Goal: Task Accomplishment & Management: Complete application form

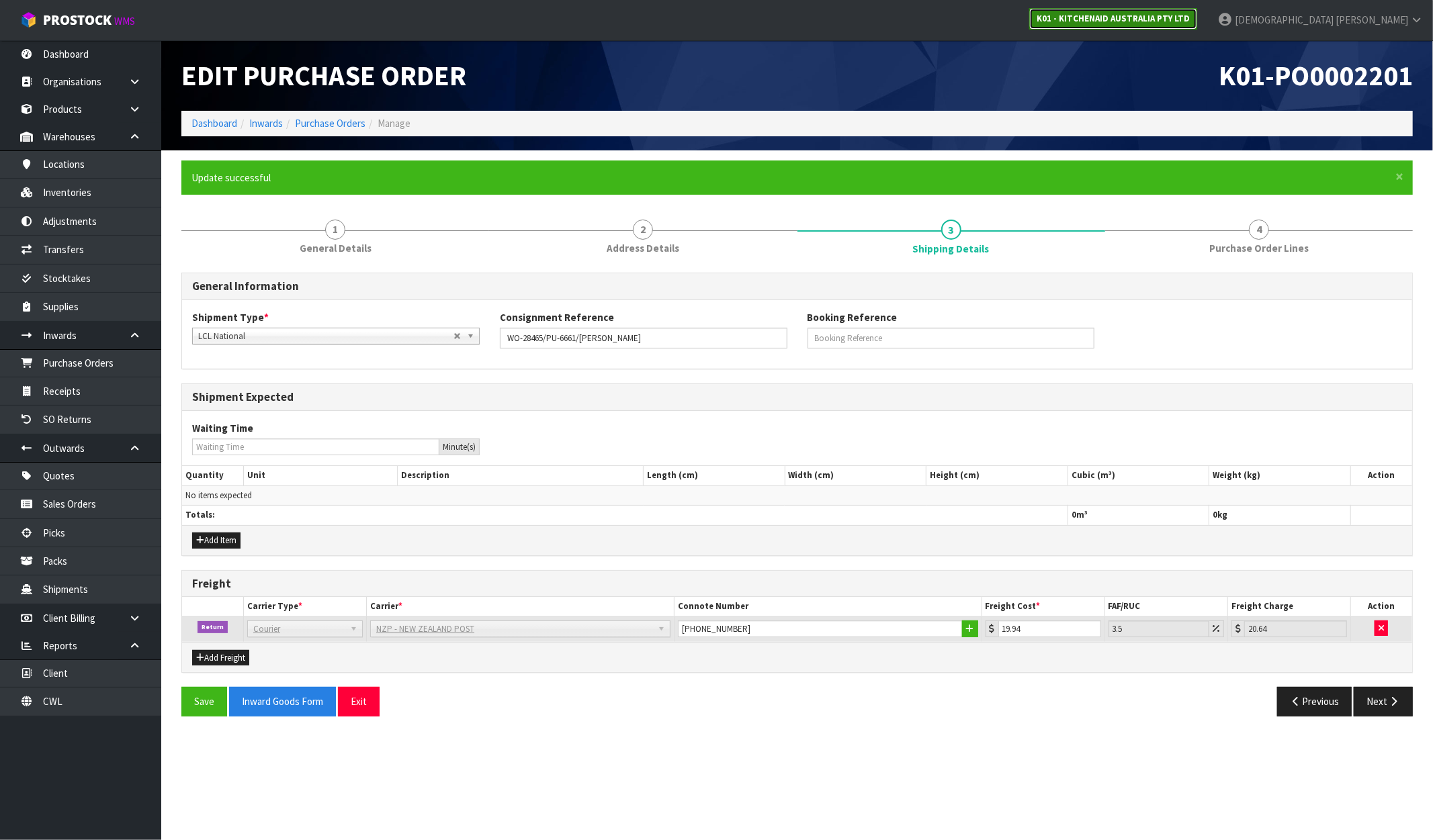
click at [1190, 13] on strong "K01 - KITCHENAID AUSTRALIA PTY LTD" at bounding box center [1113, 18] width 153 height 11
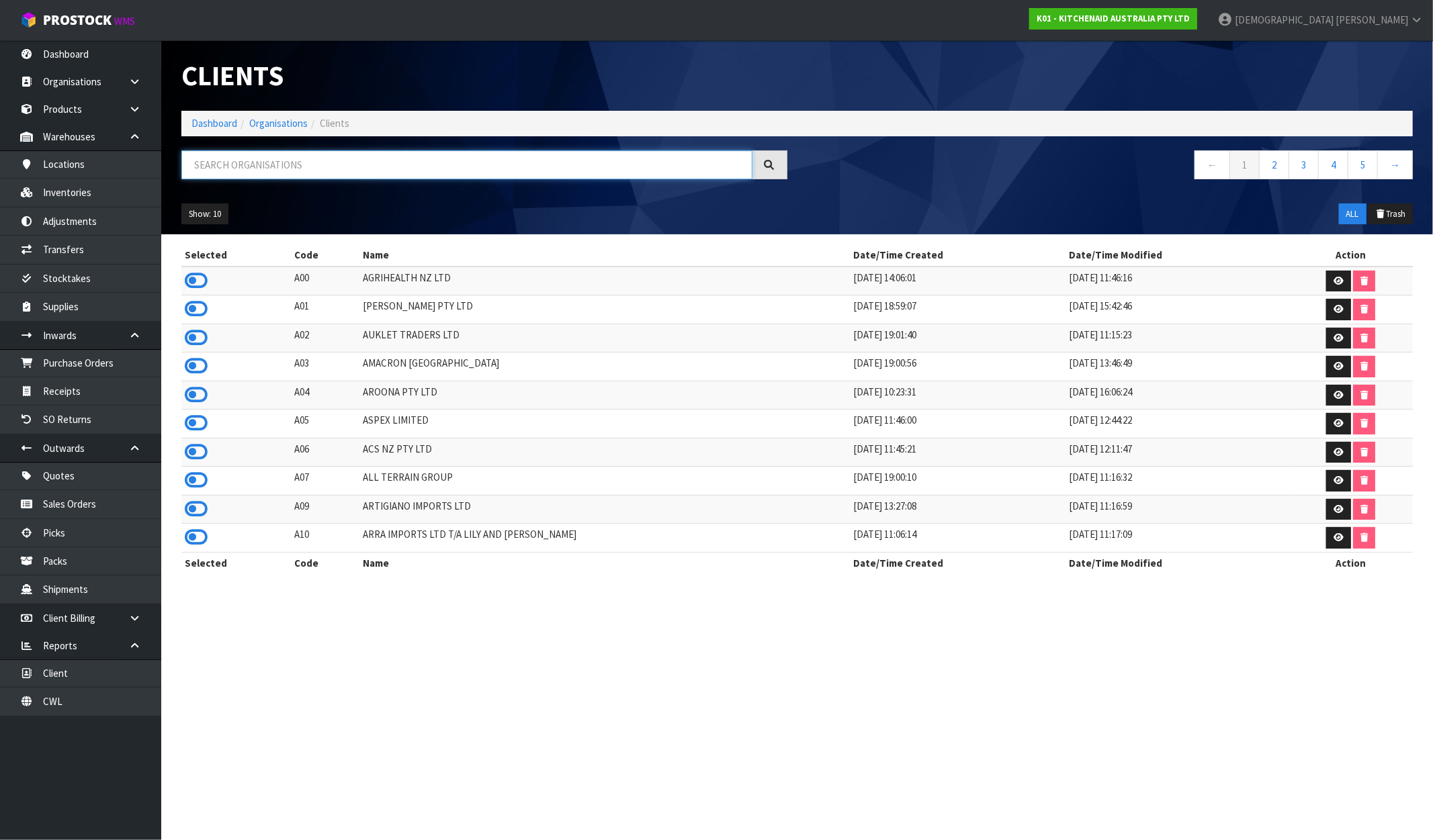
click at [365, 170] on input "text" at bounding box center [467, 164] width 571 height 29
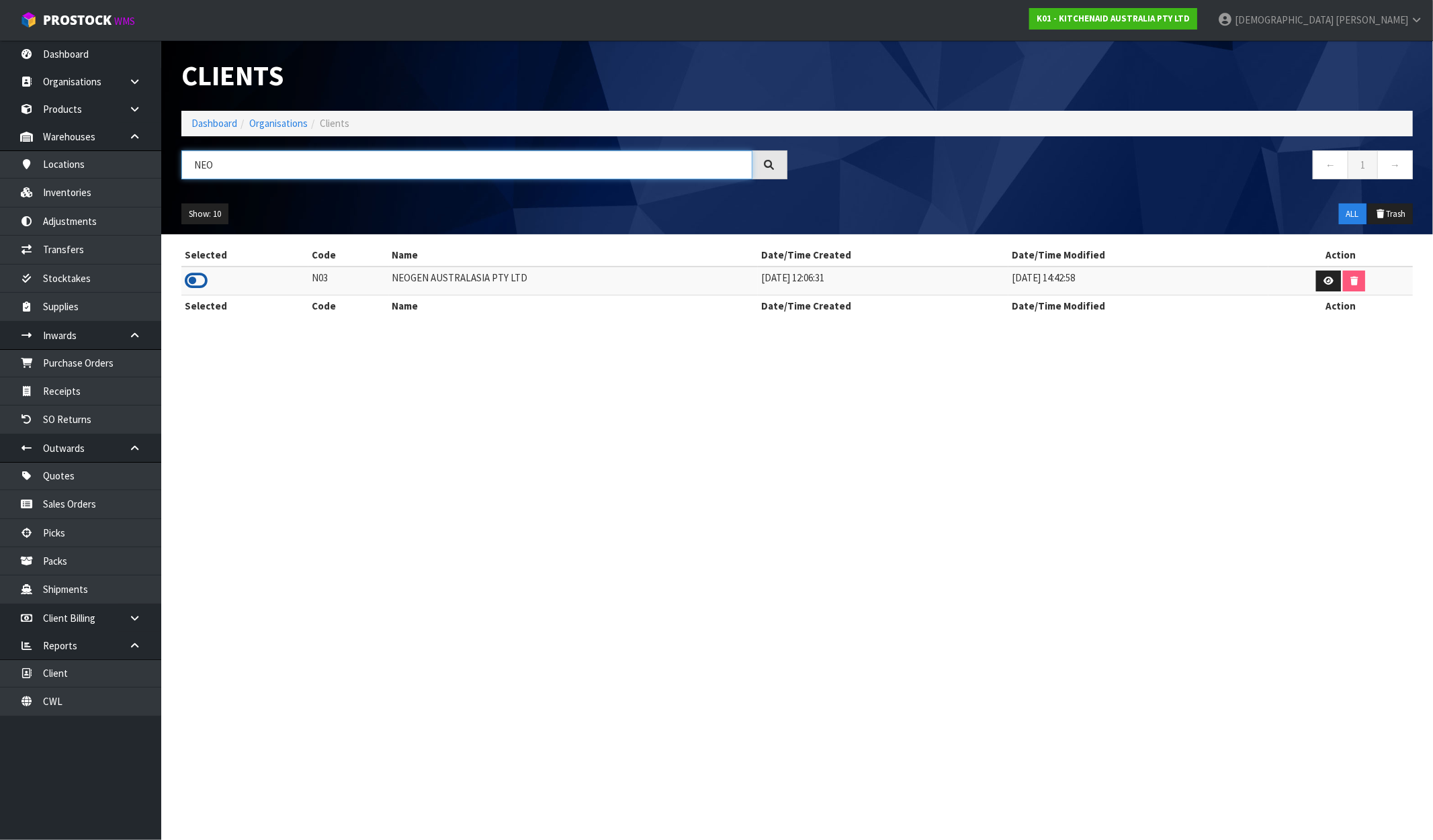
type input "NEO"
click at [191, 289] on icon at bounding box center [196, 280] width 22 height 20
click at [86, 58] on link "Dashboard" at bounding box center [80, 55] width 161 height 28
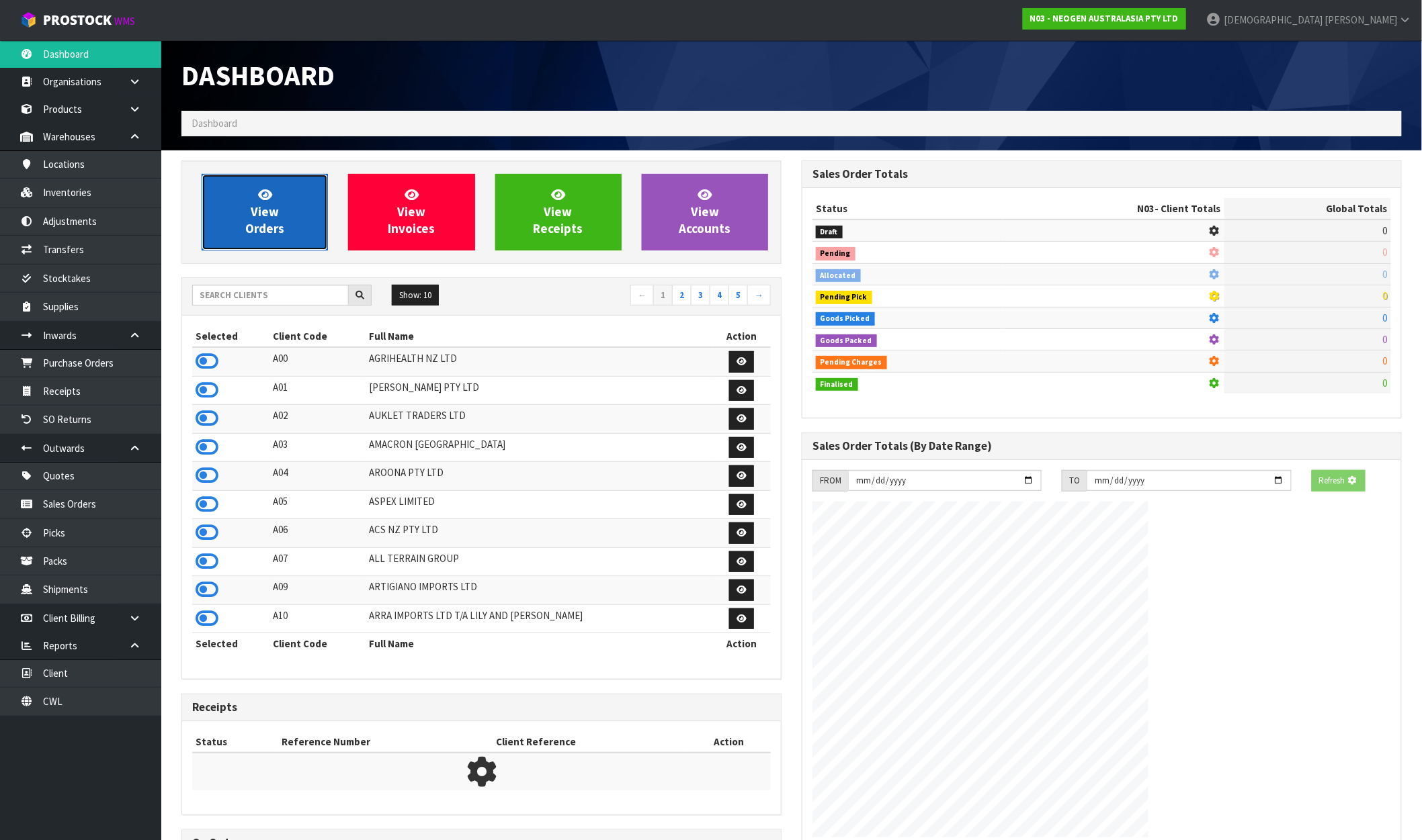
click at [269, 191] on icon at bounding box center [265, 194] width 14 height 13
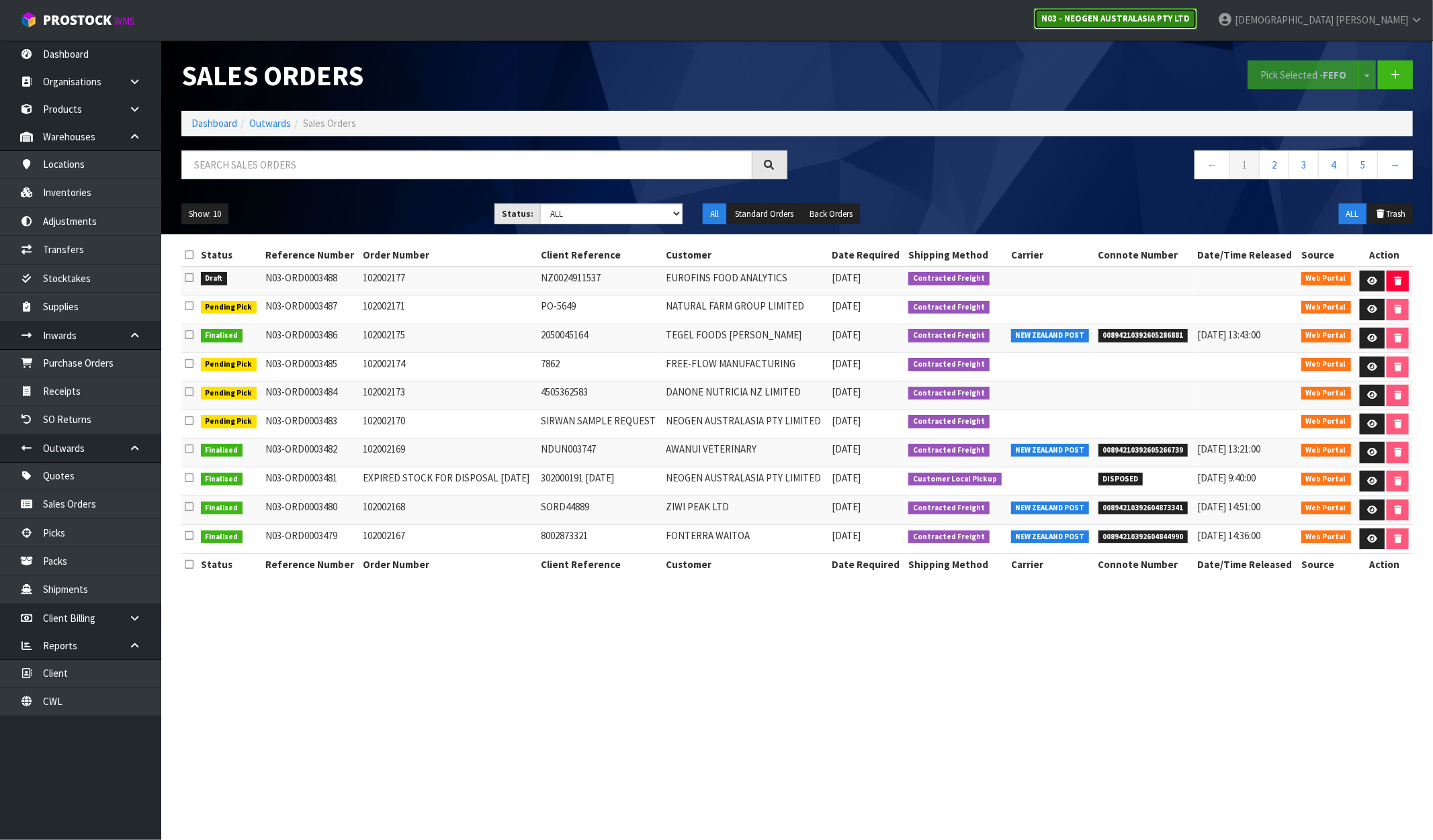
click at [1190, 14] on strong "N03 - NEOGEN AUSTRALASIA PTY LTD" at bounding box center [1115, 18] width 149 height 11
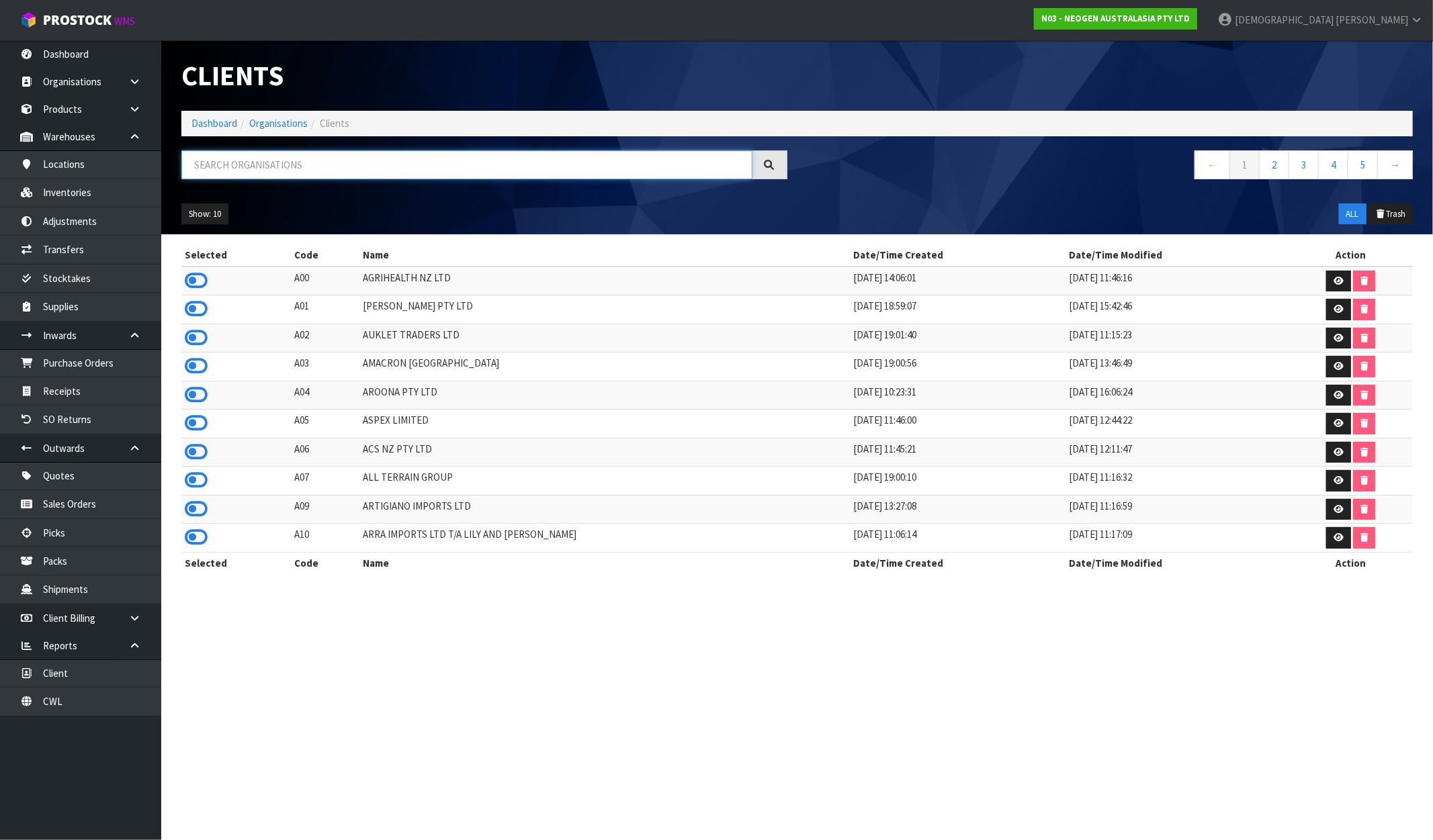
click at [494, 170] on input "text" at bounding box center [467, 164] width 571 height 29
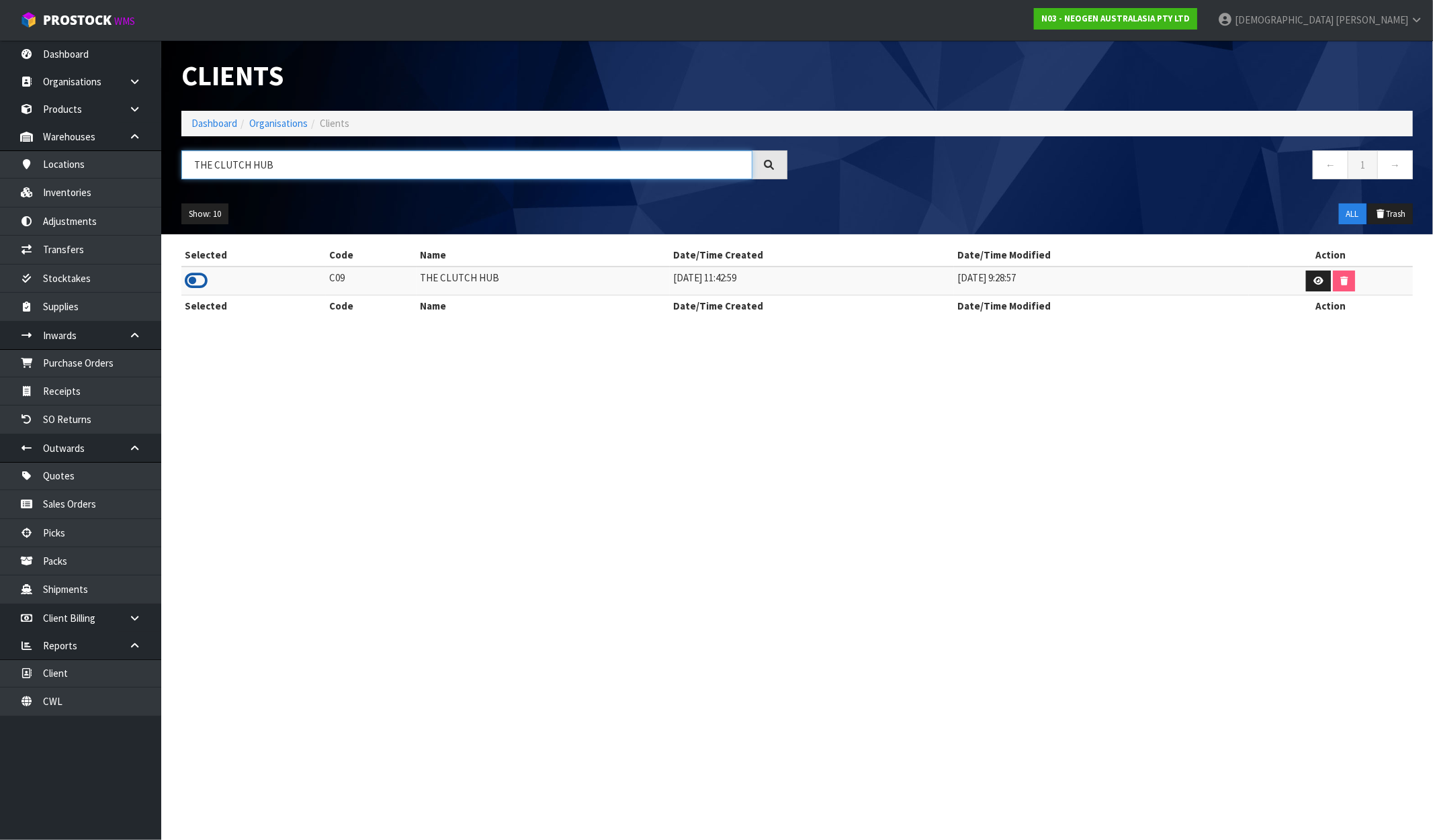
type input "THE CLUTCH HUB"
click at [197, 274] on icon at bounding box center [196, 280] width 22 height 20
click at [217, 128] on link "Dashboard" at bounding box center [214, 123] width 46 height 13
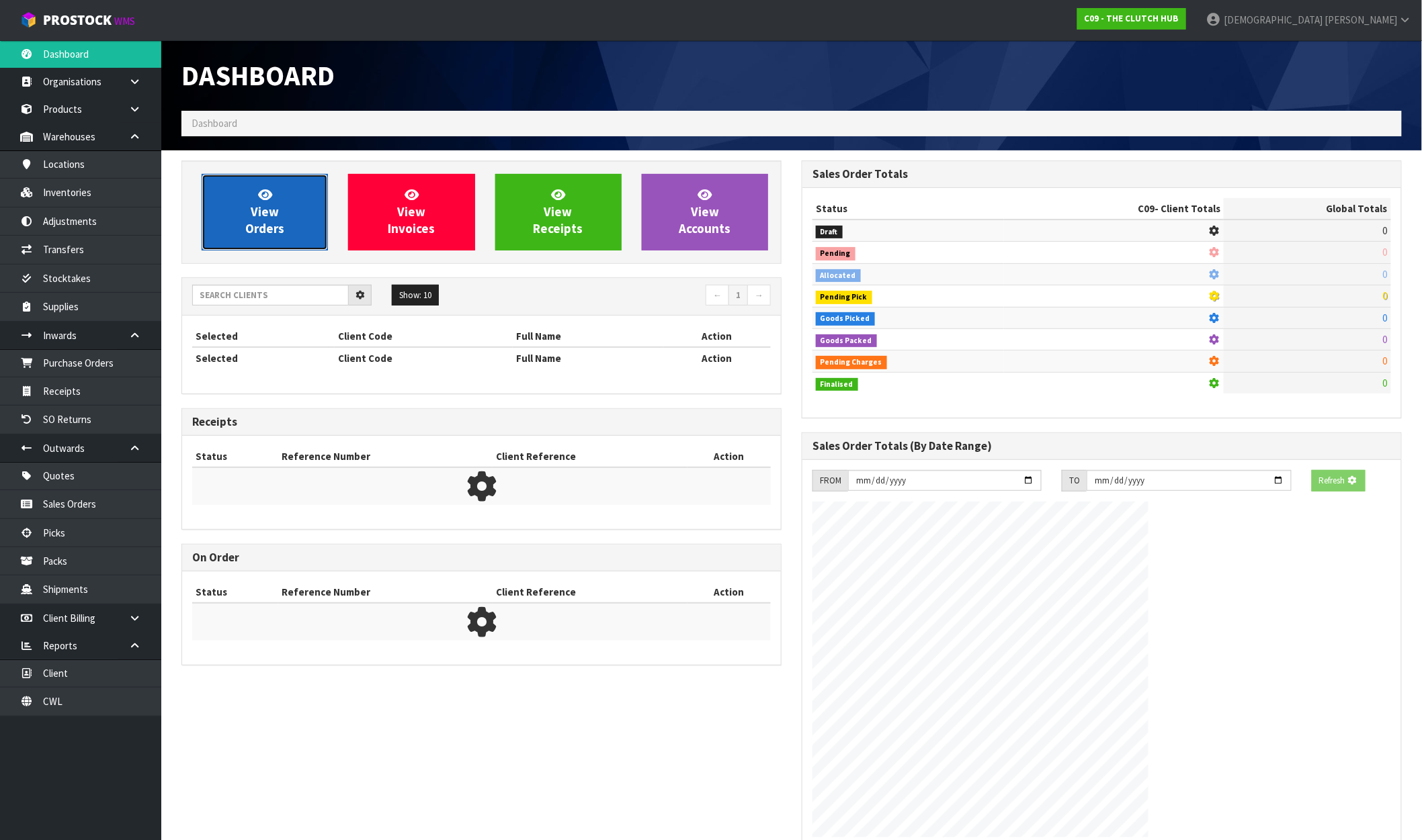
click at [248, 195] on link "View Orders" at bounding box center [265, 212] width 126 height 77
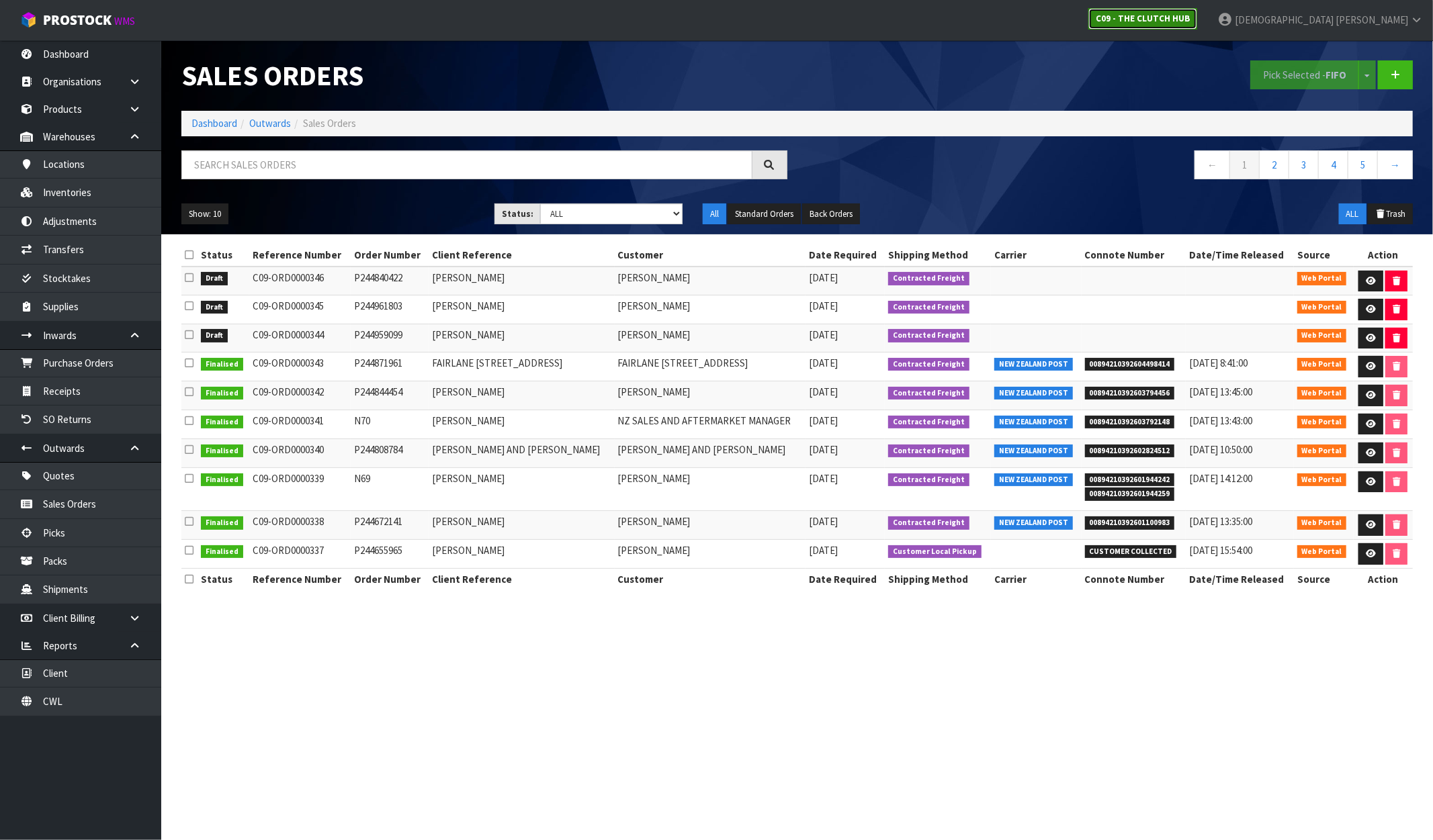
click at [1190, 16] on strong "C09 - THE CLUTCH HUB" at bounding box center [1142, 18] width 94 height 11
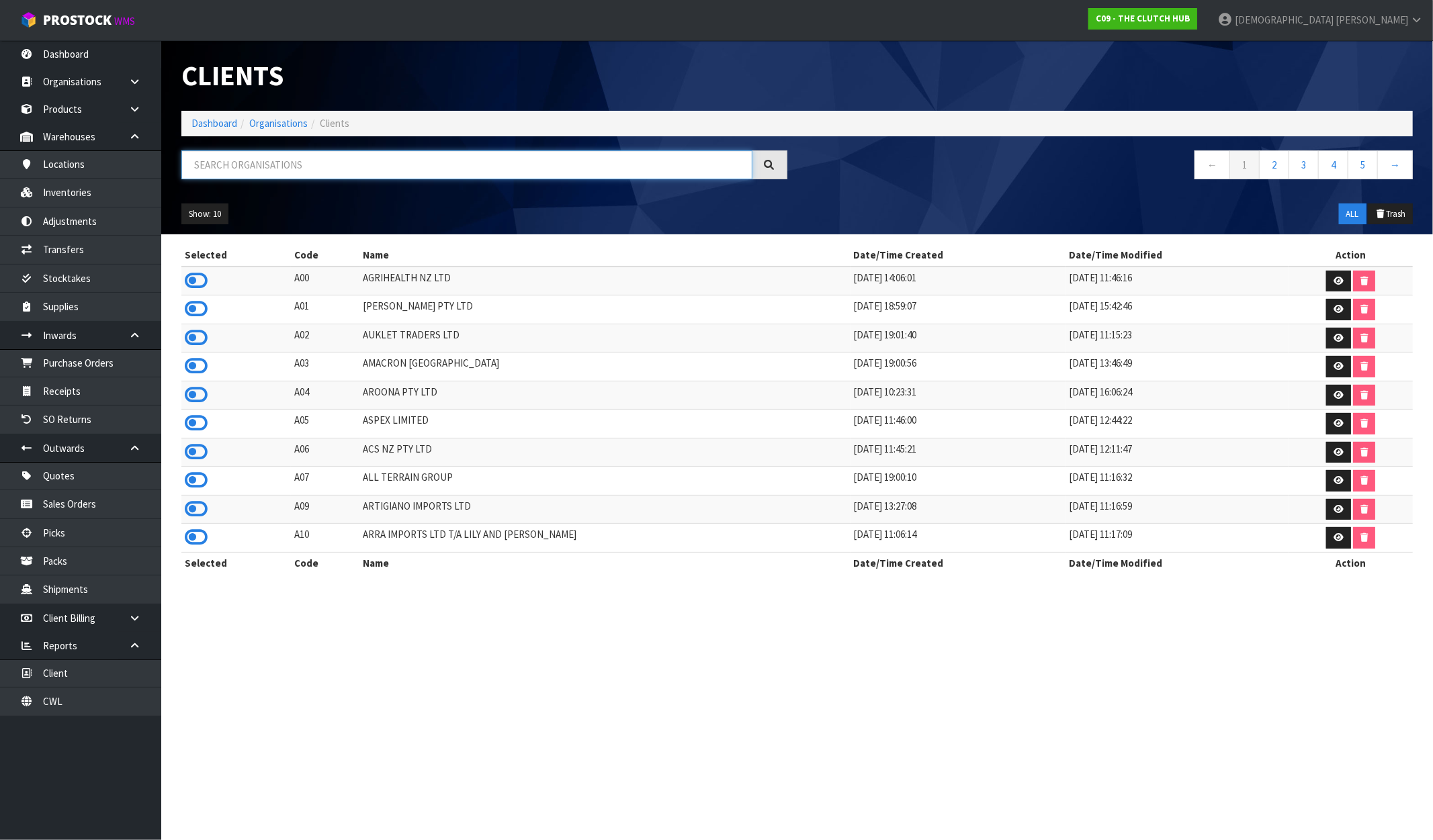
click at [277, 170] on input "text" at bounding box center [467, 164] width 571 height 29
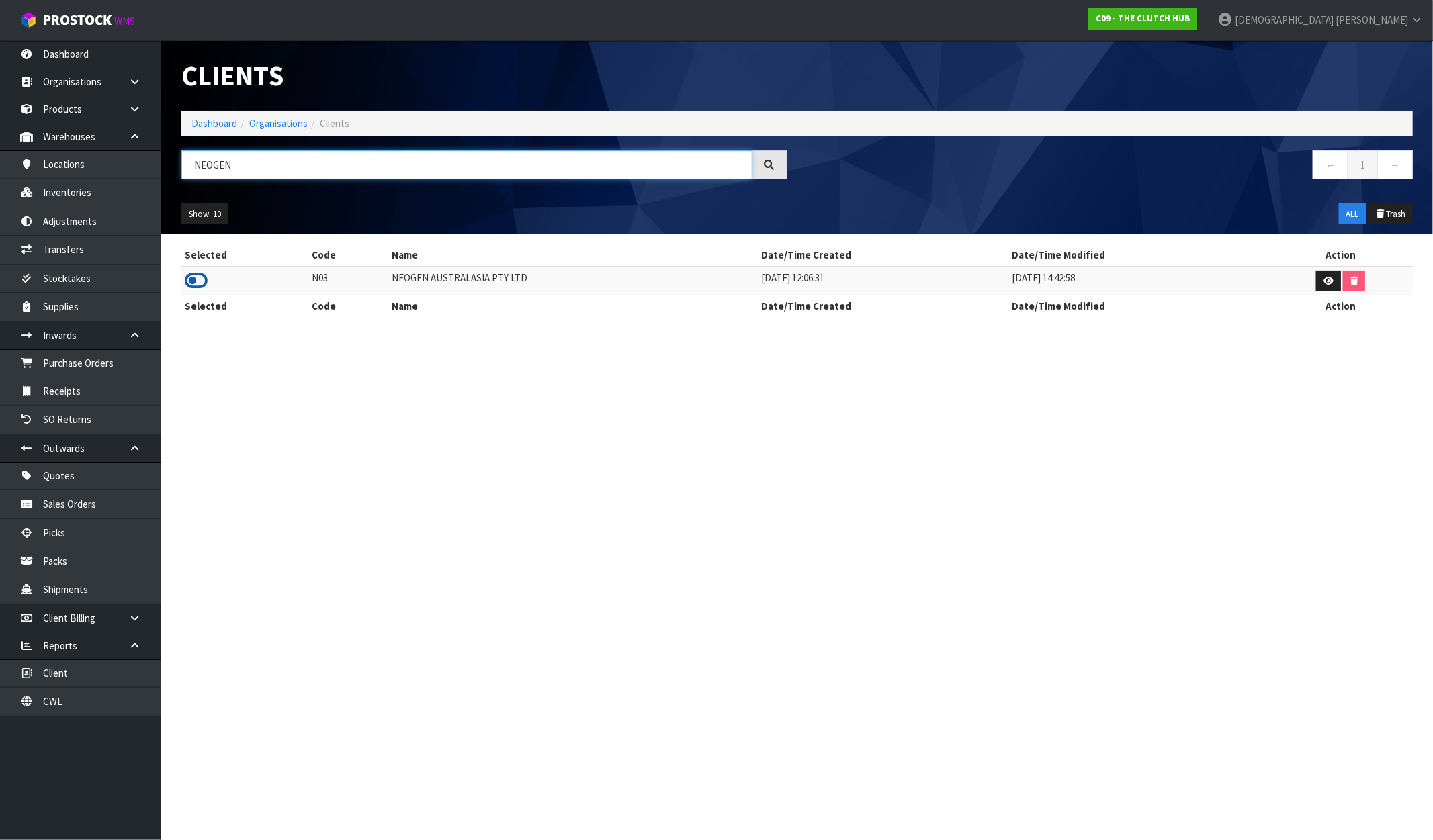
type input "NEOGEN"
click at [204, 281] on icon at bounding box center [196, 280] width 22 height 20
click at [202, 119] on link "Dashboard" at bounding box center [214, 123] width 46 height 13
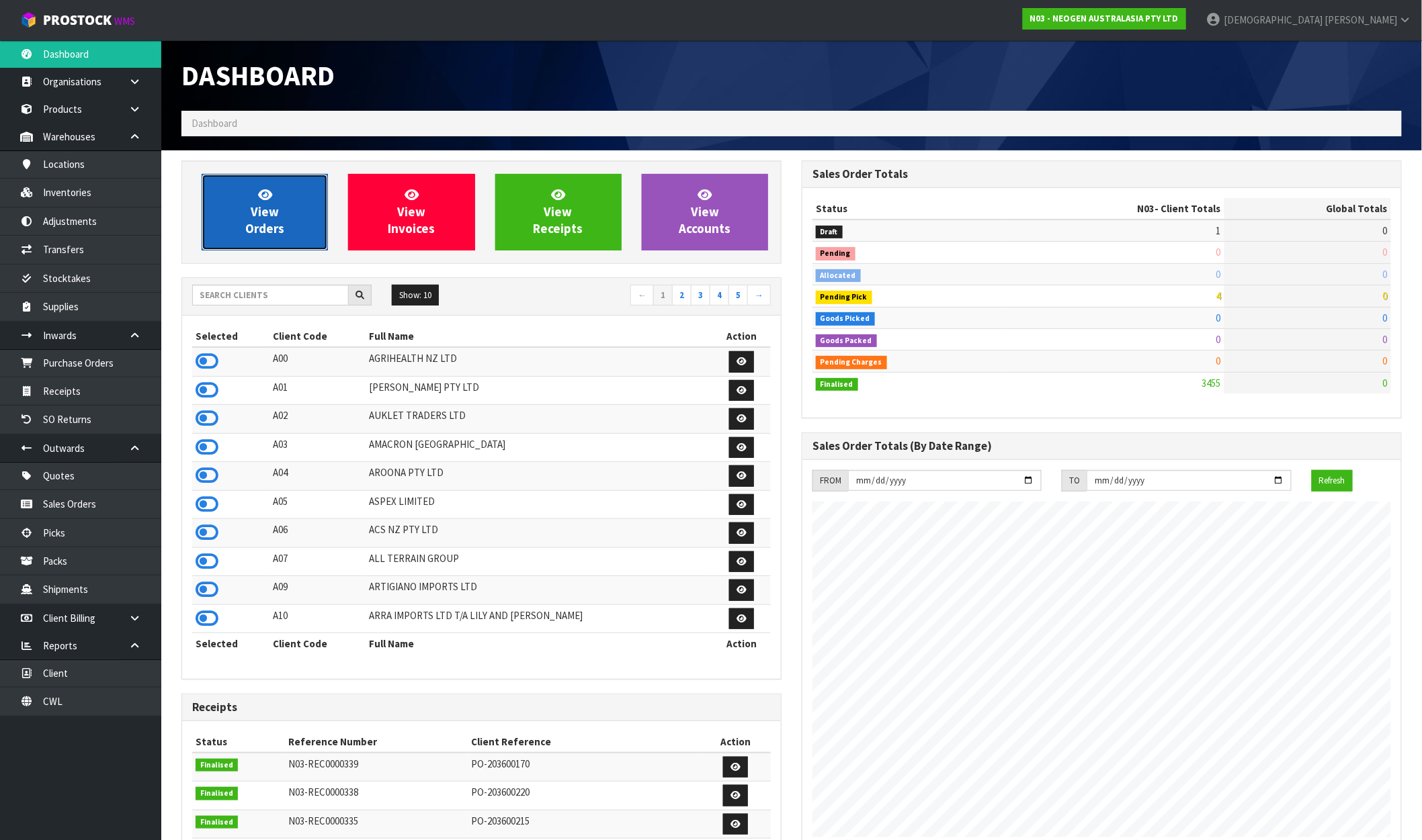
click at [238, 196] on link "View Orders" at bounding box center [265, 212] width 126 height 77
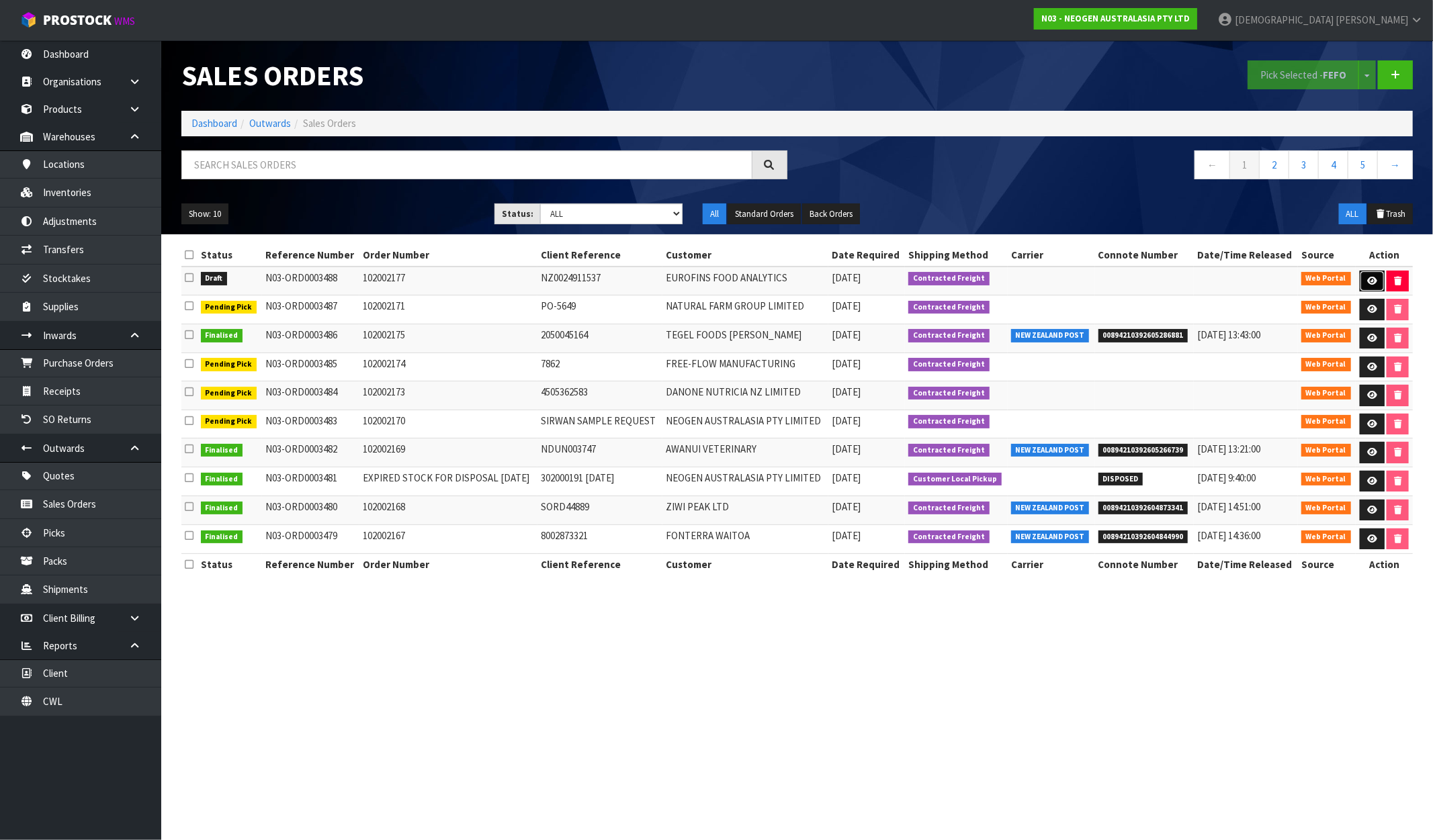
click at [1214, 283] on link at bounding box center [1372, 281] width 25 height 22
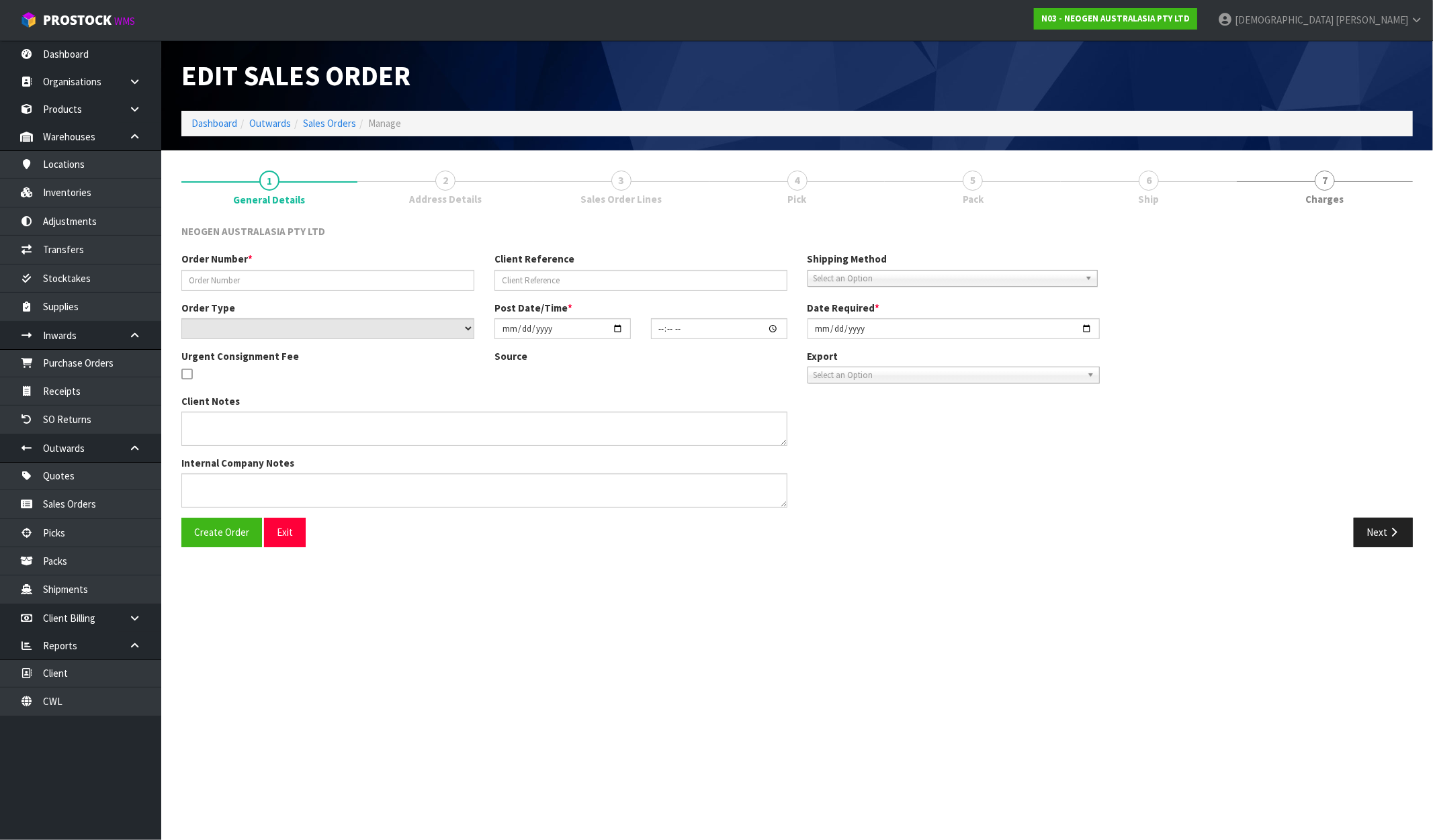
type input "102002177"
type input "NZ0024911537"
select select "number:0"
type input "[DATE]"
type input "13:35:00.000"
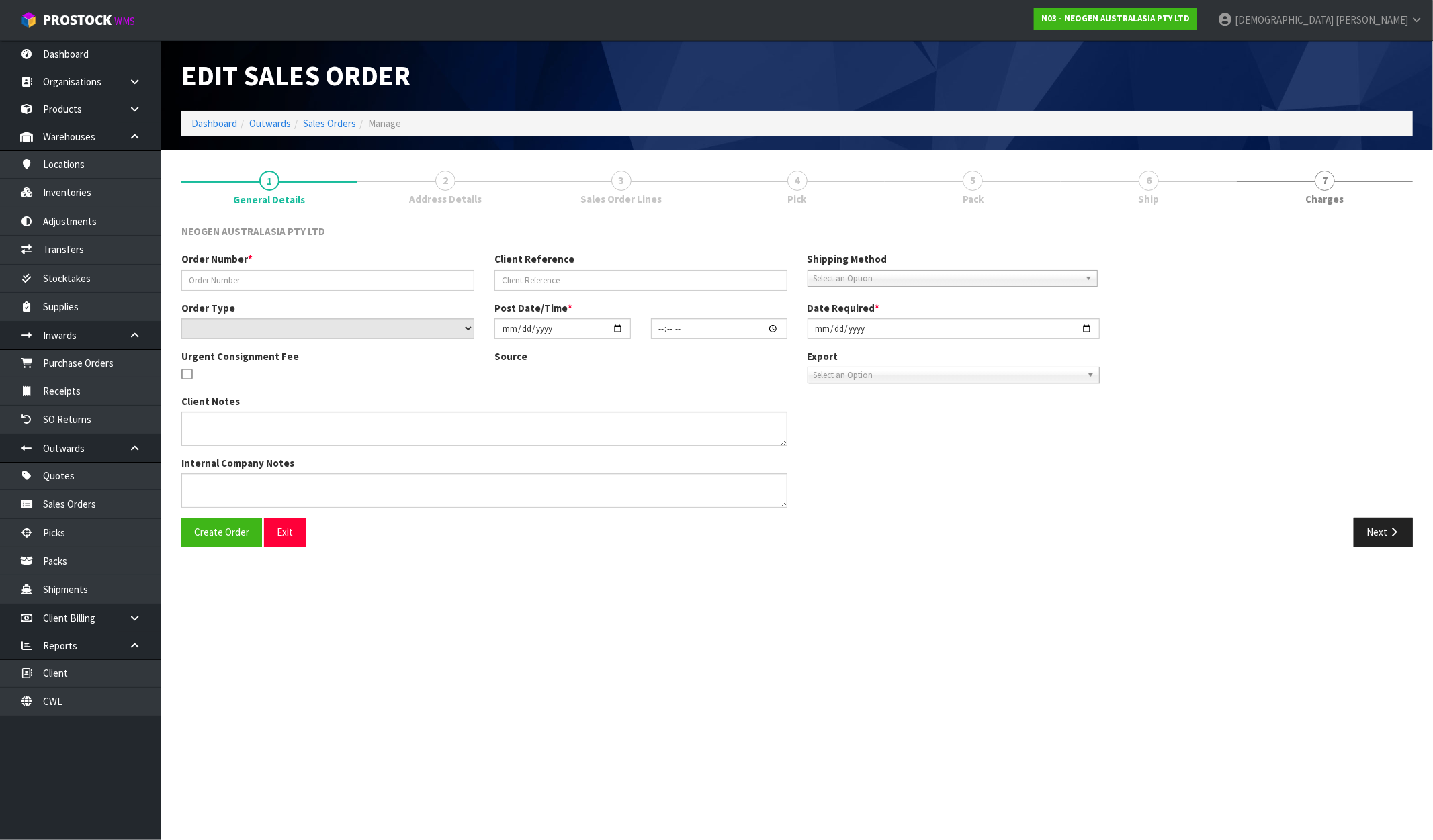
type input "2025-10-01"
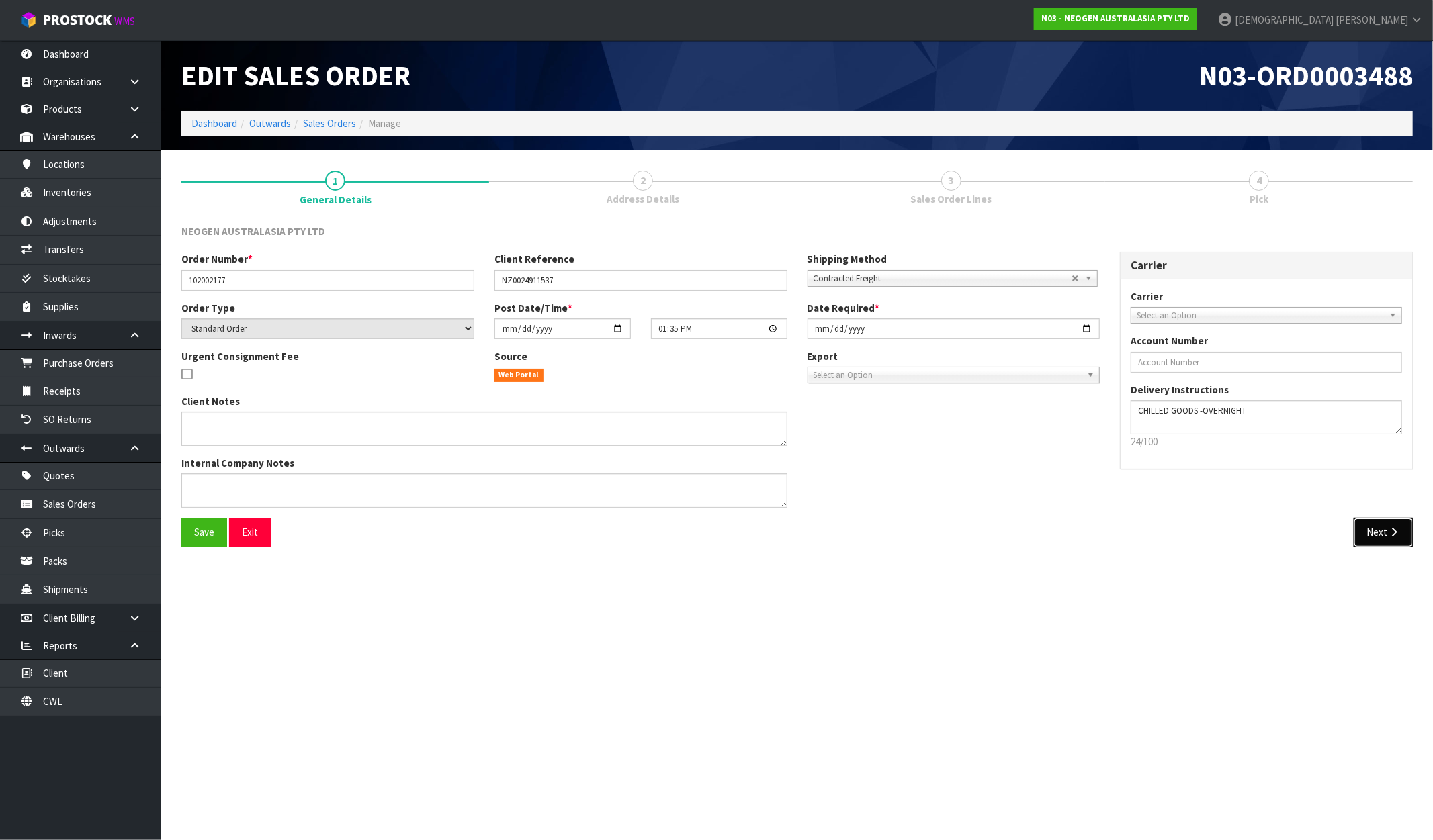
click at [1214, 538] on button "Next" at bounding box center [1383, 532] width 59 height 29
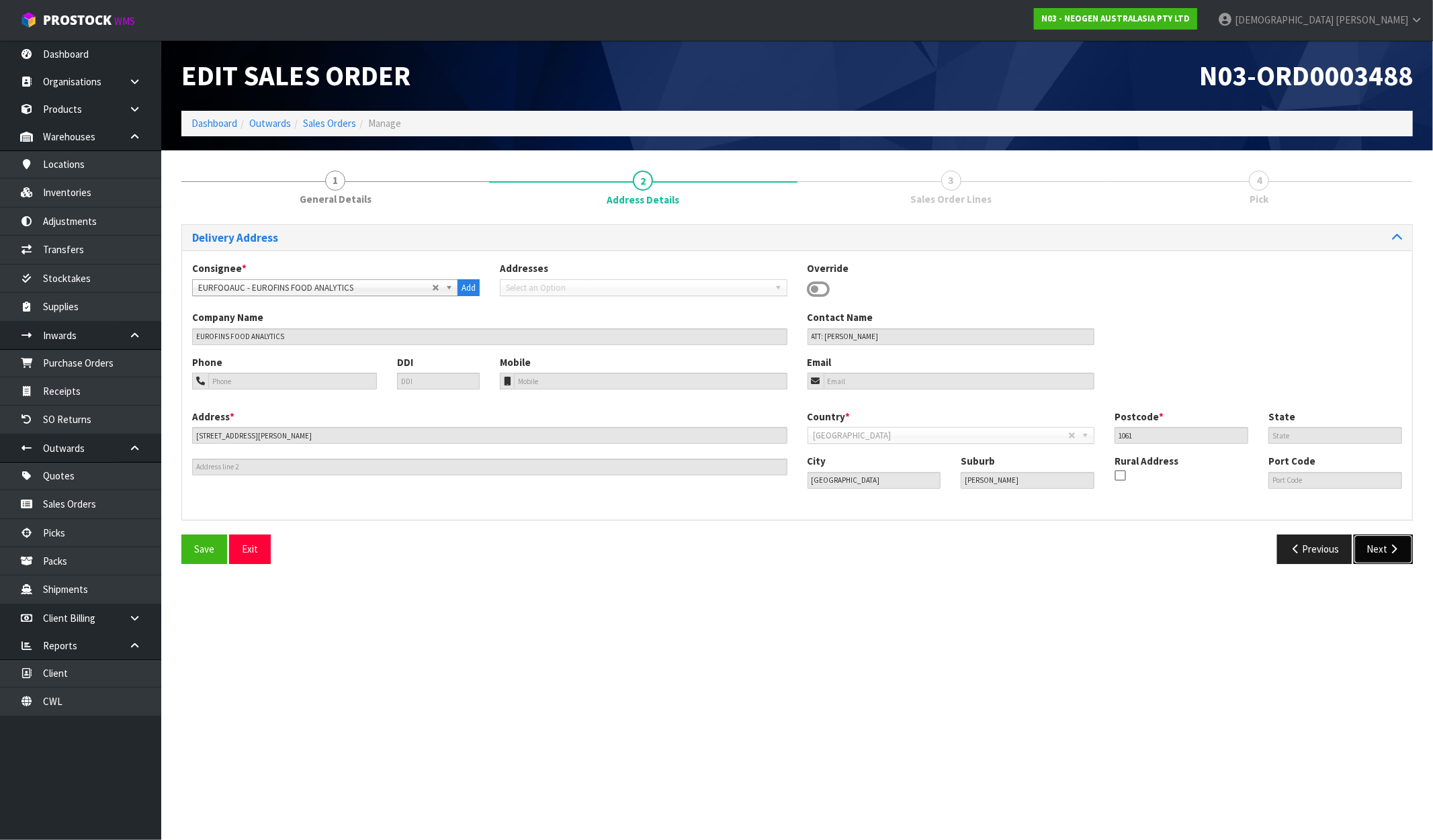
click at [1214, 545] on button "Next" at bounding box center [1383, 548] width 59 height 29
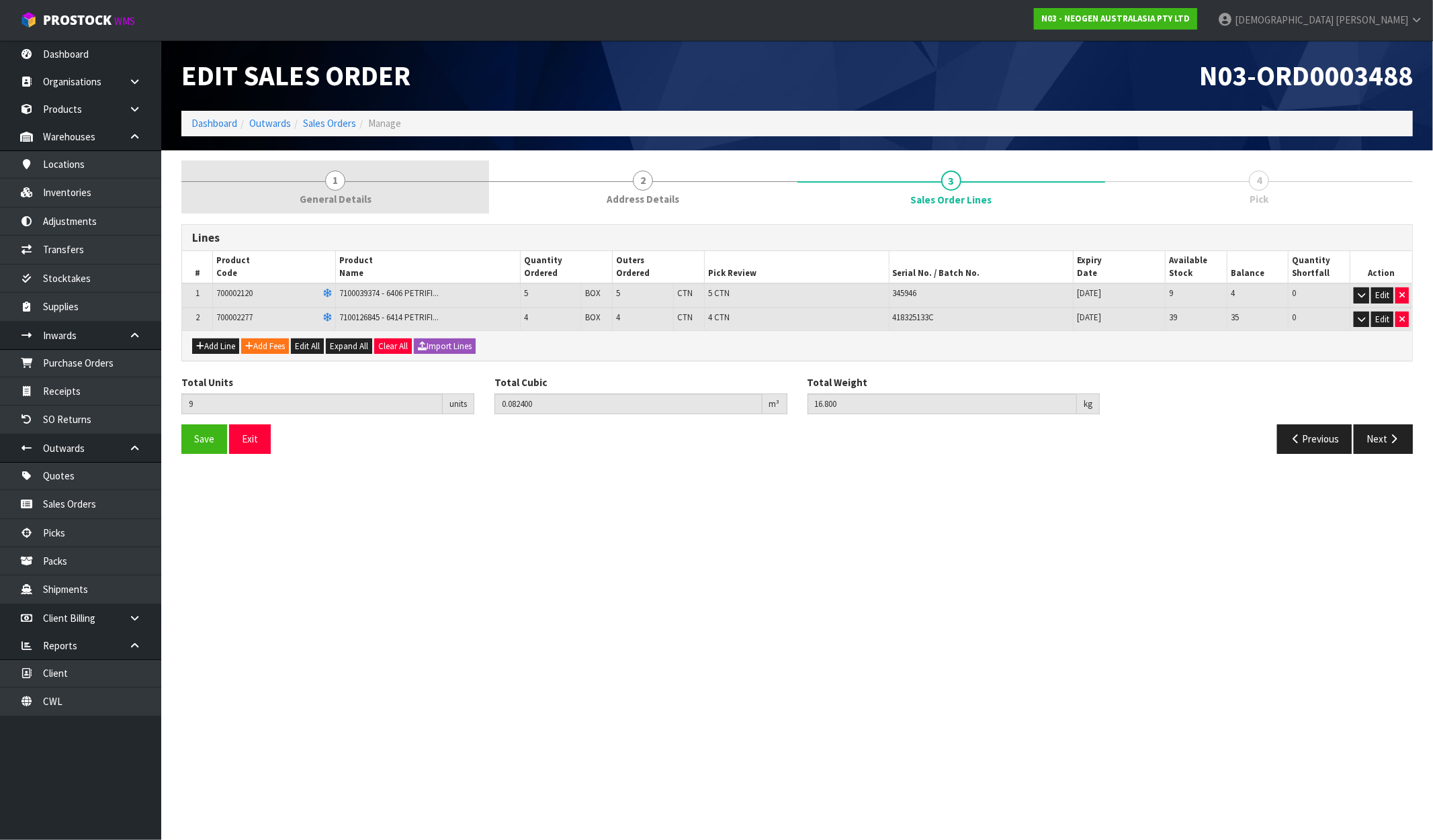
click at [332, 202] on span "General Details" at bounding box center [335, 199] width 72 height 14
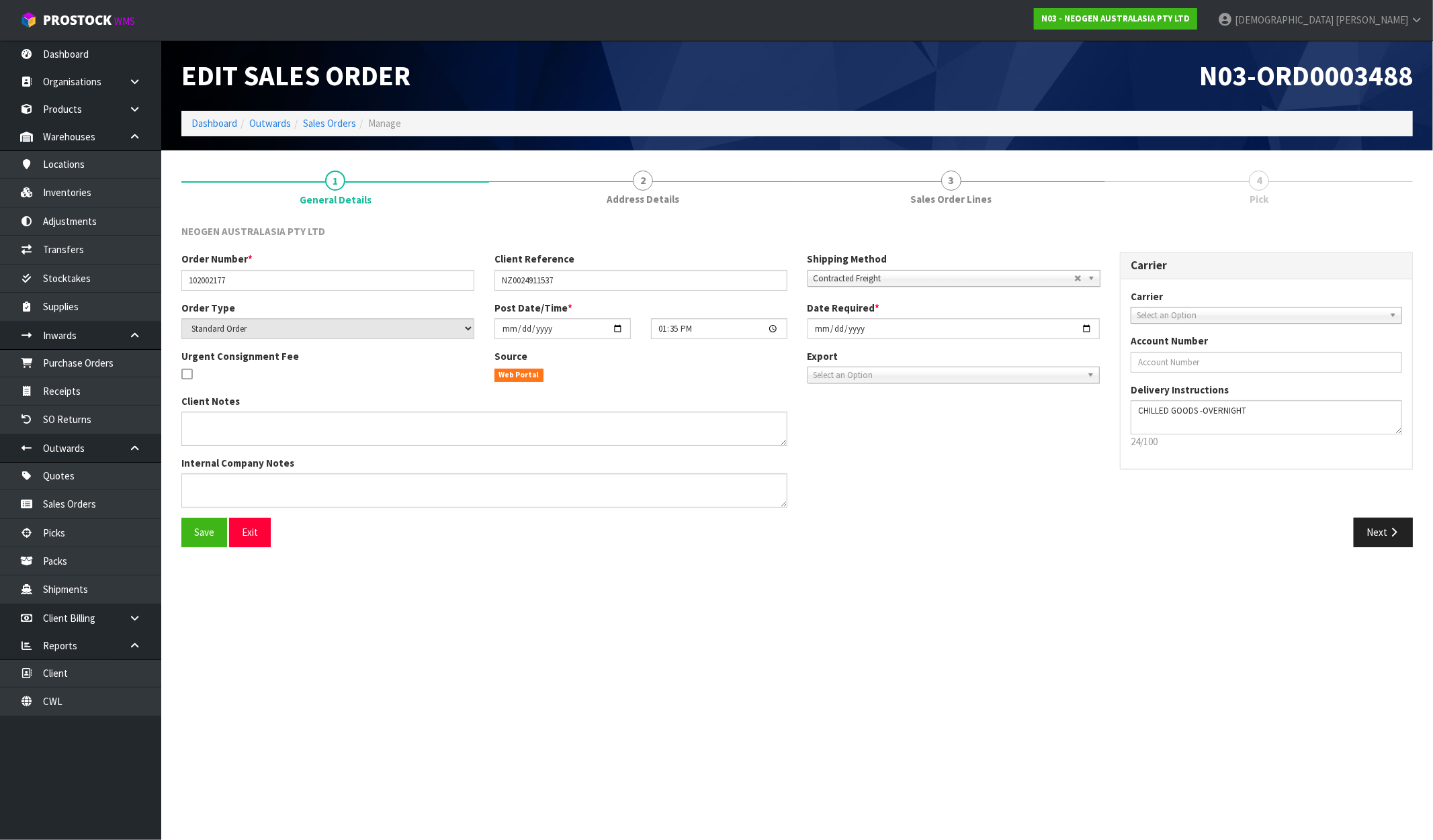
click at [1214, 171] on link "4 Pick" at bounding box center [1259, 187] width 308 height 53
click at [1214, 189] on link "4 Pick" at bounding box center [1259, 187] width 308 height 53
drag, startPoint x: 1200, startPoint y: 189, endPoint x: 1184, endPoint y: 183, distance: 17.1
click at [1188, 183] on link "4 Pick" at bounding box center [1259, 187] width 308 height 53
click at [922, 203] on span "Sales Order Lines" at bounding box center [951, 199] width 81 height 14
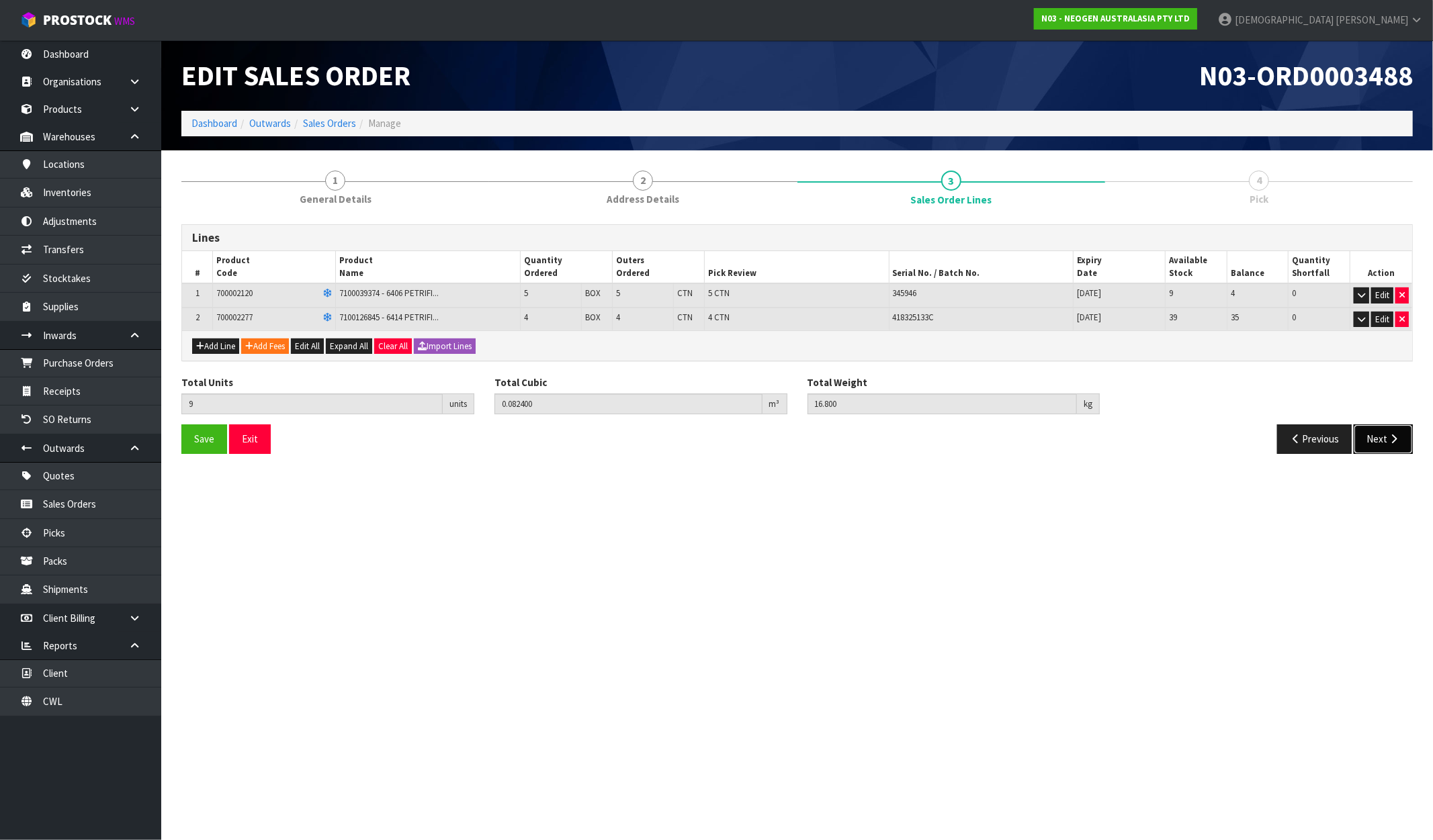
click at [1214, 439] on button "Next" at bounding box center [1383, 439] width 59 height 29
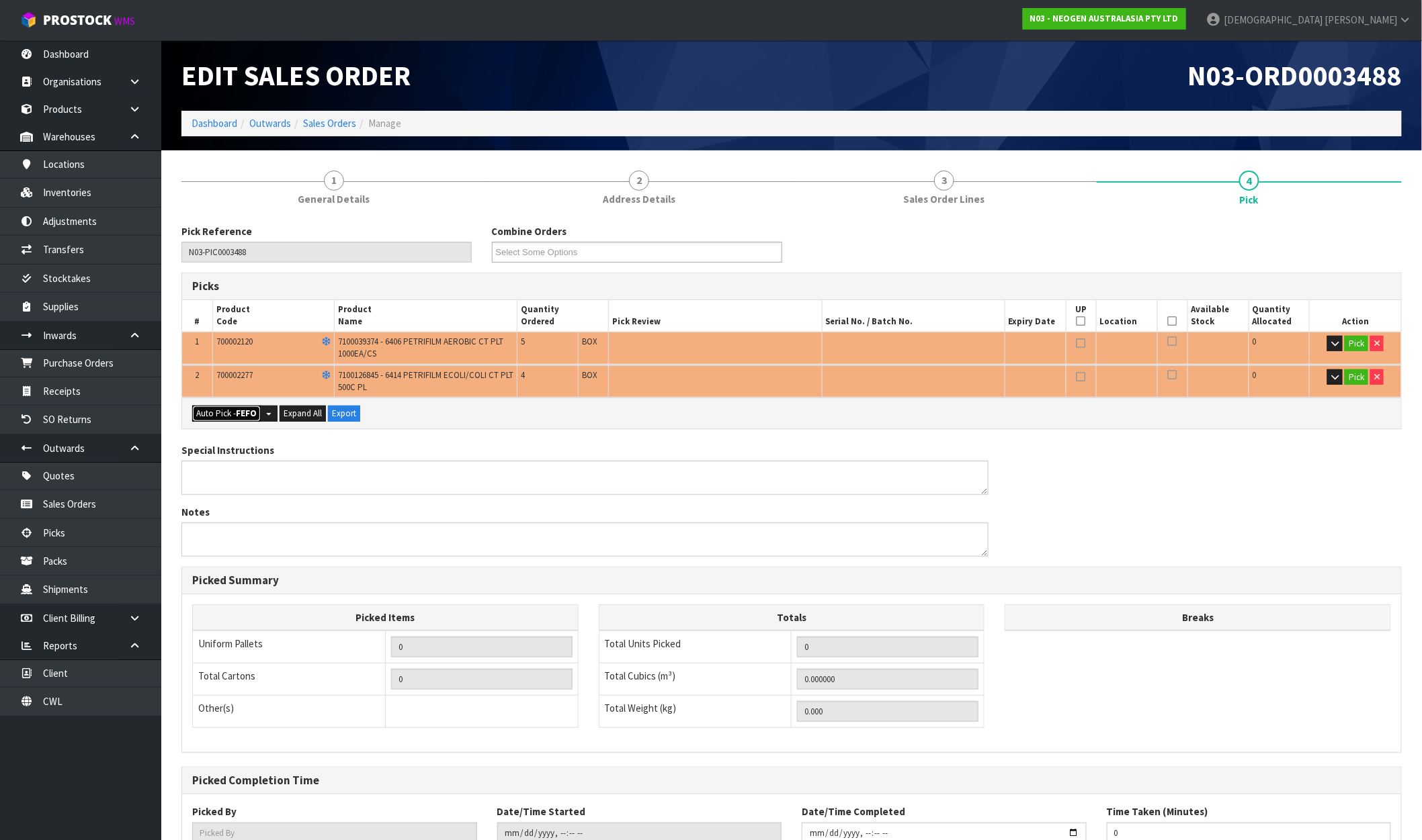
click at [245, 411] on strong "FEFO" at bounding box center [247, 413] width 21 height 11
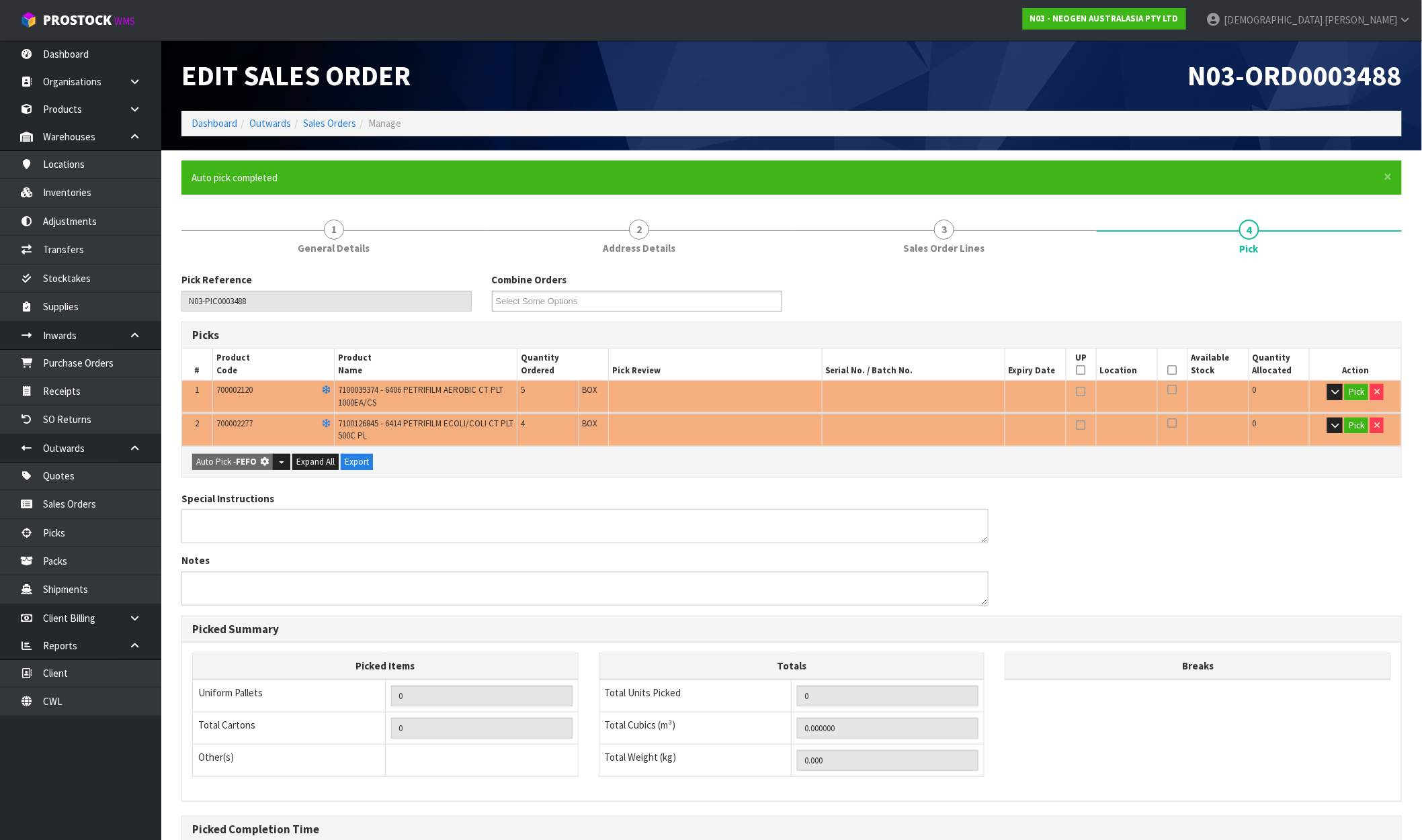
type input "9"
type input "0.082400"
type input "16.800"
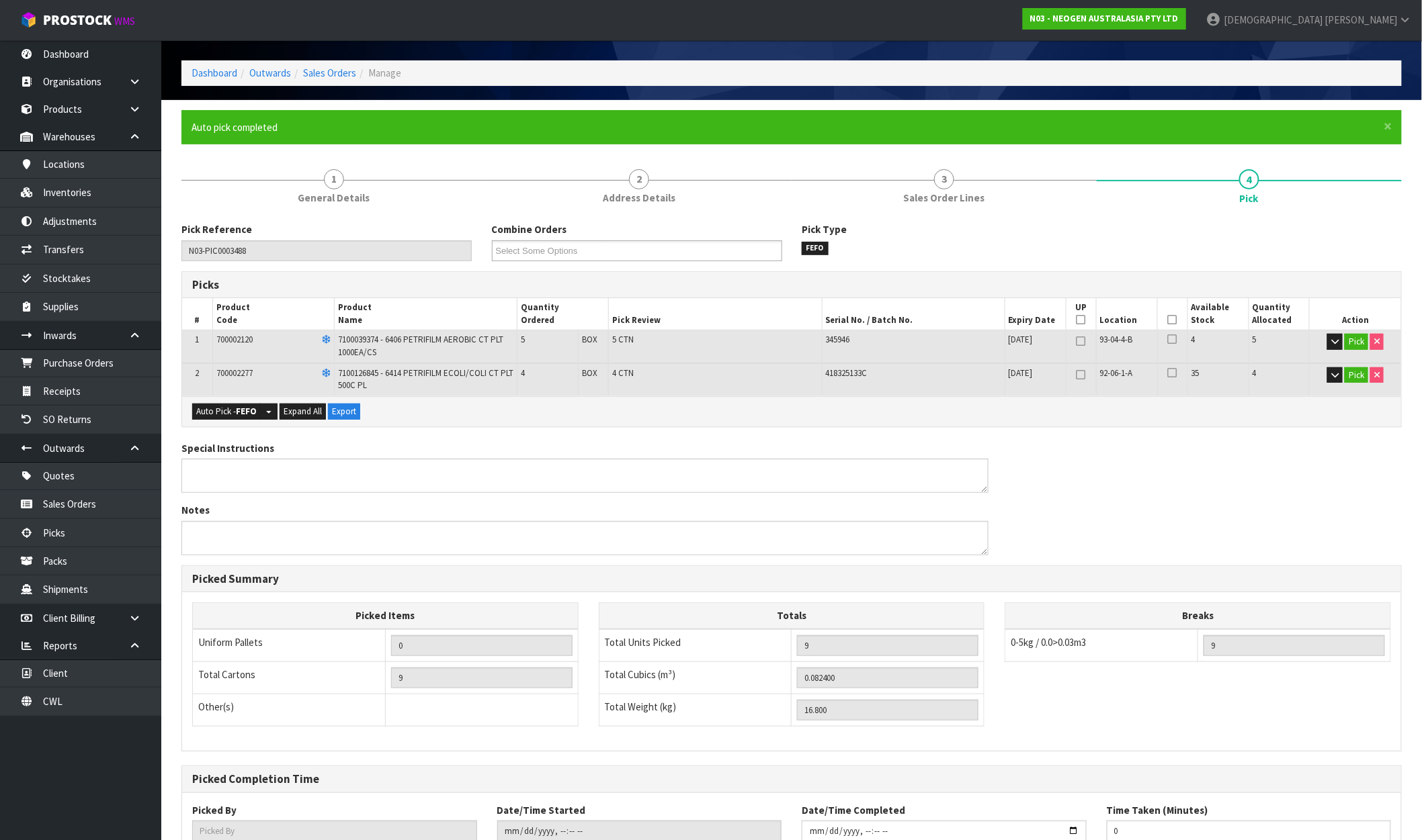
scroll to position [145, 0]
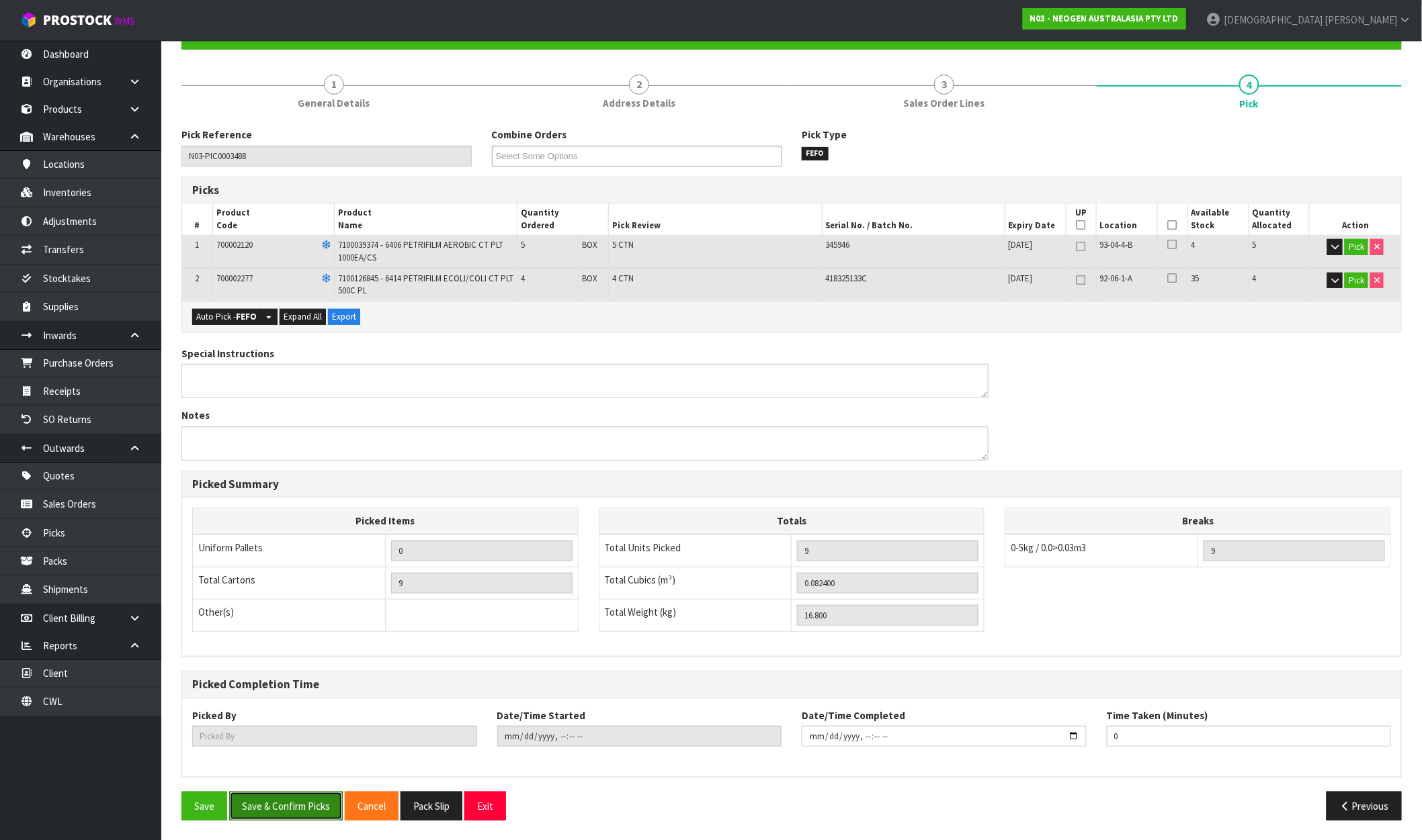
click at [290, 809] on button "Save & Confirm Picks" at bounding box center [286, 805] width 113 height 29
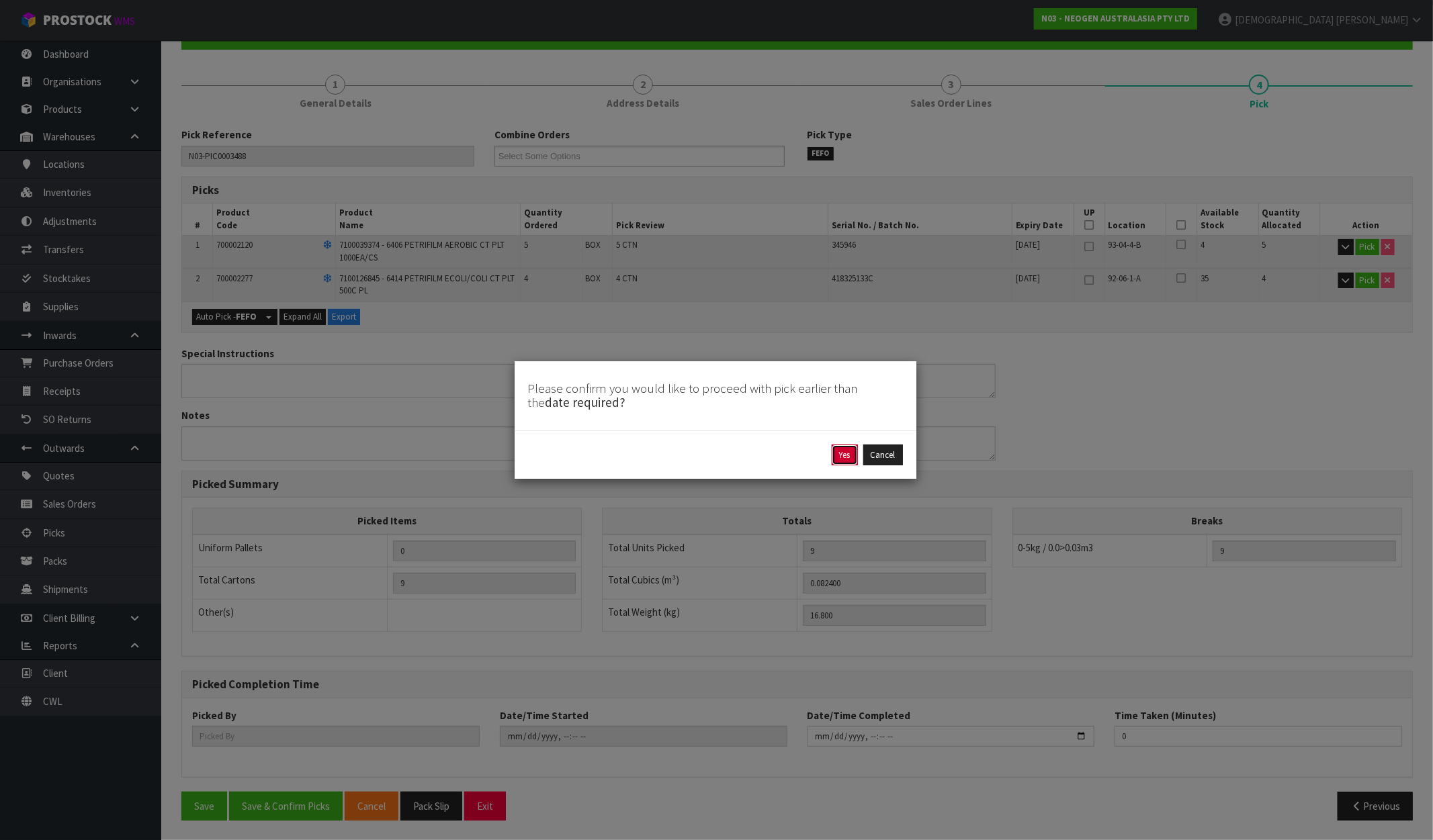
click at [845, 452] on button "Yes" at bounding box center [845, 455] width 26 height 22
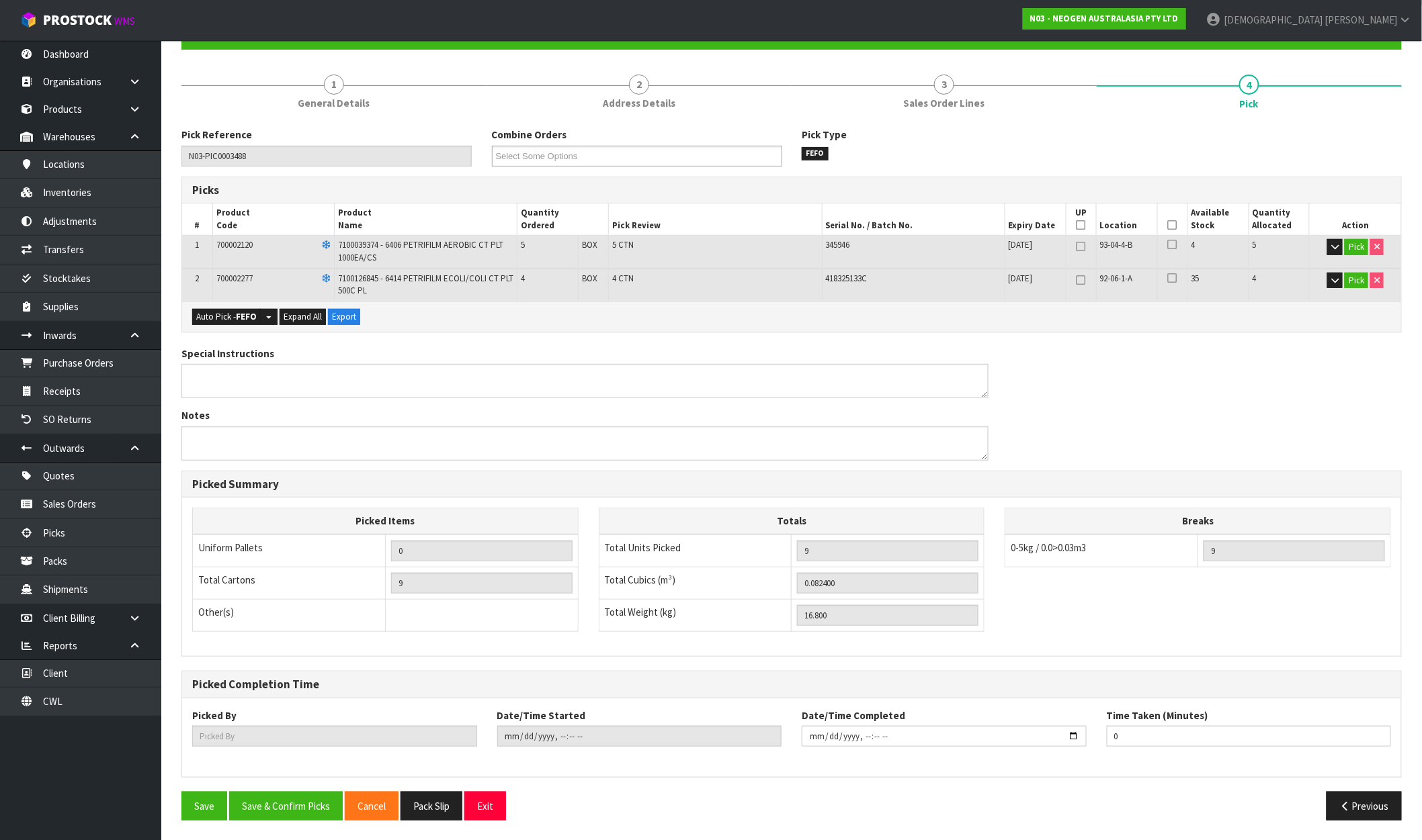
scroll to position [0, 0]
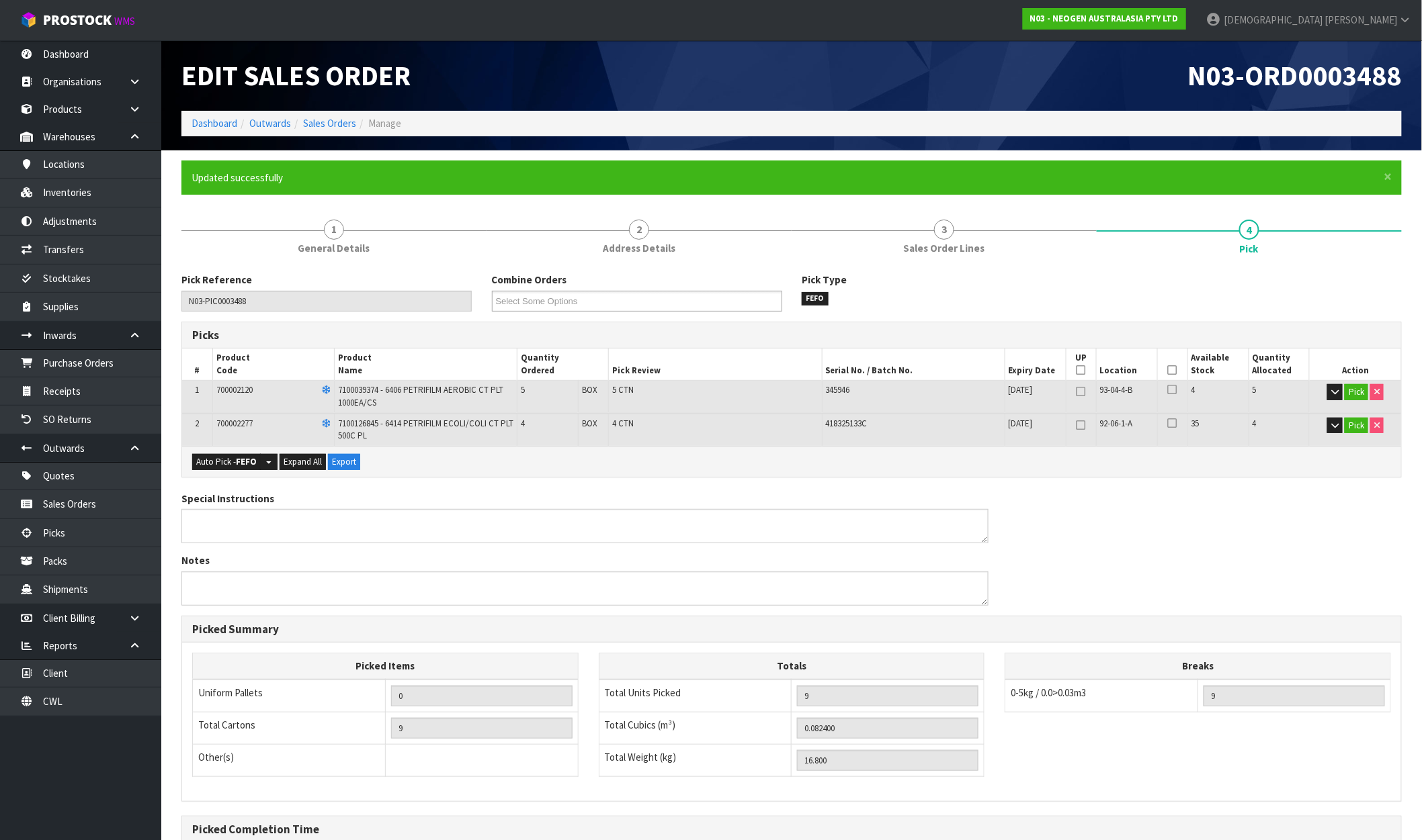
type input "[PERSON_NAME]"
type input "2025-09-30T14:07:11"
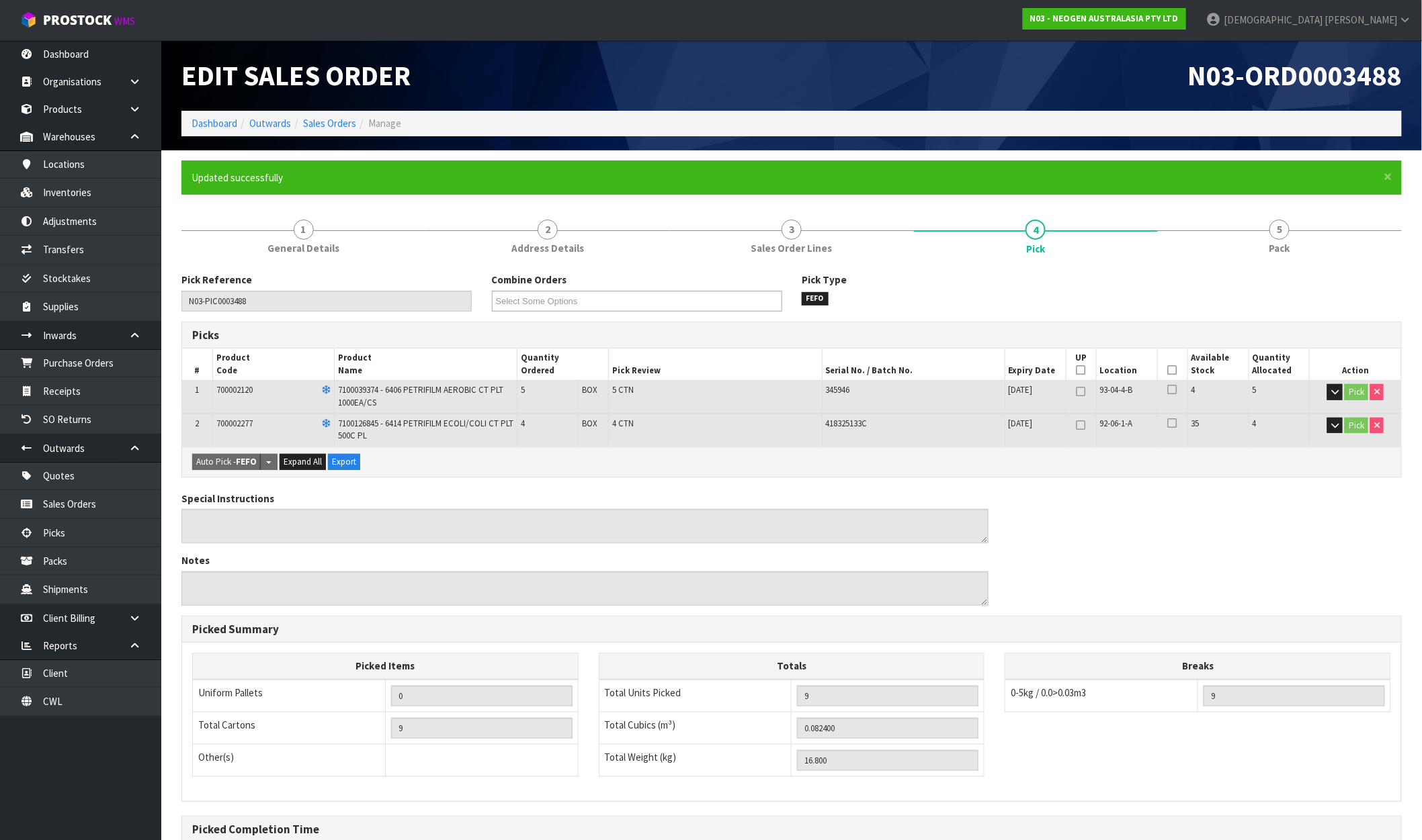
click at [1005, 69] on h1 "N03-ORD0003488" at bounding box center [1101, 75] width 600 height 30
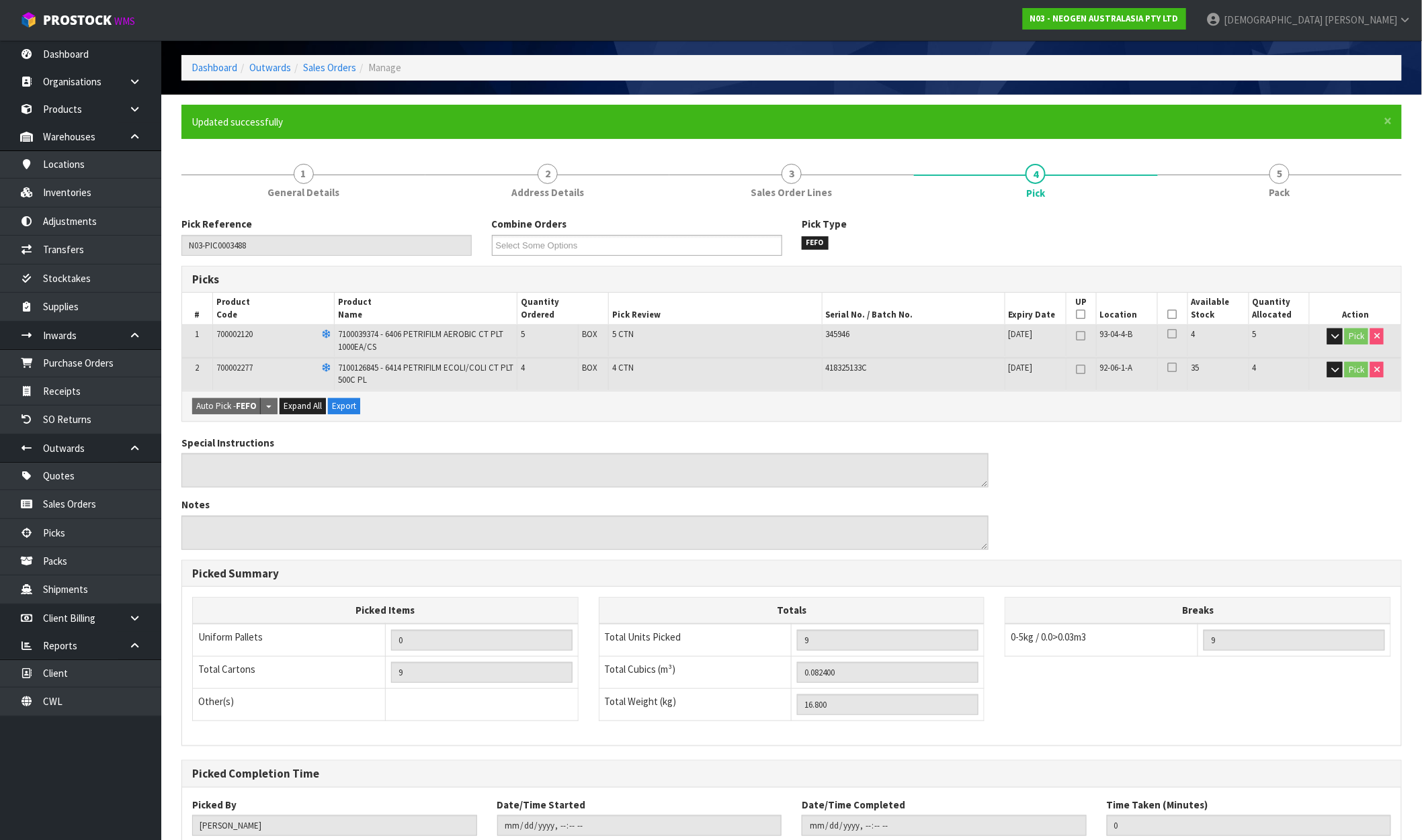
scroll to position [145, 0]
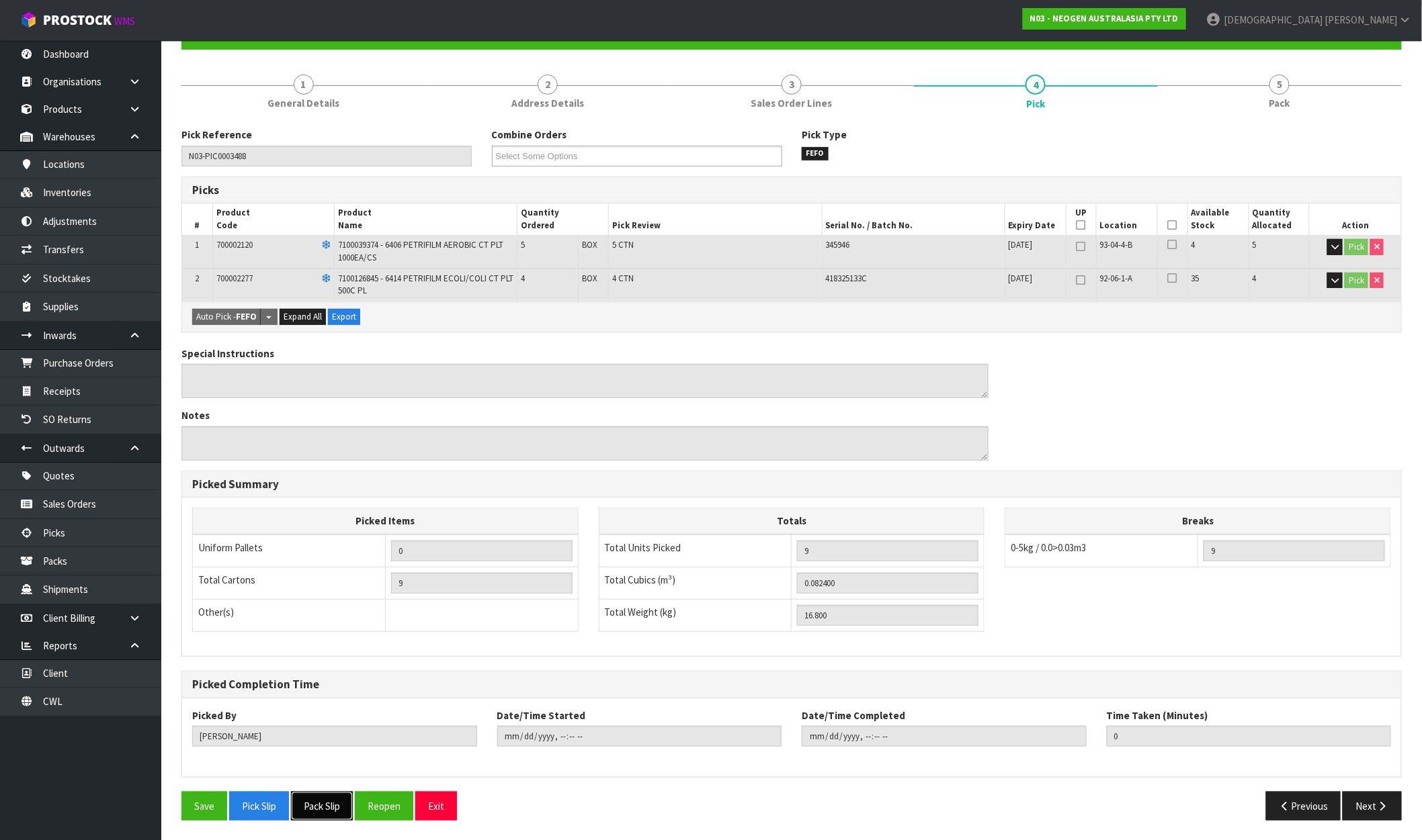
click at [320, 804] on button "Pack Slip" at bounding box center [321, 805] width 61 height 29
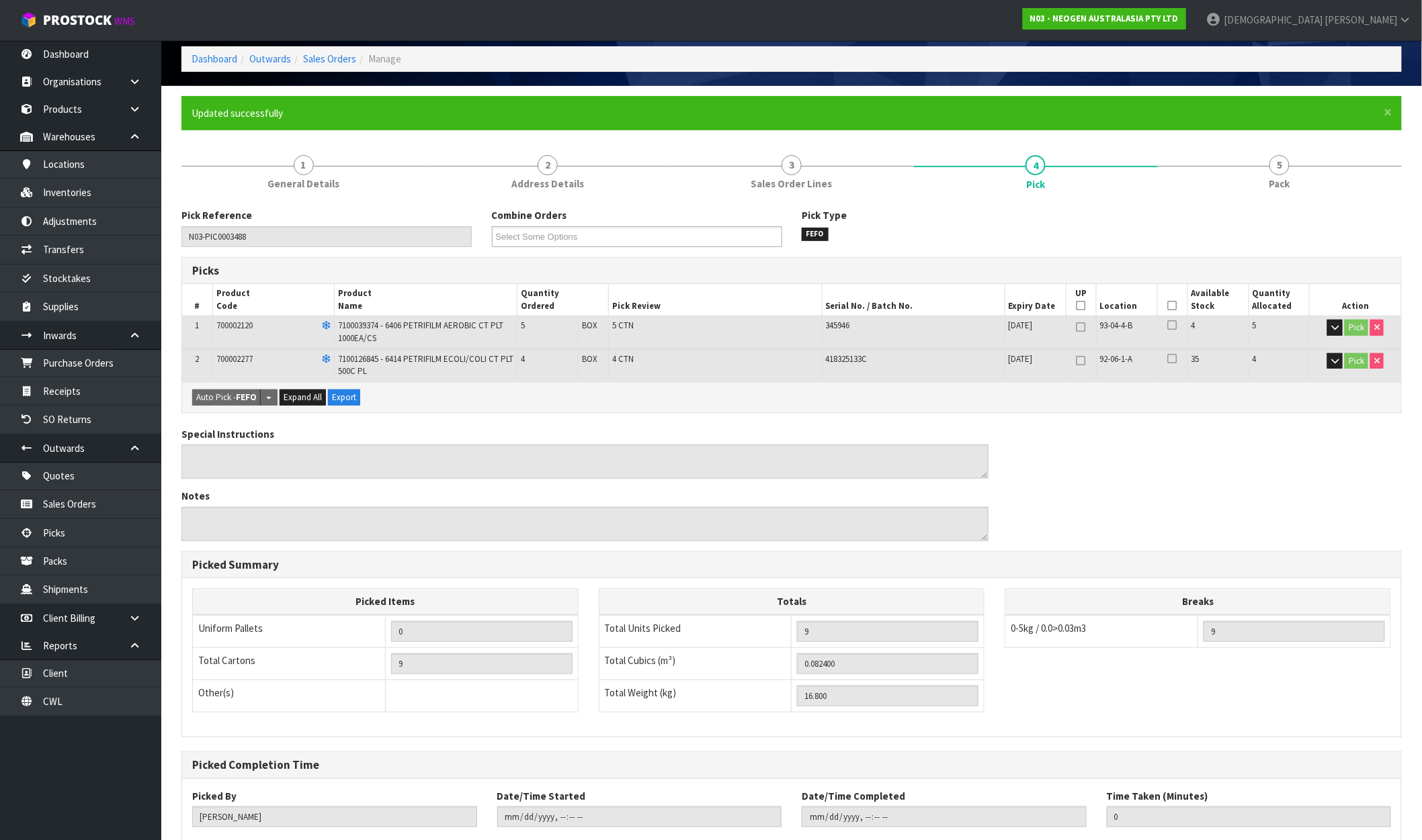
scroll to position [0, 0]
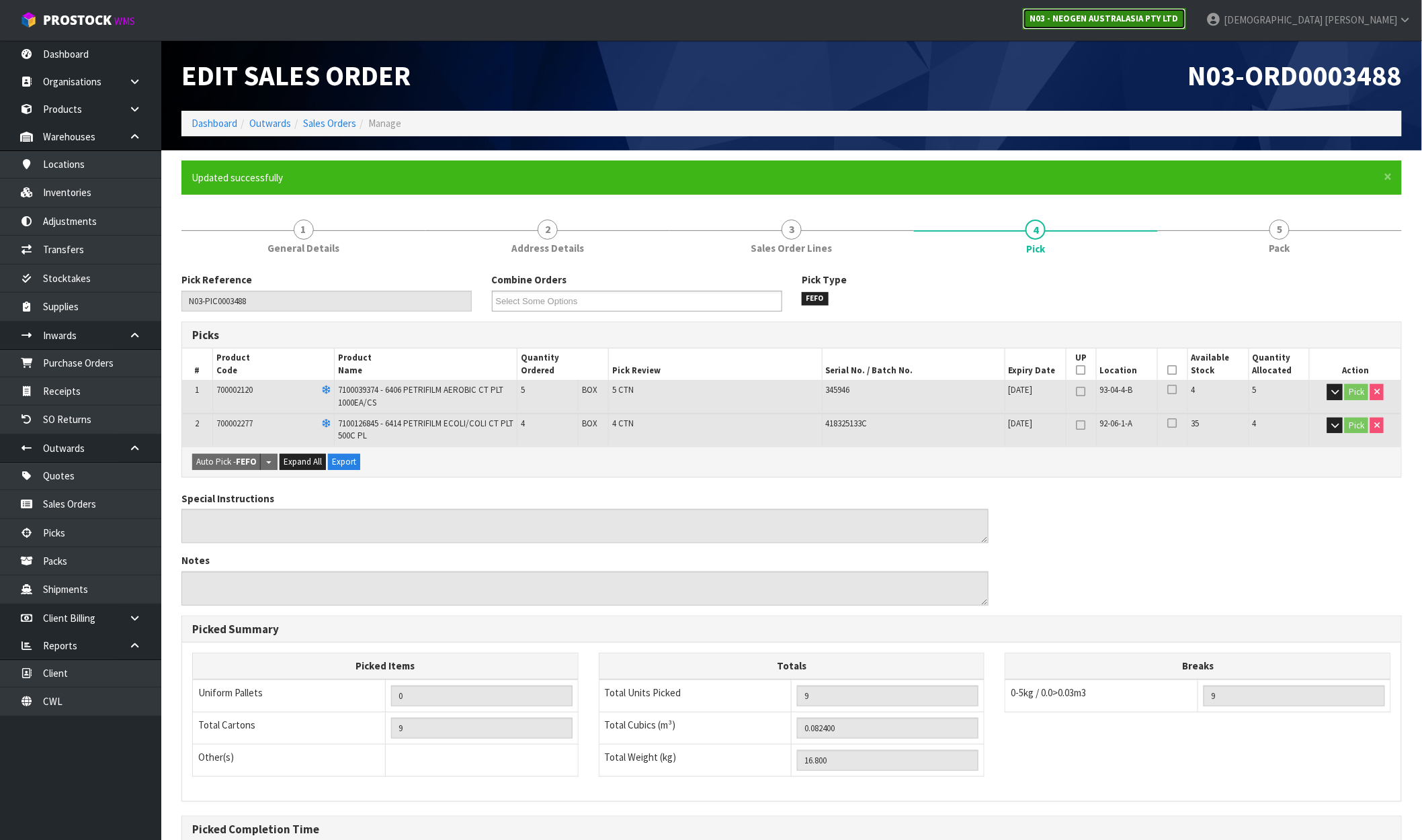
click at [1161, 16] on strong "N03 - NEOGEN AUSTRALASIA PTY LTD" at bounding box center [1104, 18] width 149 height 11
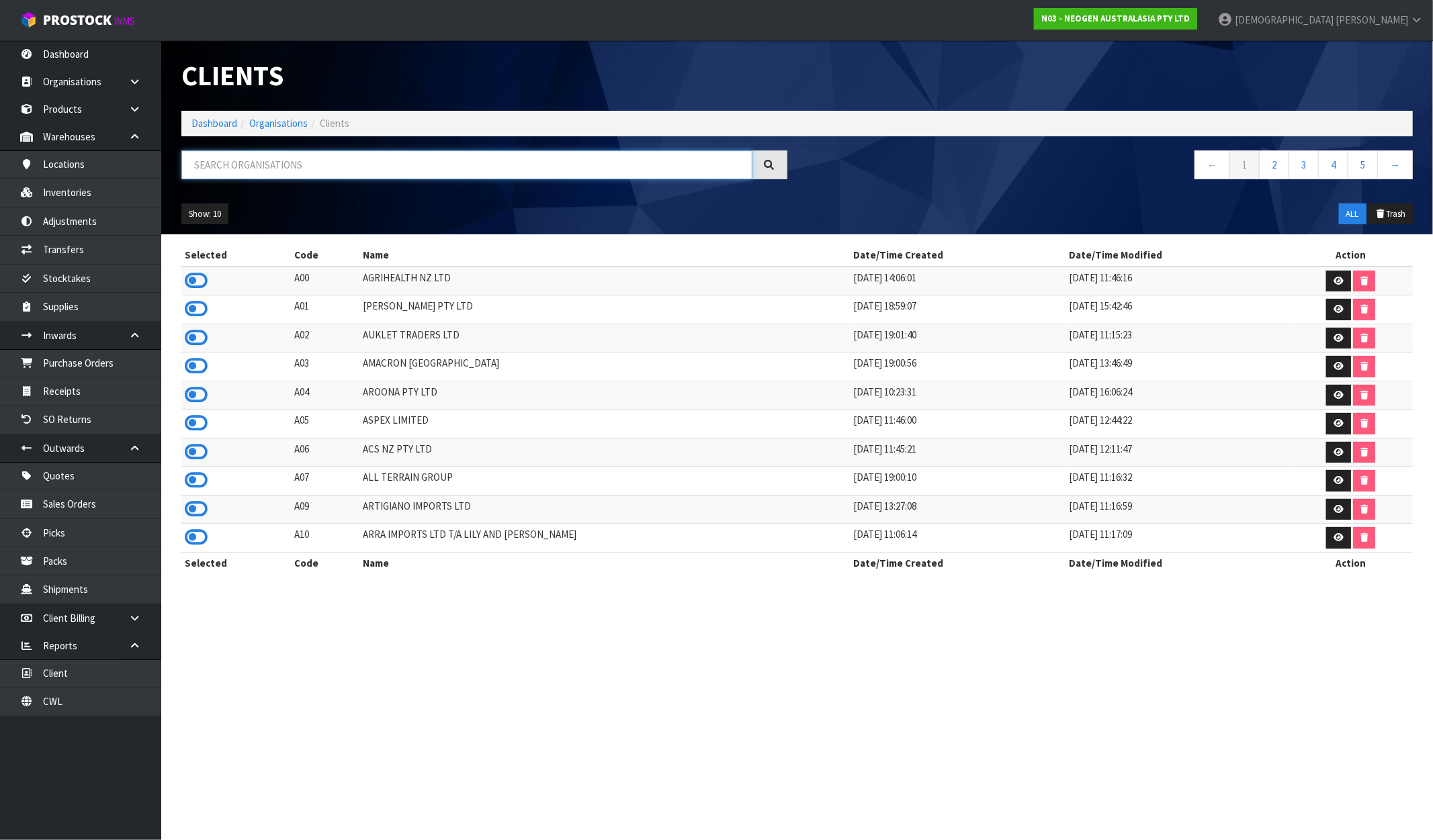
click at [267, 170] on input "text" at bounding box center [467, 164] width 571 height 29
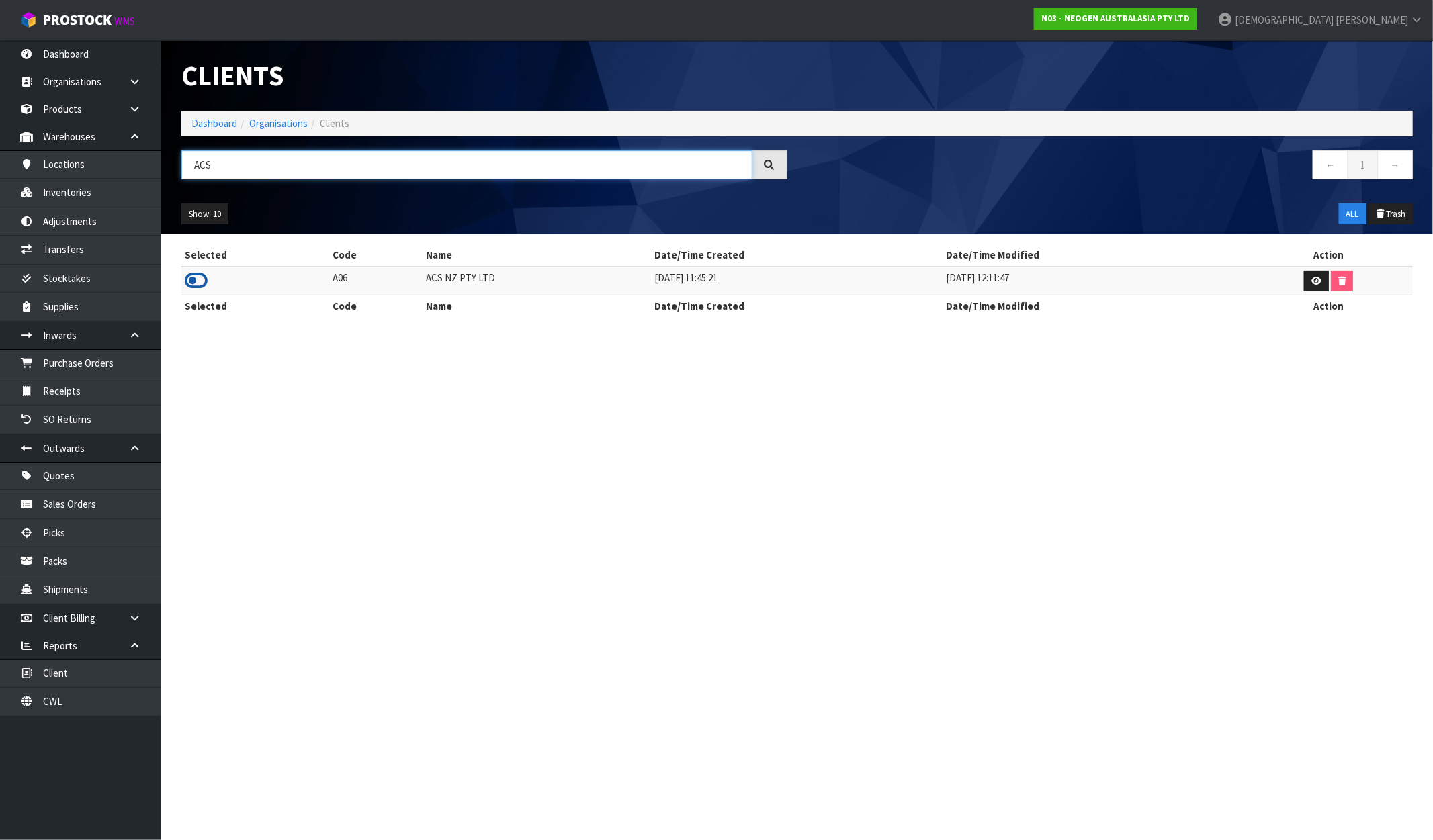
type input "ACS"
click at [200, 282] on icon at bounding box center [196, 280] width 22 height 20
click at [98, 49] on link "Dashboard" at bounding box center [80, 55] width 161 height 28
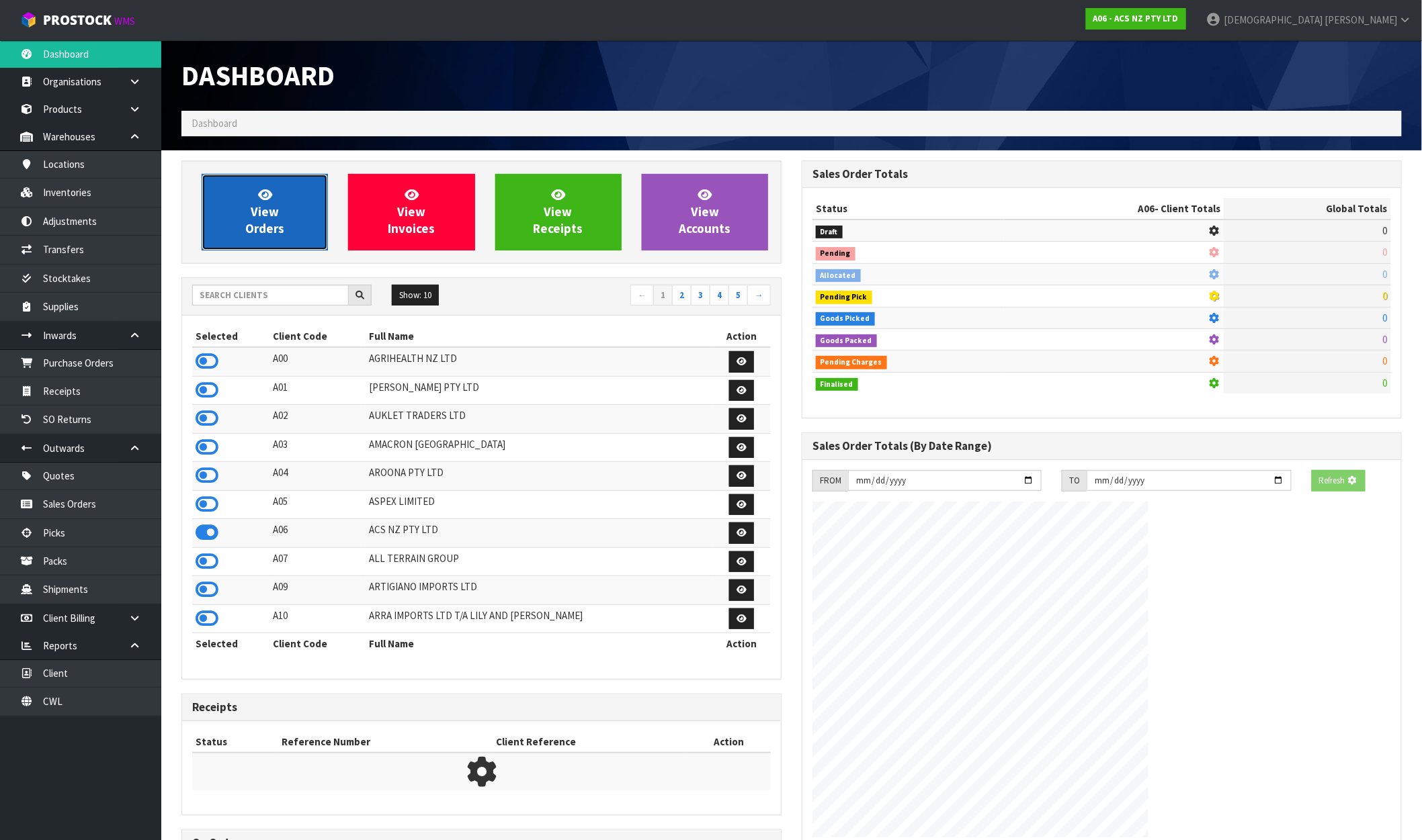
click at [261, 204] on span "View Orders" at bounding box center [264, 212] width 39 height 50
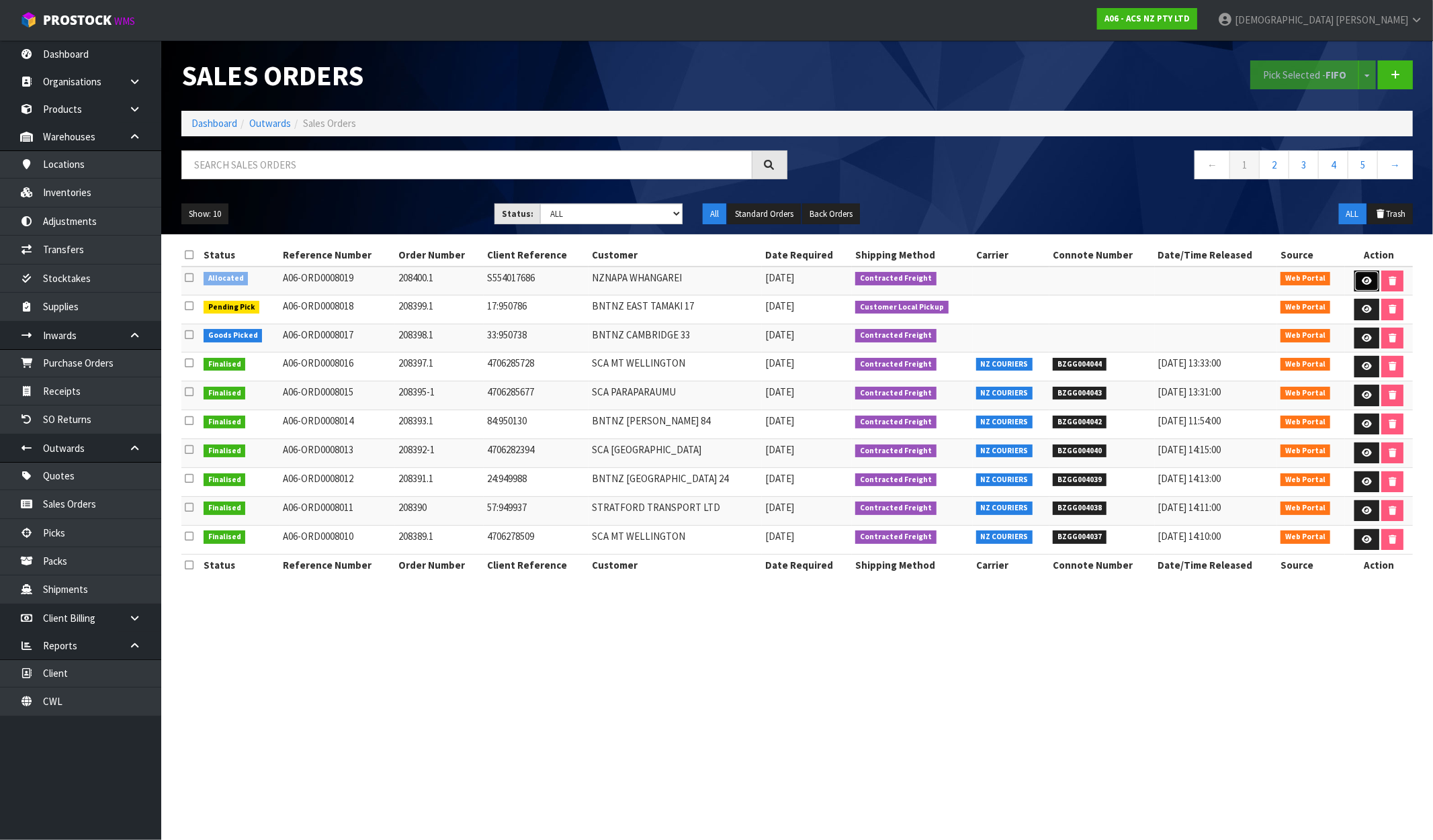
click at [1214, 277] on icon at bounding box center [1367, 281] width 10 height 9
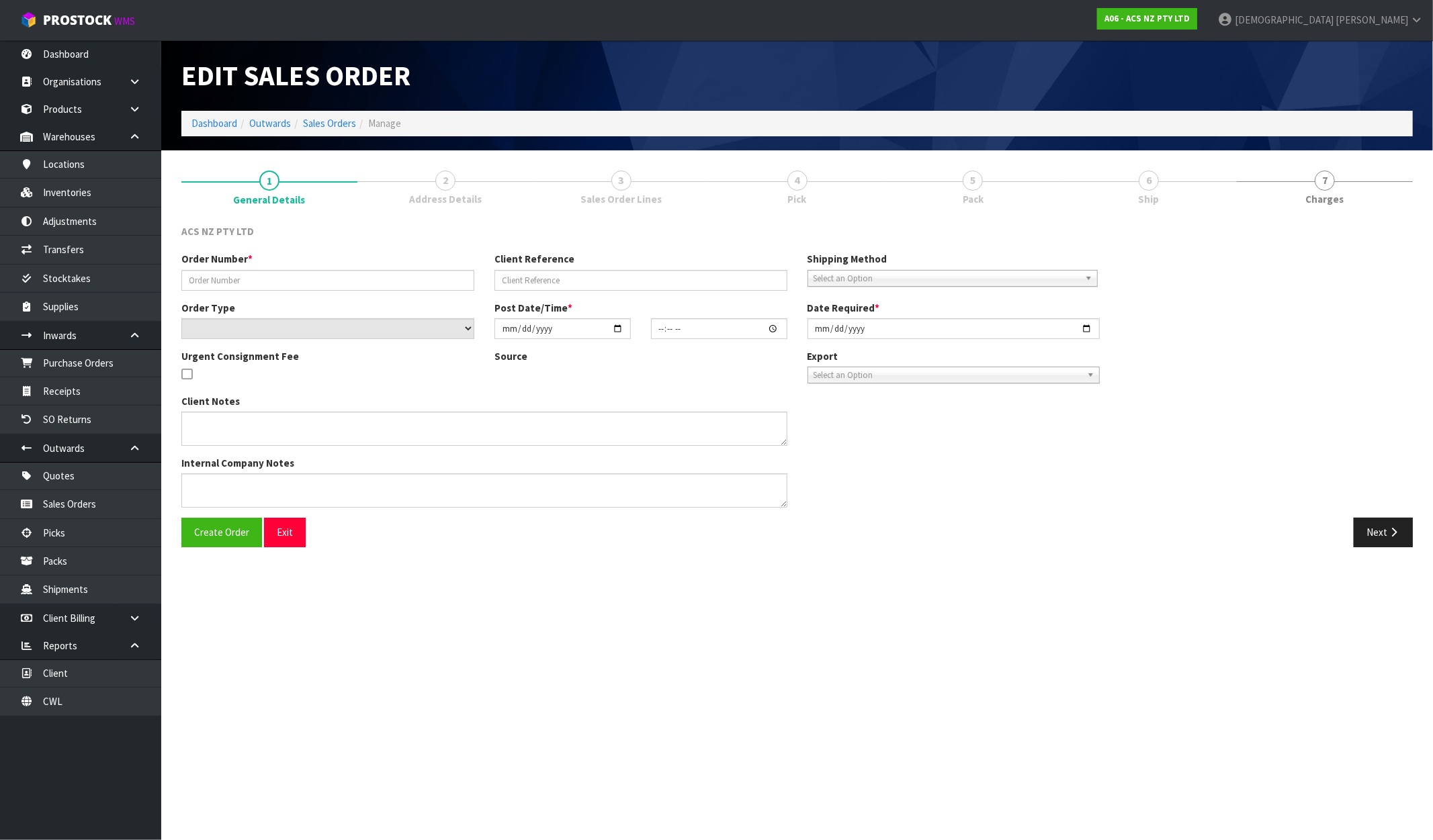
type input "208400.1"
type input "S554017686"
select select "number:0"
type input "[DATE]"
type input "14:12:00.000"
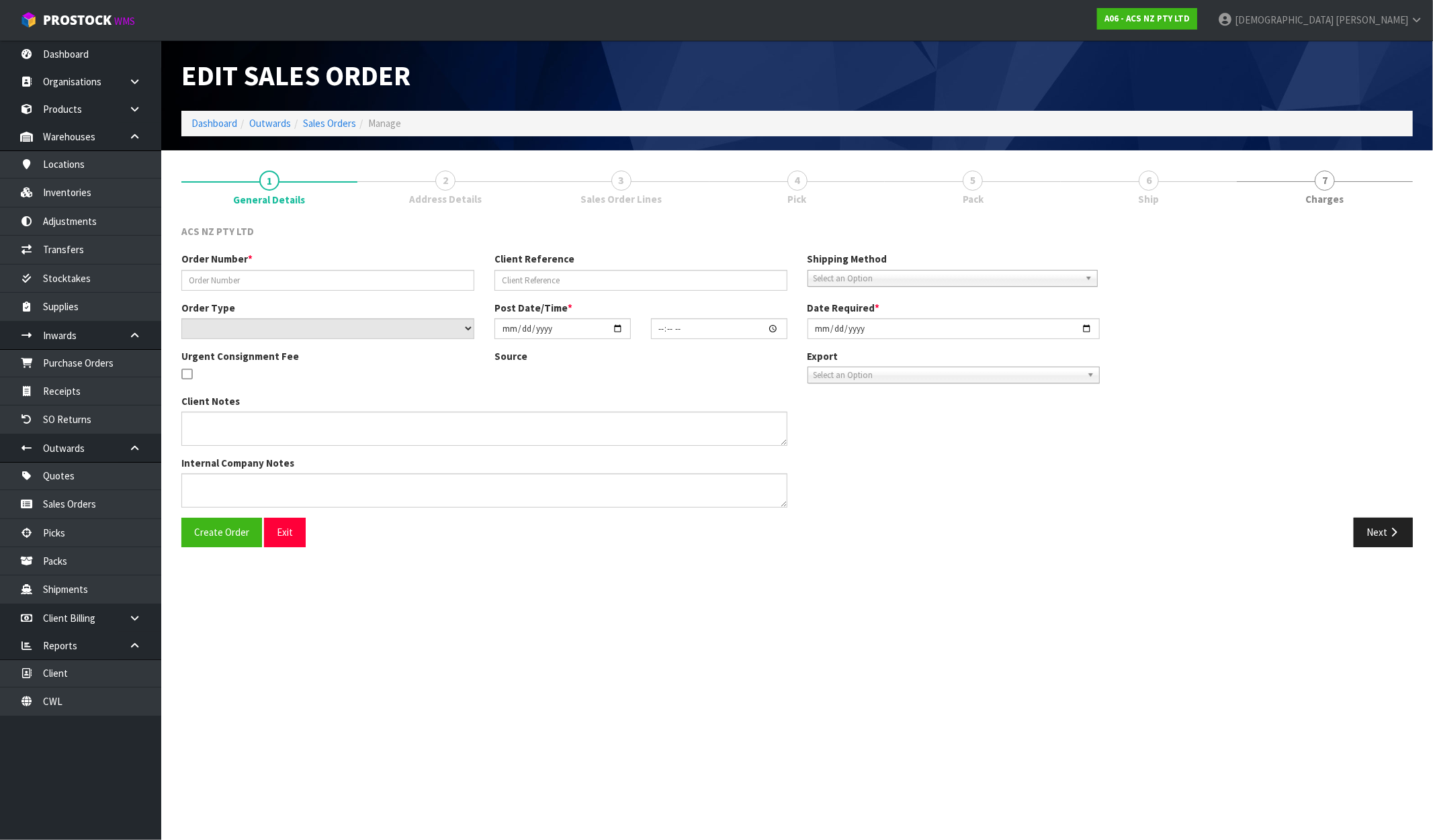
type input "2025-10-01"
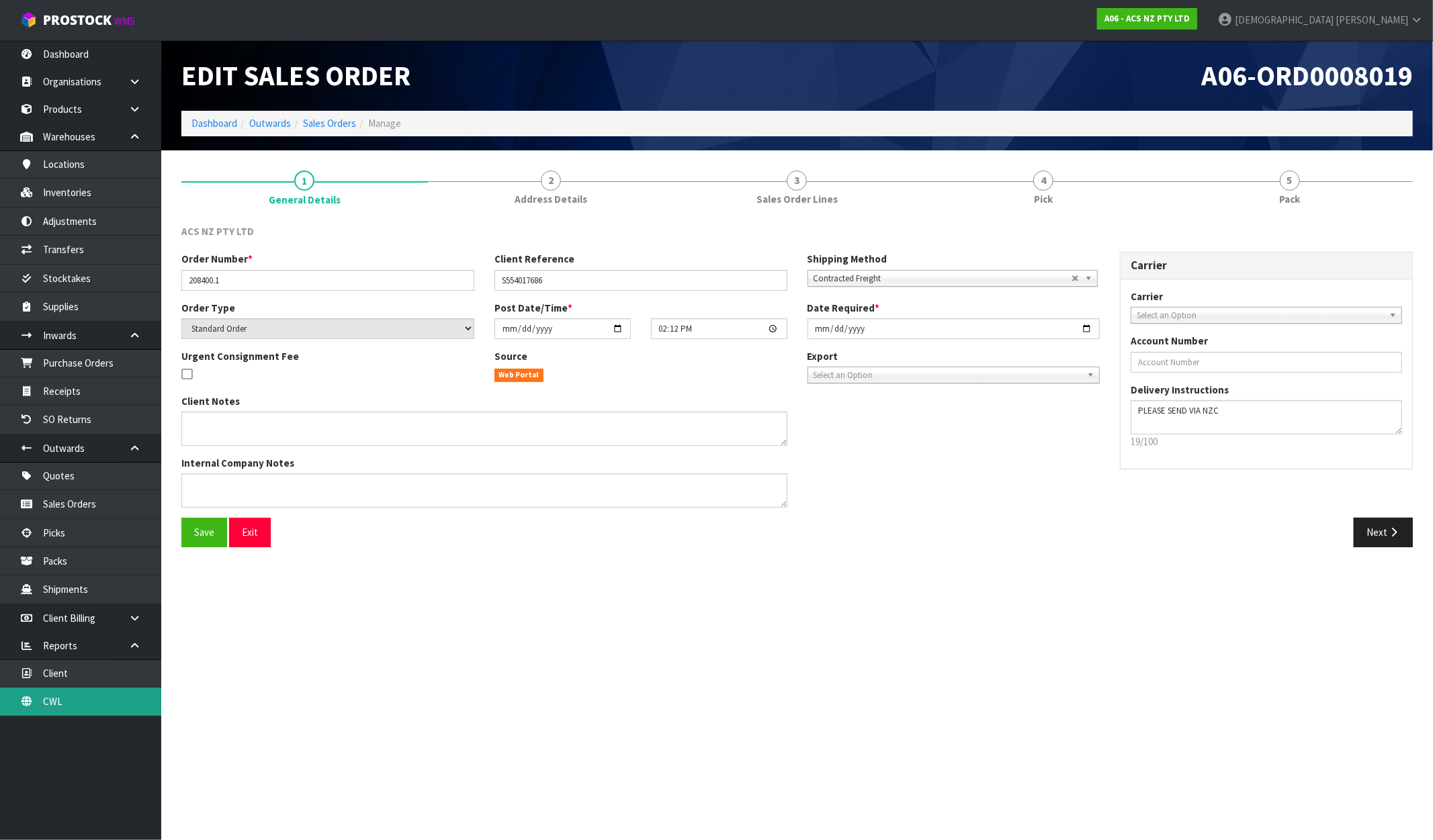
click at [76, 708] on link "CWL" at bounding box center [80, 702] width 161 height 28
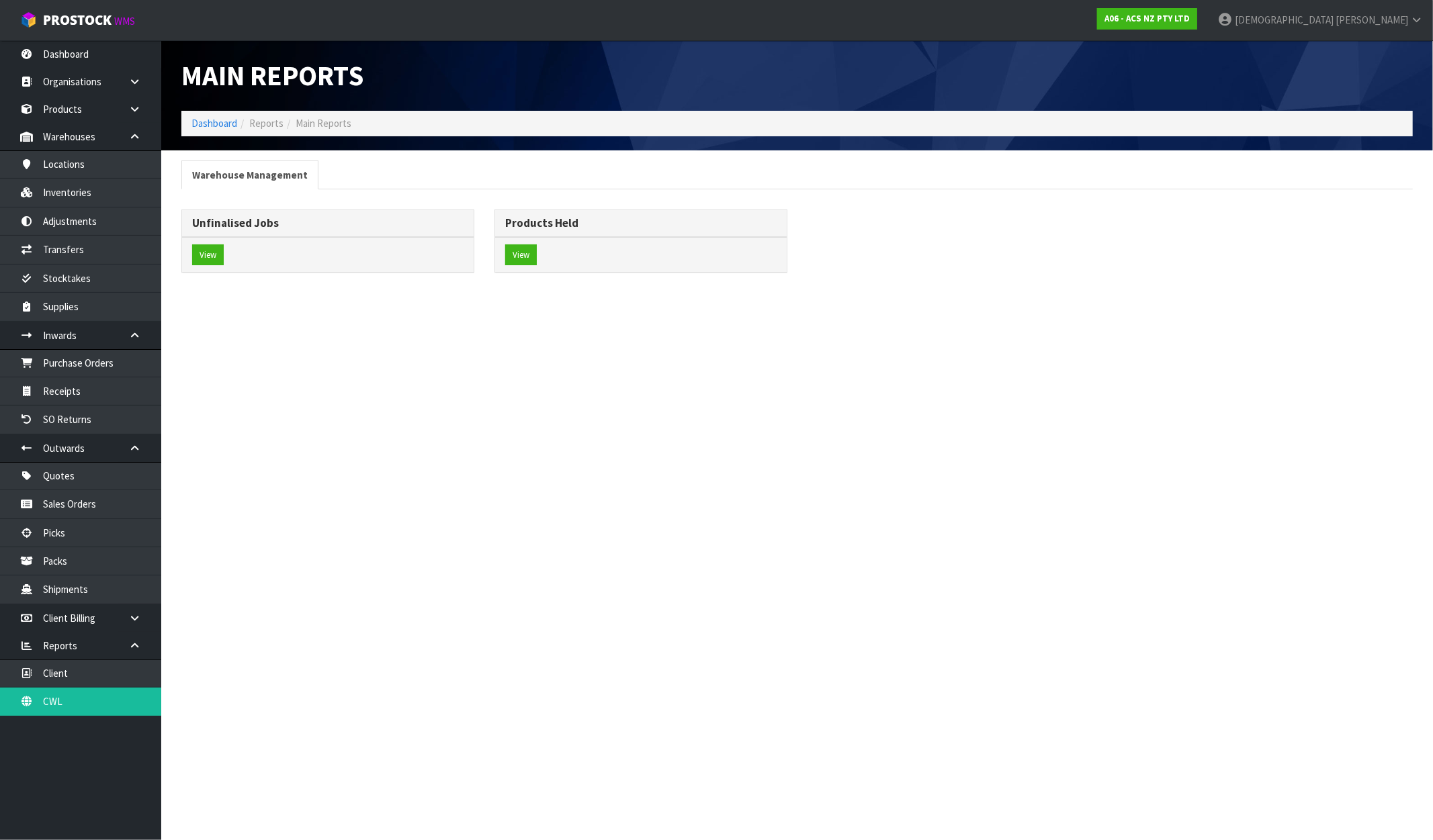
click at [212, 243] on div "View" at bounding box center [327, 254] width 292 height 35
click at [212, 246] on button "View" at bounding box center [208, 255] width 31 height 22
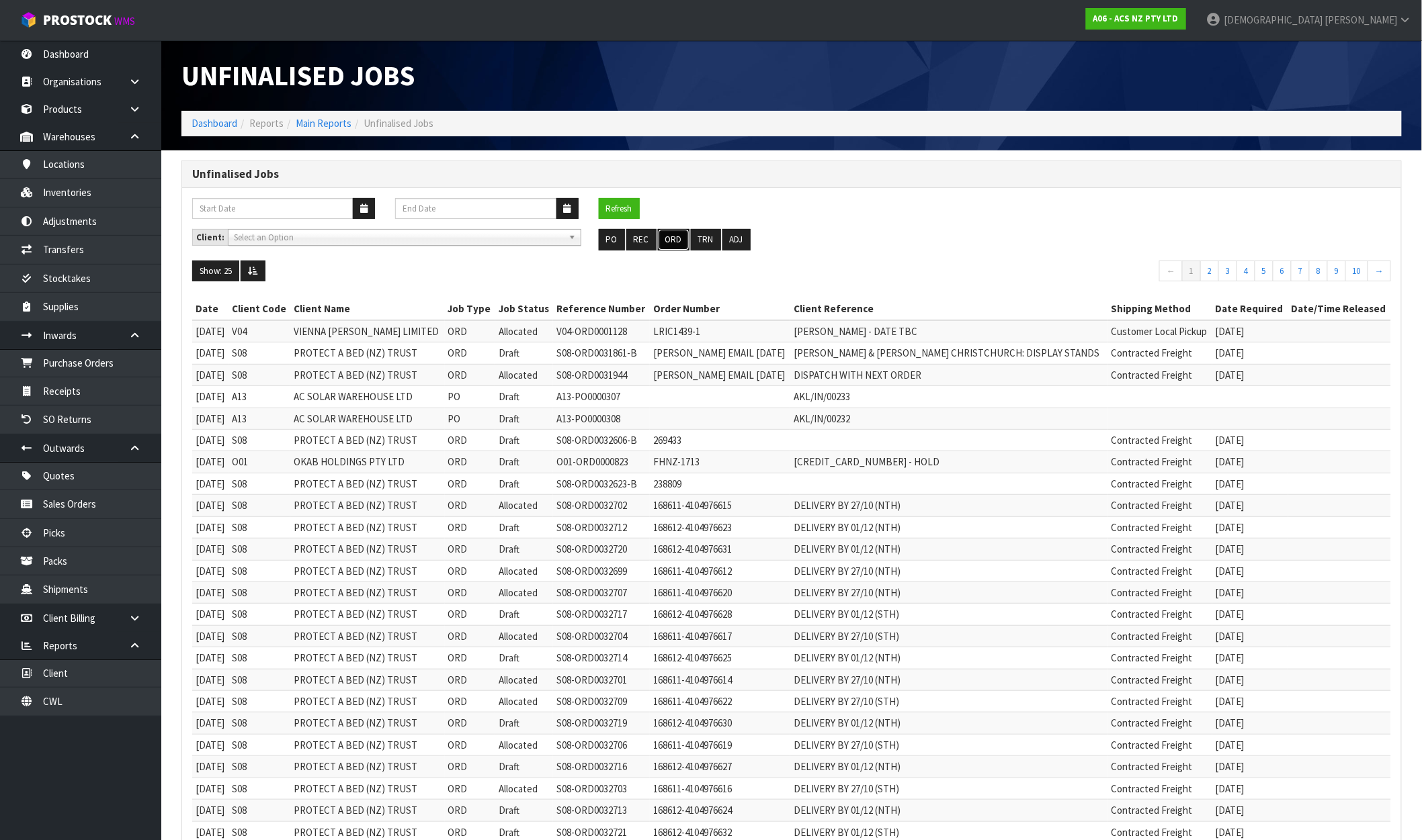
click at [677, 239] on button "ORD" at bounding box center [673, 240] width 31 height 22
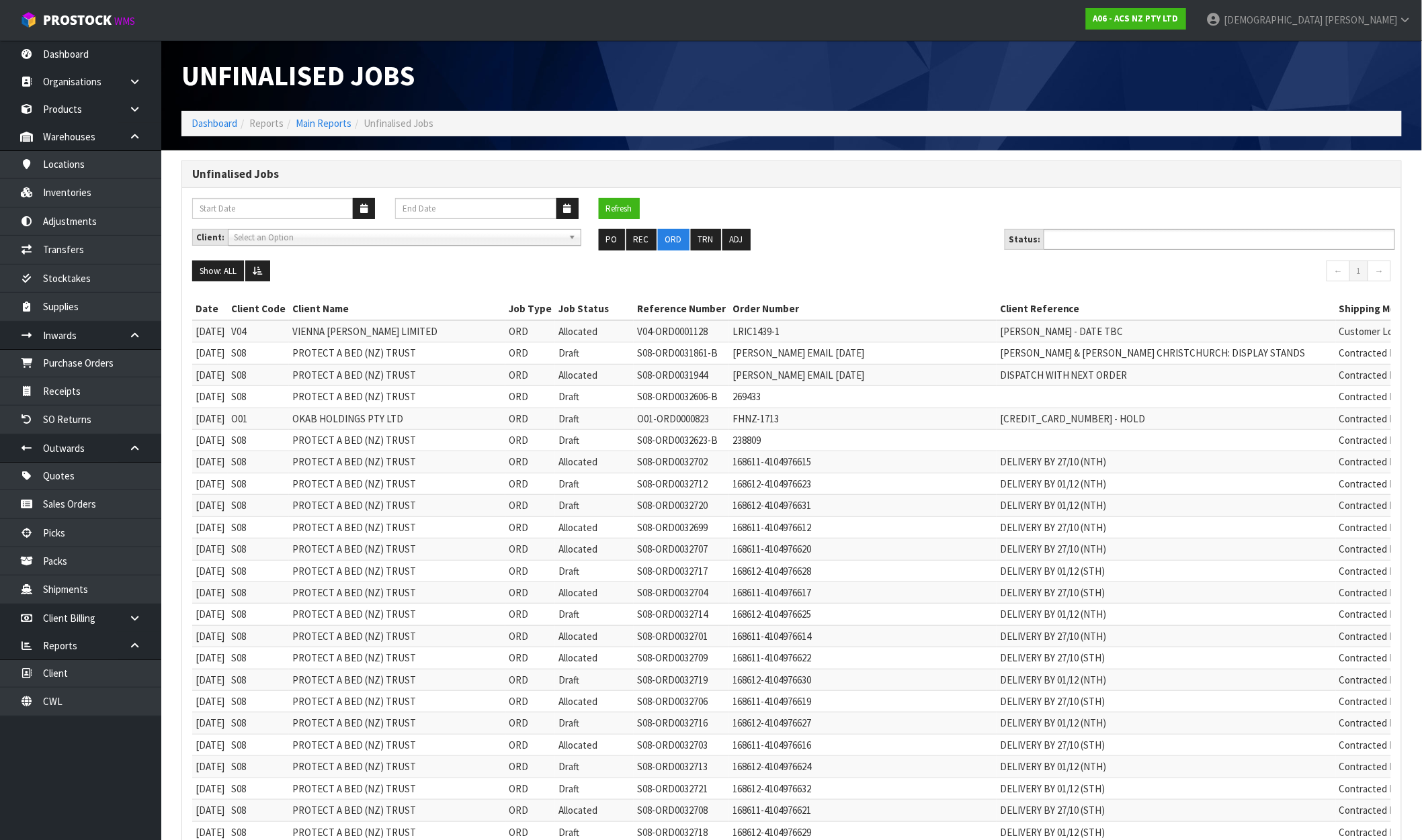
click at [1206, 240] on ul at bounding box center [1219, 240] width 351 height 21
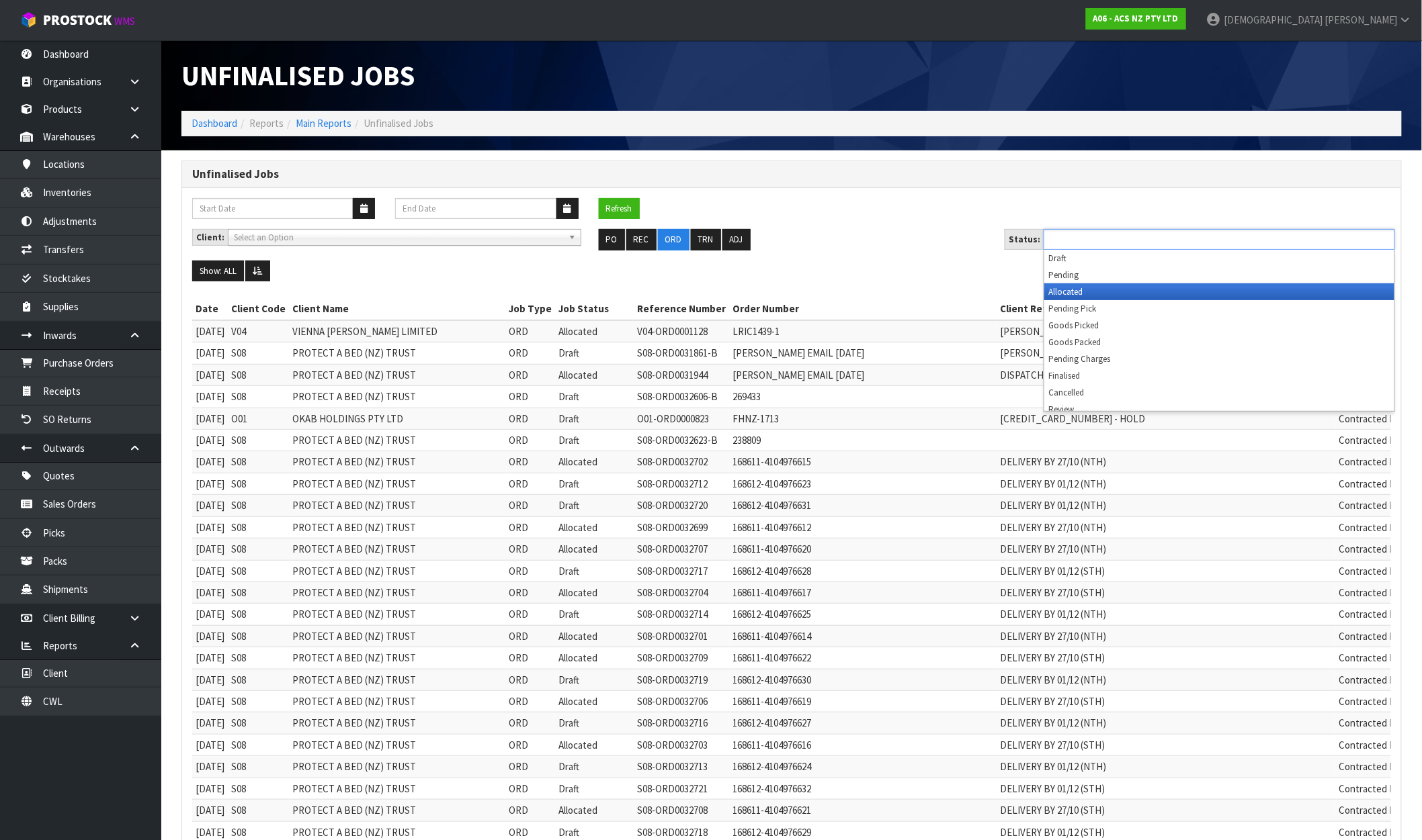
click at [1078, 289] on li "Allocated" at bounding box center [1219, 292] width 351 height 16
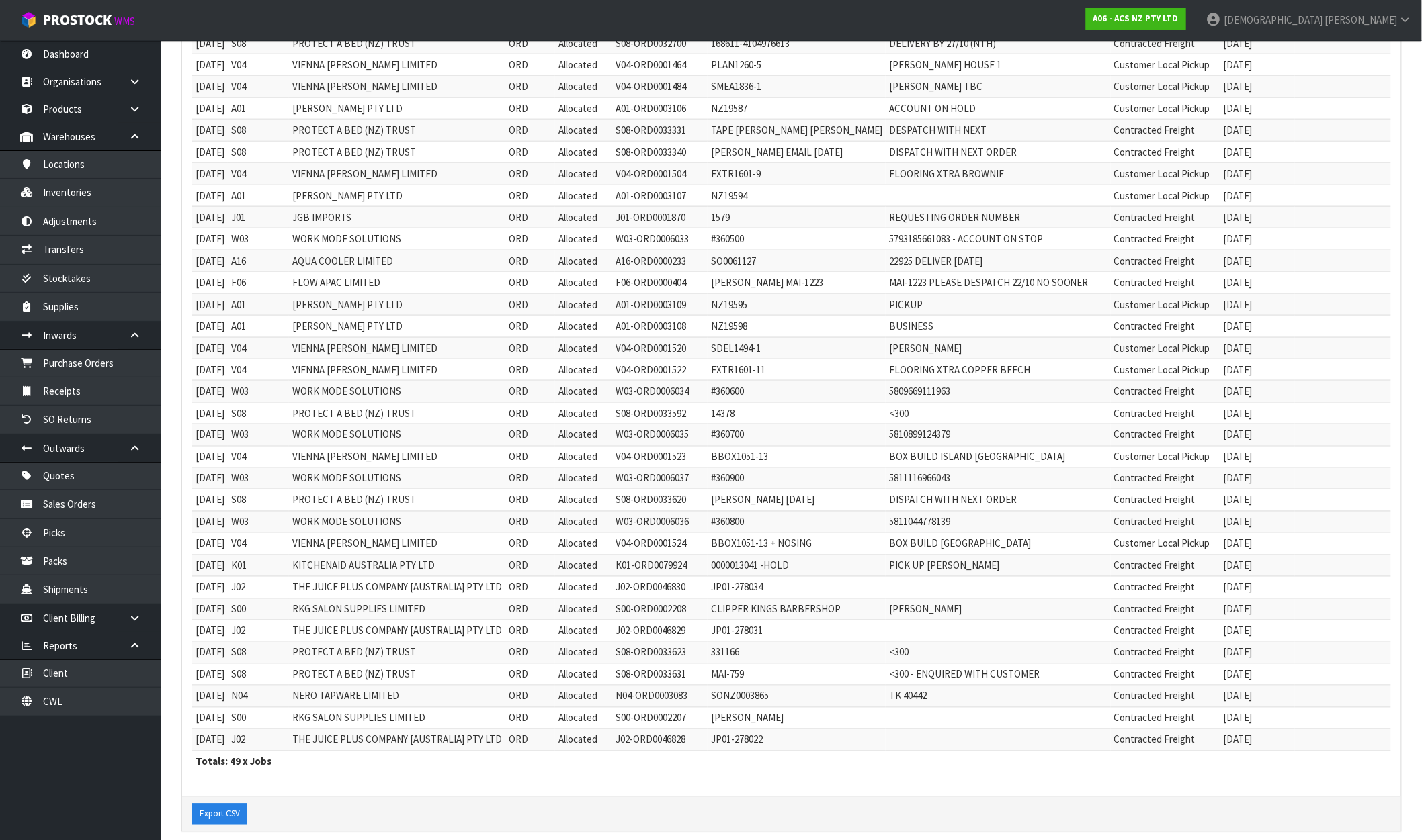
scroll to position [657, 0]
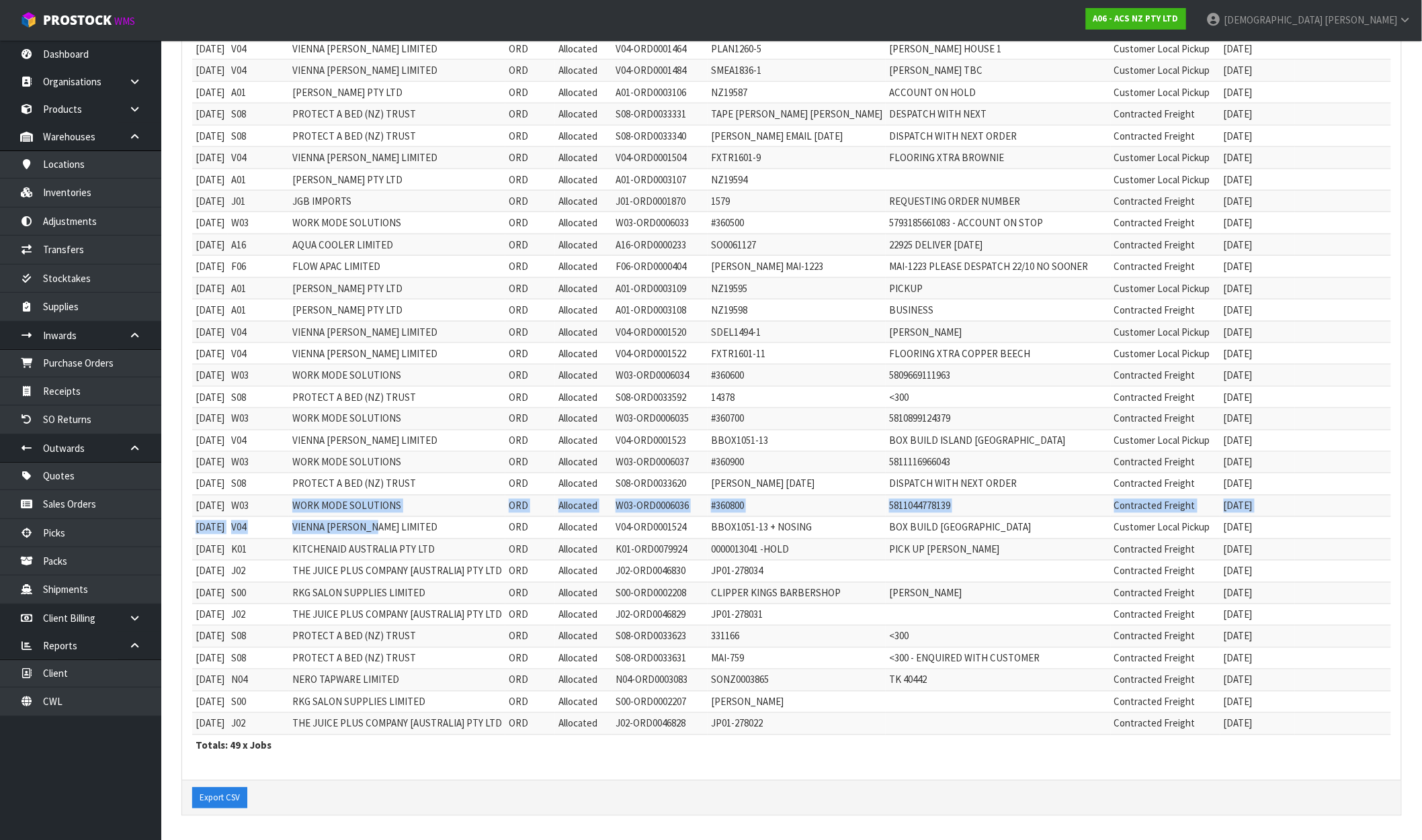
drag, startPoint x: 311, startPoint y: 503, endPoint x: 389, endPoint y: 523, distance: 80.5
click at [389, 523] on tbody "19/11/2024 V04 VIENNA WOODS LIMITED ORD Allocated V04-ORD0001128 LRIC1439-1 LIS…" at bounding box center [794, 202] width 1204 height 1068
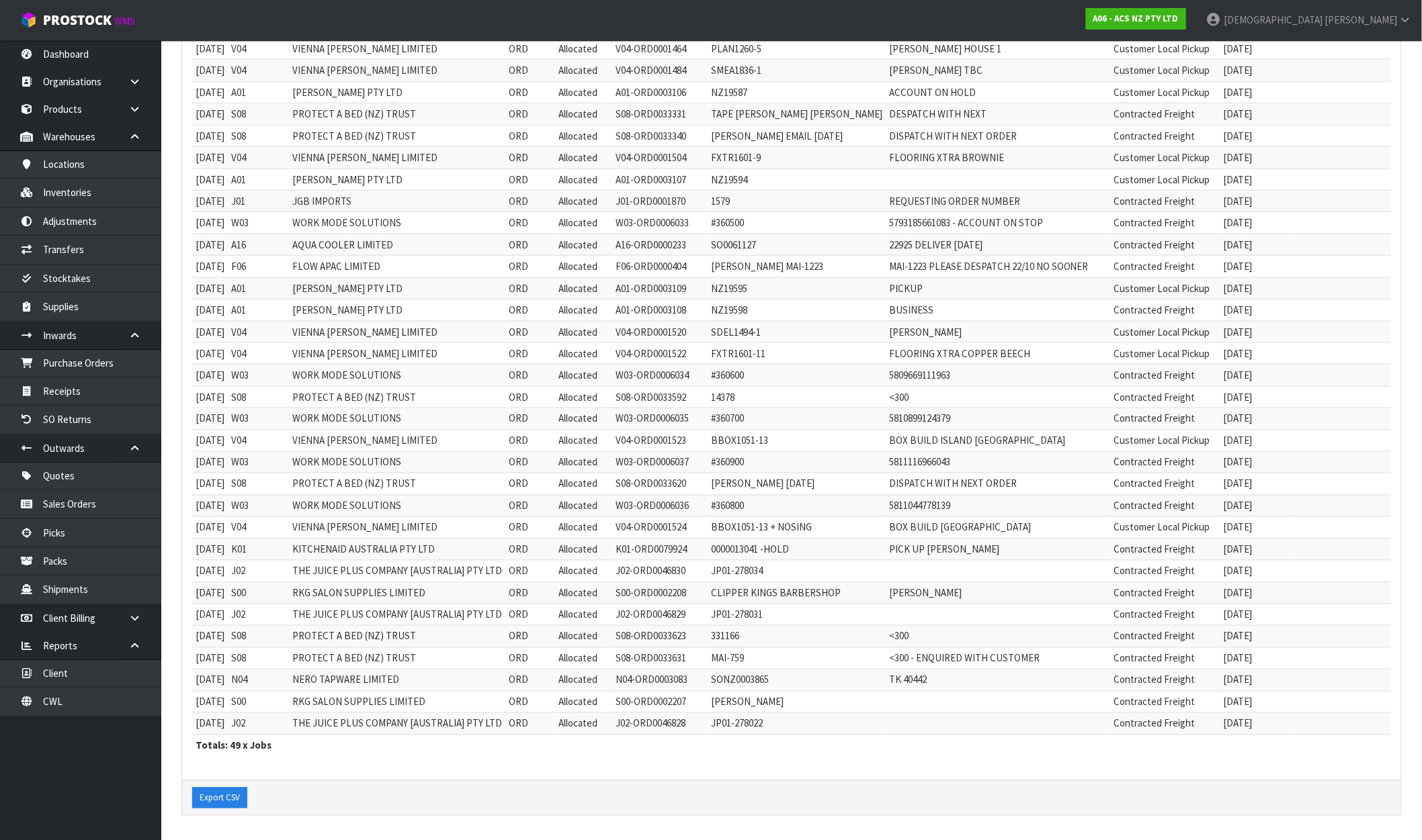
click at [414, 529] on td "VIENNA [PERSON_NAME] LIMITED" at bounding box center [397, 528] width 216 height 22
drag, startPoint x: 296, startPoint y: 553, endPoint x: 909, endPoint y: 556, distance: 613.0
click at [909, 556] on tr "29/09/2025 K01 KITCHENAID AUSTRALIA PTY LTD ORD Allocated K01-ORD0079924 000001…" at bounding box center [794, 549] width 1204 height 22
click at [762, 572] on td "JP01-278034" at bounding box center [797, 571] width 178 height 22
drag, startPoint x: 307, startPoint y: 593, endPoint x: 380, endPoint y: 593, distance: 73.0
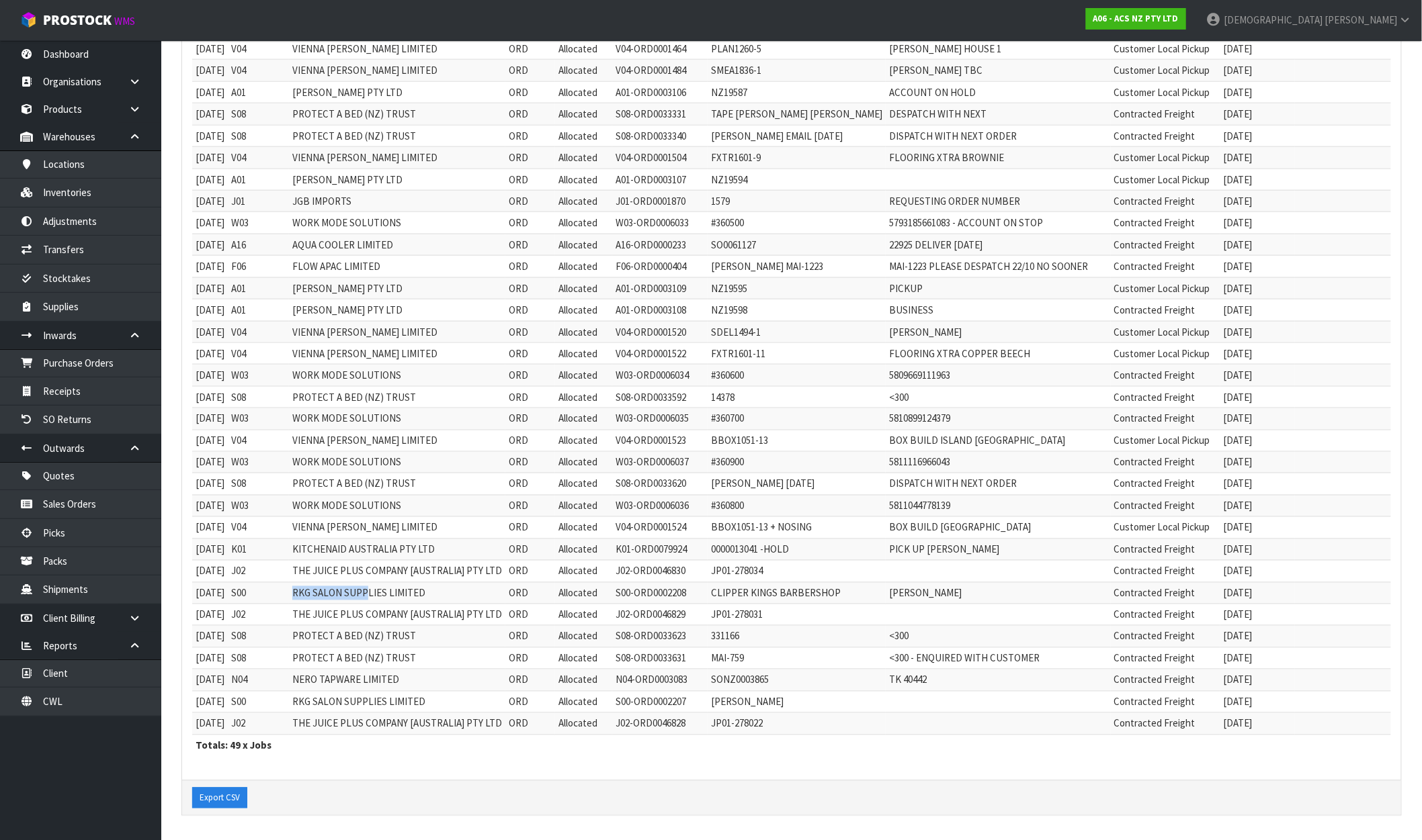
click at [380, 593] on td "RKG SALON SUPPLIES LIMITED" at bounding box center [397, 593] width 216 height 22
drag, startPoint x: 372, startPoint y: 616, endPoint x: 453, endPoint y: 609, distance: 81.3
click at [453, 609] on td "THE JUICE PLUS COMPANY [AUSTRALIA] PTY LTD" at bounding box center [397, 615] width 216 height 22
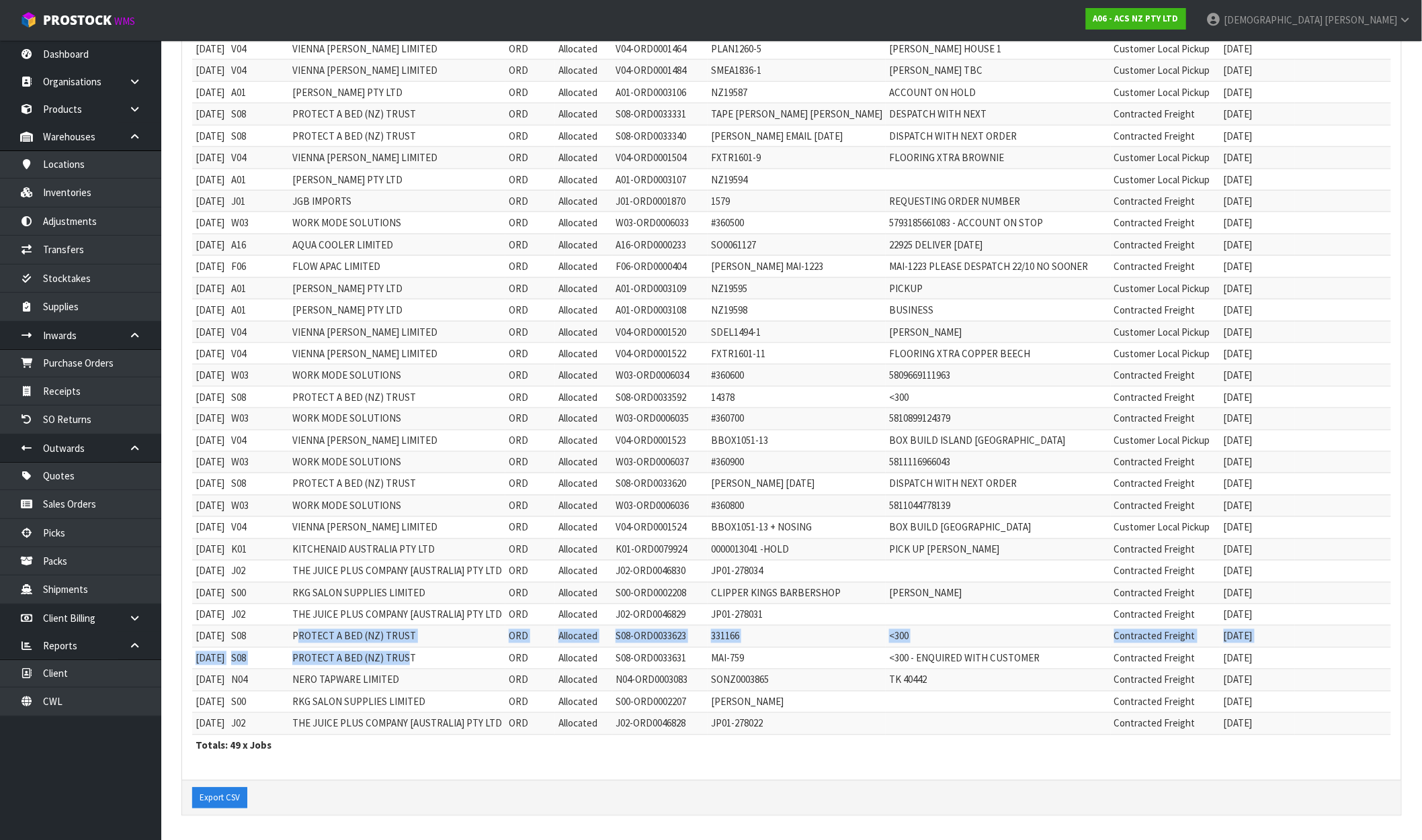
drag, startPoint x: 312, startPoint y: 638, endPoint x: 417, endPoint y: 659, distance: 107.1
click at [417, 659] on tbody "19/11/2024 V04 VIENNA WOODS LIMITED ORD Allocated V04-ORD0001128 LRIC1439-1 LIS…" at bounding box center [794, 202] width 1204 height 1068
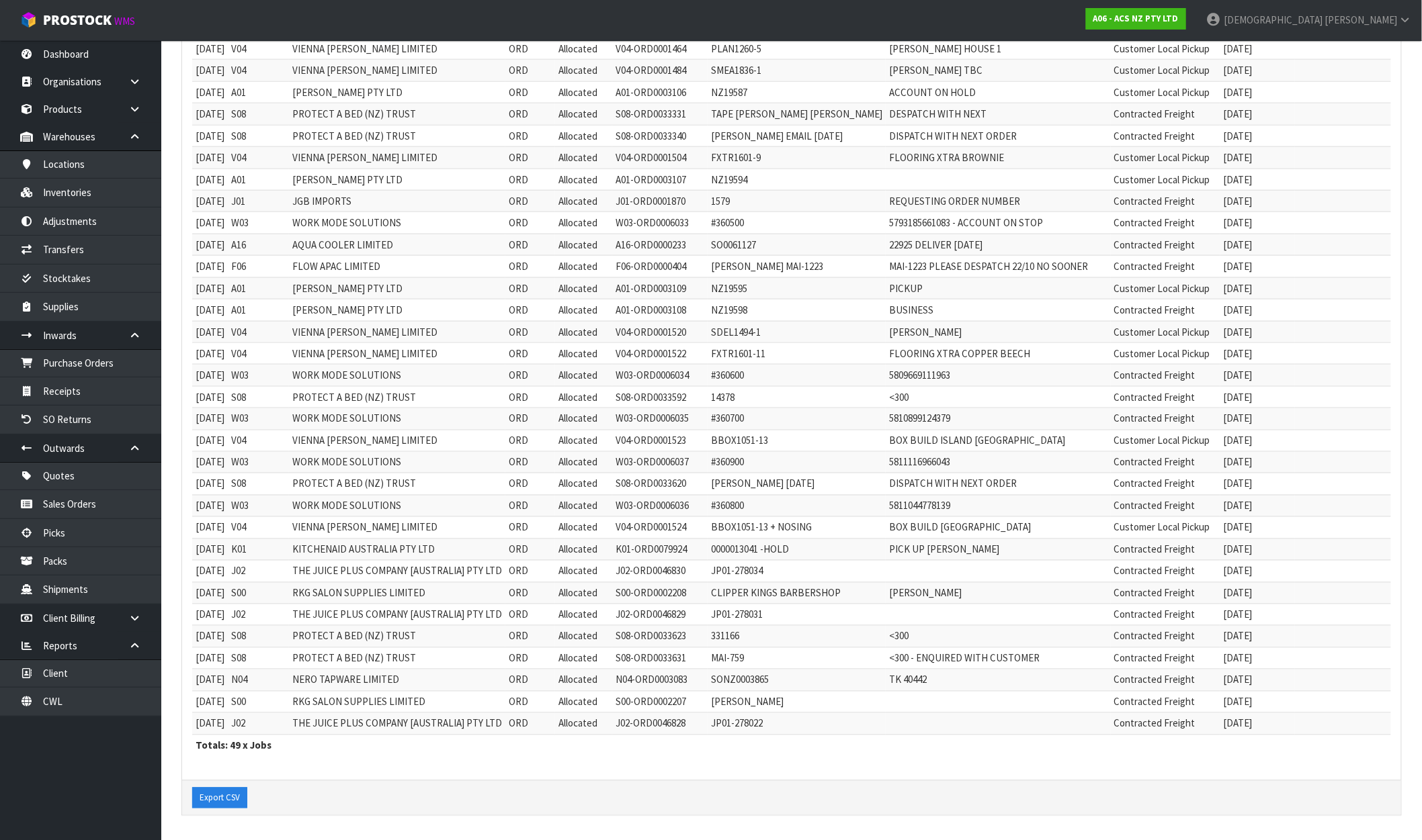
click at [414, 679] on td "NERO TAPWARE LIMITED" at bounding box center [397, 680] width 216 height 22
drag, startPoint x: 414, startPoint y: 679, endPoint x: 278, endPoint y: 680, distance: 136.0
click at [278, 680] on tr "30/09/2025 N04 NERO TAPWARE LIMITED ORD Allocated N04-ORD0003083 SONZ0003865 TK…" at bounding box center [794, 680] width 1204 height 22
click at [1179, 16] on strong "A06 - ACS NZ PTY LTD" at bounding box center [1136, 18] width 86 height 11
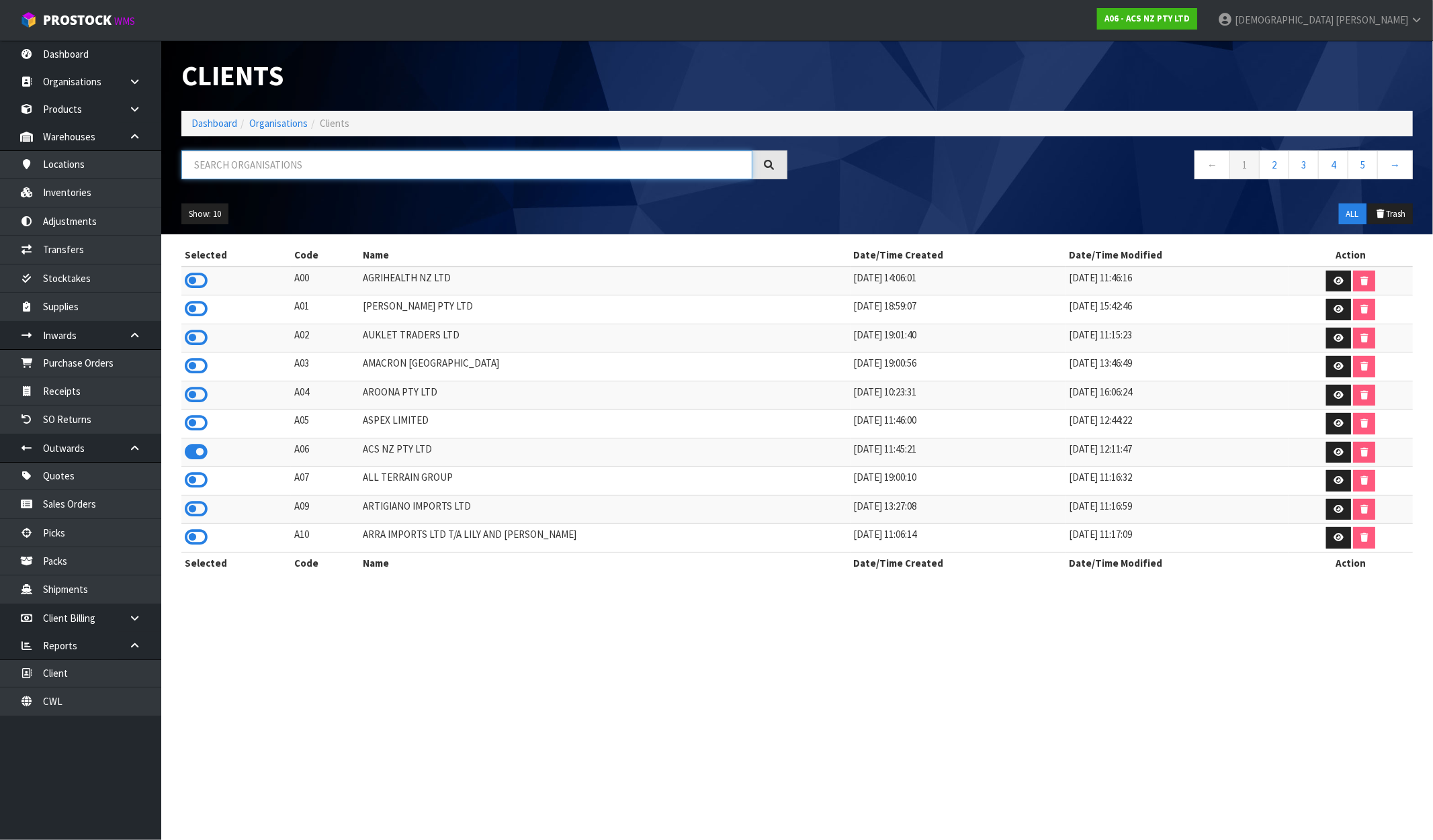
click at [347, 170] on input "text" at bounding box center [467, 164] width 571 height 29
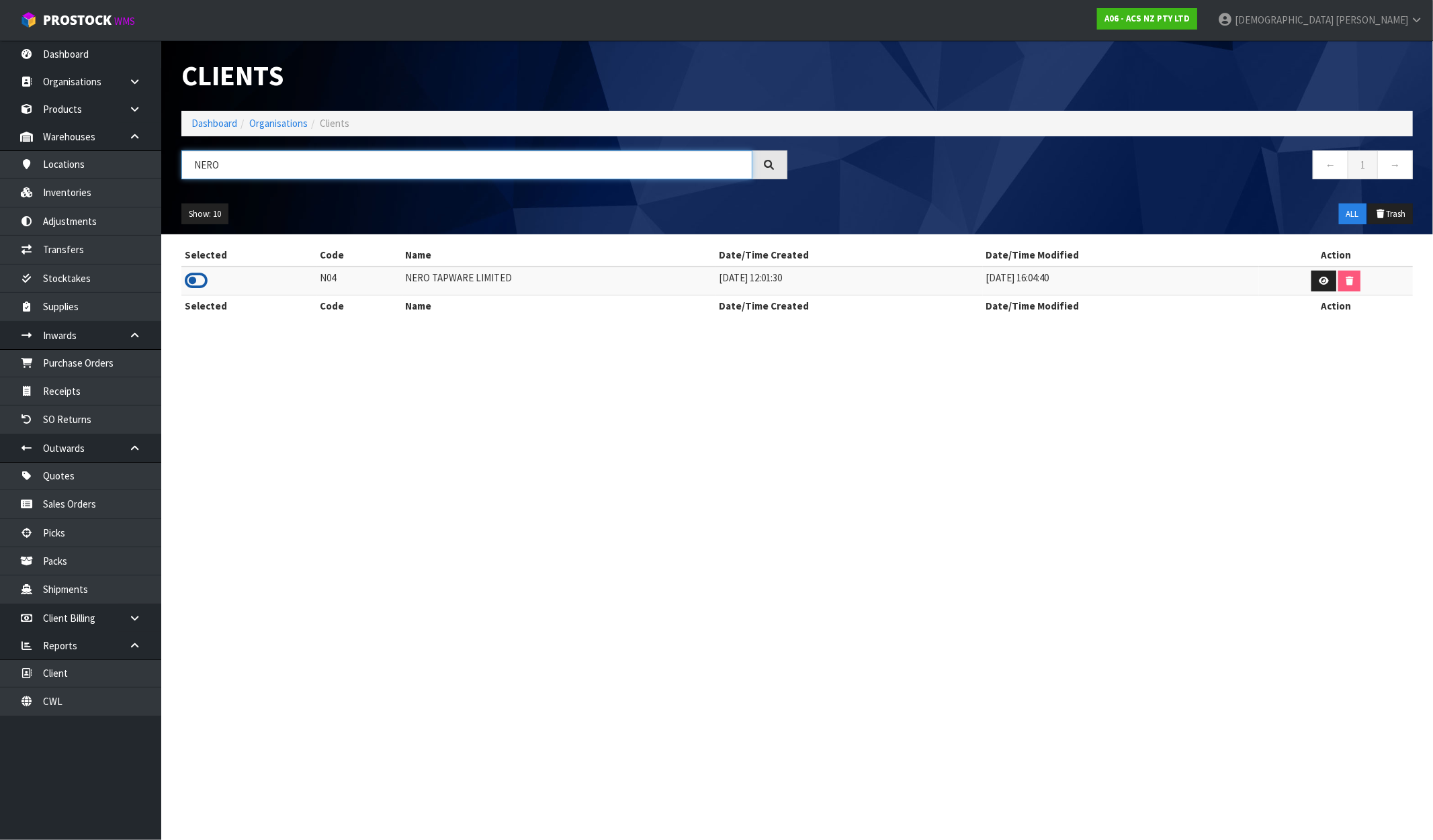
type input "NERO"
click at [196, 289] on icon at bounding box center [196, 280] width 22 height 20
click at [206, 122] on link "Dashboard" at bounding box center [214, 123] width 46 height 13
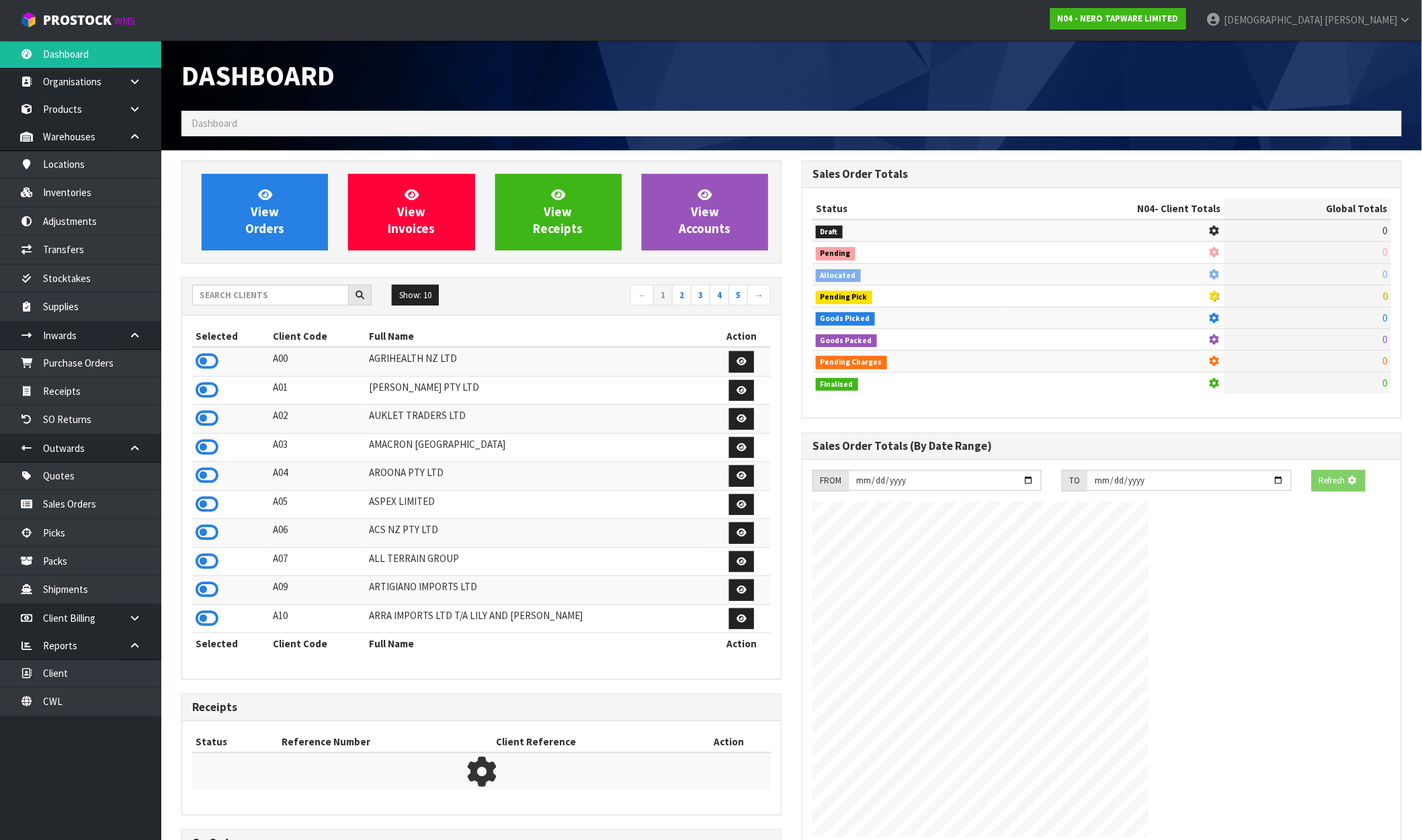
drag, startPoint x: 257, startPoint y: 269, endPoint x: 266, endPoint y: 234, distance: 36.1
click at [258, 266] on div "View Orders View Invoices View Receipts View Accounts Show: 10 5 10 25" at bounding box center [481, 563] width 621 height 805
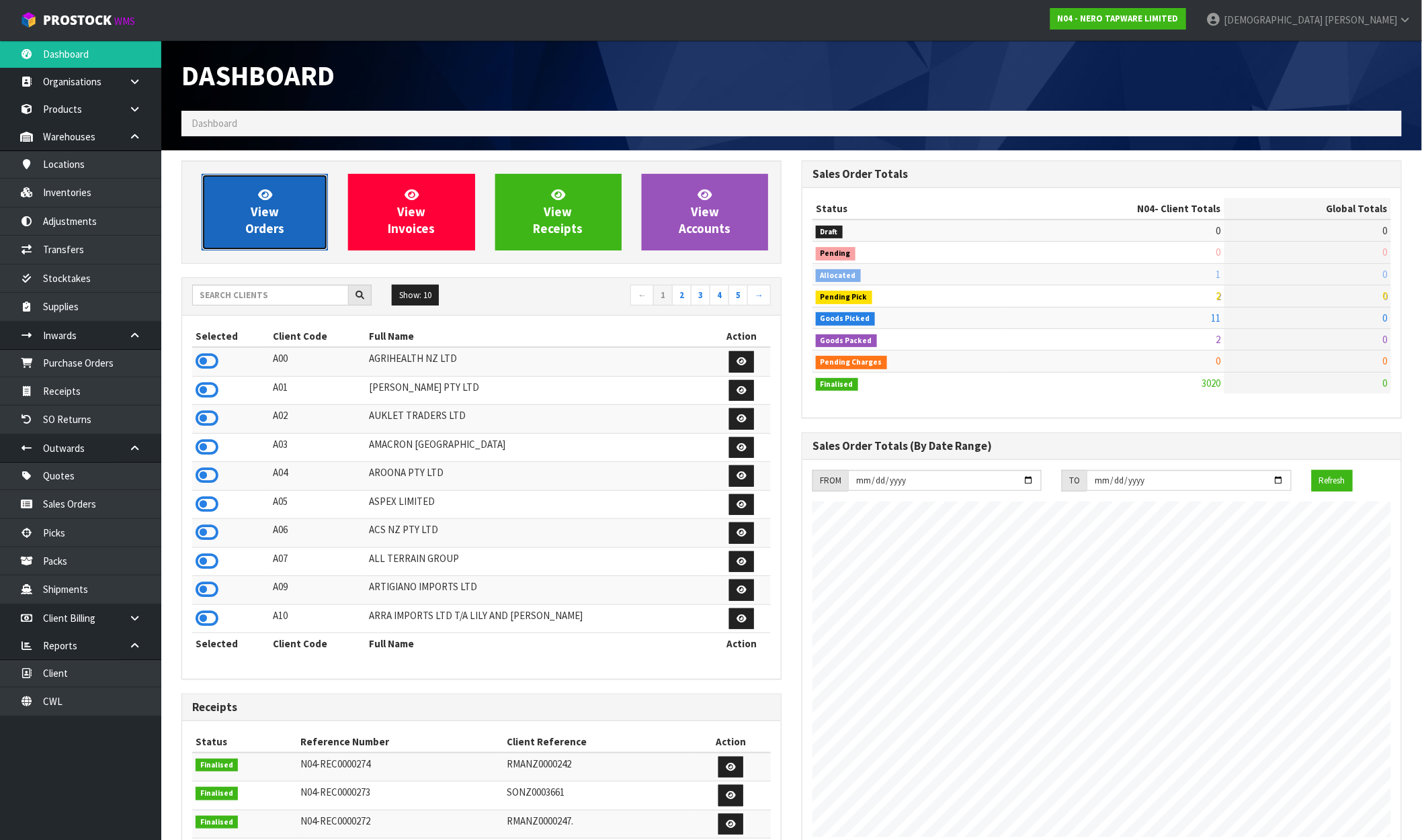
click at [266, 234] on span "View Orders" at bounding box center [264, 212] width 39 height 50
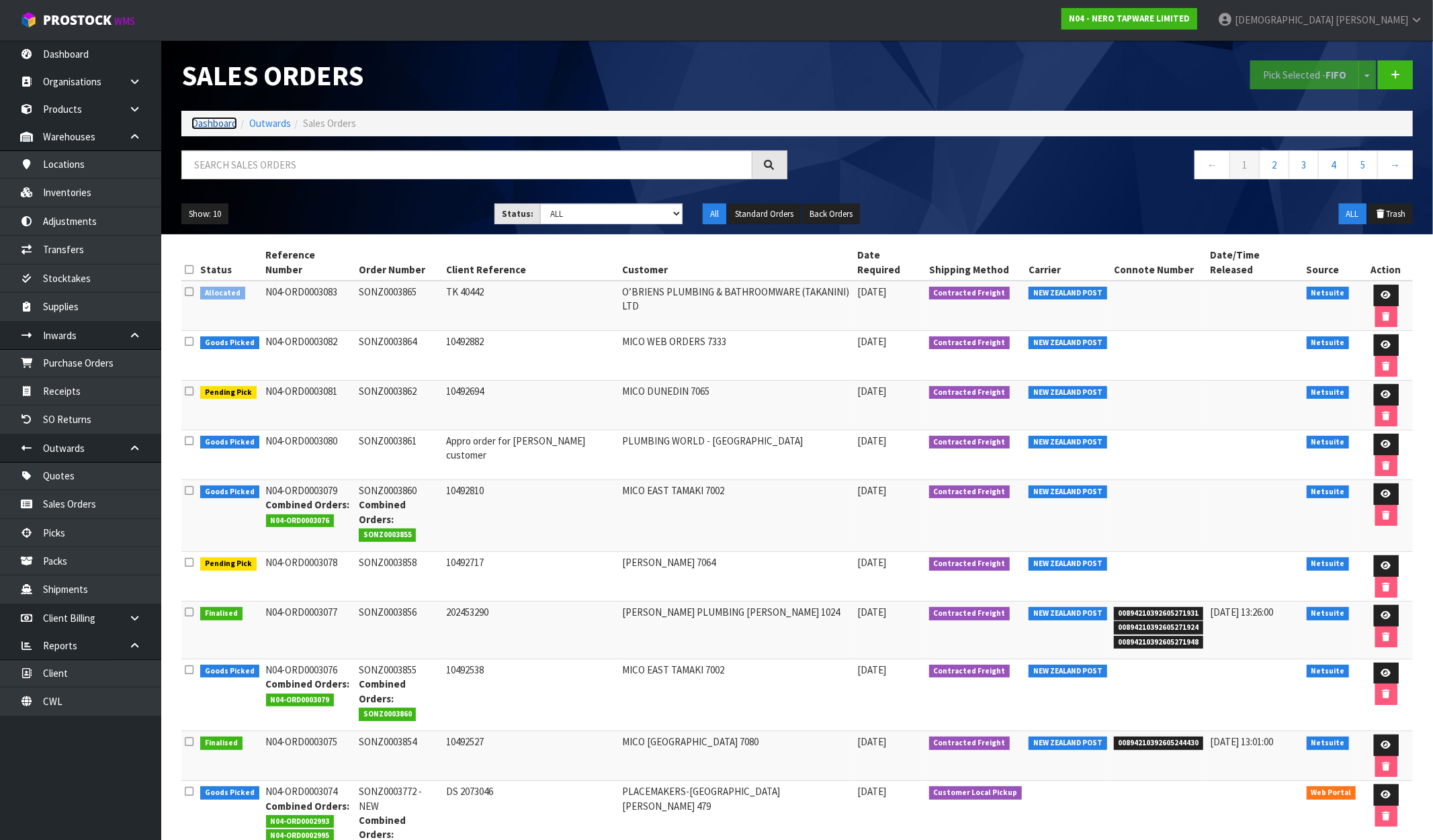
click at [218, 124] on link "Dashboard" at bounding box center [214, 123] width 46 height 13
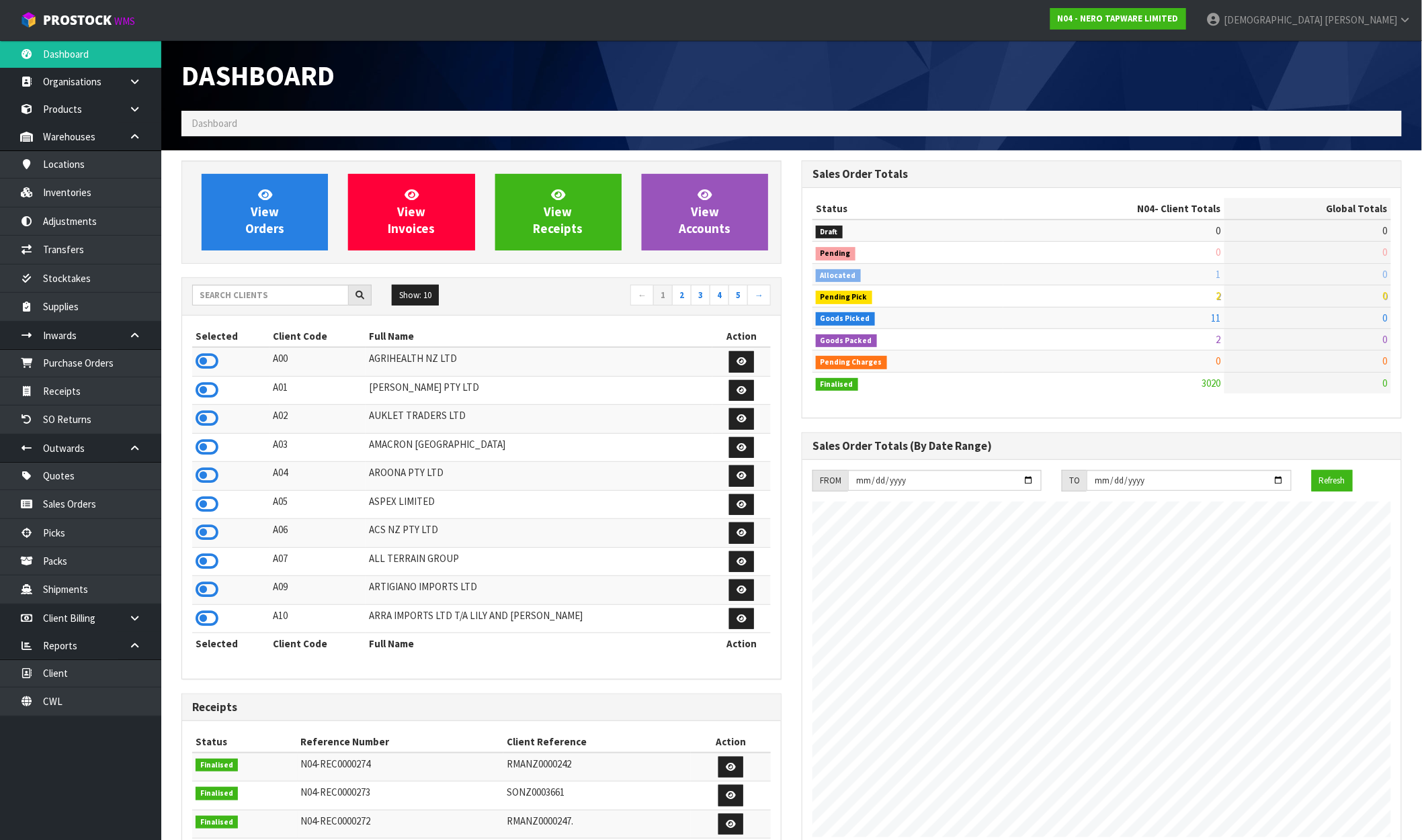
scroll to position [1017, 621]
click at [1179, 19] on strong "N04 - NERO TAPWARE LIMITED" at bounding box center [1118, 18] width 121 height 11
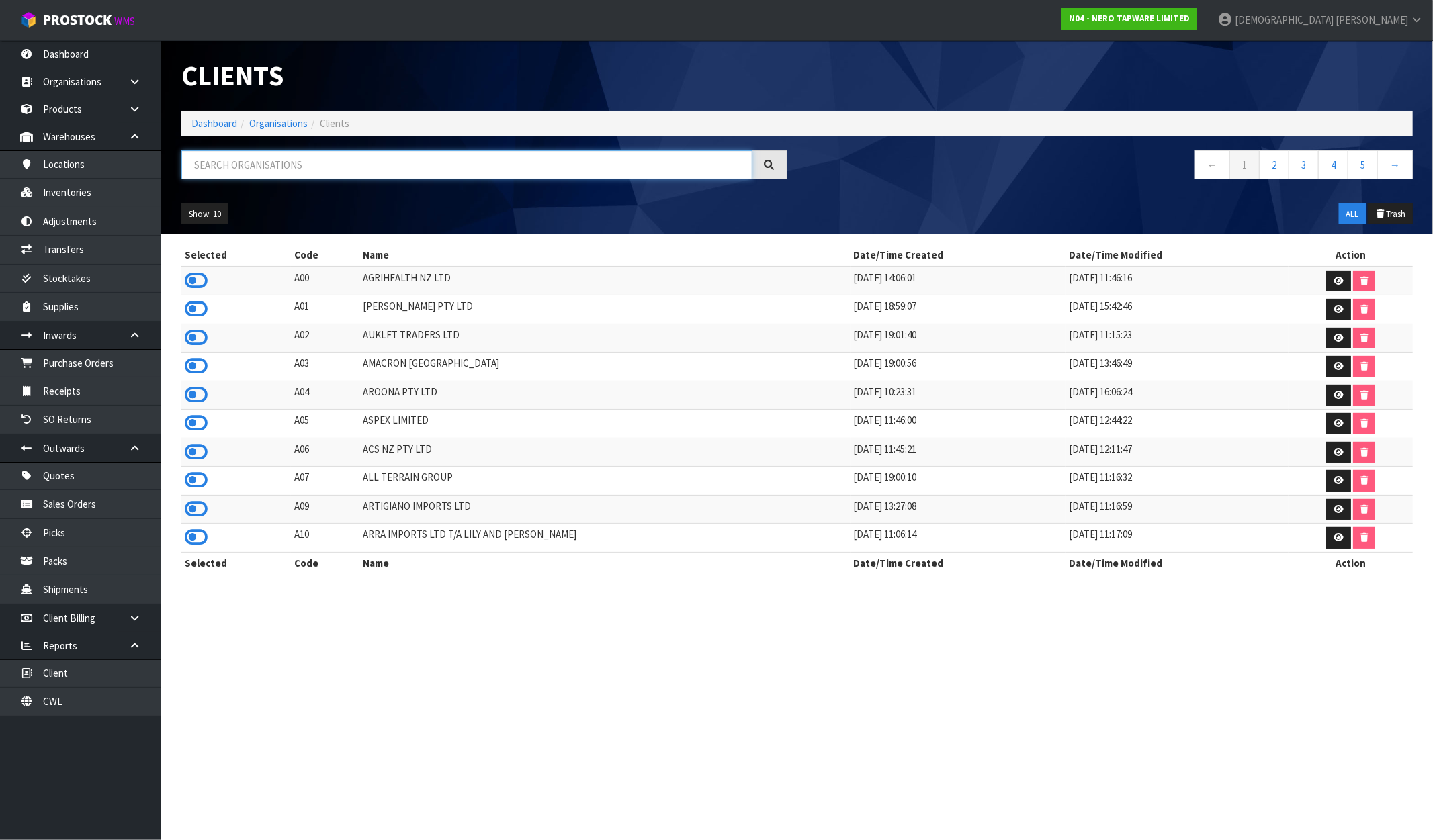
click at [198, 164] on input "text" at bounding box center [467, 164] width 571 height 29
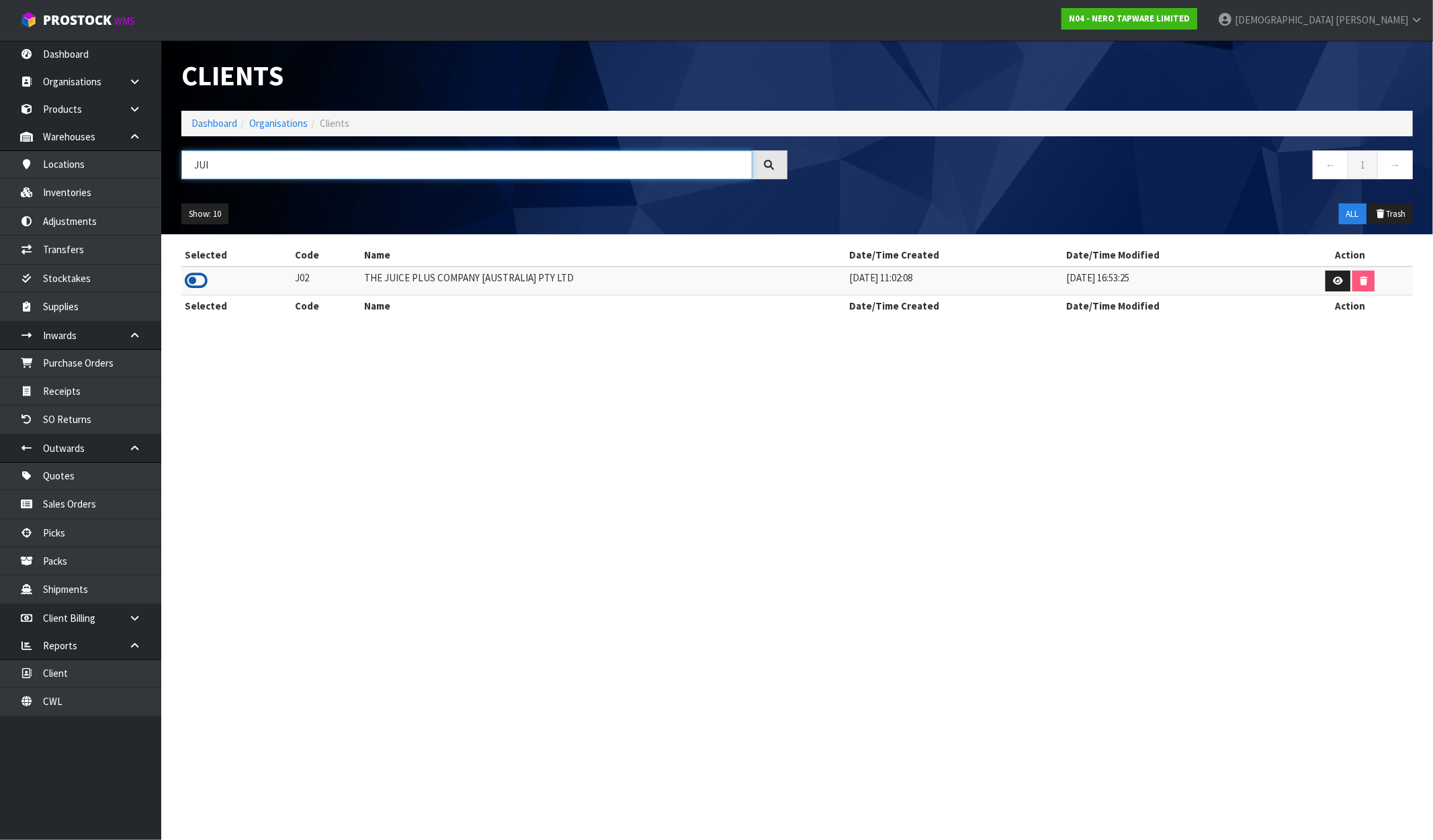
type input "JUI"
click at [194, 284] on icon at bounding box center [196, 280] width 22 height 20
click at [212, 123] on link "Dashboard" at bounding box center [214, 123] width 46 height 13
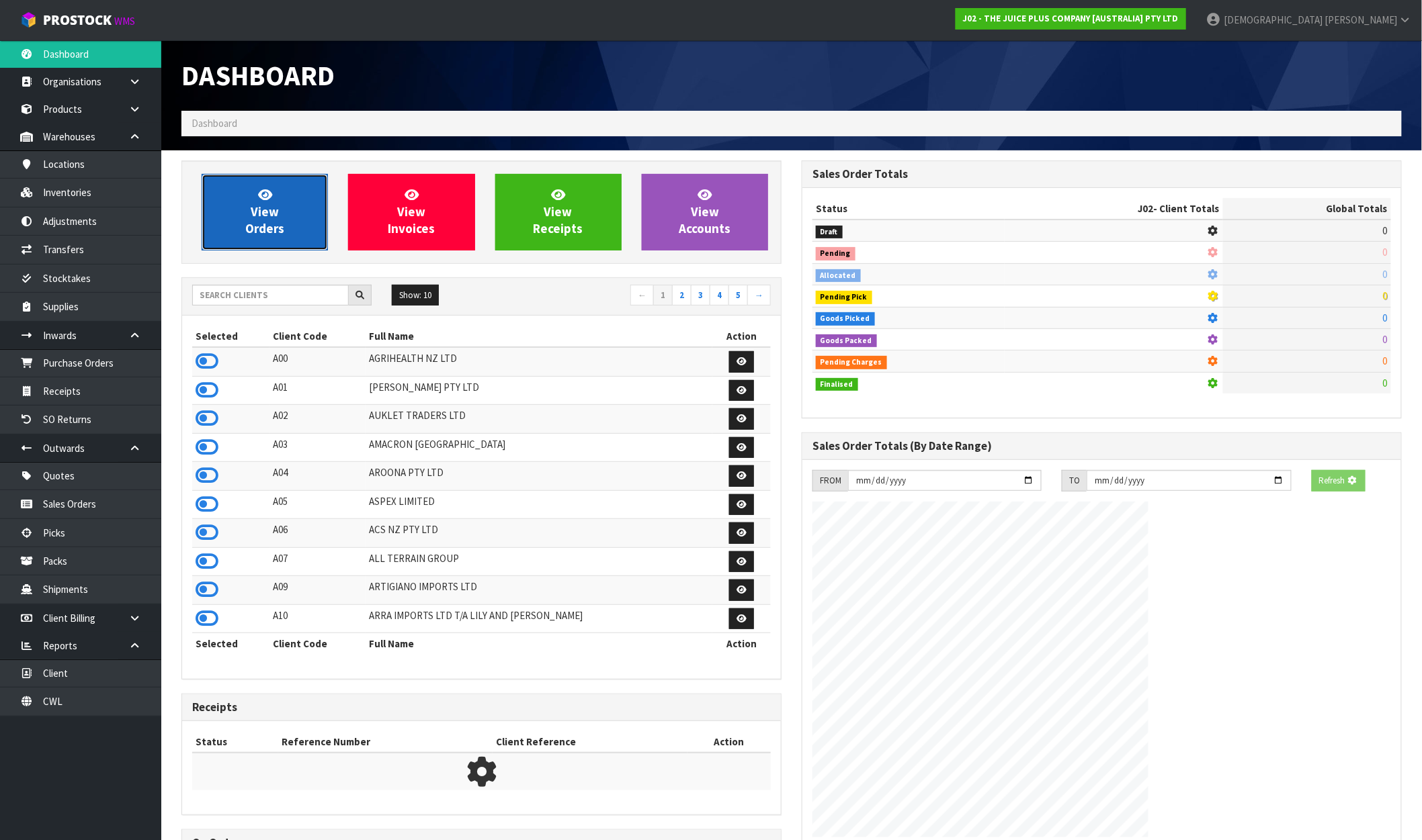
click at [243, 196] on link "View Orders" at bounding box center [265, 212] width 126 height 77
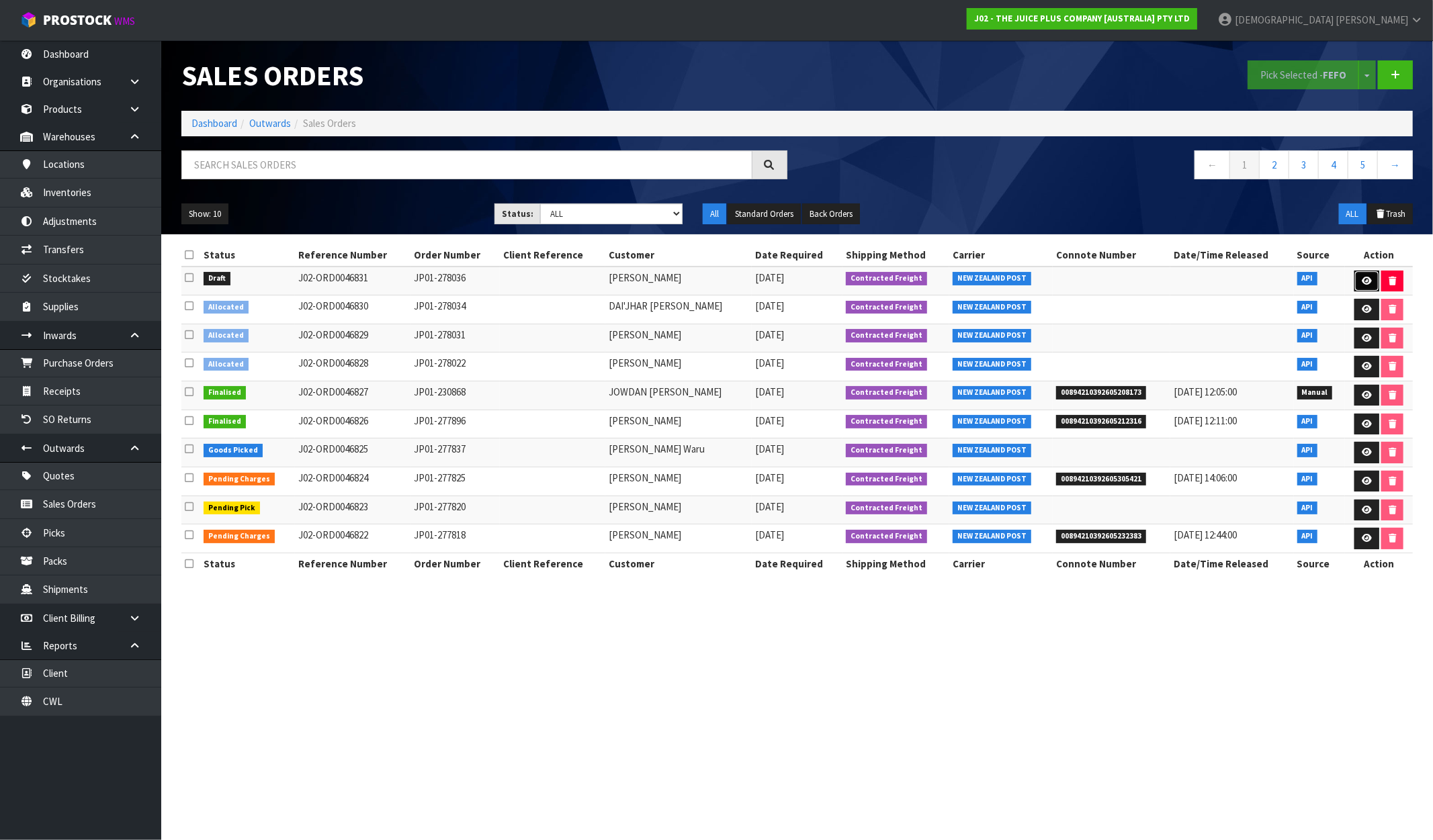
click at [1214, 275] on link at bounding box center [1366, 281] width 25 height 22
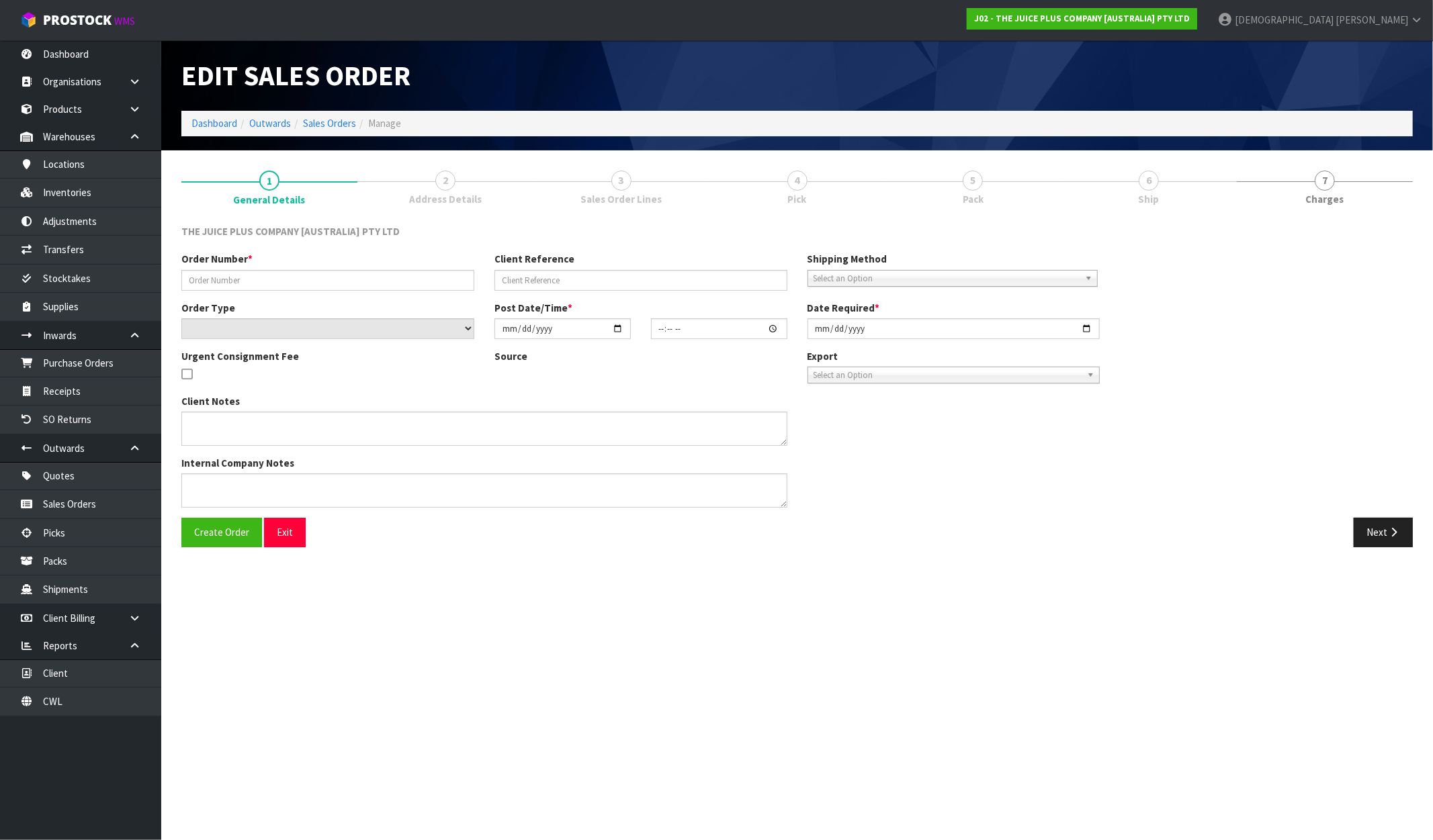
type input "JP01-278036"
select select "number:0"
type input "[DATE]"
type input "14:14:53.000"
type input "[DATE]"
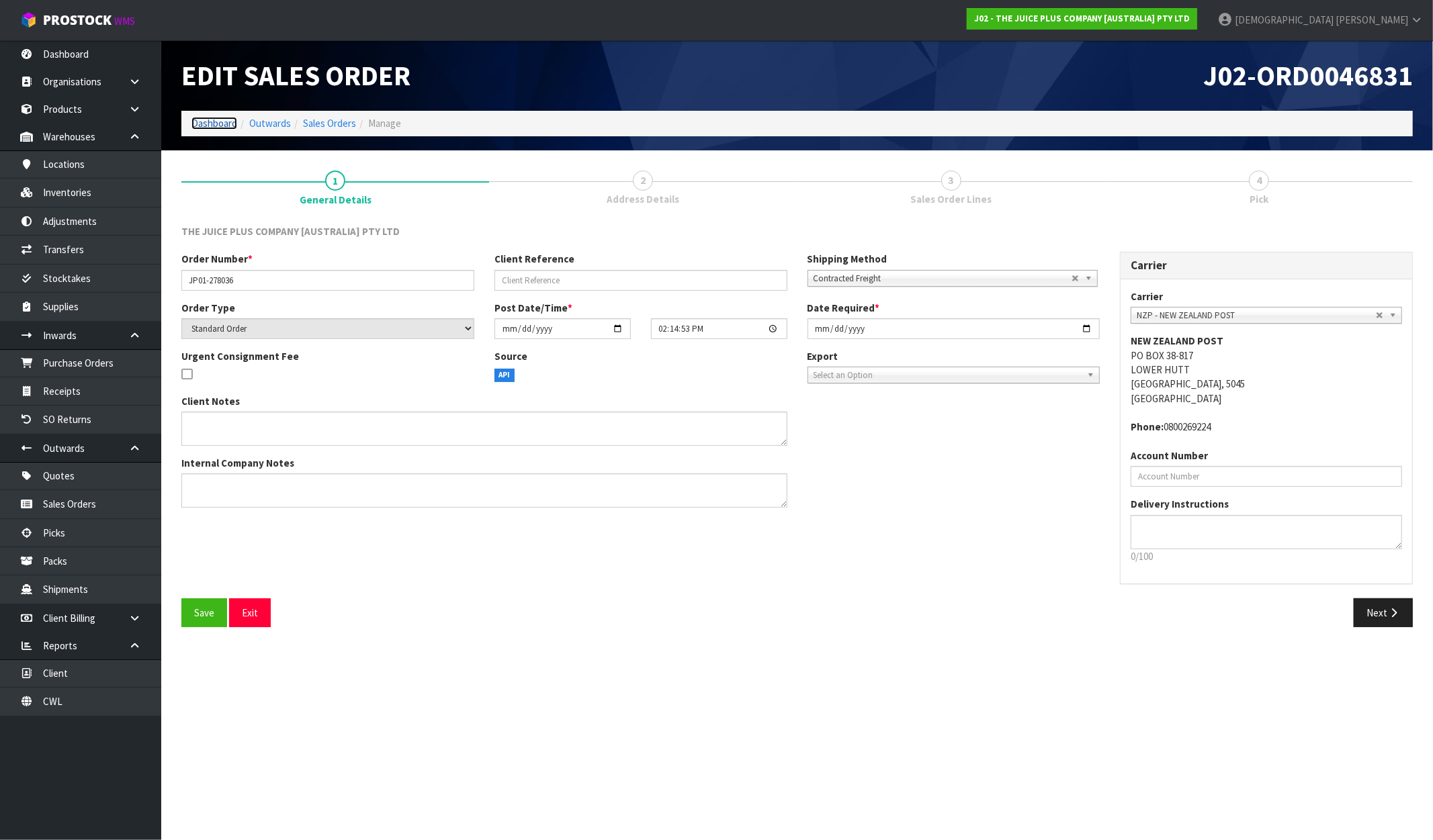
click at [224, 125] on link "Dashboard" at bounding box center [214, 123] width 46 height 13
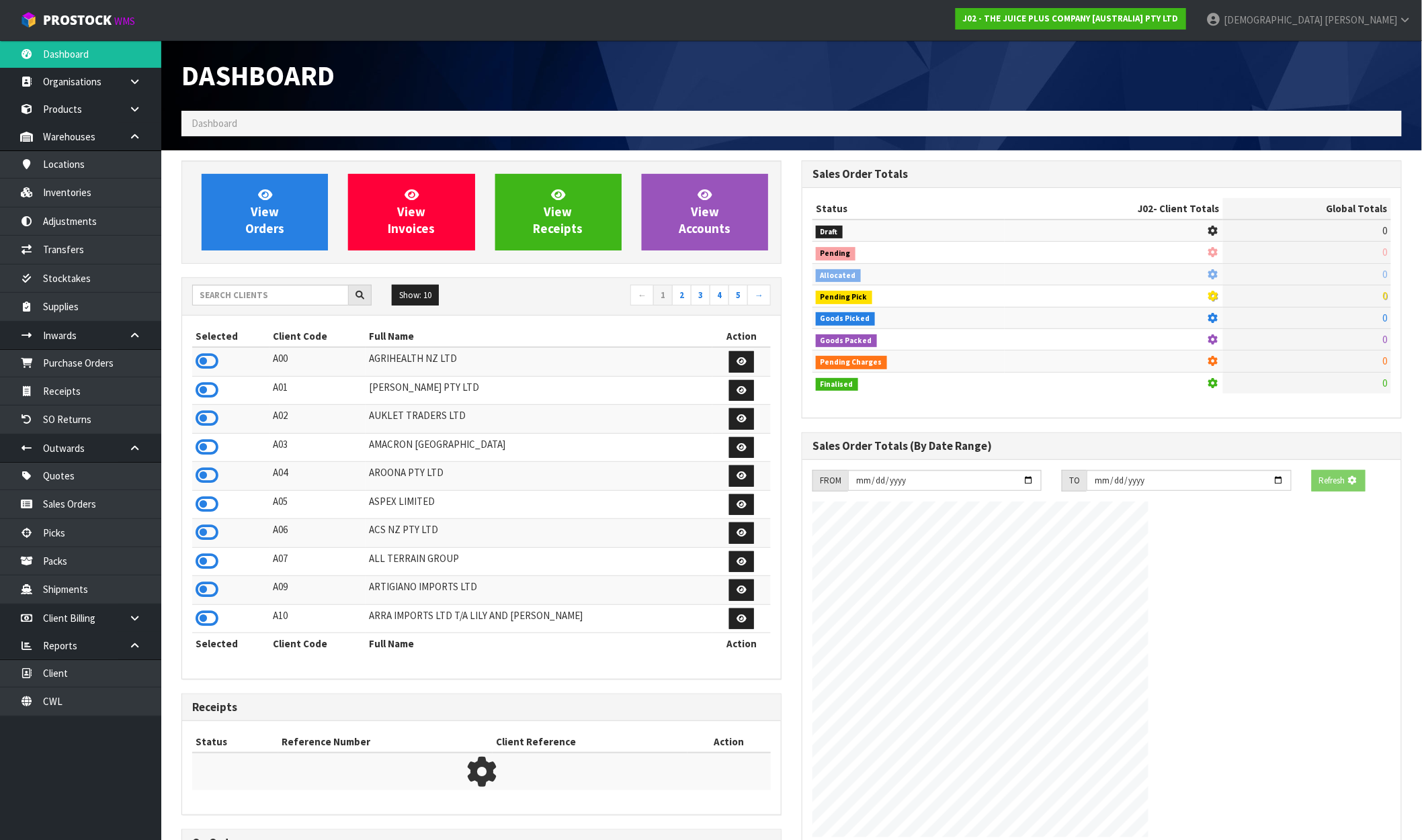
click at [1196, 7] on div "J02 - THE JUICE PLUS COMPANY [AUSTRALIA] PTY LTD" at bounding box center [1071, 18] width 251 height 37
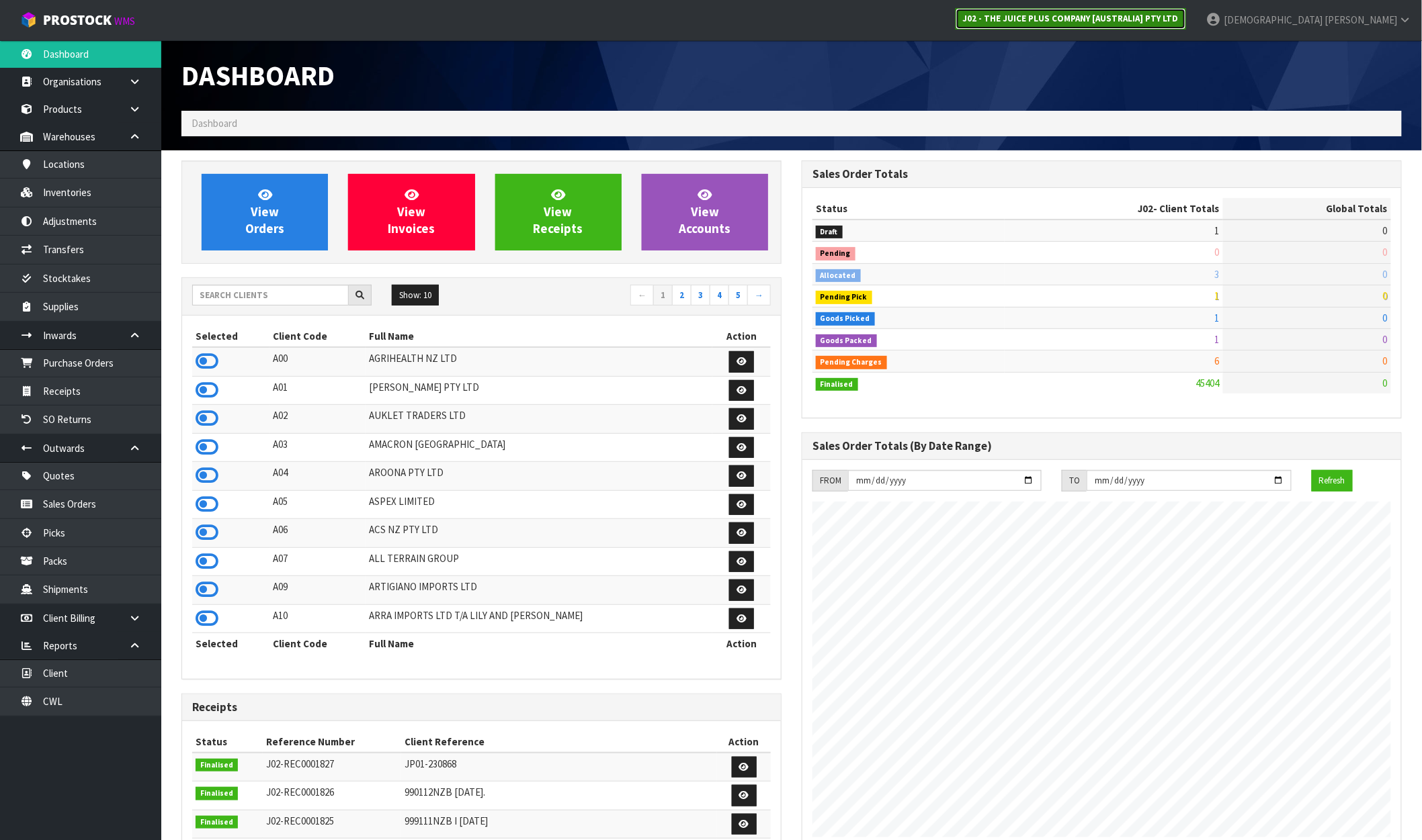
scroll to position [837, 621]
click at [1179, 18] on strong "J02 - THE JUICE PLUS COMPANY [AUSTRALIA] PTY LTD" at bounding box center [1071, 18] width 216 height 11
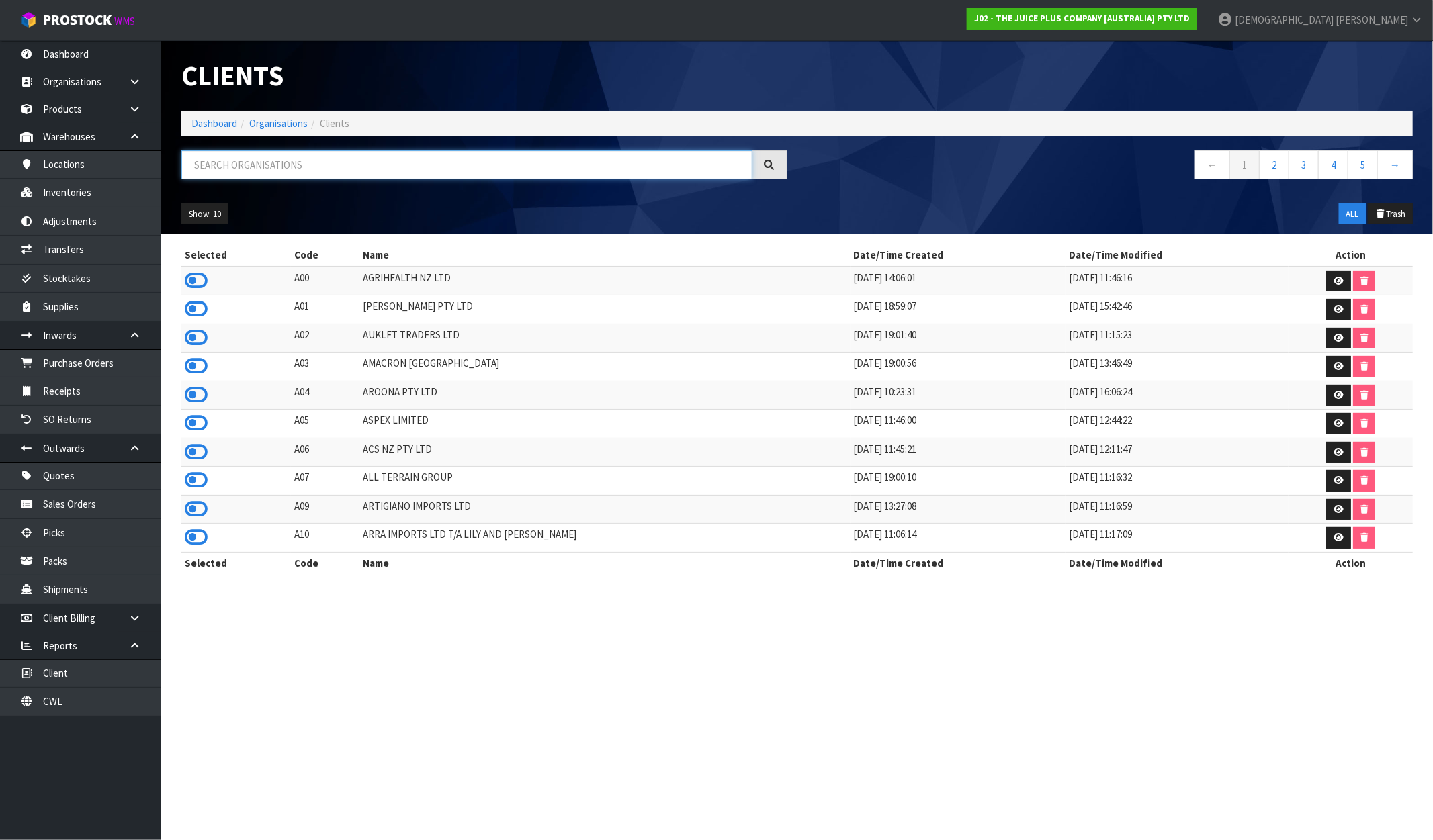
click at [383, 157] on input "text" at bounding box center [467, 164] width 571 height 29
click at [200, 453] on icon at bounding box center [196, 452] width 22 height 20
click at [214, 118] on link "Dashboard" at bounding box center [214, 123] width 46 height 13
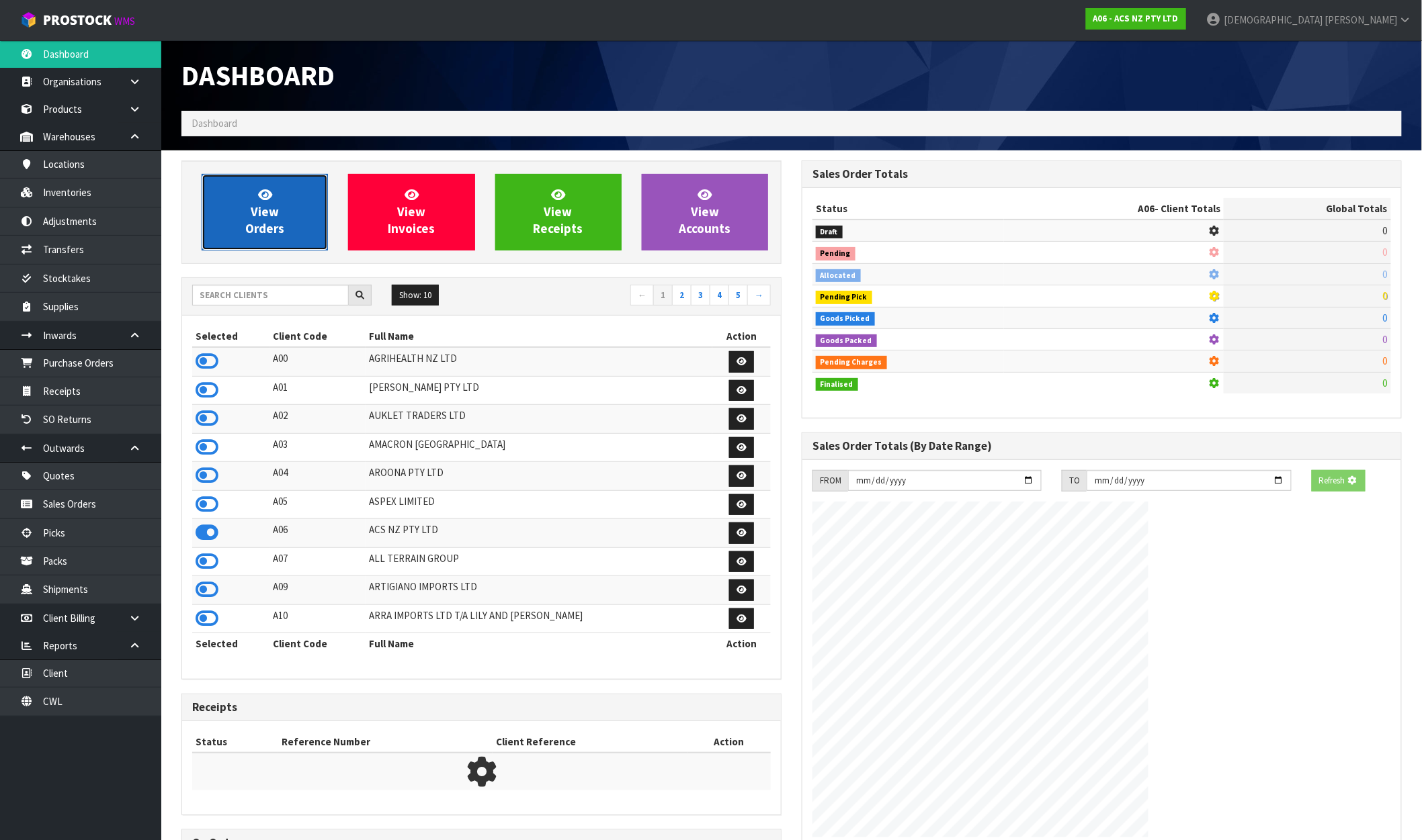
click at [254, 225] on span "View Orders" at bounding box center [264, 212] width 39 height 50
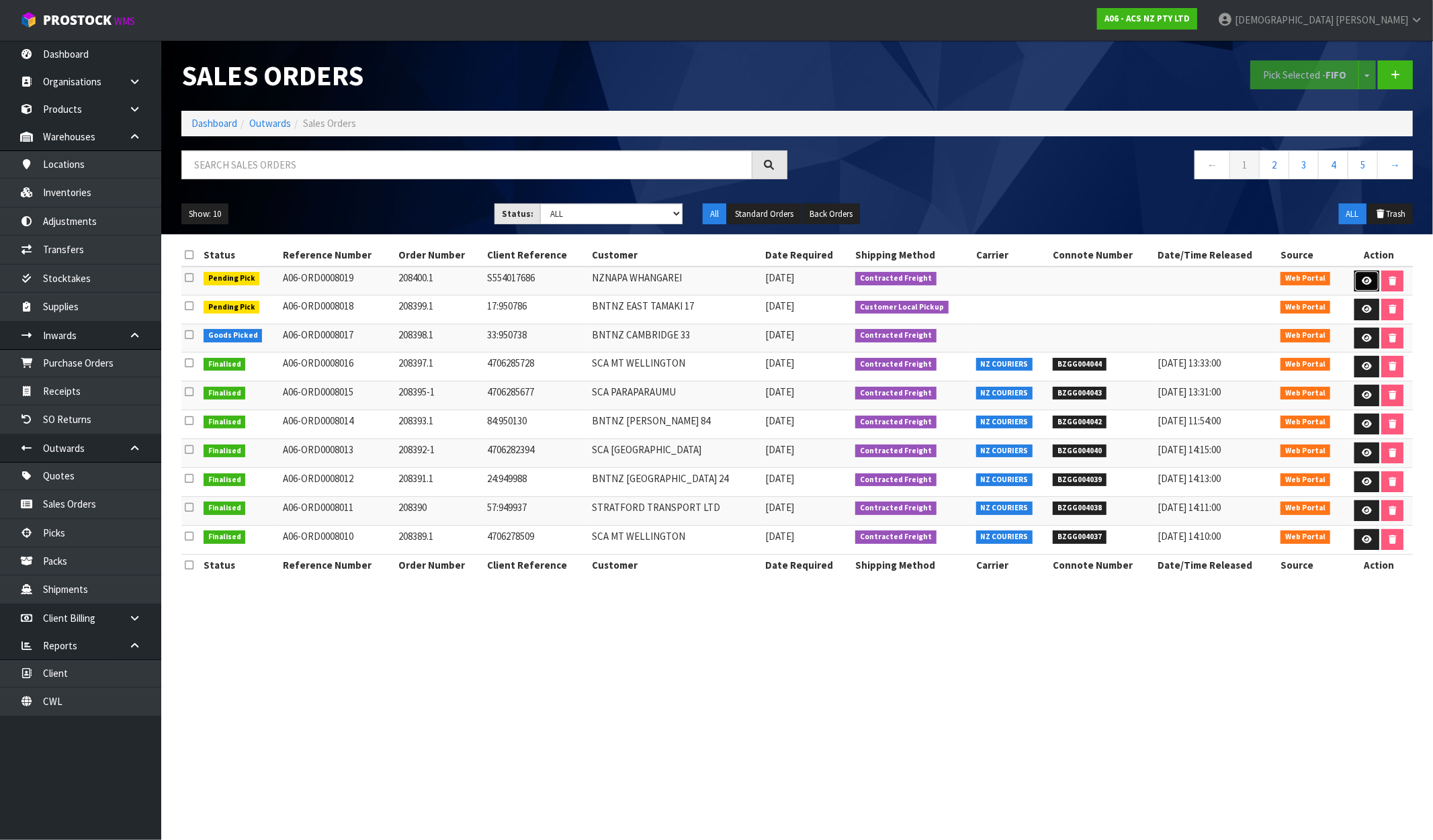
click at [1214, 275] on link at bounding box center [1366, 281] width 25 height 22
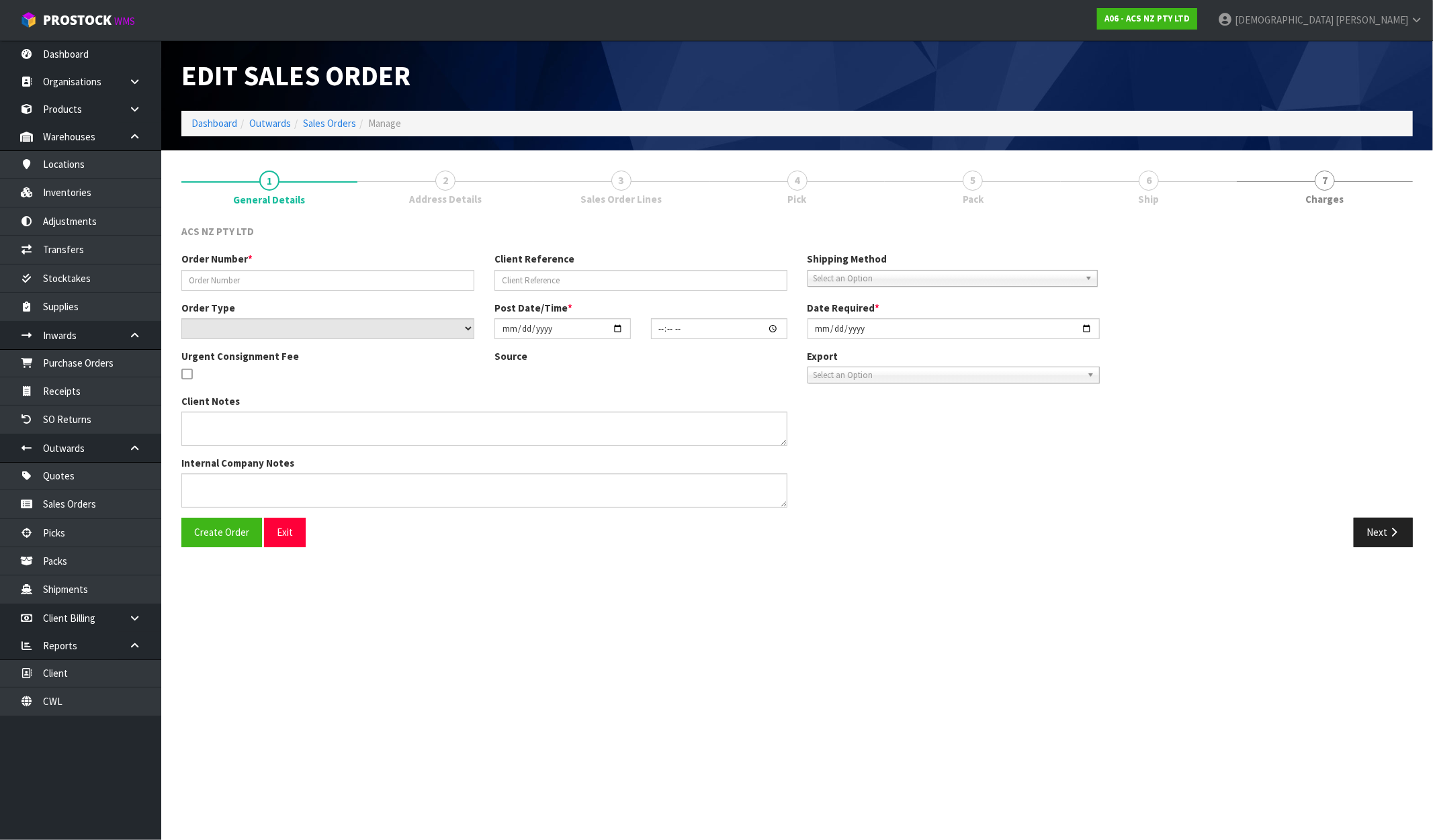
type input "208400.1"
type input "S554017686"
select select "number:0"
type input "[DATE]"
type input "14:12:00.000"
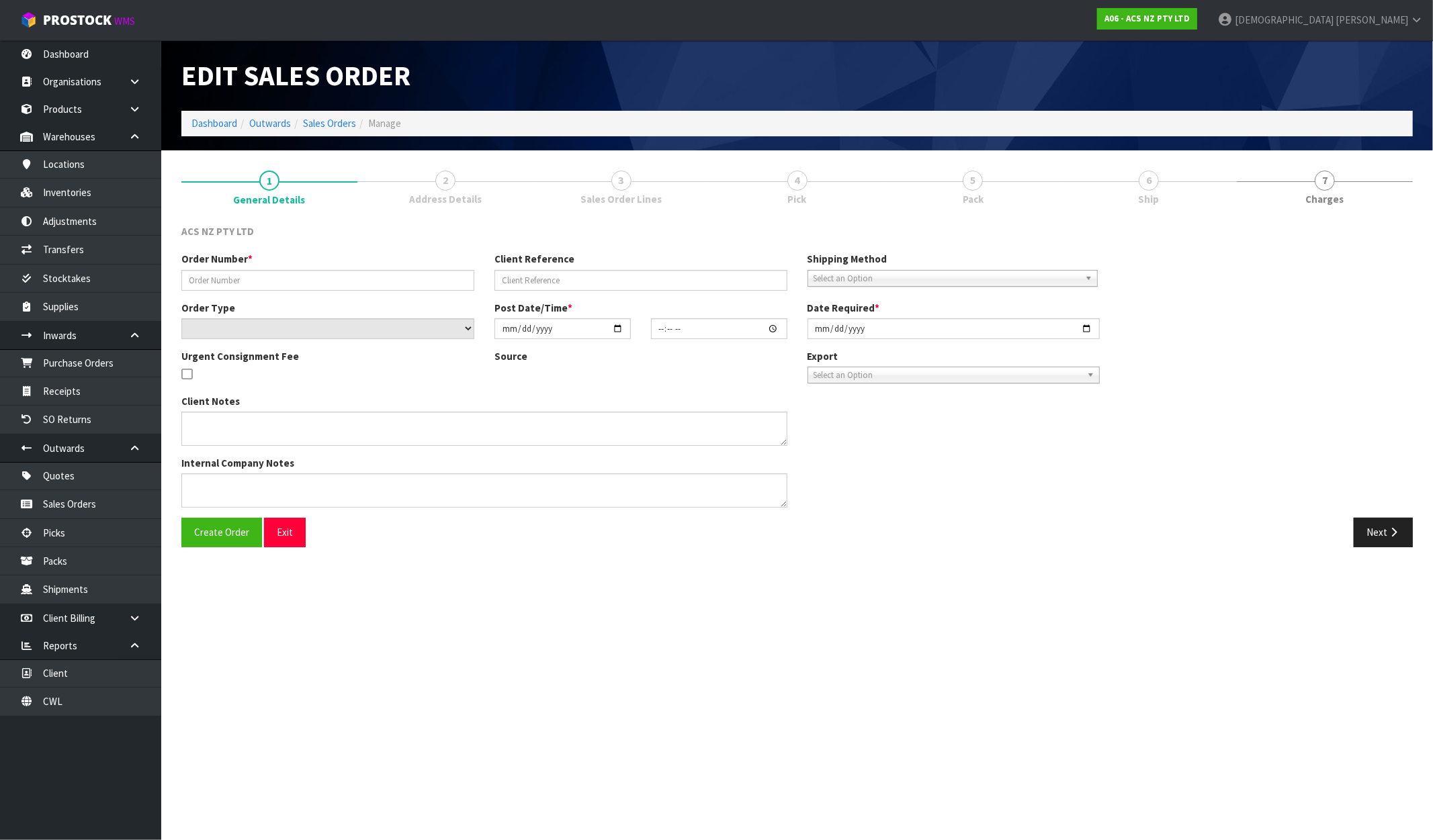
type input "2025-10-01"
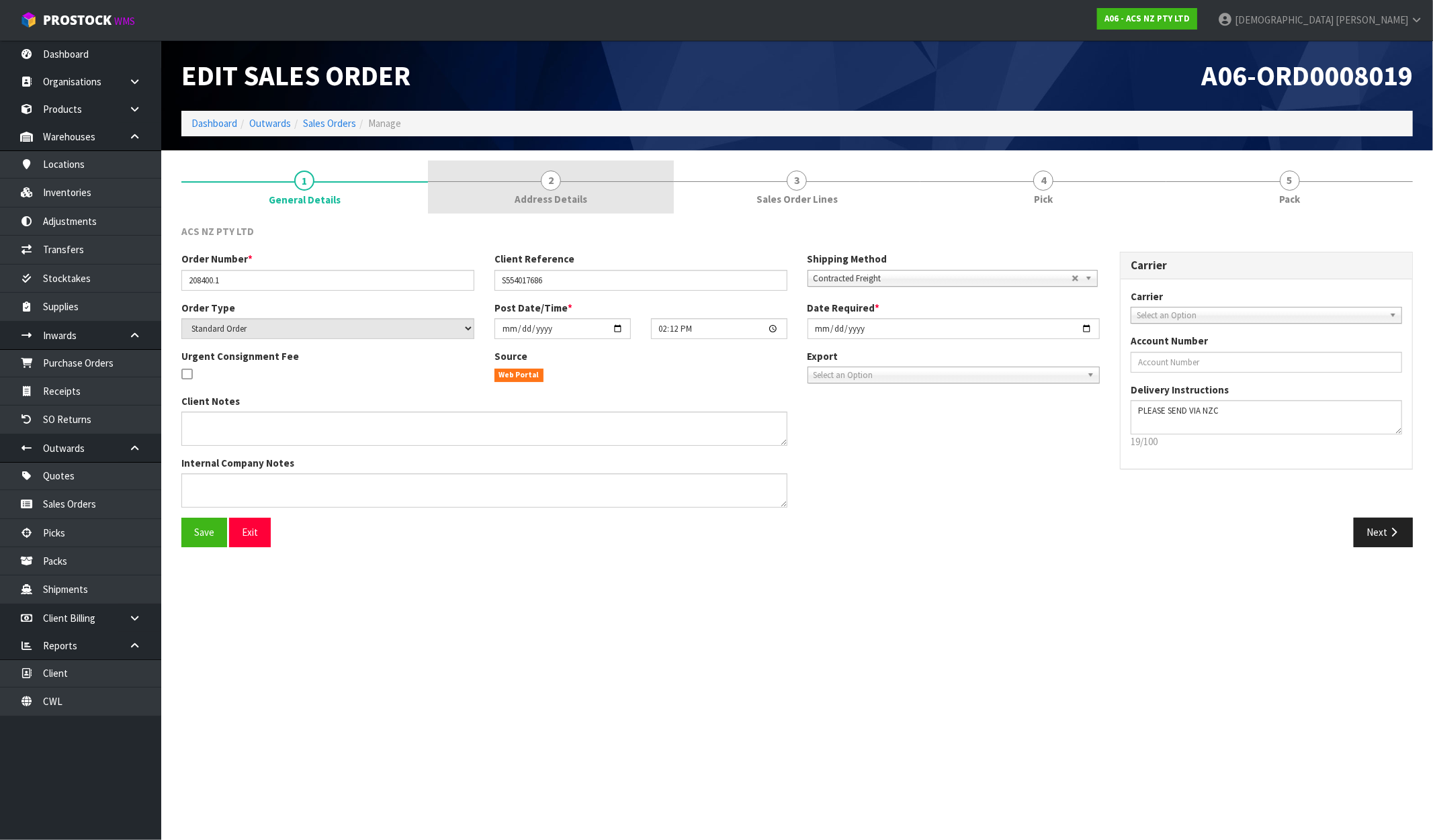
click at [566, 197] on span "Address Details" at bounding box center [551, 199] width 73 height 14
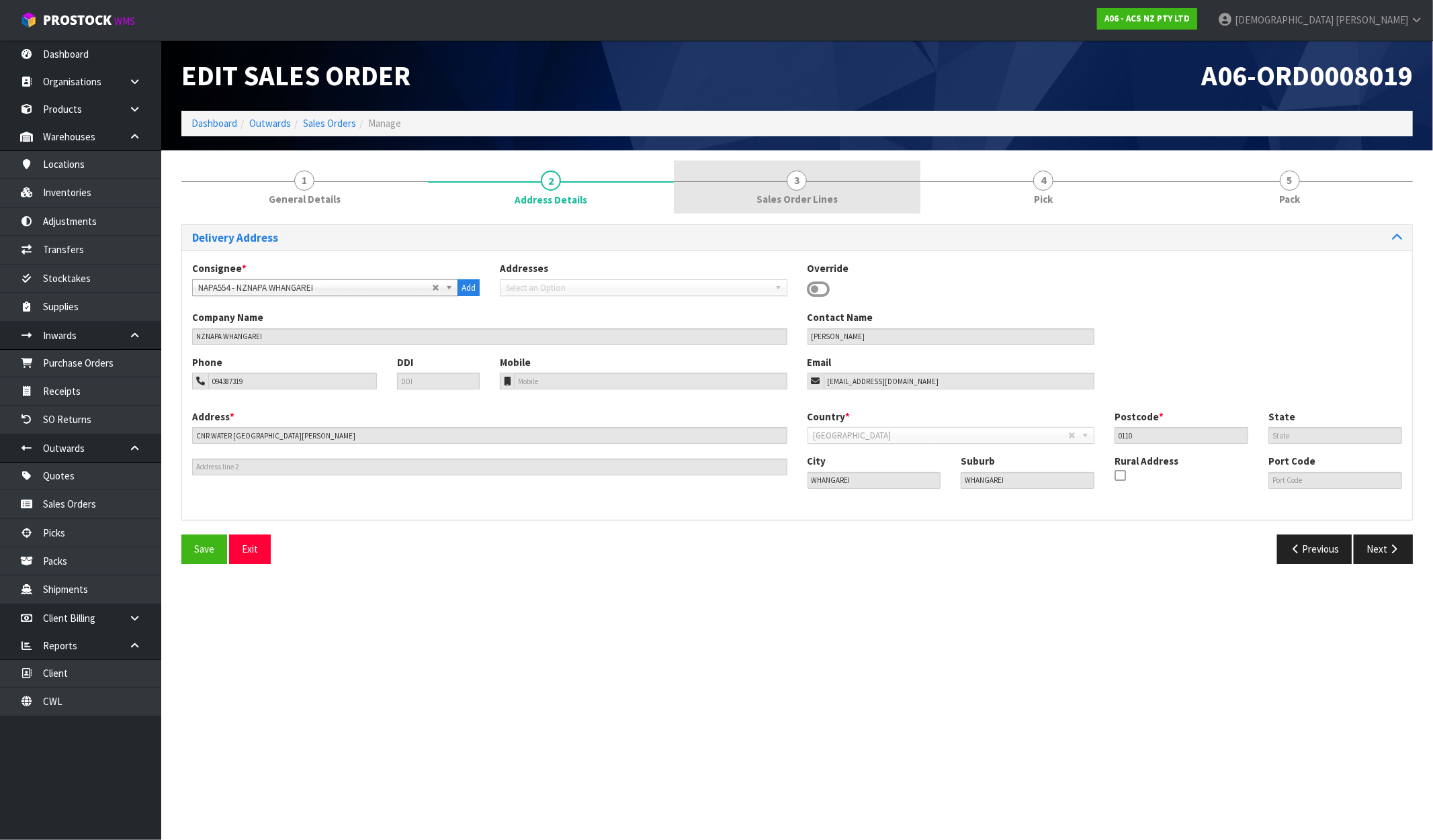
click at [767, 192] on span "Sales Order Lines" at bounding box center [797, 199] width 81 height 14
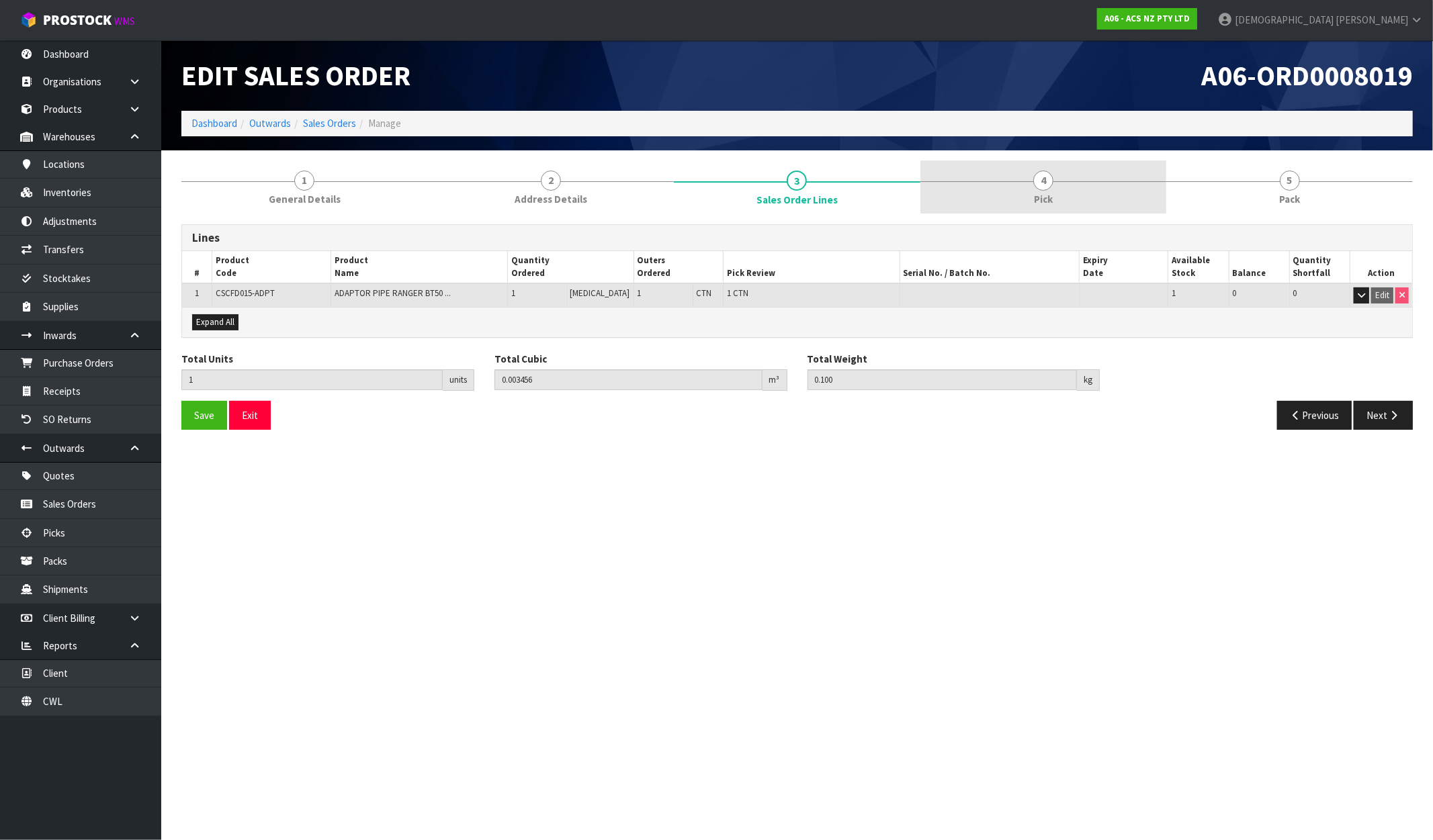
click at [1029, 176] on link "4 Pick" at bounding box center [1044, 187] width 247 height 53
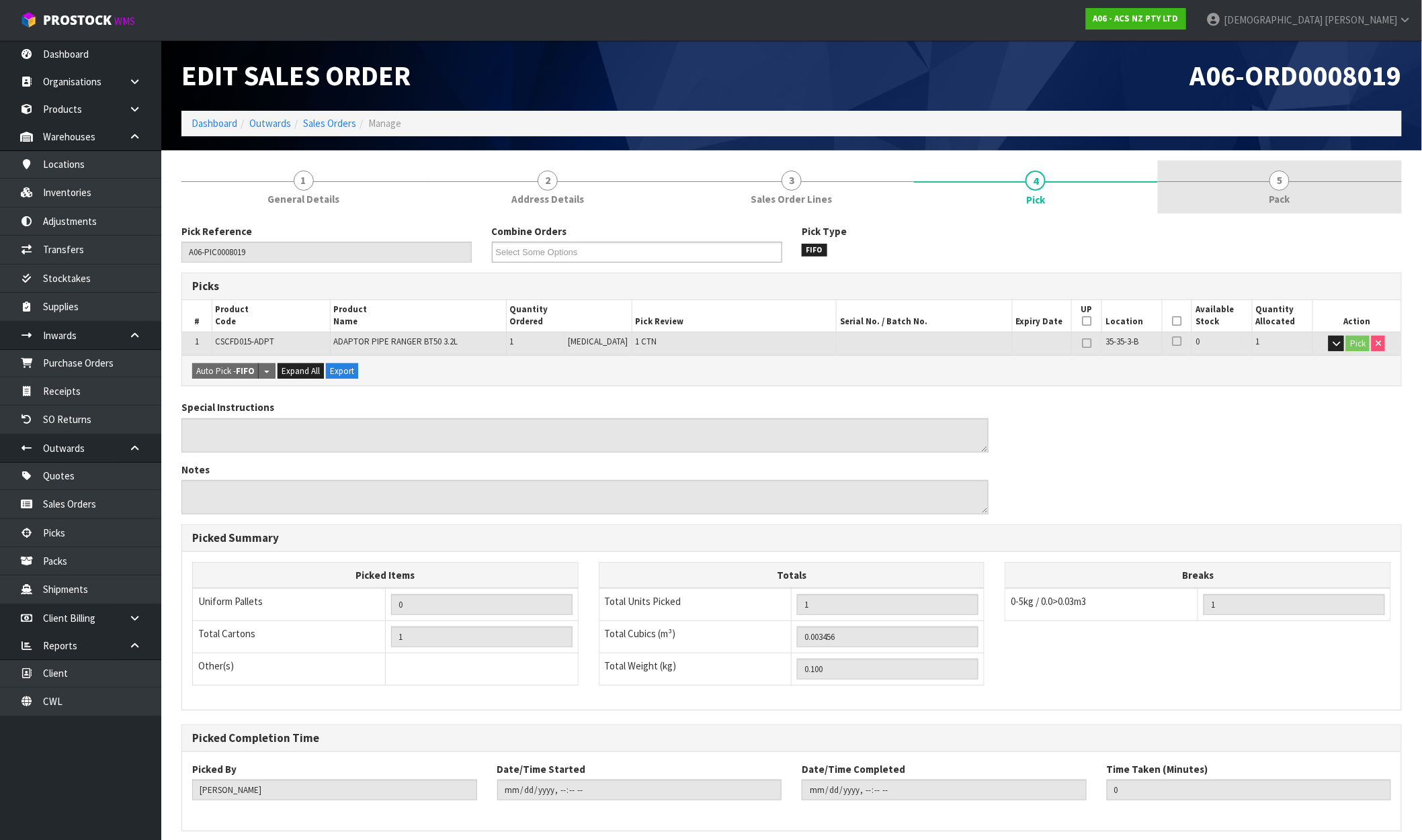
click at [1214, 190] on link "5 Pack" at bounding box center [1280, 187] width 244 height 53
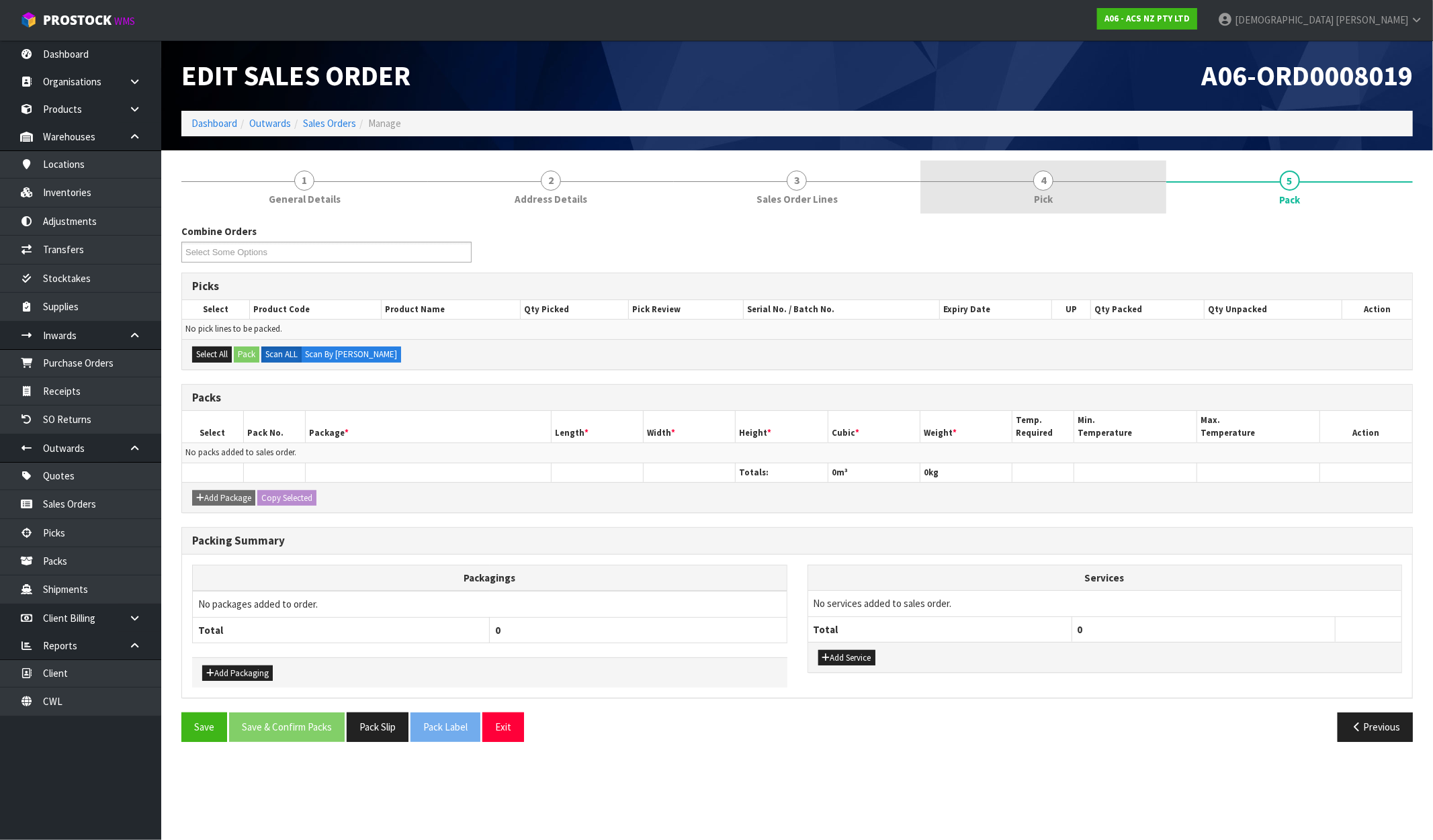
click at [1150, 190] on link "4 Pick" at bounding box center [1044, 187] width 247 height 53
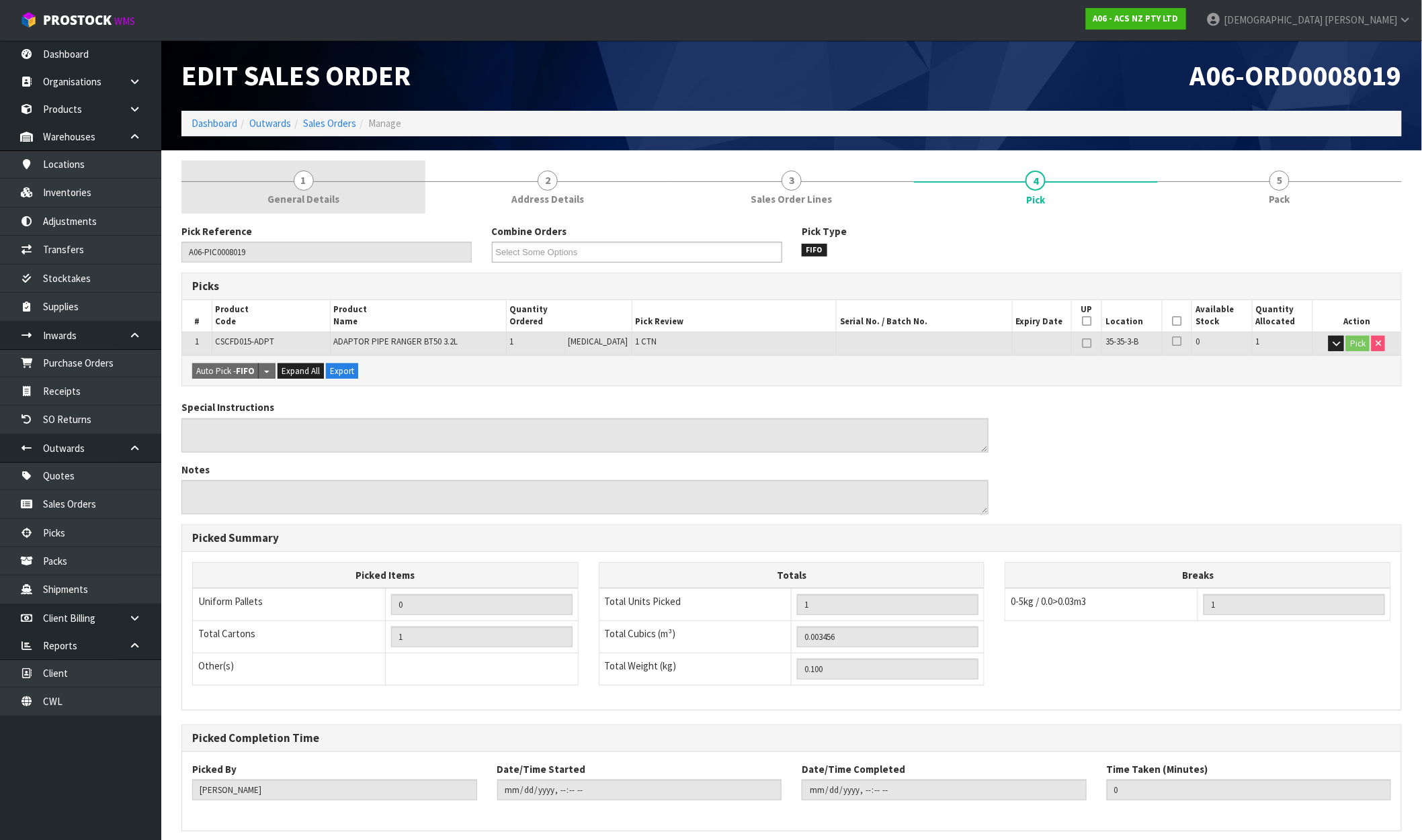
click at [279, 192] on span "General Details" at bounding box center [303, 199] width 72 height 14
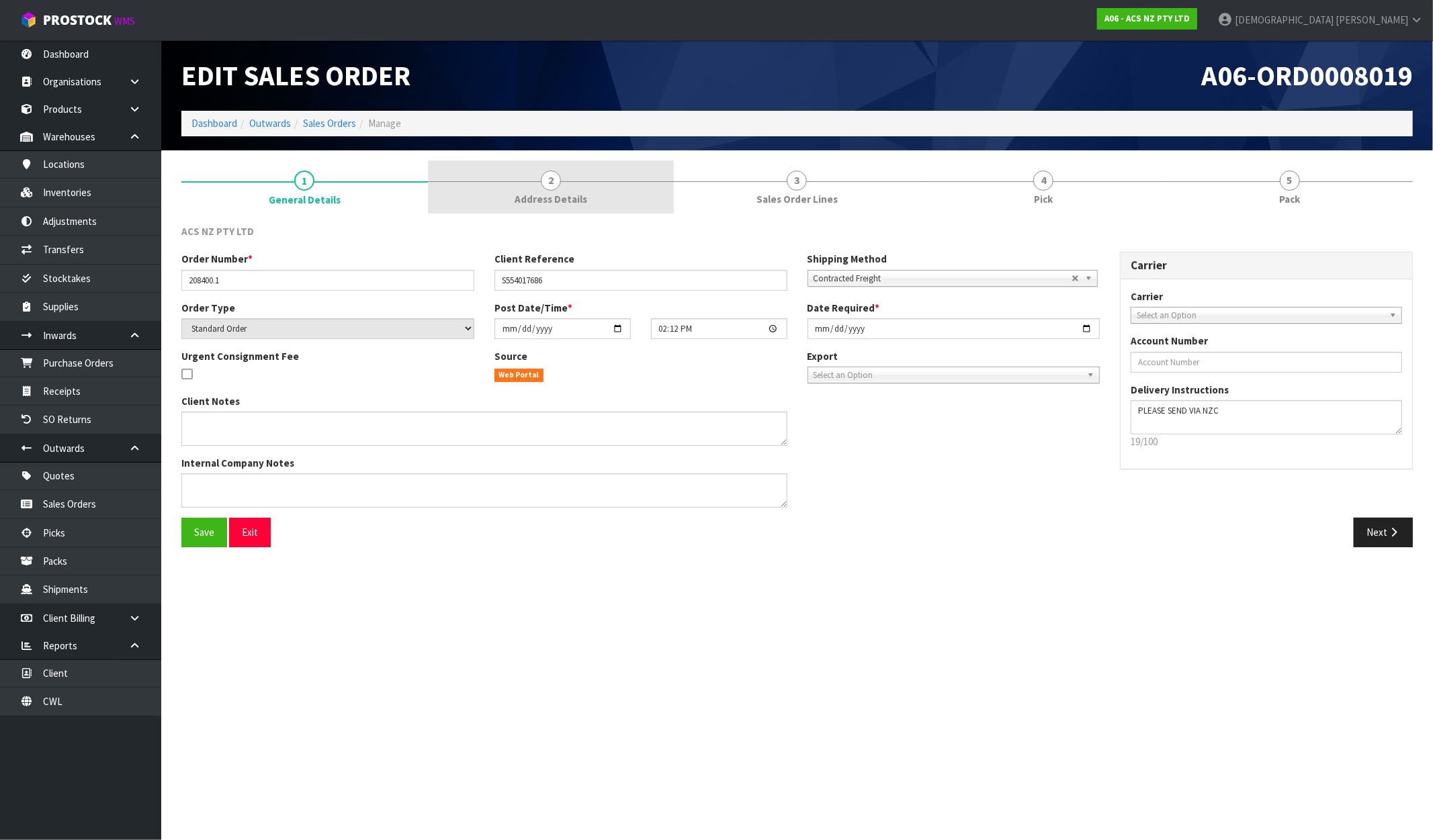
click at [555, 209] on link "2 Address Details" at bounding box center [551, 187] width 247 height 53
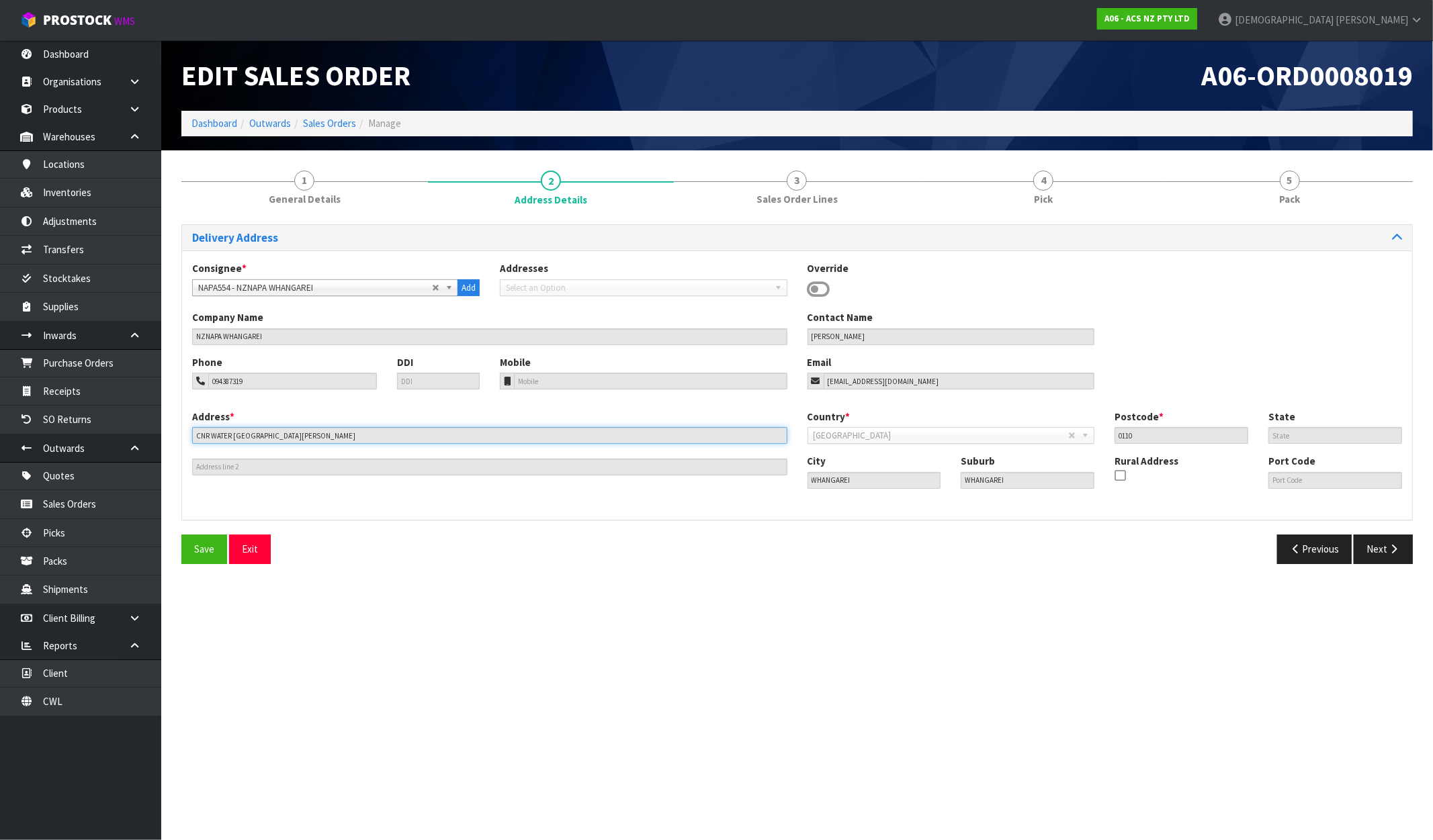
drag, startPoint x: 297, startPoint y: 438, endPoint x: 173, endPoint y: 440, distance: 124.0
click at [173, 440] on div "1 General Details 2 Address Details 3 Sales Order Lines 4 Pick 5 Pack Delivery …" at bounding box center [797, 368] width 1251 height 414
click at [1214, 542] on button "Next" at bounding box center [1383, 548] width 59 height 29
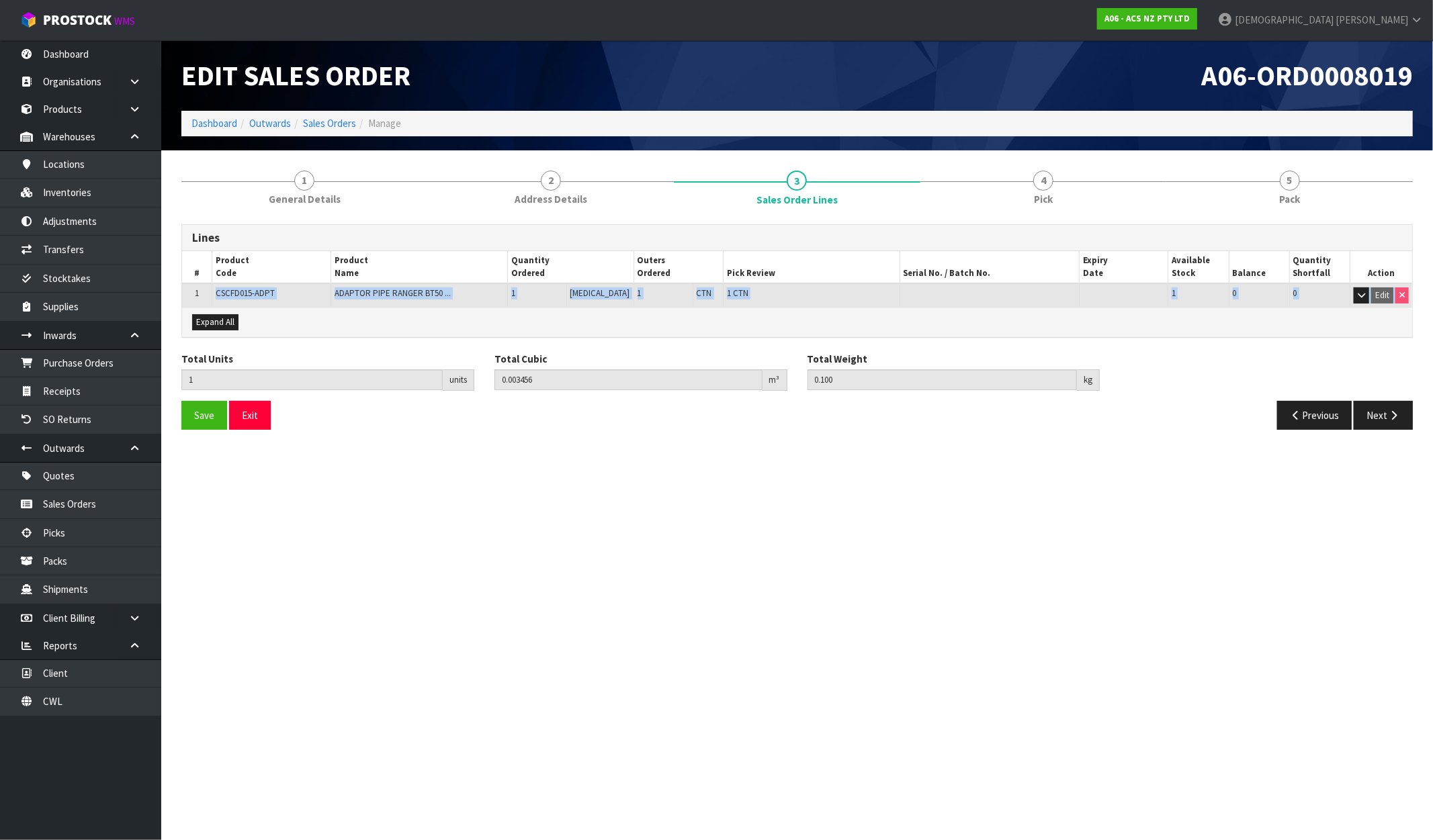
drag, startPoint x: 217, startPoint y: 296, endPoint x: 512, endPoint y: 321, distance: 296.1
click at [512, 321] on div "Lines # Product Code Product Name Quantity Ordered Outers Ordered Pick Review S…" at bounding box center [797, 280] width 1231 height 113
click at [513, 320] on div "Expand All" at bounding box center [797, 322] width 1231 height 30
click at [1214, 412] on button "Next" at bounding box center [1383, 415] width 59 height 29
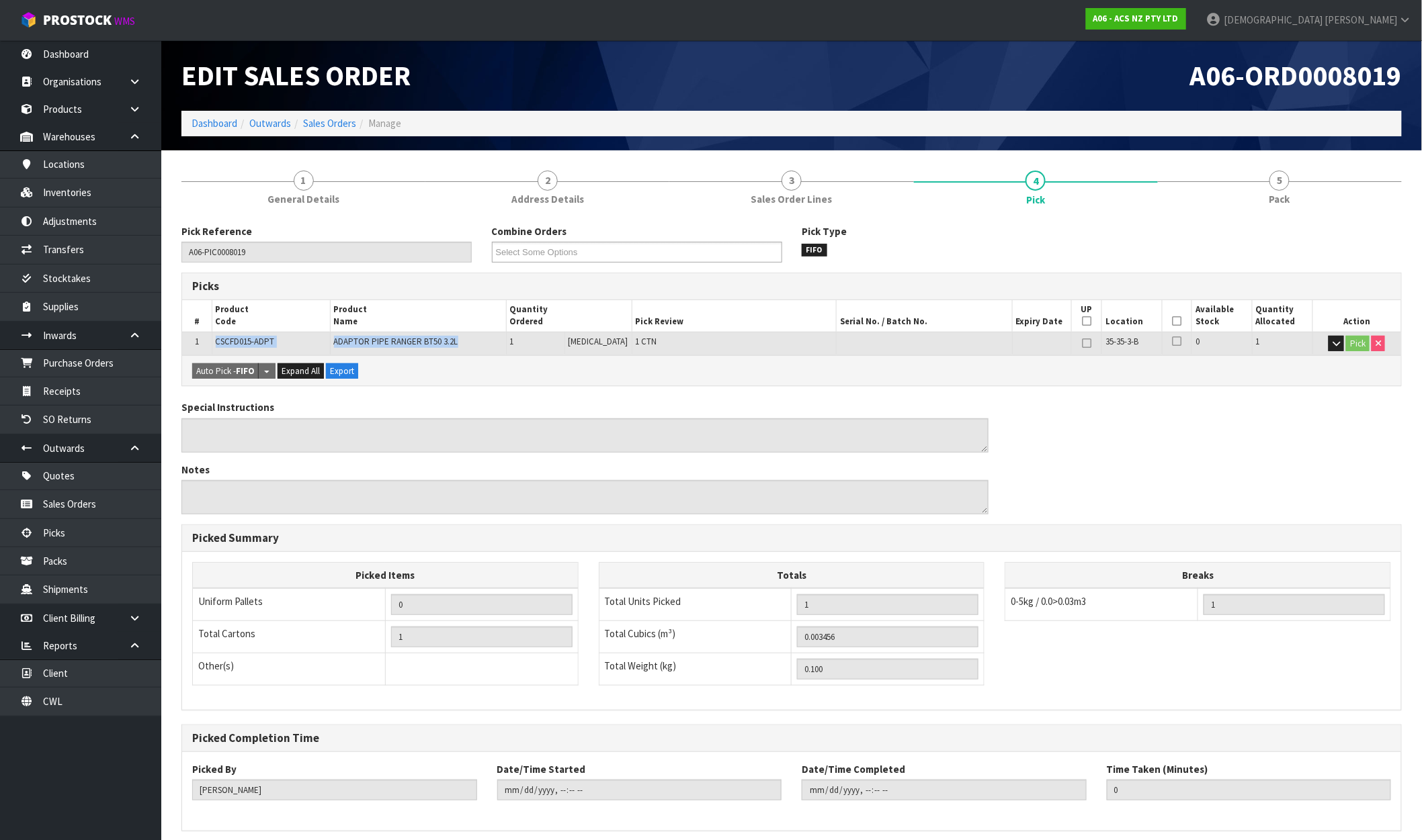
drag, startPoint x: 233, startPoint y: 344, endPoint x: 499, endPoint y: 353, distance: 266.2
click at [499, 353] on tr "1 CSCFD015-ADPT ADAPTOR PIPE RANGER BT50 3.2L 1 PCE 1 CTN 35-35-3-B 0 1 Pick" at bounding box center [791, 343] width 1219 height 23
click at [430, 391] on div "Pick Reference A06-PIC0008019 Combine Orders A06-ORD0008017 A06-ORD0008018 A06-…" at bounding box center [792, 555] width 1220 height 661
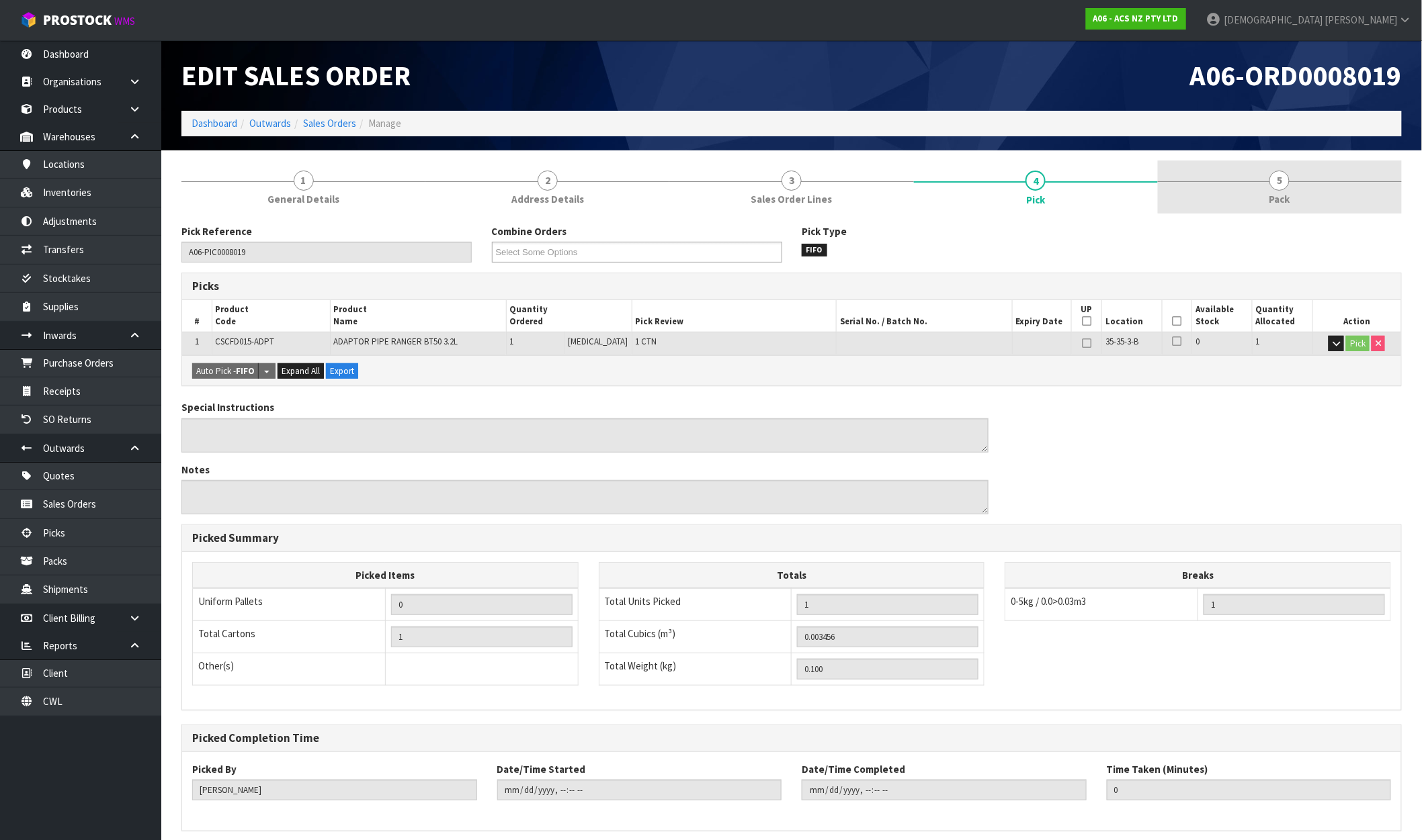
click at [1214, 203] on span "Pack" at bounding box center [1280, 199] width 21 height 14
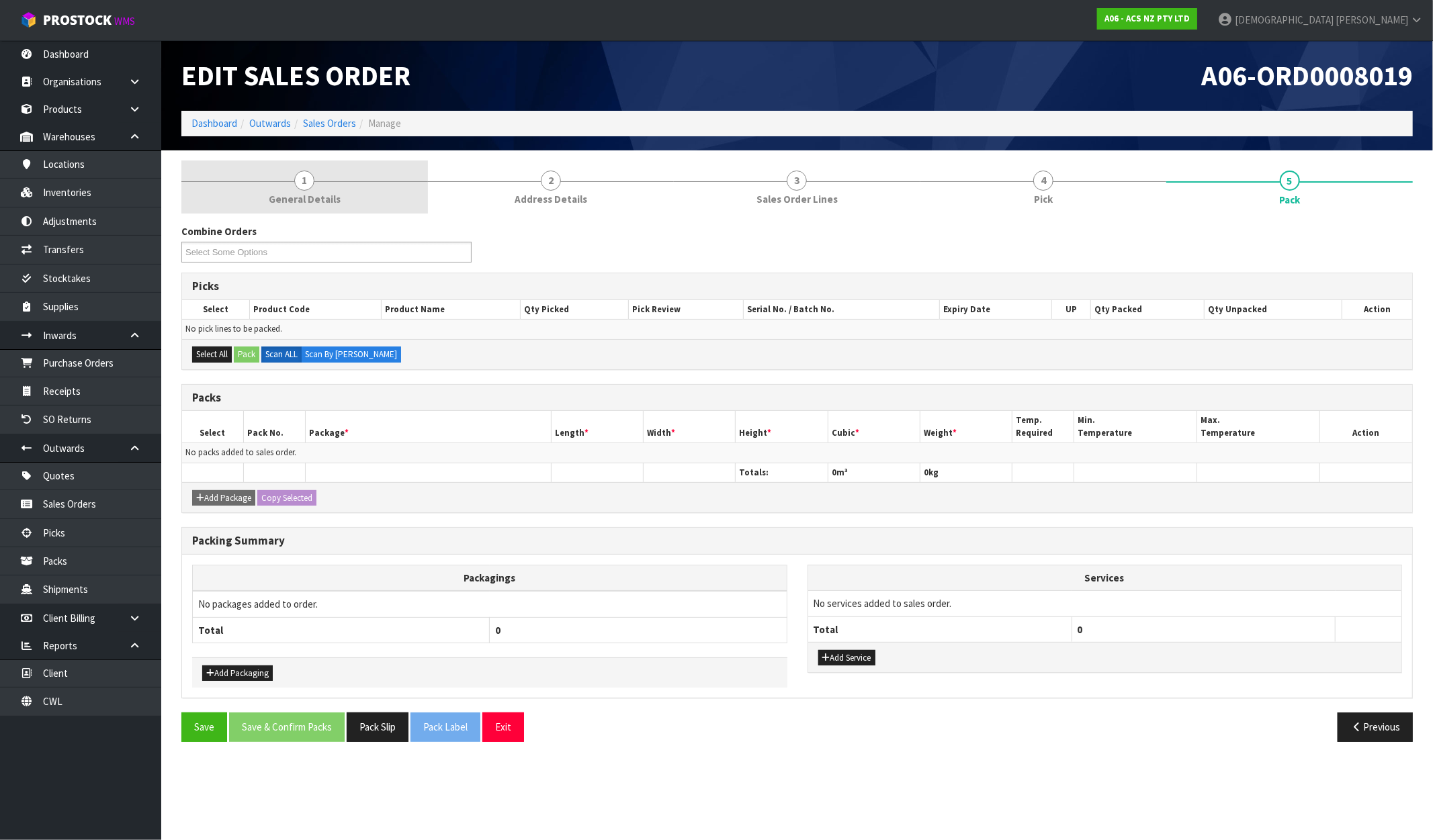
click at [284, 182] on div at bounding box center [305, 182] width 247 height 1
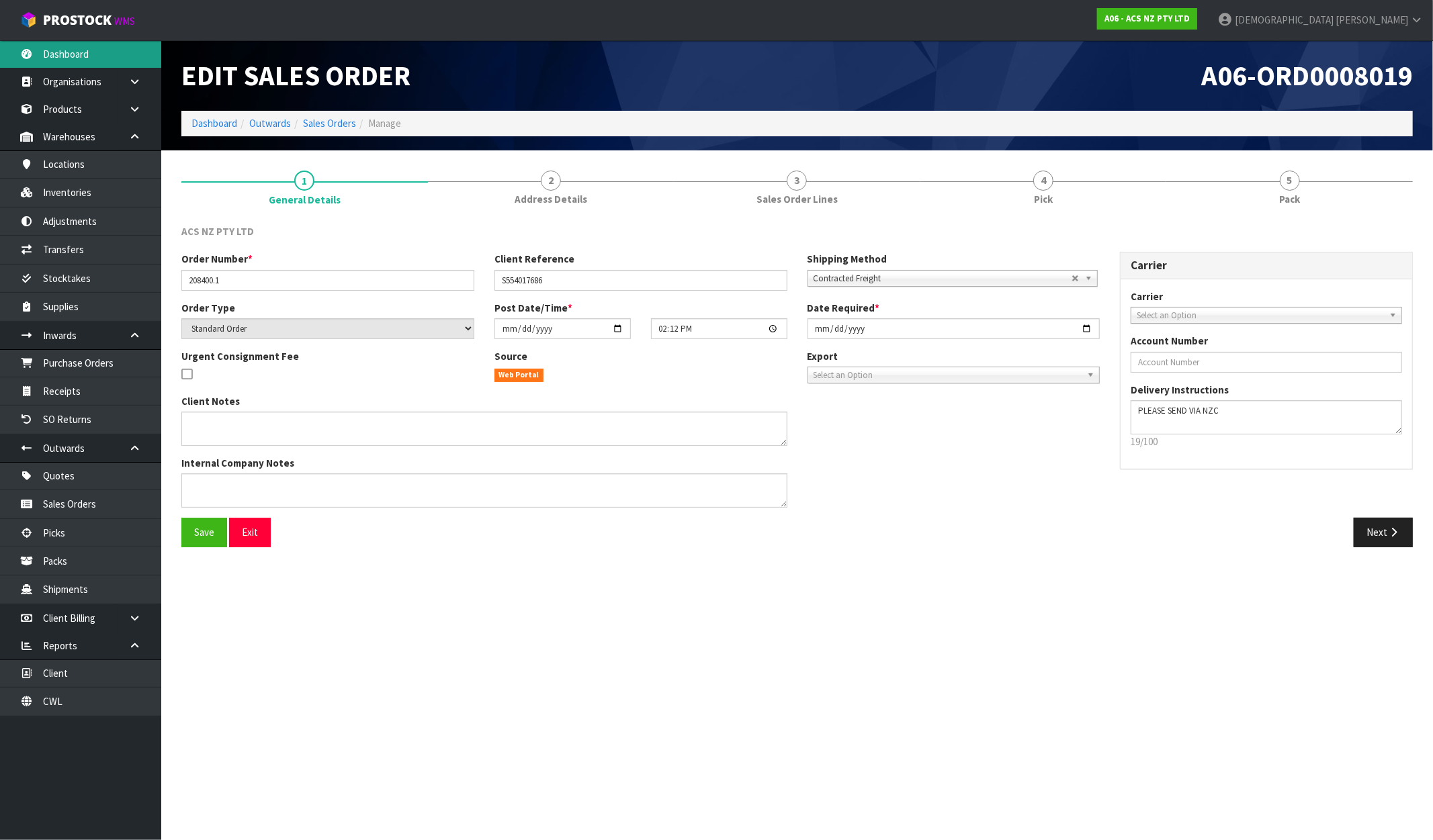
click at [67, 54] on link "Dashboard" at bounding box center [80, 55] width 161 height 28
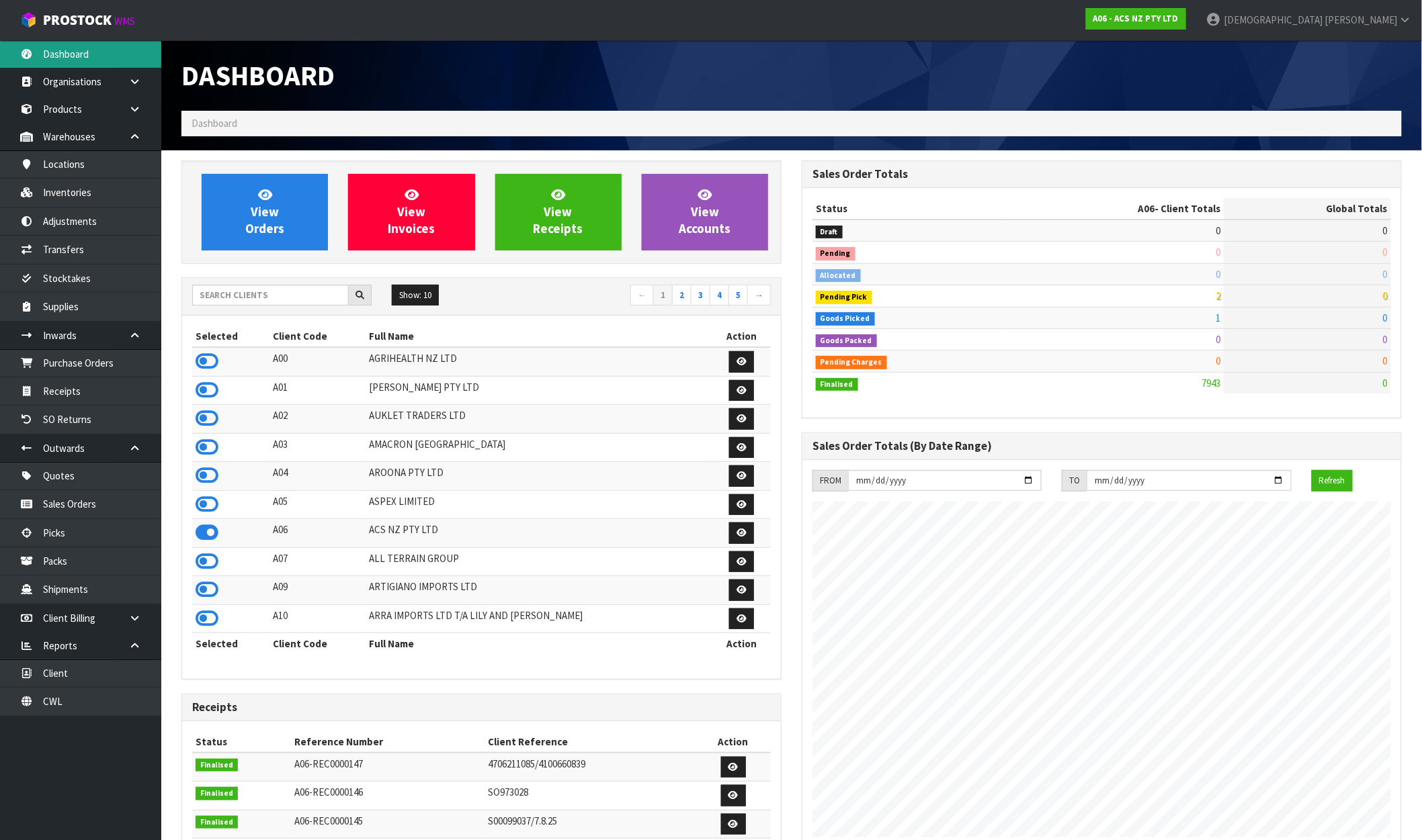
scroll to position [1017, 621]
click at [1186, 10] on link "A06 - ACS NZ PTY LTD" at bounding box center [1136, 18] width 100 height 22
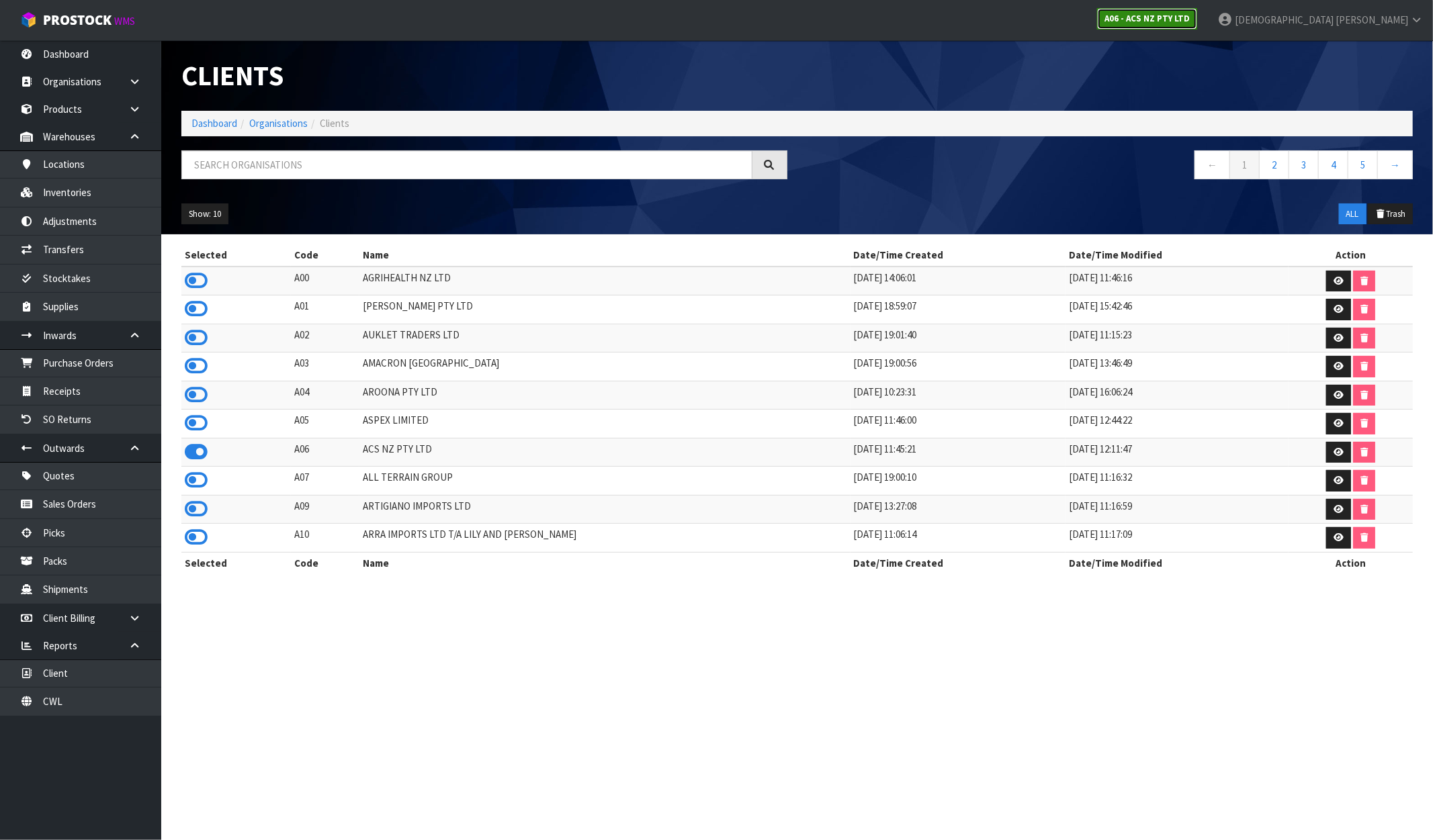
click at [1190, 22] on strong "A06 - ACS NZ PTY LTD" at bounding box center [1147, 18] width 86 height 11
click at [1190, 22] on strong "A06 - ACS NZ PTY LTD" at bounding box center [1147, 18] width 86 height 11
click at [61, 50] on link "Dashboard" at bounding box center [80, 55] width 161 height 28
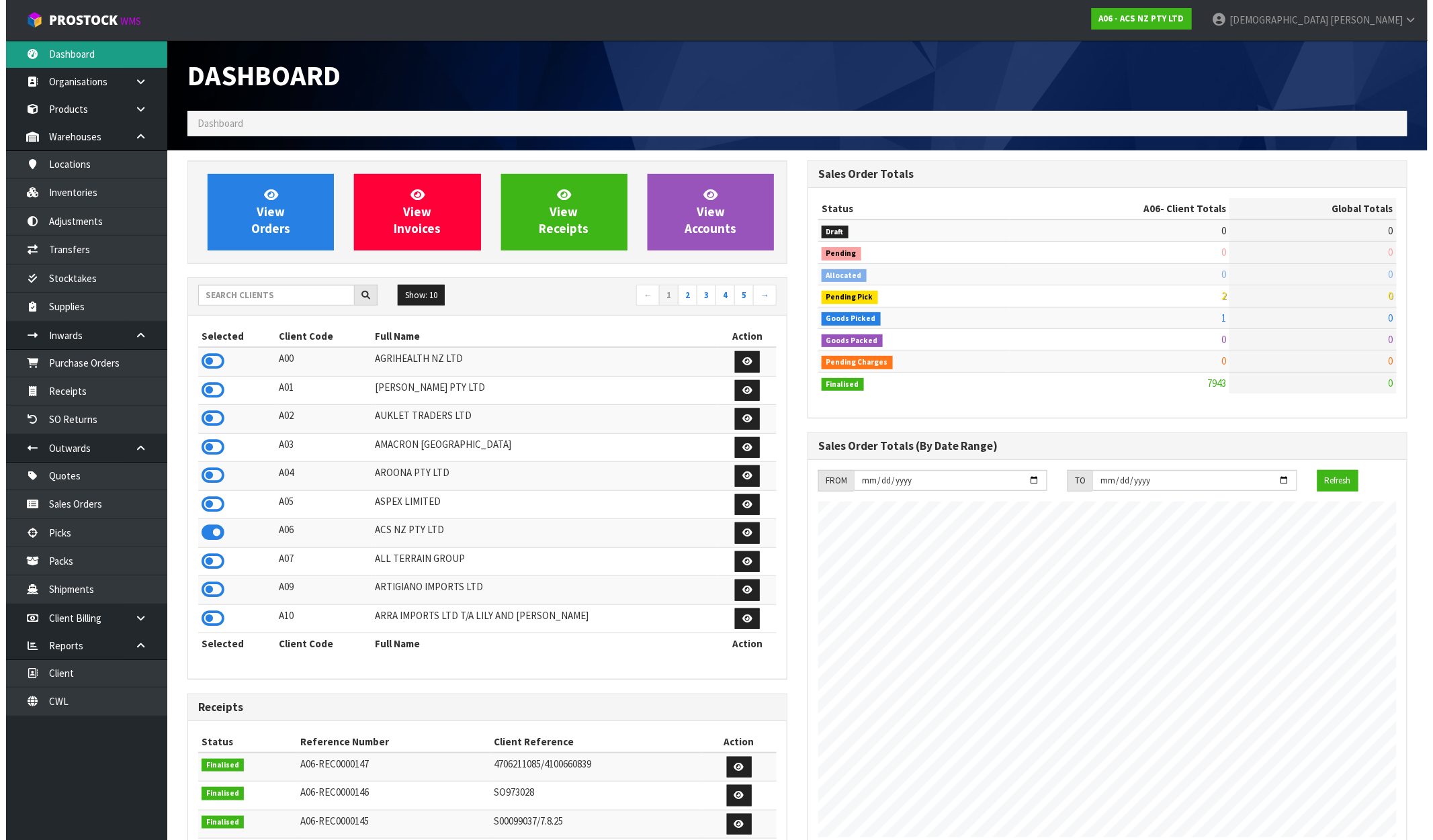
scroll to position [1017, 620]
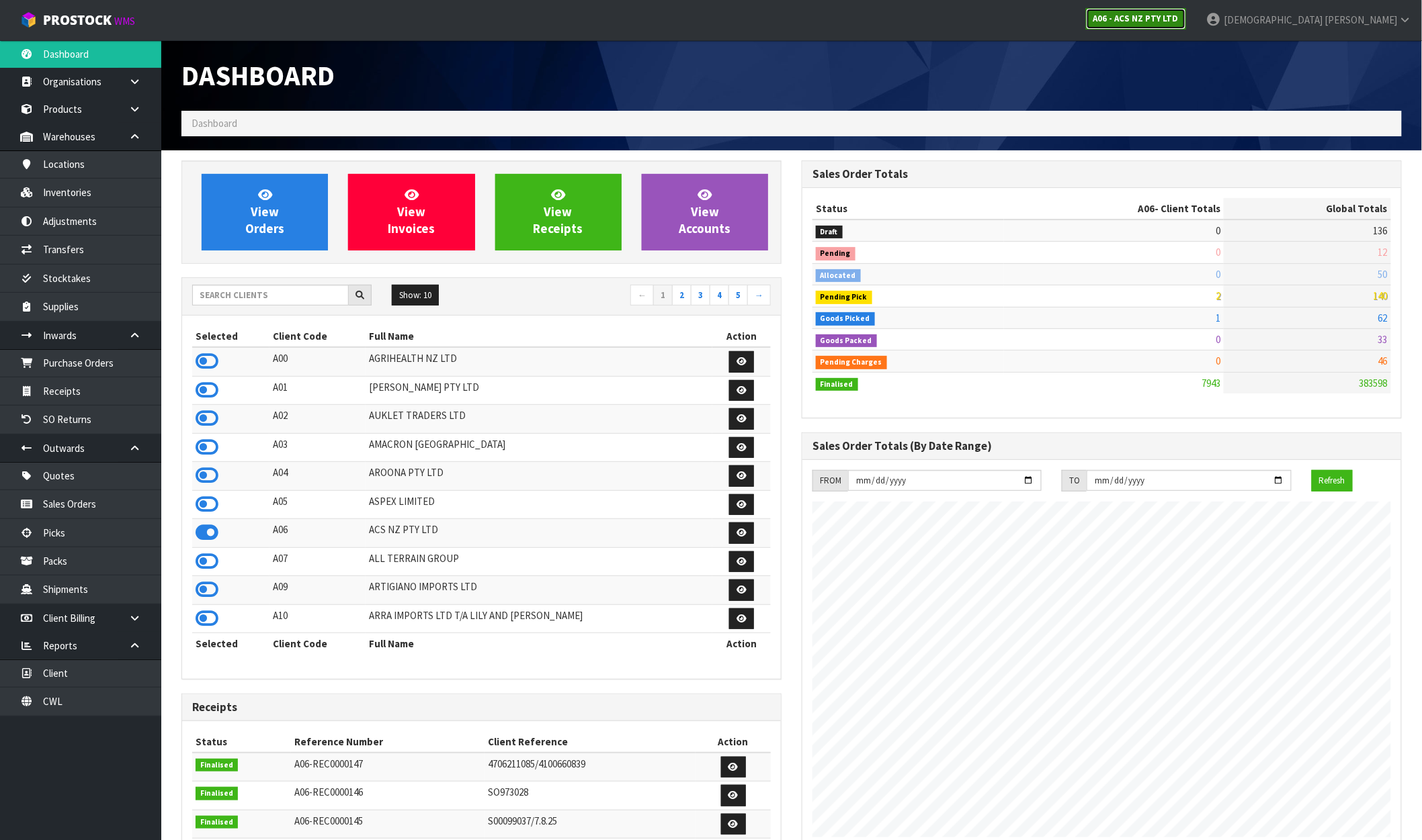
click at [1179, 16] on strong "A06 - ACS NZ PTY LTD" at bounding box center [1136, 18] width 86 height 11
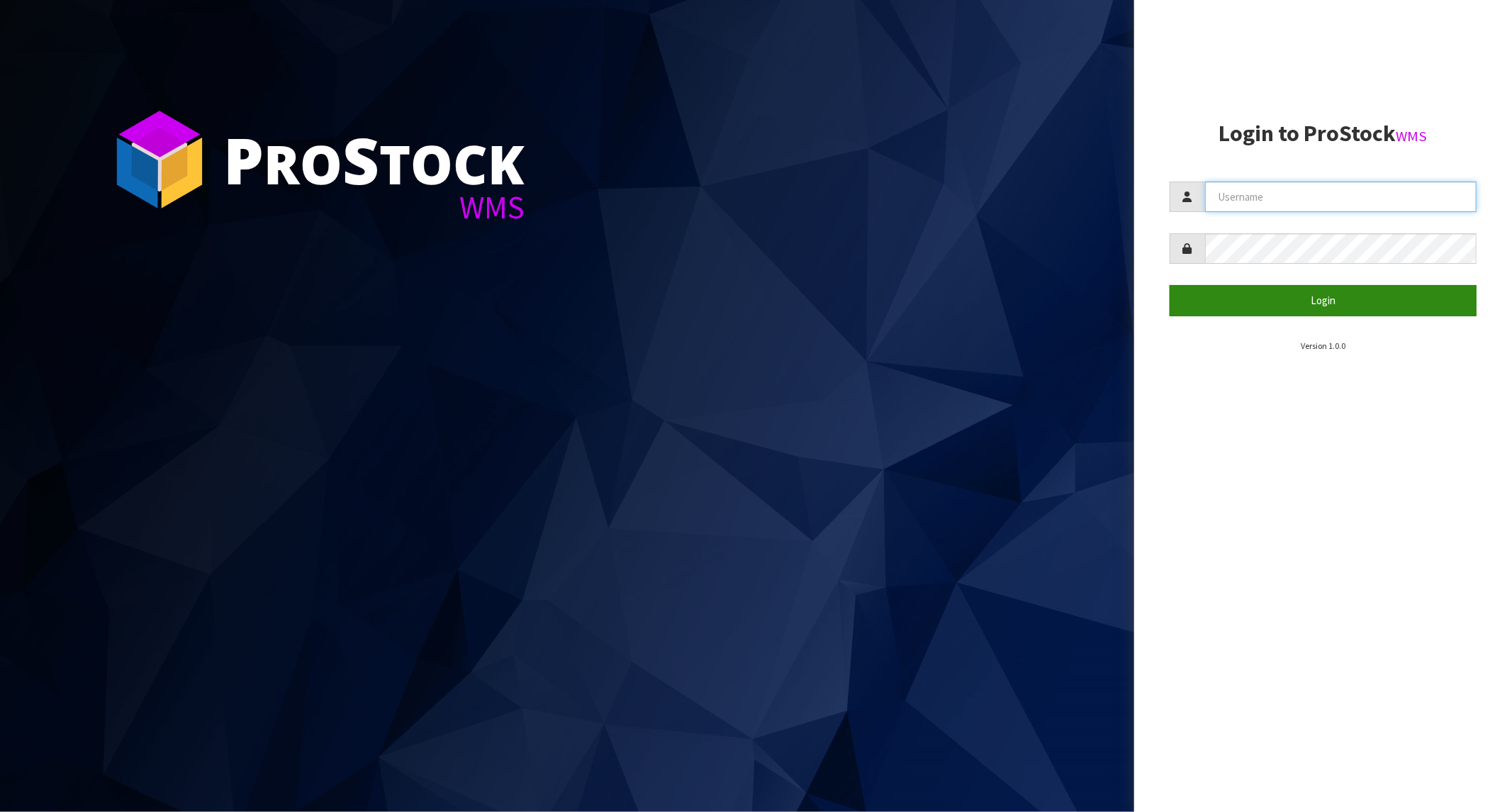
type input "[PERSON_NAME]"
click at [1265, 290] on button "Login" at bounding box center [1323, 300] width 307 height 30
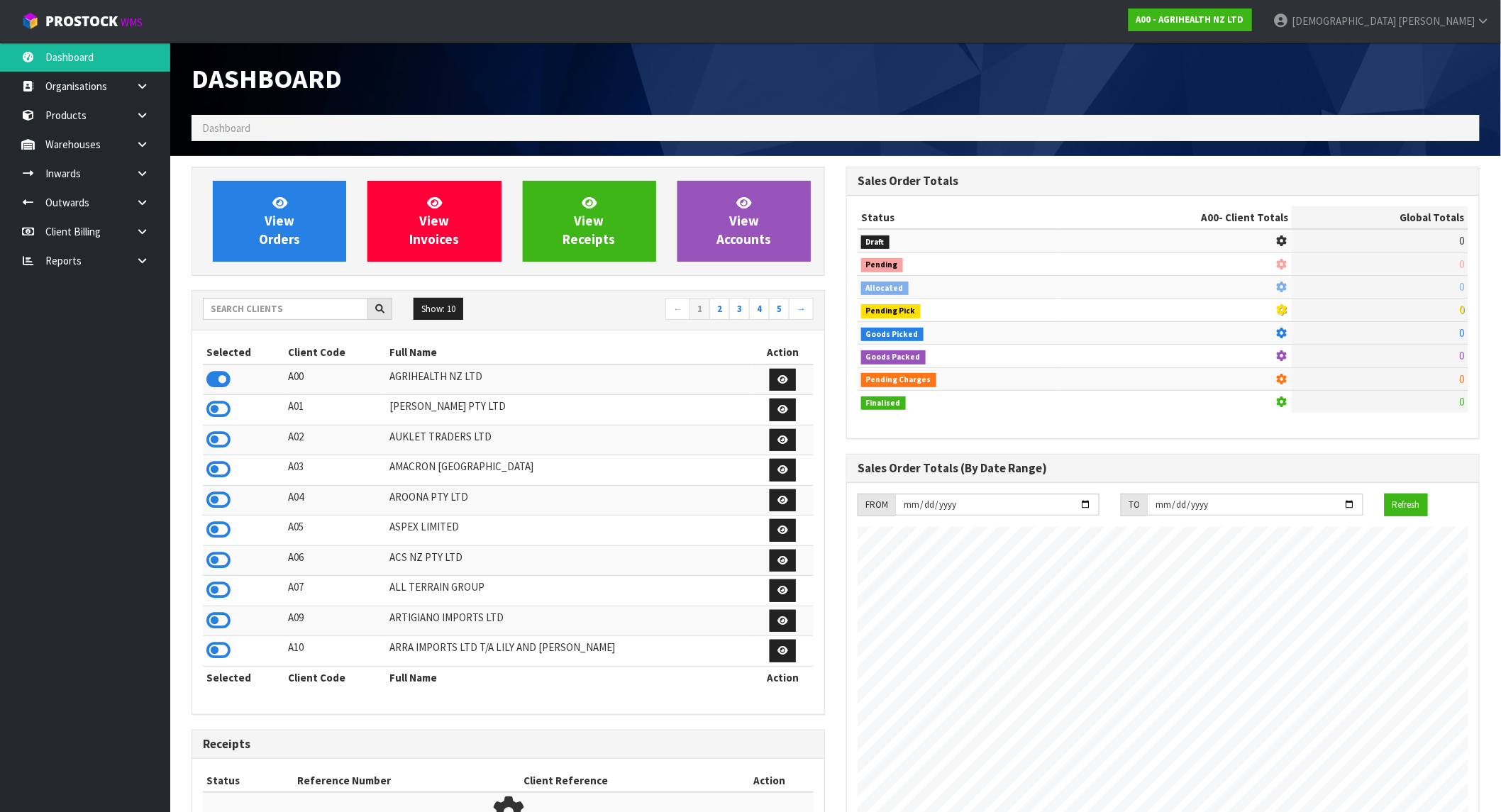
scroll to position [1074, 655]
click at [286, 303] on input "text" at bounding box center [285, 309] width 165 height 22
click at [311, 309] on input "text" at bounding box center [285, 309] width 165 height 22
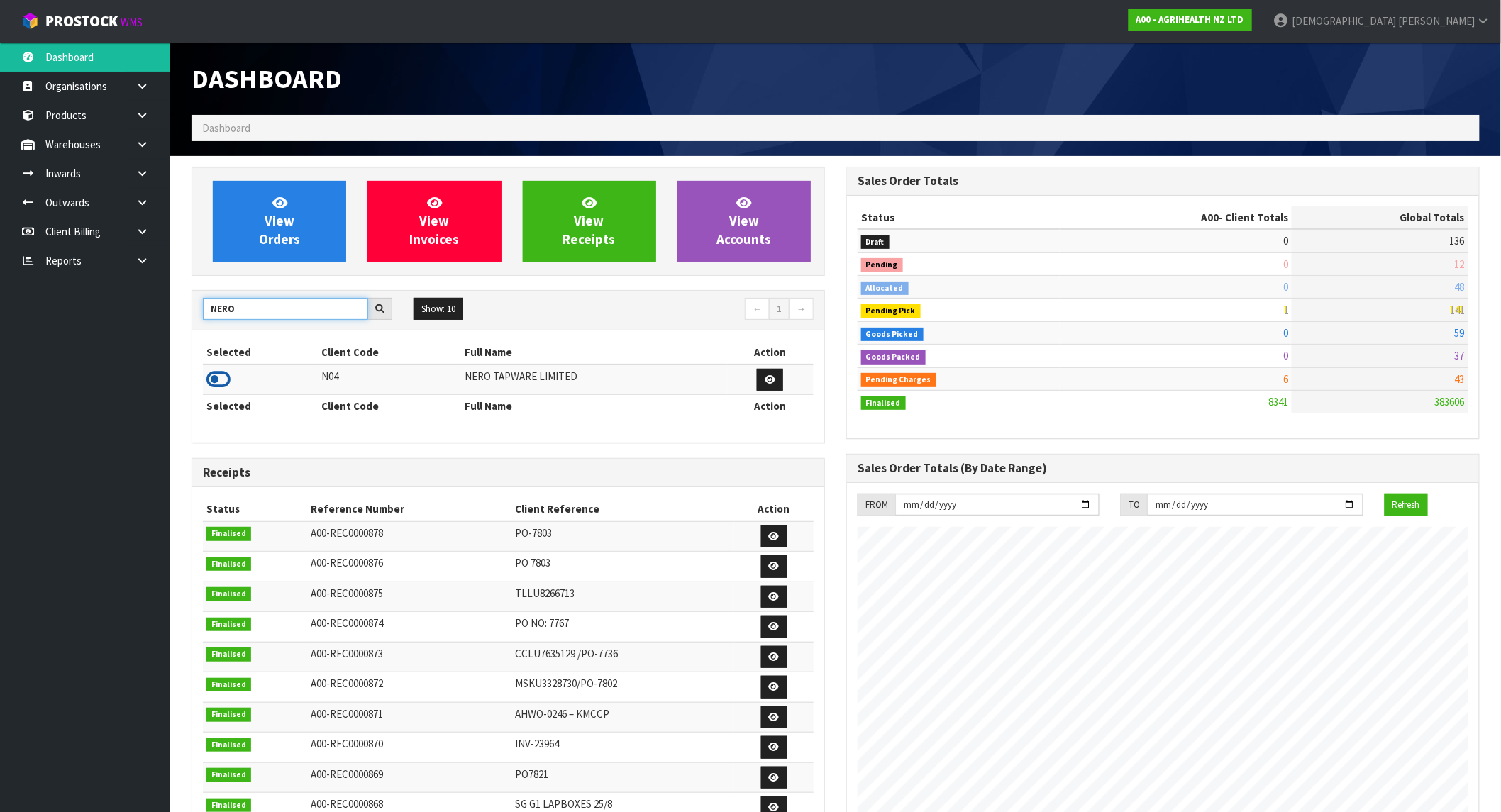
type input "NERO"
click at [210, 388] on icon at bounding box center [218, 379] width 24 height 21
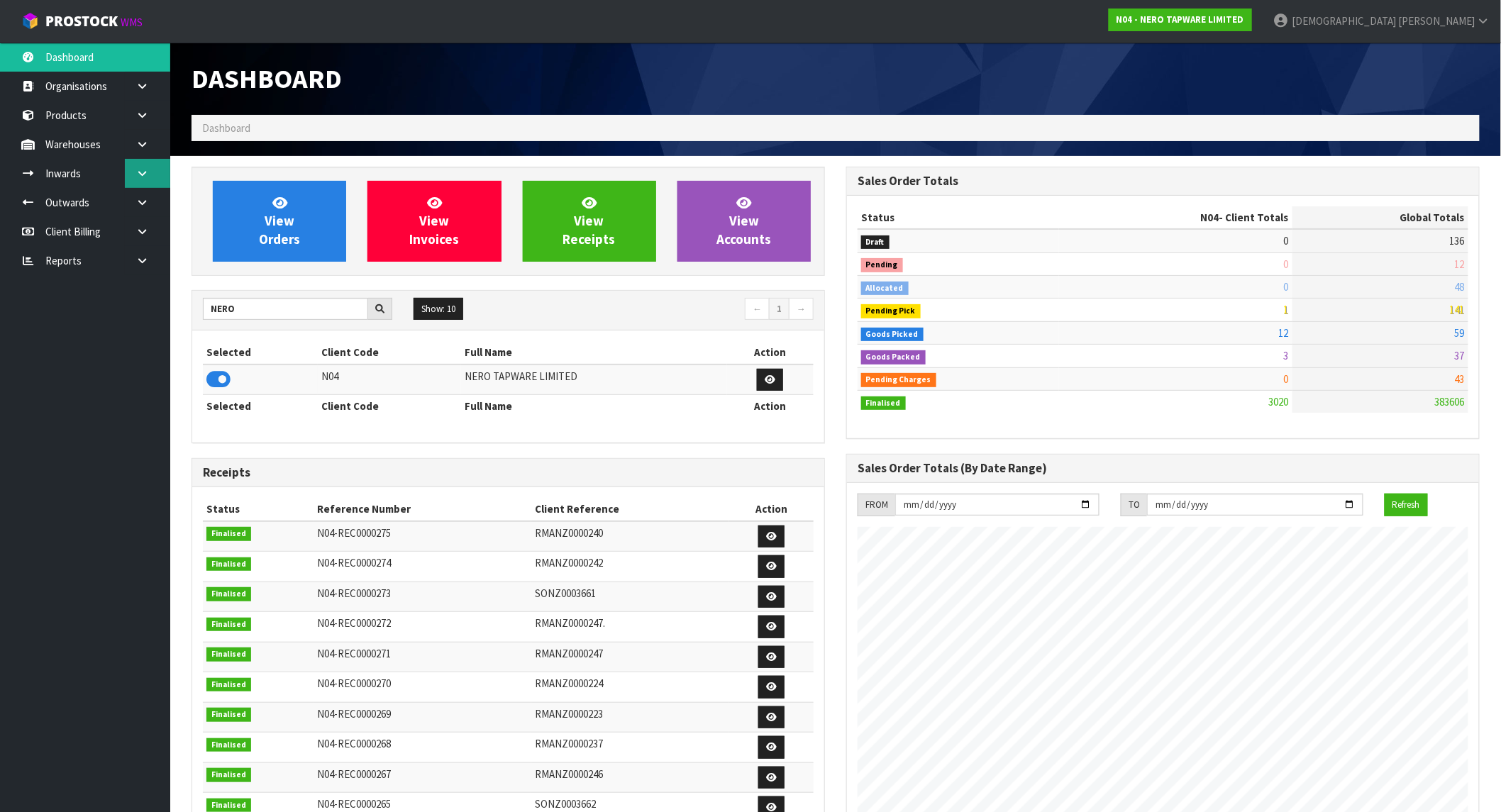
click at [150, 168] on link at bounding box center [148, 174] width 46 height 29
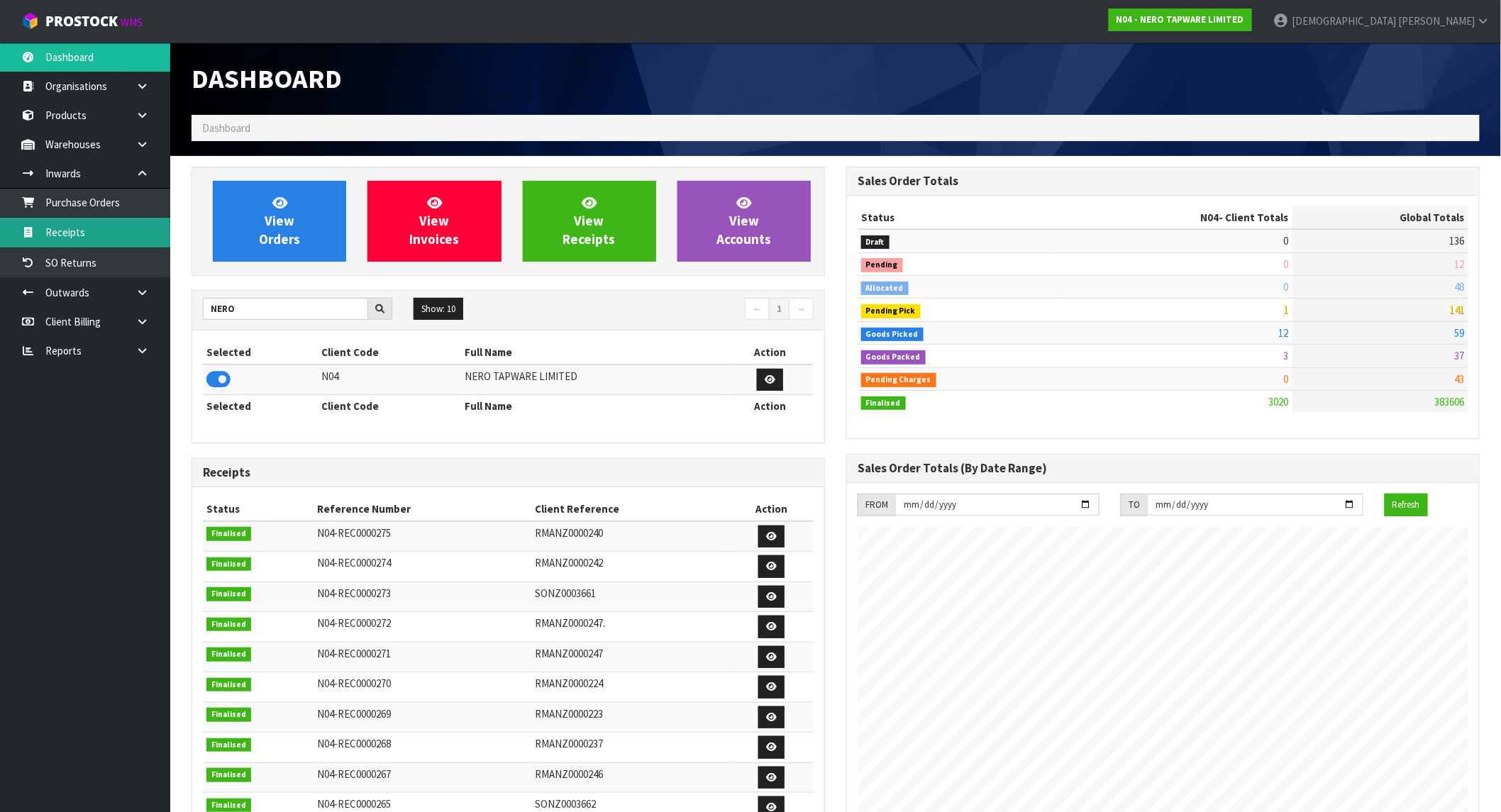
click at [82, 224] on link "Receipts" at bounding box center [85, 232] width 170 height 29
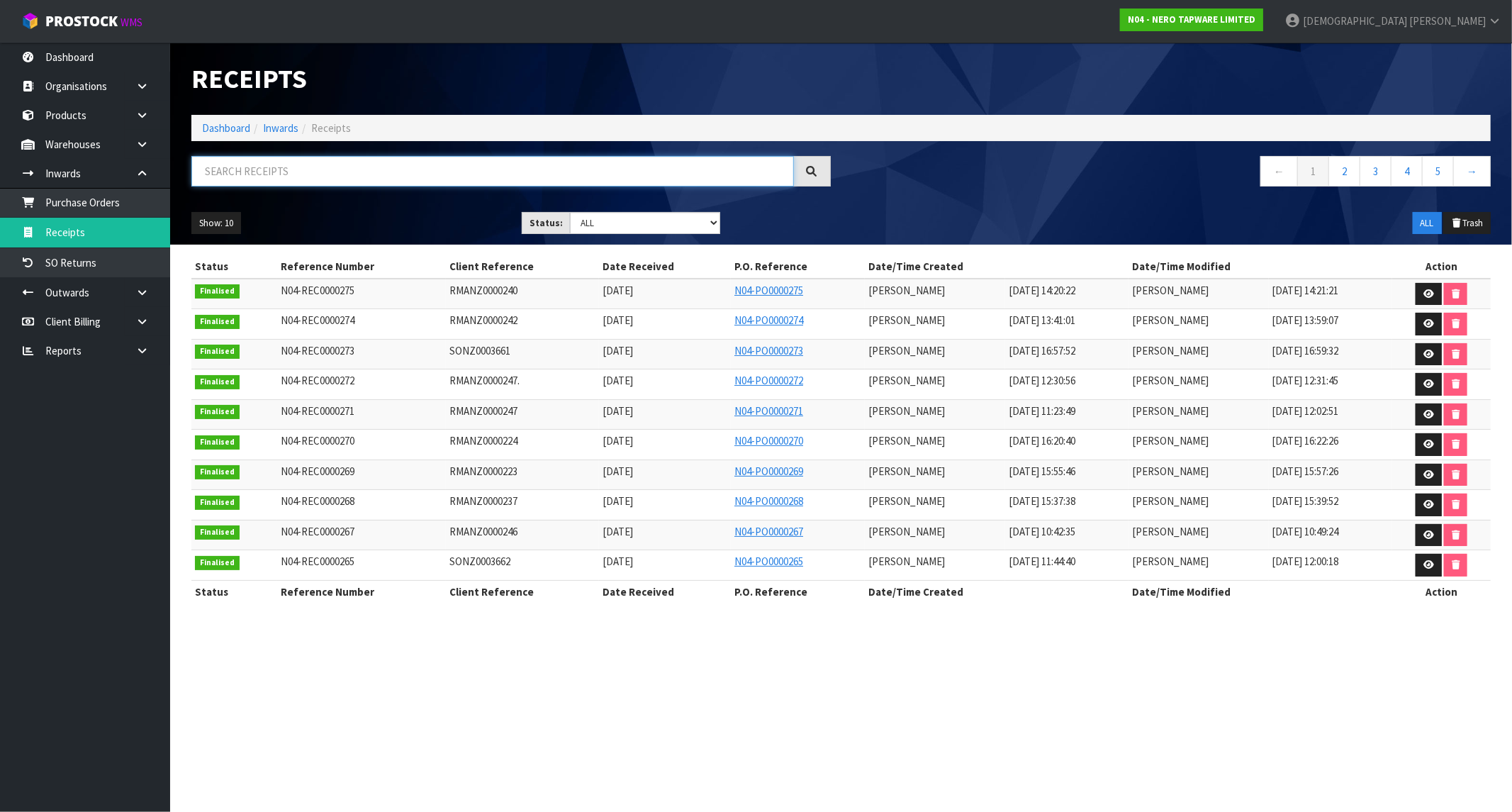
click at [386, 185] on input "text" at bounding box center [493, 171] width 603 height 30
paste input "RMANZ0000240"
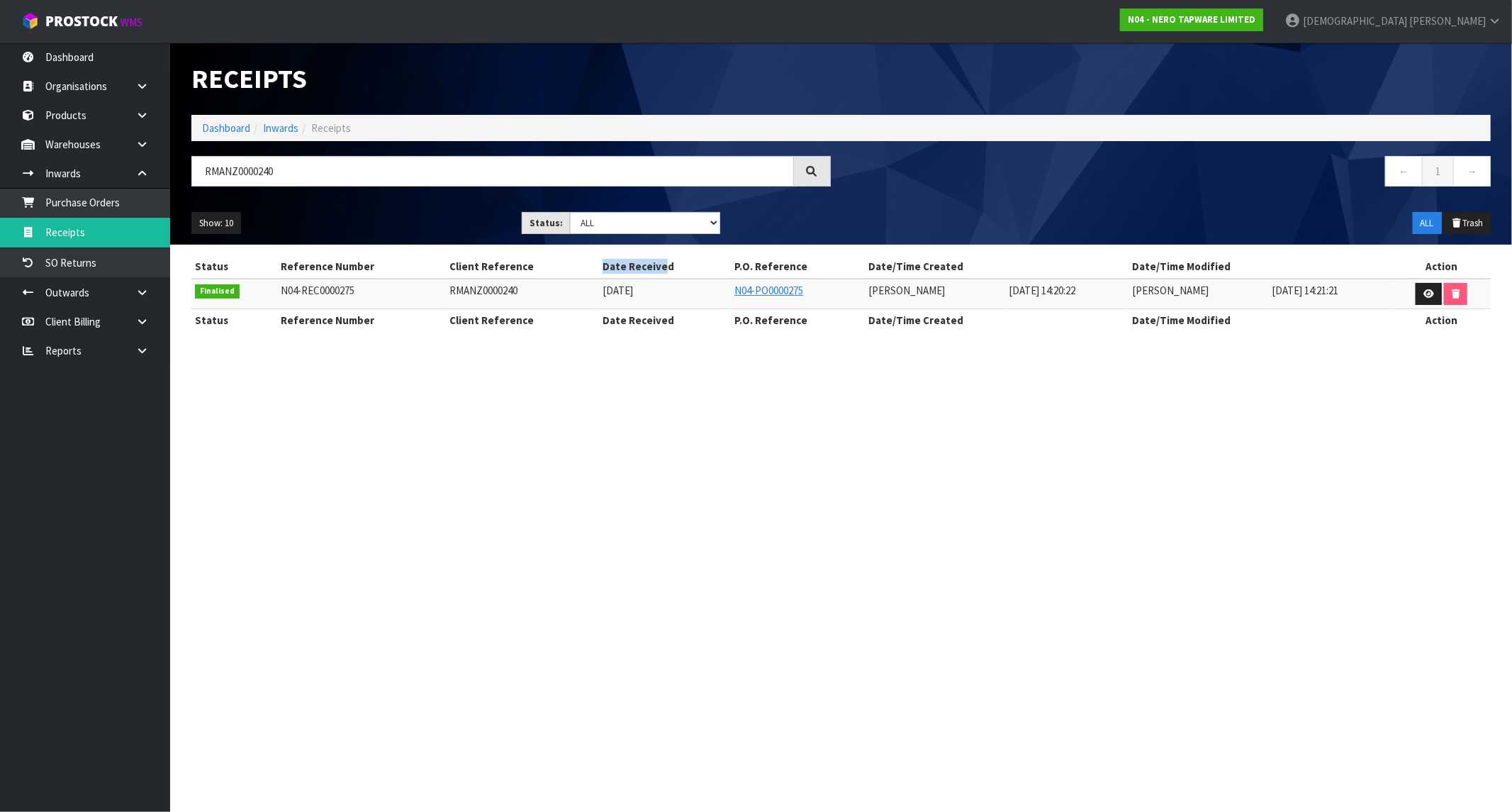
drag, startPoint x: 632, startPoint y: 268, endPoint x: 555, endPoint y: 271, distance: 77.1
click at [555, 271] on tr "Status Reference Number Client Reference Date Received P.O. Reference Date/Time…" at bounding box center [841, 267] width 1299 height 23
drag, startPoint x: 621, startPoint y: 293, endPoint x: 572, endPoint y: 299, distance: 49.4
click at [599, 299] on td "[DATE]" at bounding box center [665, 293] width 131 height 30
click at [633, 297] on td "[DATE]" at bounding box center [665, 293] width 131 height 30
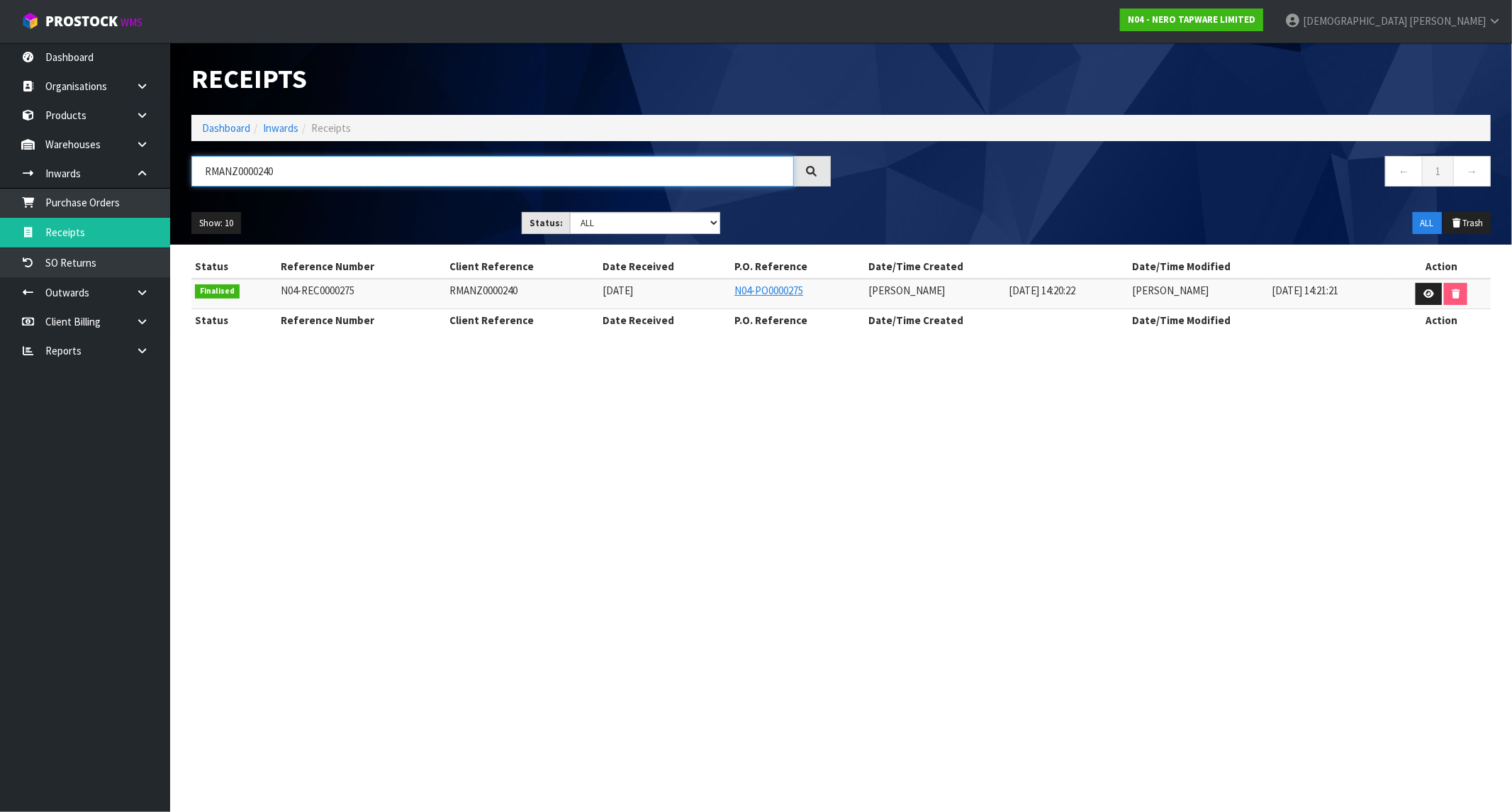
click at [250, 176] on input "RMANZ0000240" at bounding box center [493, 171] width 603 height 30
paste input "2"
drag, startPoint x: 633, startPoint y: 288, endPoint x: 572, endPoint y: 300, distance: 62.2
click at [599, 300] on td "[DATE]" at bounding box center [665, 293] width 131 height 30
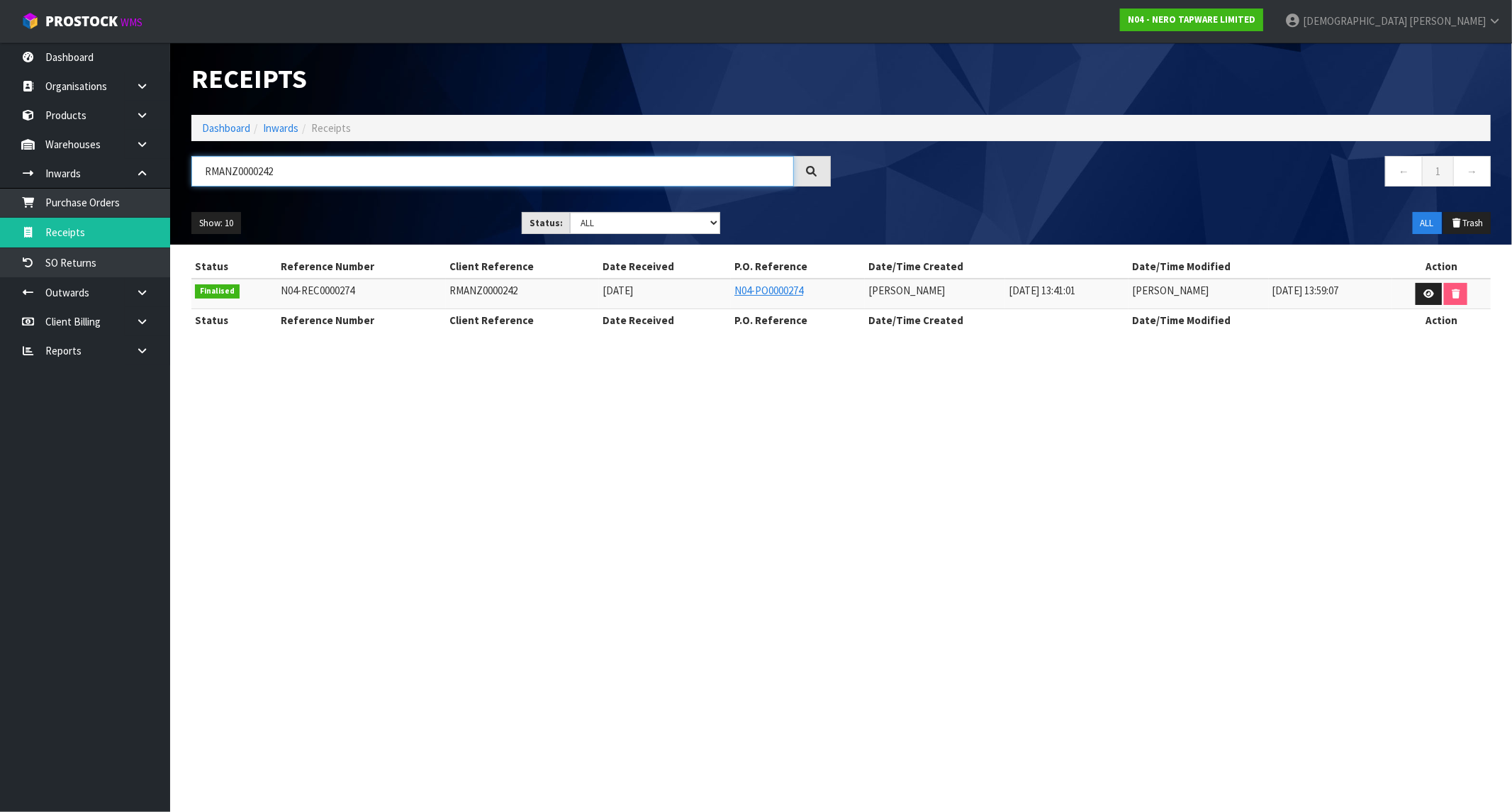
drag, startPoint x: 328, startPoint y: 178, endPoint x: -80, endPoint y: 178, distance: 408.0
click at [0, 178] on html "Toggle navigation ProStock WMS N04 - NERO TAPWARE LIMITED [PERSON_NAME] Logout …" at bounding box center [756, 406] width 1512 height 812
paste input "SONZ0003661"
drag, startPoint x: 288, startPoint y: 164, endPoint x: 8, endPoint y: 181, distance: 280.5
click at [8, 181] on body "Toggle navigation ProStock WMS N04 - NERO TAPWARE LIMITED [PERSON_NAME] Logout …" at bounding box center [756, 406] width 1512 height 812
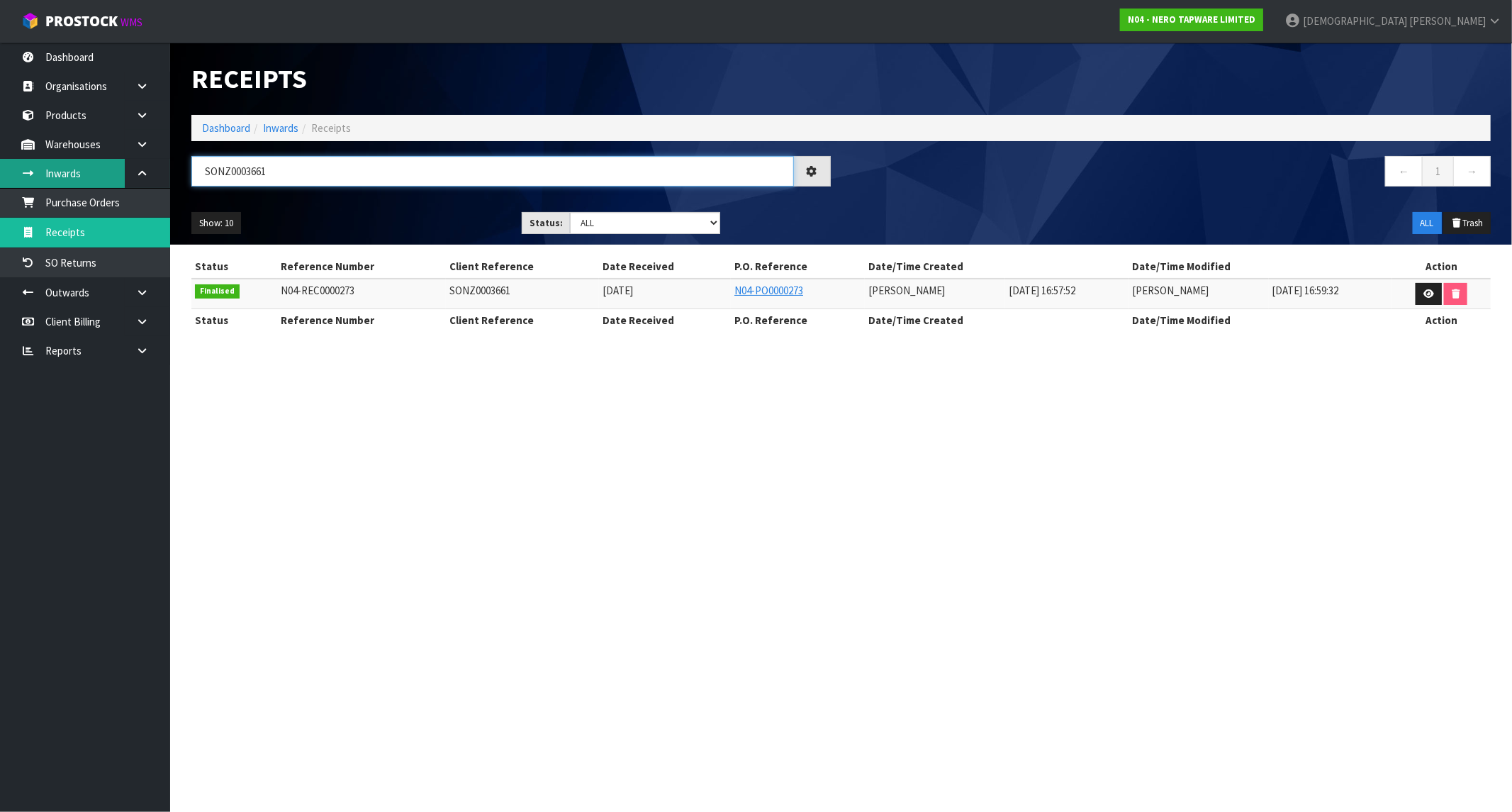
paste input "PO-7803"
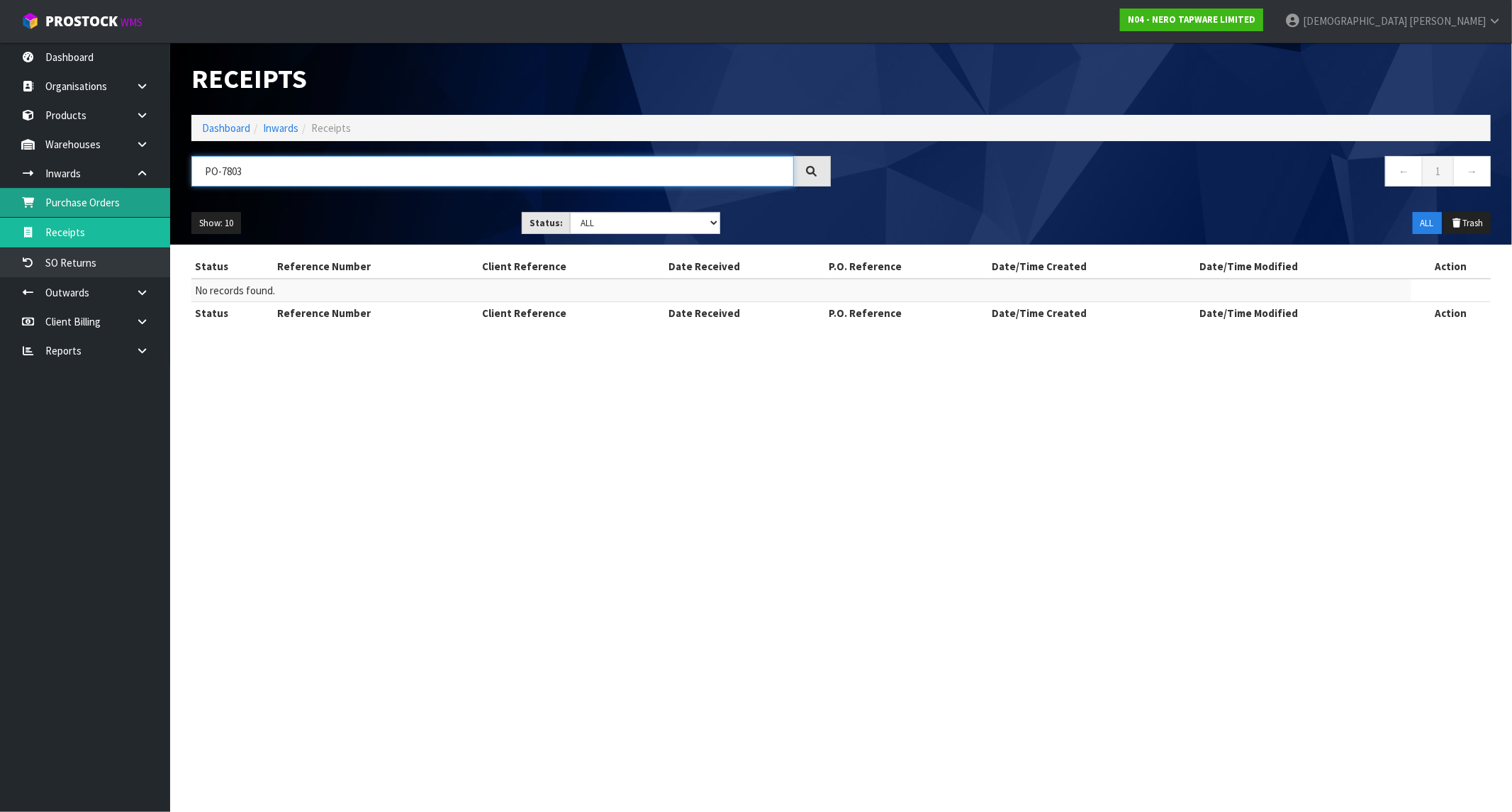
drag, startPoint x: 223, startPoint y: 173, endPoint x: 106, endPoint y: 198, distance: 119.6
click at [106, 198] on body "Toggle navigation ProStock WMS N04 - NERO TAPWARE LIMITED [PERSON_NAME] Logout …" at bounding box center [756, 406] width 1512 height 812
drag, startPoint x: 252, startPoint y: 160, endPoint x: 194, endPoint y: 178, distance: 60.7
click at [194, 178] on input "7803" at bounding box center [493, 171] width 603 height 30
paste input "RMANZ0000247"
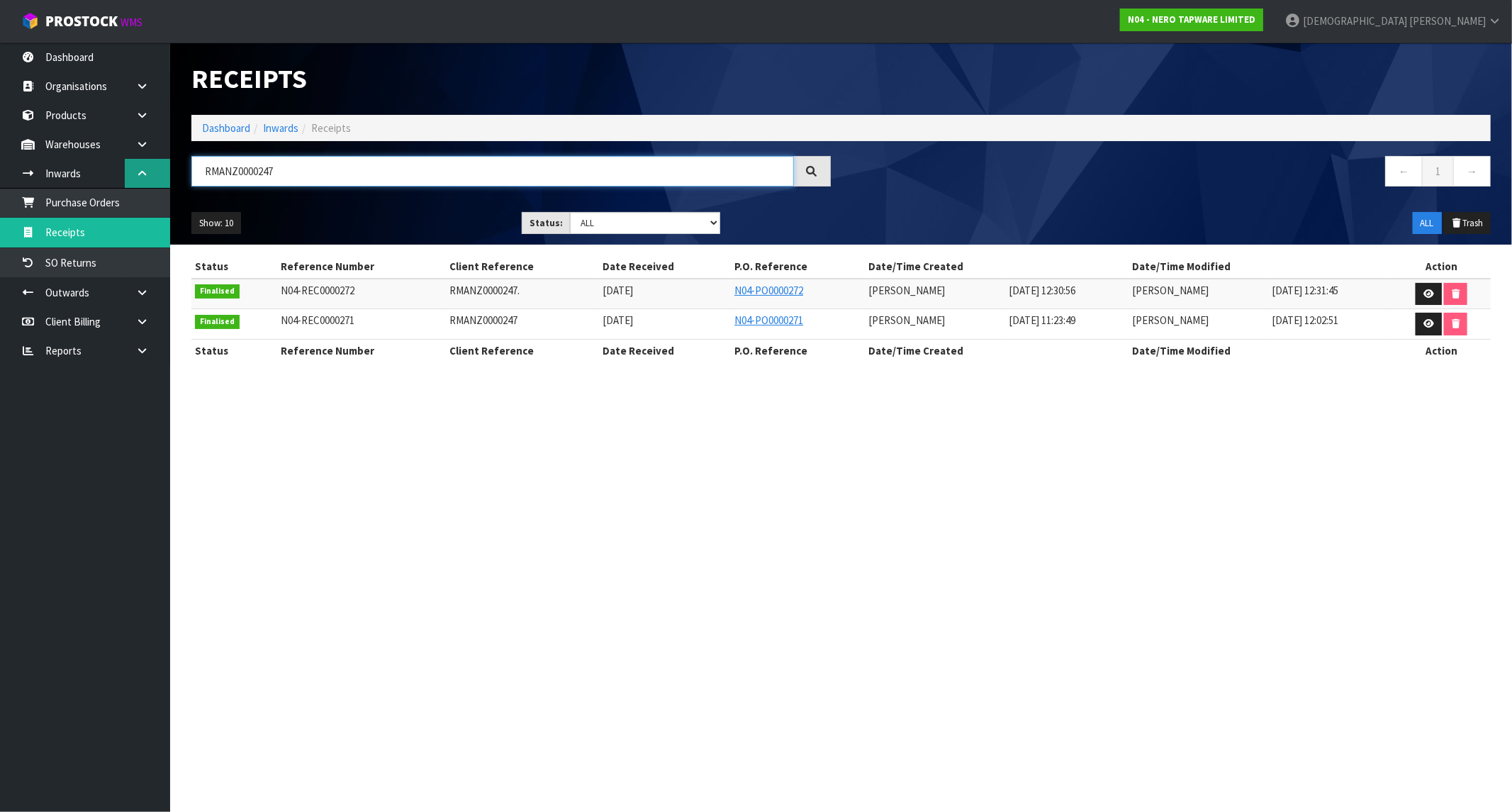
drag, startPoint x: 312, startPoint y: 166, endPoint x: 157, endPoint y: 175, distance: 155.3
click at [157, 175] on body "Toggle navigation ProStock WMS N04 - NERO TAPWARE LIMITED [PERSON_NAME] Logout …" at bounding box center [756, 406] width 1512 height 812
paste input "24"
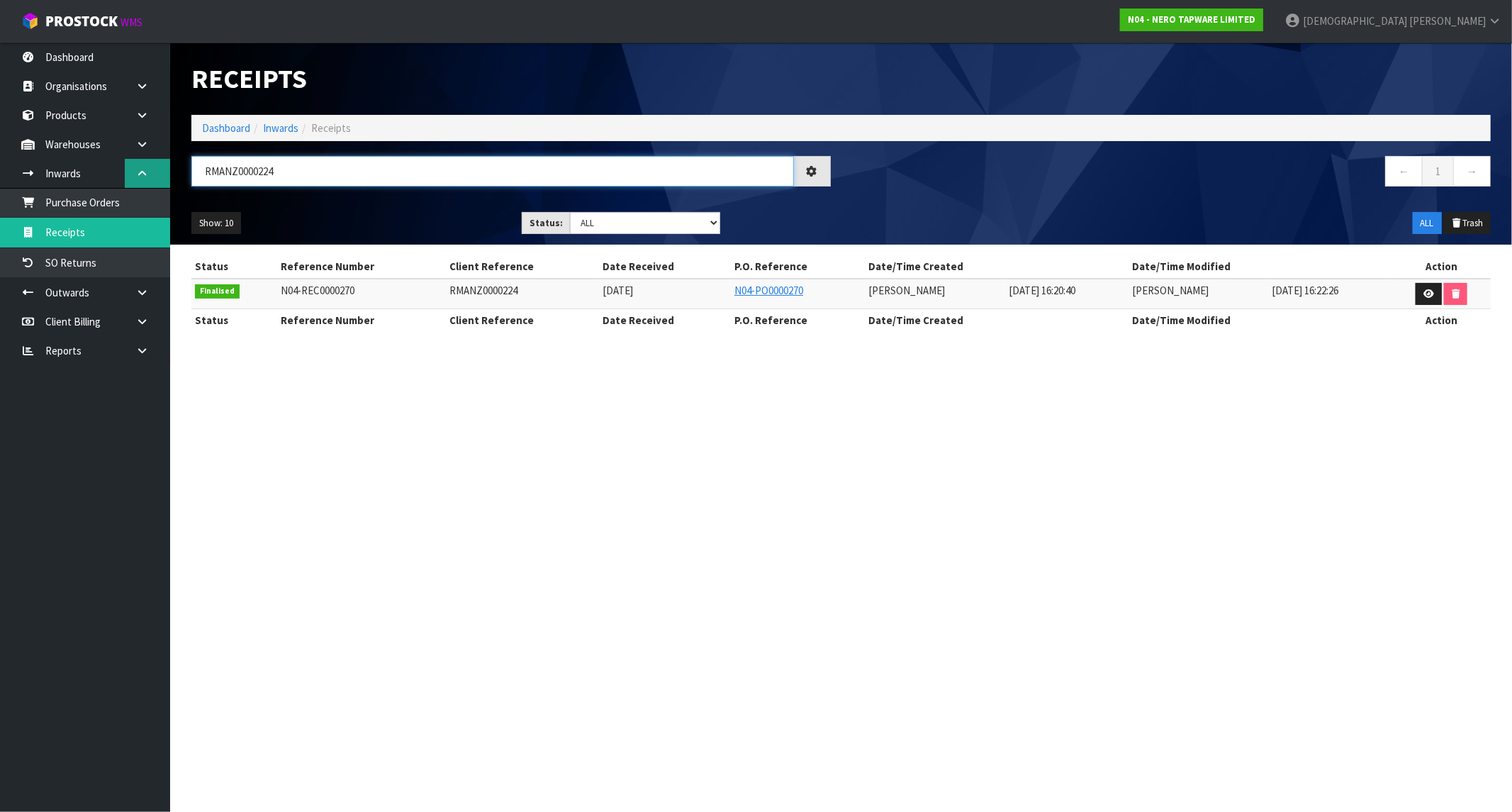
drag, startPoint x: 282, startPoint y: 179, endPoint x: 157, endPoint y: 178, distance: 125.0
click at [157, 178] on body "Toggle navigation ProStock WMS N04 - NERO TAPWARE LIMITED [PERSON_NAME] Logout …" at bounding box center [756, 406] width 1512 height 812
paste input "3"
drag, startPoint x: 274, startPoint y: 173, endPoint x: 177, endPoint y: 173, distance: 97.0
click at [177, 173] on header "Receipts Import Receipts Drop file here to import csv template Dashboard Inward…" at bounding box center [841, 143] width 1342 height 202
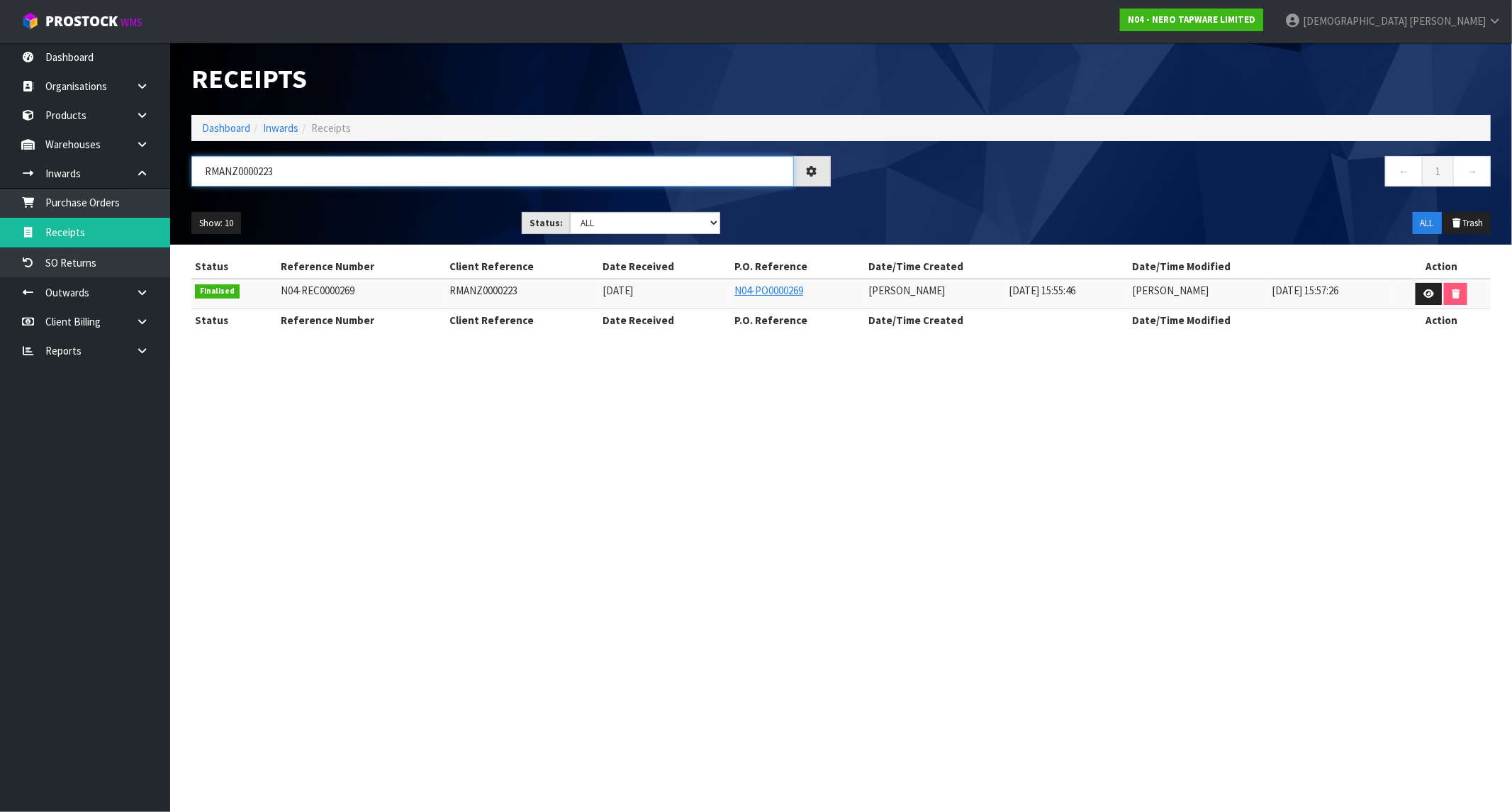
paste input "37"
drag, startPoint x: 309, startPoint y: 179, endPoint x: 195, endPoint y: 179, distance: 114.0
click at [195, 179] on input "RMANZ0000237" at bounding box center [493, 171] width 603 height 30
paste input "46"
click at [264, 167] on input "RMANZ0000246" at bounding box center [493, 171] width 603 height 30
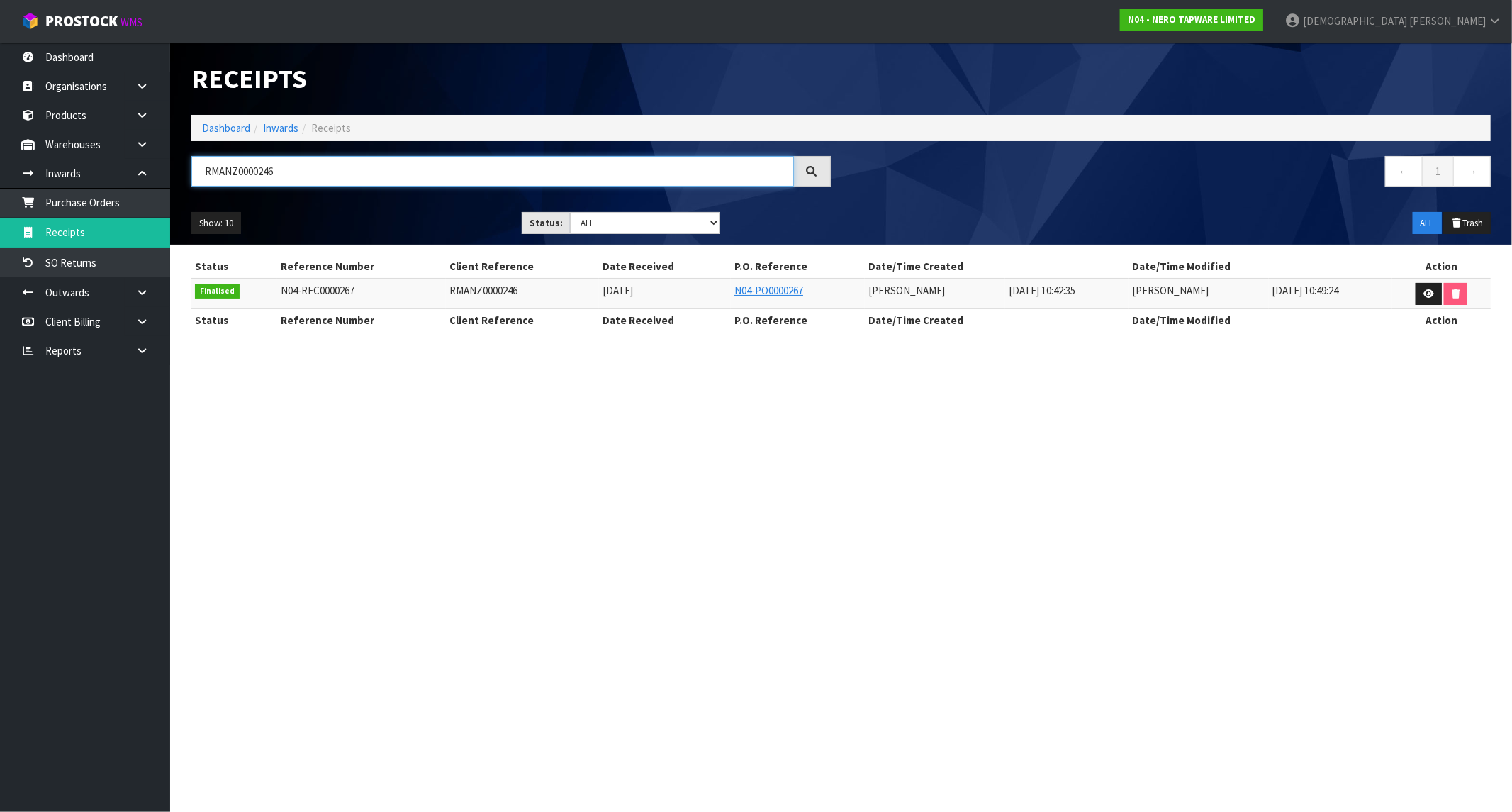
click at [264, 167] on input "RMANZ0000246" at bounding box center [493, 171] width 603 height 30
paste input "SONZ0003662"
drag, startPoint x: 312, startPoint y: 181, endPoint x: 160, endPoint y: 181, distance: 152.0
click at [160, 181] on body "Toggle navigation ProStock WMS N04 - NERO TAPWARE LIMITED [PERSON_NAME] Logout …" at bounding box center [756, 406] width 1512 height 812
paste input "RMANZ0000225"
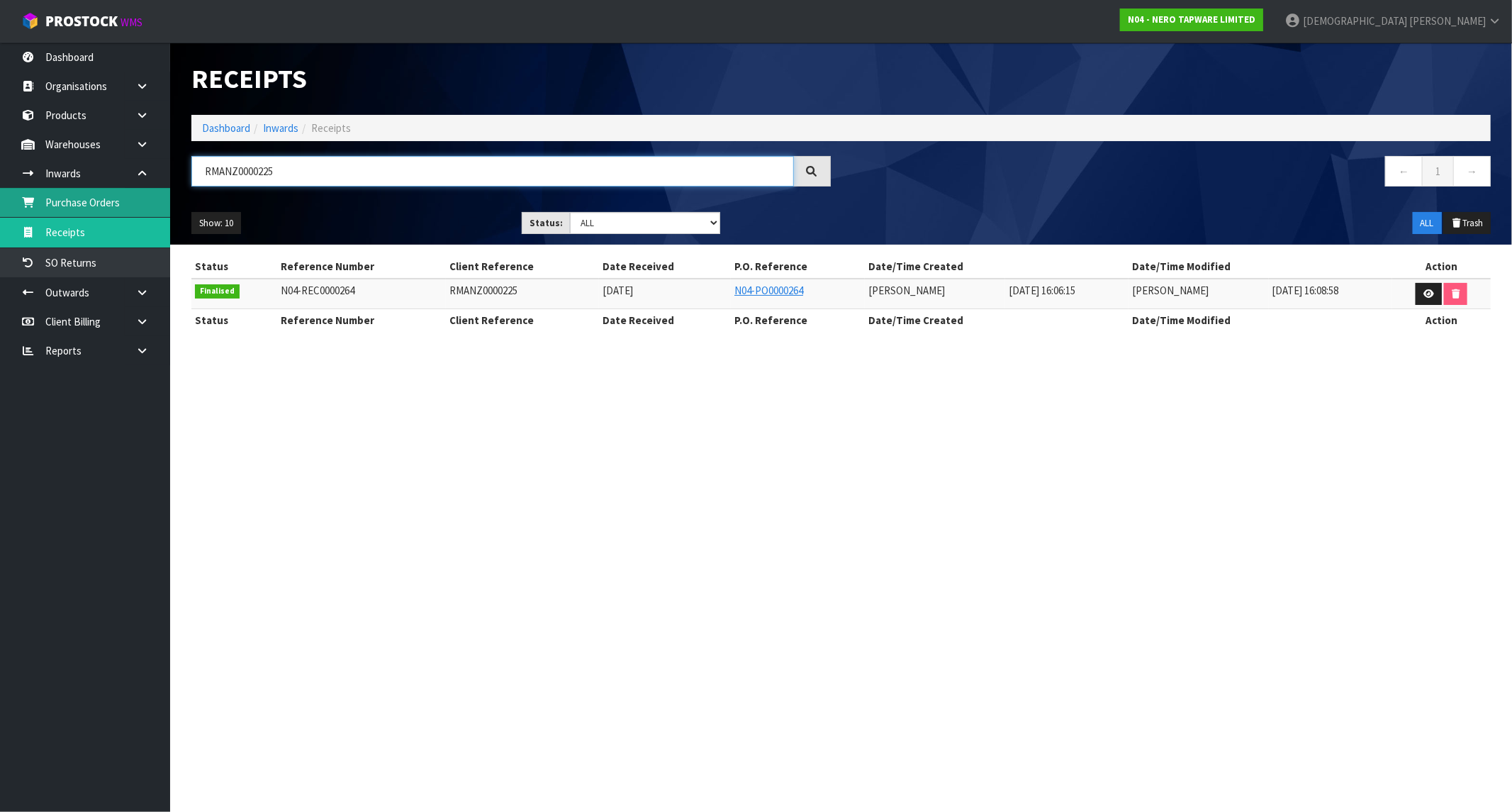
type input "RMANZ0000225"
click at [1255, 21] on strong "N04 - NERO TAPWARE LIMITED" at bounding box center [1192, 19] width 128 height 12
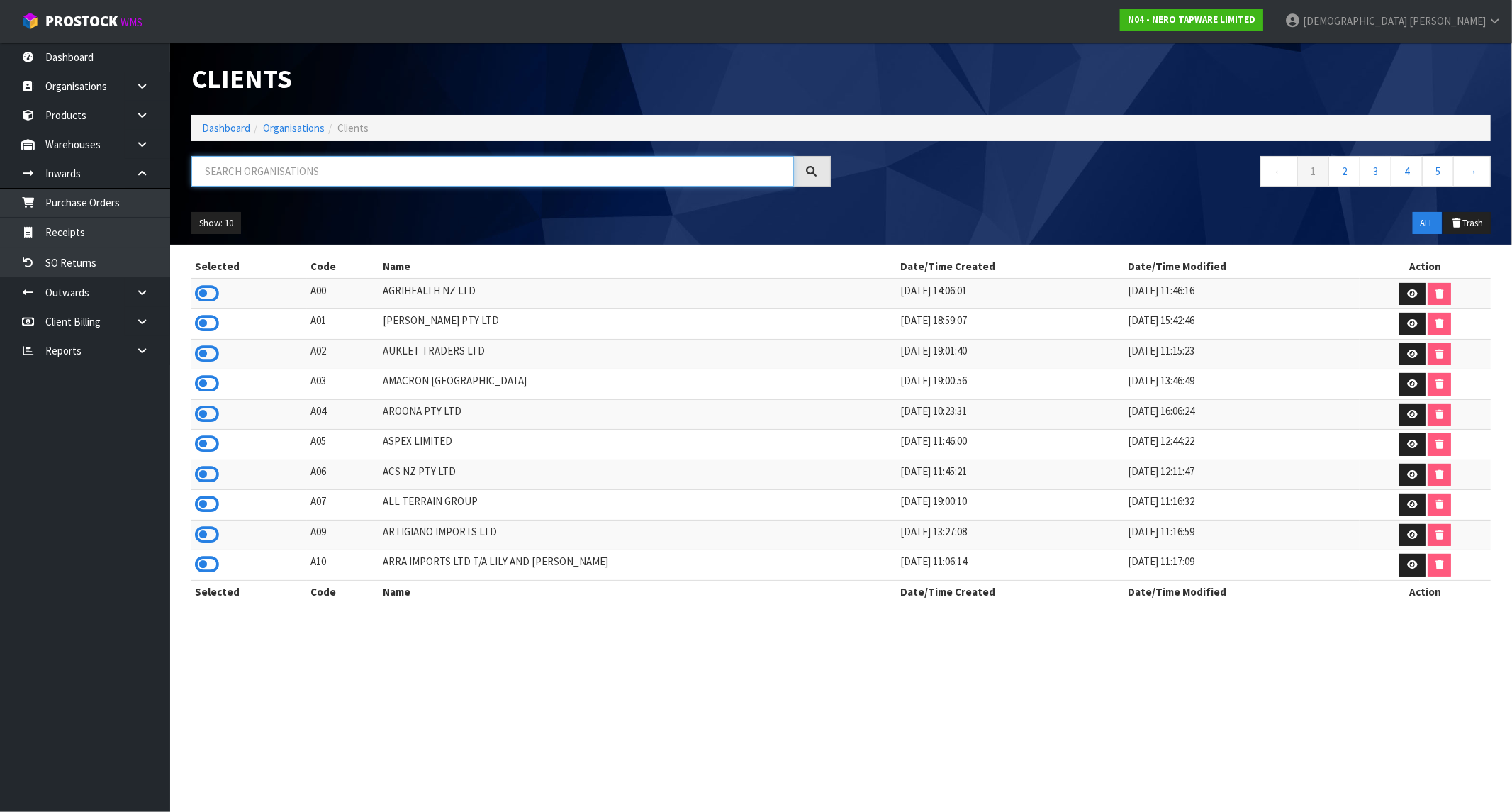
click at [331, 173] on input "text" at bounding box center [493, 171] width 603 height 30
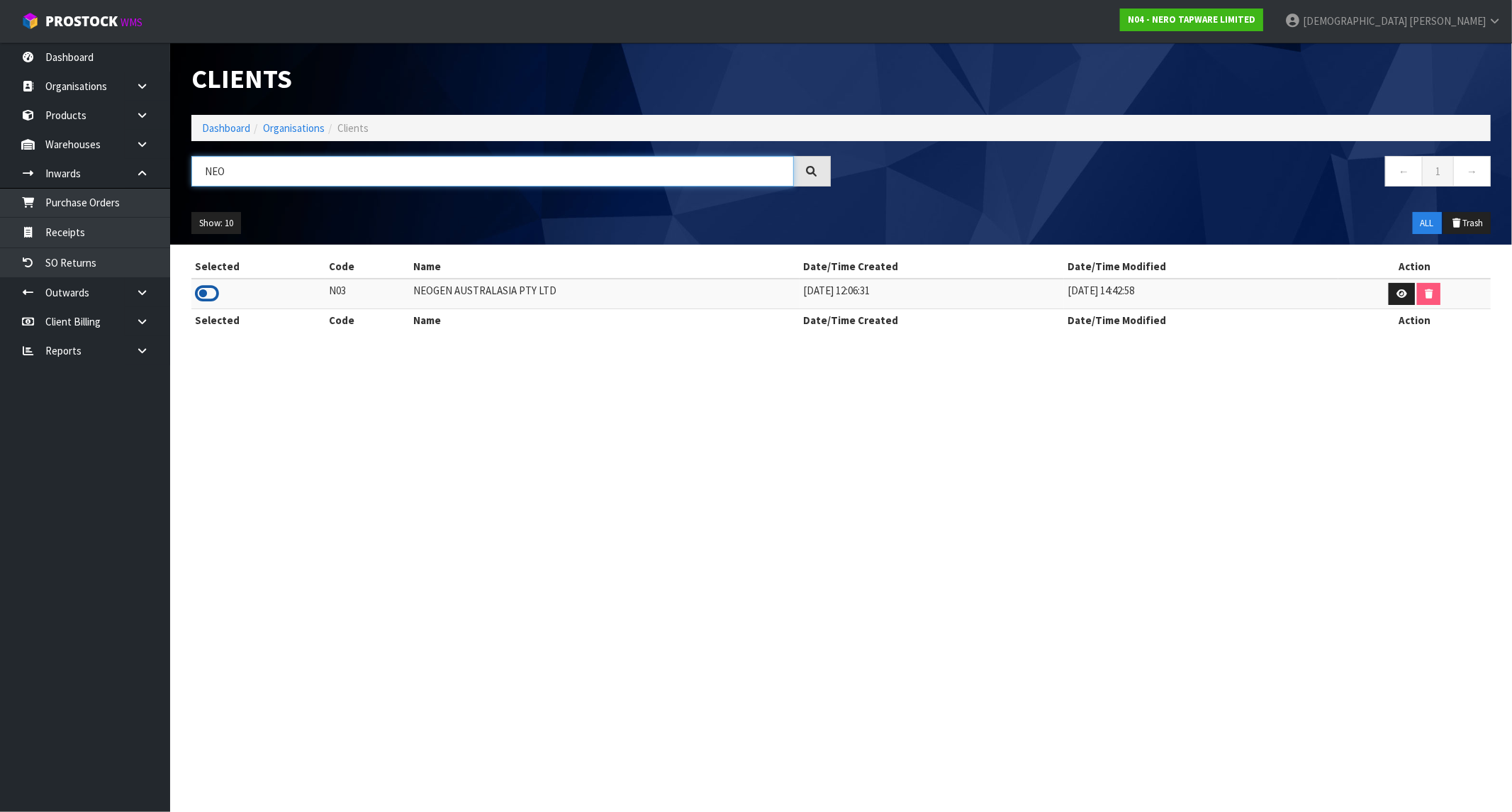
type input "NEO"
click at [213, 290] on icon at bounding box center [207, 293] width 24 height 21
click at [92, 229] on link "Receipts" at bounding box center [85, 232] width 170 height 29
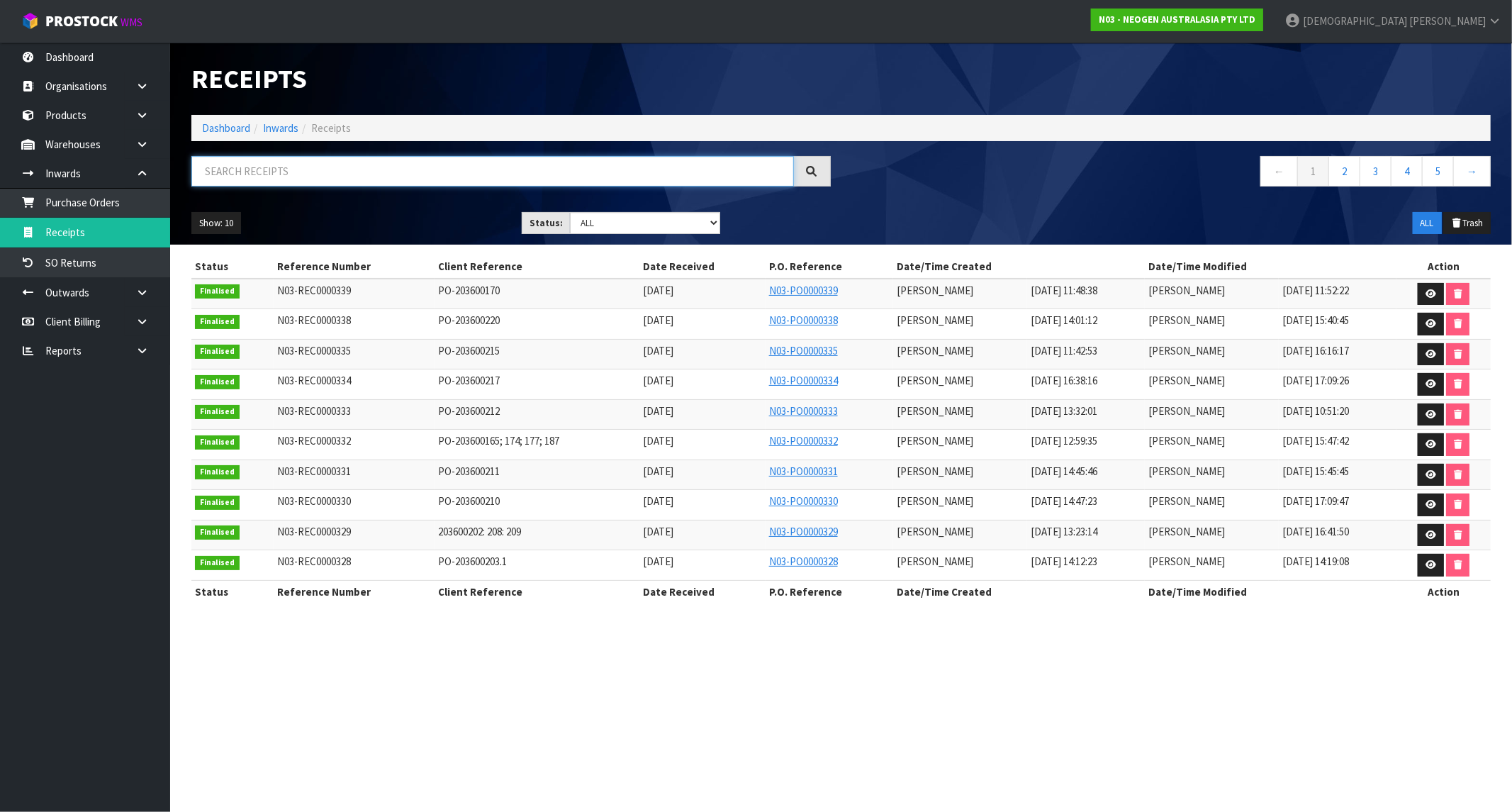
click at [316, 177] on input "text" at bounding box center [493, 171] width 603 height 30
click at [284, 173] on input "text" at bounding box center [493, 171] width 603 height 30
paste input "PO-203600220"
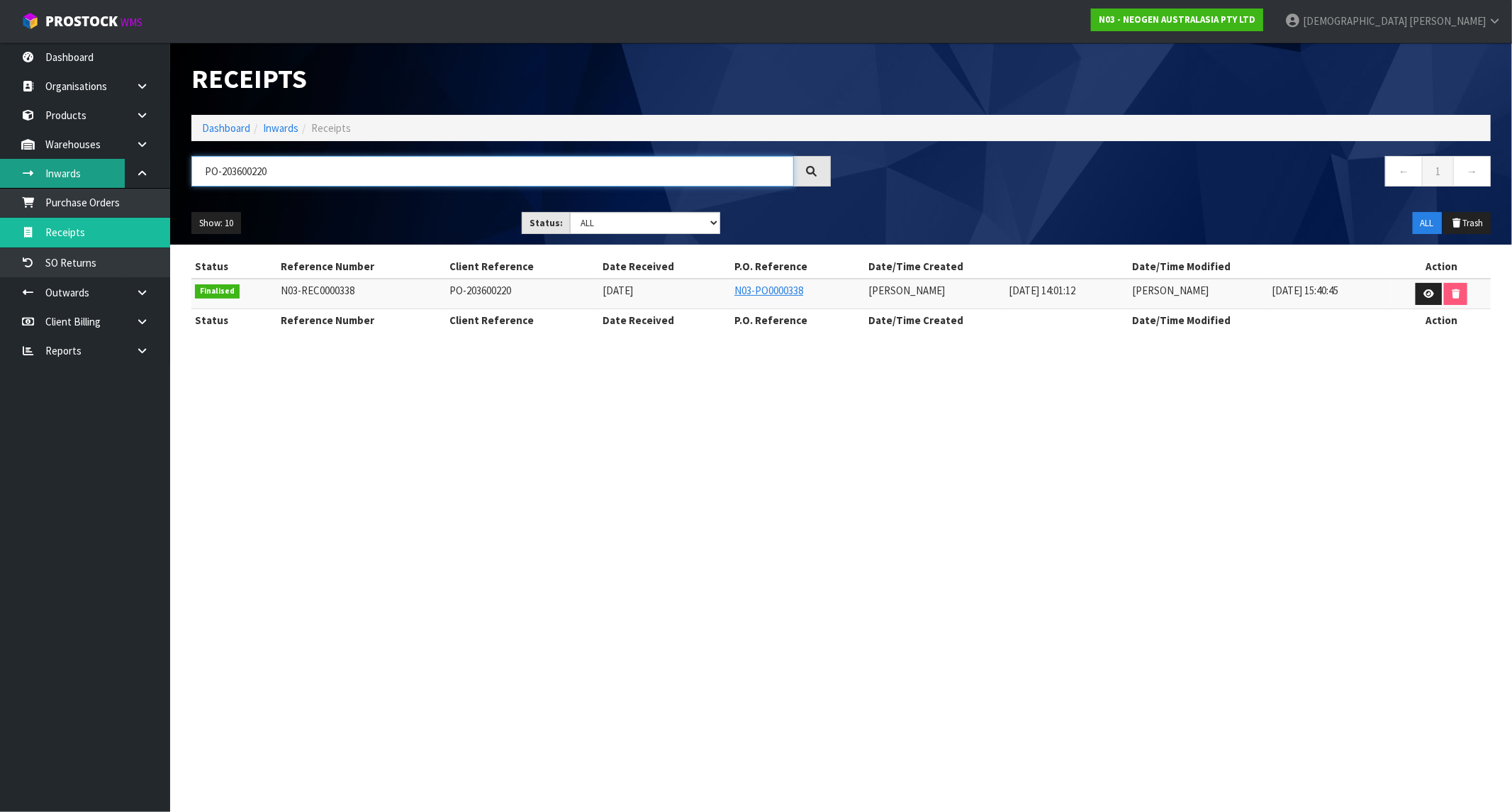
drag, startPoint x: 312, startPoint y: 175, endPoint x: 81, endPoint y: 176, distance: 231.0
click at [81, 176] on body "Toggle navigation ProStock WMS N03 - NEOGEN AUSTRALASIA PTY LTD [PERSON_NAME] L…" at bounding box center [756, 406] width 1512 height 812
paste input "17"
drag, startPoint x: 277, startPoint y: 172, endPoint x: 181, endPoint y: 179, distance: 96.3
click at [183, 179] on div "PO-203600170" at bounding box center [511, 176] width 661 height 41
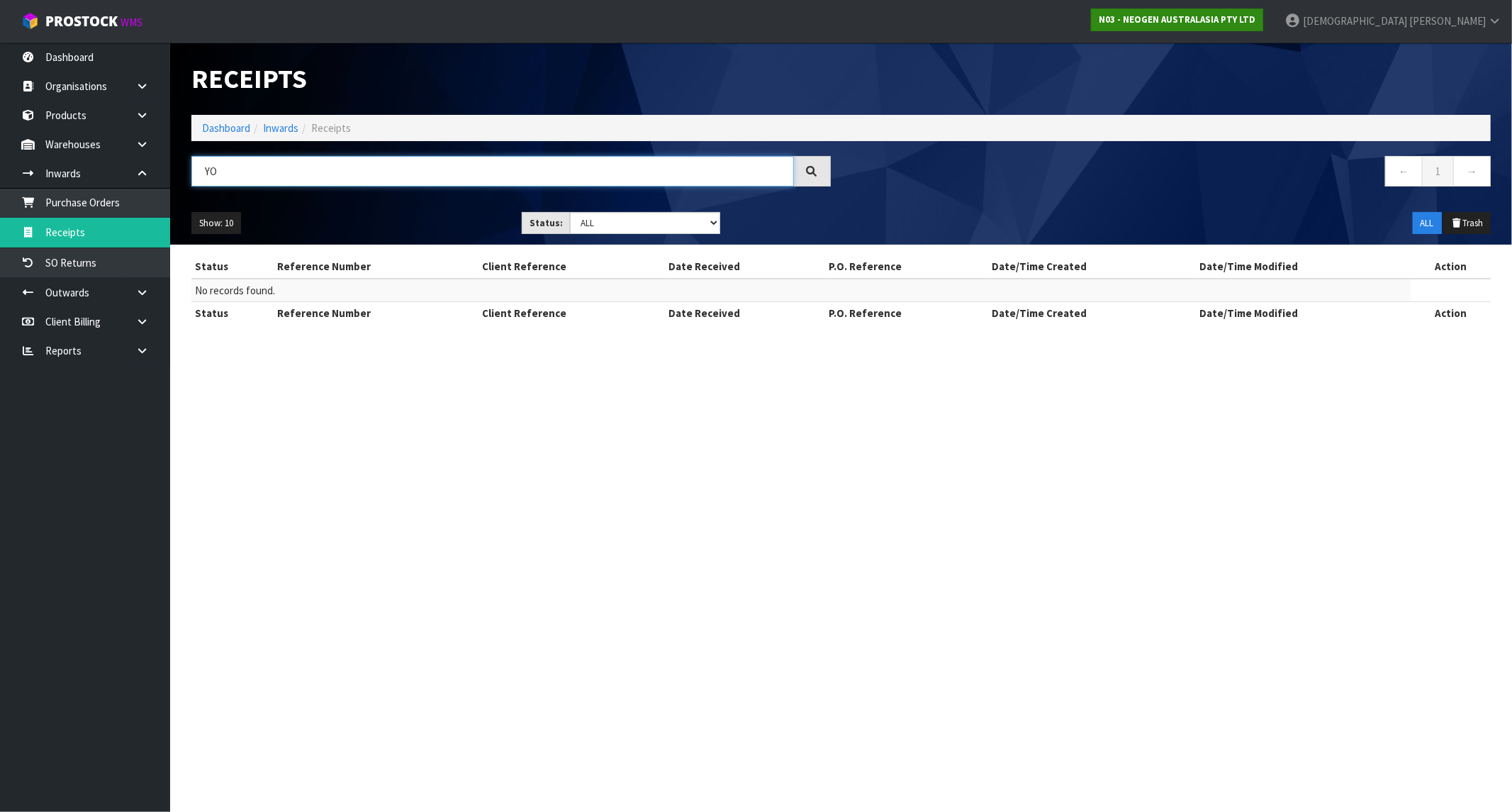
type input "YO"
click at [1264, 30] on link "N03 - NEOGEN AUSTRALASIA PTY LTD" at bounding box center [1177, 19] width 173 height 23
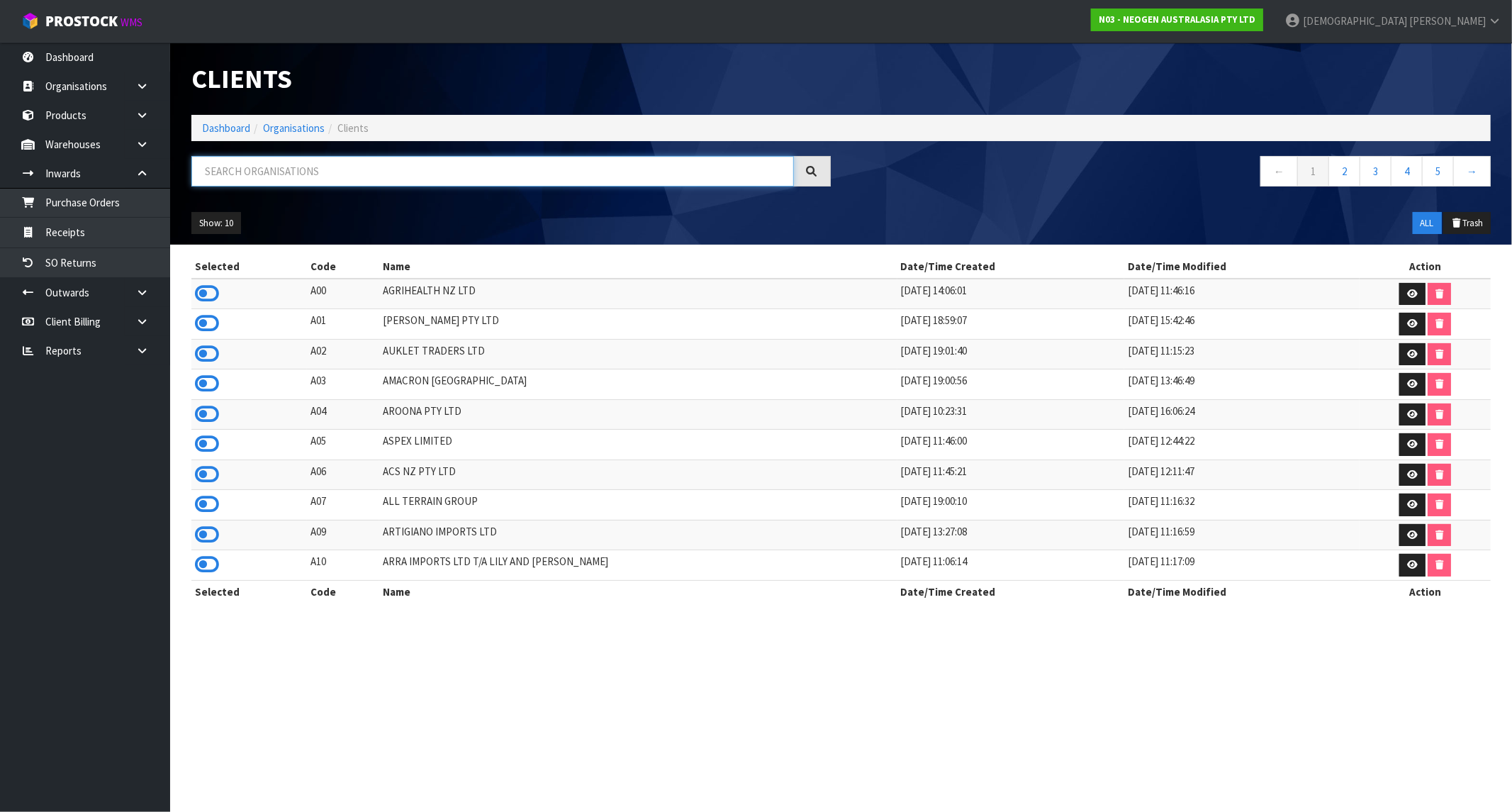
click at [271, 171] on input "text" at bounding box center [493, 171] width 603 height 30
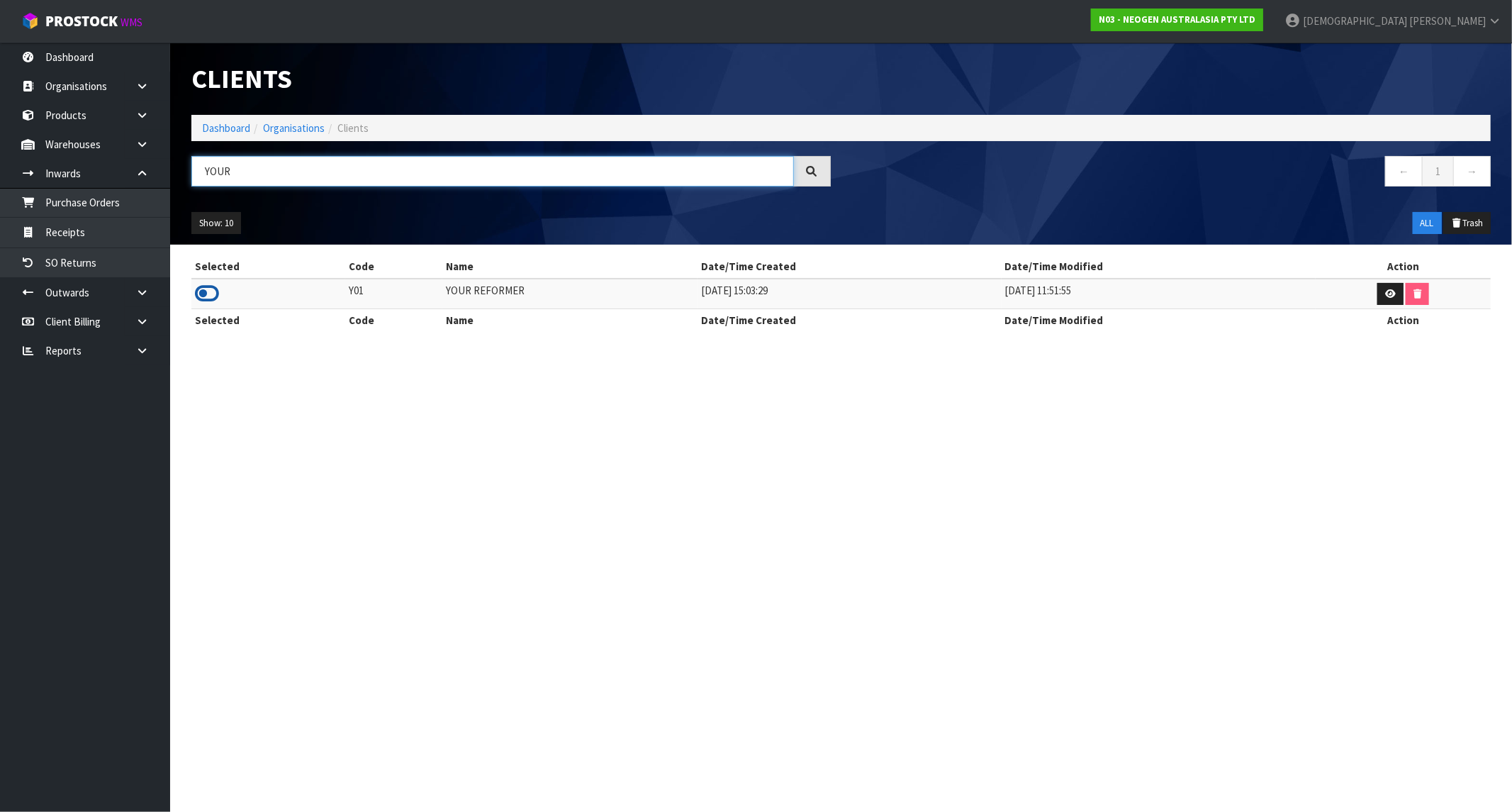
type input "YOUR"
click at [214, 300] on icon at bounding box center [207, 293] width 24 height 21
click at [53, 235] on link "Receipts" at bounding box center [85, 232] width 170 height 29
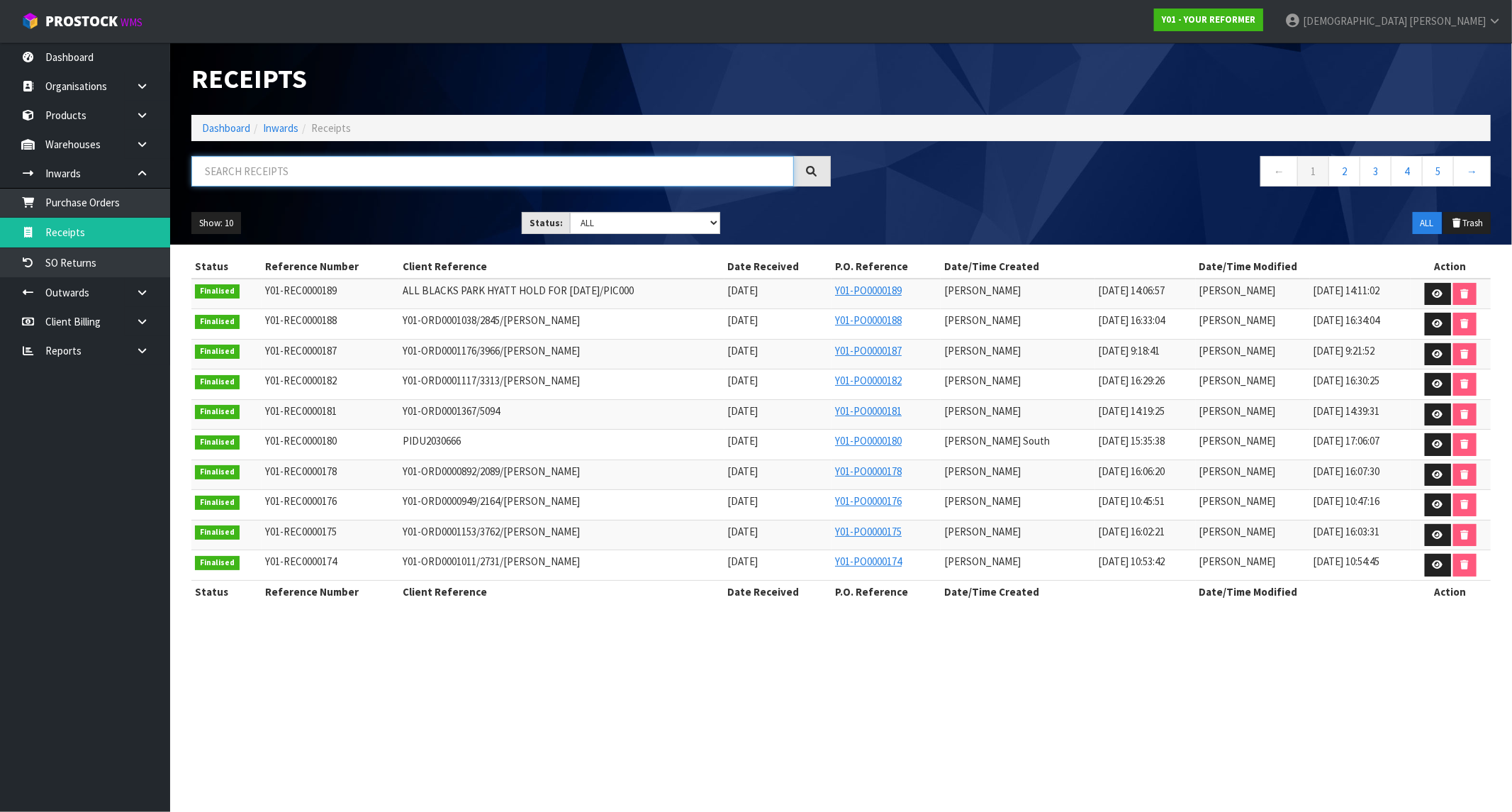
click at [267, 181] on input "text" at bounding box center [493, 171] width 603 height 30
click at [247, 167] on input "text" at bounding box center [493, 171] width 603 height 30
paste input "76201"
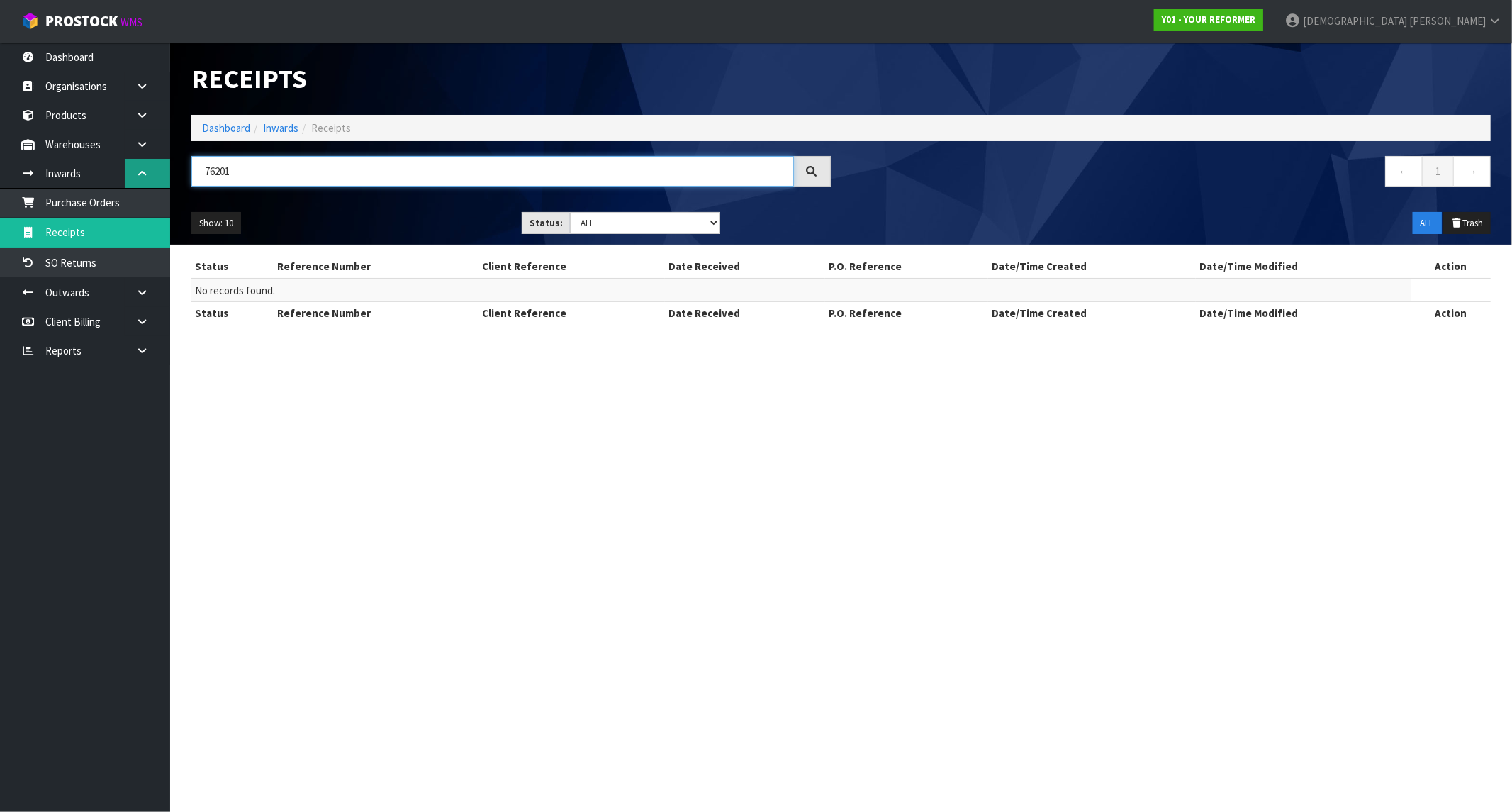
drag, startPoint x: 266, startPoint y: 179, endPoint x: 151, endPoint y: 180, distance: 115.0
click at [151, 180] on body "Toggle navigation ProStock WMS Y01 - YOUR REFORMER [PERSON_NAME] Logout Dashboa…" at bounding box center [756, 406] width 1512 height 812
paste input "Y01-ORD0001176/3966/[PERSON_NAME]"
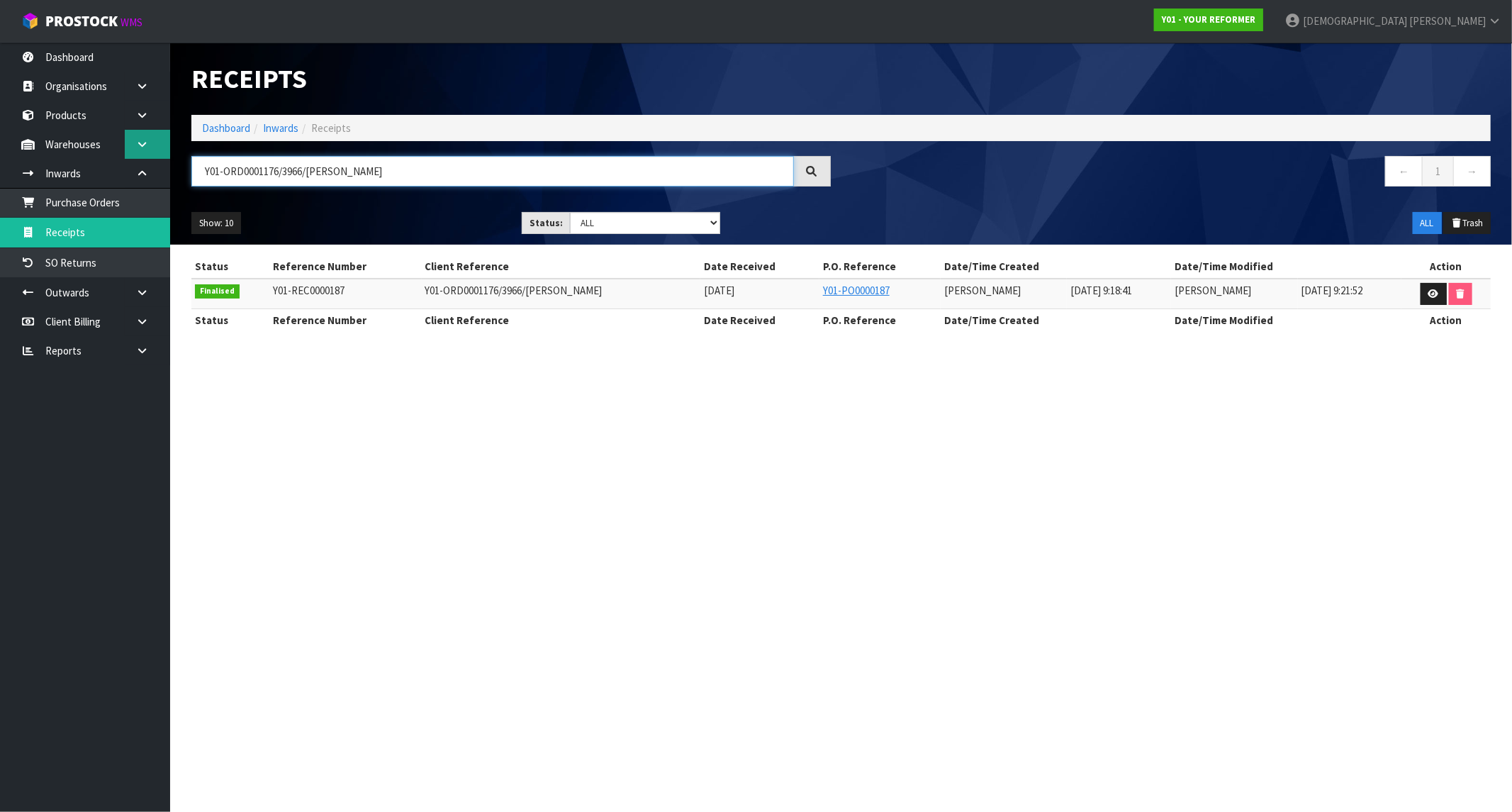
drag, startPoint x: 394, startPoint y: 173, endPoint x: 151, endPoint y: 154, distance: 243.7
click at [151, 154] on body "Toggle navigation ProStock WMS Y01 - YOUR REFORMER [PERSON_NAME] Logout Dashboa…" at bounding box center [756, 406] width 1512 height 812
type input "76"
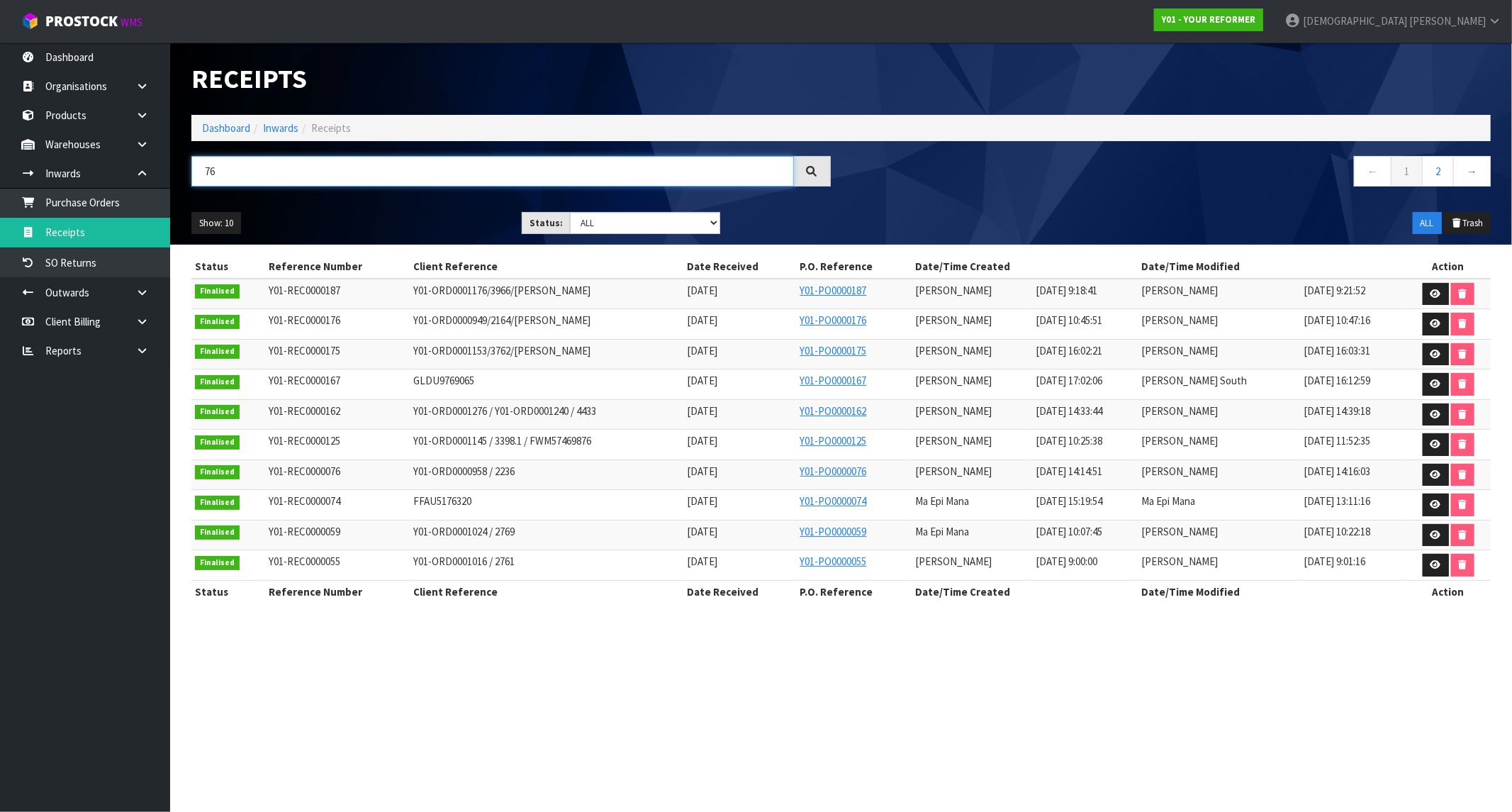
drag, startPoint x: 262, startPoint y: 179, endPoint x: 183, endPoint y: 187, distance: 79.4
click at [183, 187] on div "76" at bounding box center [511, 176] width 661 height 41
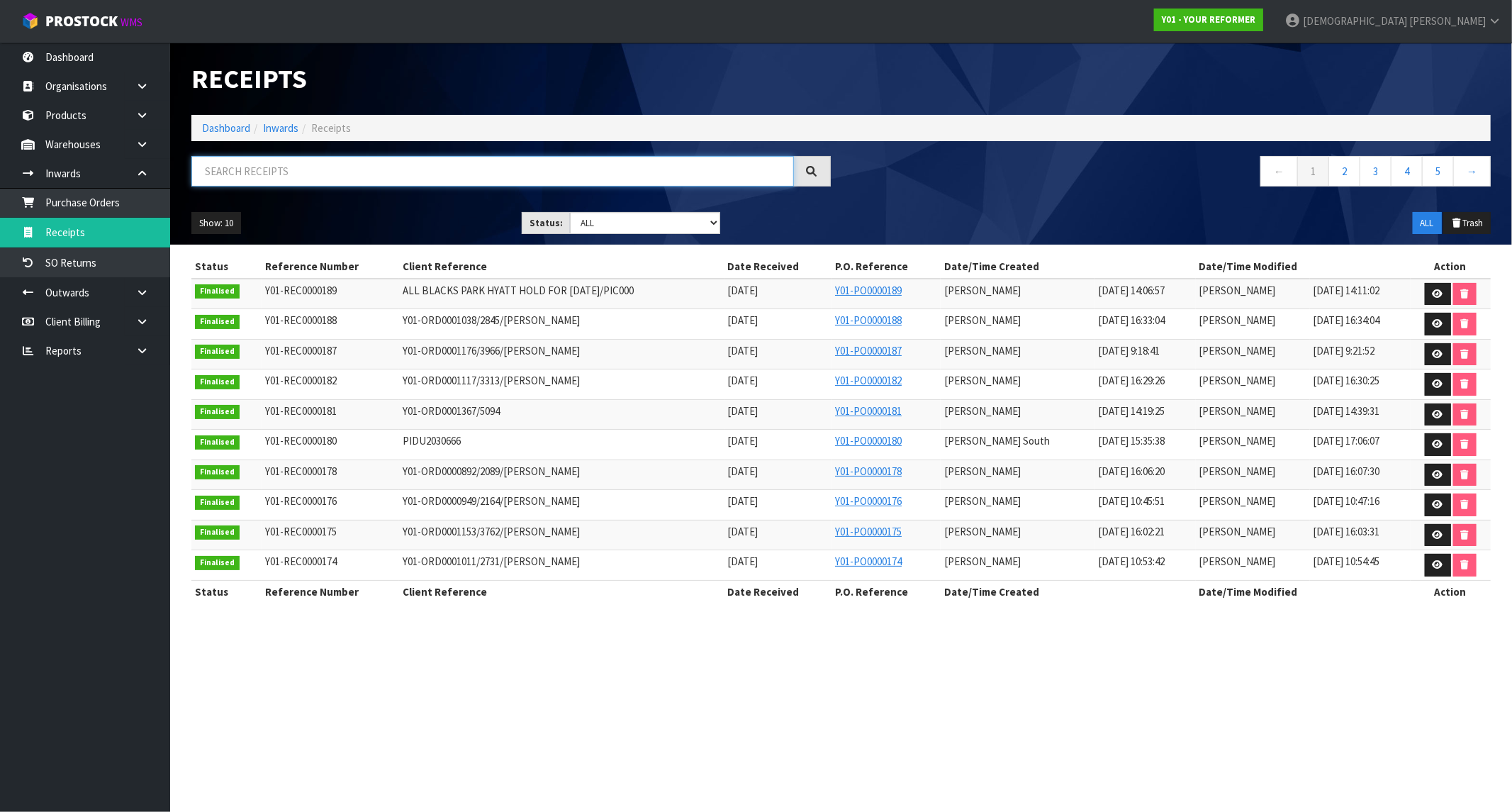
click at [399, 177] on input "text" at bounding box center [493, 171] width 603 height 30
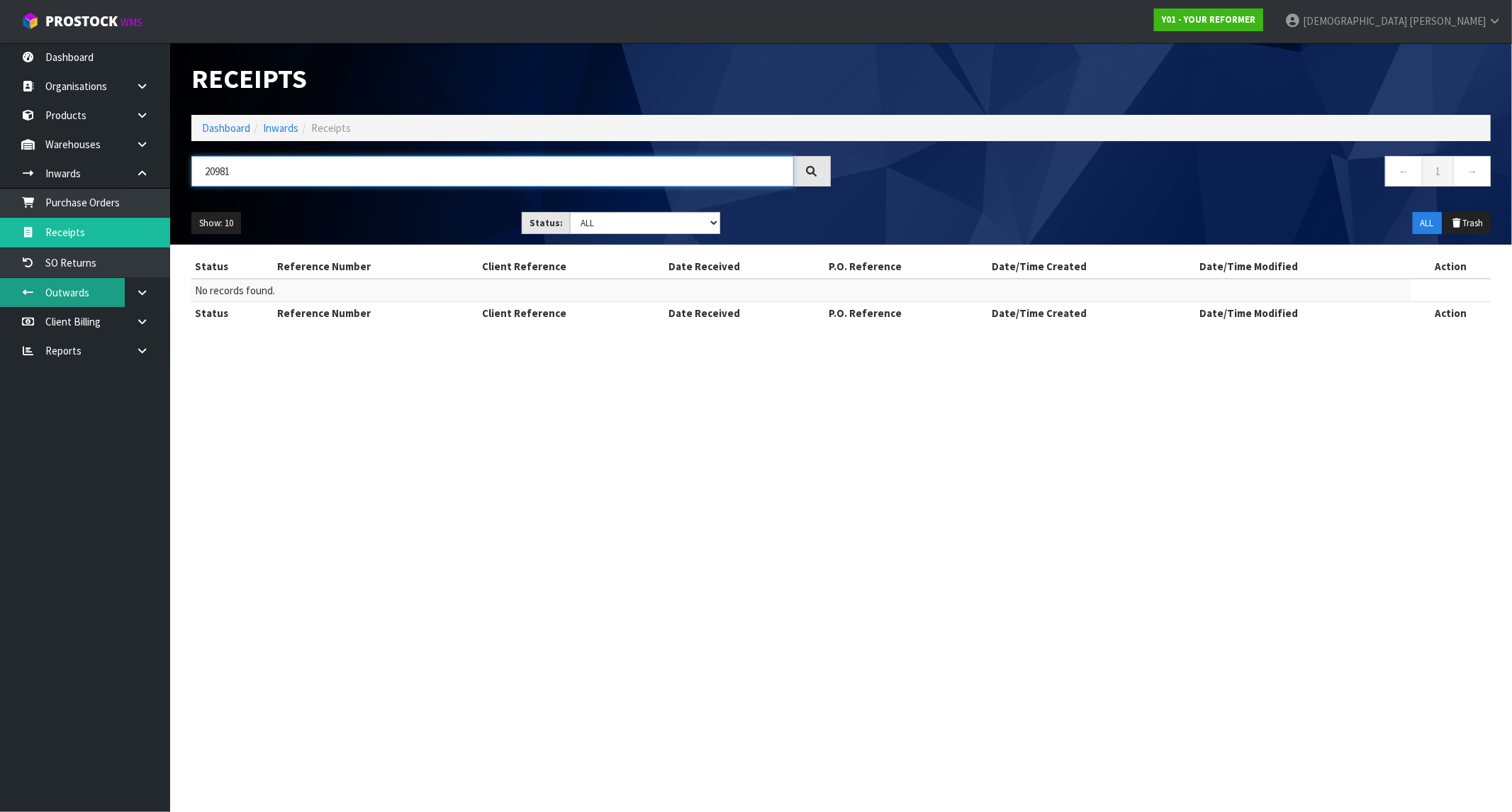
type input "20981"
click at [1264, 30] on link "Y01 - YOUR REFORMER" at bounding box center [1209, 19] width 110 height 23
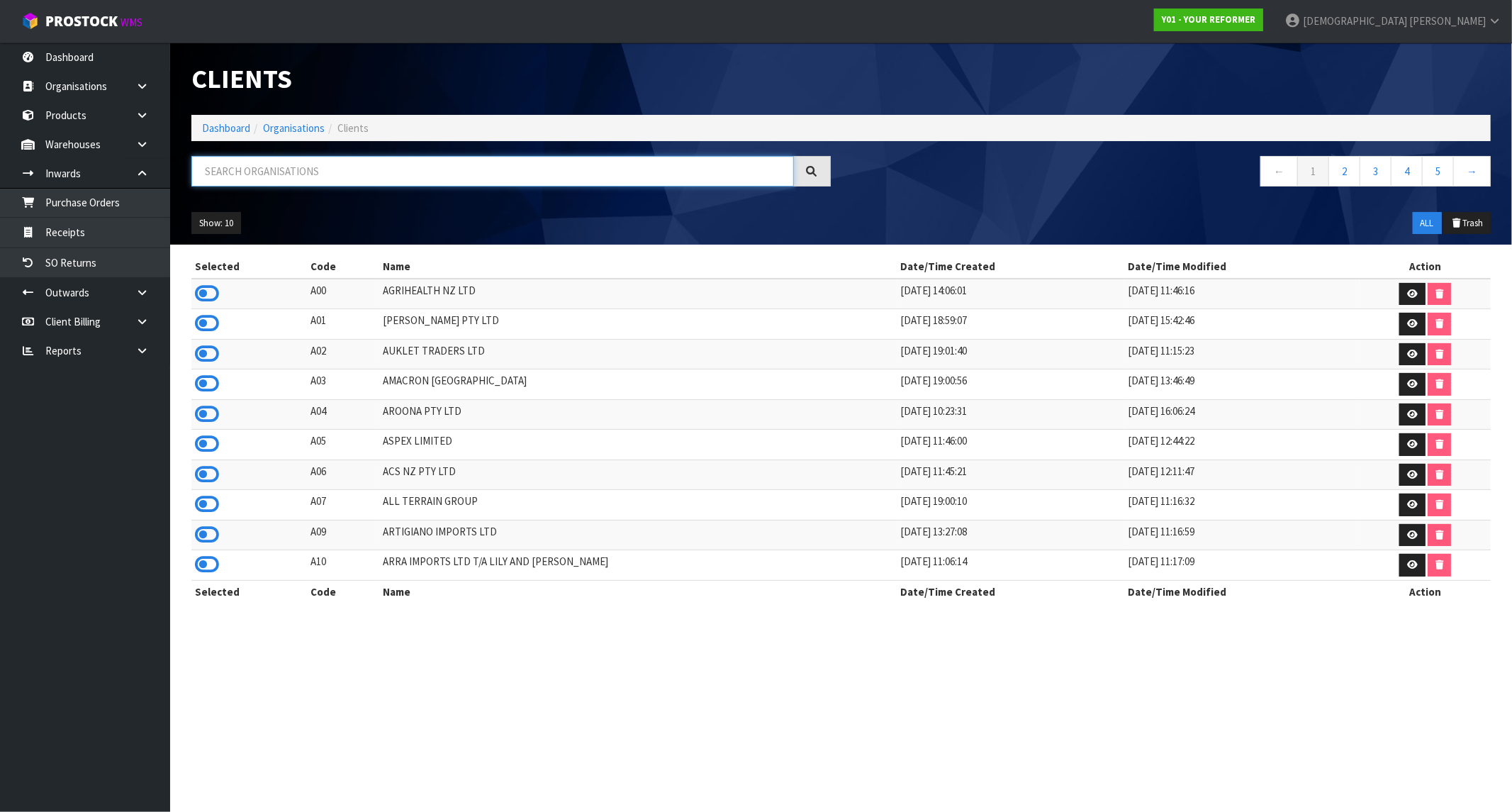
click at [262, 175] on input "text" at bounding box center [493, 171] width 603 height 30
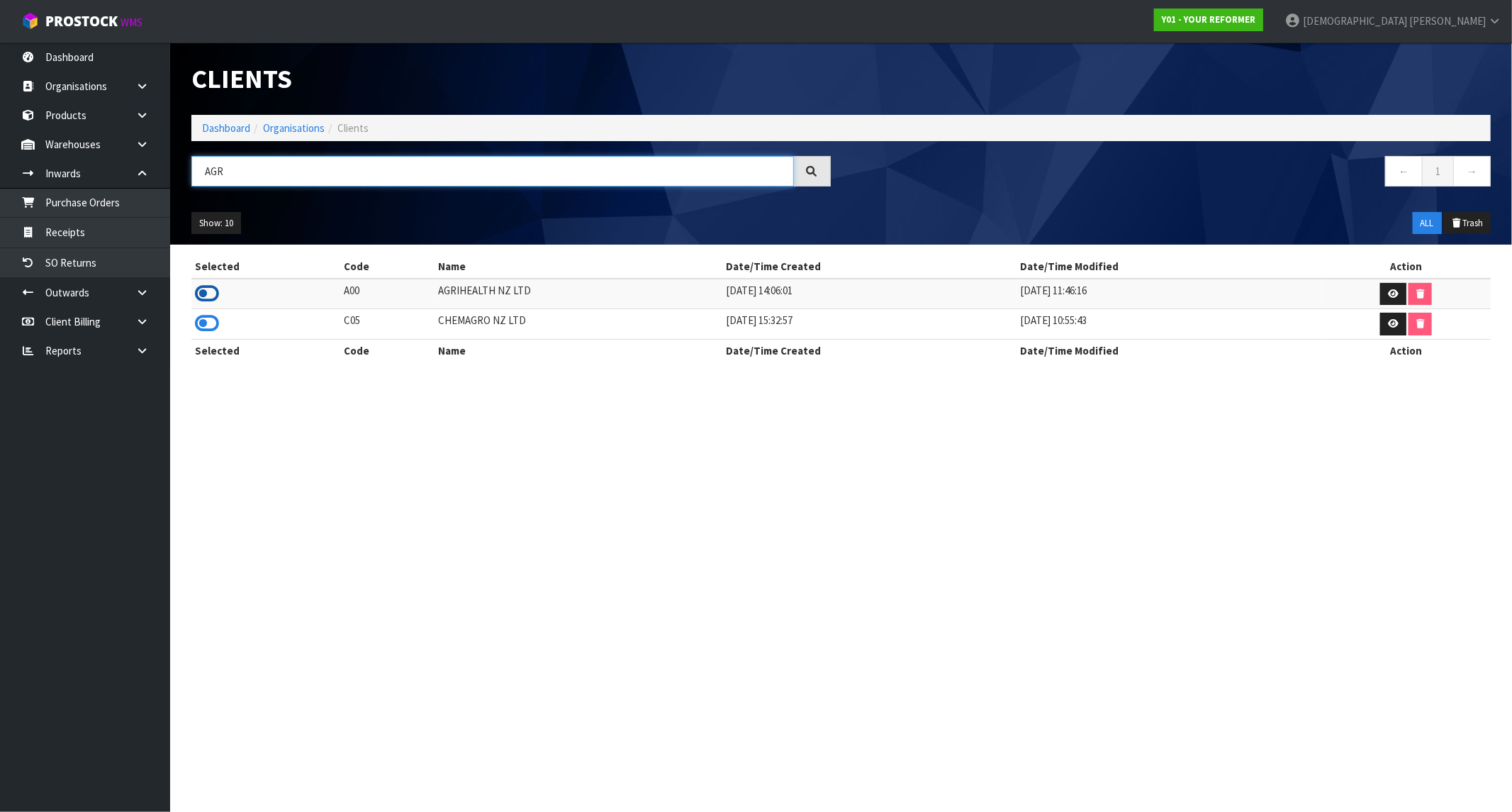
type input "AGR"
click at [202, 290] on icon at bounding box center [207, 293] width 24 height 21
click at [104, 227] on link "Receipts" at bounding box center [85, 232] width 170 height 29
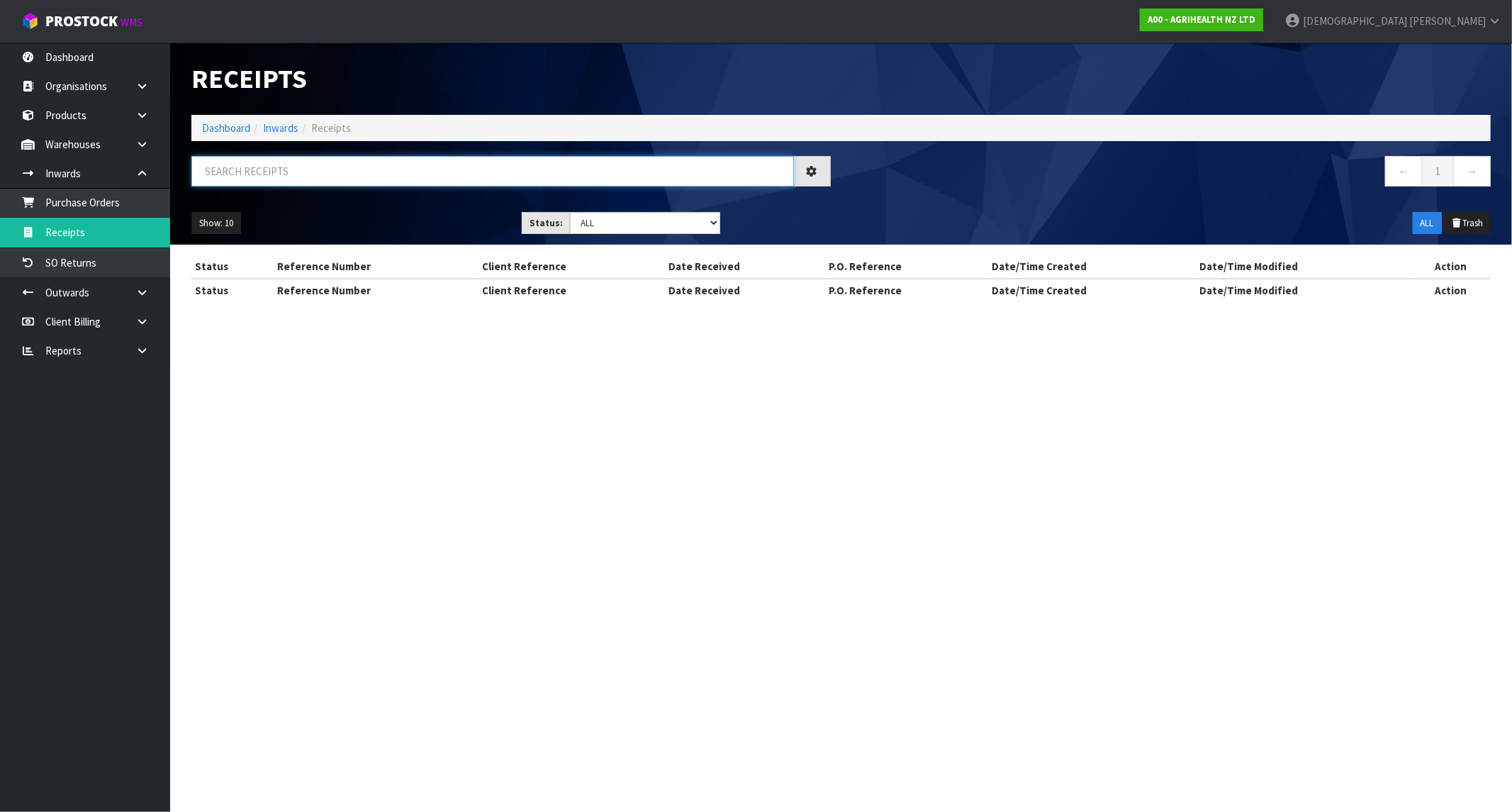
click at [266, 166] on input "text" at bounding box center [493, 171] width 603 height 30
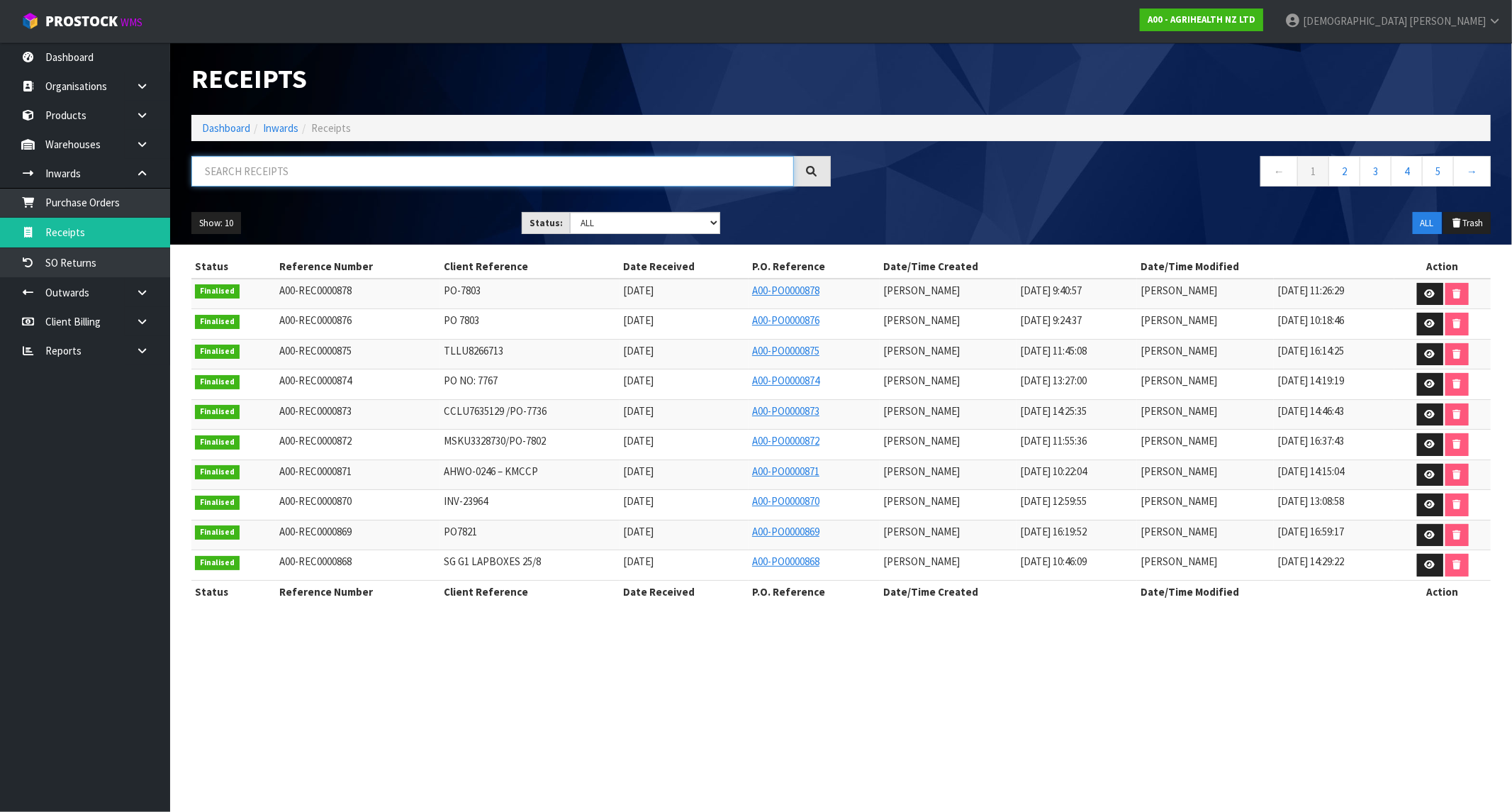
click at [410, 174] on input "text" at bounding box center [493, 171] width 603 height 30
paste input "PO-7803"
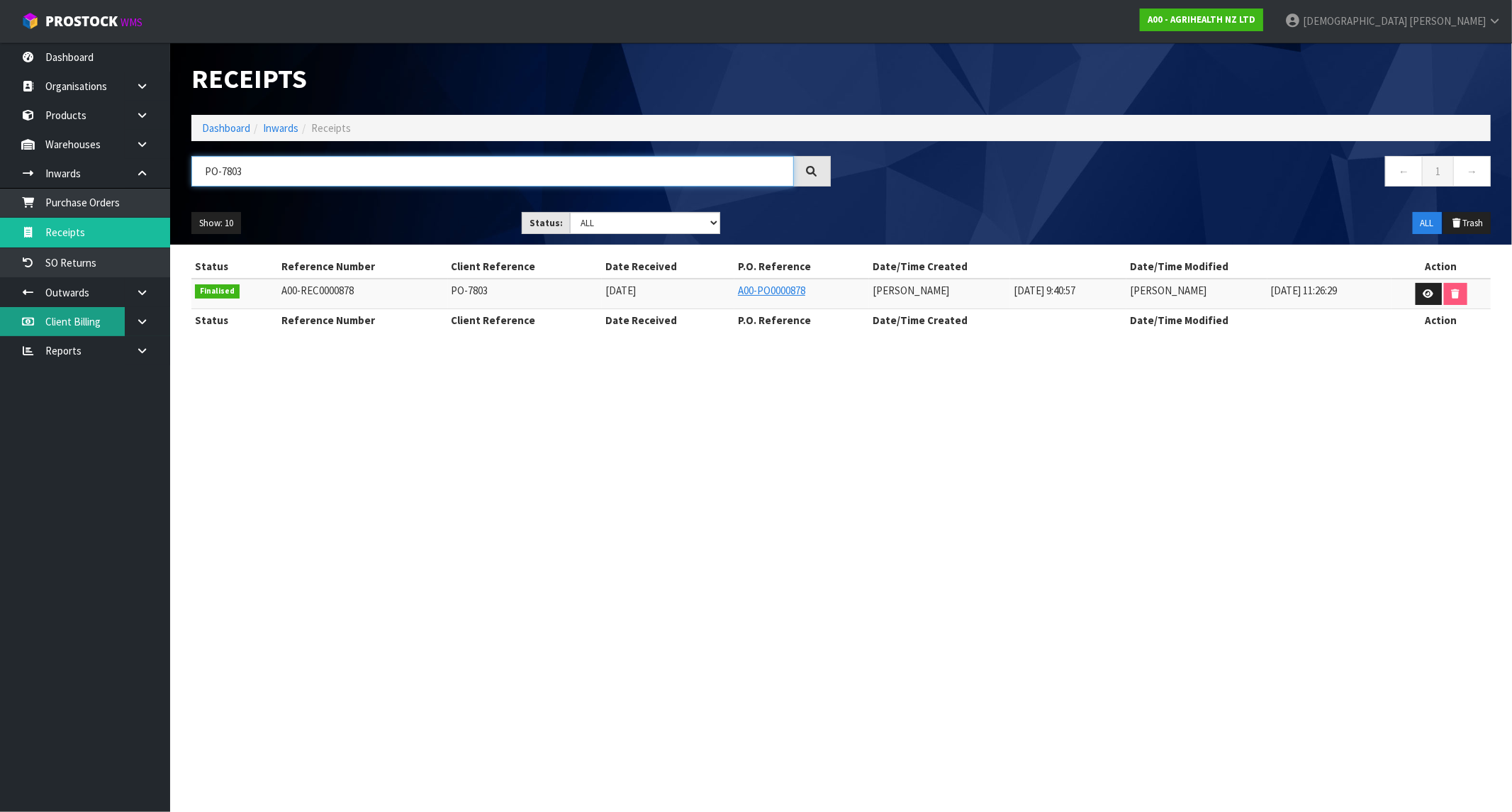
type input "PO-7803"
click at [1255, 19] on strong "A00 - AGRIHEALTH NZ LTD" at bounding box center [1202, 19] width 108 height 12
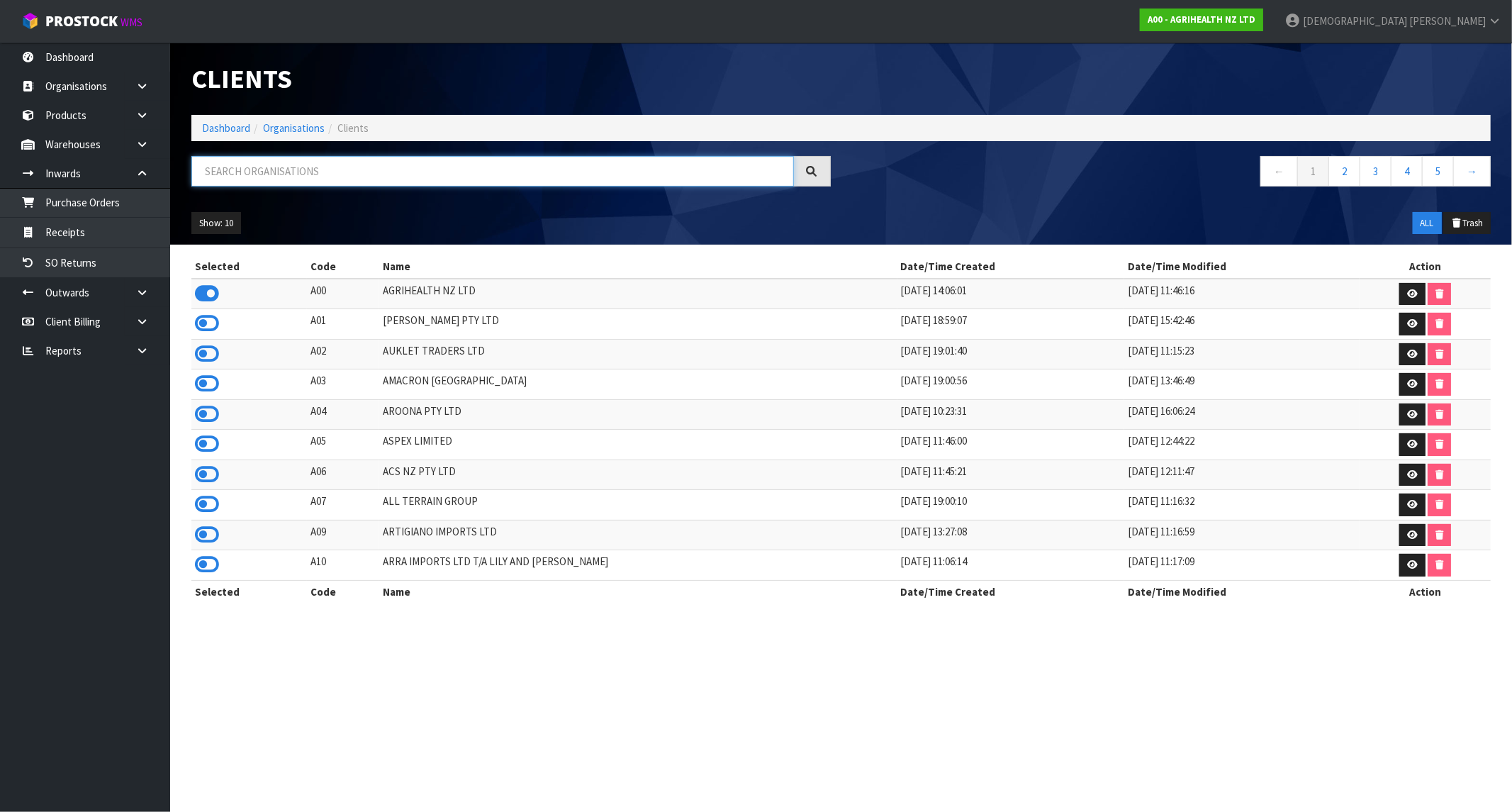
click at [331, 172] on input "text" at bounding box center [493, 171] width 603 height 30
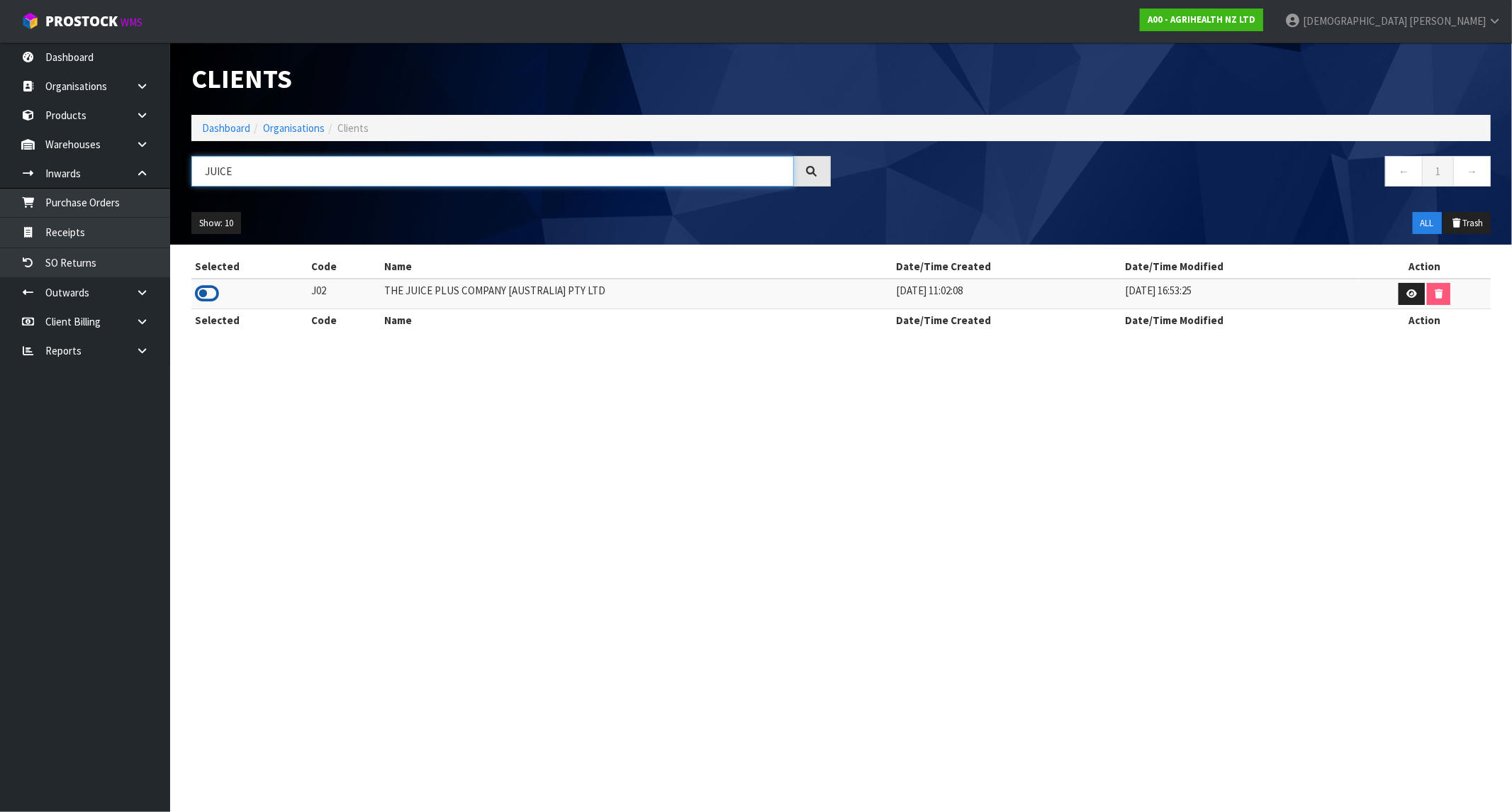
type input "JUICE"
click at [197, 296] on icon at bounding box center [207, 293] width 24 height 21
click at [79, 233] on link "Receipts" at bounding box center [85, 232] width 170 height 29
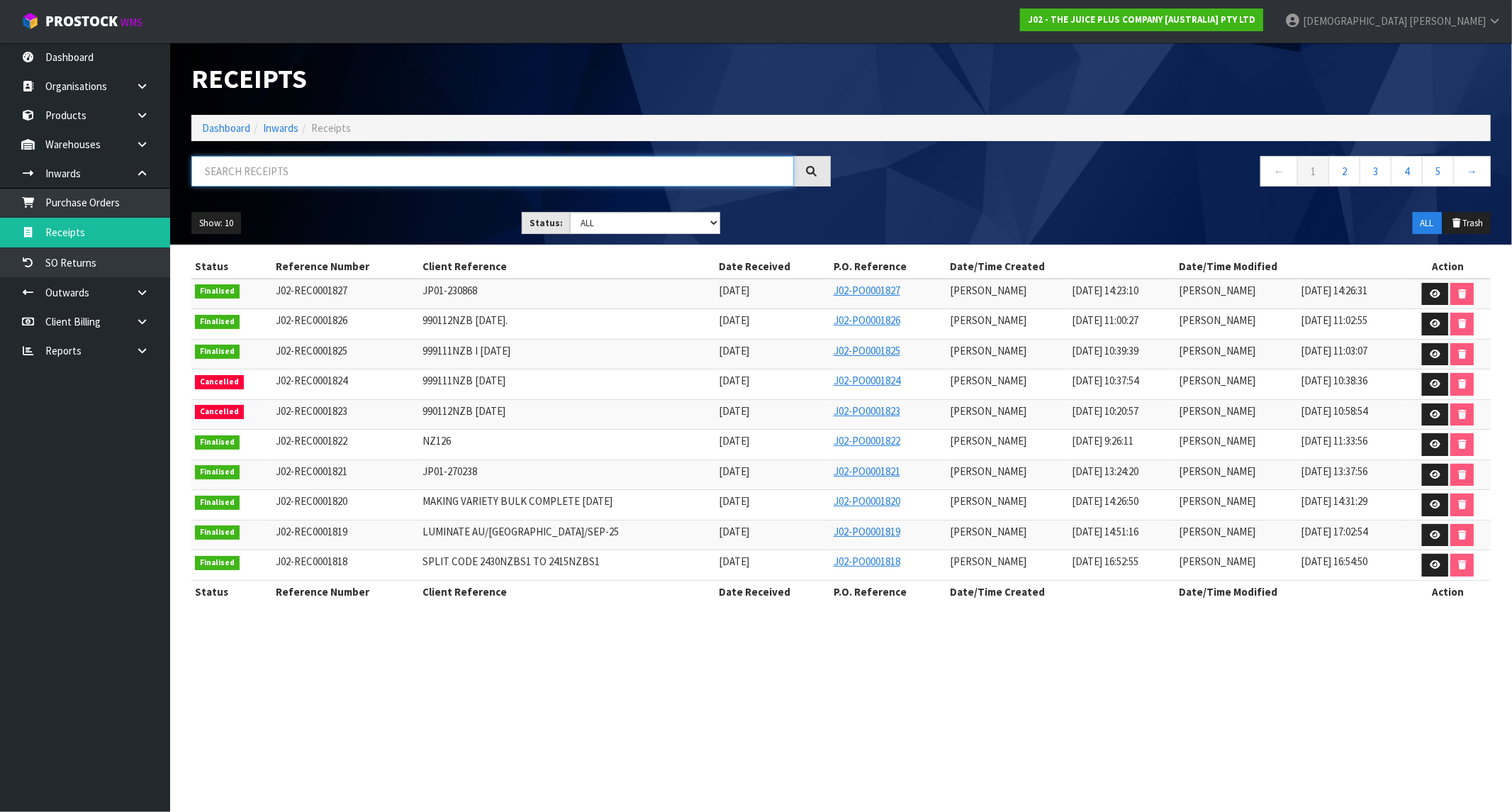
click at [282, 169] on input "text" at bounding box center [493, 171] width 603 height 30
paste input "JP01-230868"
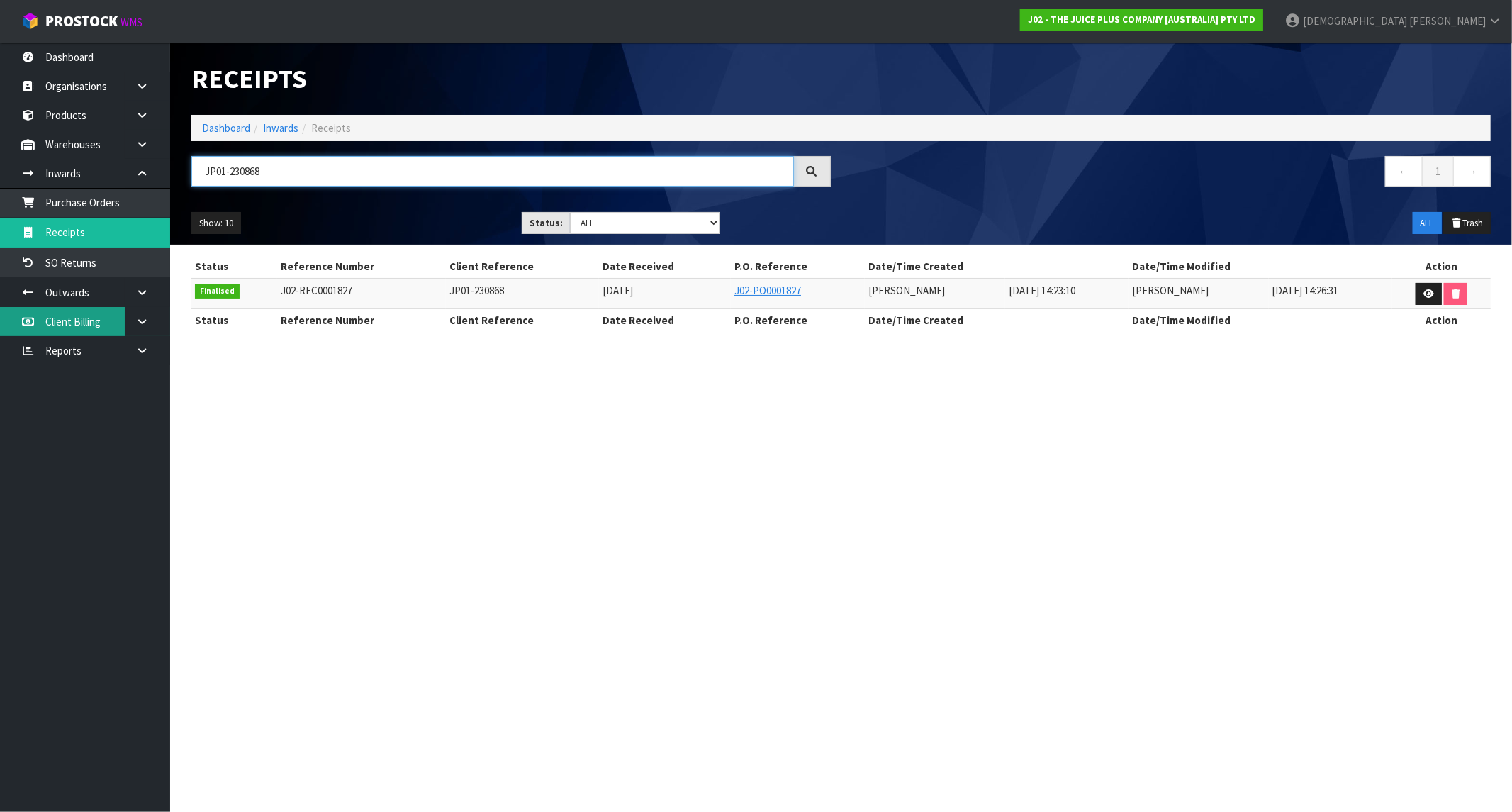
type input "JP01-230868"
click at [1223, 23] on strong "J02 - THE JUICE PLUS COMPANY [AUSTRALIA] PTY LTD" at bounding box center [1141, 19] width 227 height 12
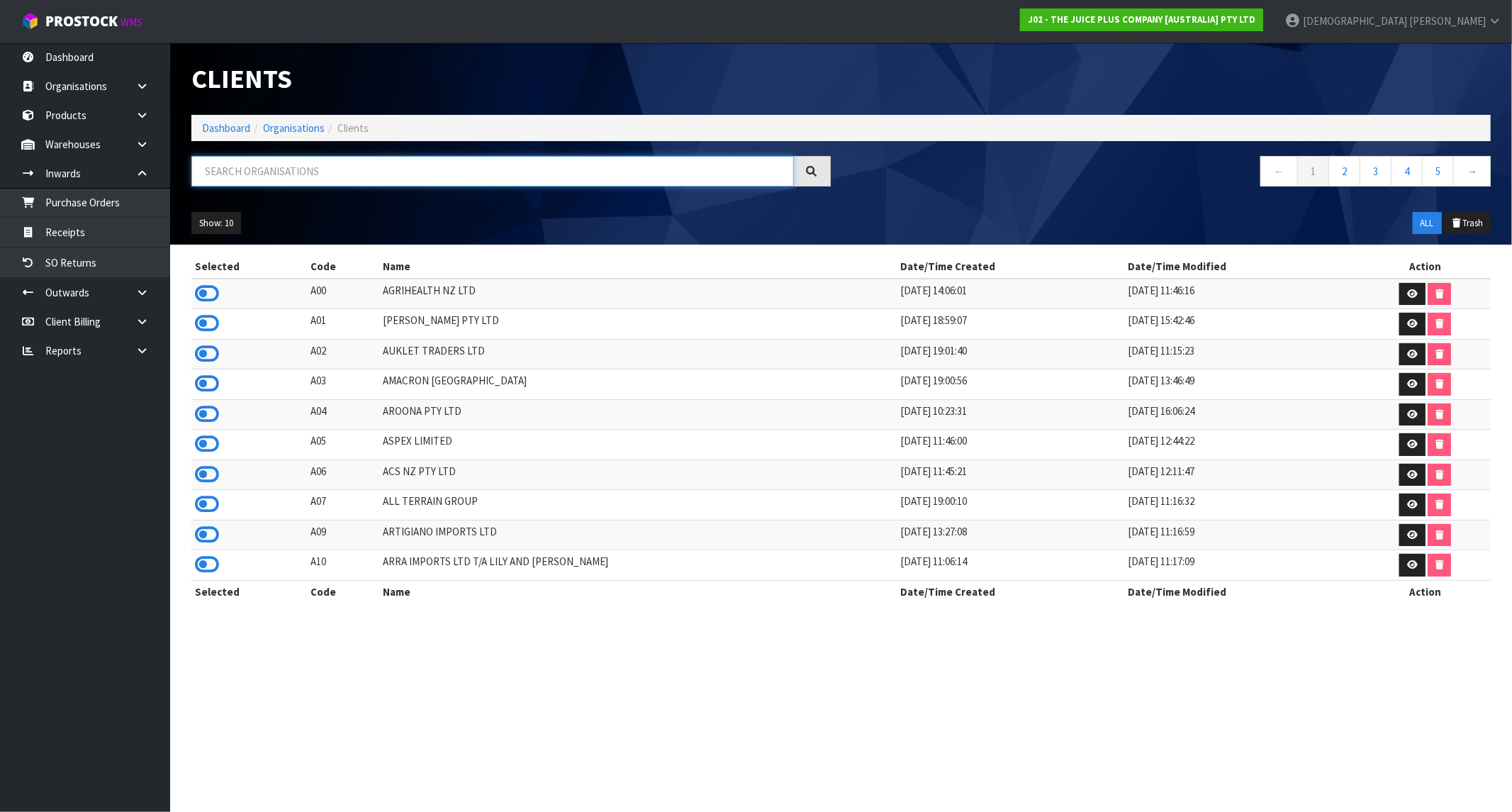
click at [417, 167] on input "text" at bounding box center [493, 171] width 603 height 30
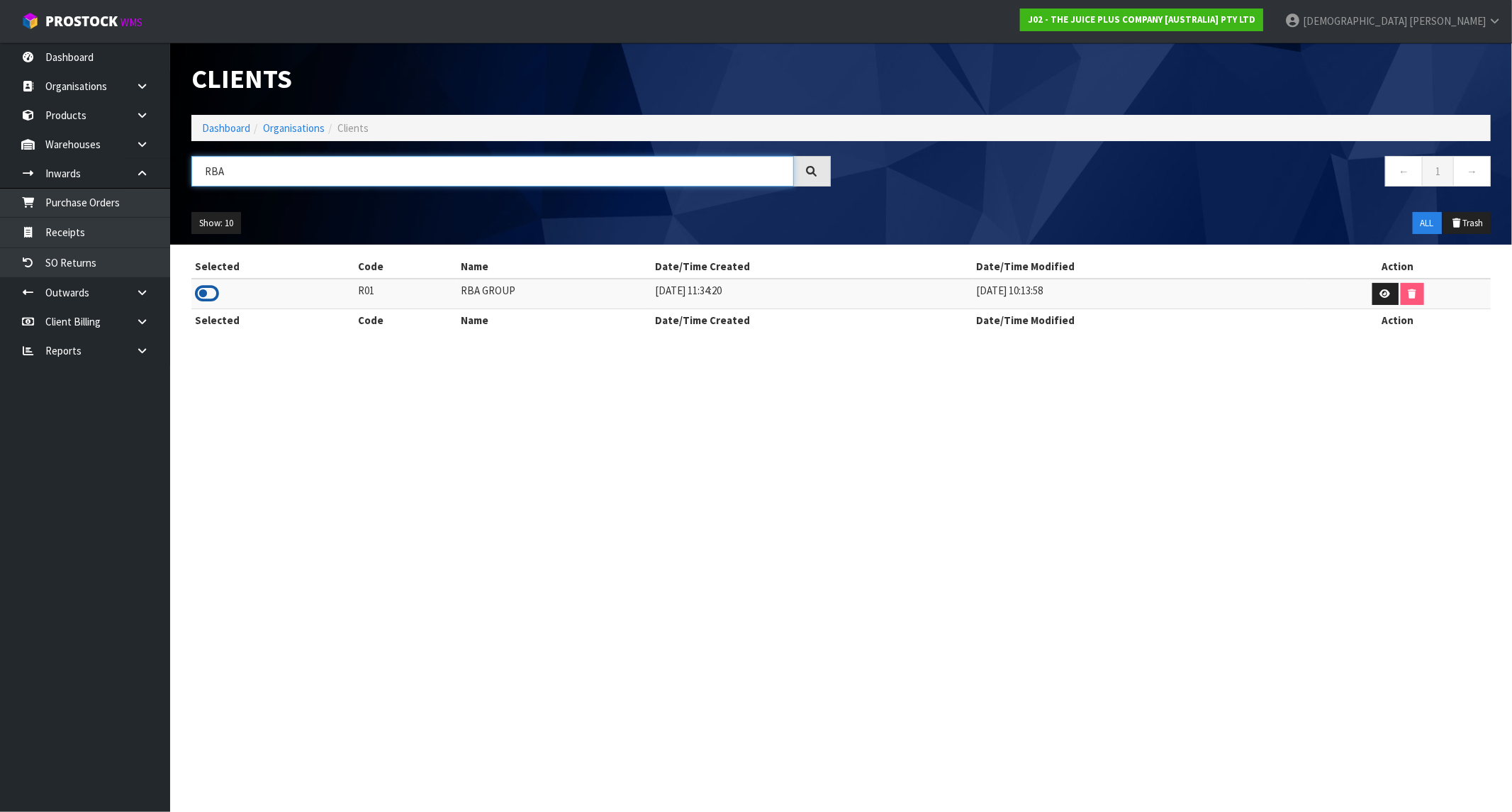
type input "RBA"
click at [210, 290] on icon at bounding box center [207, 293] width 24 height 21
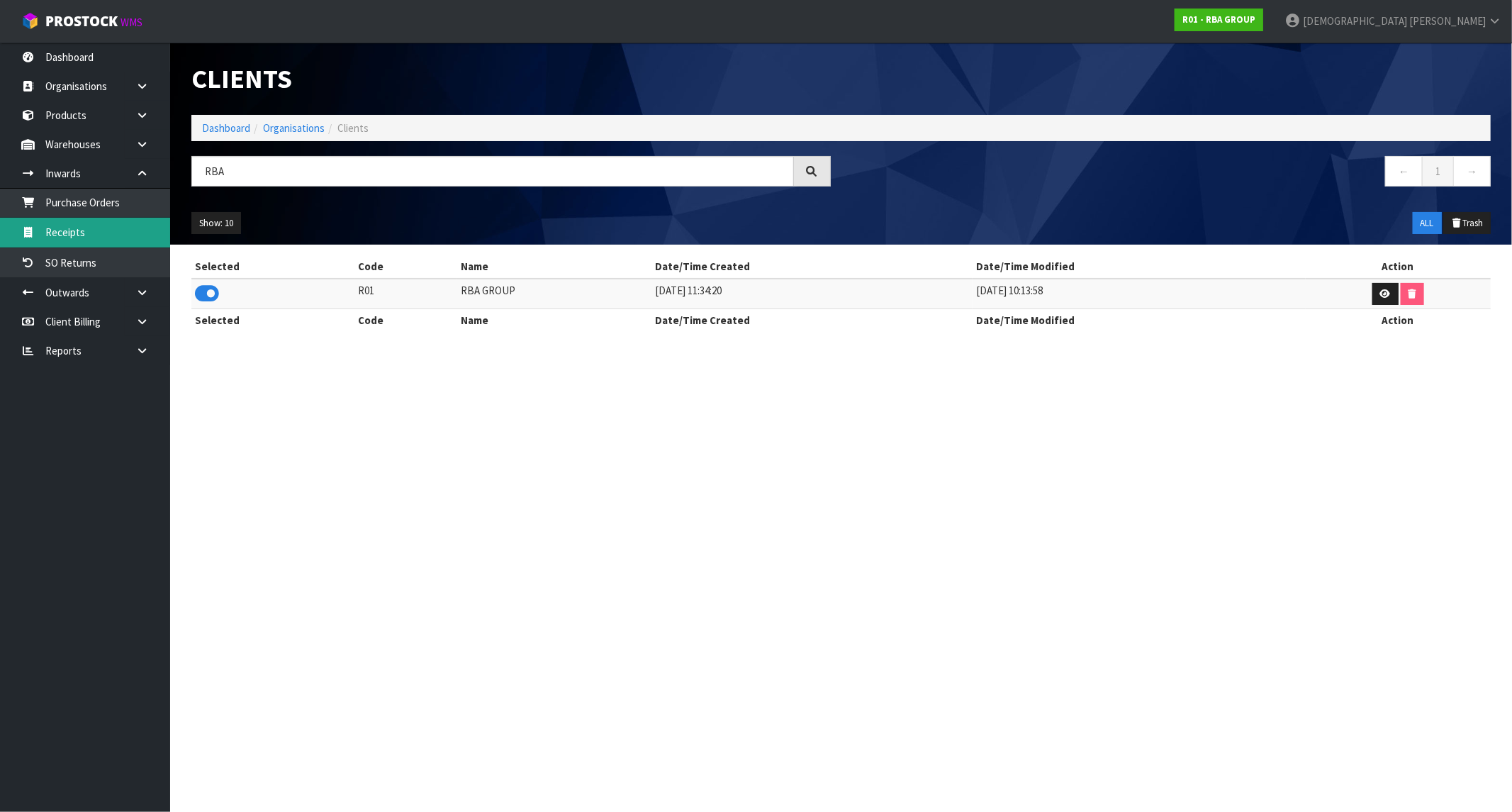
click at [81, 227] on link "Receipts" at bounding box center [85, 232] width 170 height 29
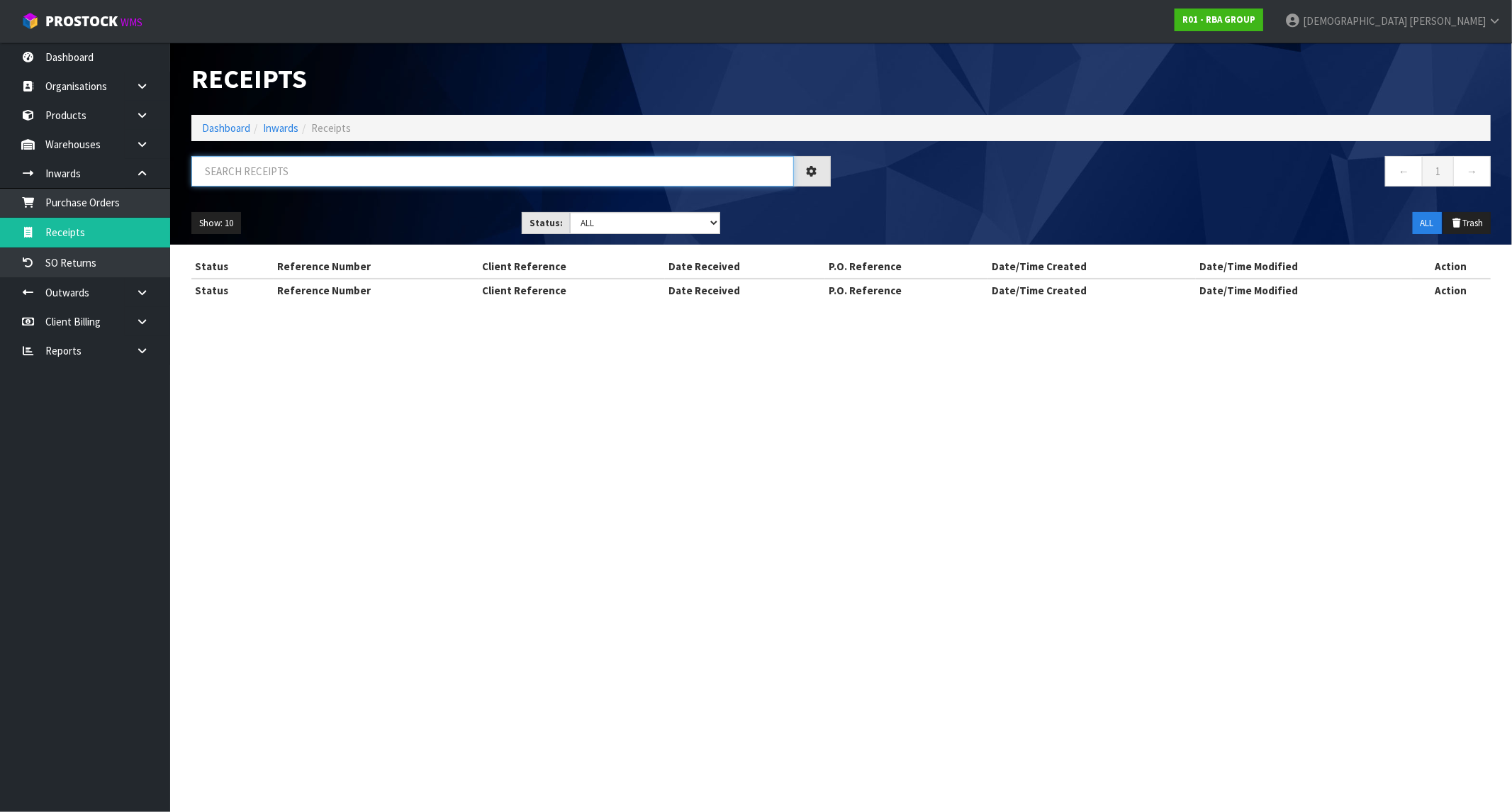
click at [236, 175] on input "text" at bounding box center [493, 171] width 603 height 30
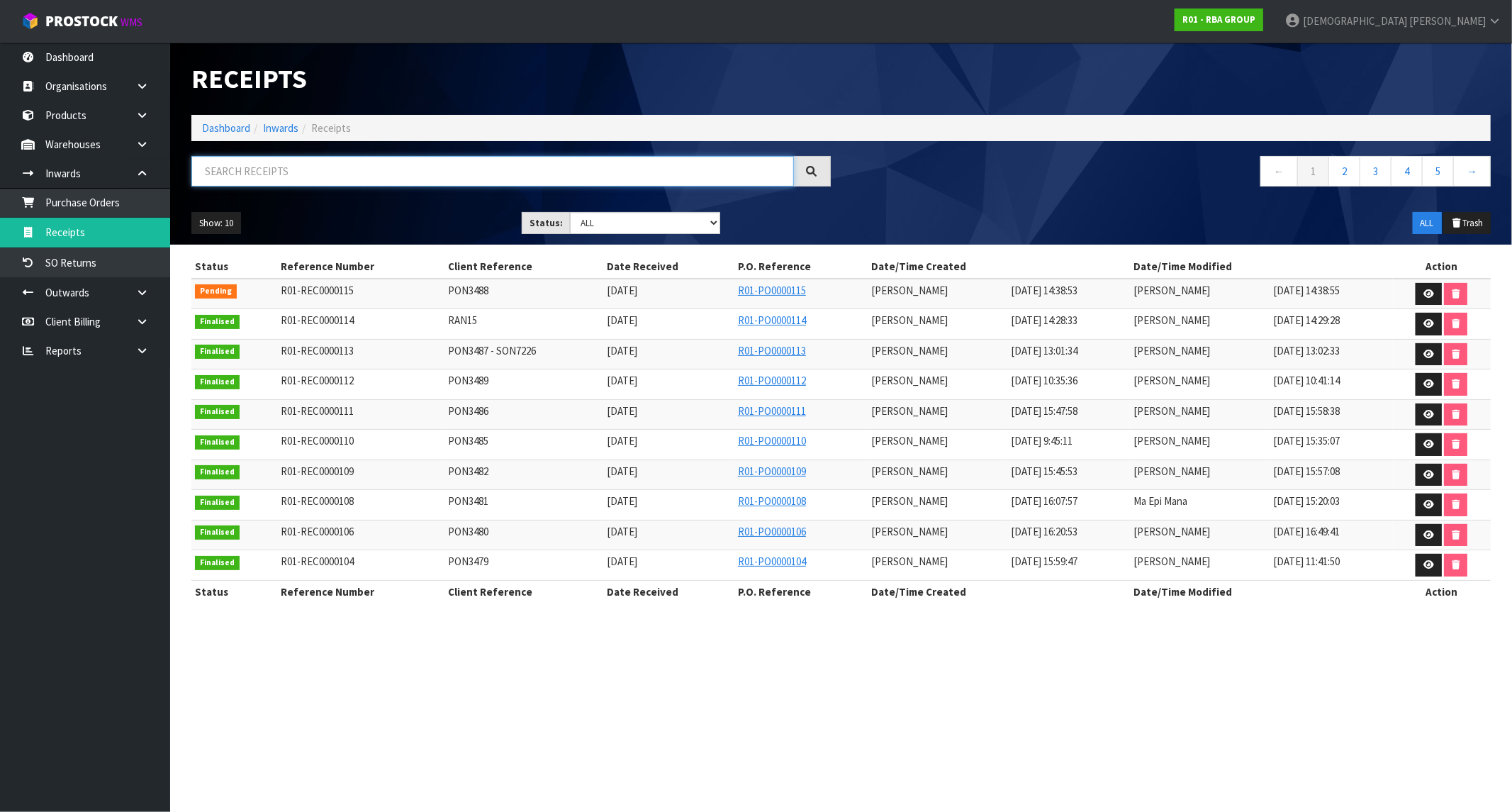
click at [320, 175] on input "text" at bounding box center [493, 171] width 603 height 30
paste input "RAN15"
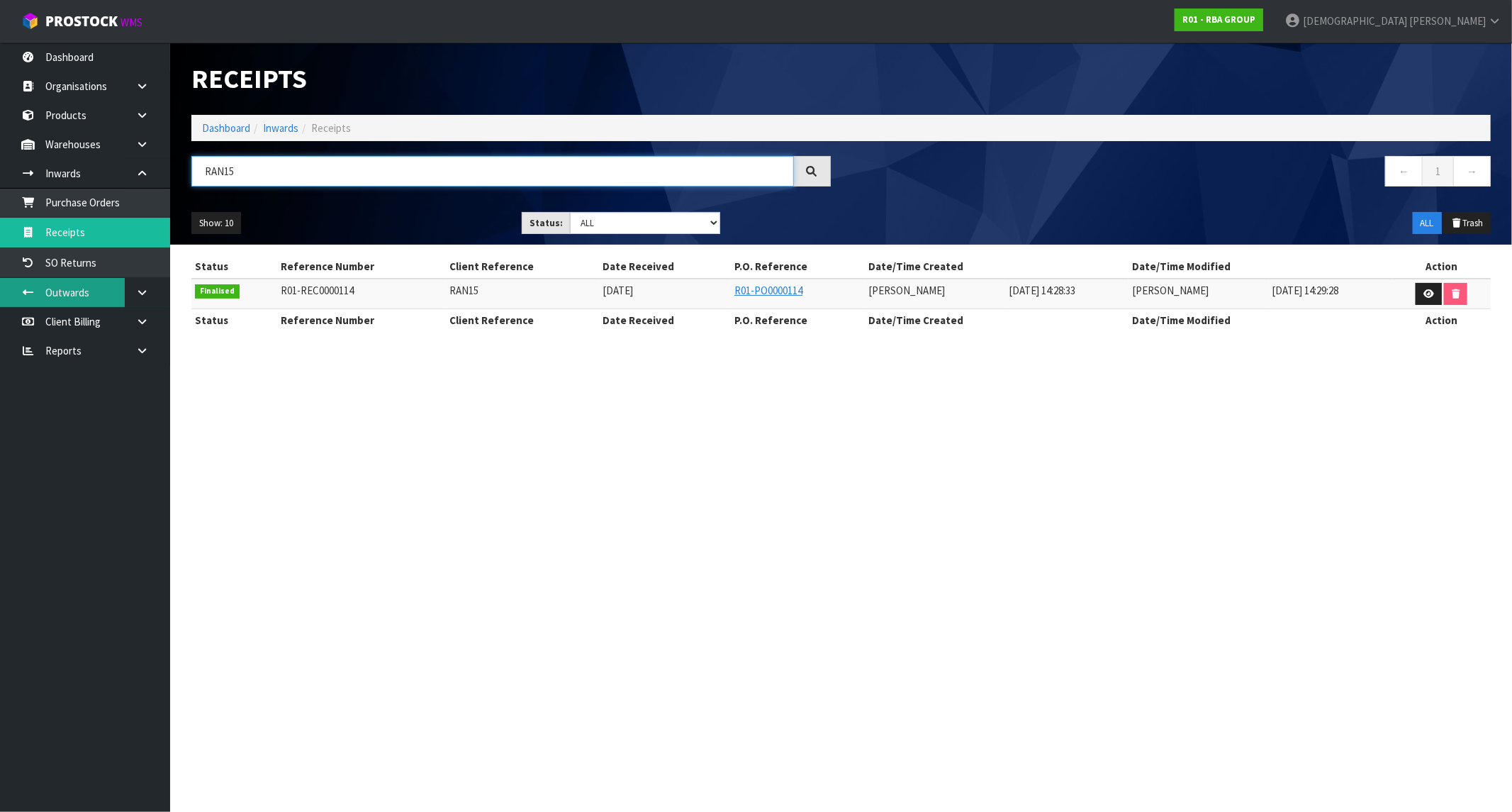
type input "RAN15"
drag, startPoint x: 1311, startPoint y: 22, endPoint x: 1290, endPoint y: 25, distance: 21.2
click at [1255, 22] on strong "R01 - RBA GROUP" at bounding box center [1219, 19] width 73 height 12
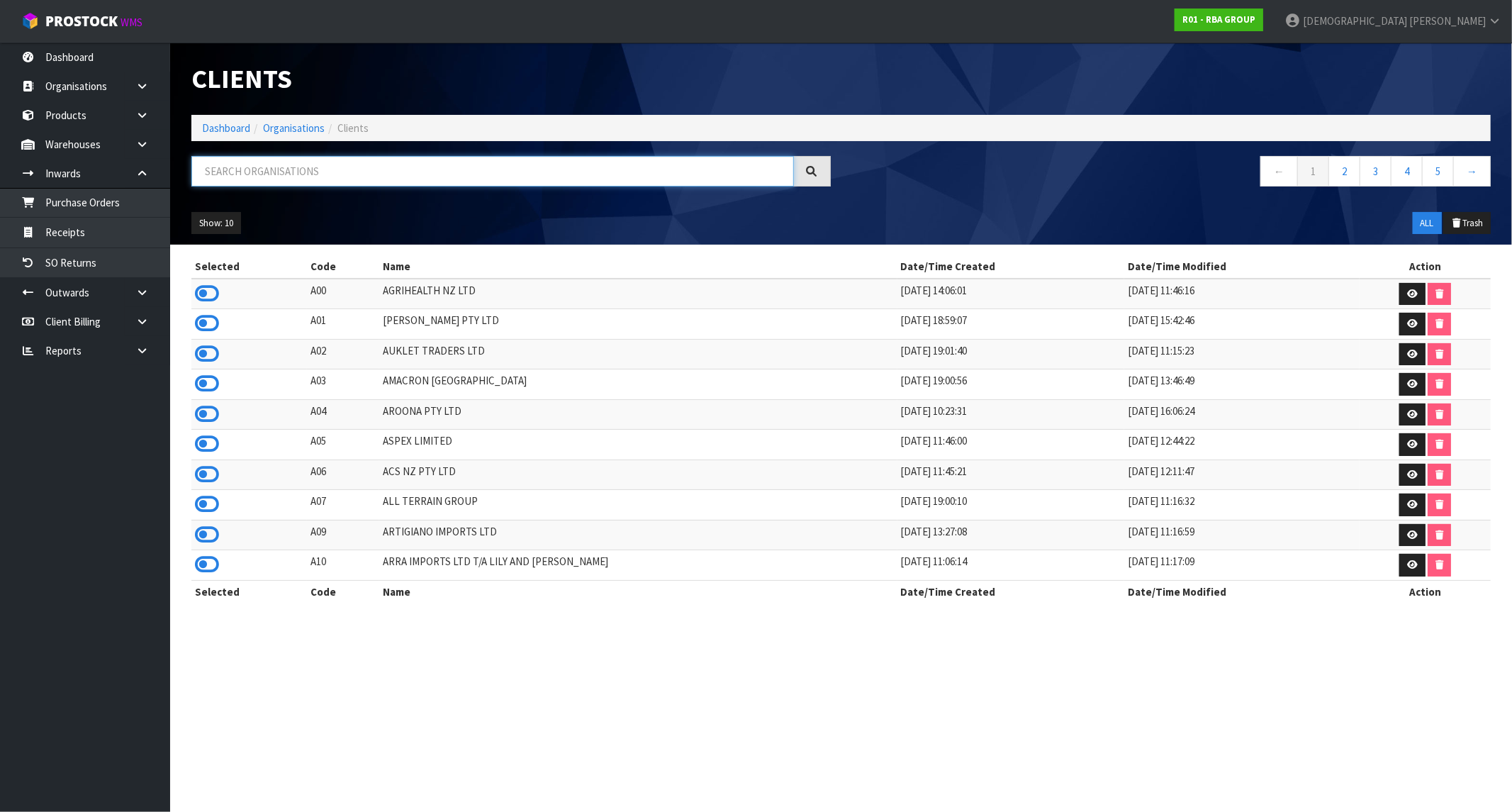
click at [314, 168] on input "text" at bounding box center [493, 171] width 603 height 30
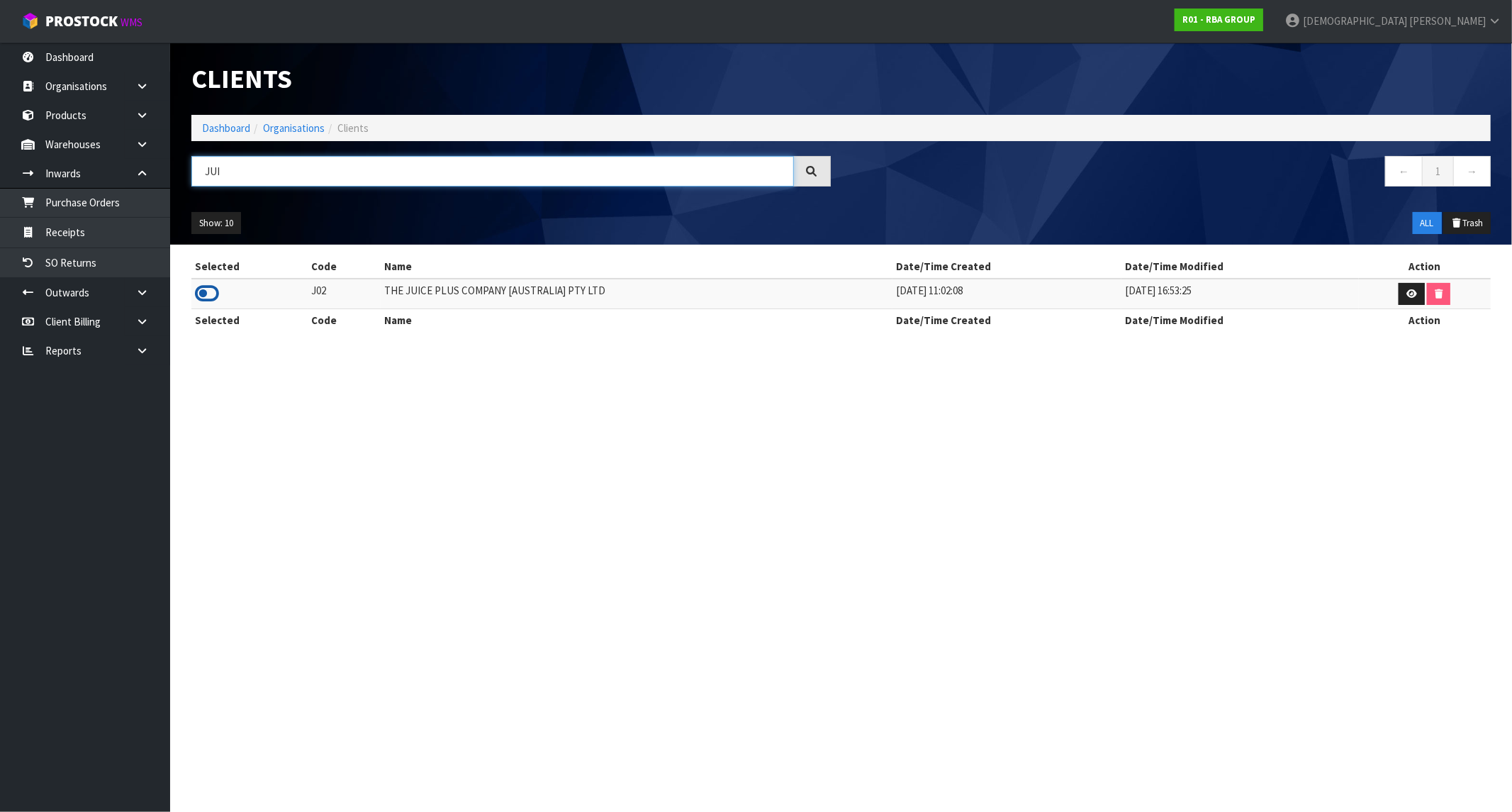
type input "JUI"
click at [207, 293] on icon at bounding box center [207, 293] width 24 height 21
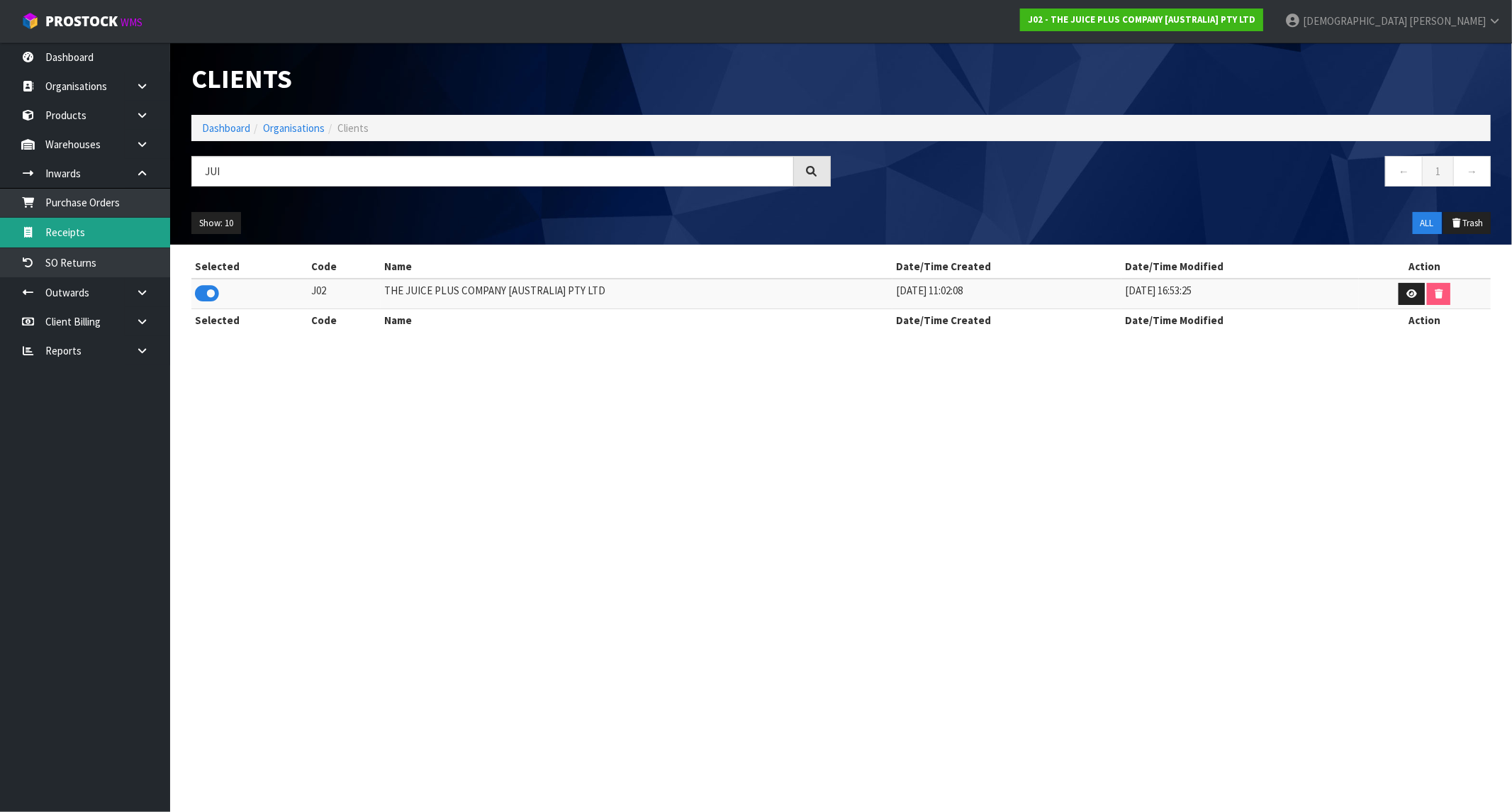
click at [60, 235] on link "Receipts" at bounding box center [85, 232] width 170 height 29
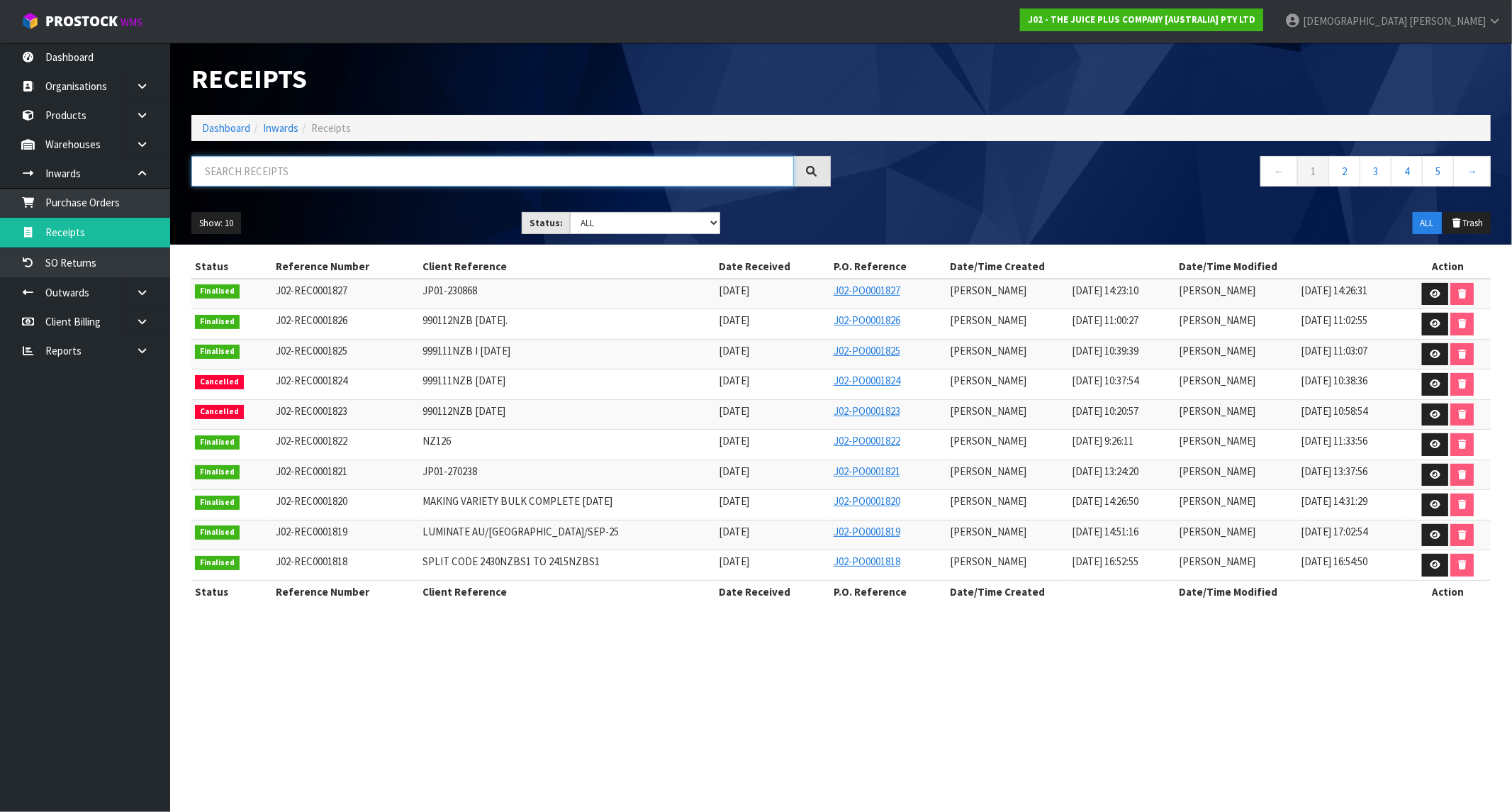
click at [269, 169] on input "text" at bounding box center [493, 171] width 603 height 30
paste input "NZ126"
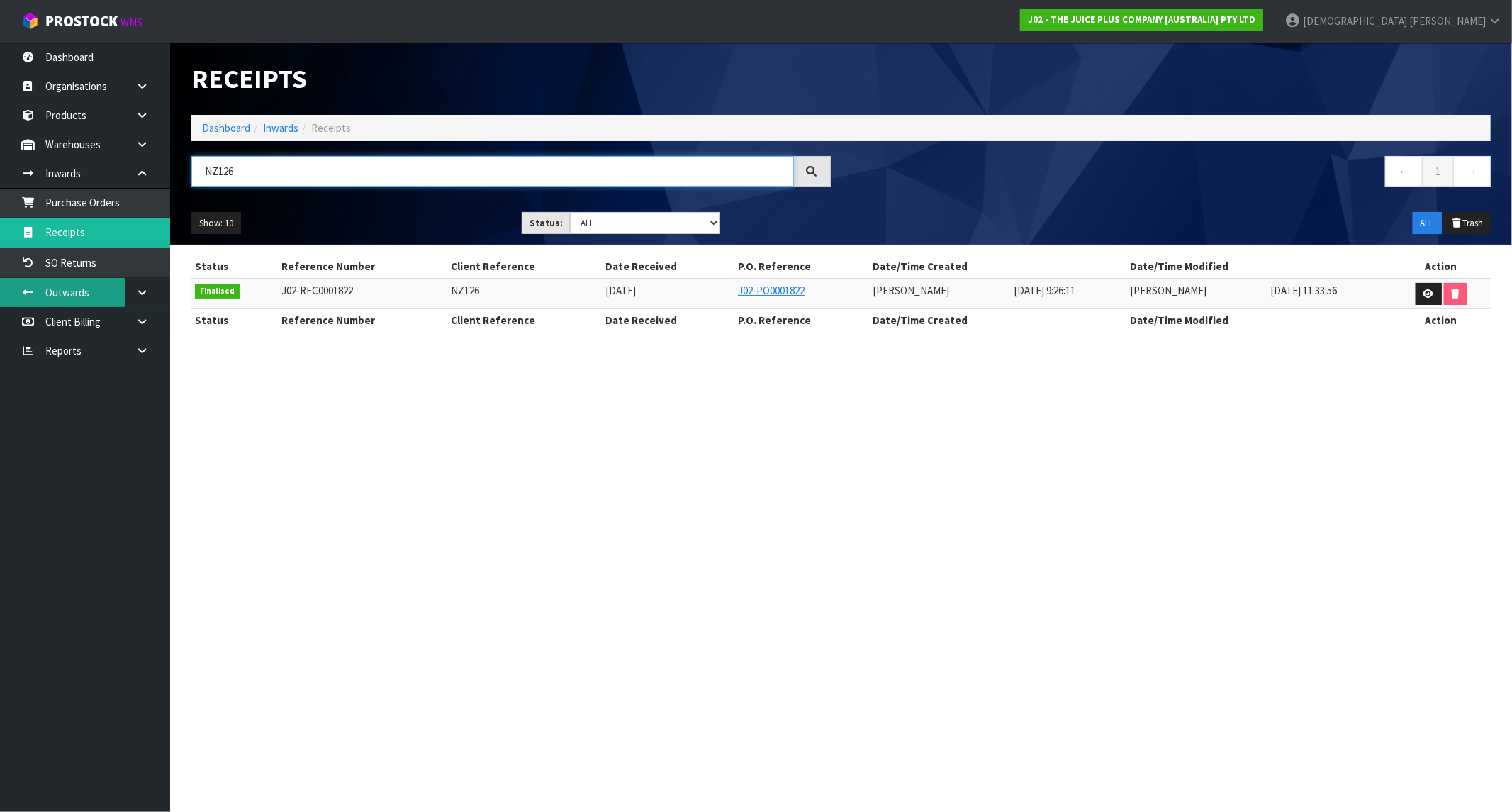
type input "NZ126"
click at [1238, 5] on div "J02 - THE JUICE PLUS COMPANY [AUSTRALIA] PTY LTD" at bounding box center [1142, 19] width 265 height 39
click at [1238, 20] on strong "J02 - THE JUICE PLUS COMPANY [AUSTRALIA] PTY LTD" at bounding box center [1141, 19] width 227 height 12
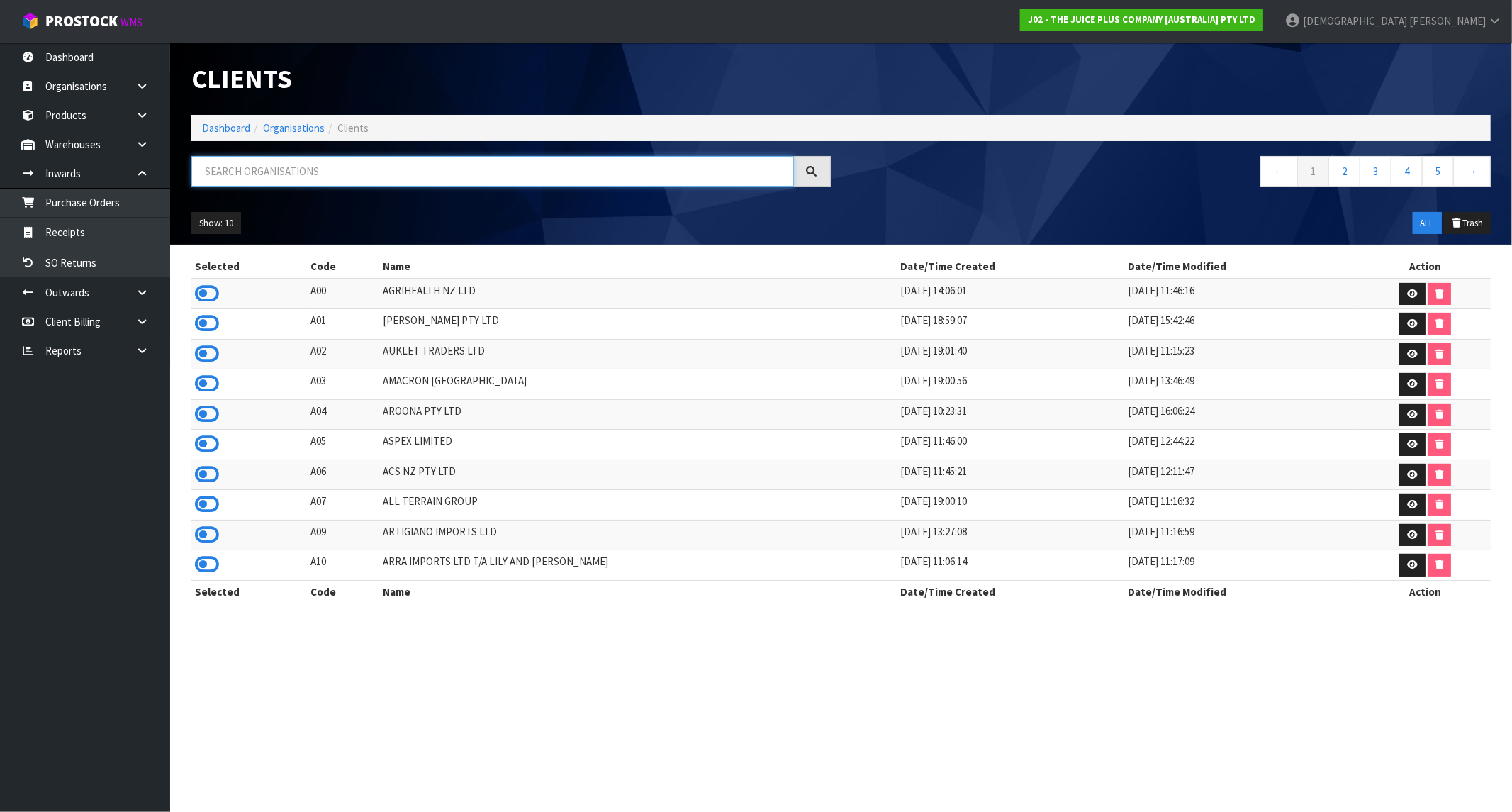
click at [307, 174] on input "text" at bounding box center [493, 171] width 603 height 30
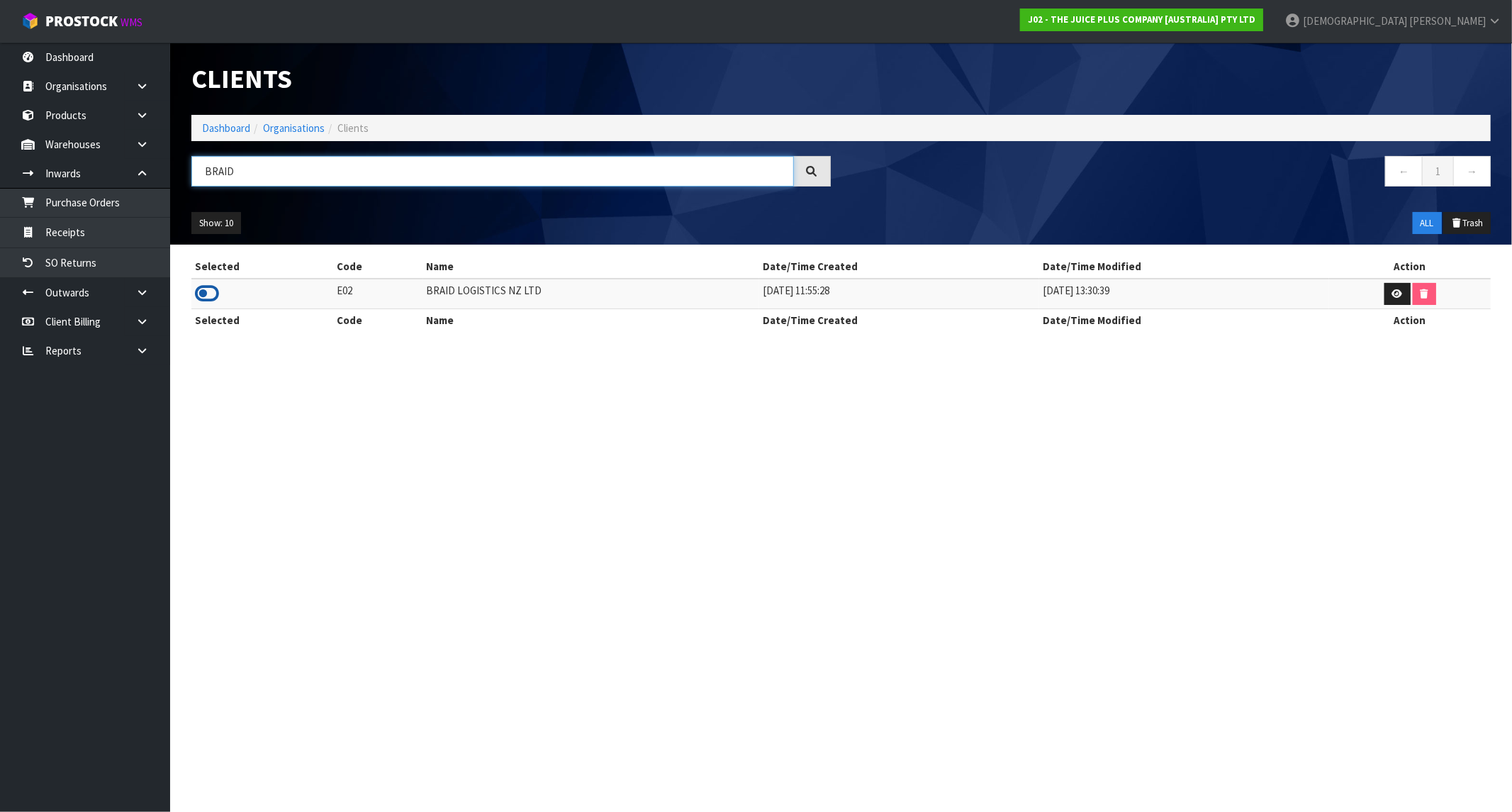
type input "BRAID"
click at [199, 301] on icon at bounding box center [207, 293] width 24 height 21
click at [88, 233] on link "Receipts" at bounding box center [85, 232] width 170 height 29
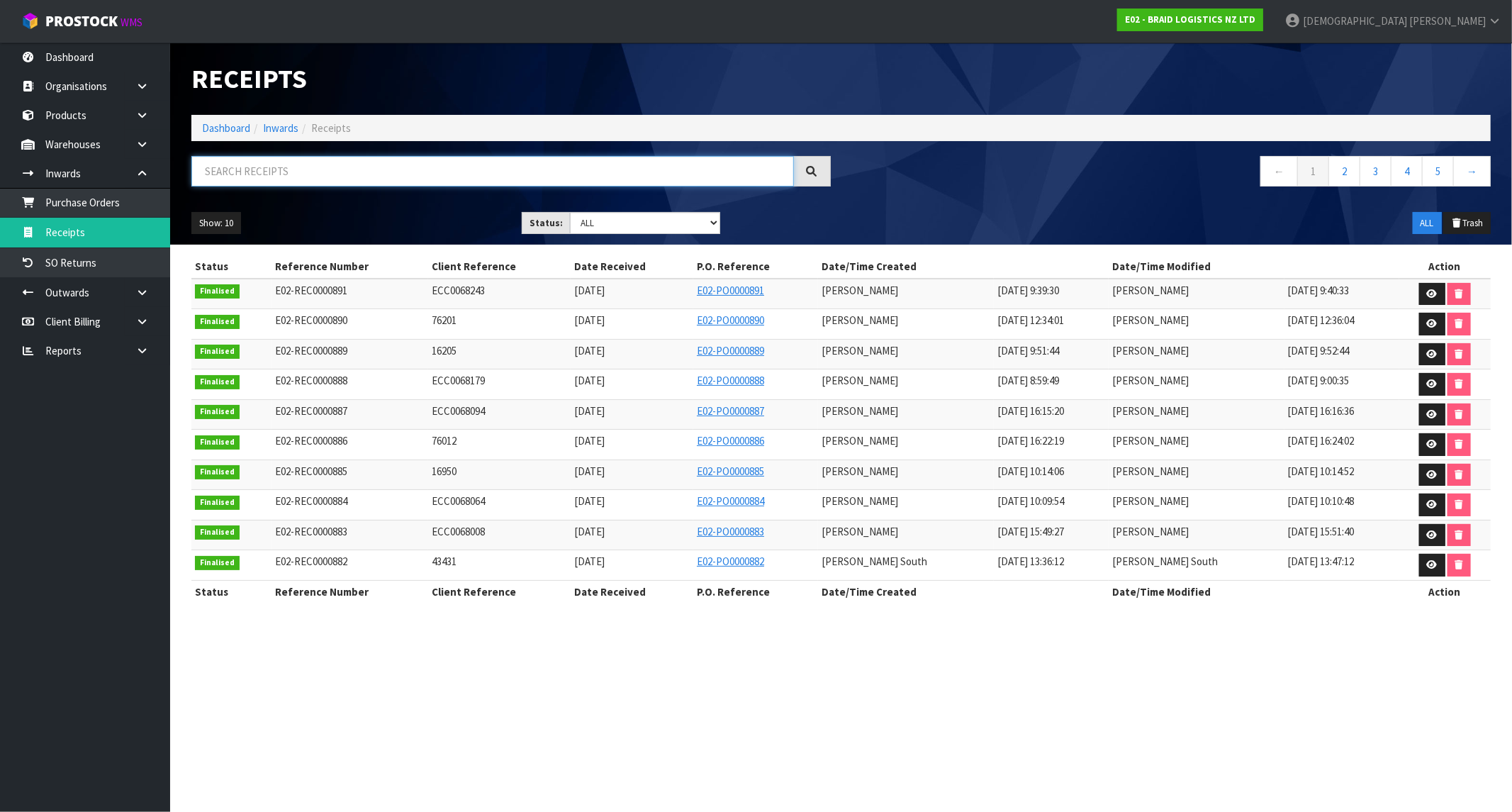
click at [286, 172] on input "text" at bounding box center [493, 171] width 603 height 30
click at [256, 164] on input "text" at bounding box center [493, 171] width 603 height 30
paste input "ECC0068243"
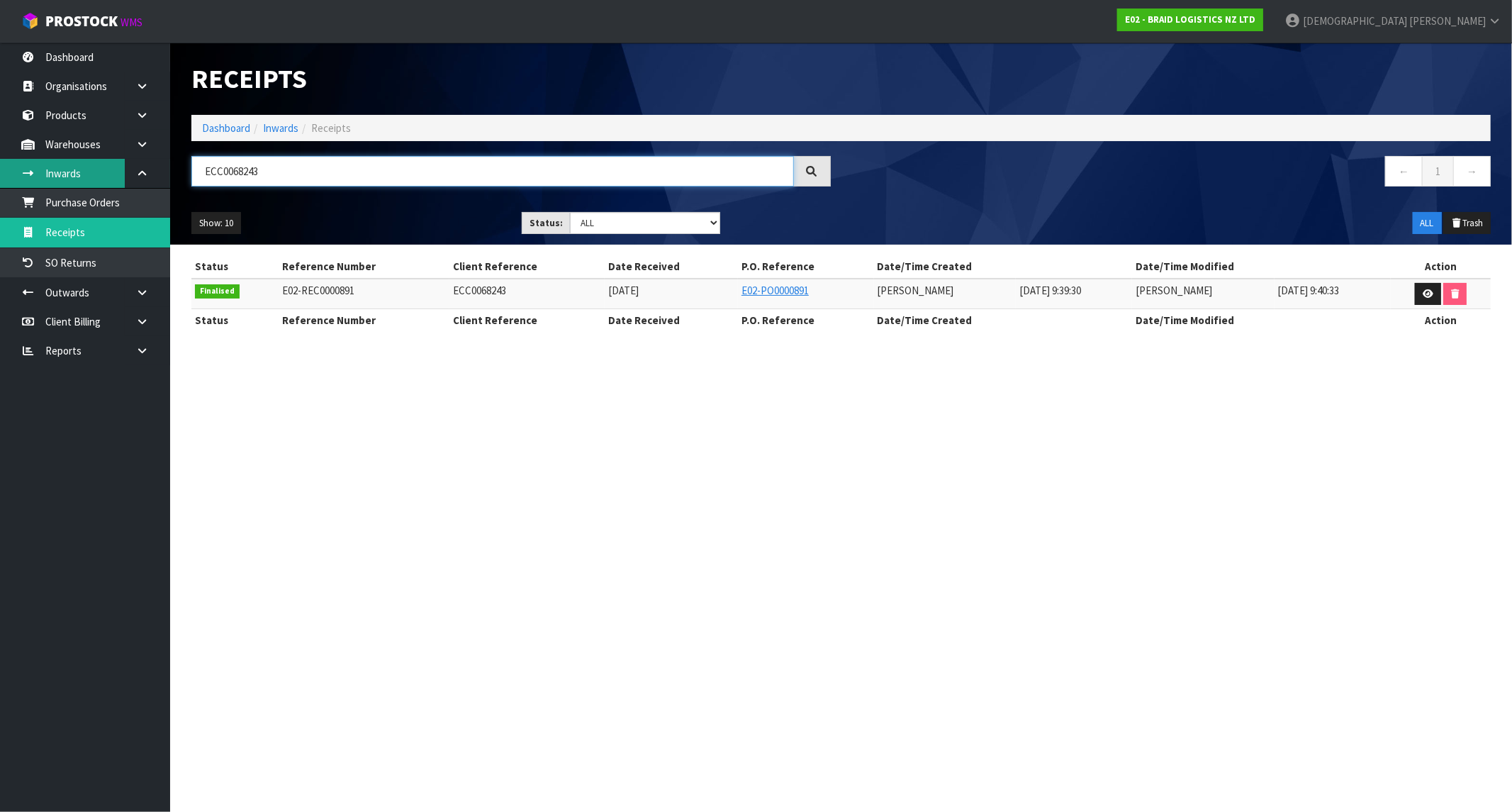
drag, startPoint x: 284, startPoint y: 173, endPoint x: 119, endPoint y: 177, distance: 165.0
click at [119, 177] on body "Toggle navigation ProStock WMS E02 - BRAID LOGISTICS NZ LTD [PERSON_NAME] Logou…" at bounding box center [756, 406] width 1512 height 812
paste input "CAAU5701091"
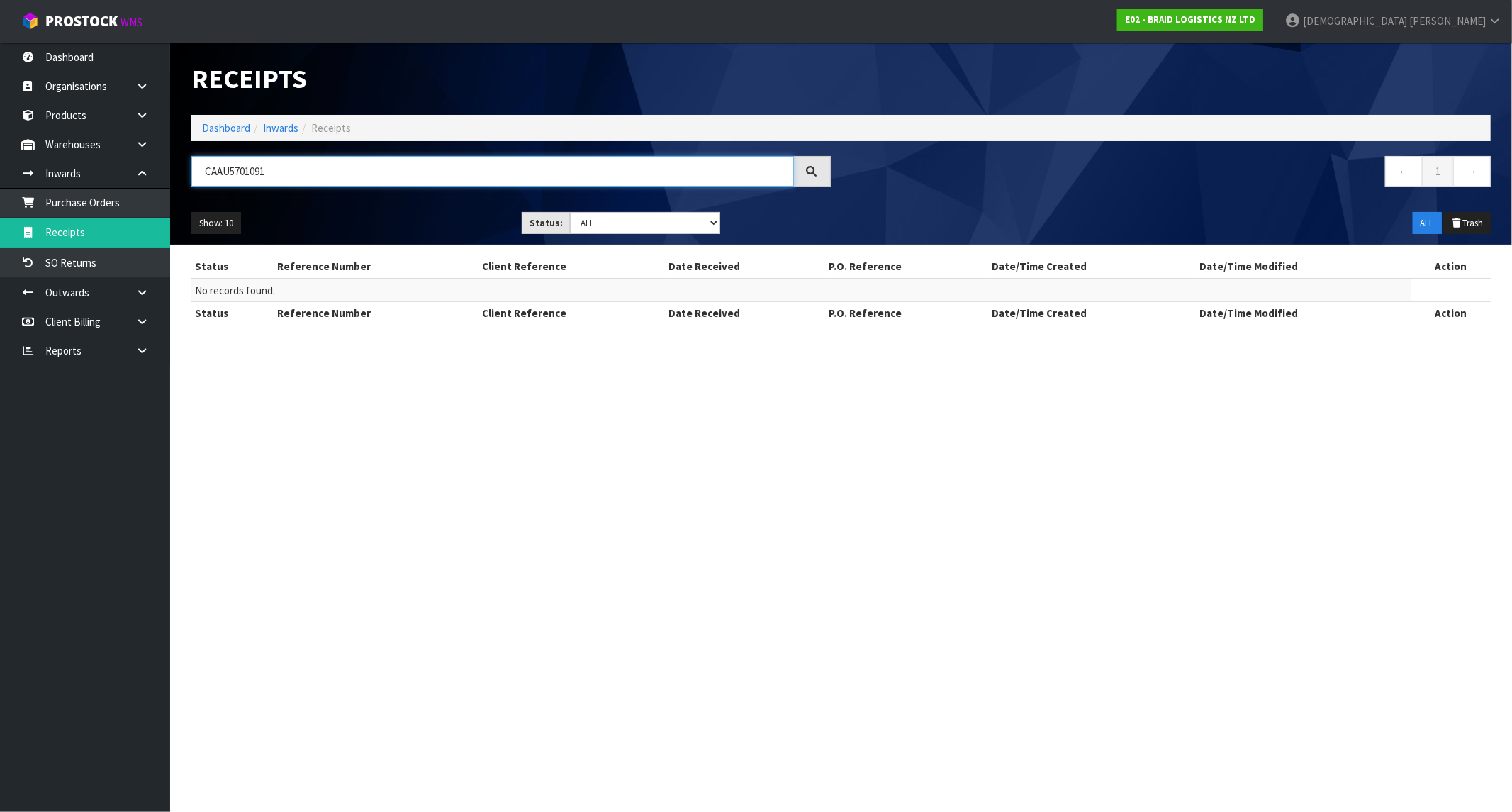
click at [207, 170] on input "CAAU5701091" at bounding box center [493, 171] width 603 height 30
drag, startPoint x: 289, startPoint y: 177, endPoint x: 245, endPoint y: 168, distance: 44.9
click at [245, 168] on input "CAAU5701091" at bounding box center [493, 171] width 603 height 30
type input "CAAU570"
click at [1255, 16] on strong "E02 - BRAID LOGISTICS NZ LTD" at bounding box center [1190, 19] width 131 height 12
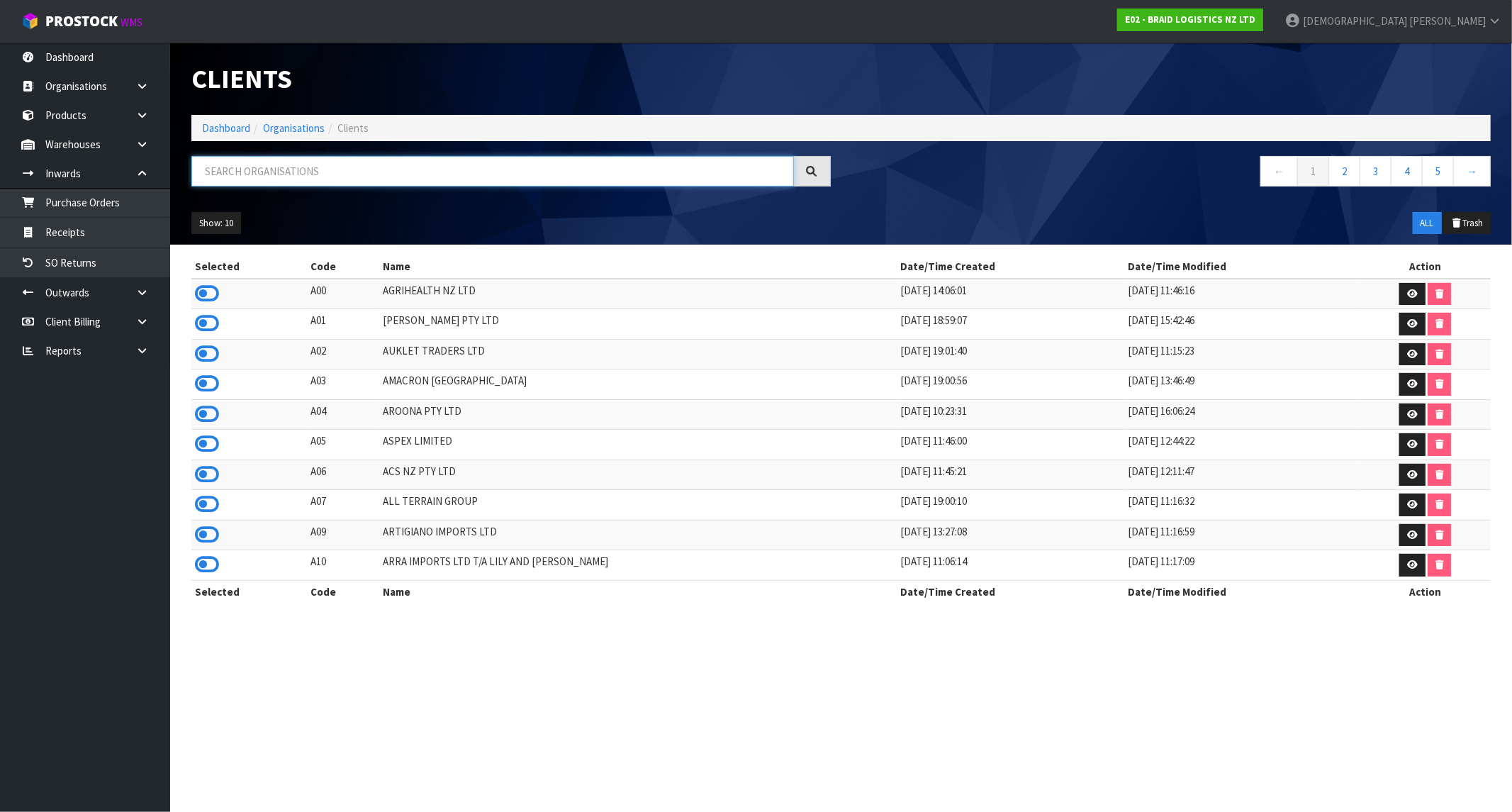
click at [274, 171] on input "text" at bounding box center [493, 171] width 603 height 30
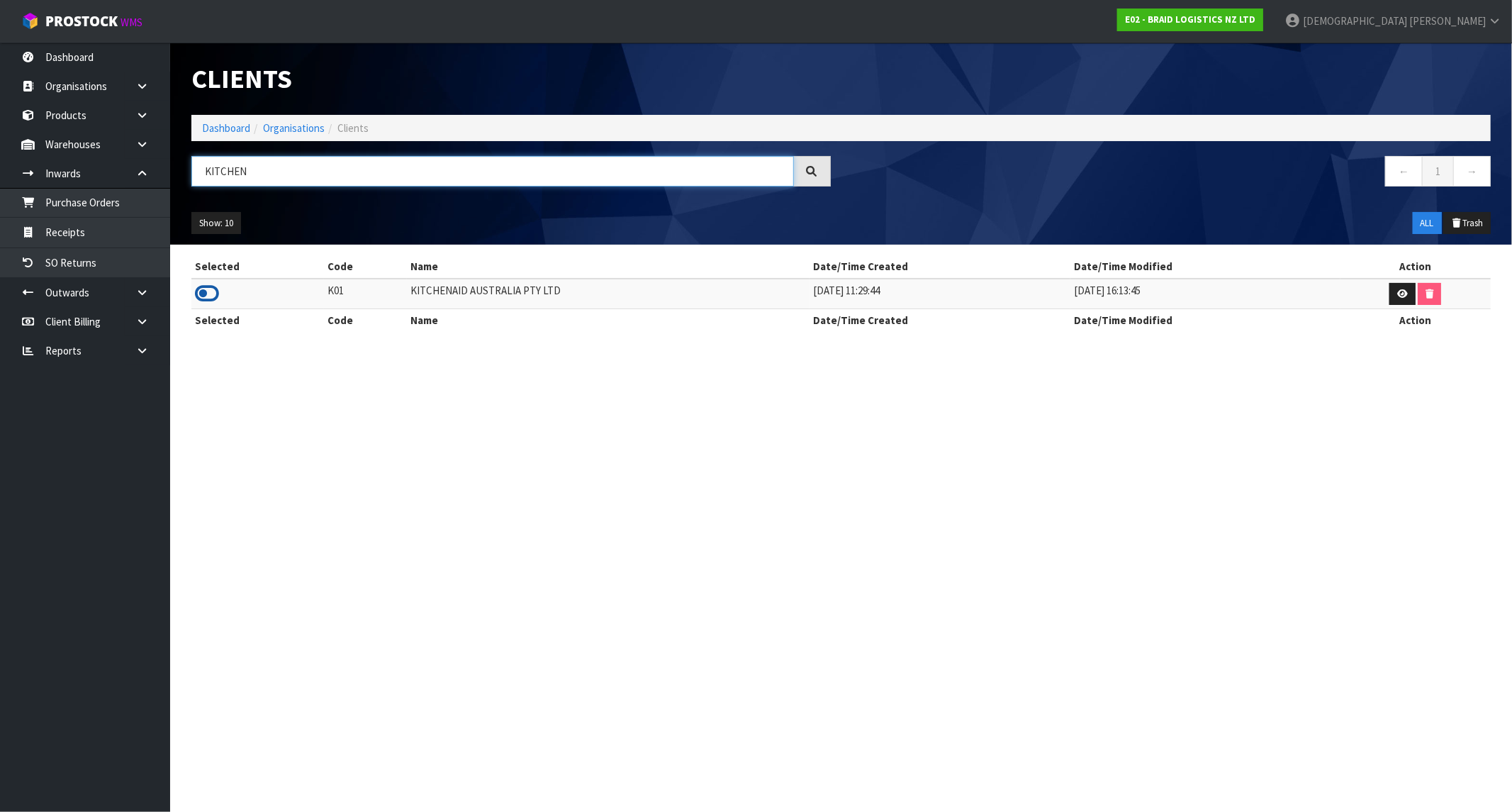
type input "KITCHEN"
click at [202, 297] on icon at bounding box center [207, 293] width 24 height 21
click at [58, 233] on link "Receipts" at bounding box center [85, 232] width 170 height 29
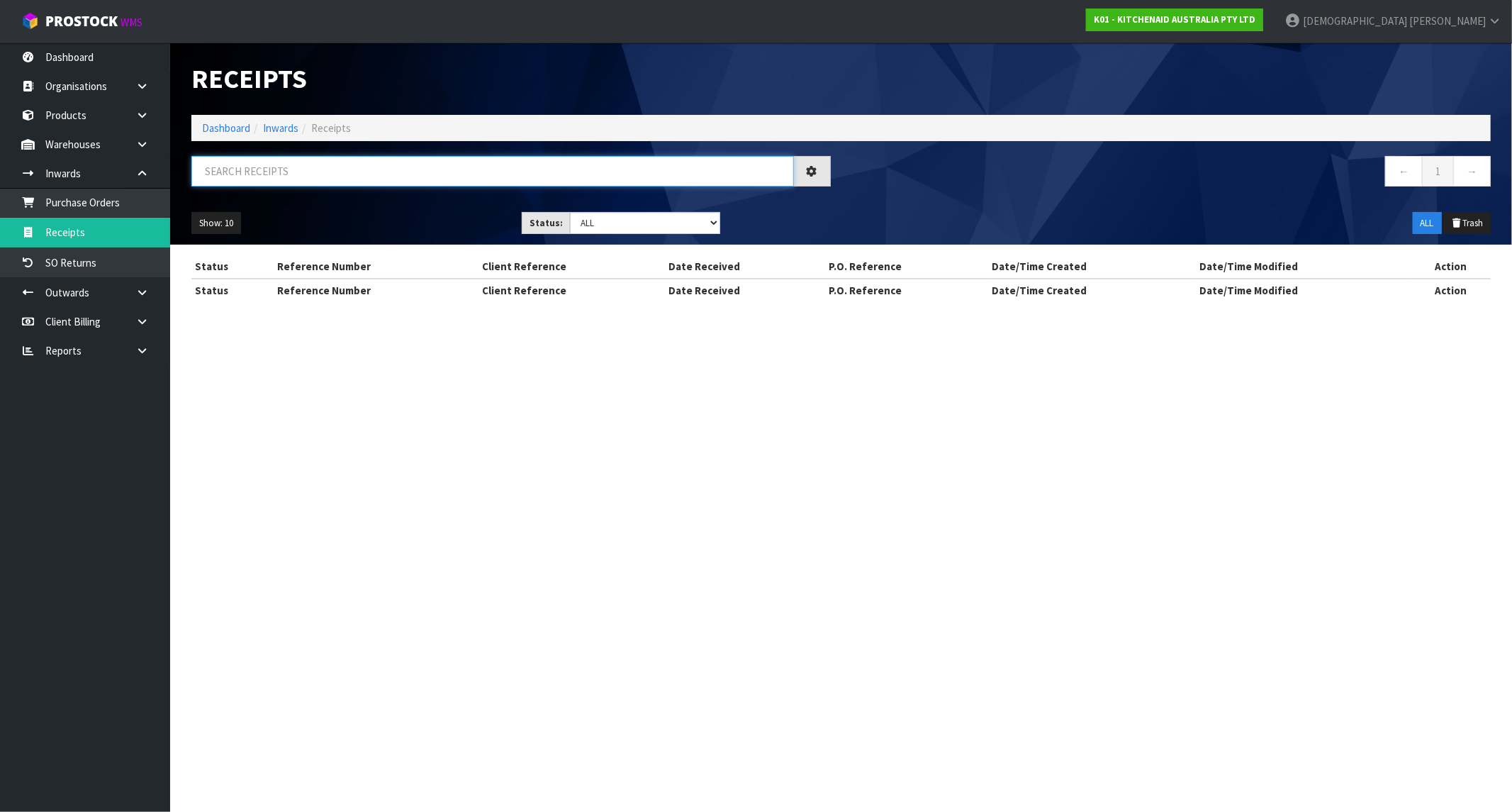
click at [252, 174] on input "text" at bounding box center [493, 171] width 603 height 30
paste input "CAAU5701091"
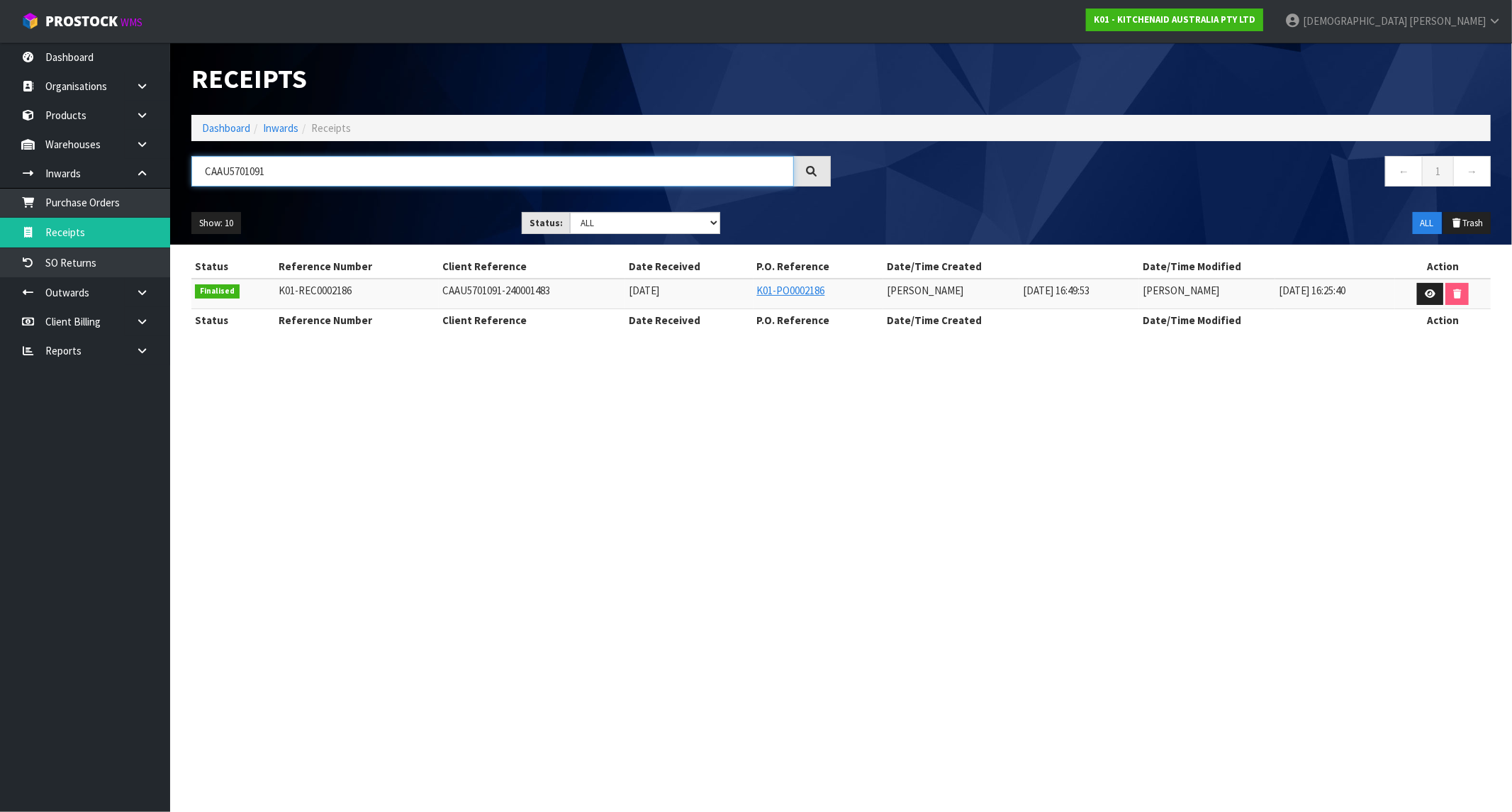
type input "CAAU5701091"
click at [1264, 26] on link "K01 - KITCHENAID AUSTRALIA PTY LTD" at bounding box center [1174, 19] width 177 height 23
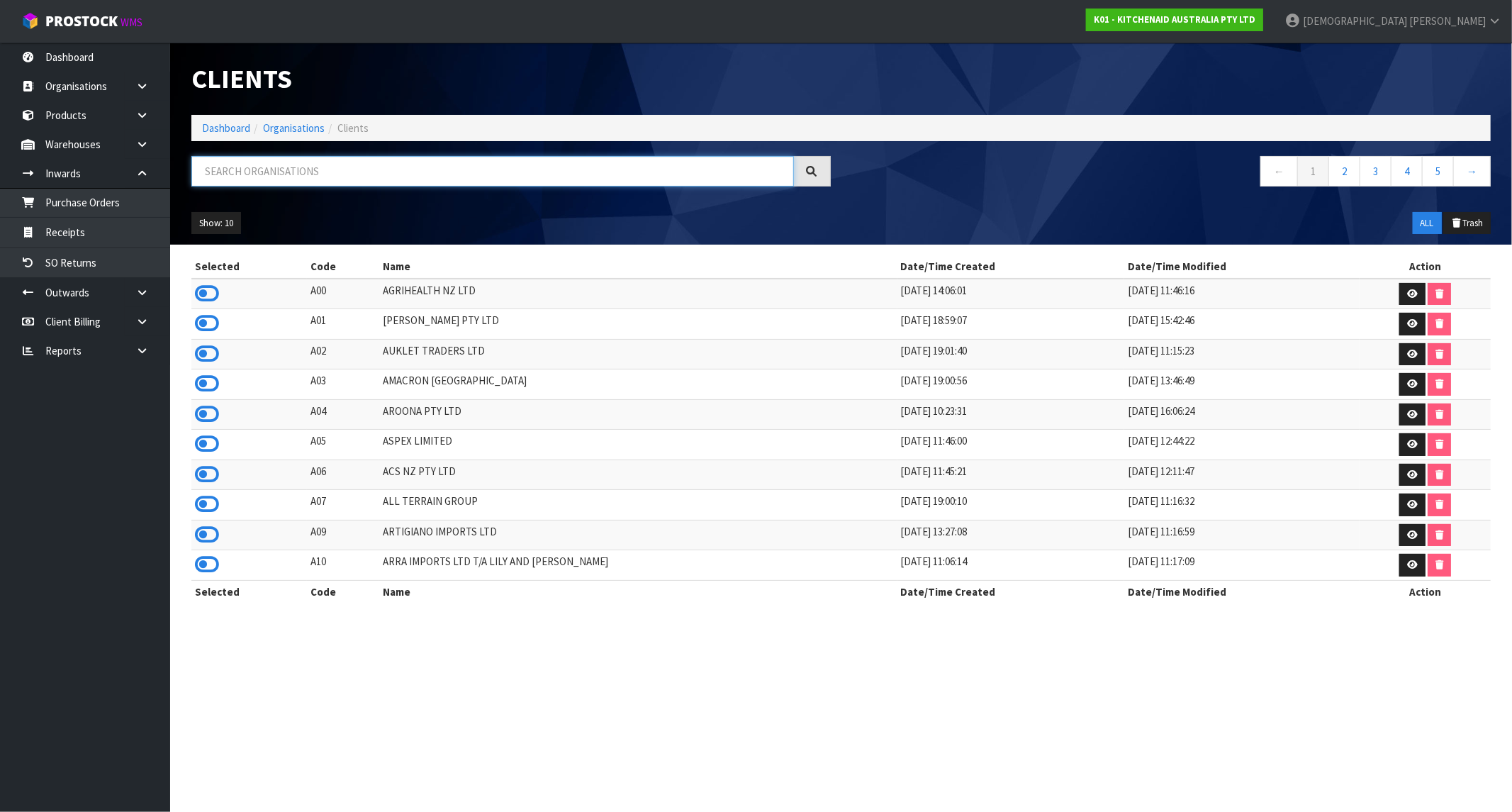
click at [287, 172] on input "text" at bounding box center [493, 171] width 603 height 30
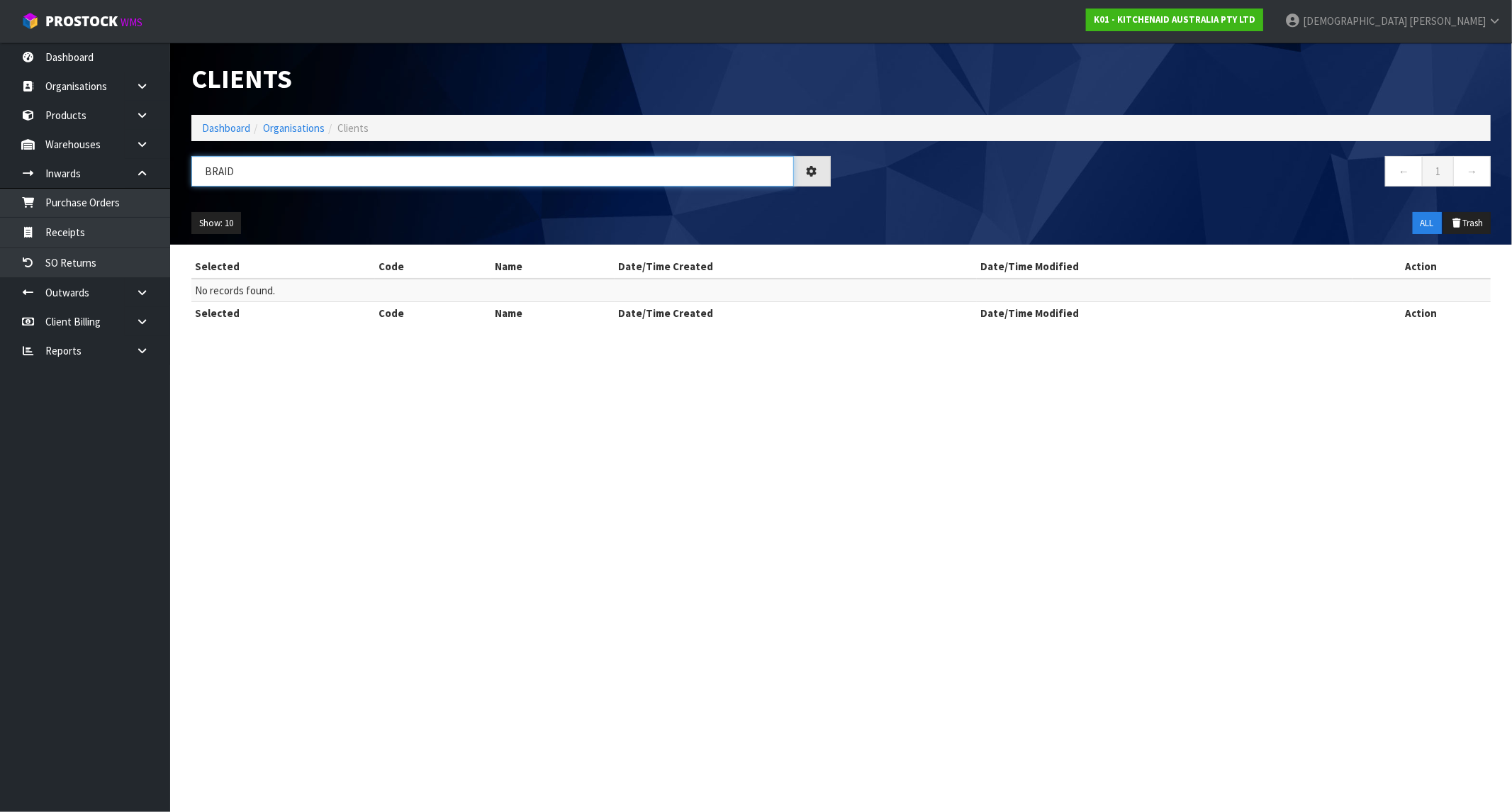
type input "BRAID"
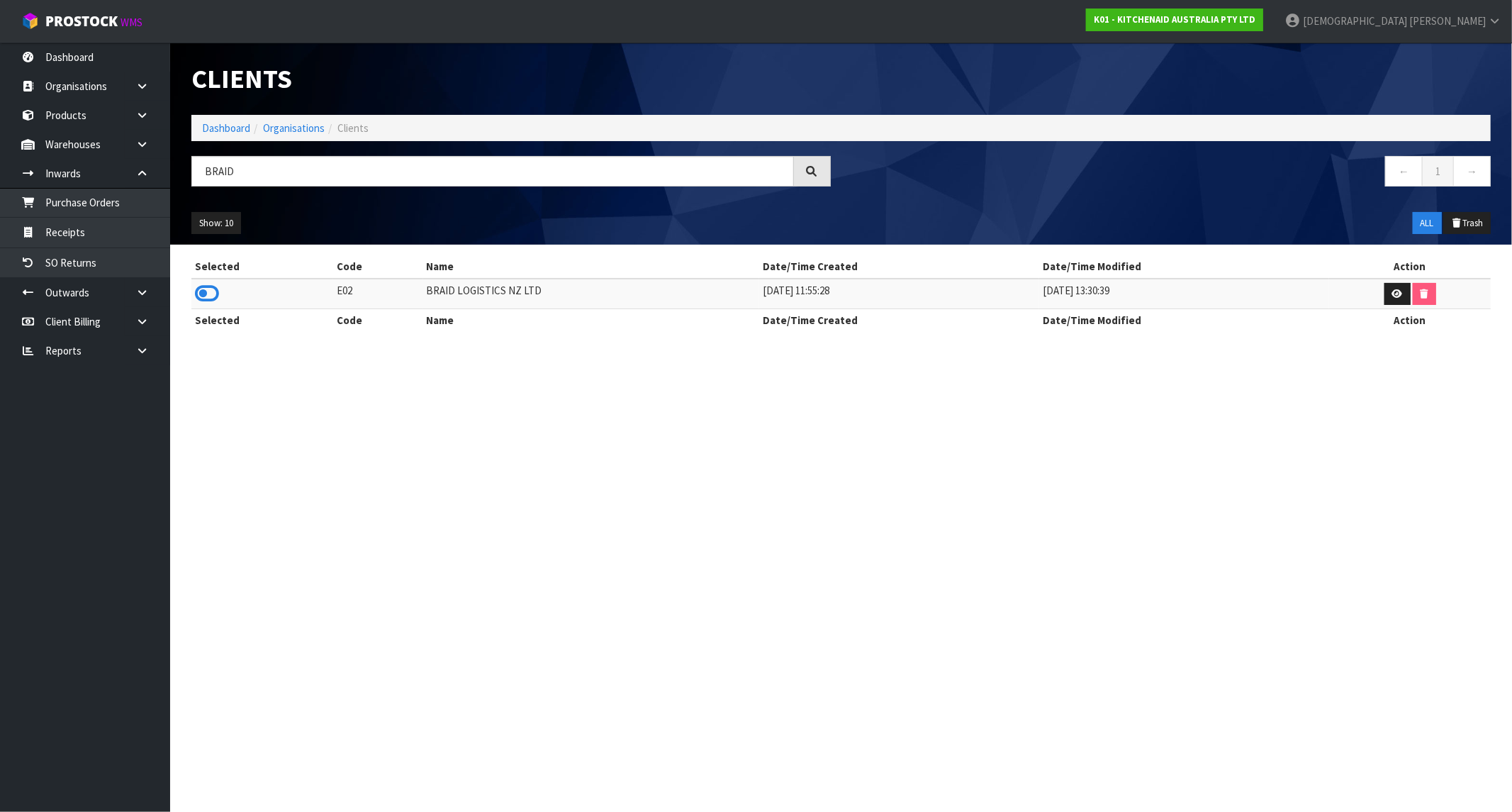
click at [192, 290] on td at bounding box center [262, 293] width 142 height 30
click at [206, 290] on icon at bounding box center [207, 293] width 24 height 21
click at [64, 237] on link "Receipts" at bounding box center [85, 232] width 170 height 29
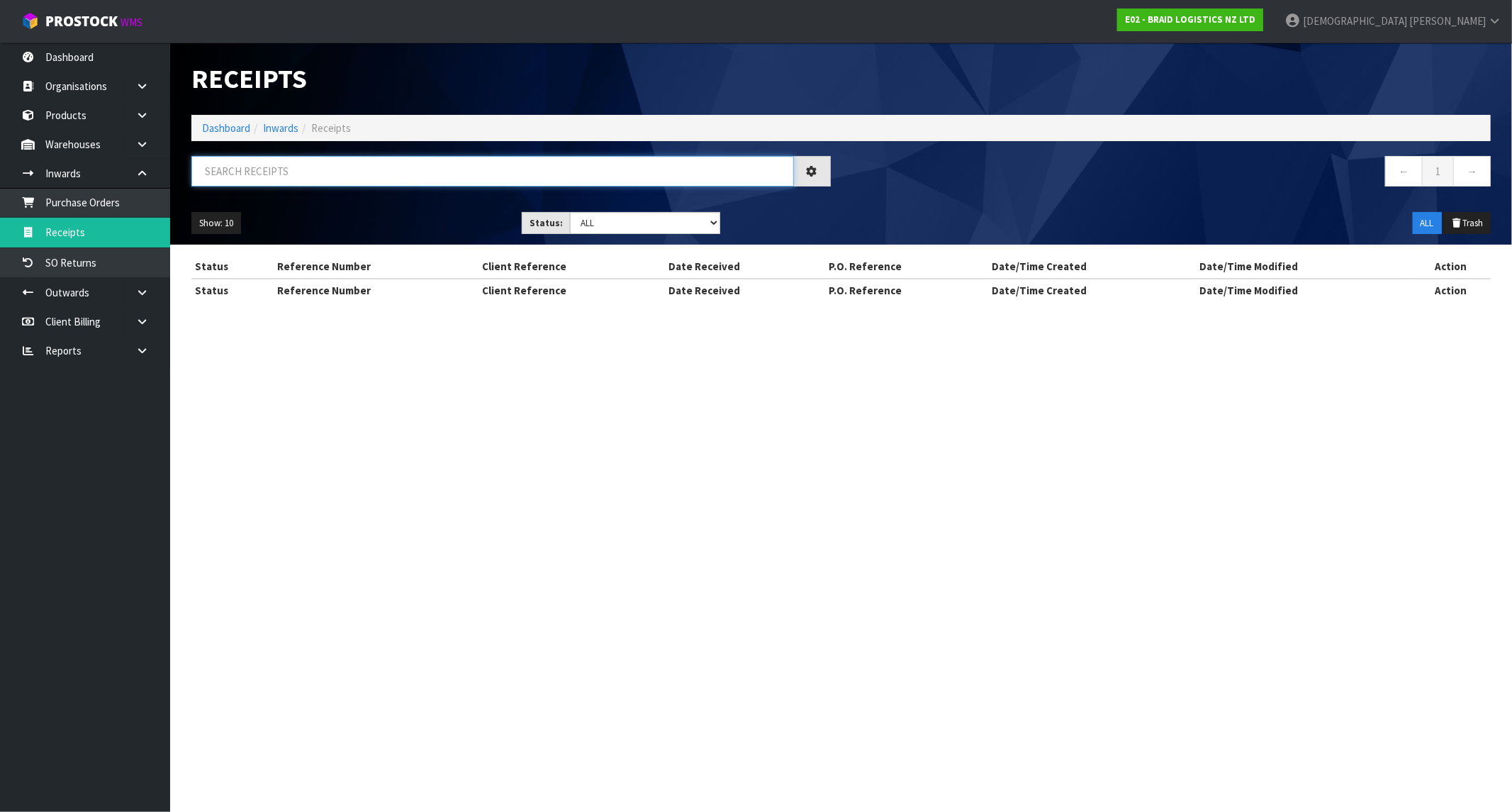
click at [249, 185] on input "text" at bounding box center [493, 171] width 603 height 30
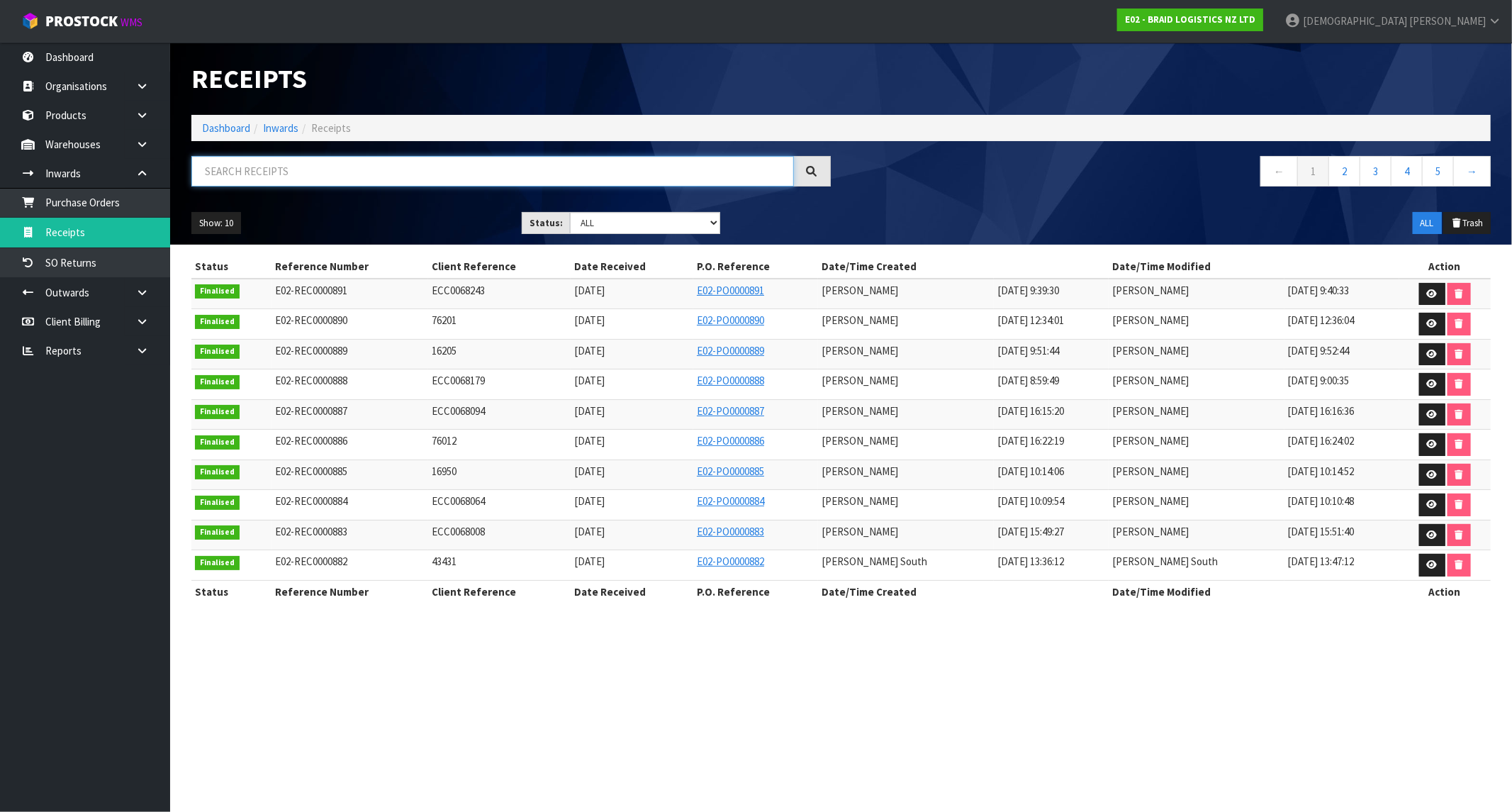
click at [402, 167] on input "text" at bounding box center [493, 171] width 603 height 30
paste input "16205"
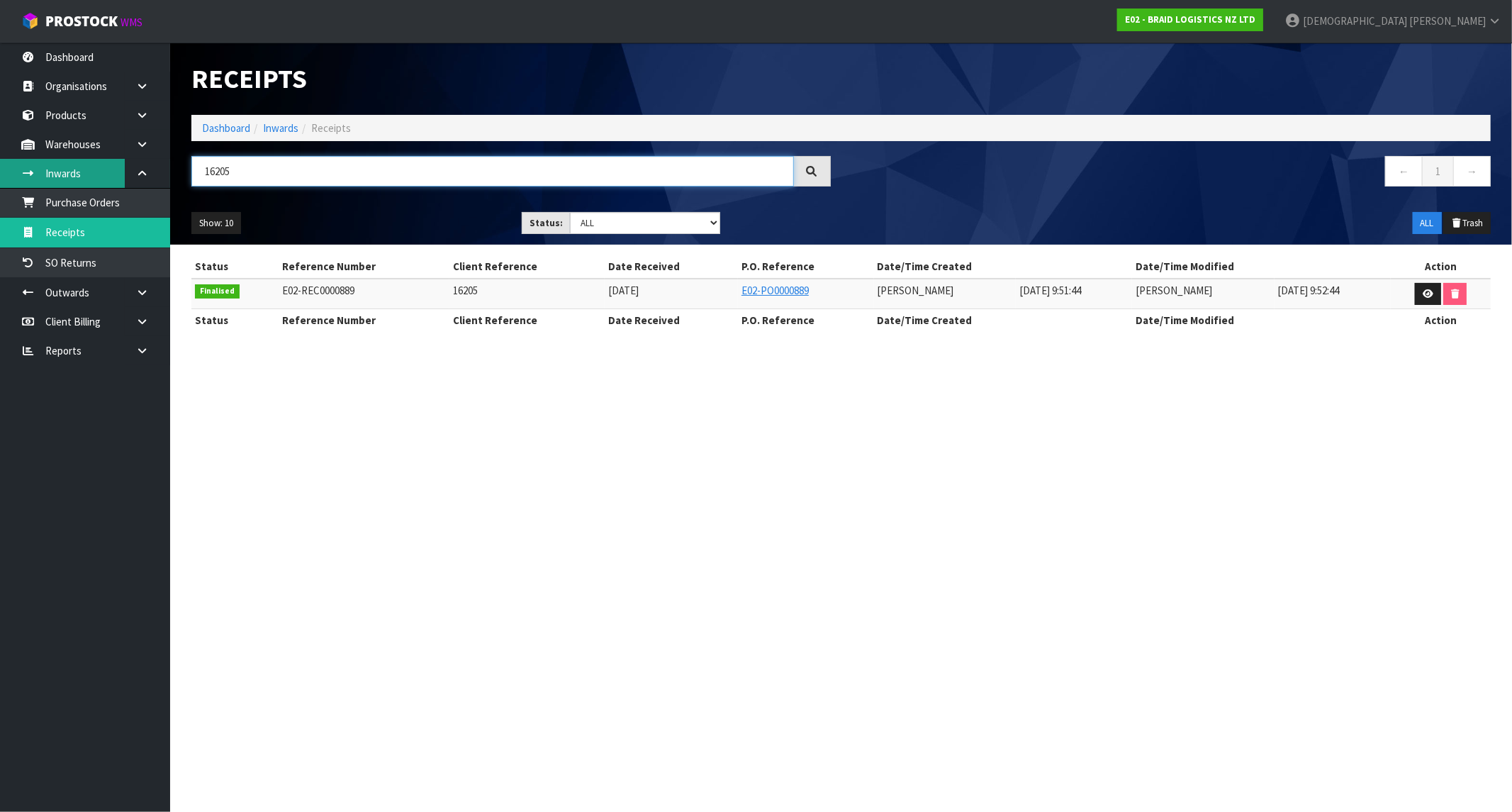
drag, startPoint x: 254, startPoint y: 177, endPoint x: 119, endPoint y: 174, distance: 135.0
click at [121, 174] on body "Toggle navigation ProStock WMS E02 - BRAID LOGISTICS NZ LTD [PERSON_NAME] Logou…" at bounding box center [756, 406] width 1512 height 812
paste input "ECC0068179"
type input "ECC0068179"
click at [1255, 24] on strong "E02 - BRAID LOGISTICS NZ LTD" at bounding box center [1190, 19] width 131 height 12
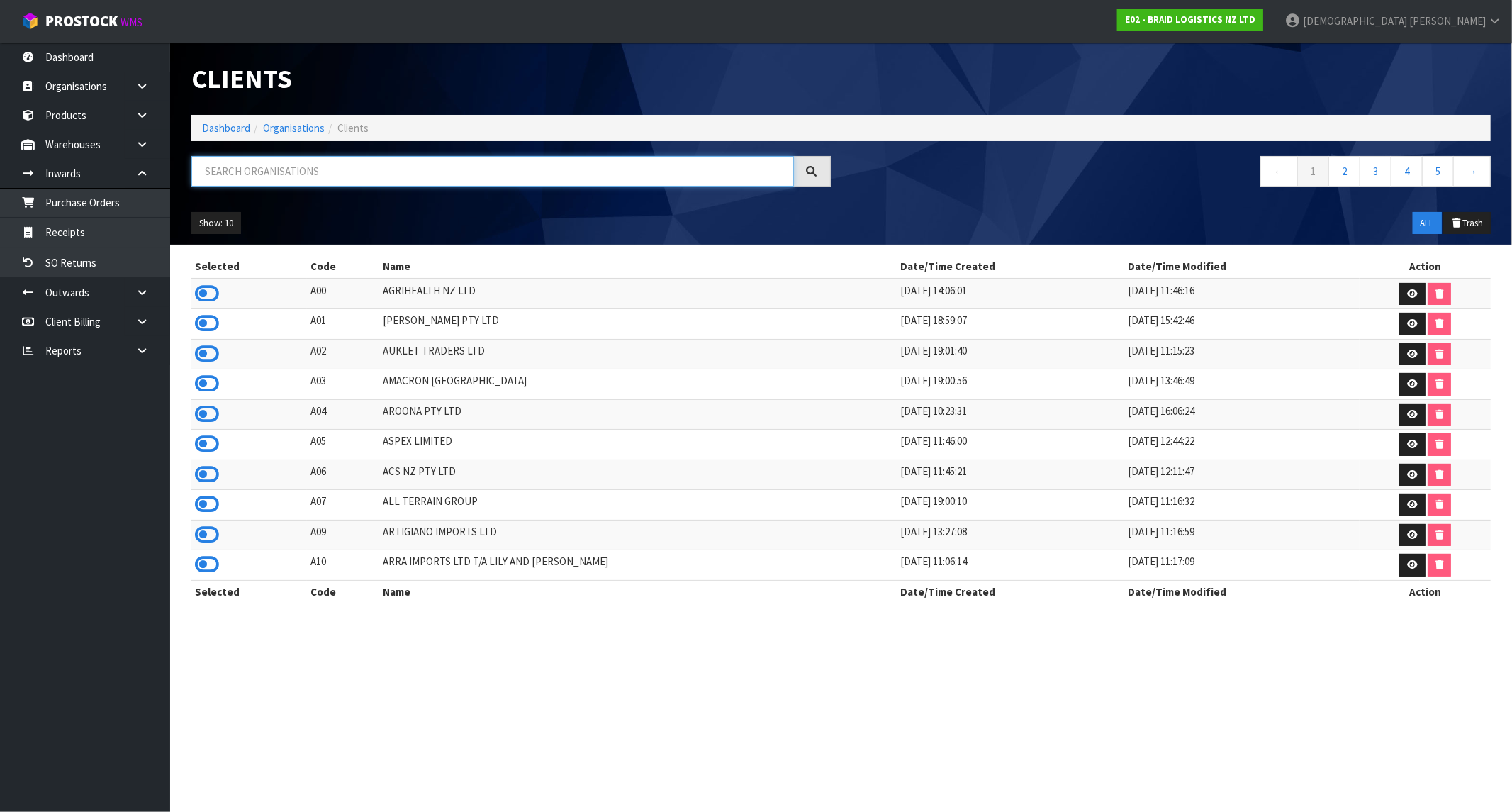
click at [293, 174] on input "text" at bounding box center [493, 171] width 603 height 30
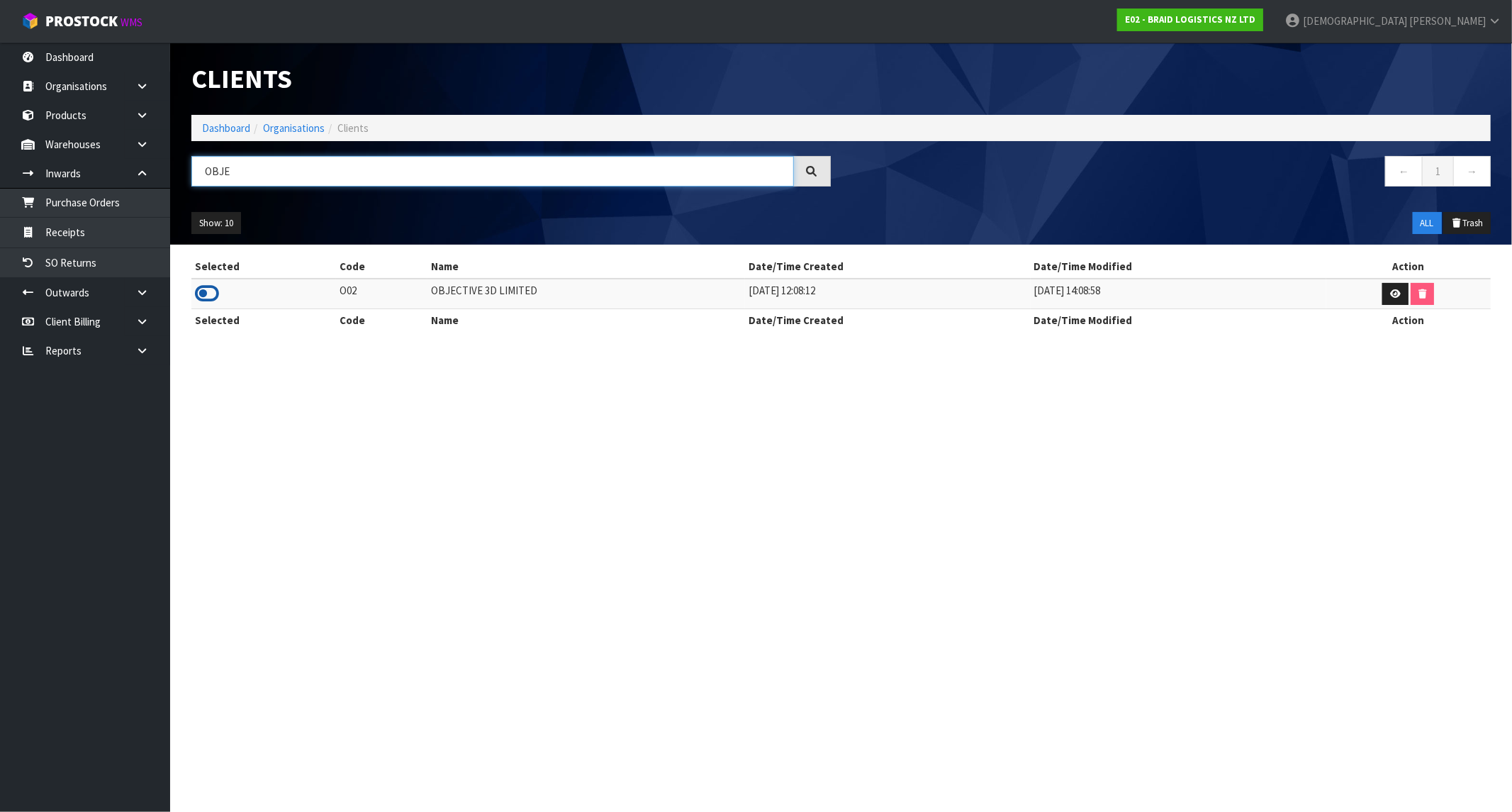
type input "OBJE"
click at [208, 300] on icon at bounding box center [207, 293] width 24 height 21
click at [53, 230] on link "Receipts" at bounding box center [85, 232] width 170 height 29
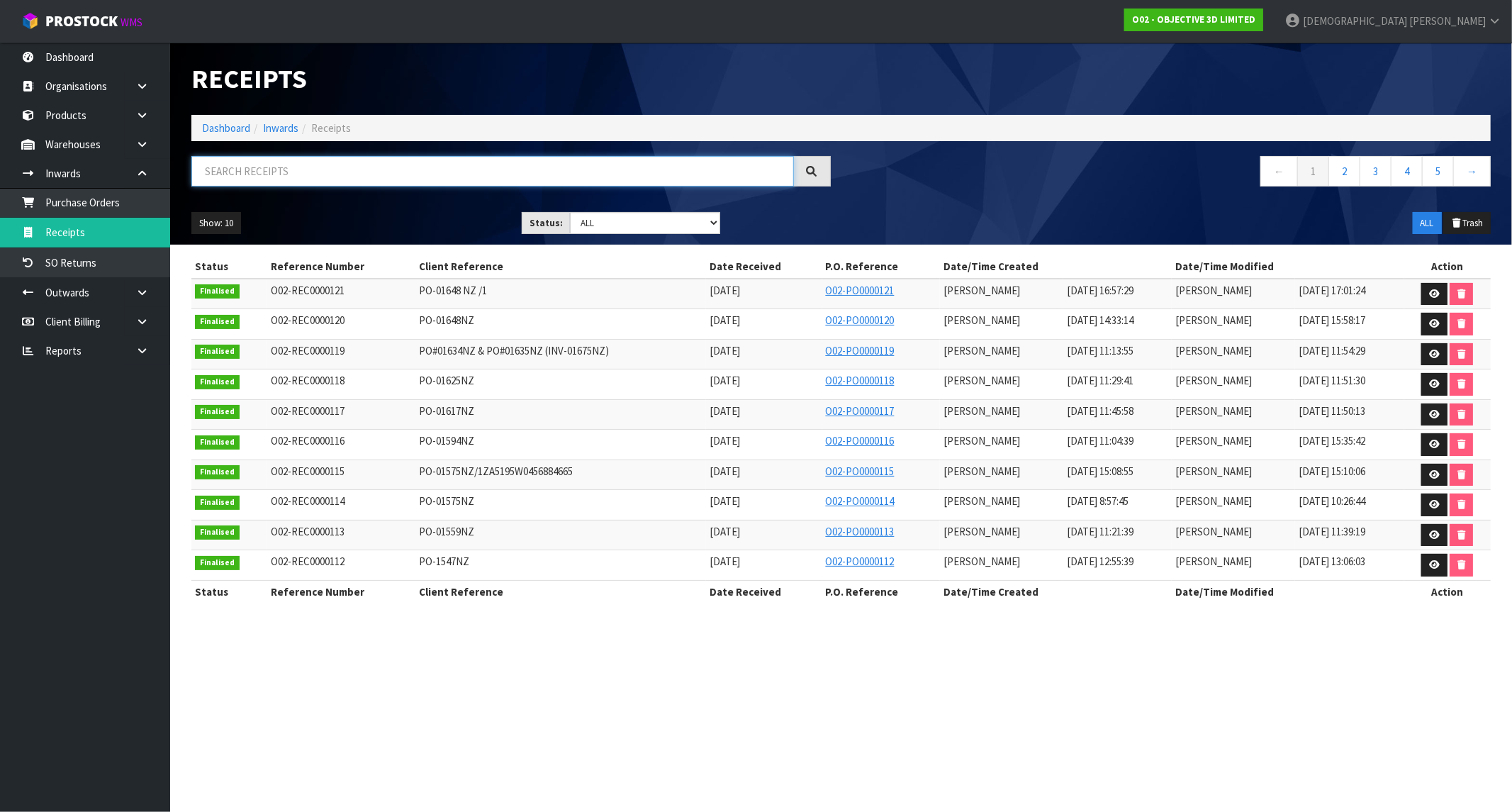
click at [334, 167] on input "text" at bounding box center [493, 171] width 603 height 30
paste input "PO-01648 NZ /1"
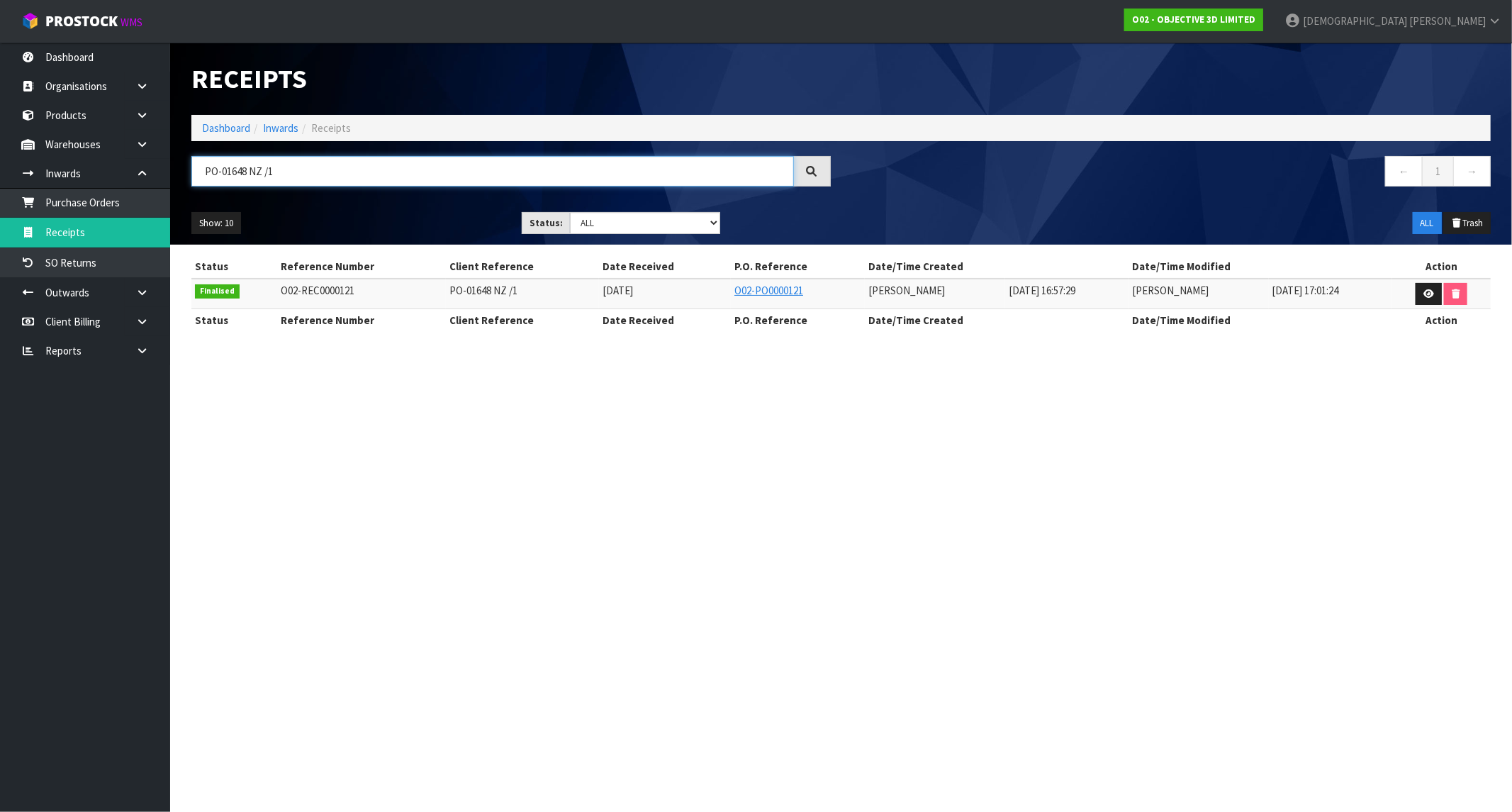
type input "PO-01648 NZ /1"
drag, startPoint x: 1349, startPoint y: 16, endPoint x: 1336, endPoint y: 18, distance: 13.2
click at [1255, 16] on strong "O02 - OBJECTIVE 3D LIMITED" at bounding box center [1193, 19] width 123 height 12
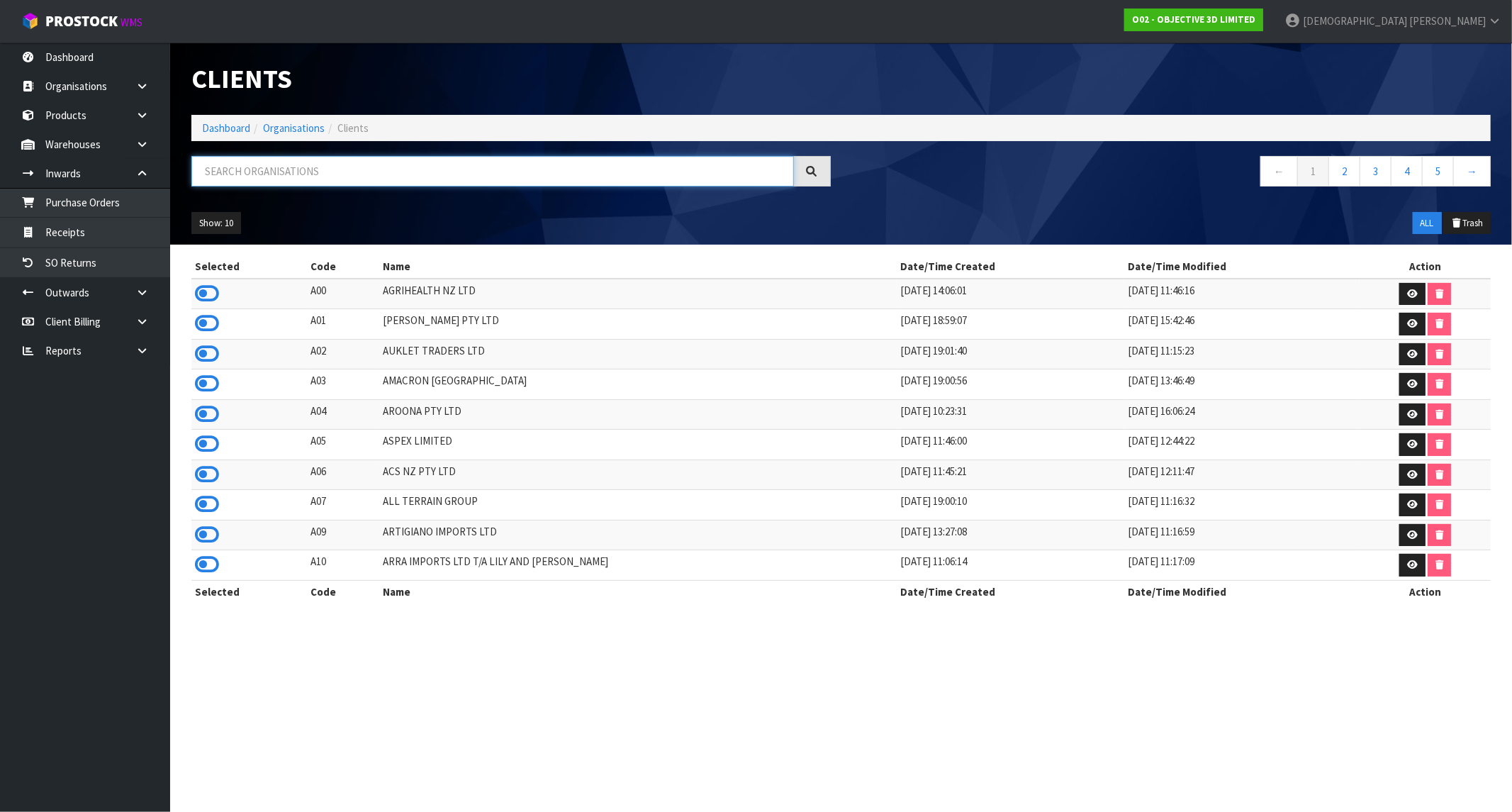
click at [393, 170] on input "text" at bounding box center [493, 171] width 603 height 30
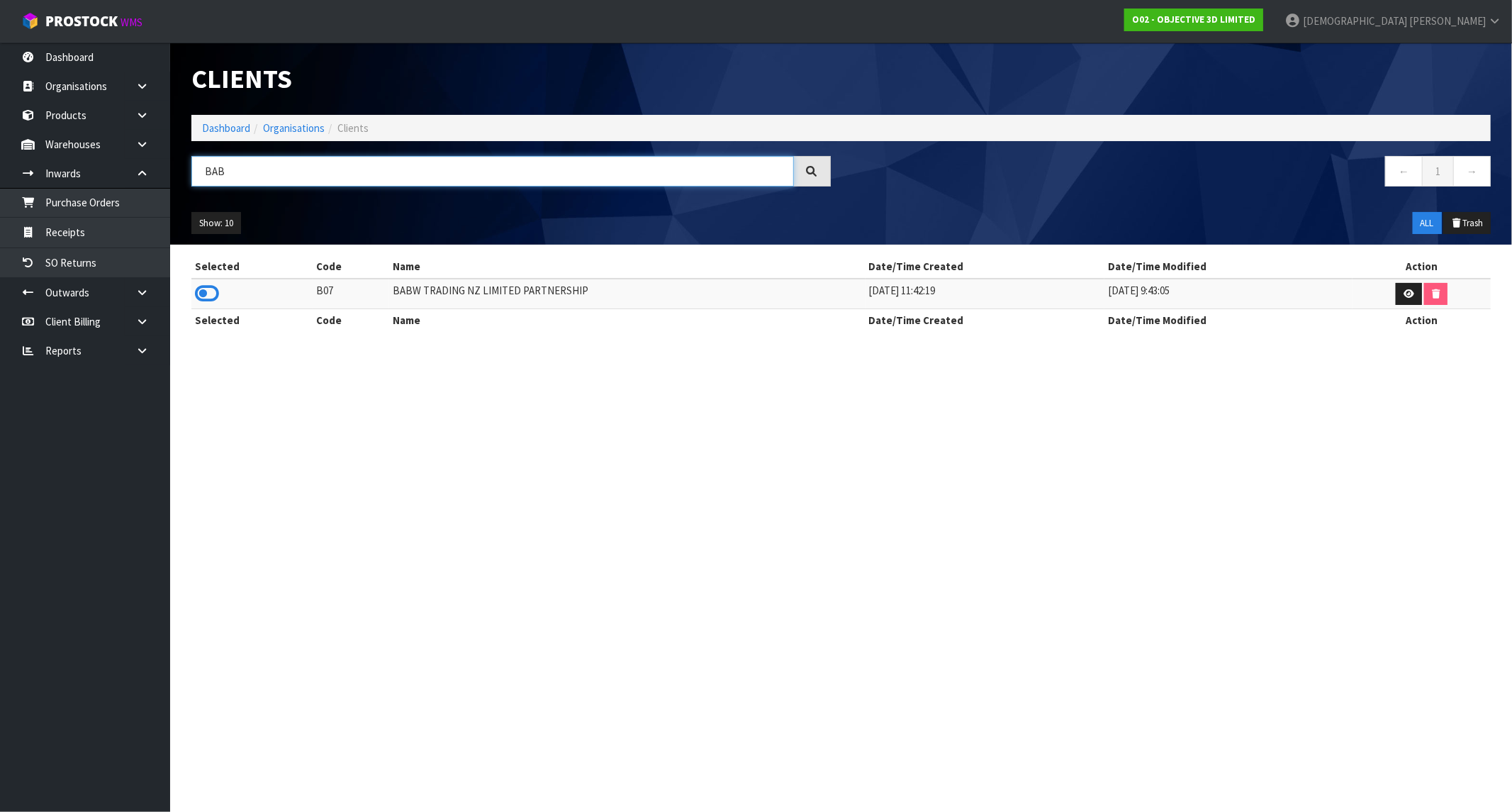
type input "BAB"
drag, startPoint x: 220, startPoint y: 288, endPoint x: 211, endPoint y: 293, distance: 10.3
click at [211, 293] on td at bounding box center [252, 293] width 121 height 30
click at [211, 293] on icon at bounding box center [207, 293] width 24 height 21
click at [77, 244] on link "Receipts" at bounding box center [85, 232] width 170 height 29
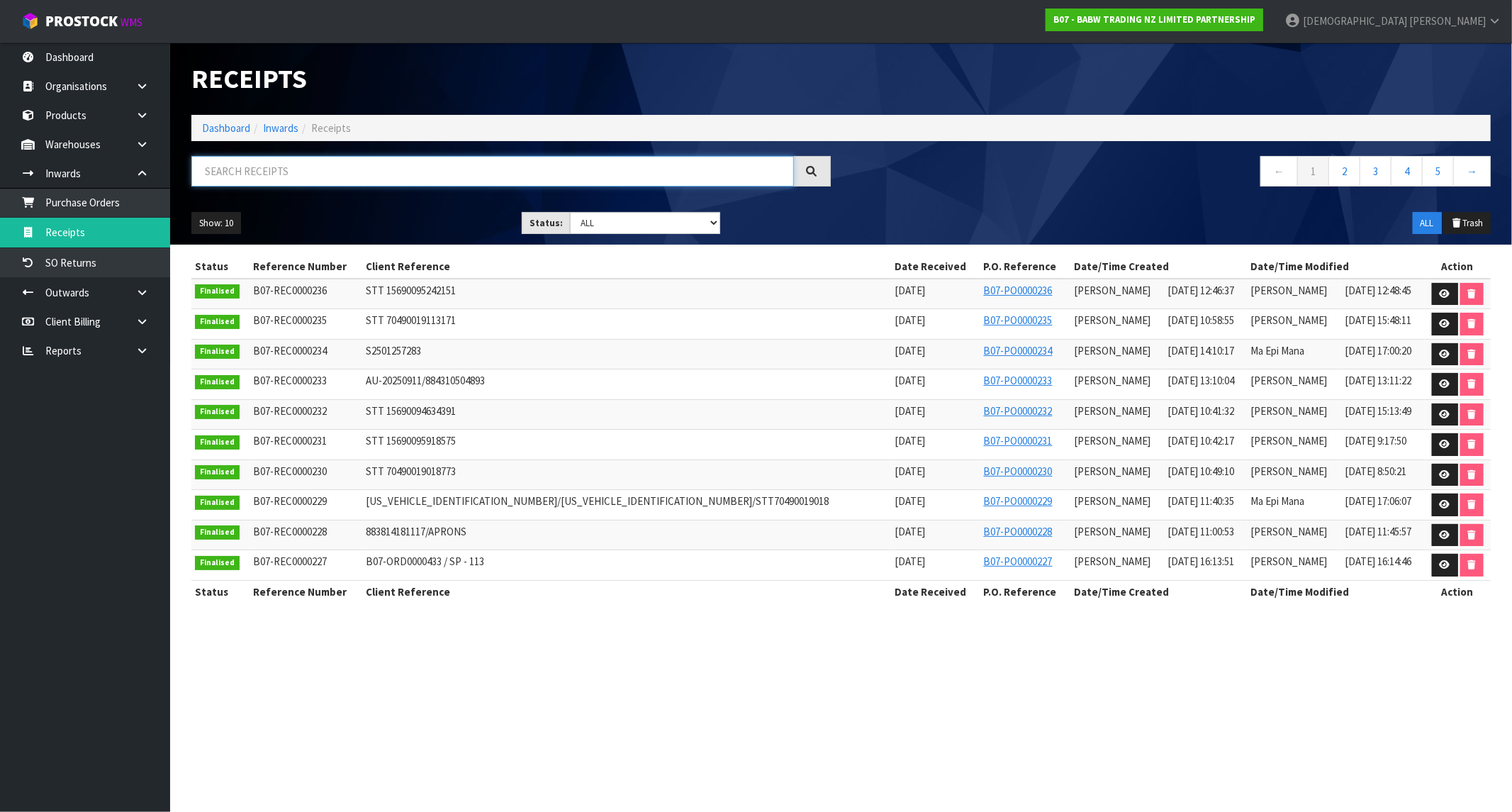
click at [379, 175] on input "text" at bounding box center [493, 171] width 603 height 30
paste input "STT 15690095242151"
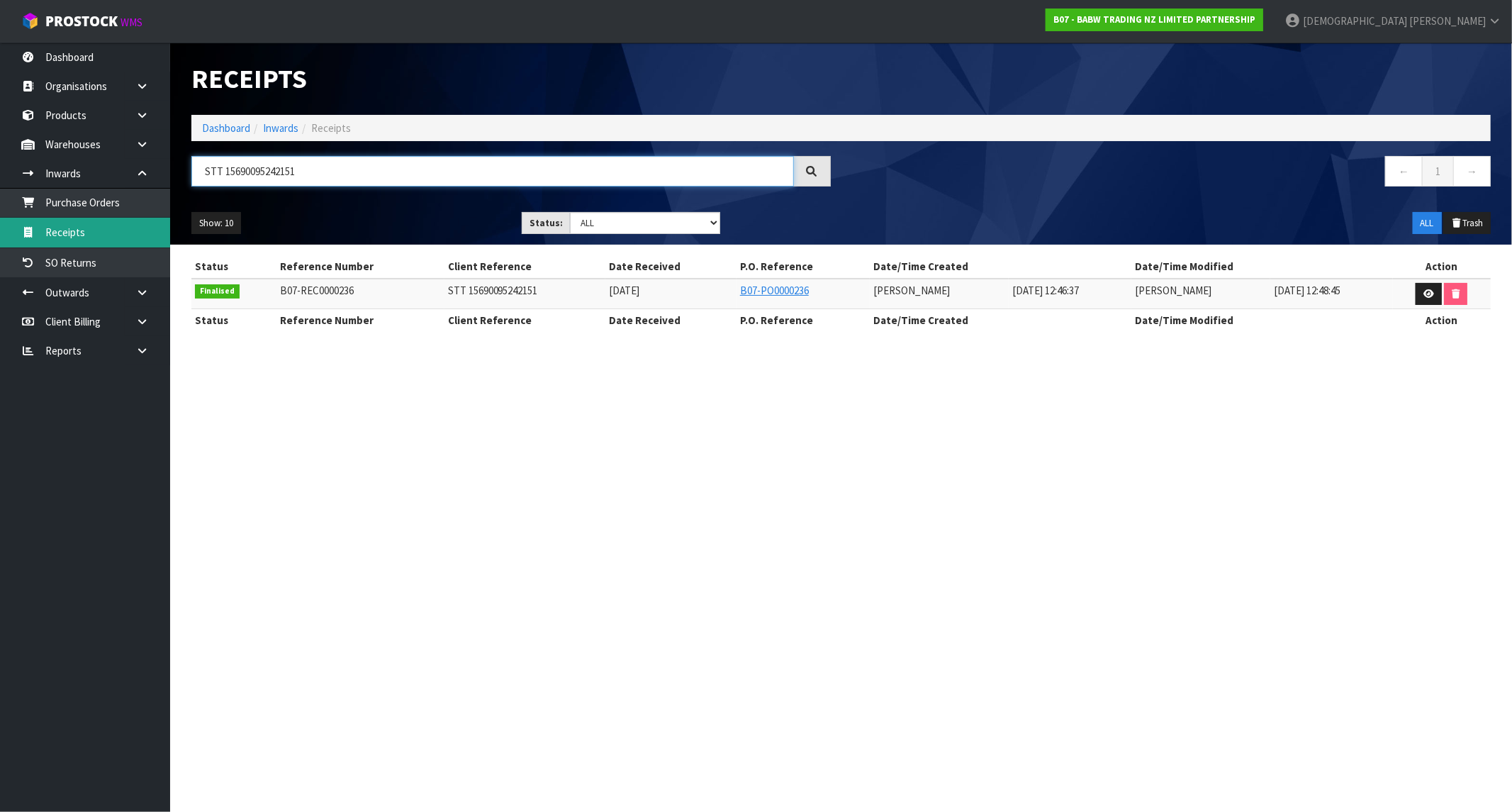
type input "STT 15690095242151"
drag, startPoint x: 1264, startPoint y: 11, endPoint x: 1255, endPoint y: 19, distance: 12.0
click at [1264, 13] on link "B07 - BABW TRADING NZ LIMITED PARTNERSHIP" at bounding box center [1154, 19] width 217 height 23
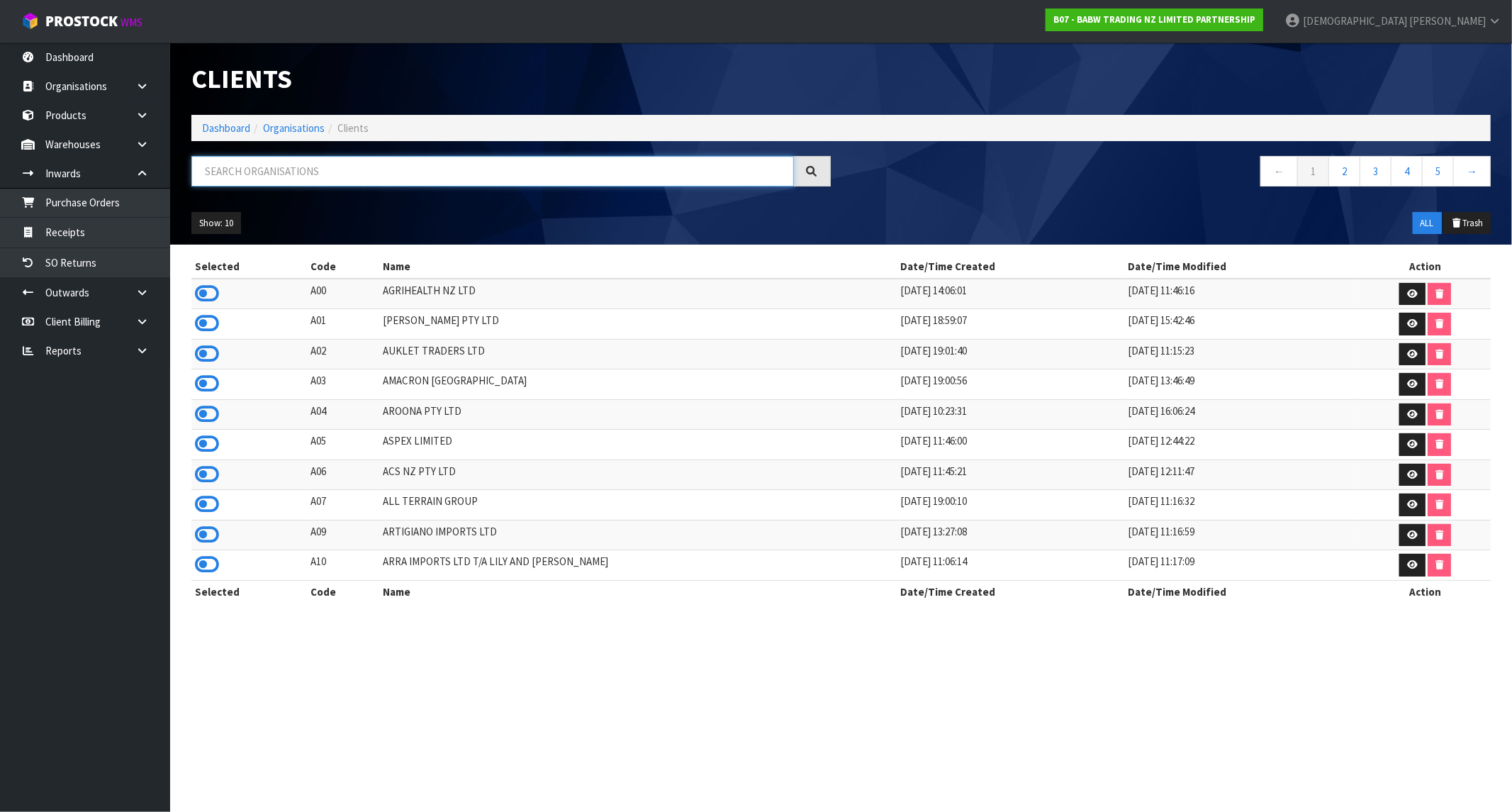
click at [336, 167] on input "text" at bounding box center [493, 171] width 603 height 30
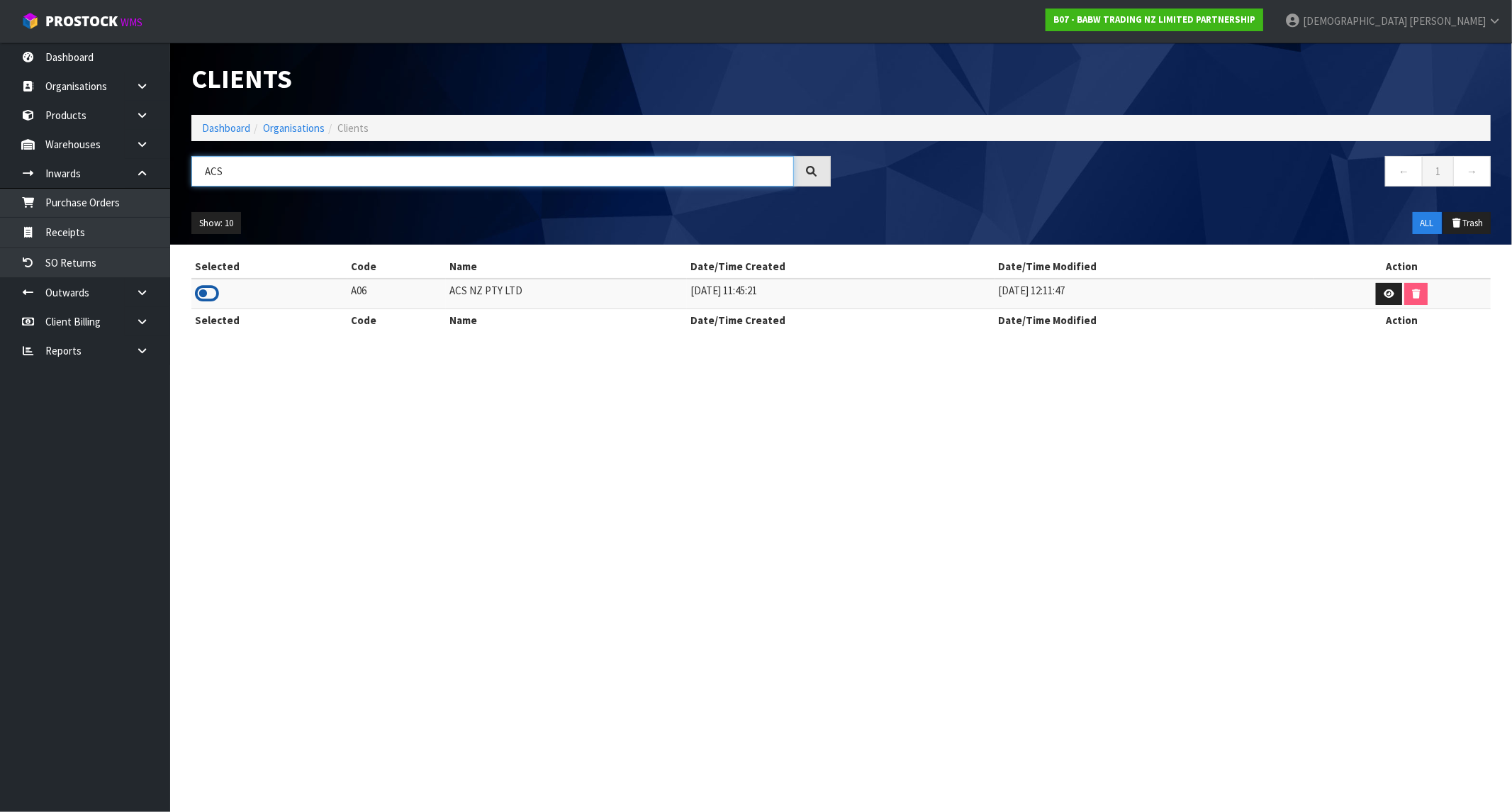
type input "ACS"
click at [214, 287] on icon at bounding box center [207, 293] width 24 height 21
click at [238, 125] on link "Dashboard" at bounding box center [226, 128] width 48 height 14
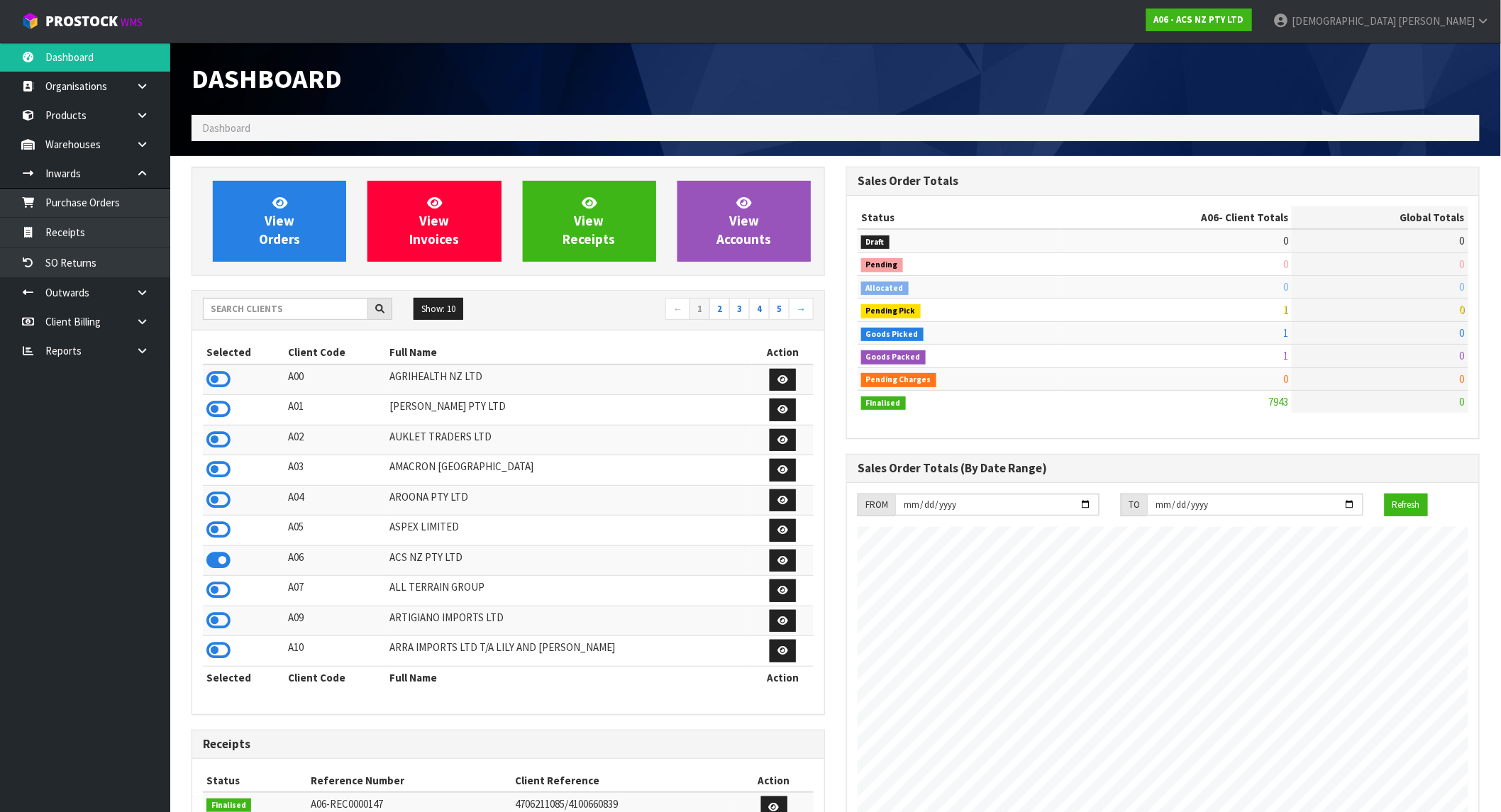
scroll to position [1074, 655]
click at [93, 237] on link "Receipts" at bounding box center [85, 232] width 170 height 29
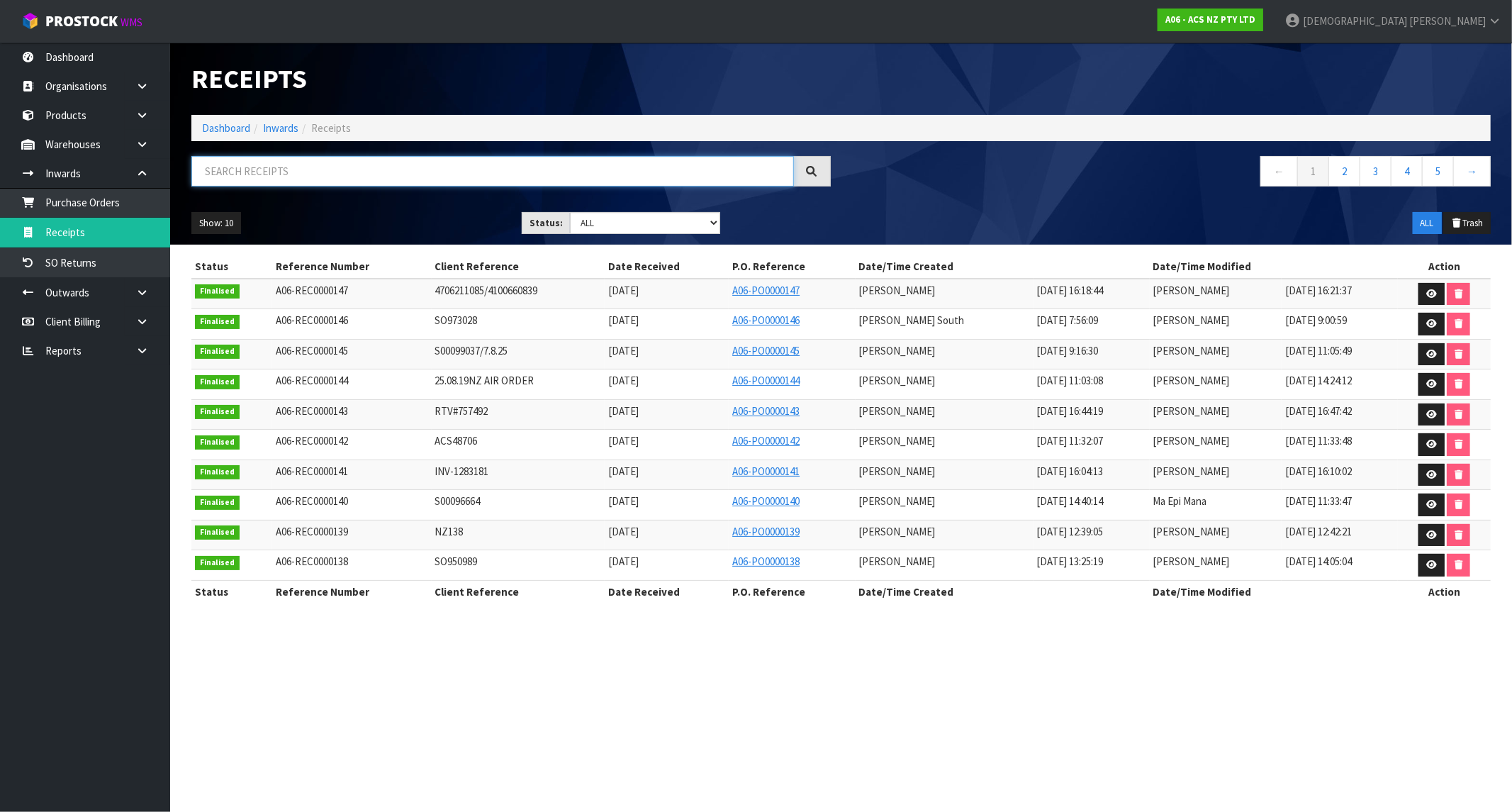
click at [326, 165] on input "text" at bounding box center [493, 171] width 603 height 30
paste input "4706211085/4100660839"
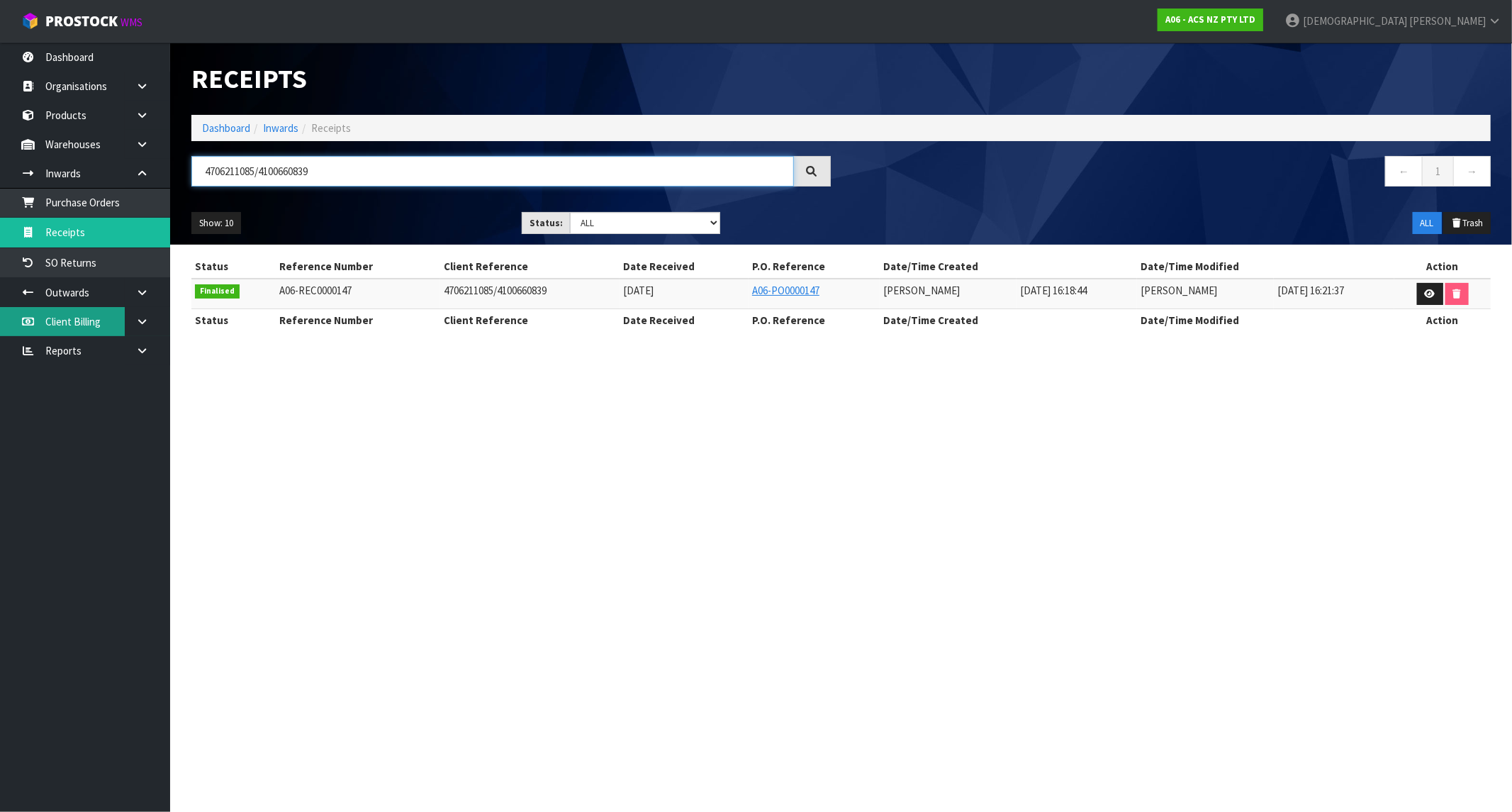
type input "4706211085/4100660839"
click at [1255, 15] on strong "A06 - ACS NZ PTY LTD" at bounding box center [1210, 19] width 90 height 12
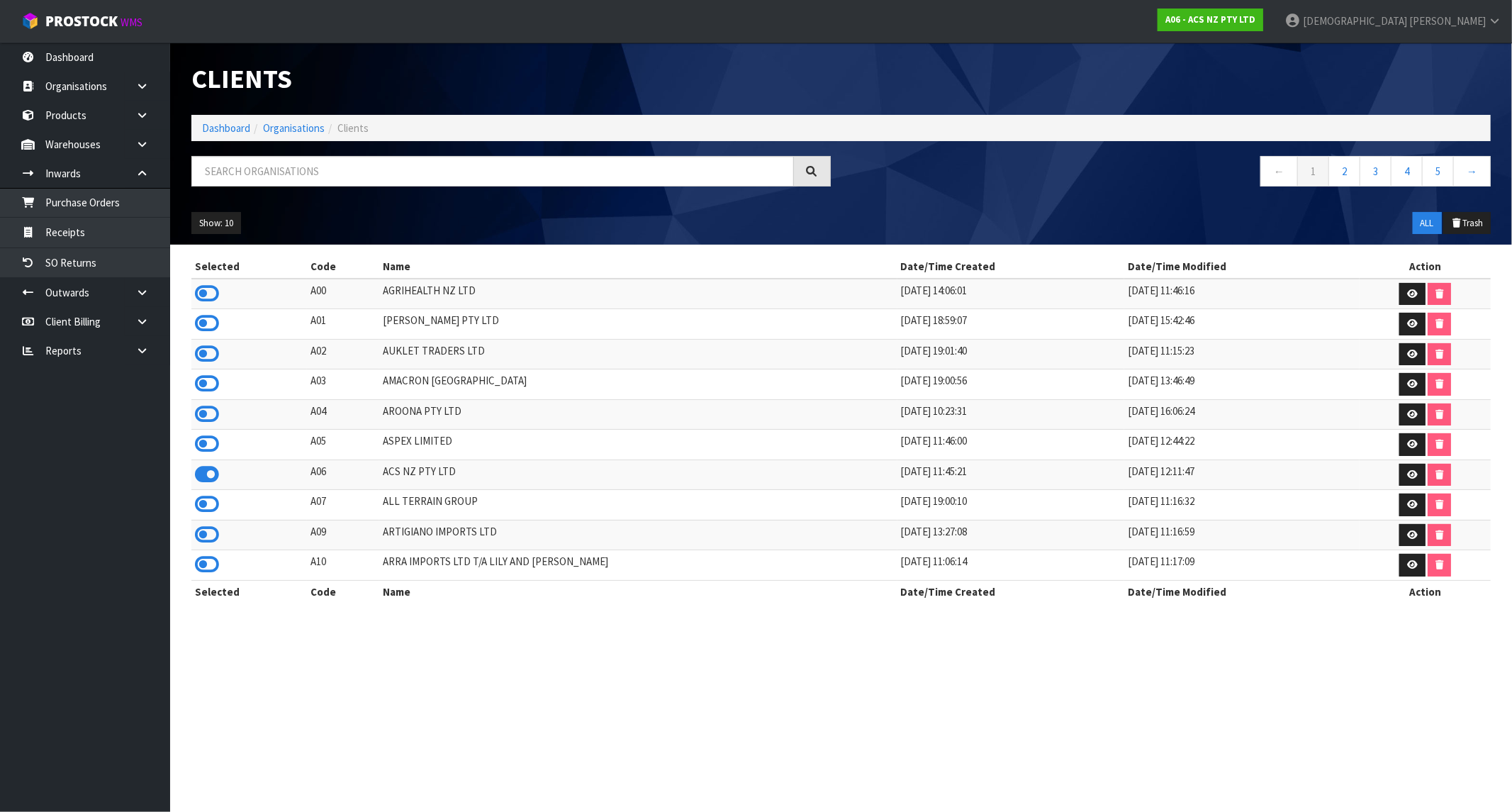
click at [1118, 129] on ol "Dashboard Organisations Clients" at bounding box center [841, 128] width 1299 height 26
click at [233, 180] on input "text" at bounding box center [493, 171] width 603 height 30
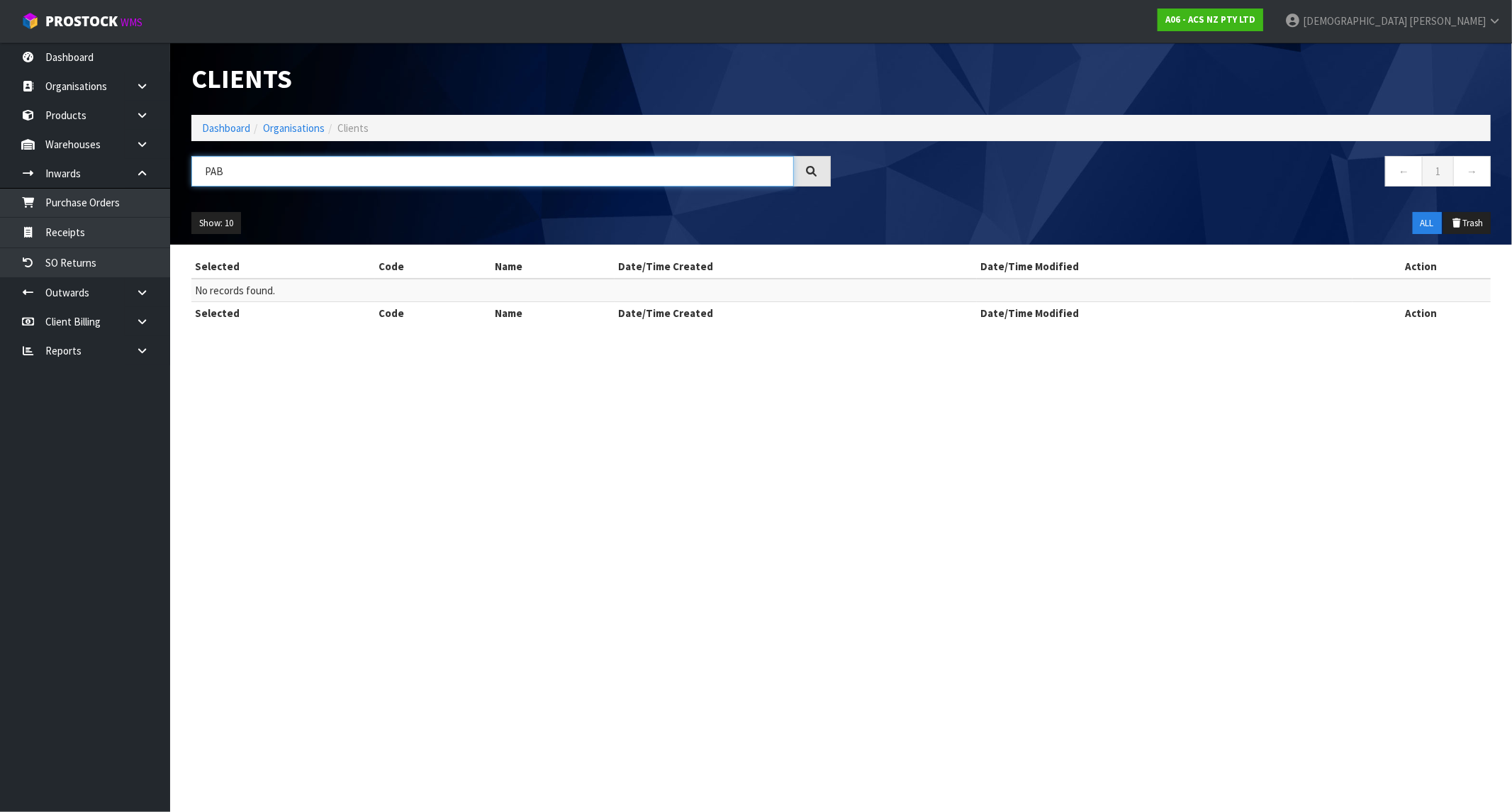
click at [221, 166] on input "PAB" at bounding box center [493, 171] width 603 height 30
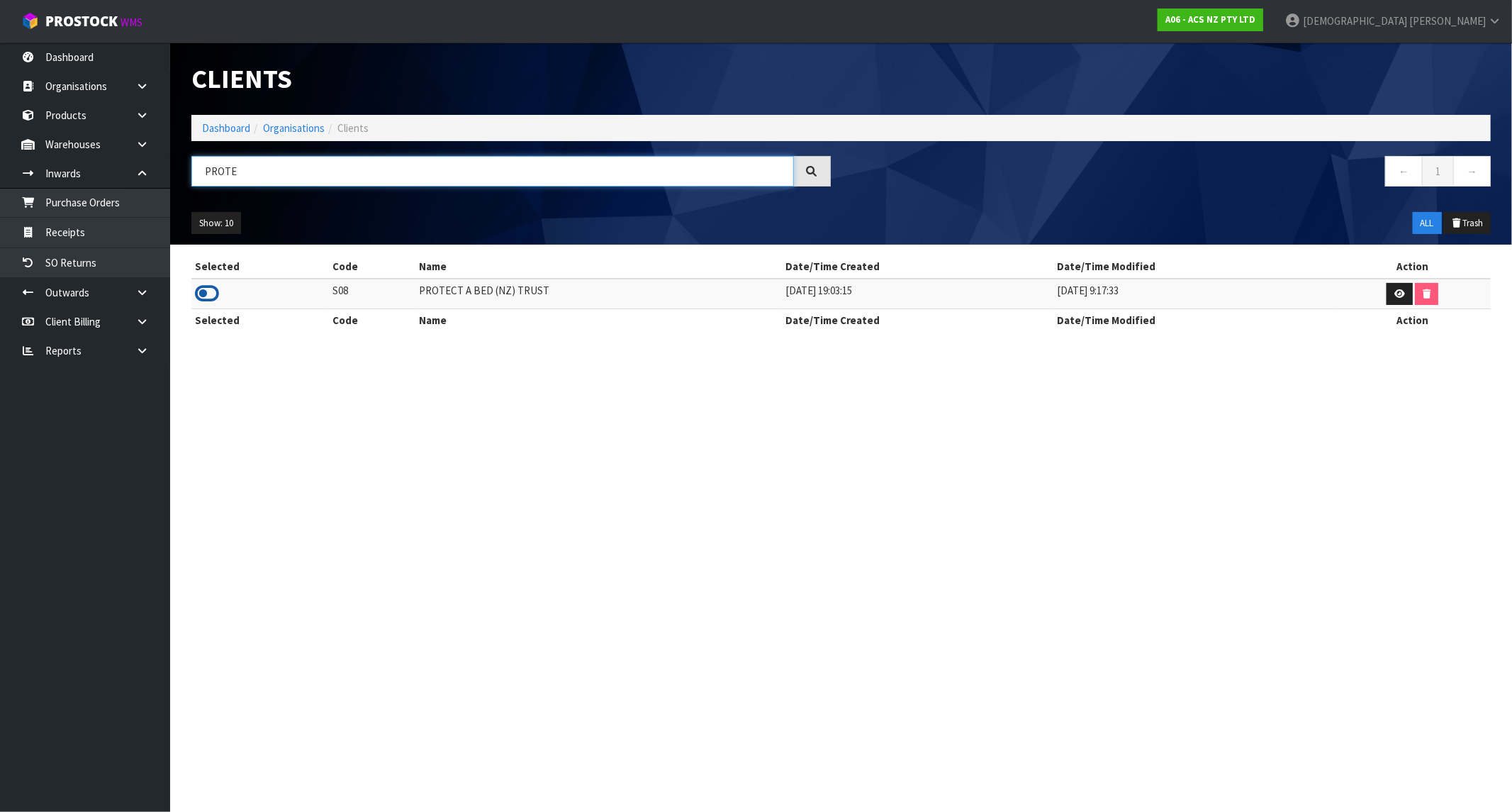
type input "PROTE"
click at [202, 292] on icon at bounding box center [207, 293] width 24 height 21
click at [75, 231] on link "Receipts" at bounding box center [85, 232] width 170 height 29
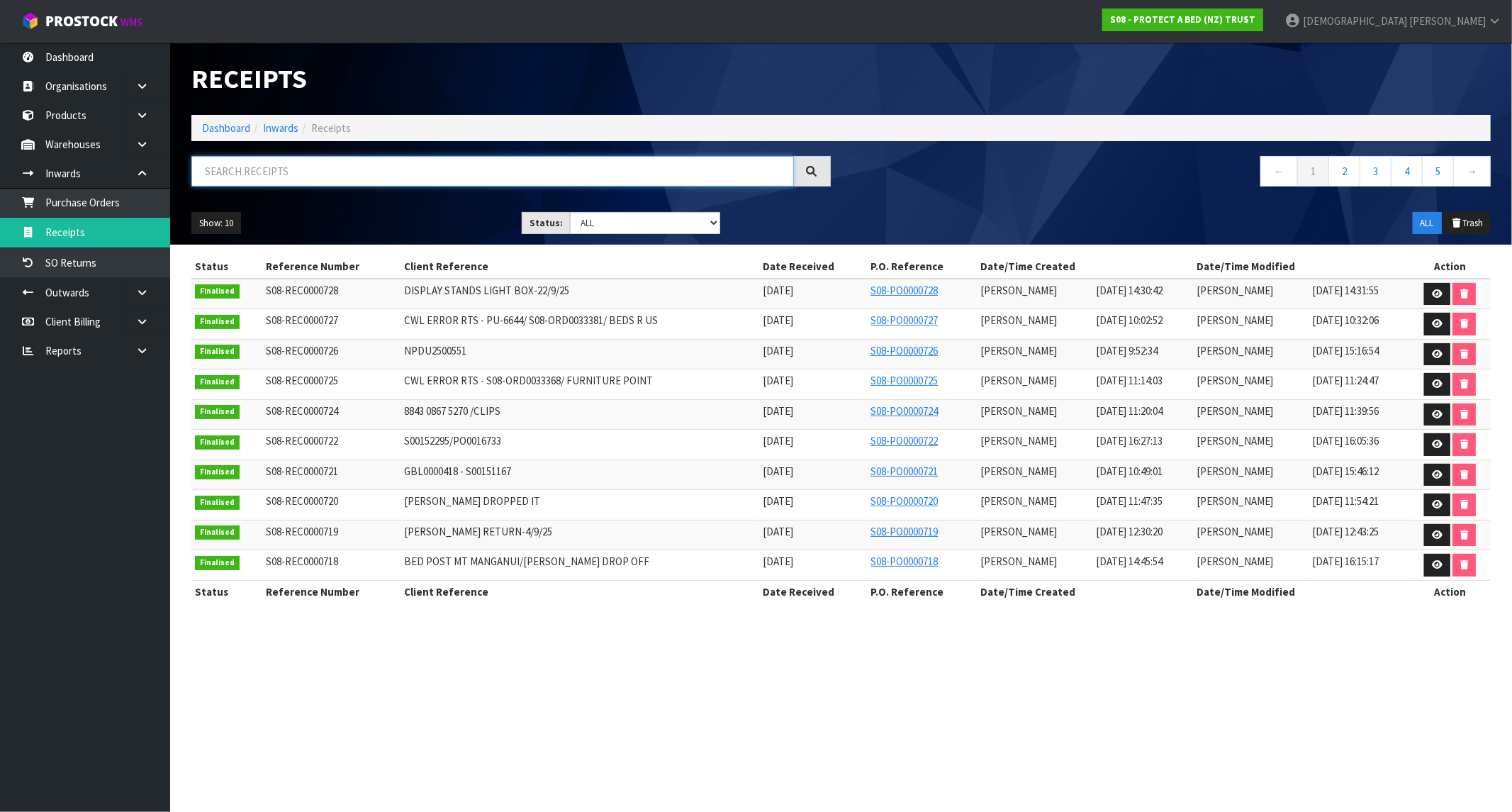
click at [261, 165] on input "text" at bounding box center [493, 171] width 603 height 30
click at [275, 173] on input "text" at bounding box center [493, 171] width 603 height 30
paste input "CWL ERROR RTS - PU-6644/ S08-ORD0033381/ BEDS R US"
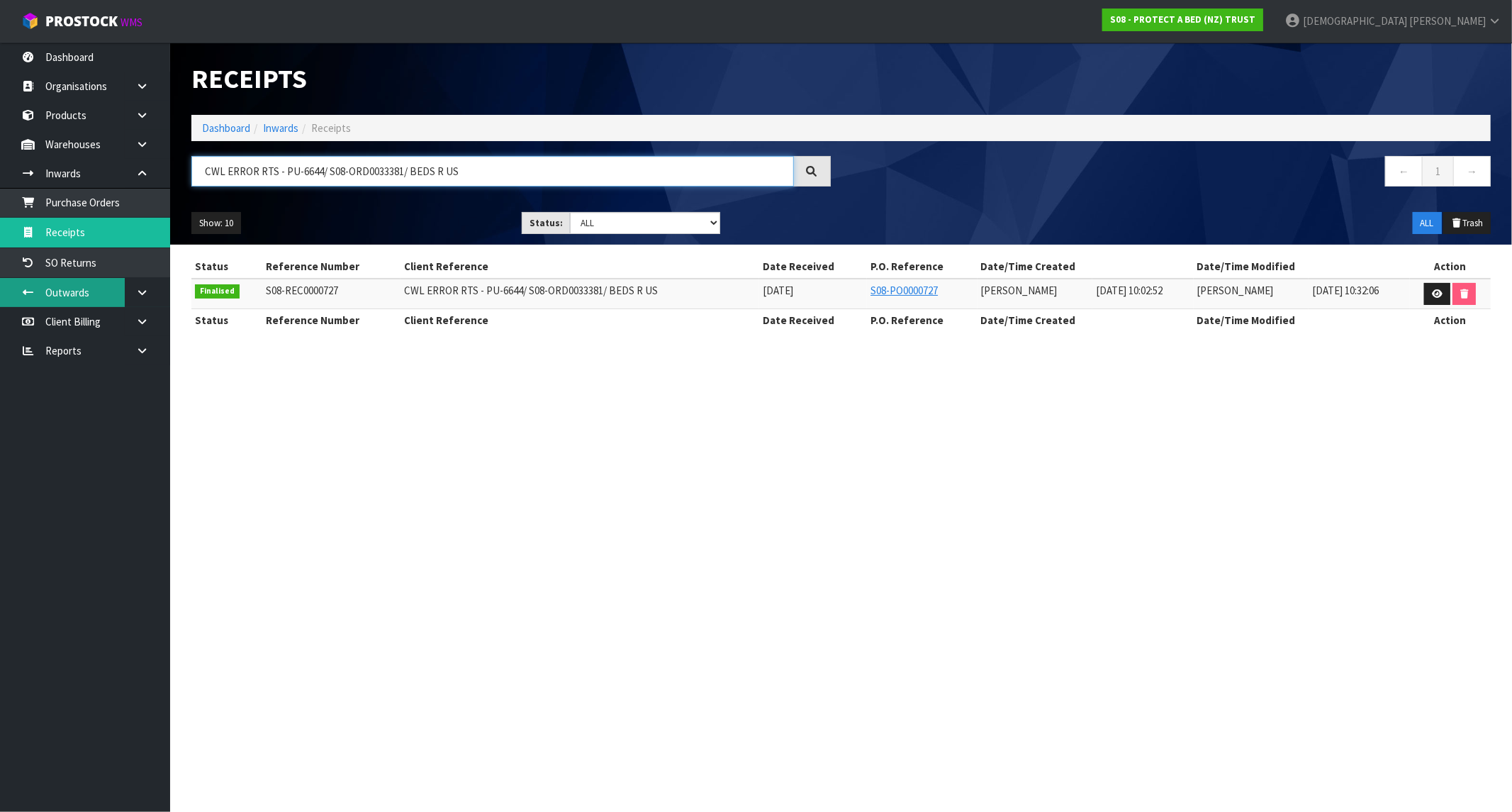
type input "CWL ERROR RTS - PU-6644/ S08-ORD0033381/ BEDS R US"
click at [1274, 4] on div "S08 - PROTECT A BED (NZ) TRUST" at bounding box center [1183, 19] width 183 height 39
click at [1264, 11] on link "S08 - PROTECT A BED (NZ) TRUST" at bounding box center [1182, 19] width 161 height 23
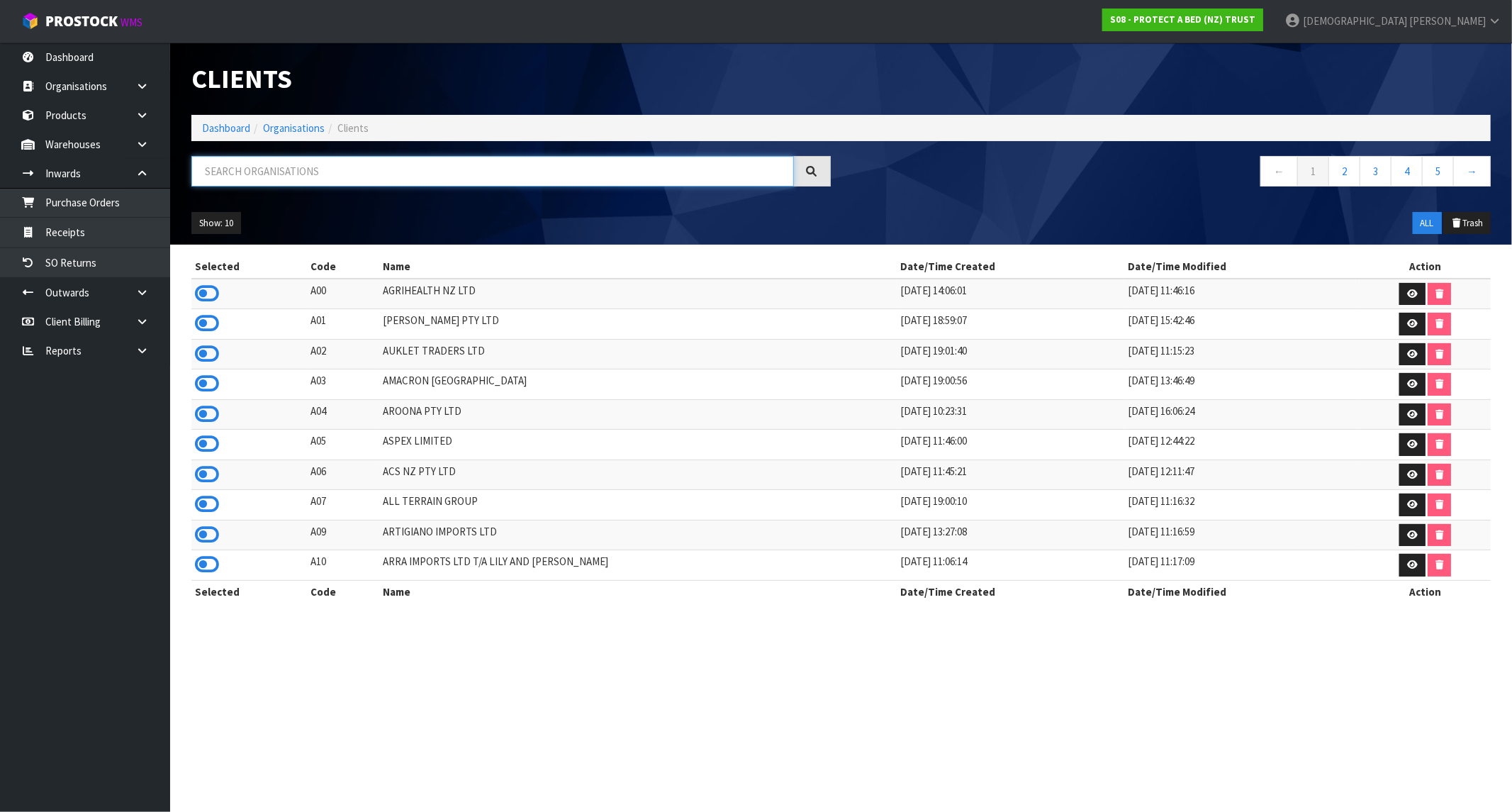
click at [280, 171] on input "text" at bounding box center [493, 171] width 603 height 30
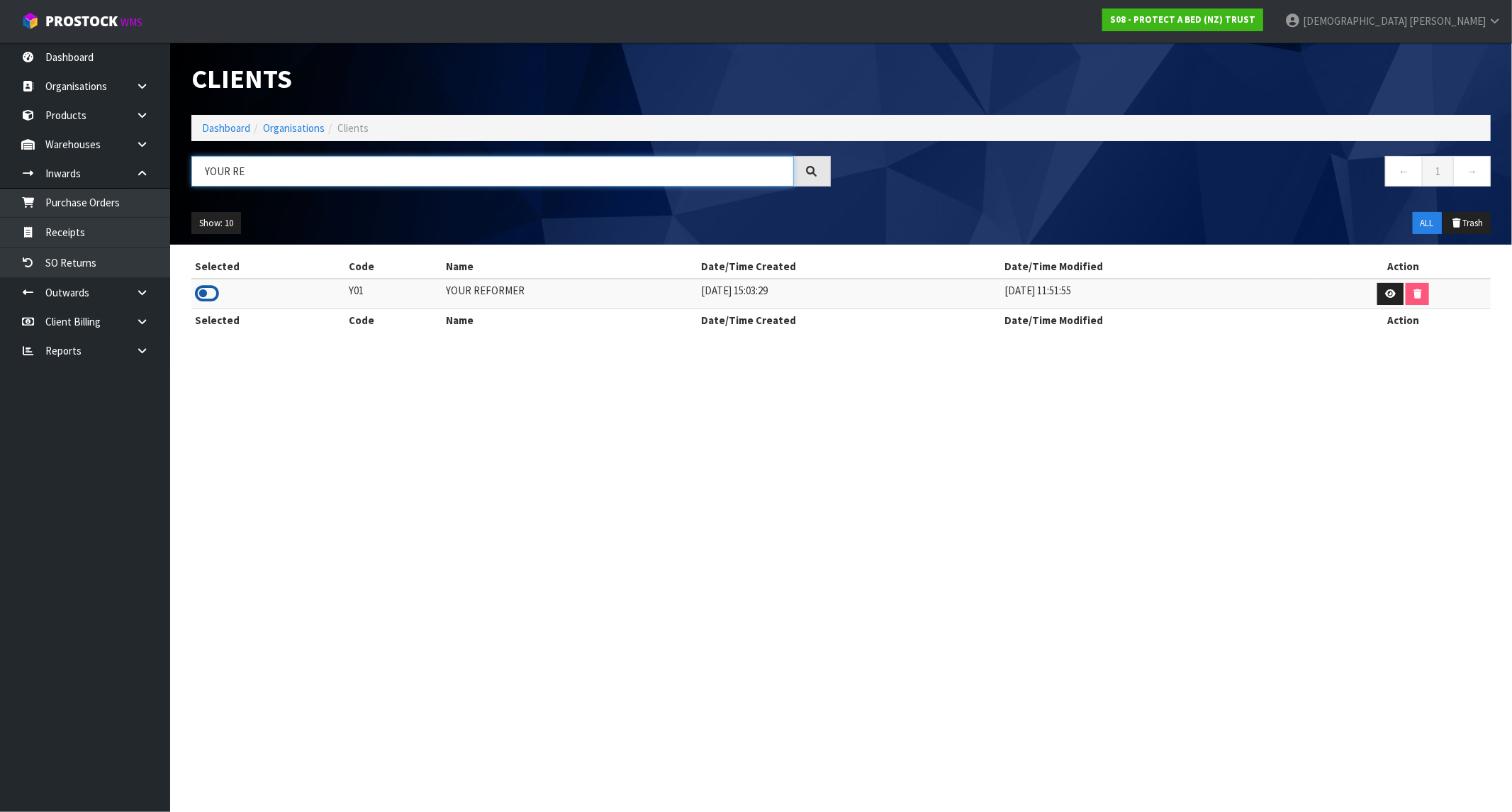
type input "YOUR RE"
click at [207, 293] on icon at bounding box center [207, 293] width 24 height 21
click at [86, 224] on link "Receipts" at bounding box center [85, 232] width 170 height 29
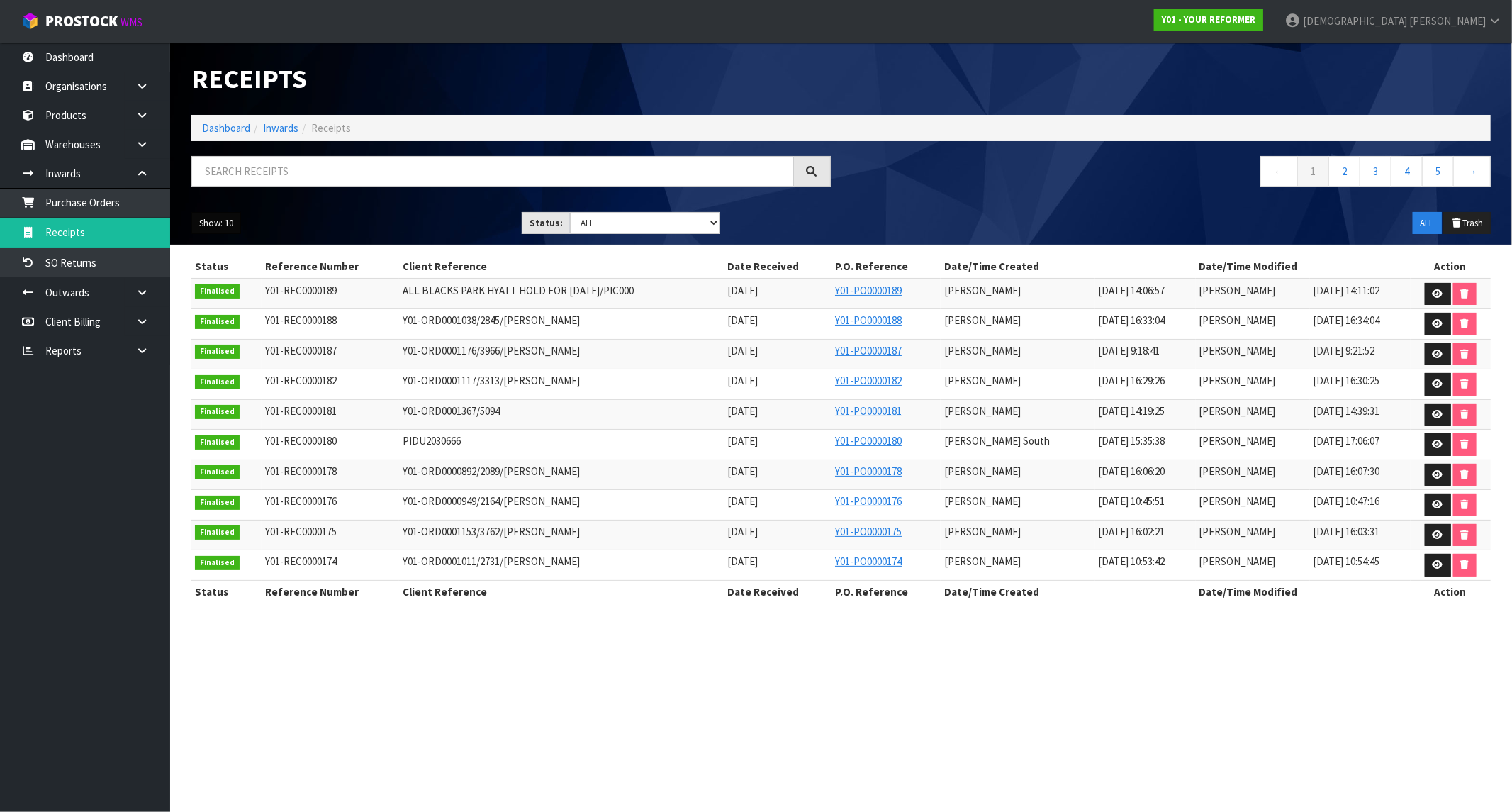
click at [213, 226] on button "Show: 10" at bounding box center [216, 223] width 49 height 23
click at [221, 301] on link "50" at bounding box center [247, 308] width 112 height 19
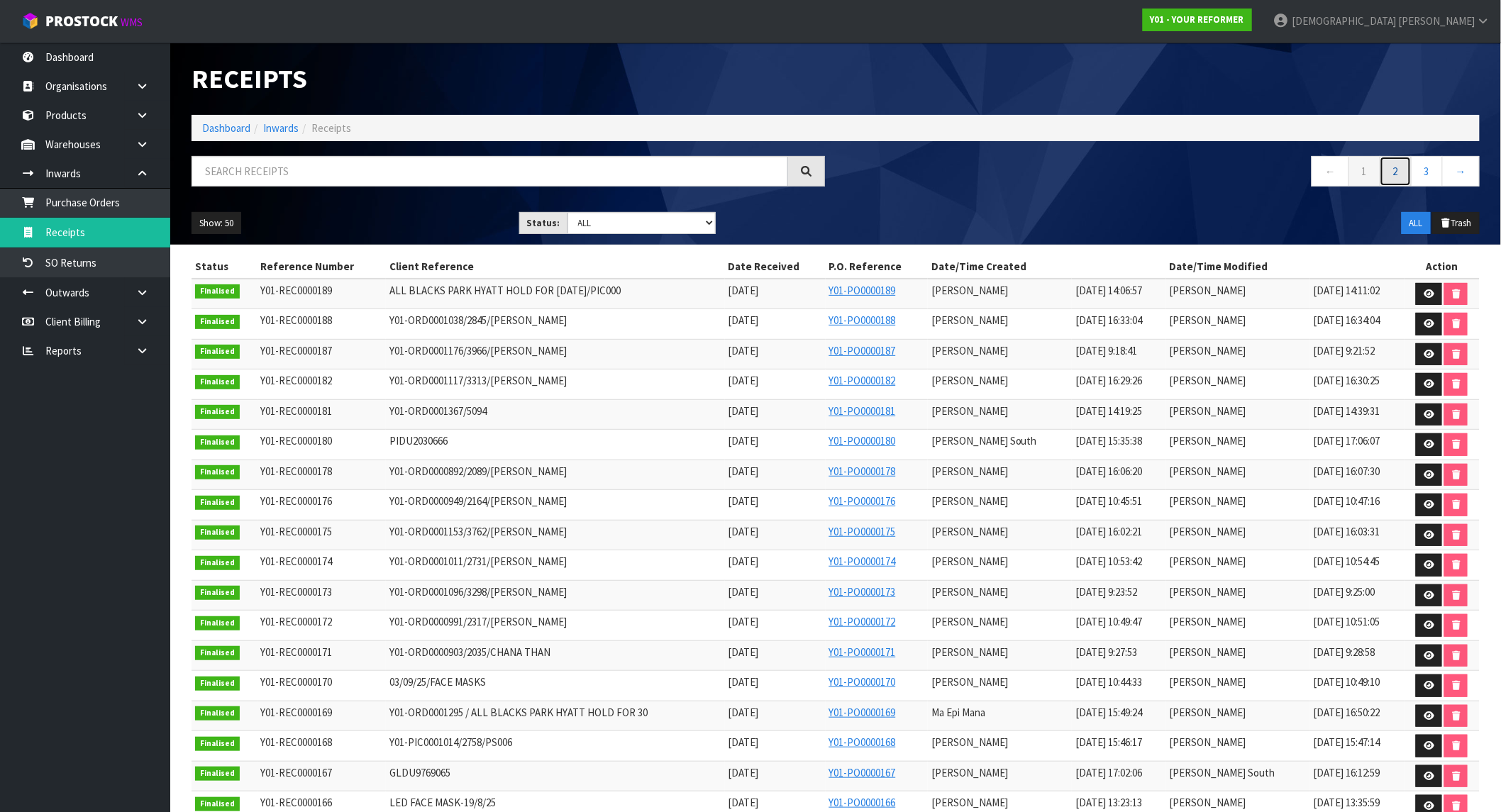
click at [1409, 170] on link "2" at bounding box center [1395, 171] width 32 height 30
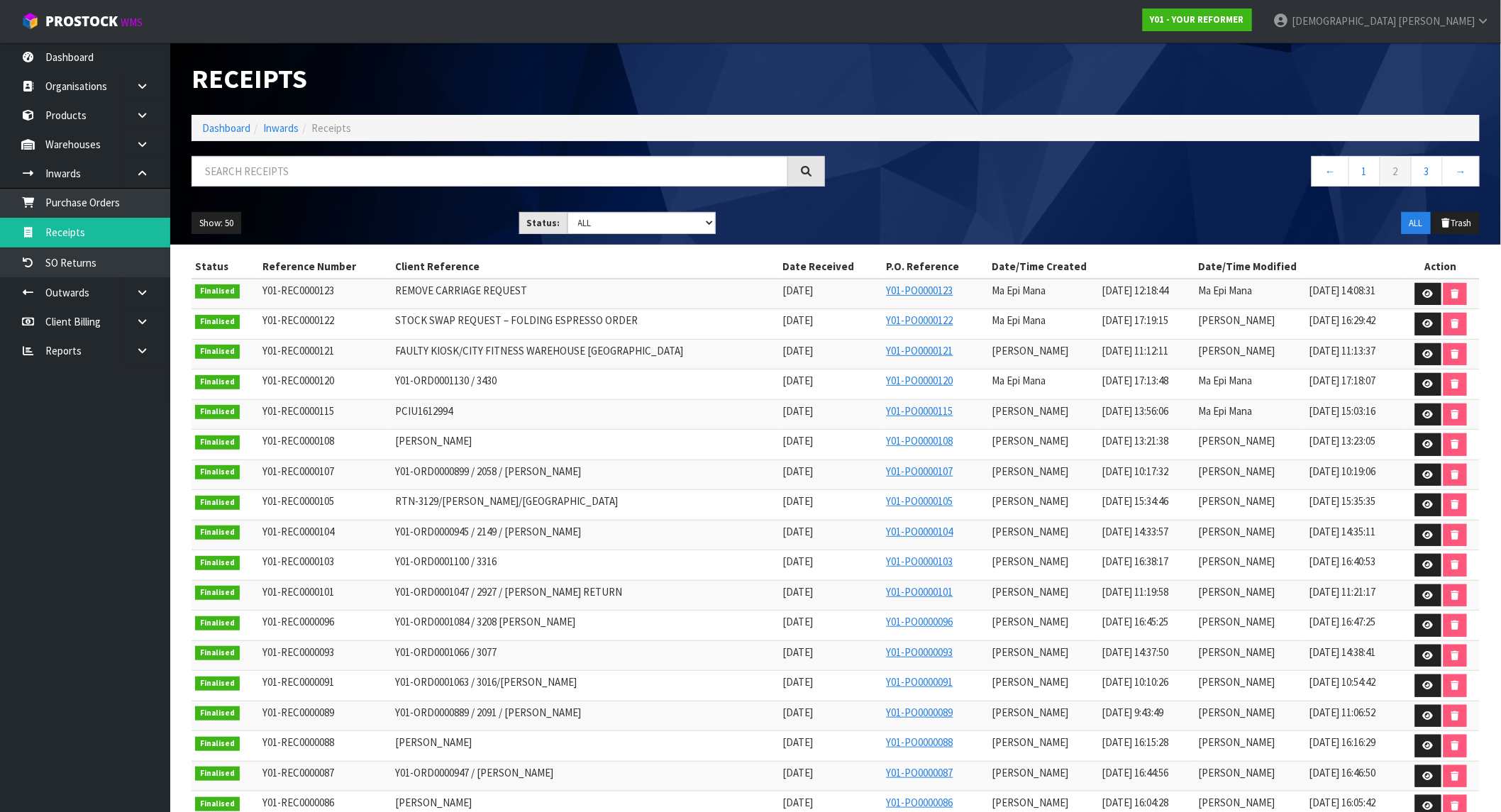
drag, startPoint x: 782, startPoint y: 295, endPoint x: 703, endPoint y: 294, distance: 79.0
click at [703, 294] on tr "Finalised Y01-REC0000123 REMOVE CARRIAGE REQUEST [DATE] Y01-PO0000123 Ma Epi Ma…" at bounding box center [836, 293] width 1288 height 30
copy tr "[DATE]"
click at [334, 156] on input "text" at bounding box center [490, 171] width 597 height 30
paste input "[DATE]"
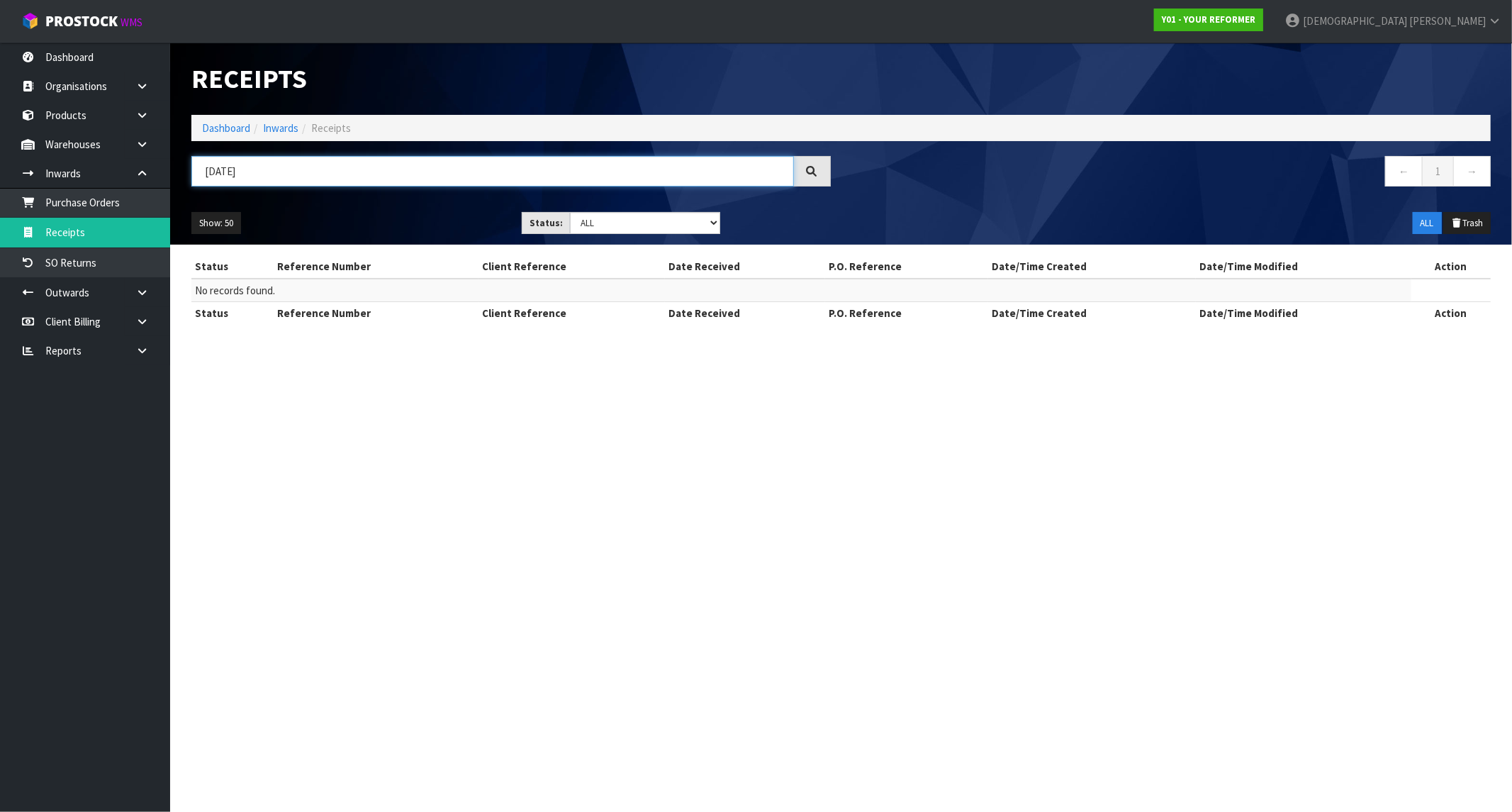
click at [222, 168] on input "[DATE]" at bounding box center [493, 171] width 603 height 30
type input "[DATE]"
click at [258, 173] on input "[DATE]" at bounding box center [493, 171] width 603 height 30
click at [1255, 23] on strong "Y01 - YOUR REFORMER" at bounding box center [1209, 19] width 93 height 12
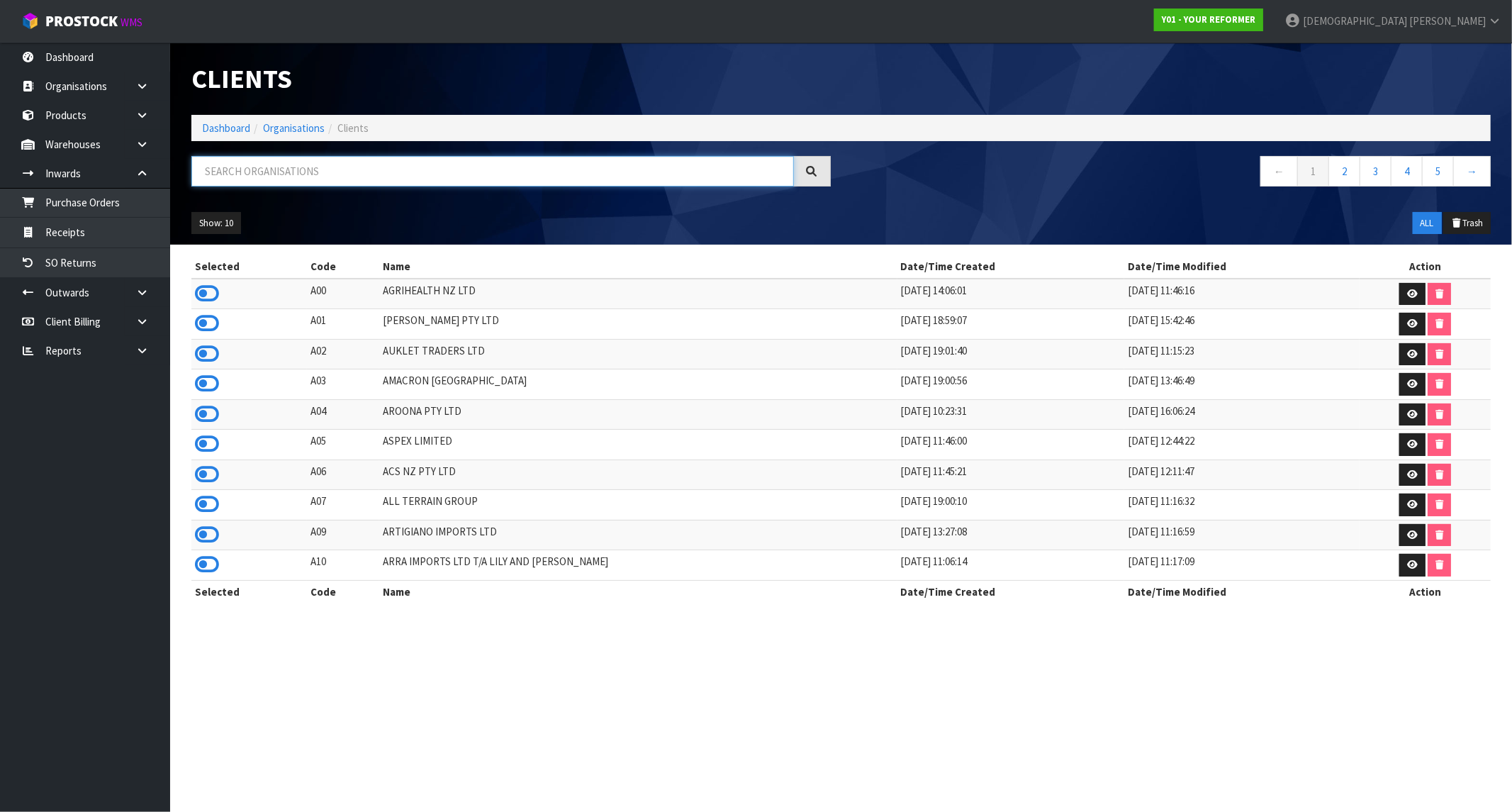
click at [347, 180] on input "text" at bounding box center [493, 171] width 603 height 30
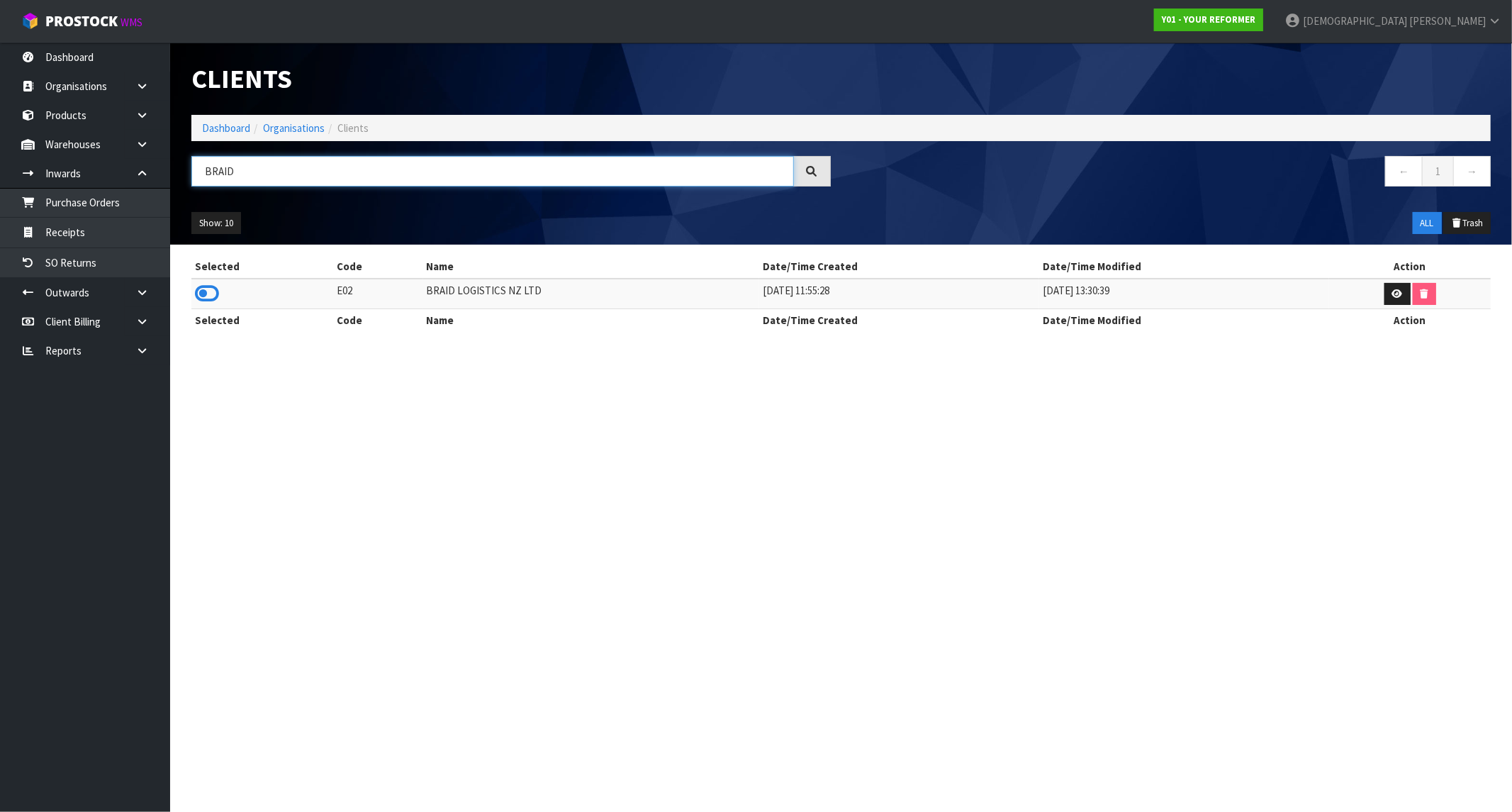
type input "BRAID"
click at [218, 298] on td at bounding box center [262, 293] width 142 height 30
click at [201, 294] on icon at bounding box center [207, 293] width 24 height 21
click at [102, 239] on link "Receipts" at bounding box center [85, 232] width 170 height 29
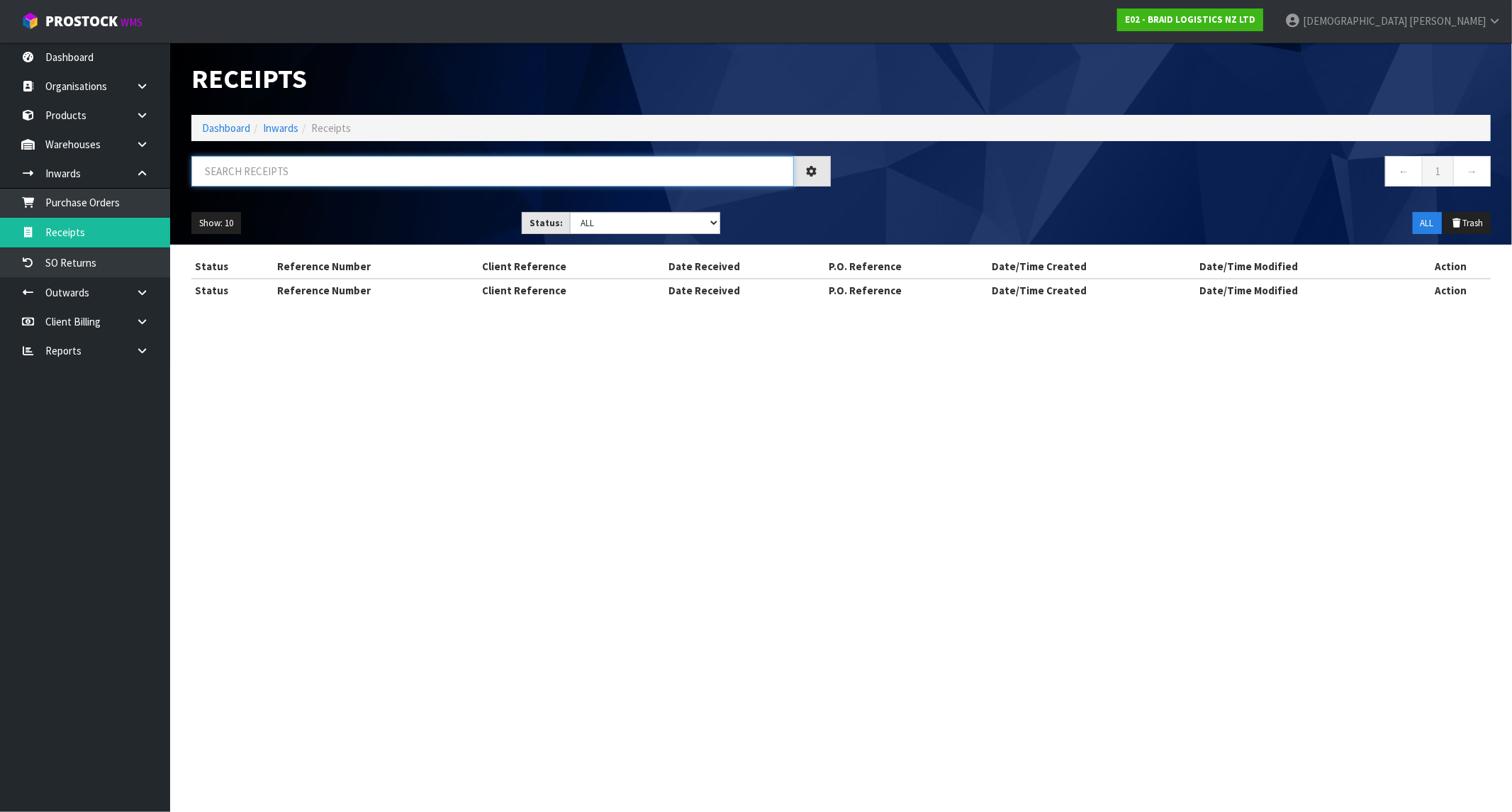
click at [258, 176] on input "text" at bounding box center [493, 171] width 603 height 30
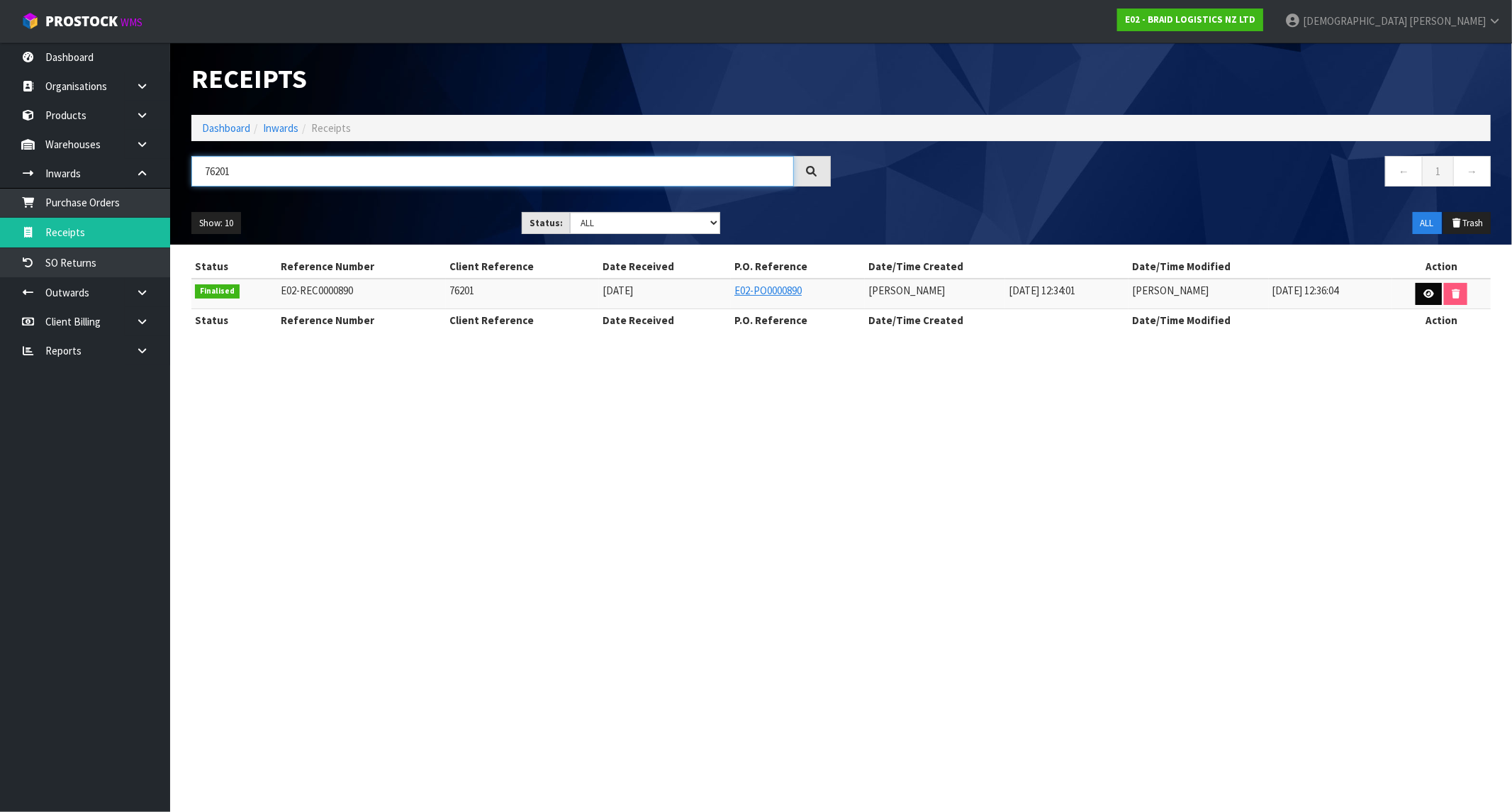
type input "76201"
click at [1419, 290] on link at bounding box center [1428, 294] width 26 height 23
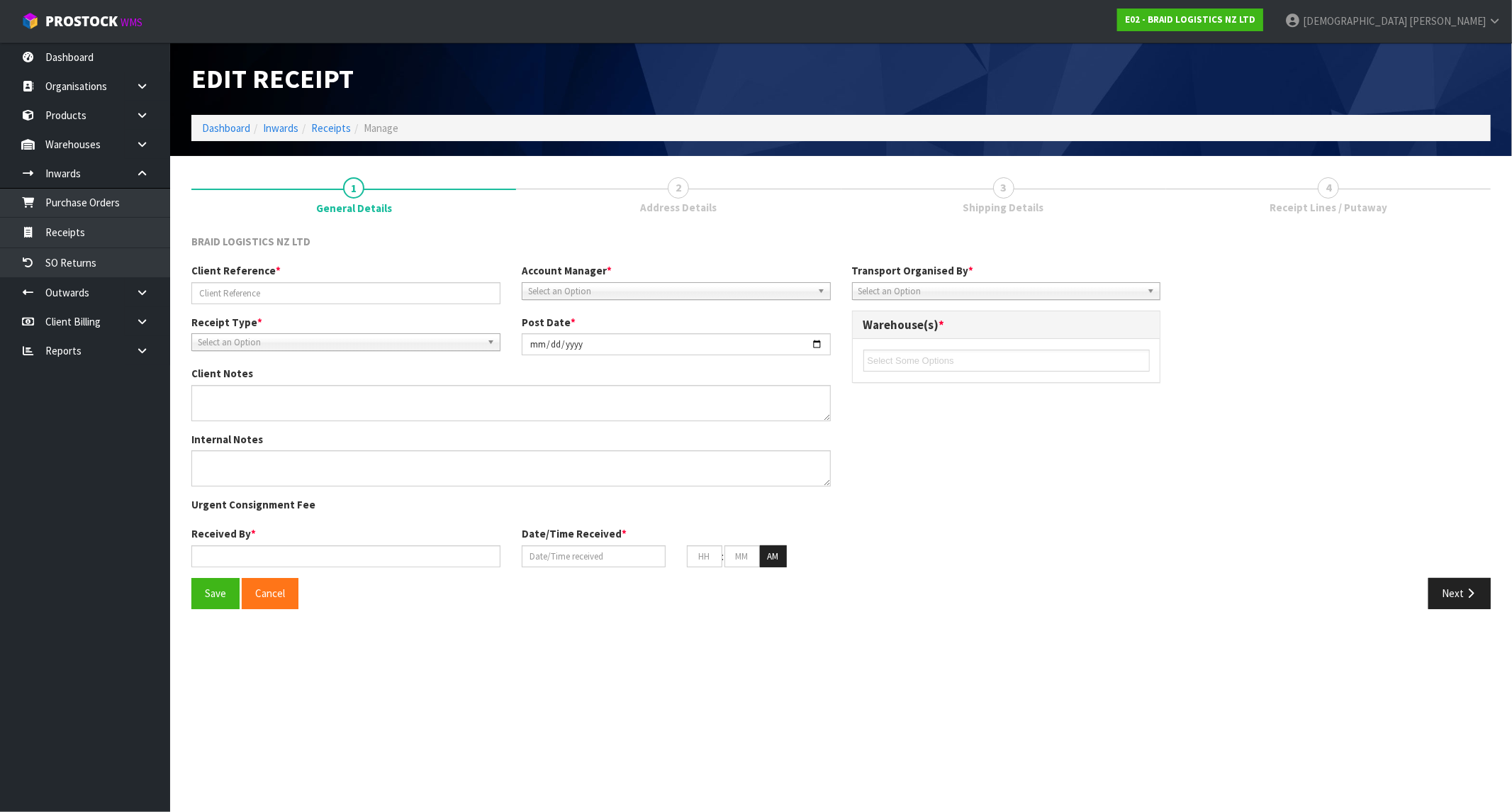
type input "76201"
type input "[DATE]"
type input "[PERSON_NAME]"
type input "[DATE]"
type input "12"
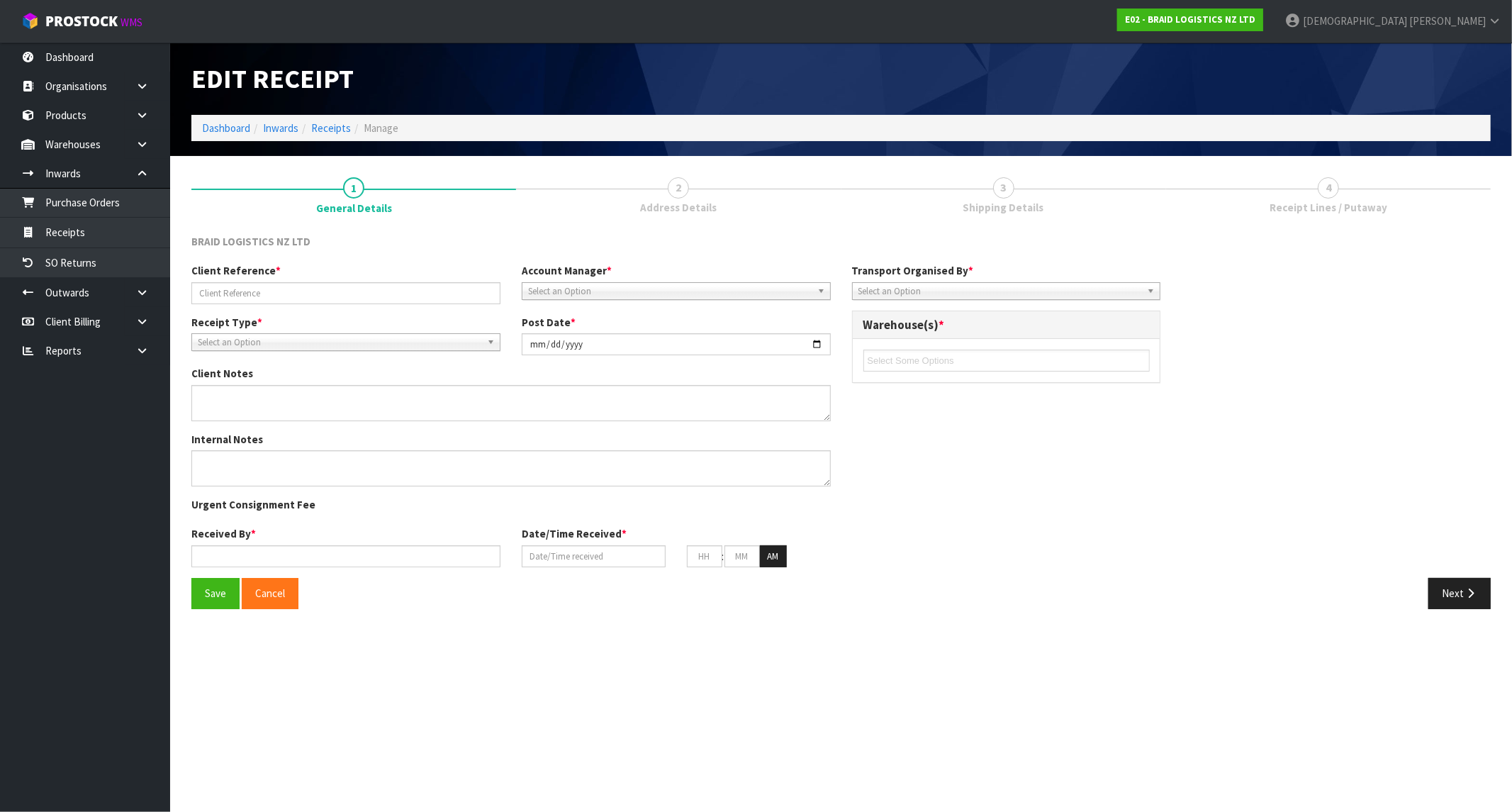
type input "34"
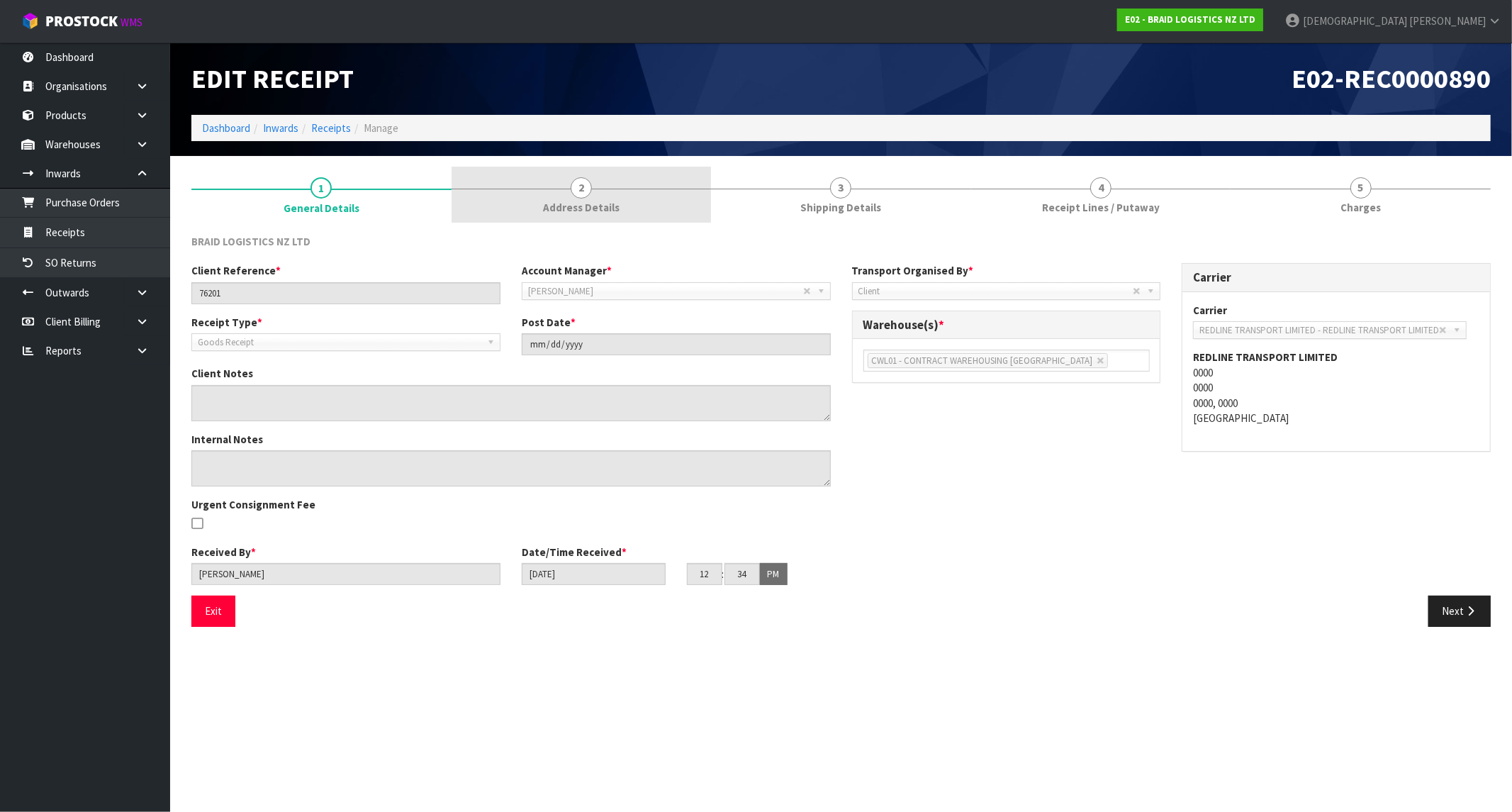
click at [566, 198] on link "2 Address Details" at bounding box center [582, 194] width 260 height 56
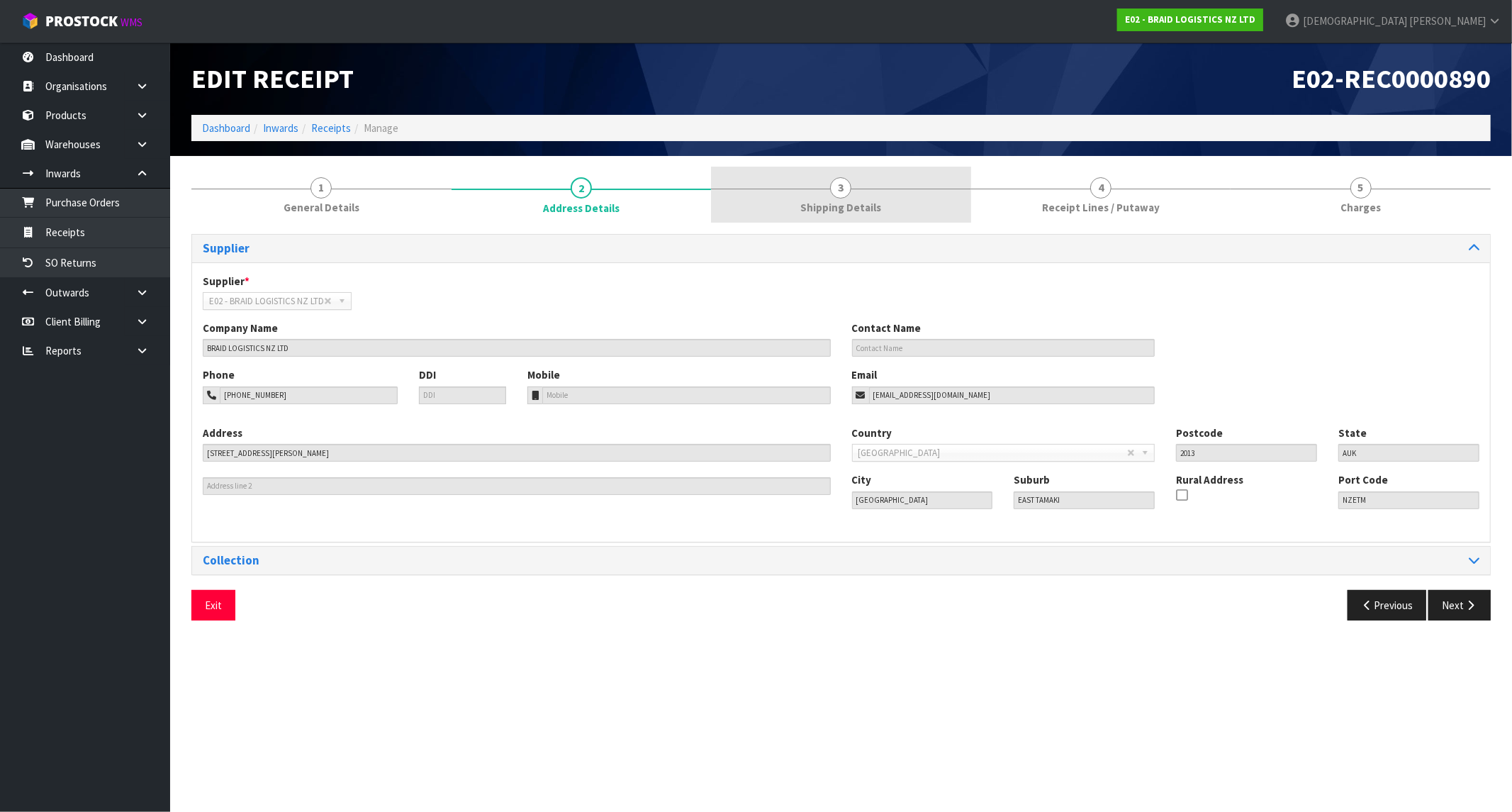
click at [857, 209] on span "Shipping Details" at bounding box center [841, 207] width 81 height 15
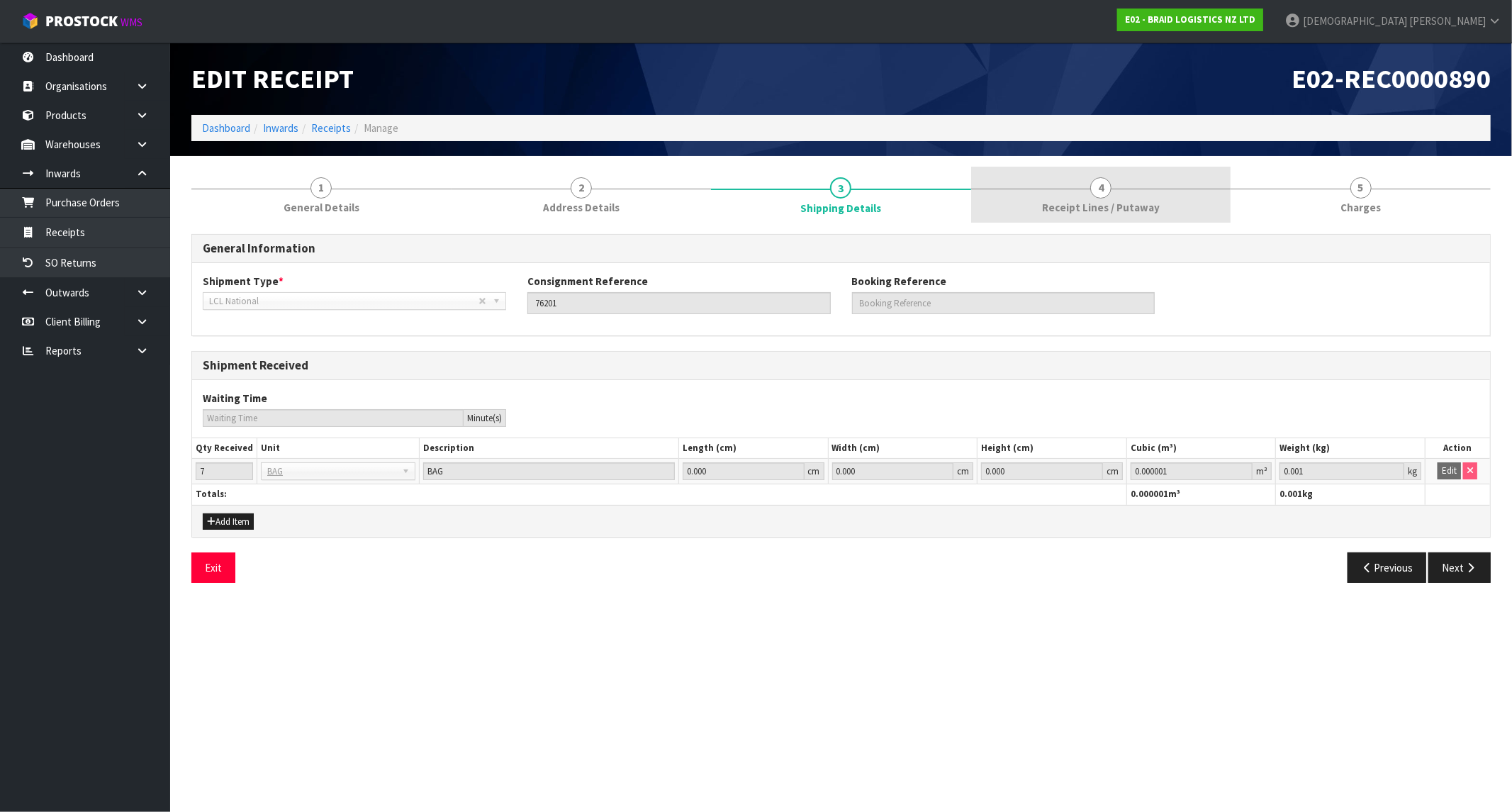
click at [1071, 214] on span "Receipt Lines / Putaway" at bounding box center [1100, 207] width 118 height 15
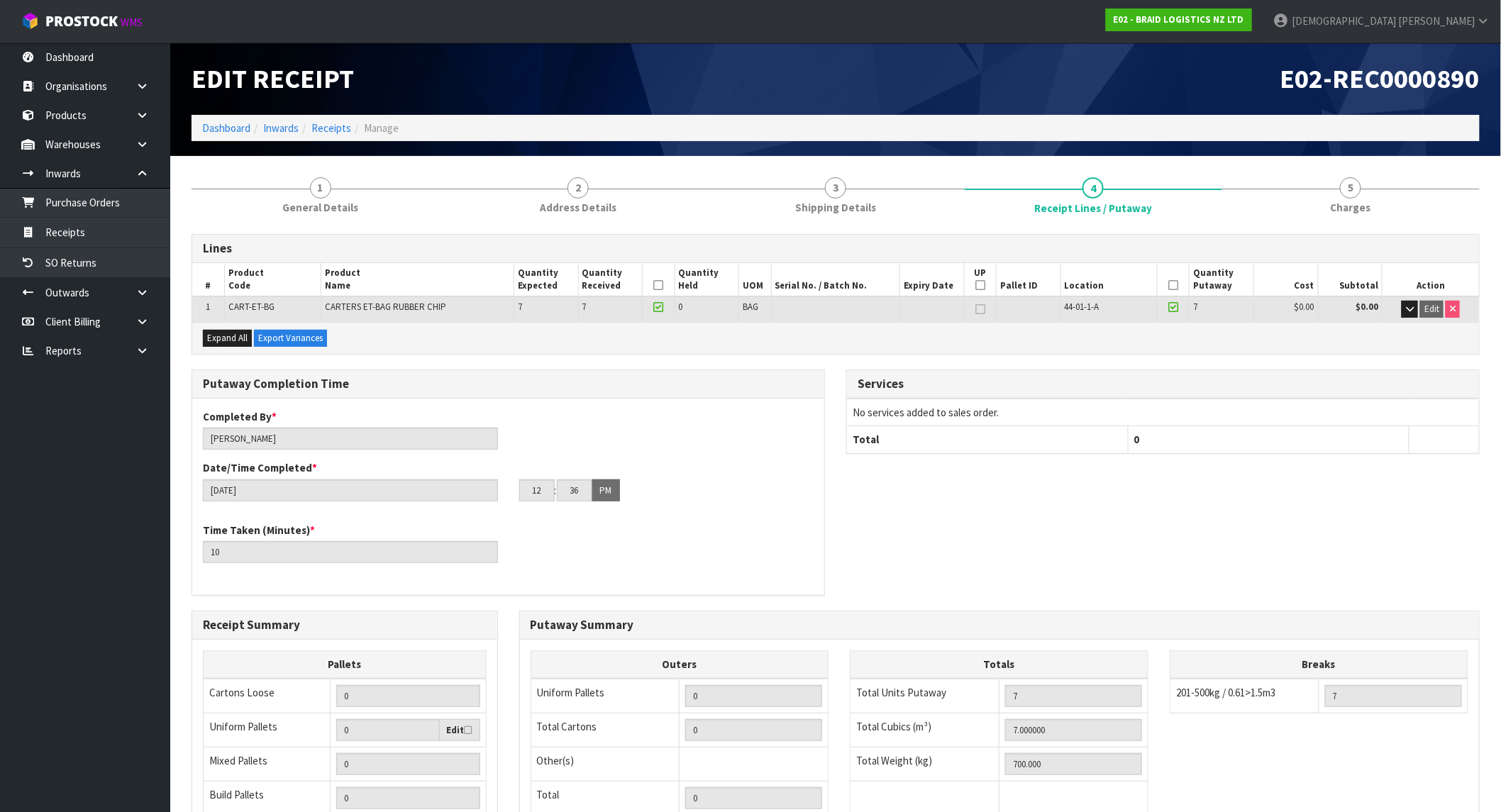
click at [196, 115] on ol "Dashboard Inwards Receipts Manage" at bounding box center [836, 128] width 1288 height 26
click at [202, 125] on link "Dashboard" at bounding box center [226, 128] width 48 height 14
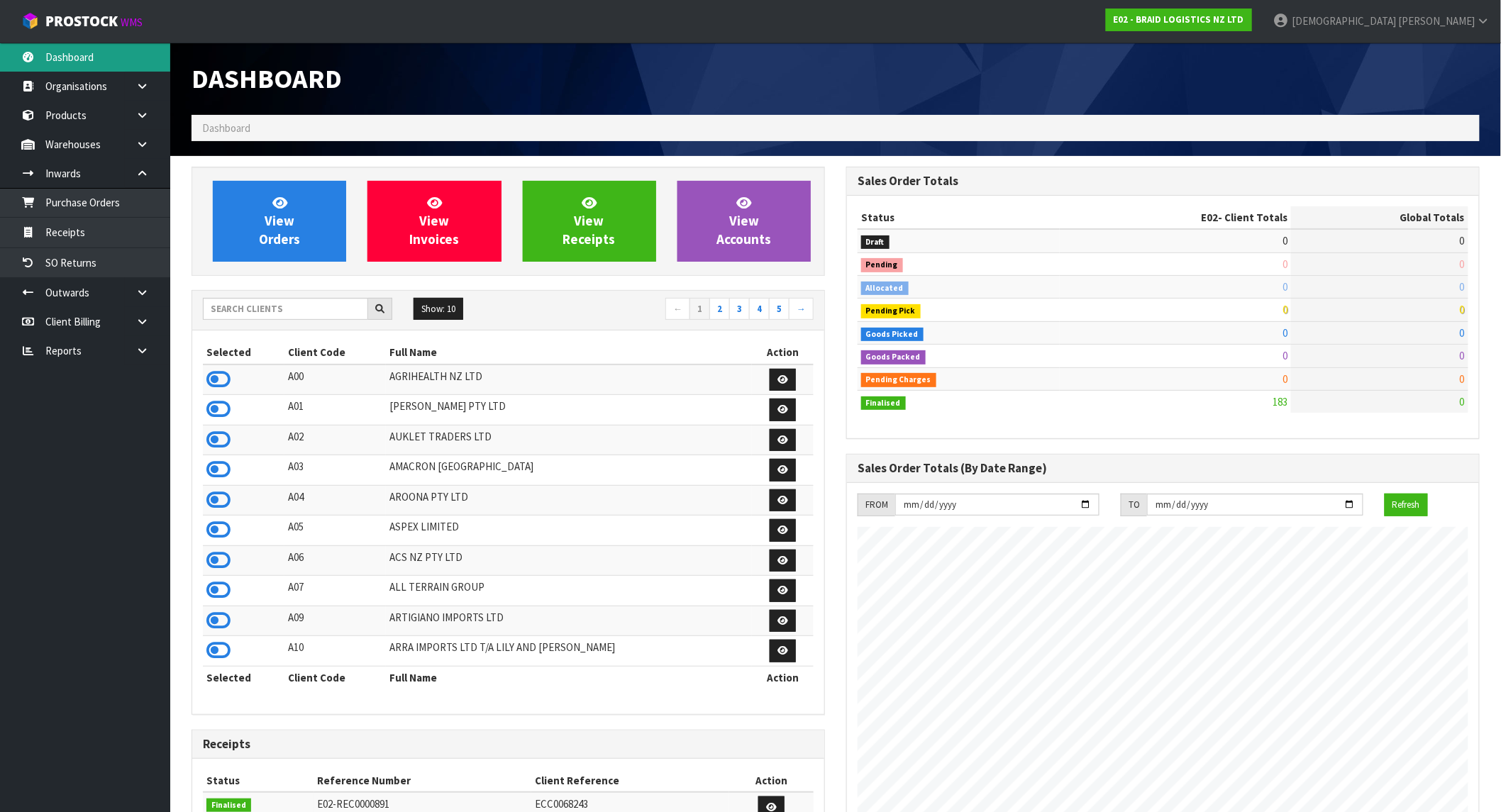
scroll to position [912, 655]
click at [84, 52] on link "Dashboard" at bounding box center [85, 58] width 170 height 29
click at [69, 94] on link "Organisations" at bounding box center [85, 86] width 170 height 29
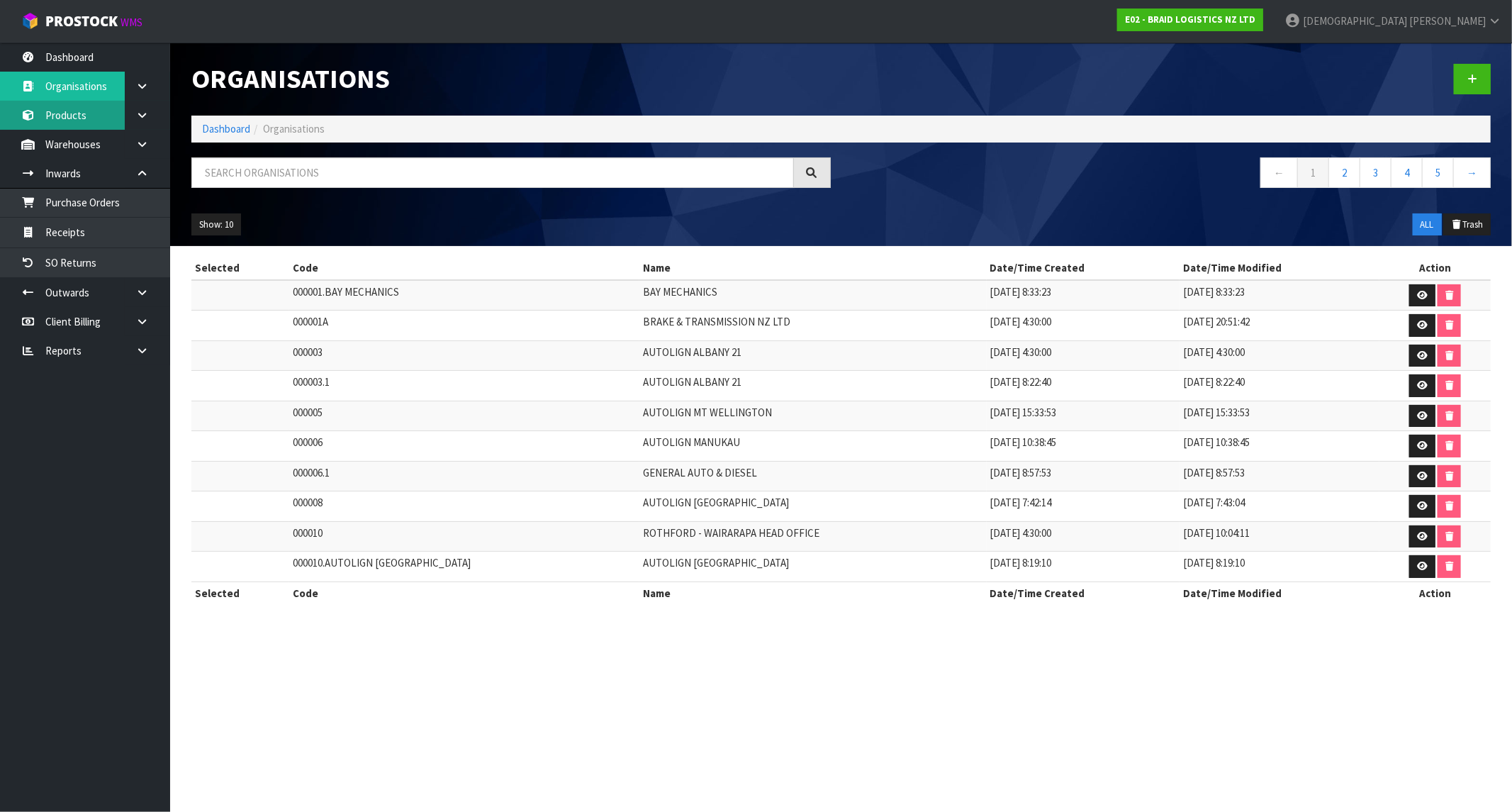
click at [68, 121] on link "Products" at bounding box center [85, 115] width 170 height 29
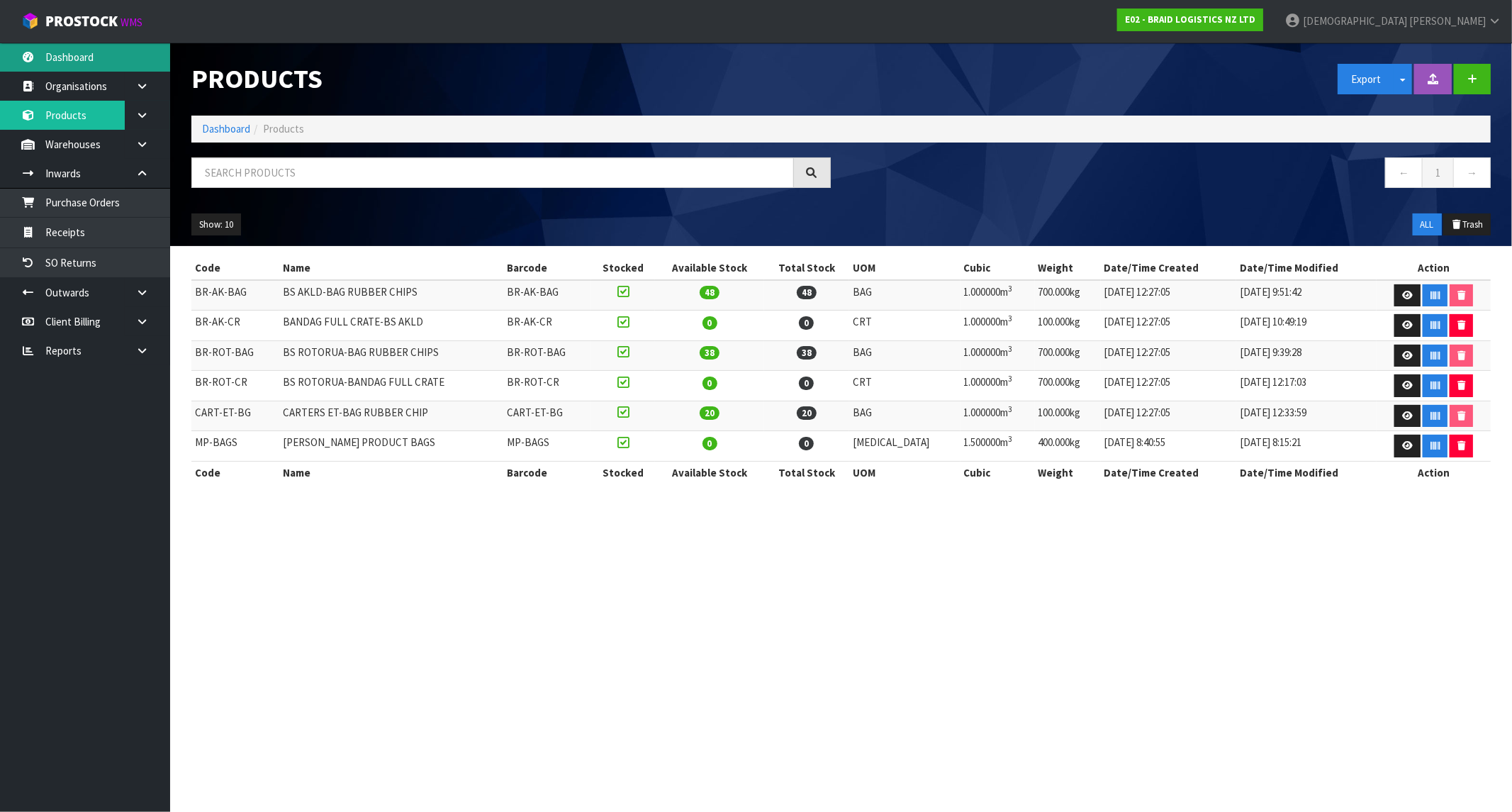
click at [68, 64] on link "Dashboard" at bounding box center [85, 58] width 170 height 29
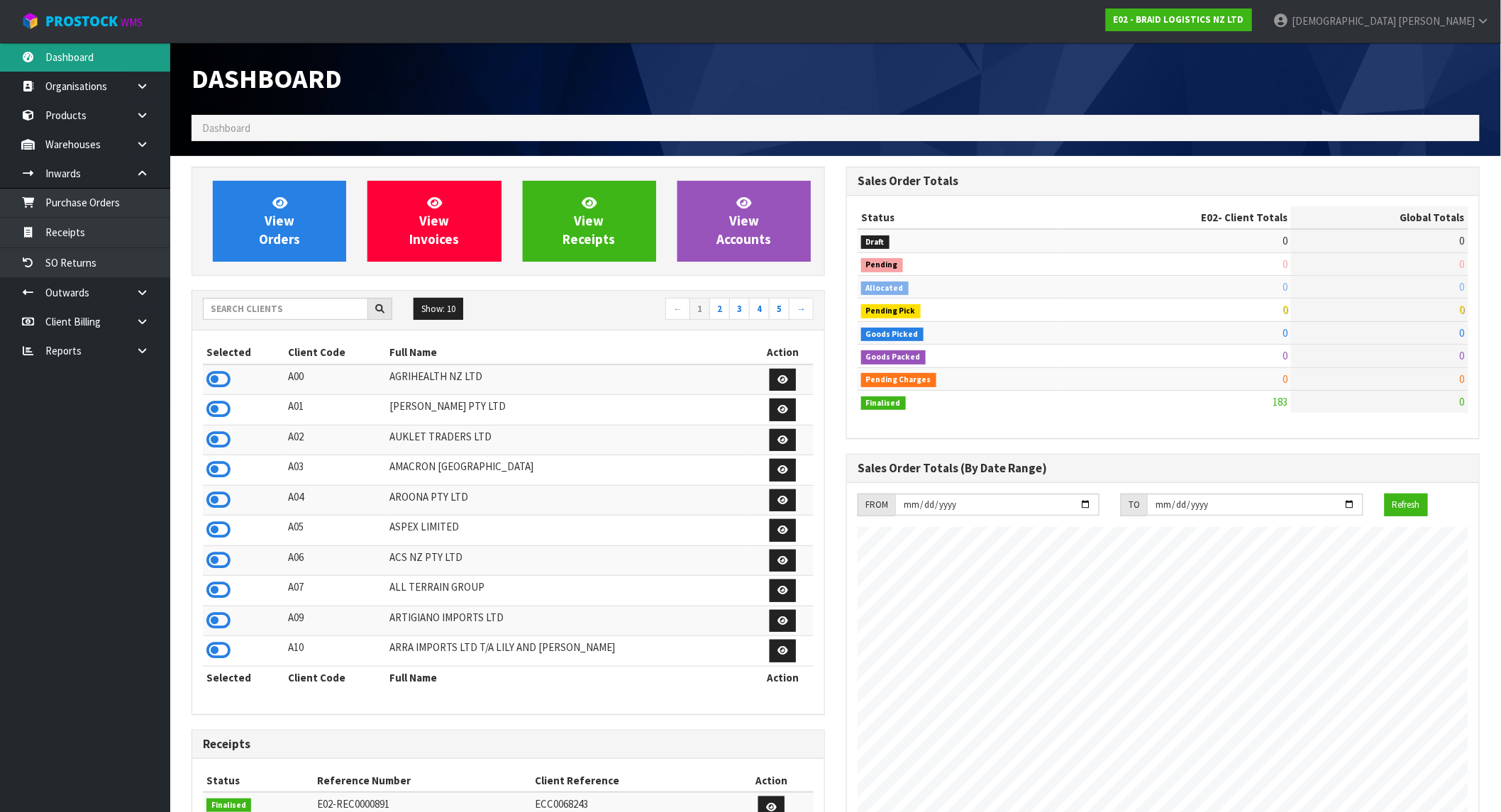
scroll to position [912, 655]
click at [104, 360] on link "Reports" at bounding box center [85, 351] width 170 height 29
click at [135, 351] on icon at bounding box center [142, 351] width 14 height 11
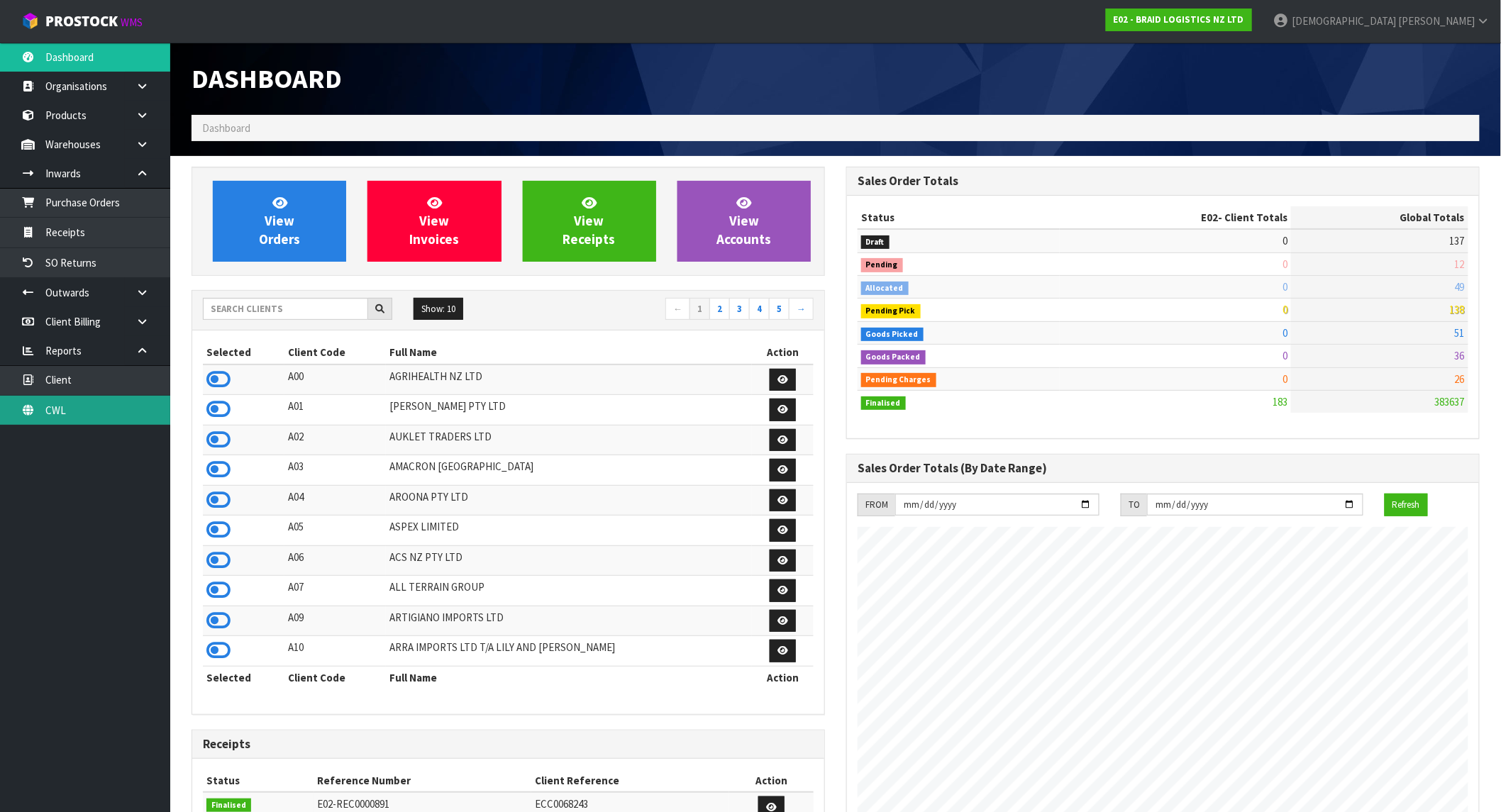
click at [75, 405] on link "CWL" at bounding box center [85, 410] width 170 height 29
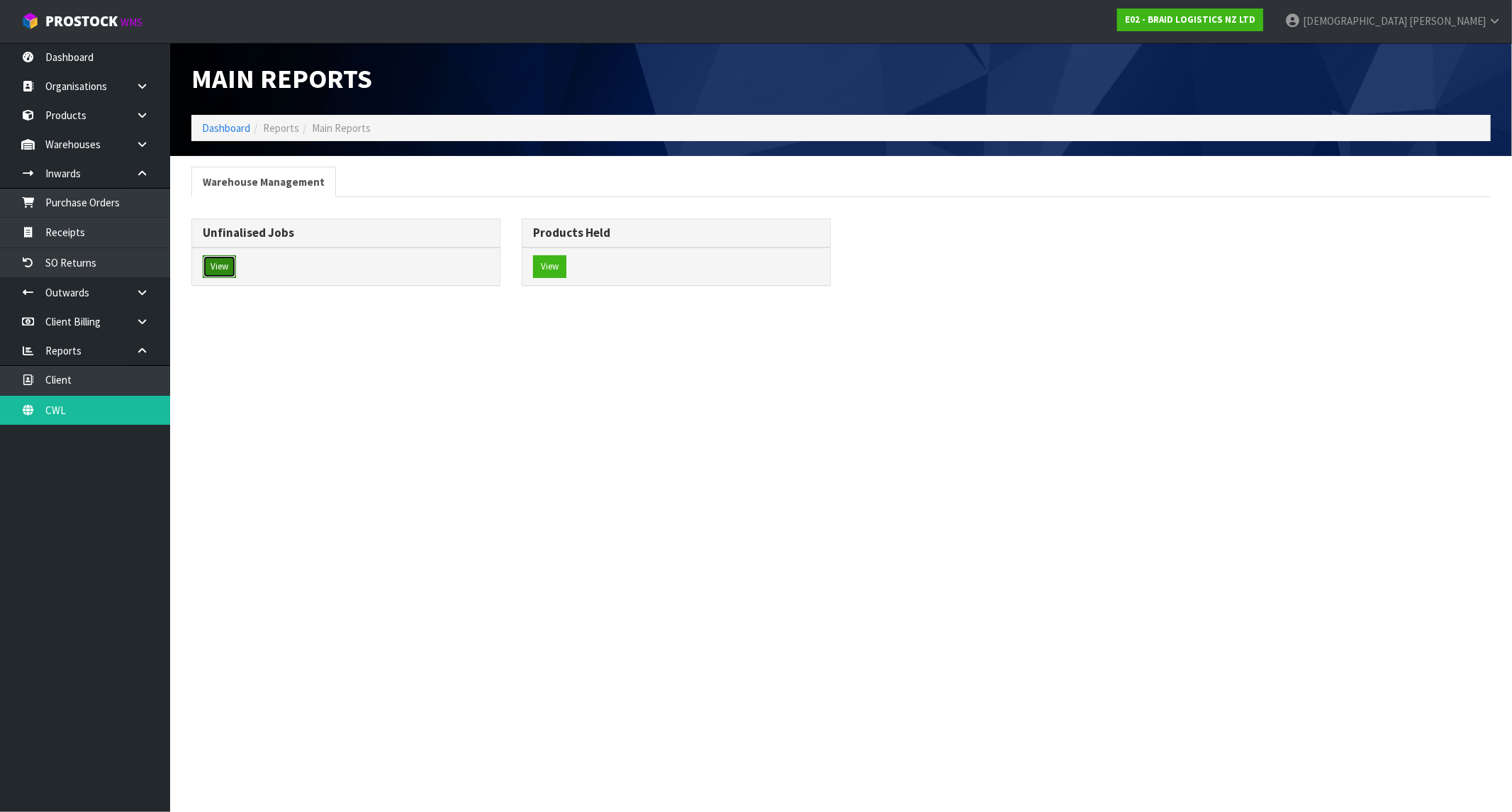
click at [221, 258] on button "View" at bounding box center [219, 267] width 33 height 23
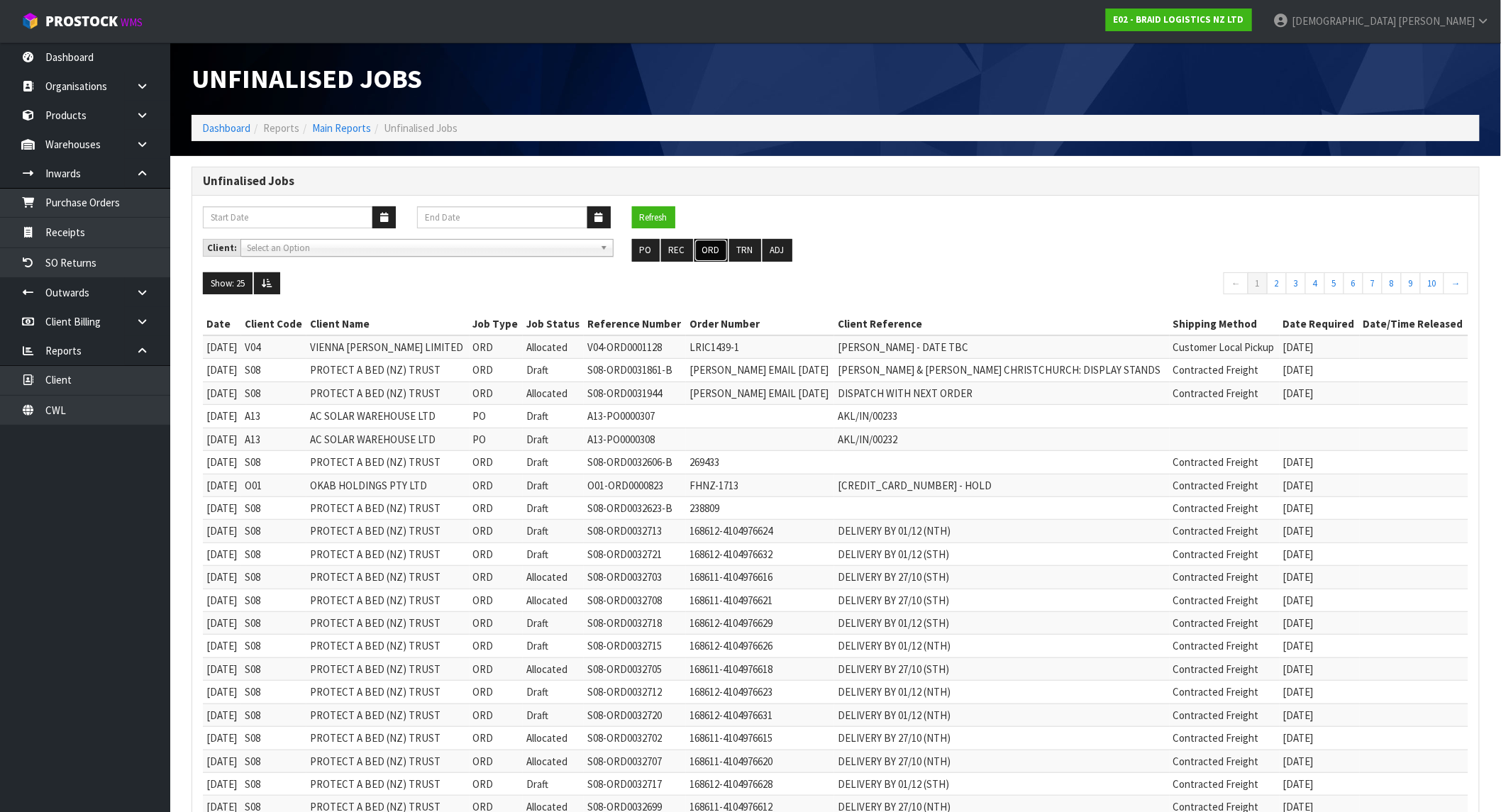
click at [705, 249] on button "ORD" at bounding box center [711, 250] width 33 height 23
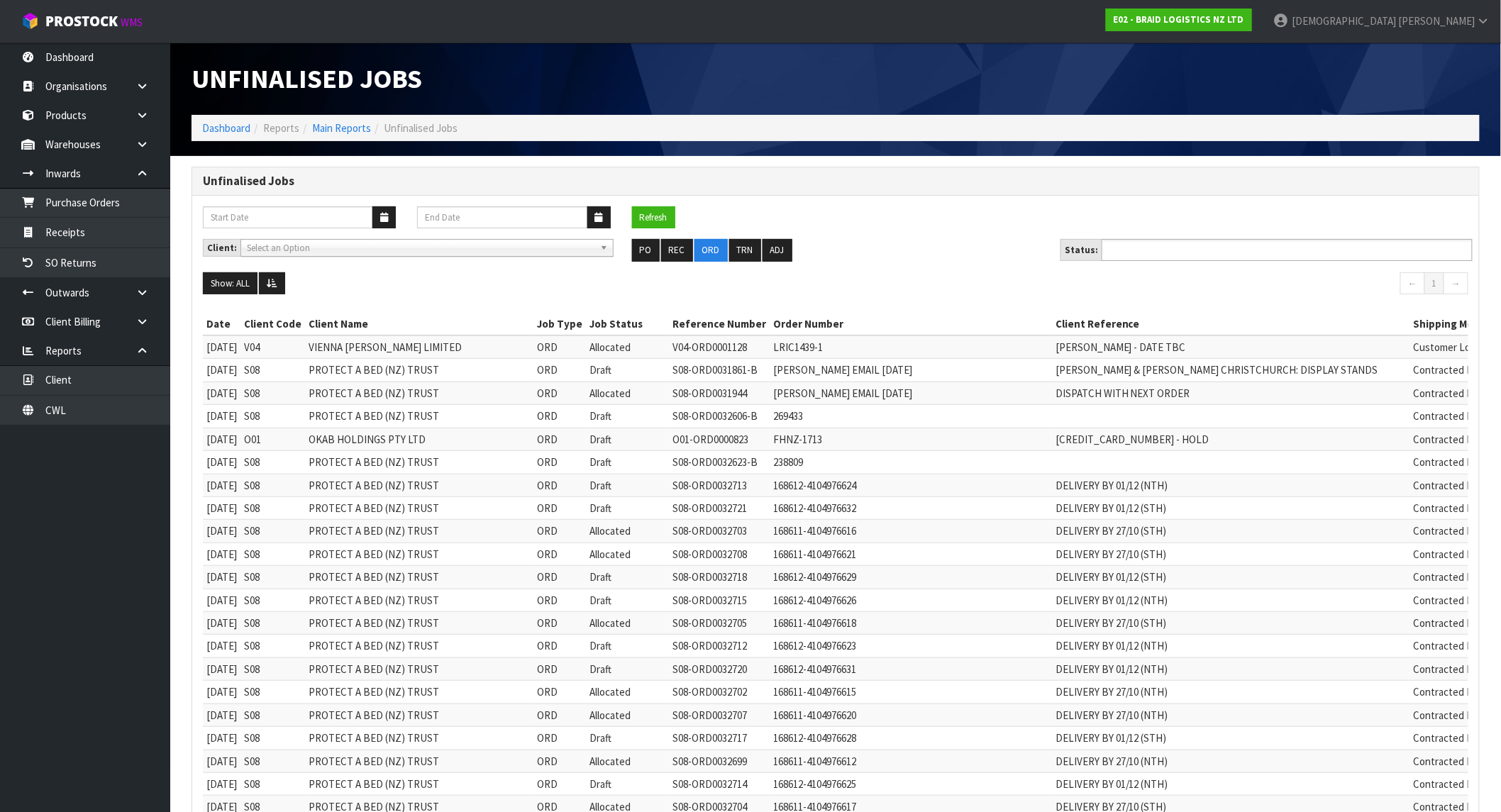
click at [1285, 258] on ul at bounding box center [1287, 250] width 371 height 22
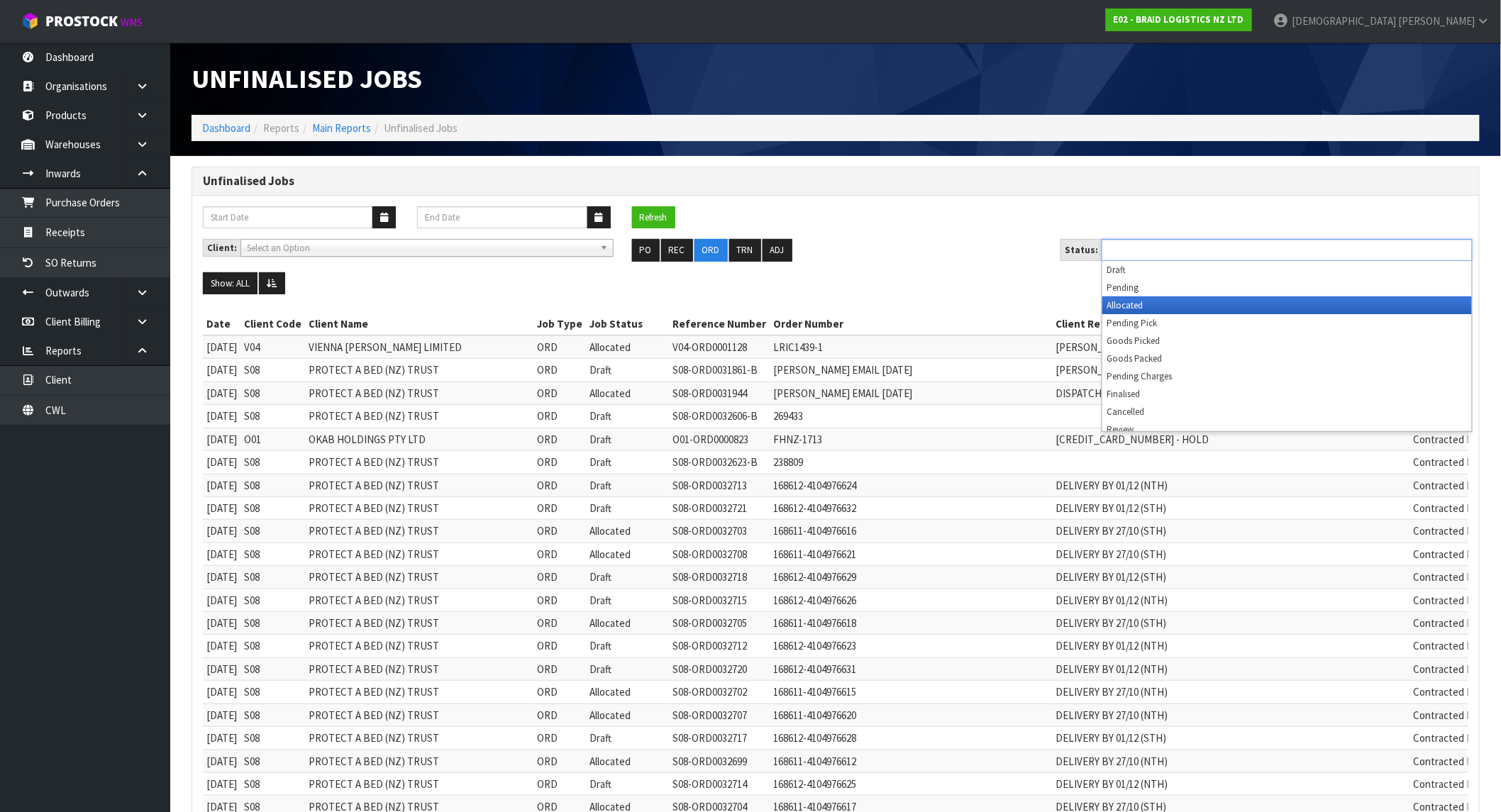
click at [1217, 300] on li "Allocated" at bounding box center [1287, 305] width 370 height 17
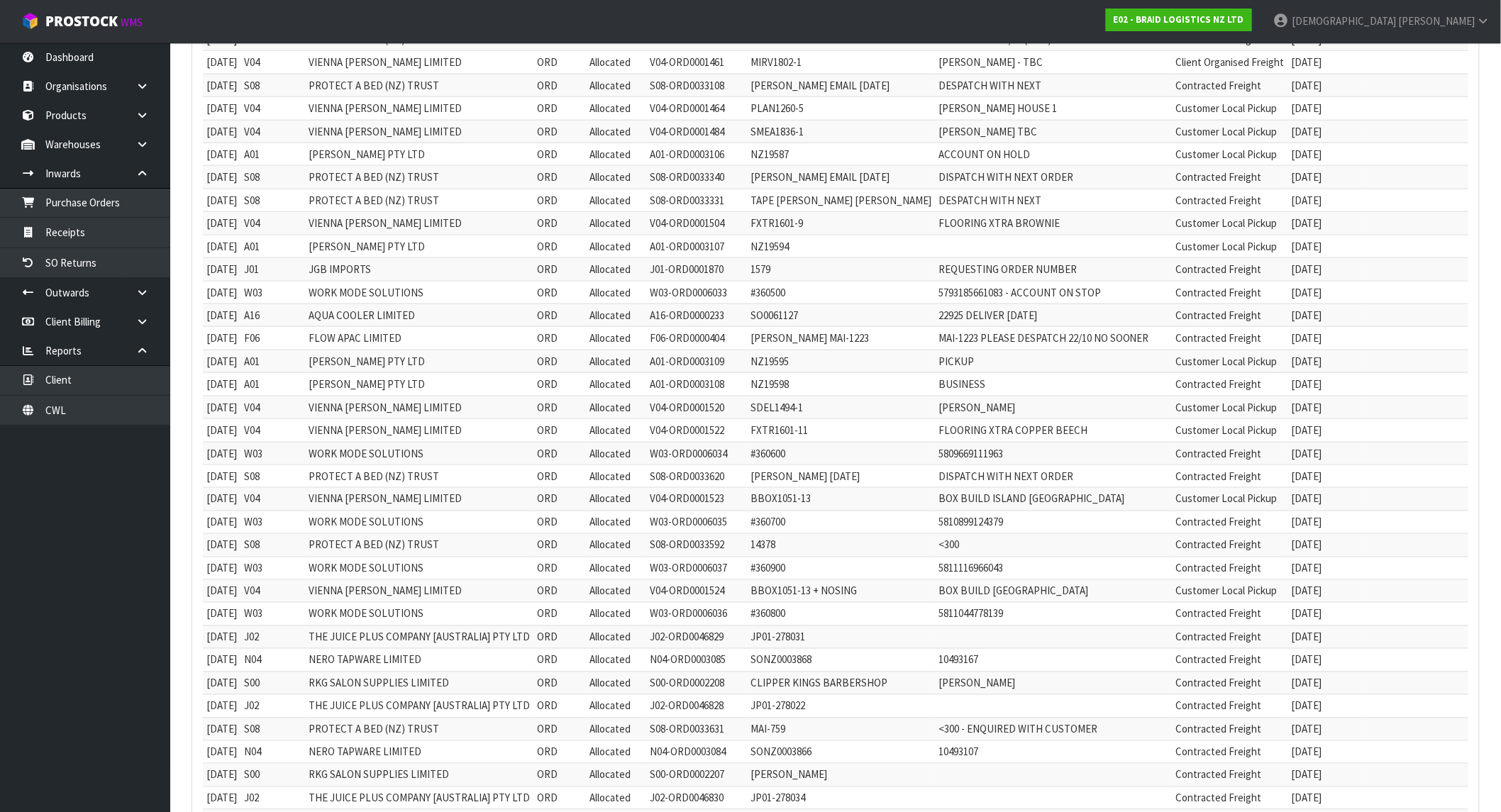
scroll to position [766, 0]
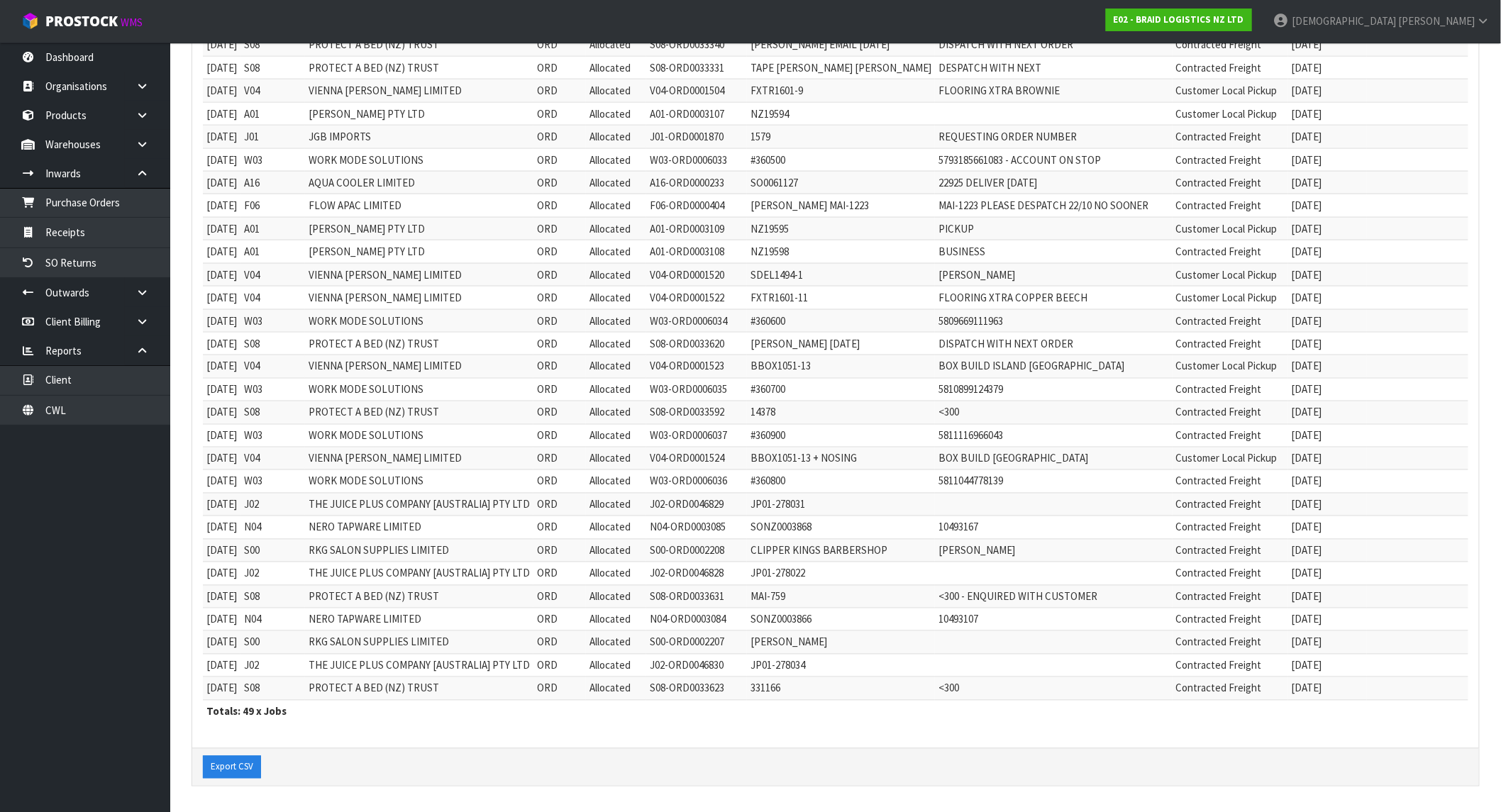
click at [1311, 619] on td "[DATE]" at bounding box center [1327, 618] width 79 height 23
click at [1244, 17] on strong "E02 - BRAID LOGISTICS NZ LTD" at bounding box center [1179, 19] width 131 height 12
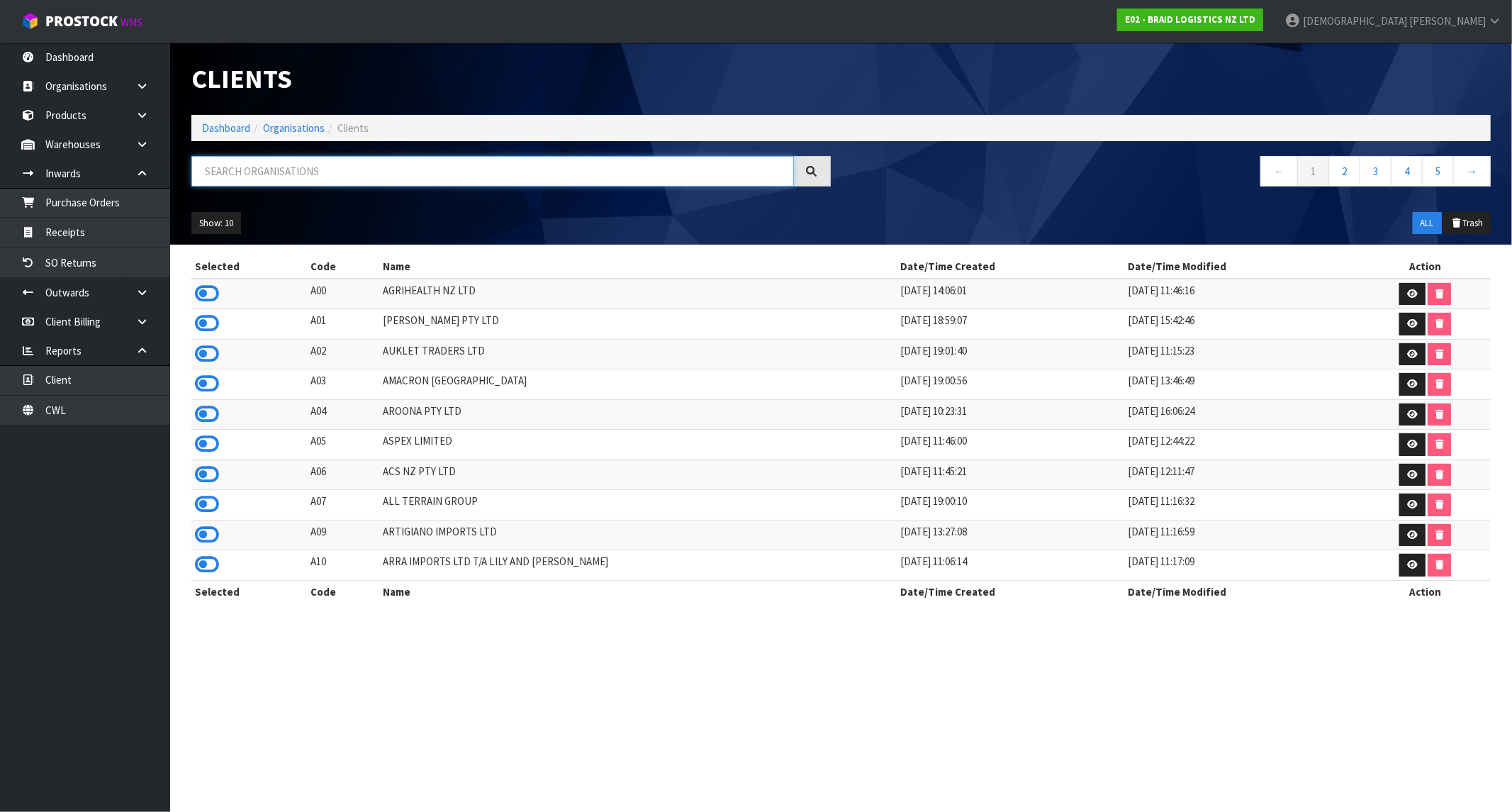
click at [386, 163] on input "text" at bounding box center [493, 171] width 603 height 30
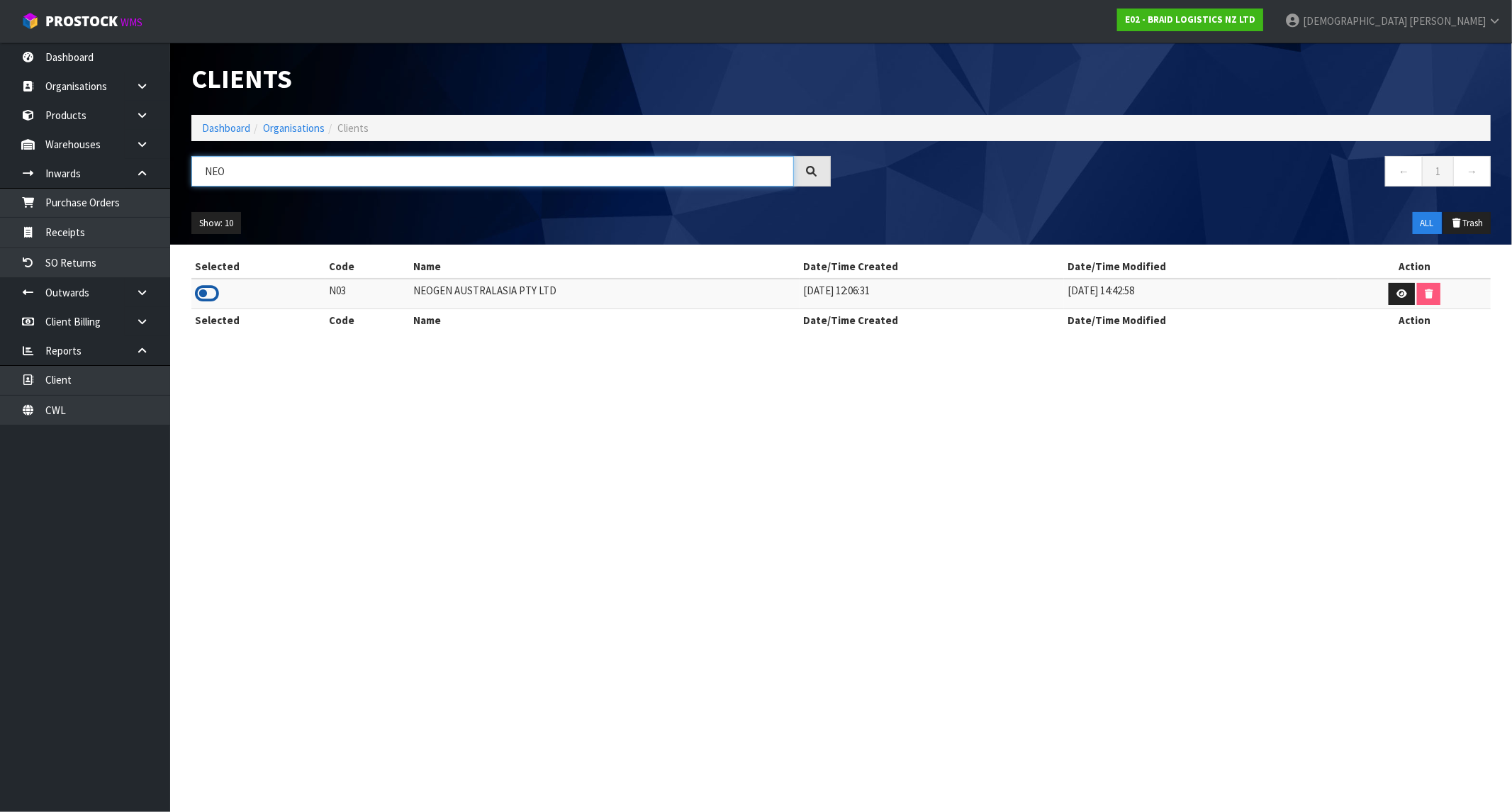
type input "NEO"
click at [207, 295] on icon at bounding box center [207, 293] width 24 height 21
click at [223, 130] on link "Dashboard" at bounding box center [226, 128] width 48 height 14
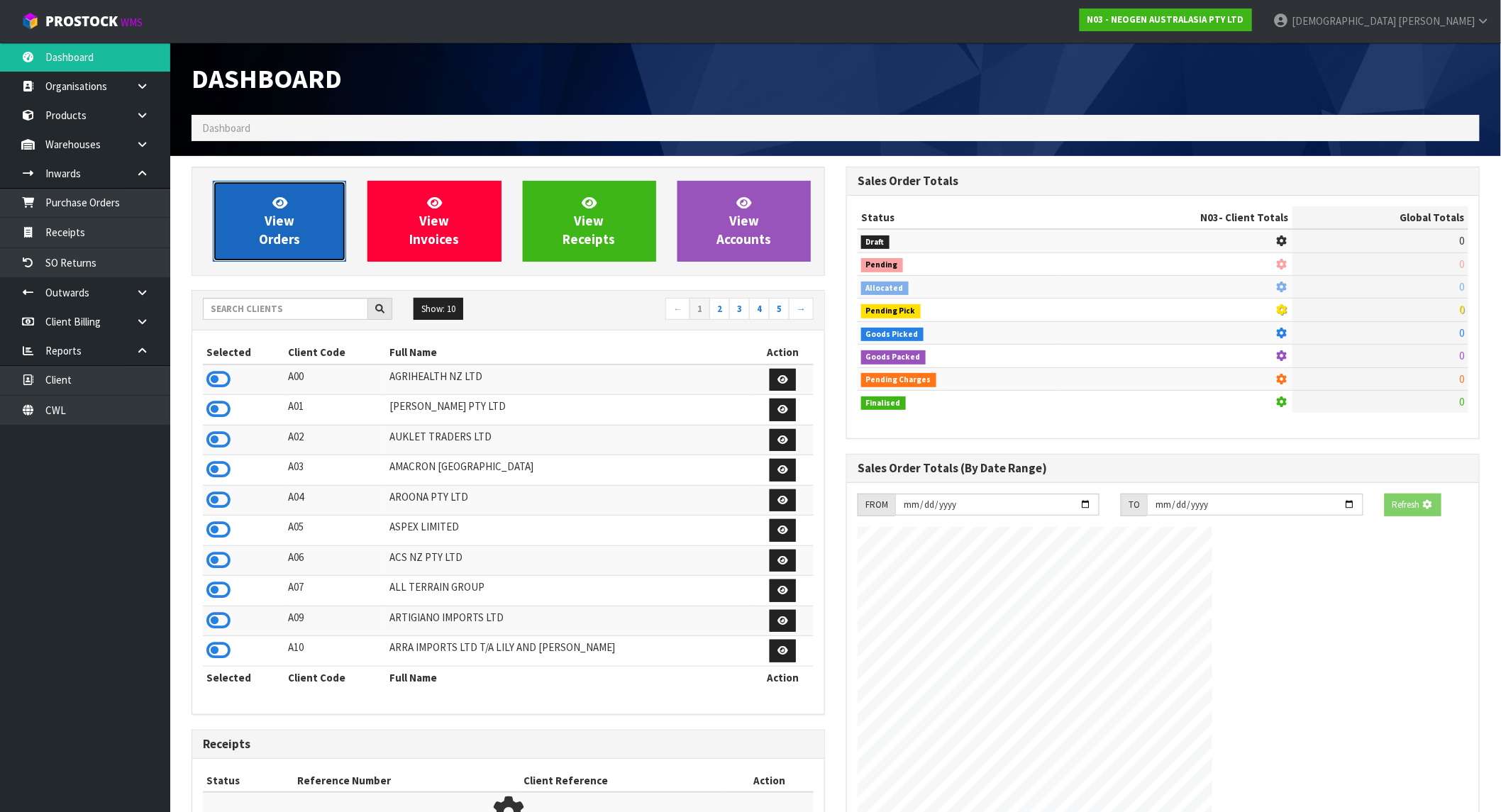
click at [256, 185] on link "View Orders" at bounding box center [280, 221] width 133 height 81
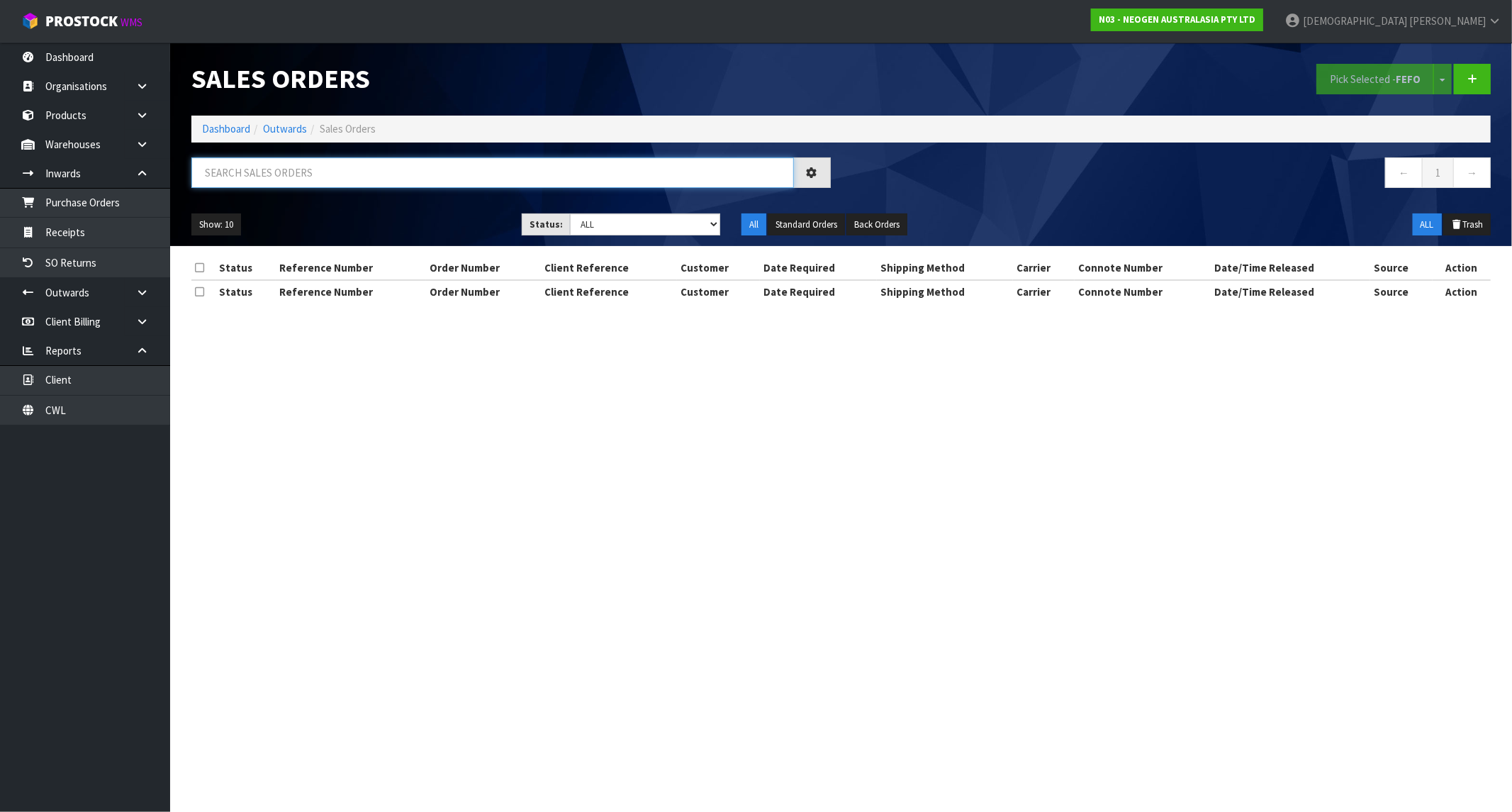
click at [287, 177] on input "text" at bounding box center [493, 172] width 603 height 30
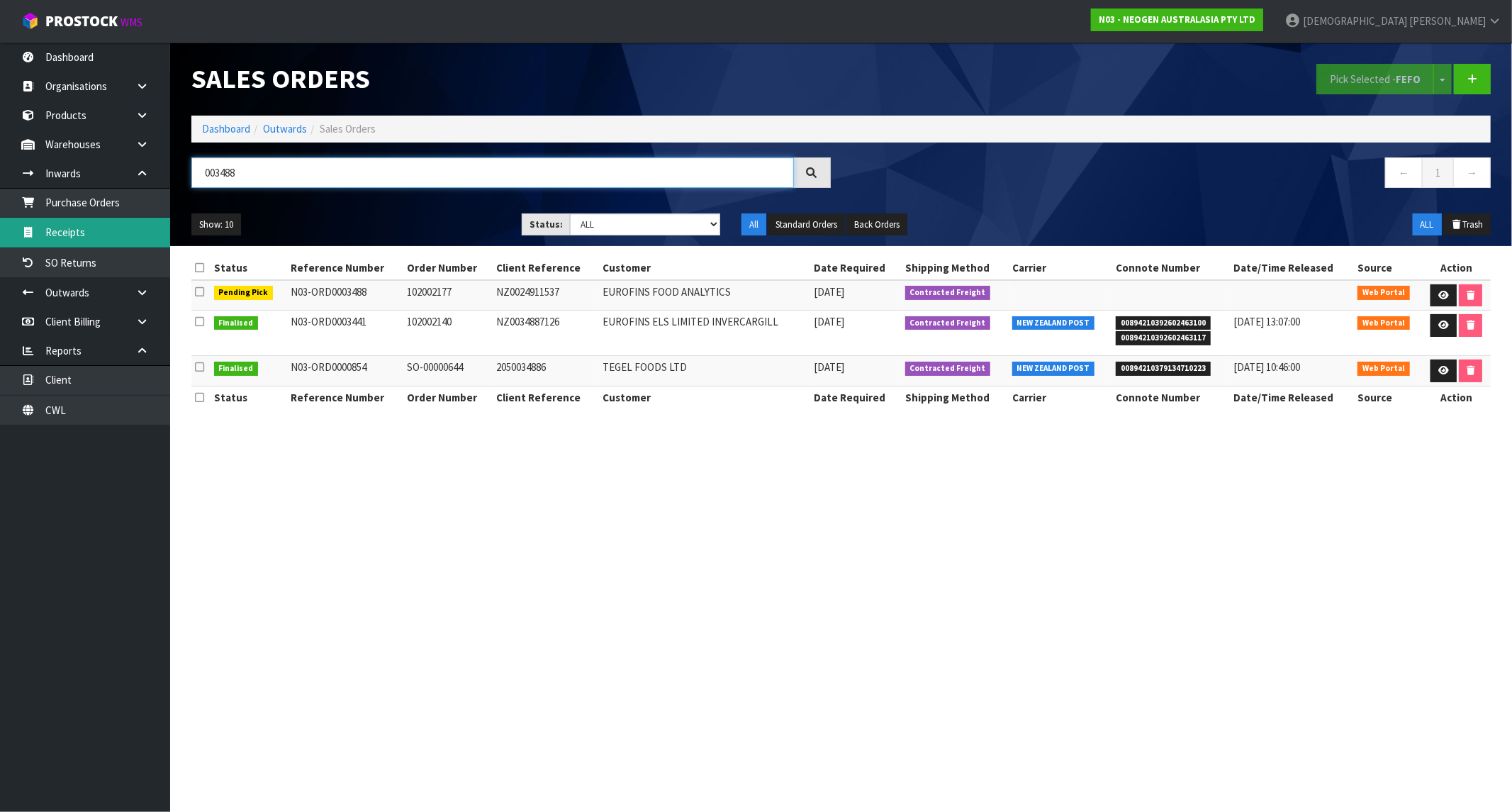
type input "003488"
click at [1264, 28] on link "N03 - NEOGEN AUSTRALASIA PTY LTD" at bounding box center [1177, 19] width 173 height 23
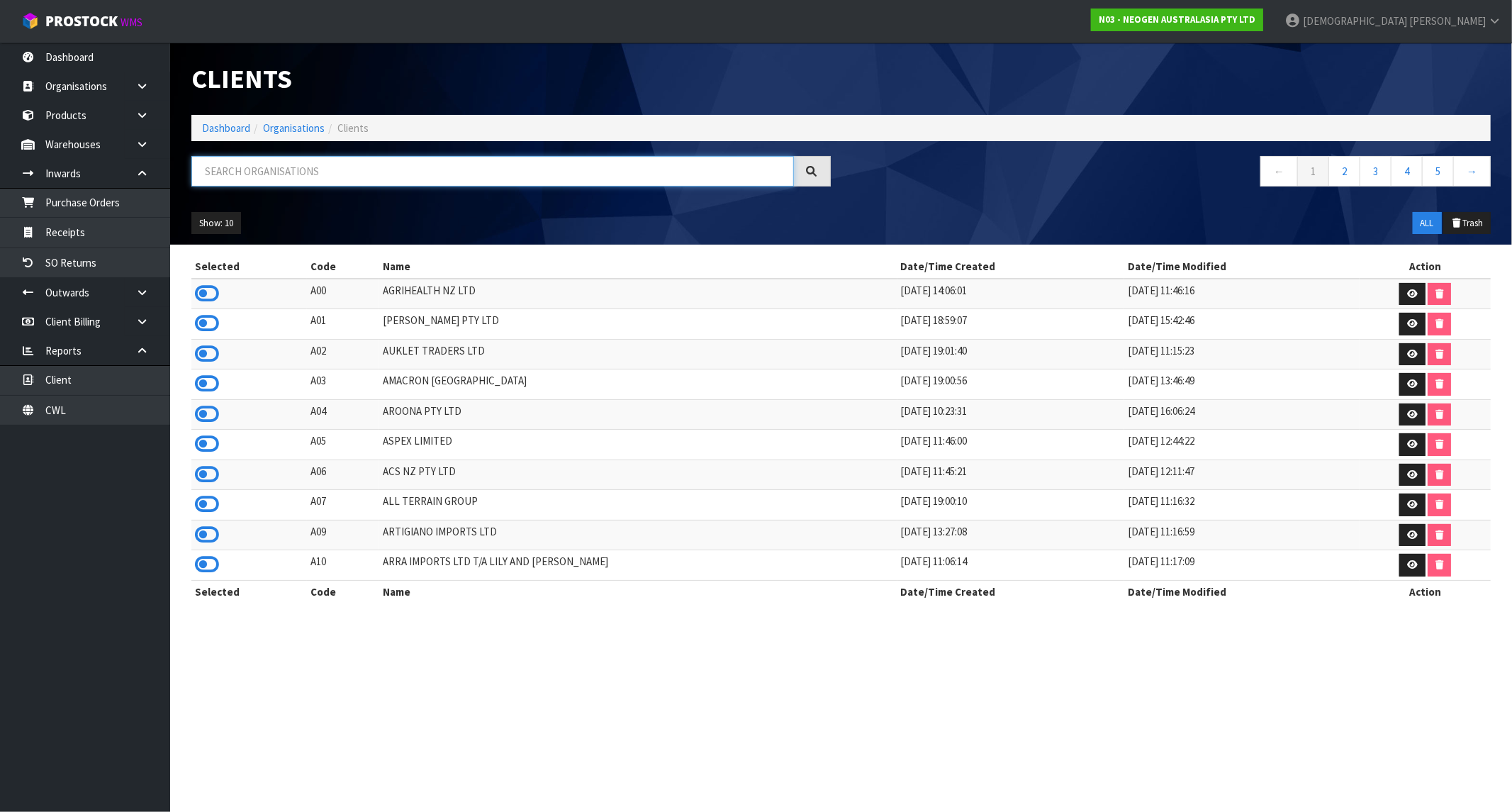
click at [363, 177] on input "text" at bounding box center [493, 171] width 603 height 30
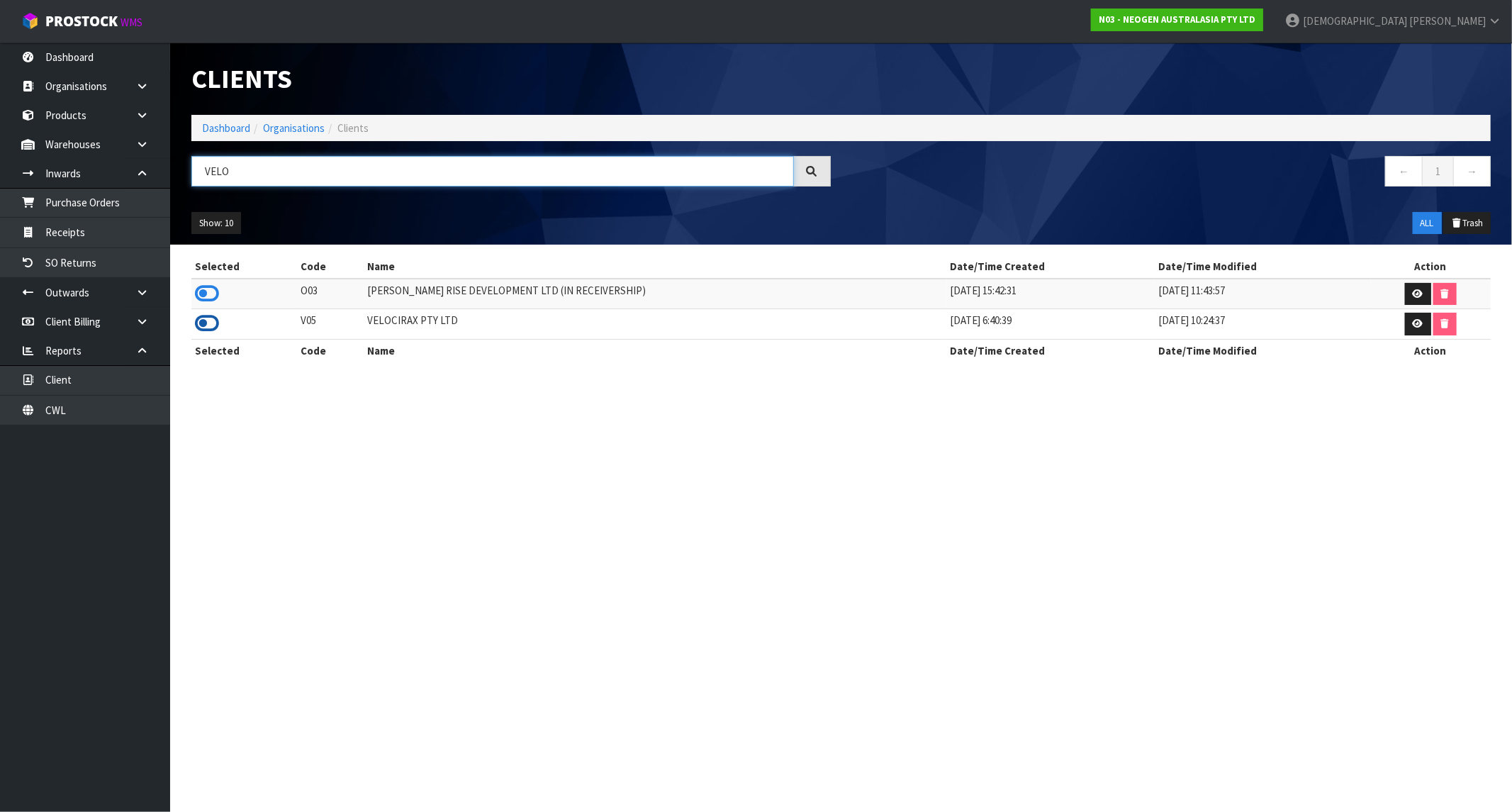
type input "VELO"
click at [209, 319] on icon at bounding box center [207, 322] width 24 height 21
click at [225, 129] on link "Dashboard" at bounding box center [226, 128] width 48 height 14
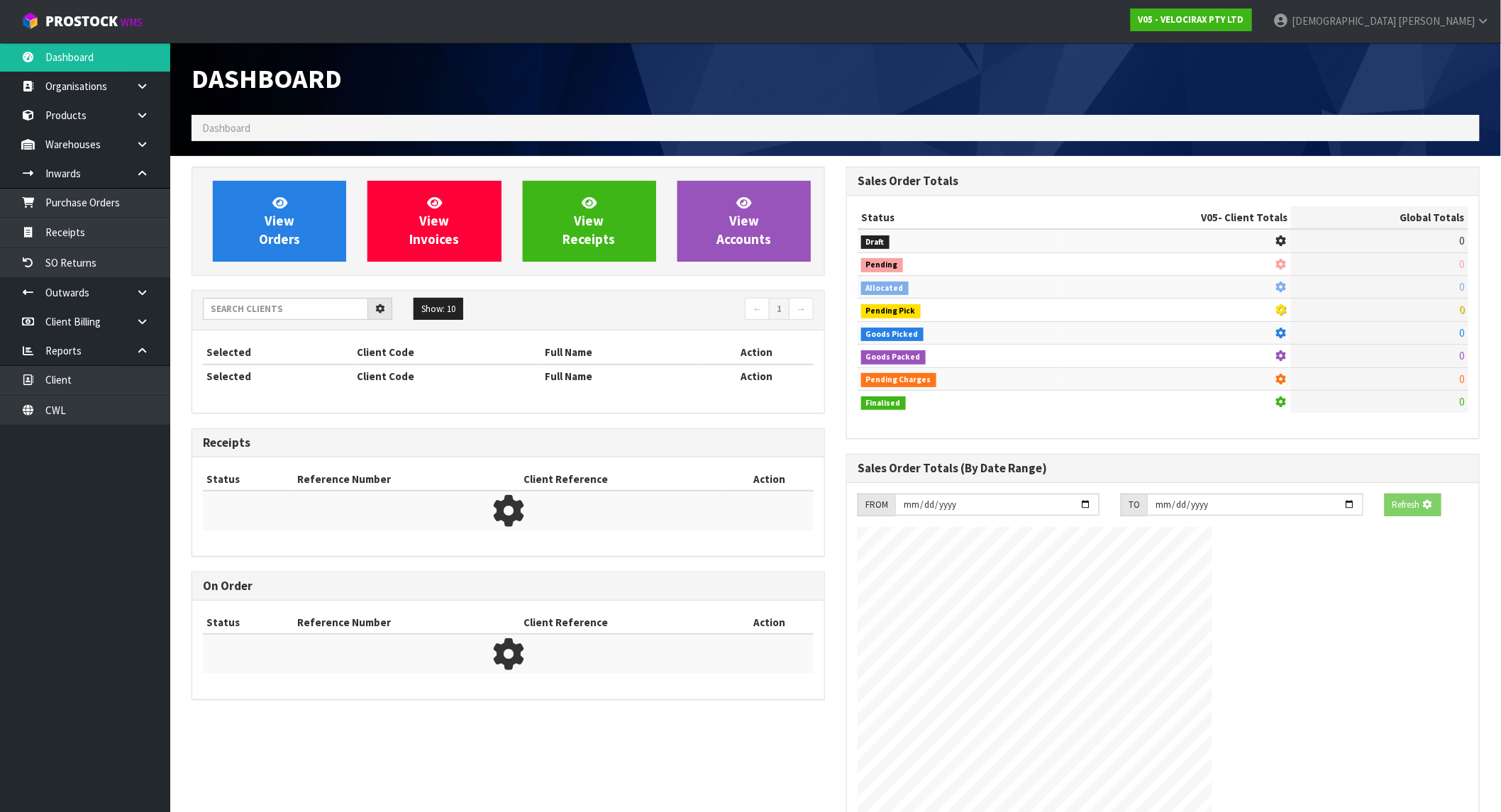
click at [223, 175] on div "View Orders View Invoices View Receipts View Accounts" at bounding box center [508, 221] width 633 height 110
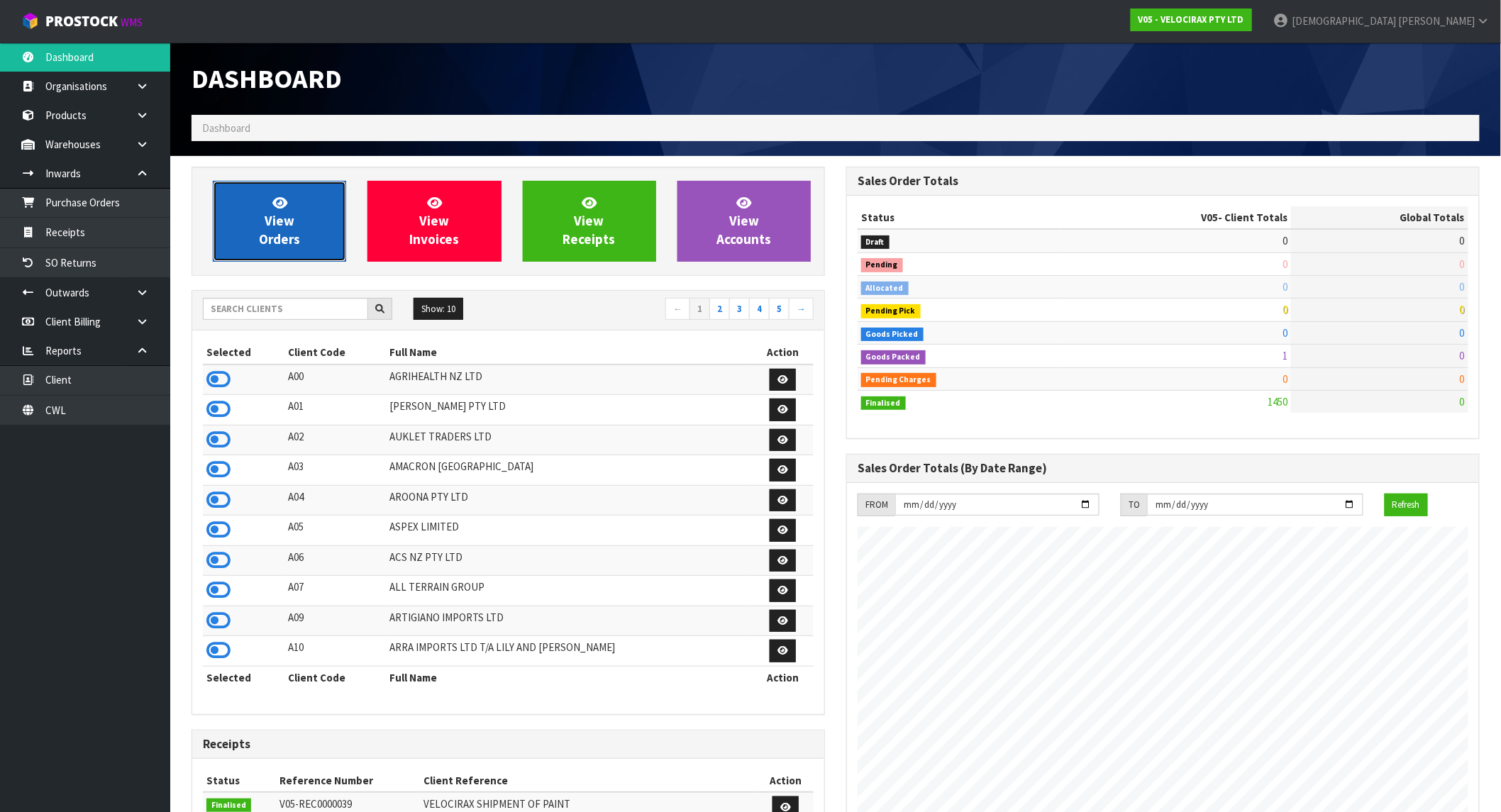
click at [251, 218] on link "View Orders" at bounding box center [280, 221] width 133 height 81
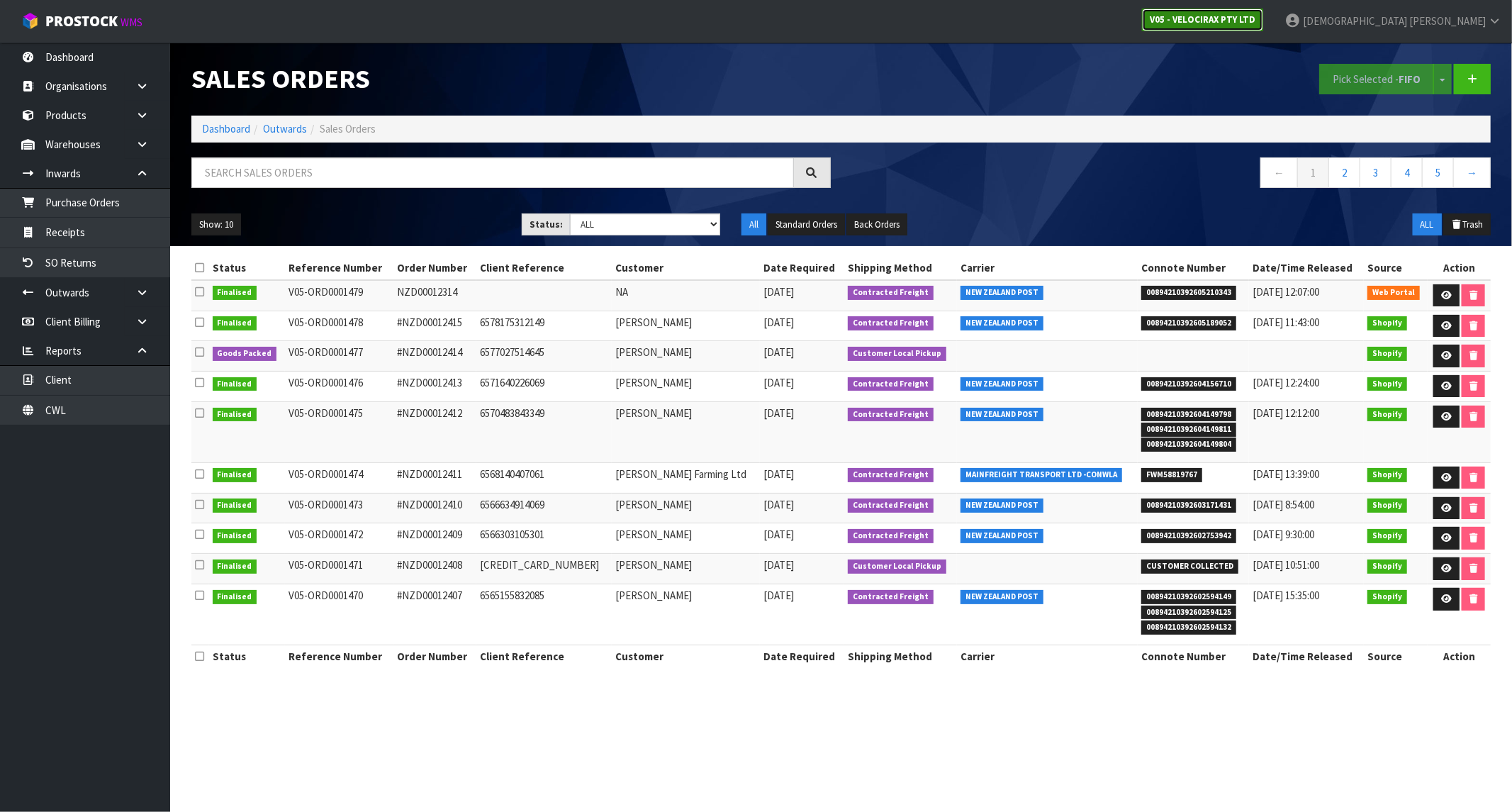
click at [1264, 26] on link "V05 - VELOCIRAX PTY LTD" at bounding box center [1202, 19] width 121 height 23
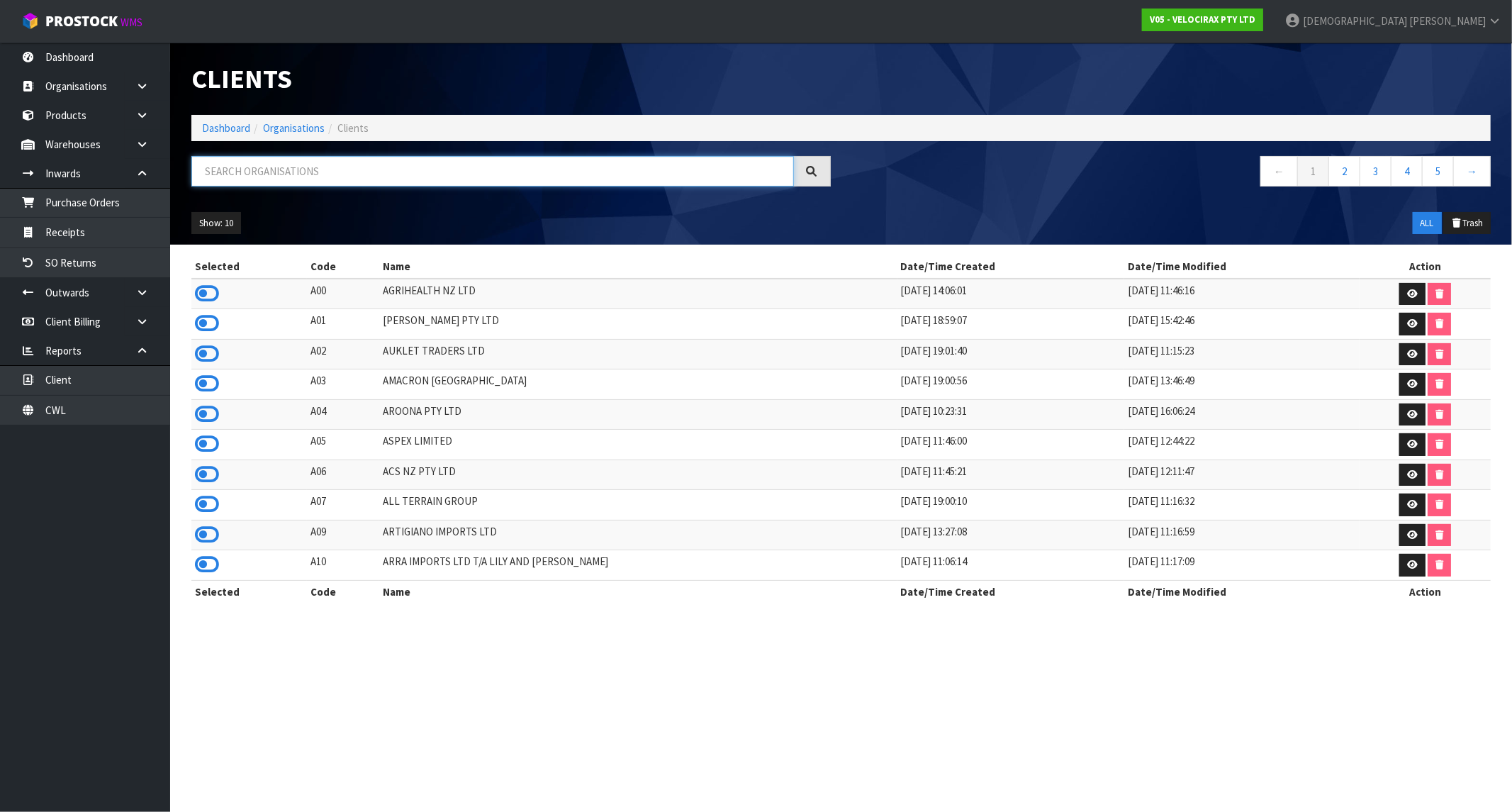
click at [415, 173] on input "text" at bounding box center [493, 171] width 603 height 30
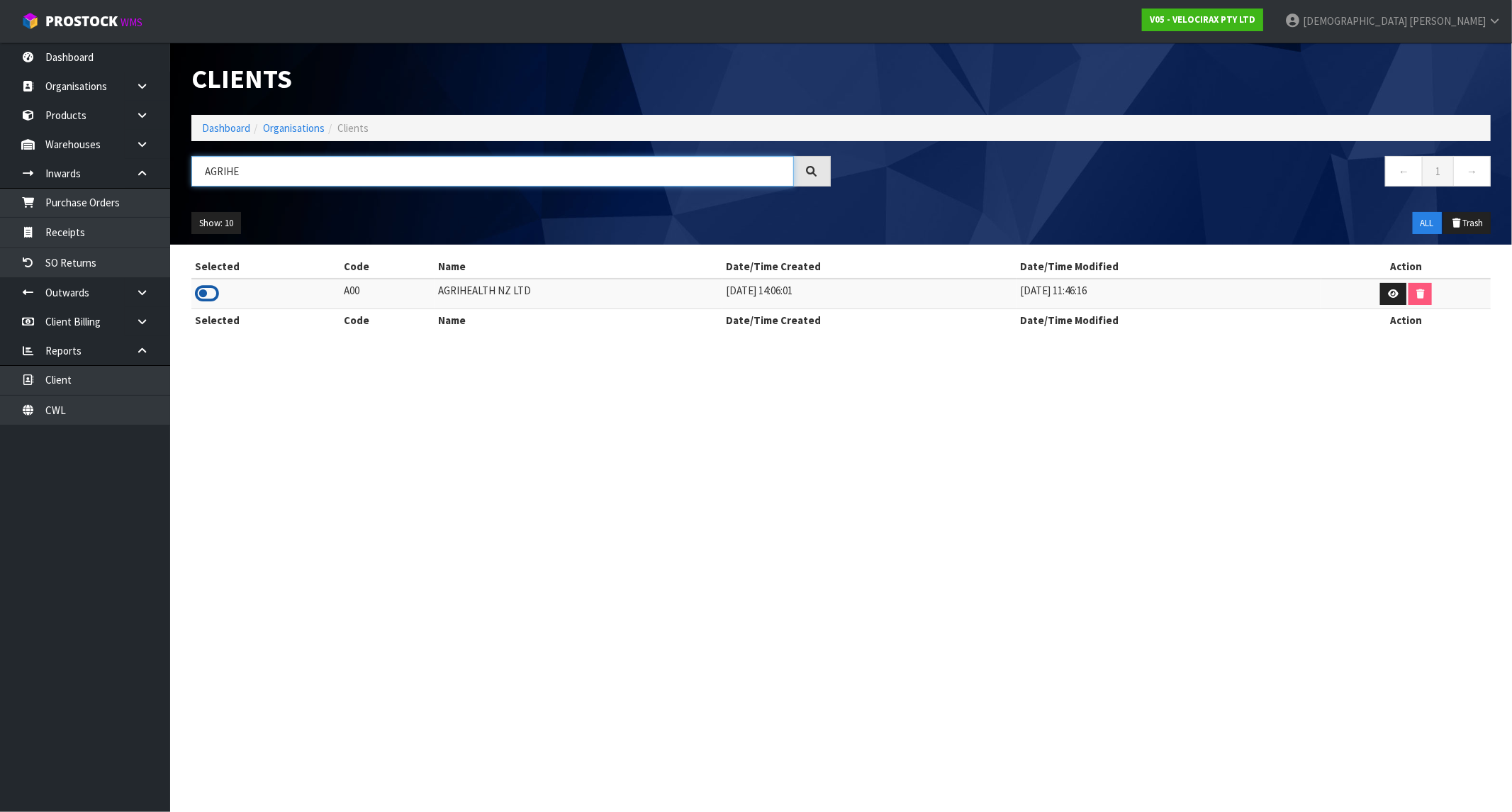
type input "AGRIHE"
click at [203, 293] on icon at bounding box center [207, 293] width 24 height 21
click at [236, 132] on link "Dashboard" at bounding box center [226, 128] width 48 height 14
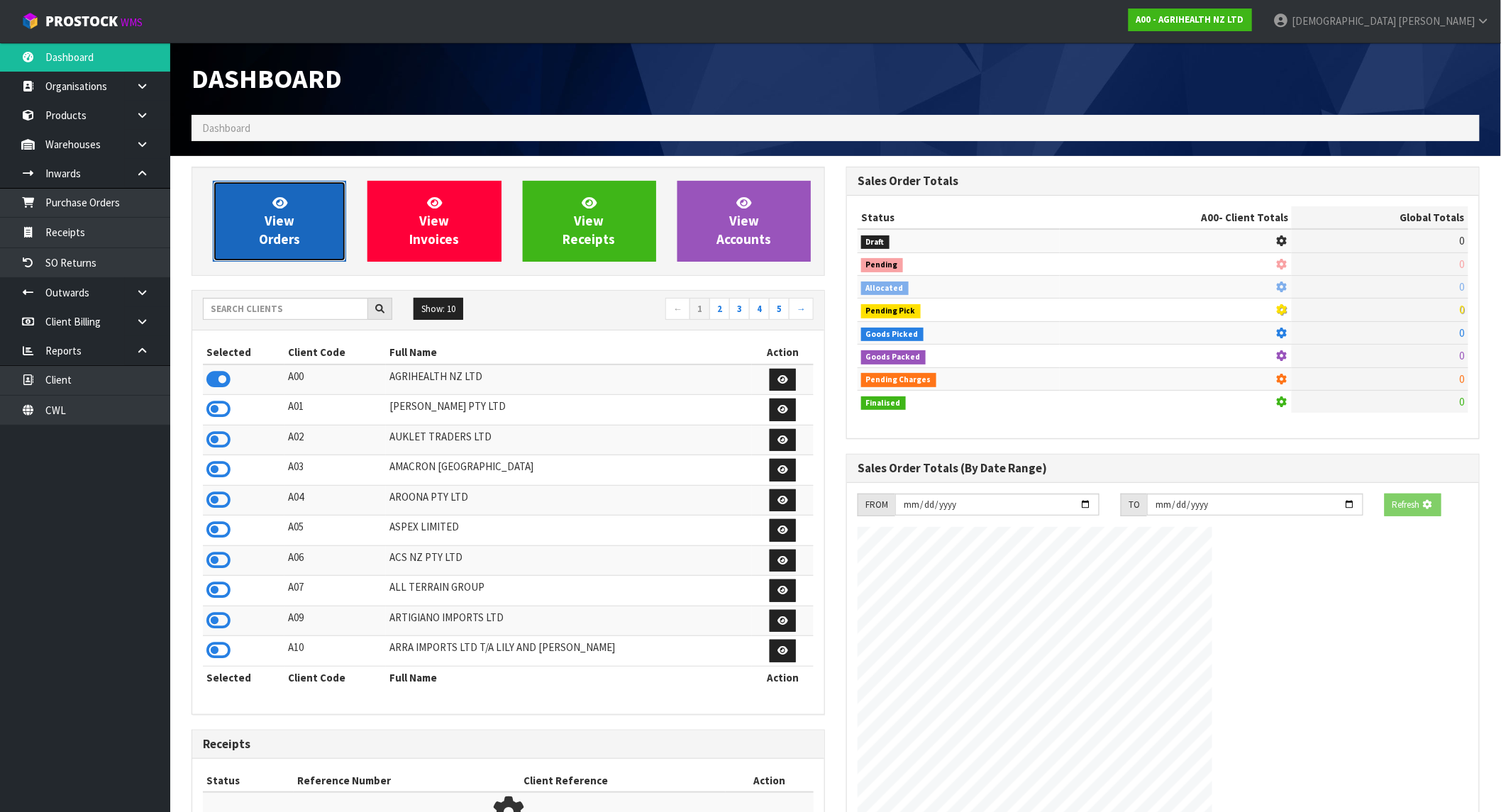
click at [242, 194] on link "View Orders" at bounding box center [280, 221] width 133 height 81
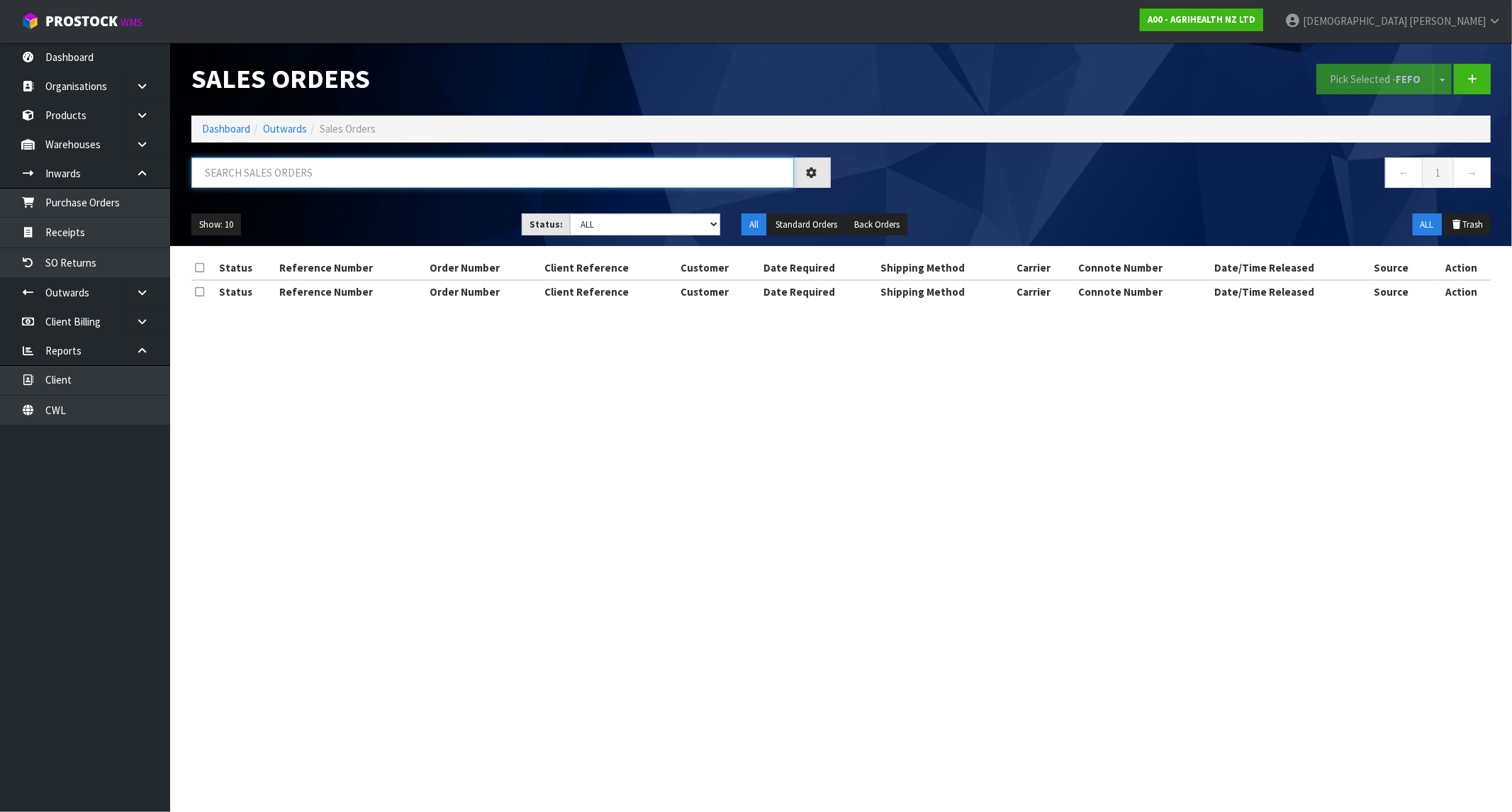
click at [252, 185] on input "text" at bounding box center [493, 172] width 603 height 30
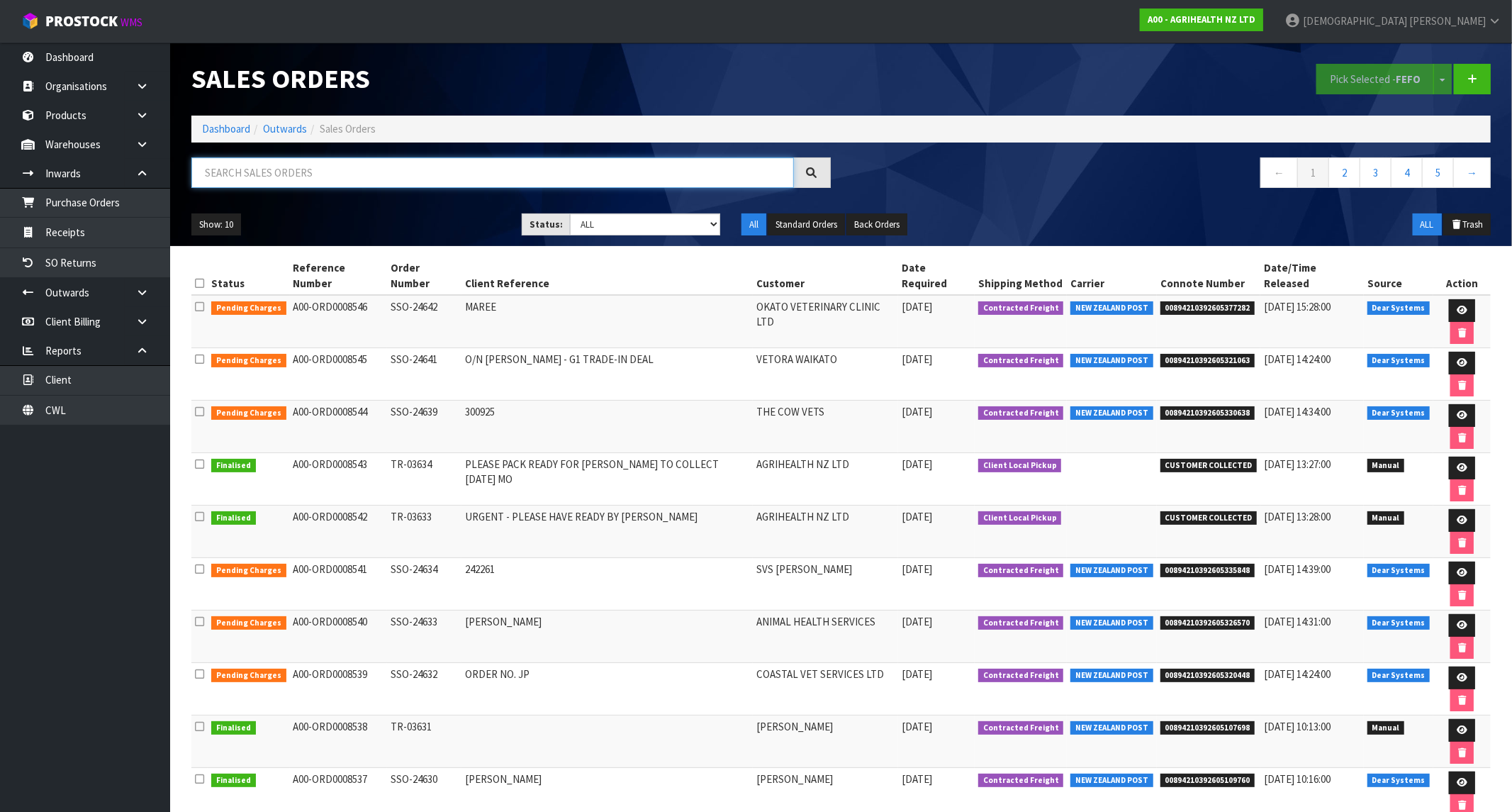
paste input "TR-03633"
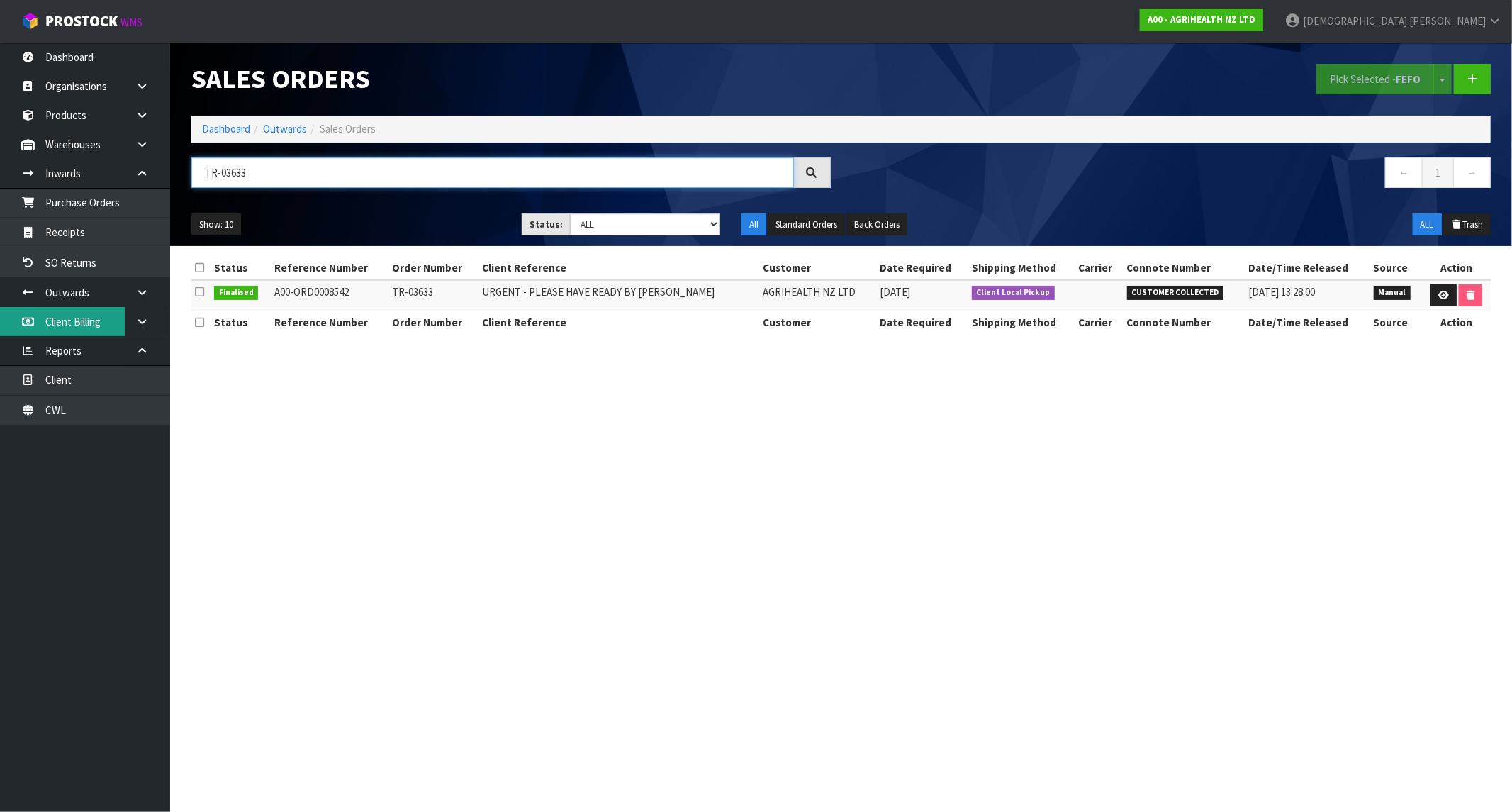
type input "TR-03633"
click at [220, 121] on ol "Dashboard Outwards Sales Orders" at bounding box center [841, 129] width 1299 height 26
click at [233, 138] on ol "Dashboard Outwards Sales Orders" at bounding box center [841, 129] width 1299 height 26
click at [230, 132] on link "Dashboard" at bounding box center [226, 129] width 48 height 14
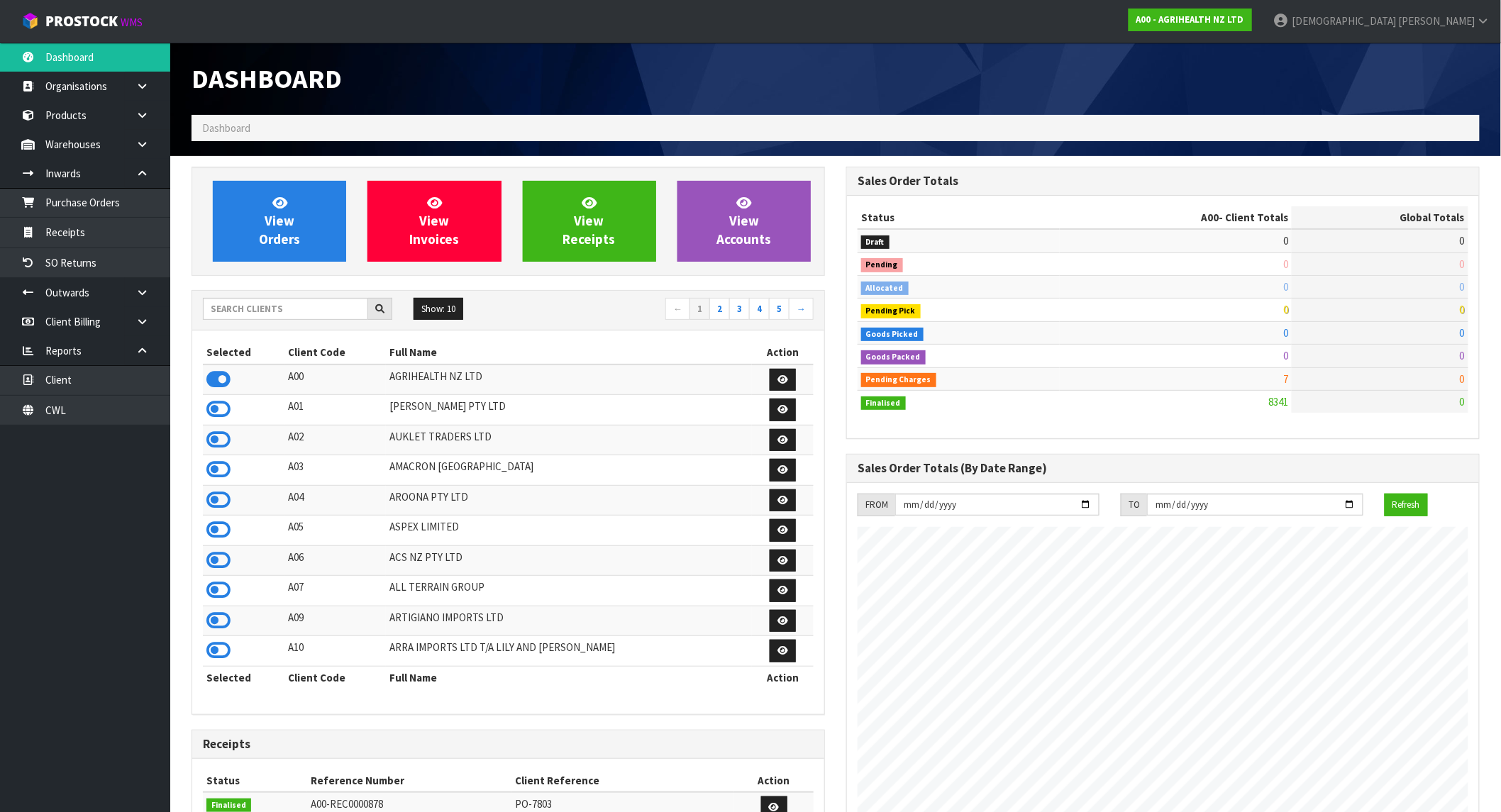
scroll to position [1074, 655]
click at [267, 214] on span "View Orders" at bounding box center [279, 221] width 41 height 53
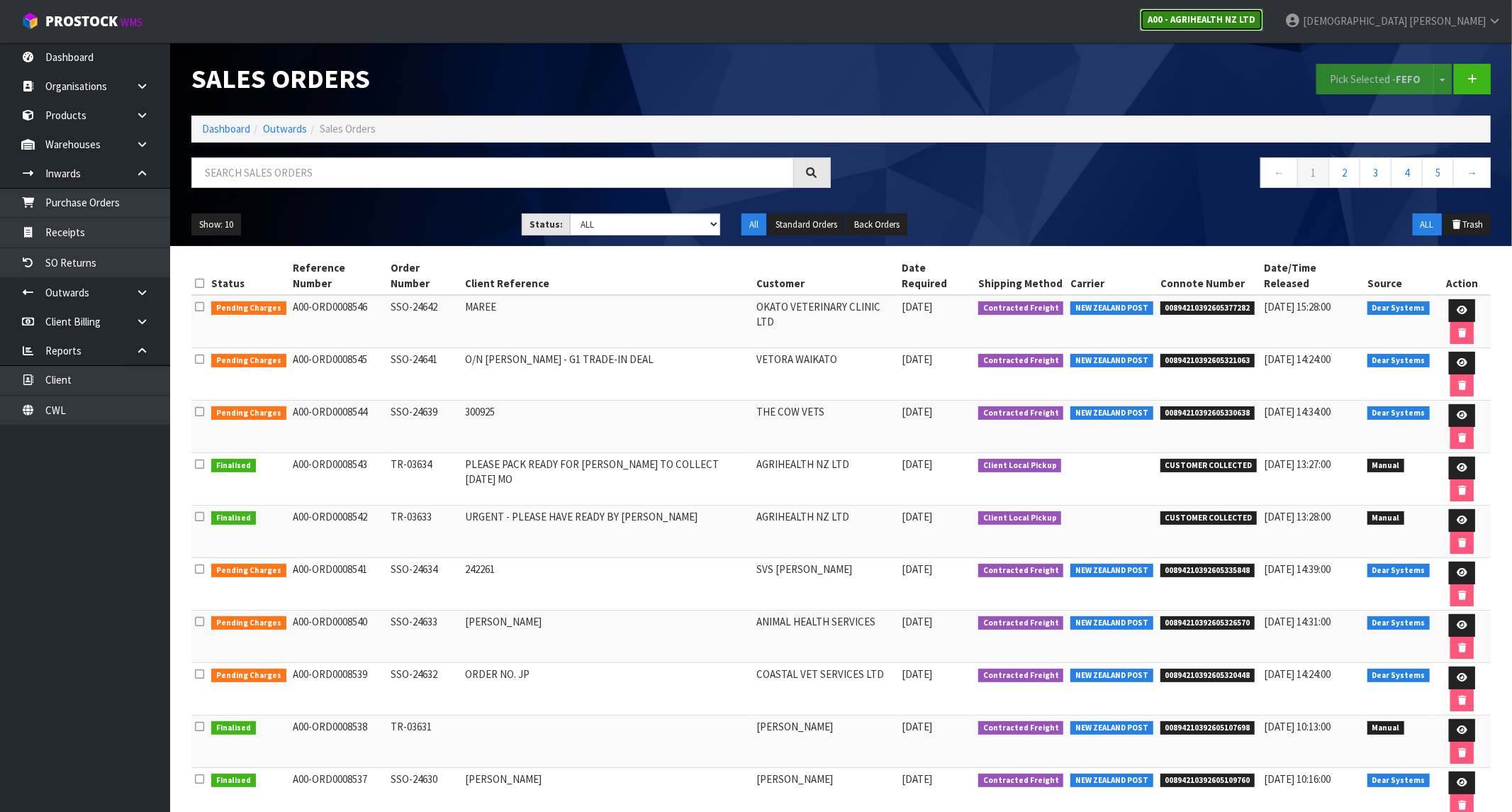
click at [1255, 16] on strong "A00 - AGRIHEALTH NZ LTD" at bounding box center [1202, 19] width 108 height 12
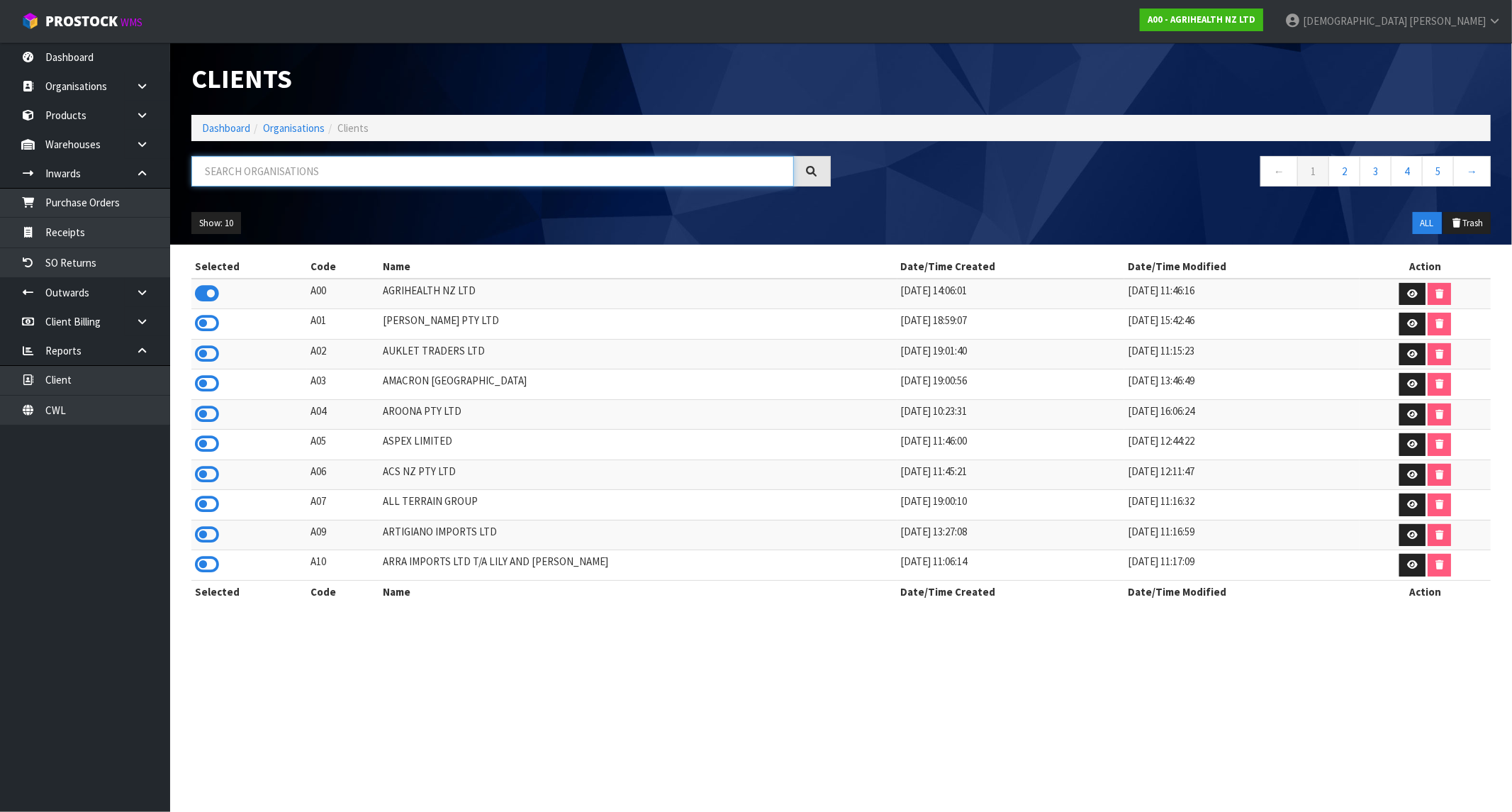
click at [412, 182] on input "text" at bounding box center [493, 171] width 603 height 30
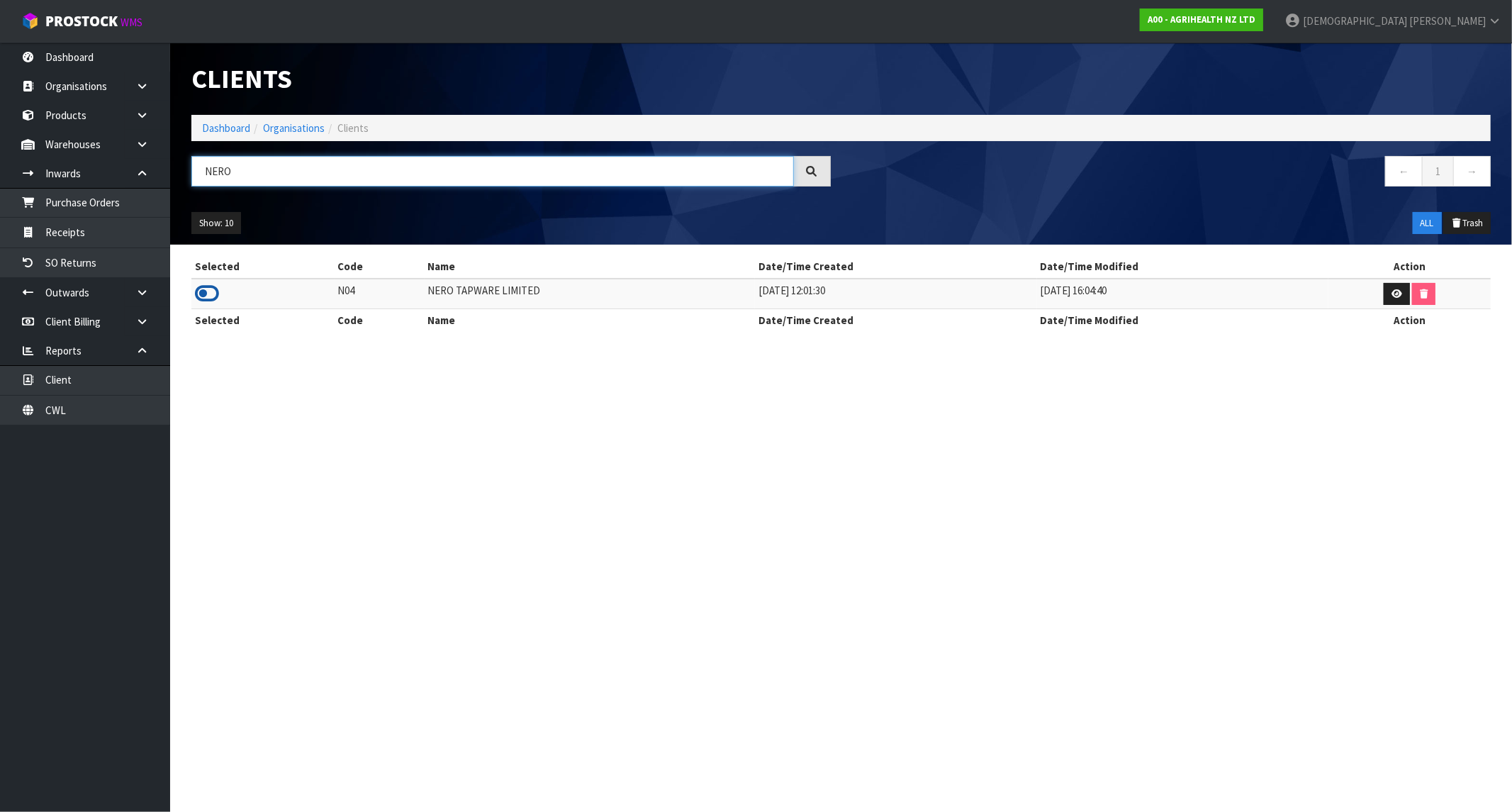
type input "NERO"
click at [217, 296] on icon at bounding box center [207, 293] width 24 height 21
click at [241, 128] on link "Dashboard" at bounding box center [226, 128] width 48 height 14
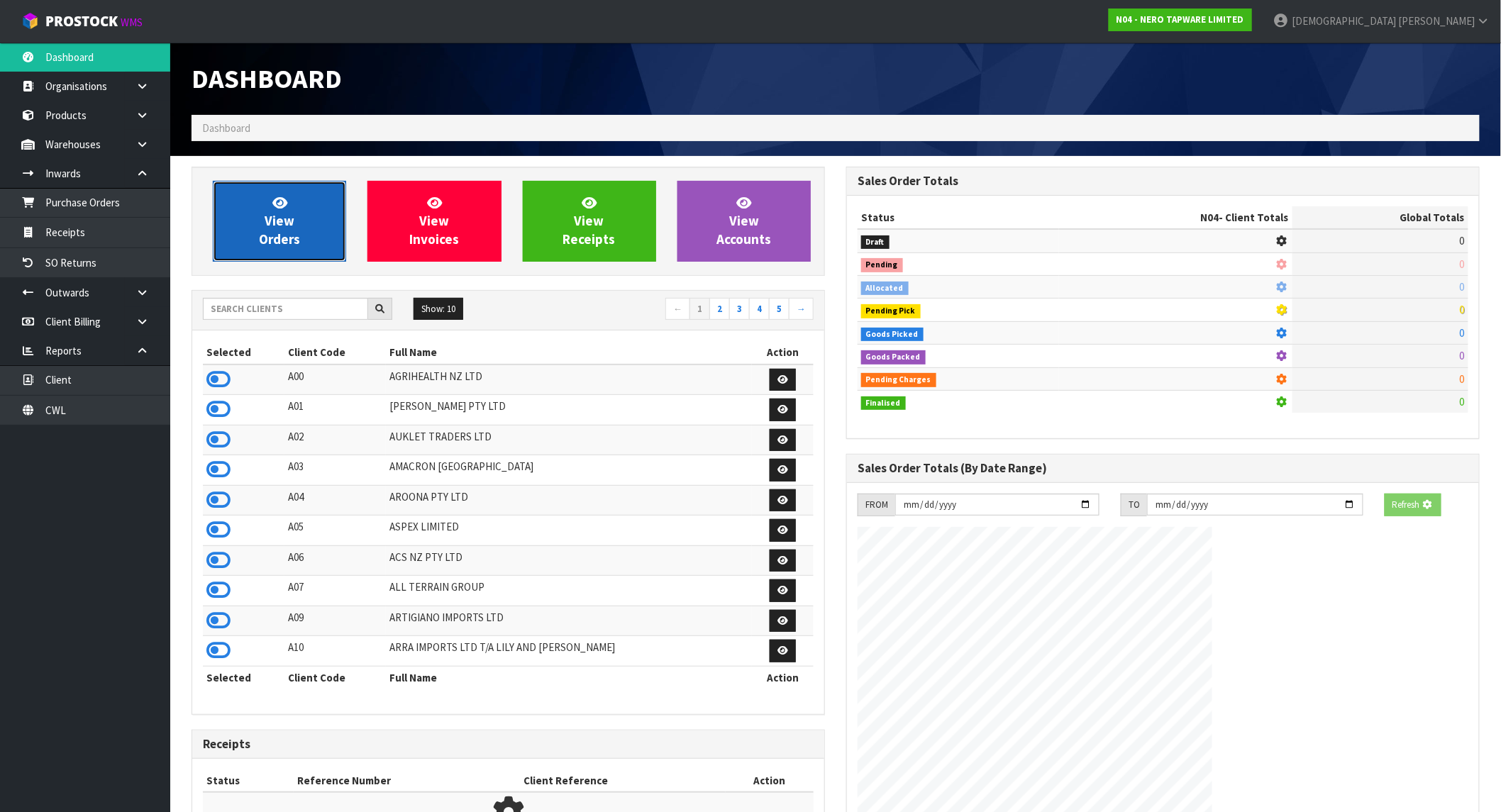
click at [247, 223] on link "View Orders" at bounding box center [280, 221] width 133 height 81
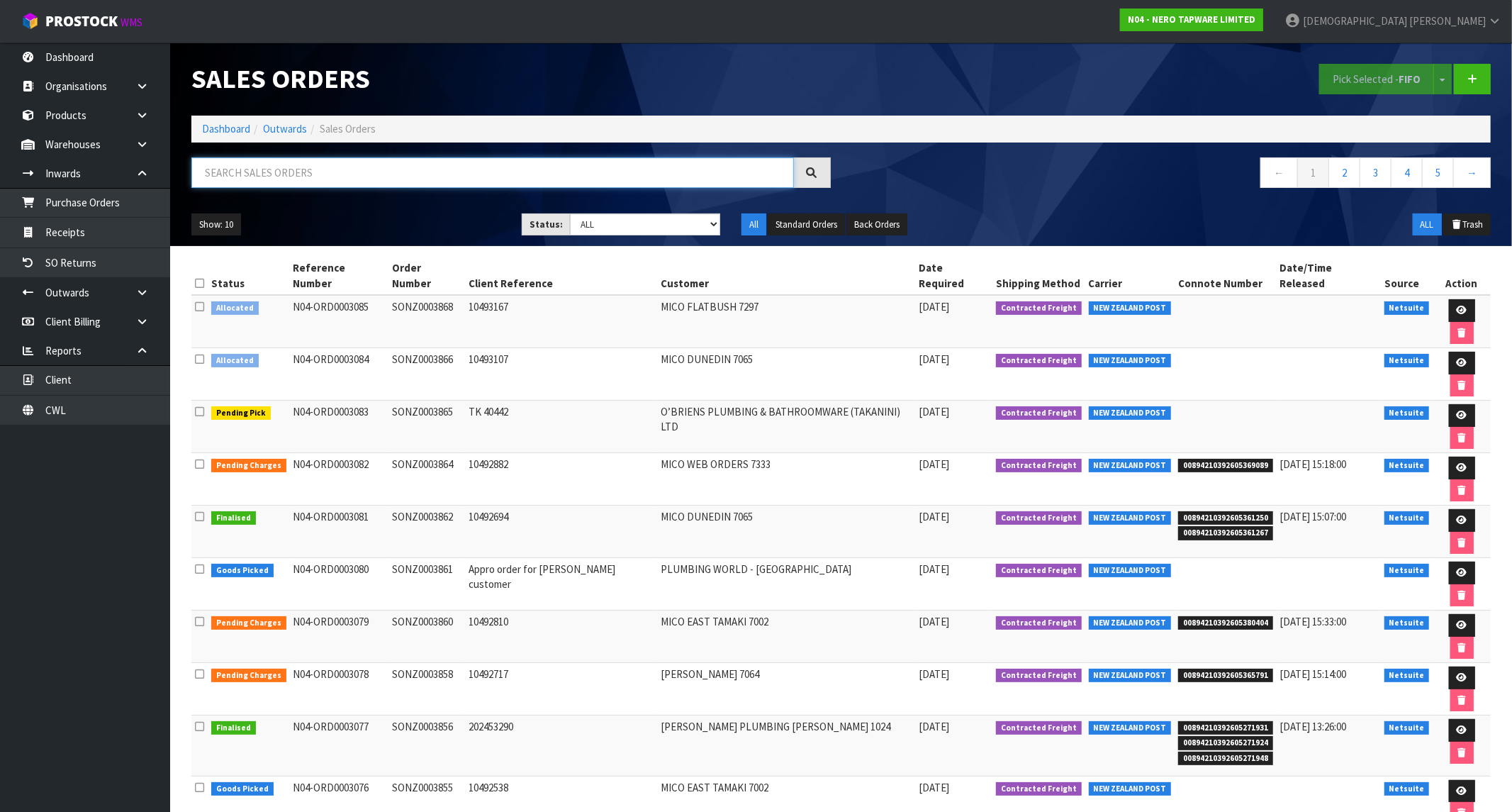
click at [310, 170] on input "text" at bounding box center [493, 172] width 603 height 30
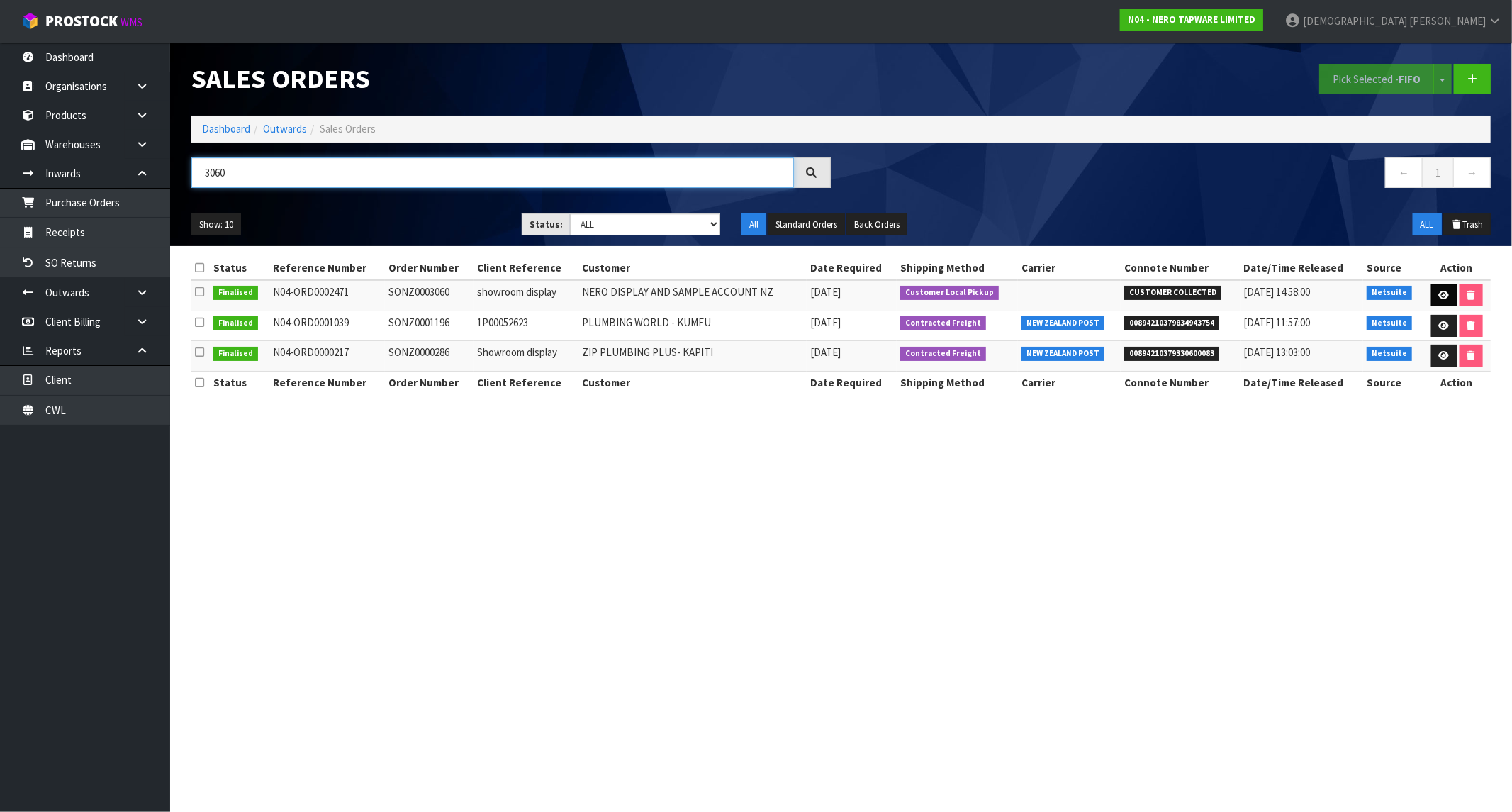
type input "3060"
click at [1439, 297] on icon at bounding box center [1444, 295] width 11 height 9
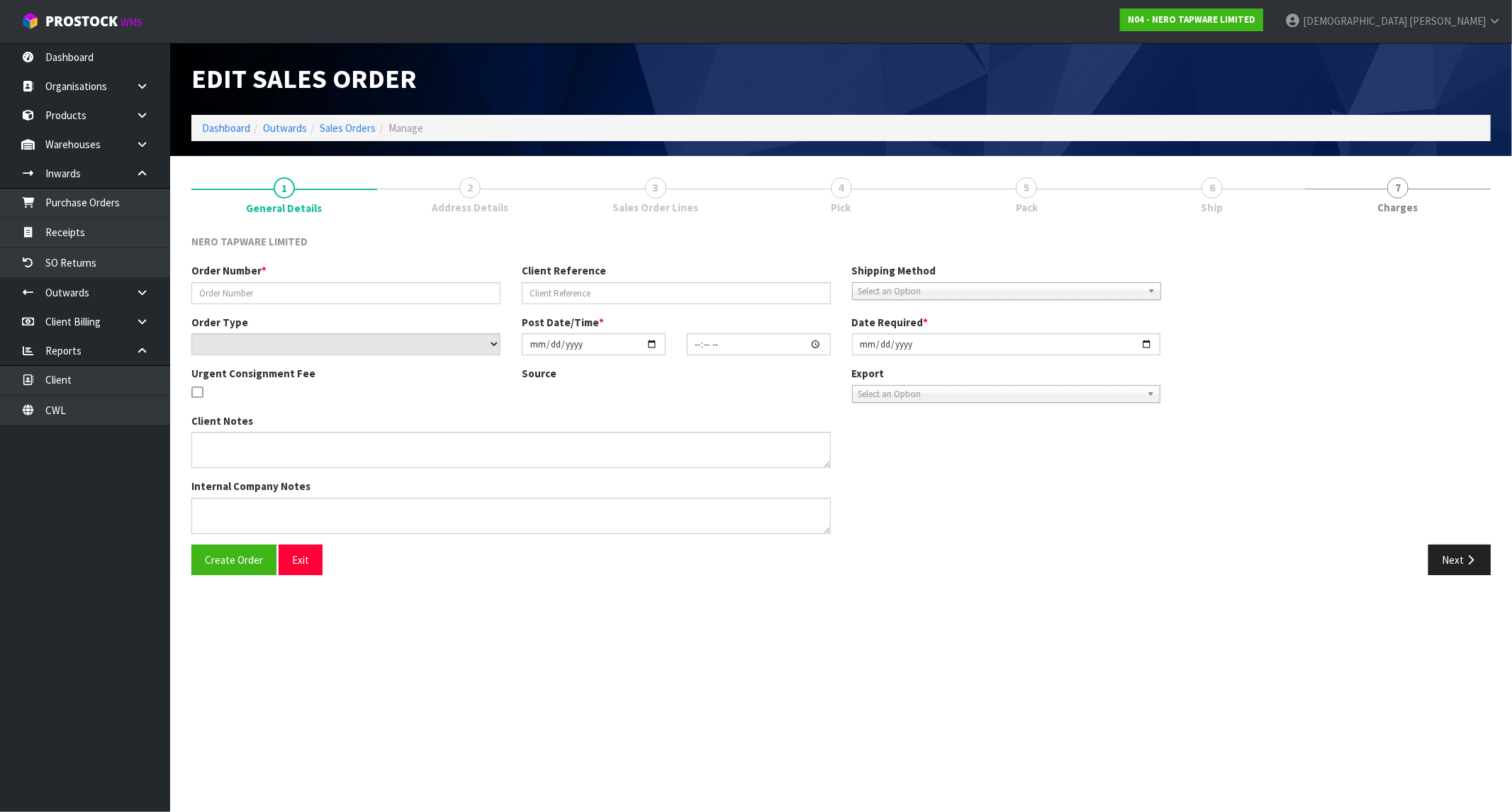
type input "SONZ0003060"
type input "showroom display"
select select "number:0"
type input "[DATE]"
type input "18:00:07.000"
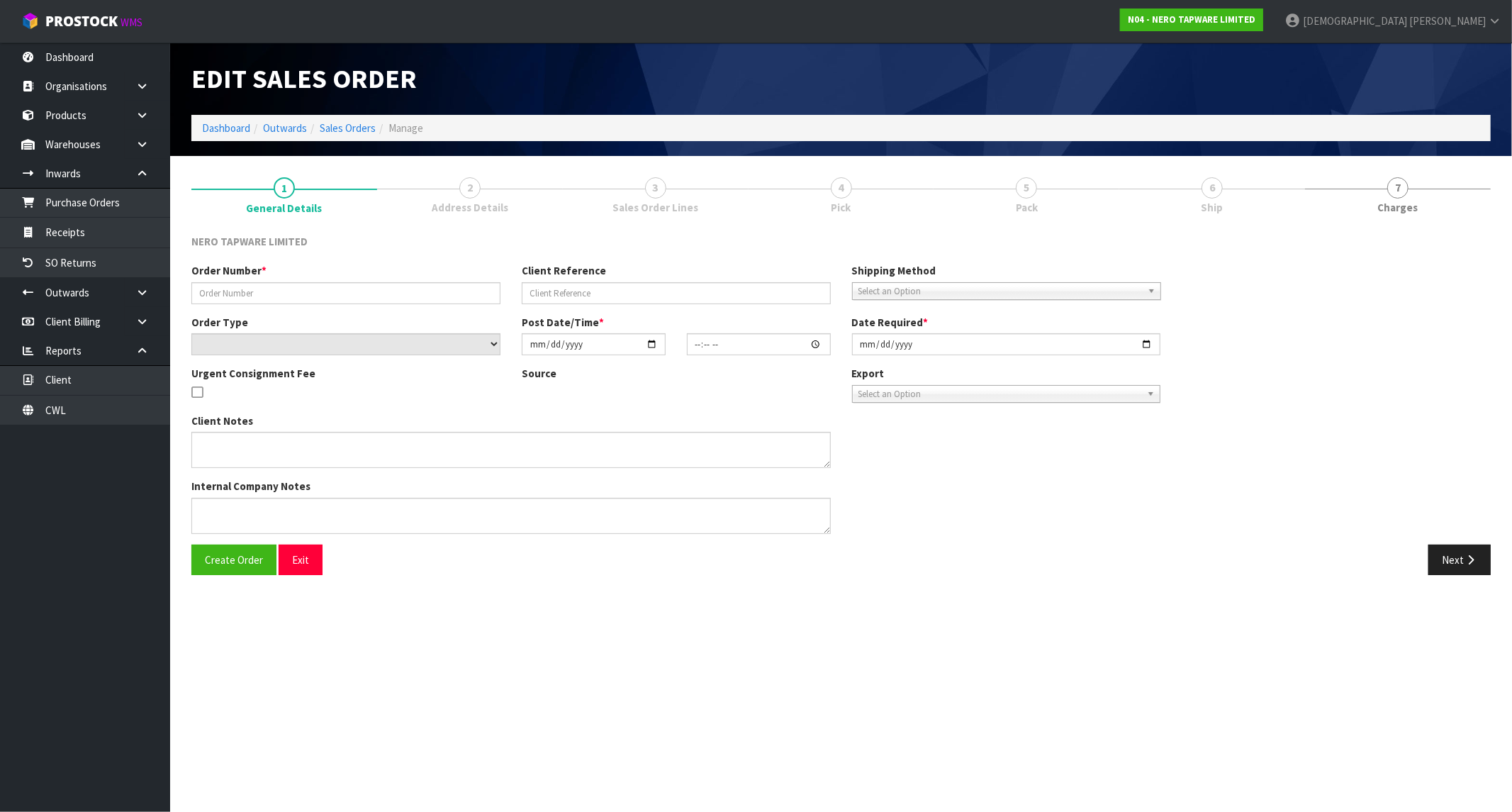
type input "[DATE]"
type textarea "WE RECEIVED ATTACHED 4 CRATES, - I HAVE CREATED A SALES ORDER SONZ0003060 FOR R…"
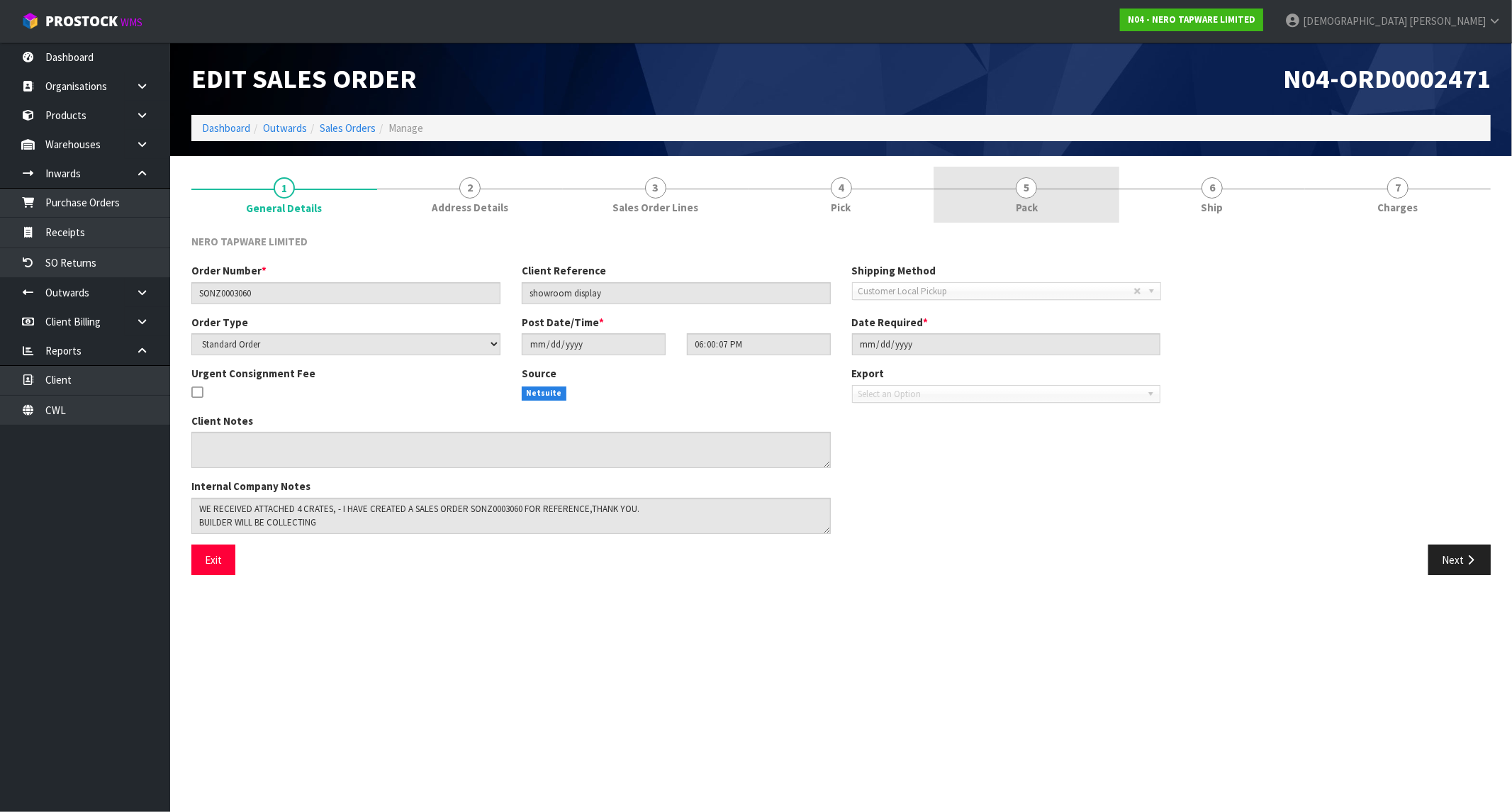
click at [1042, 201] on link "5 Pack" at bounding box center [1026, 194] width 185 height 56
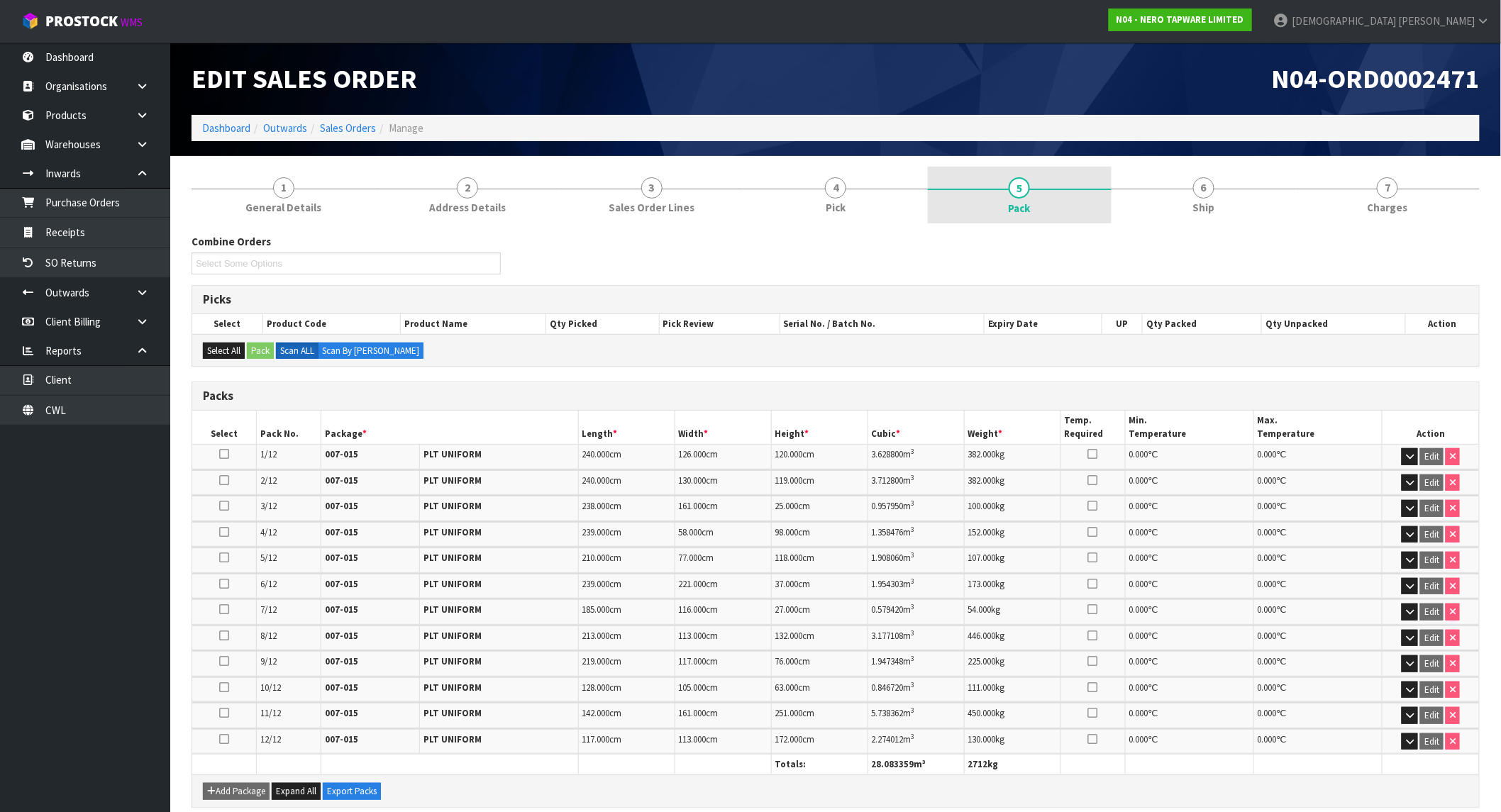
click at [1069, 195] on link "5 Pack" at bounding box center [1020, 195] width 184 height 57
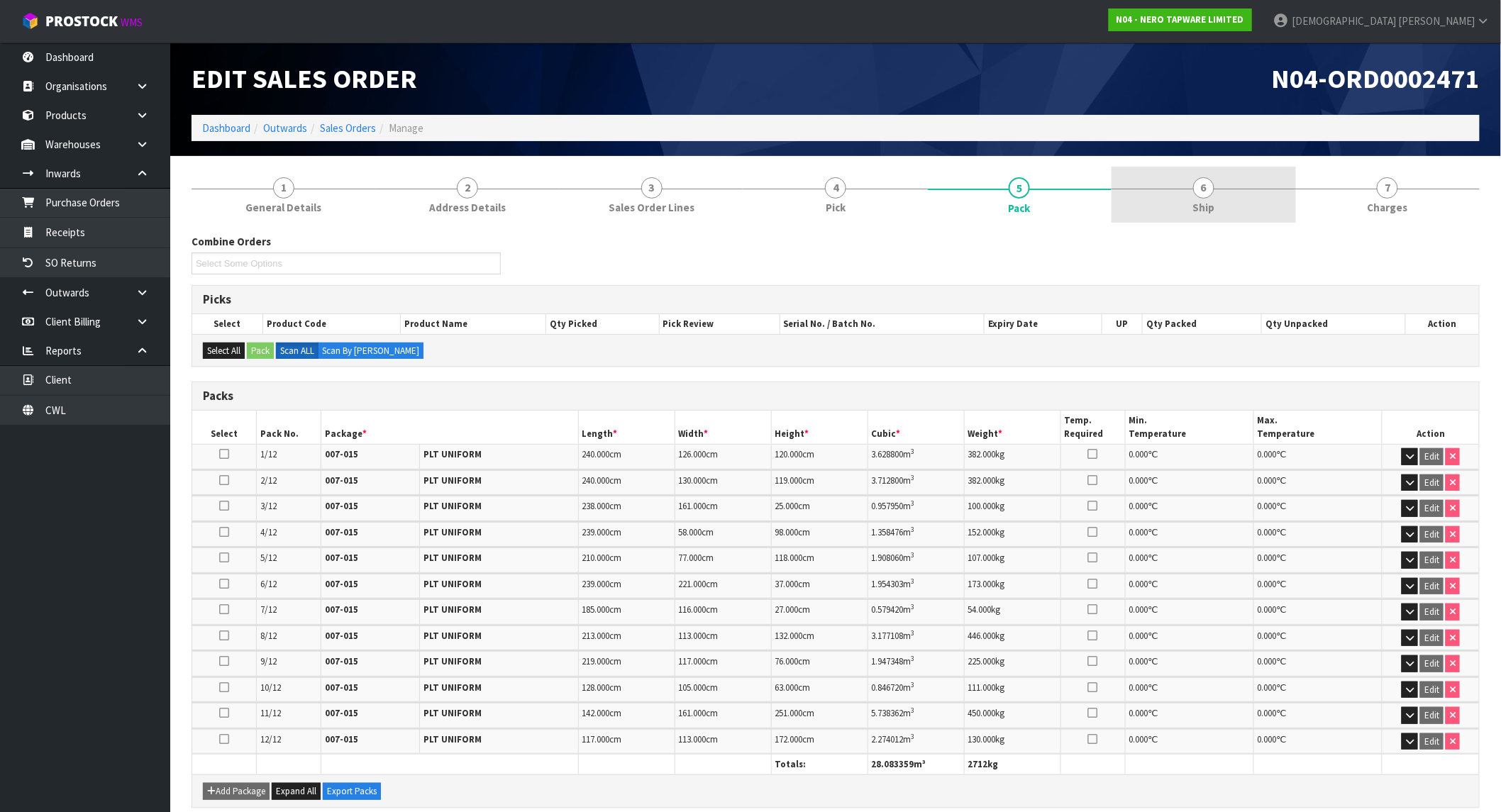
click at [1178, 193] on link "6 Ship" at bounding box center [1203, 194] width 184 height 56
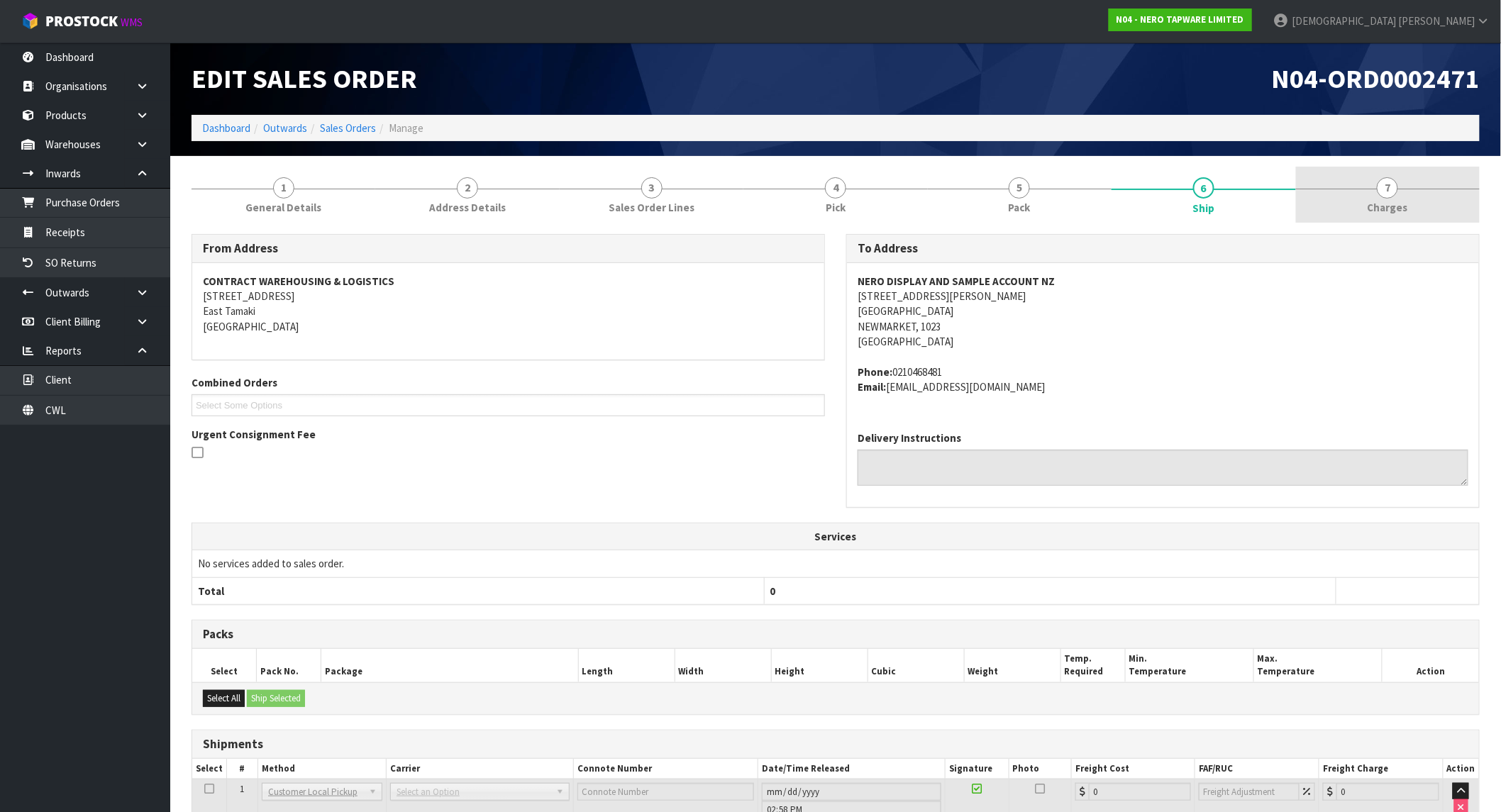
click at [1334, 185] on link "7 [GEOGRAPHIC_DATA]" at bounding box center [1387, 194] width 184 height 56
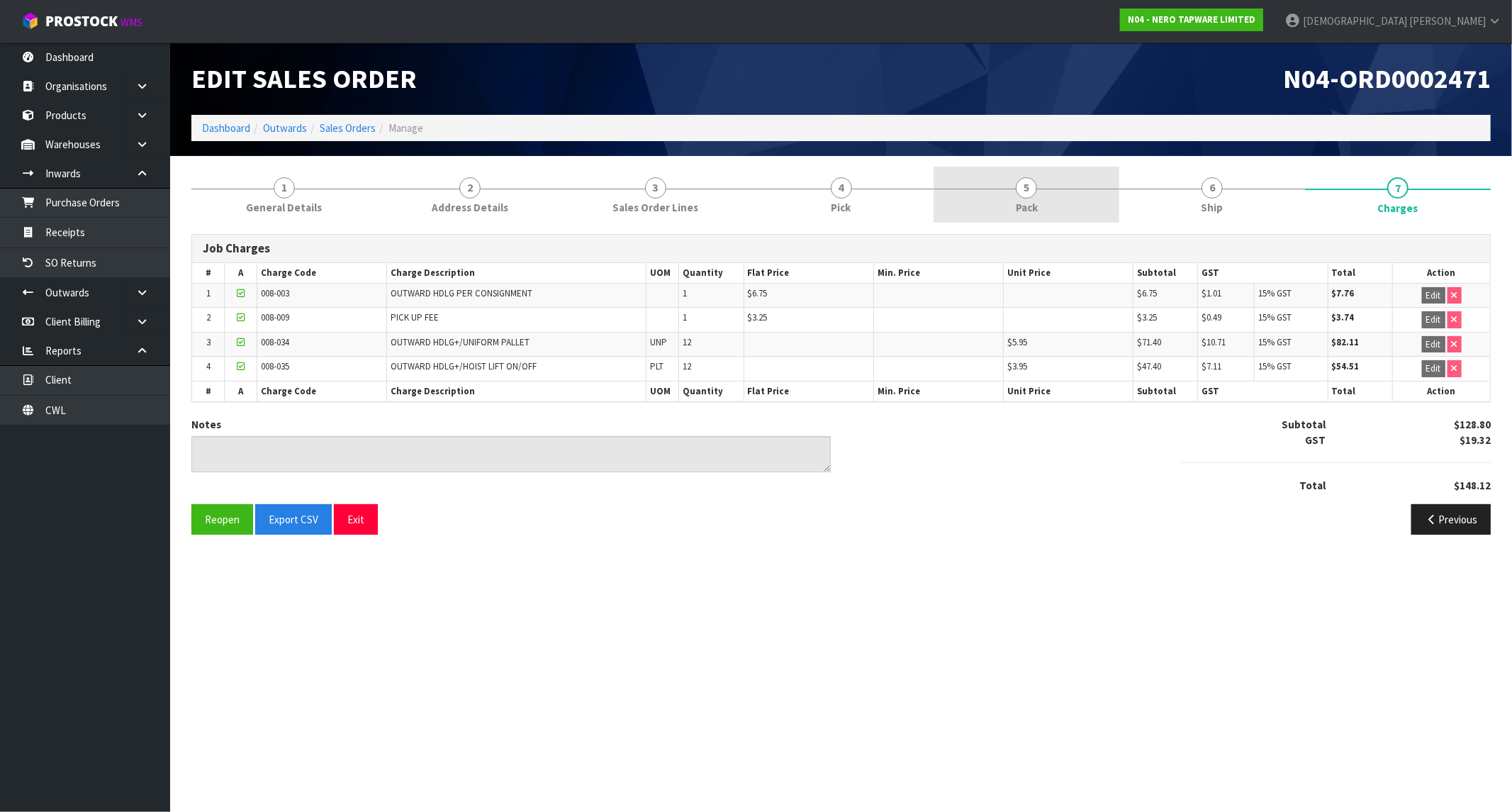
click at [1108, 190] on link "5 Pack" at bounding box center [1026, 194] width 185 height 56
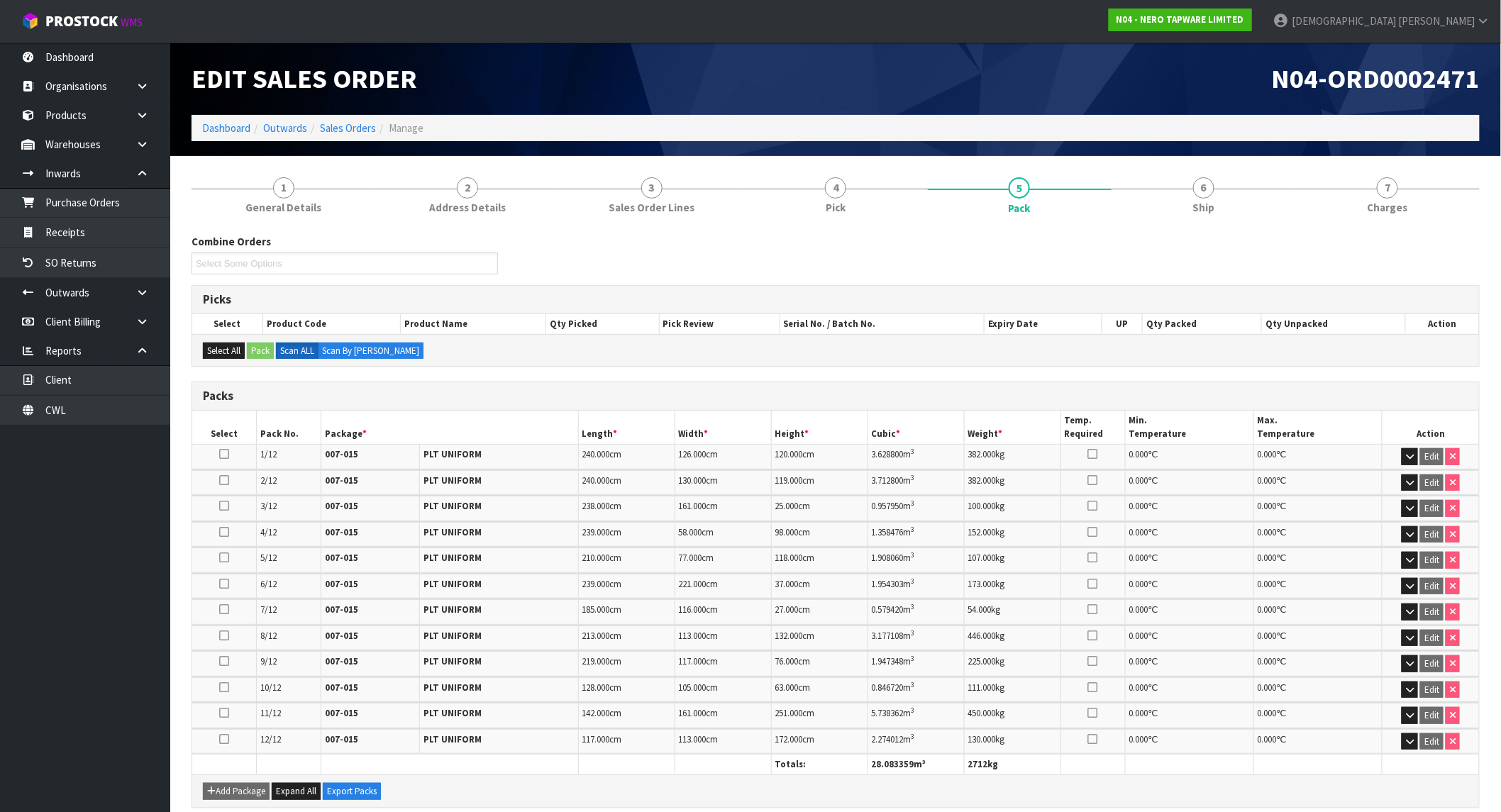
click at [450, 229] on div "Combine Orders N04-ORD0002993 N04-ORD0002995 N04-ORD0003074 N04-ORD0003076 N04-…" at bounding box center [836, 629] width 1288 height 811
click at [328, 195] on link "1 General Details" at bounding box center [283, 194] width 184 height 56
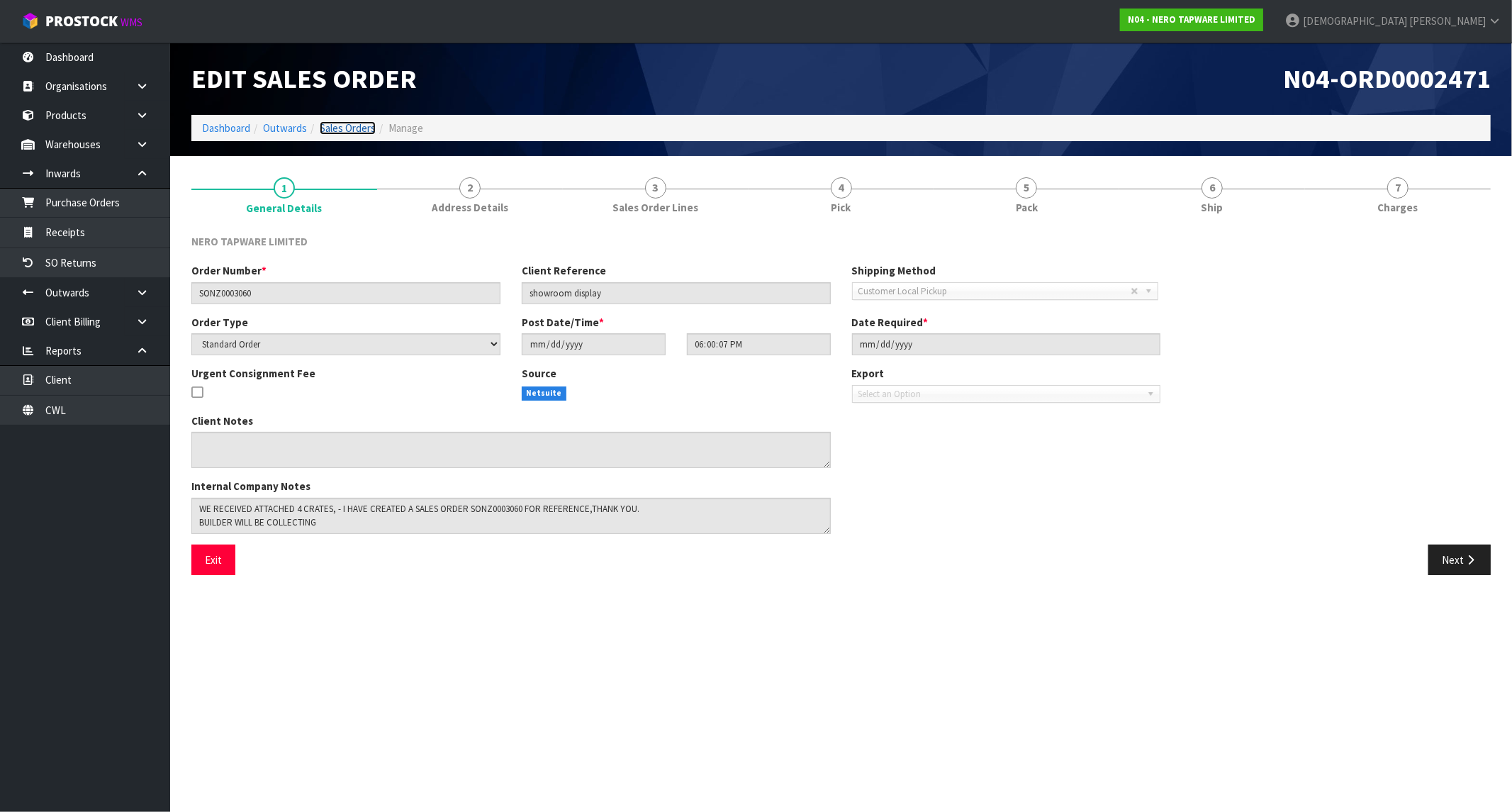
click at [362, 130] on link "Sales Orders" at bounding box center [347, 128] width 56 height 14
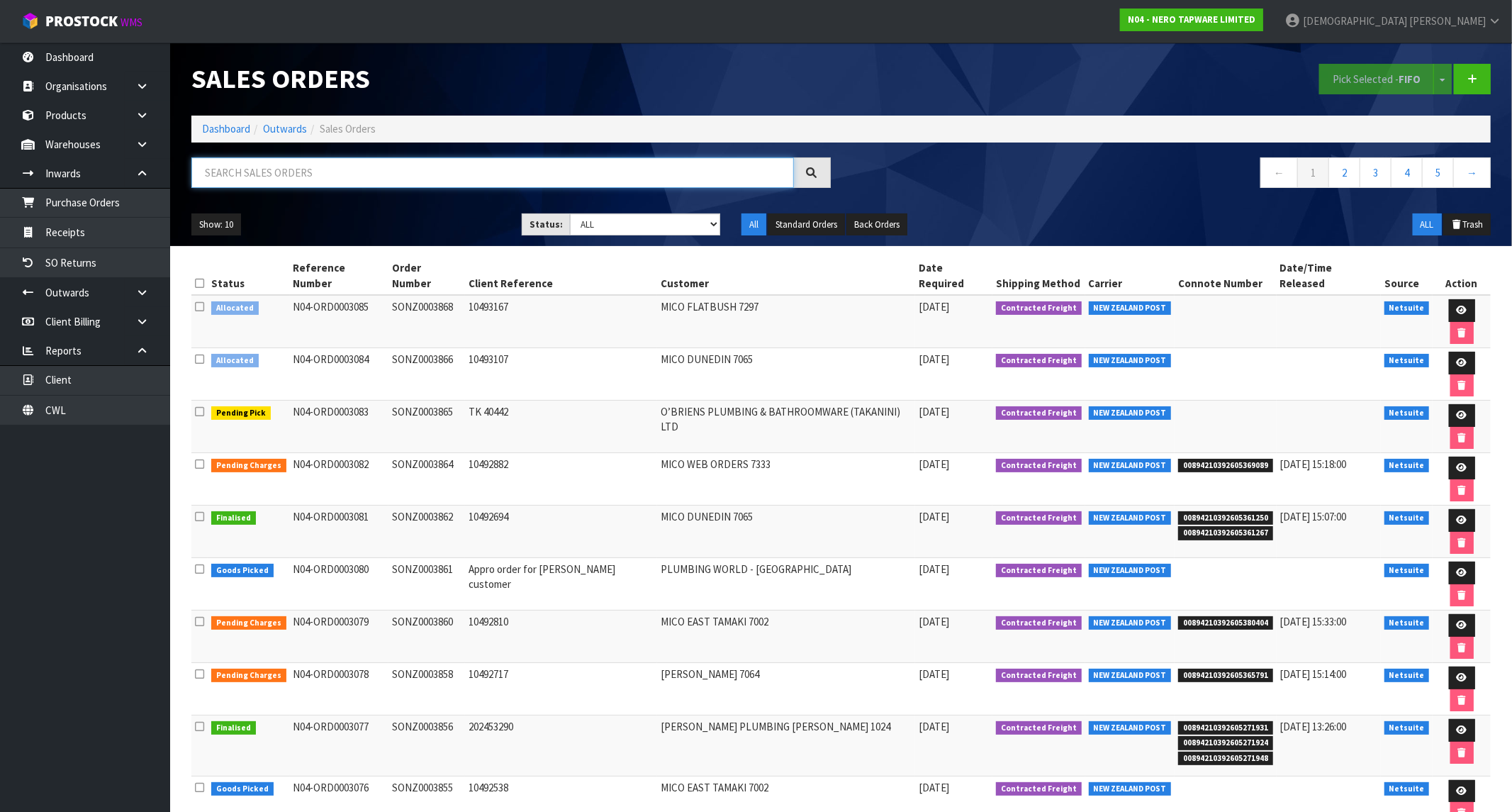
click at [339, 165] on input "text" at bounding box center [493, 172] width 603 height 30
paste input "SONZ0003772"
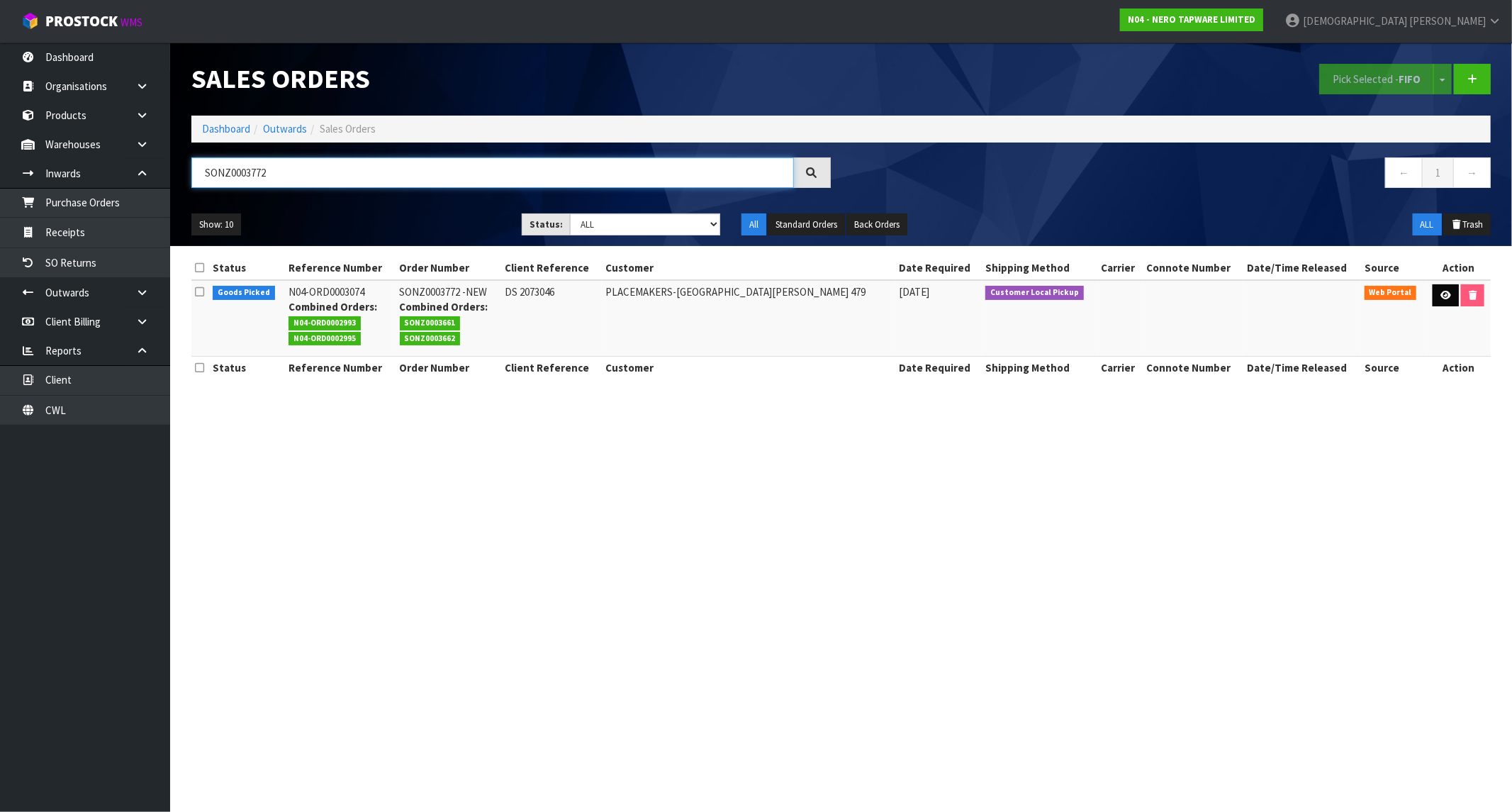
type input "SONZ0003772"
click at [1441, 299] on icon at bounding box center [1446, 295] width 11 height 9
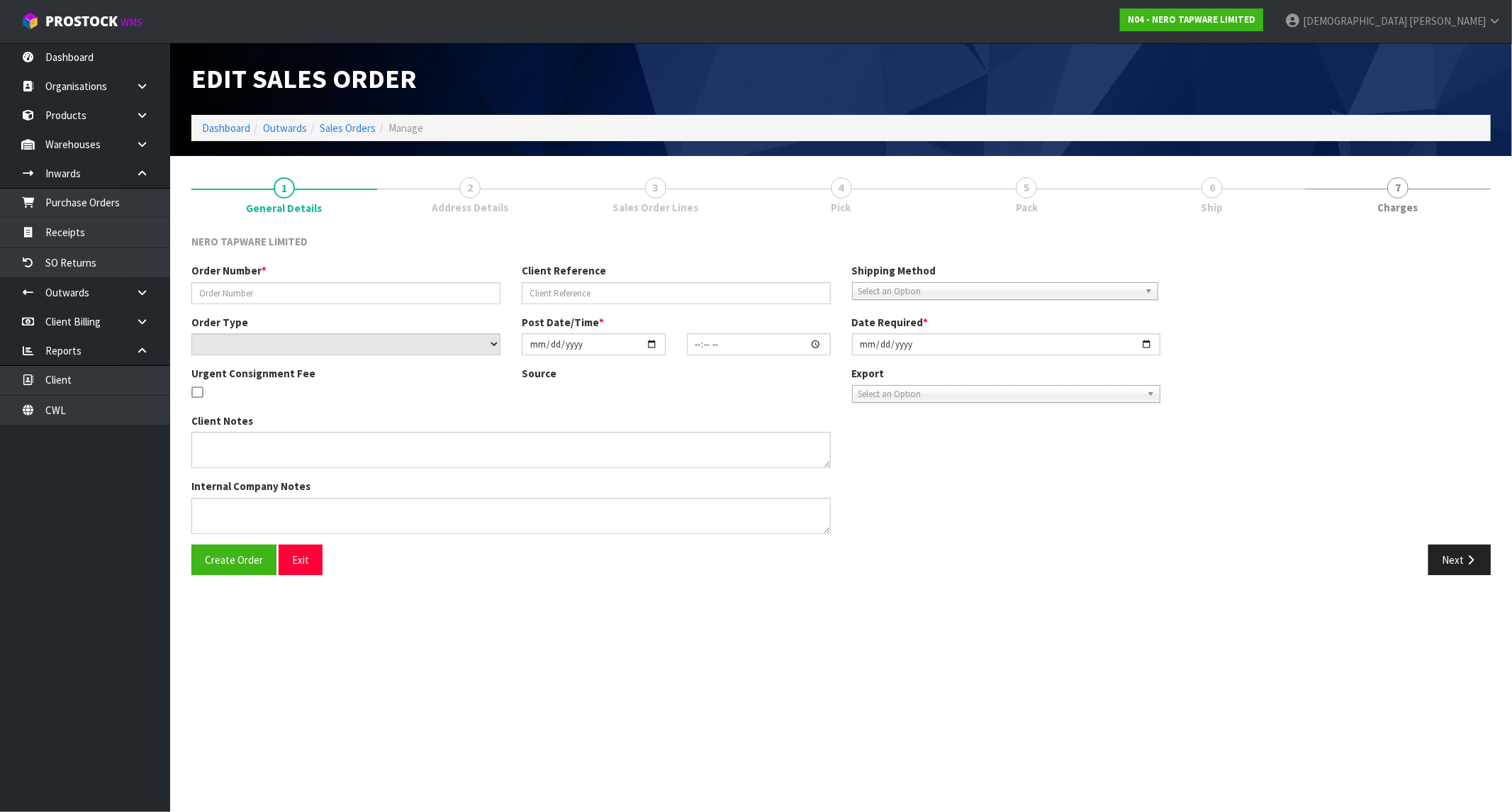
type input "SONZ0003772 -NEW"
type input "DS 2073046"
select select "number:0"
type input "[DATE]"
type input "10:13:00.000"
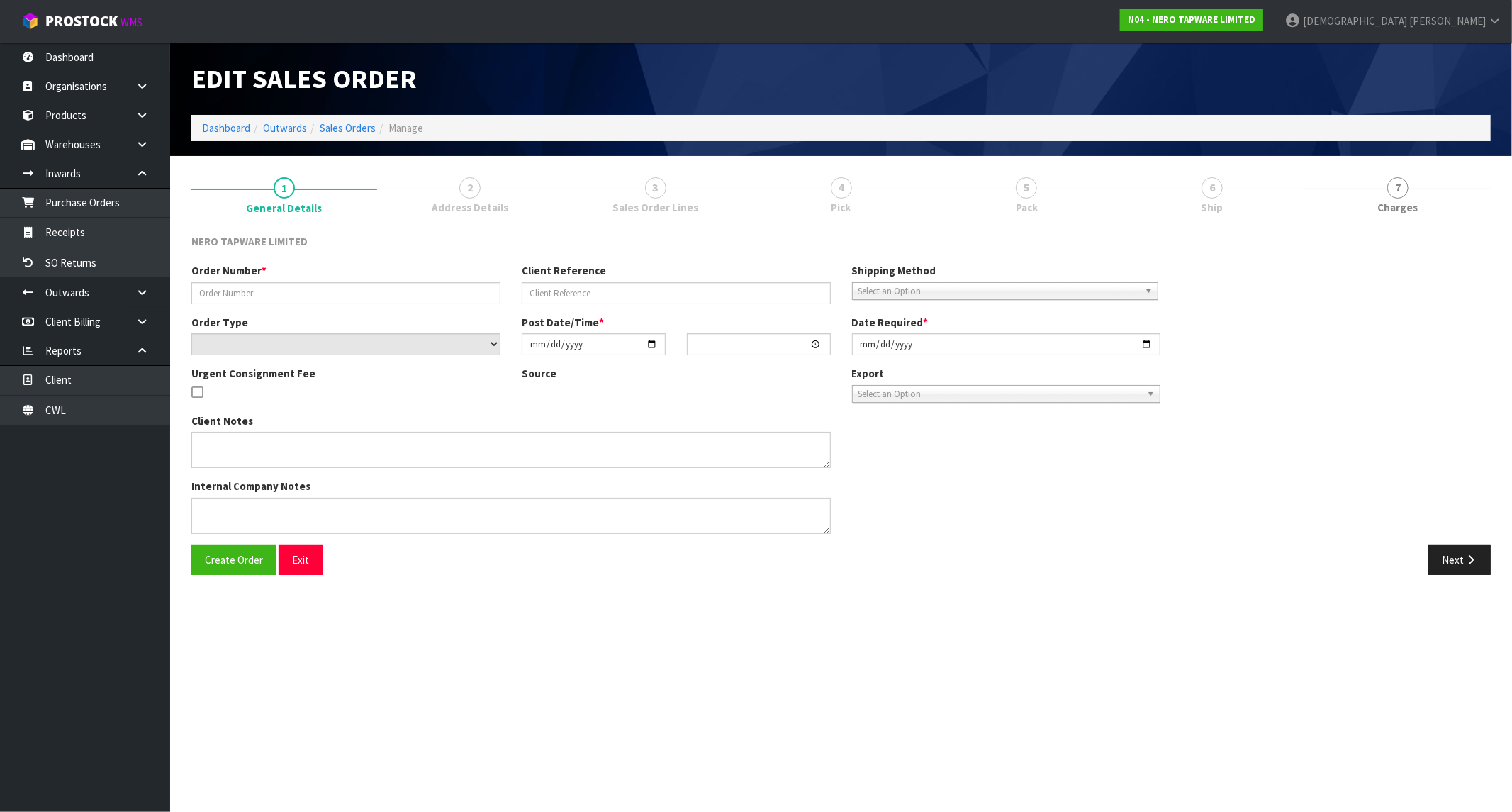
type input "[DATE]"
type textarea "PICK UP TOGETHER WITH SONZ0003661/3662"
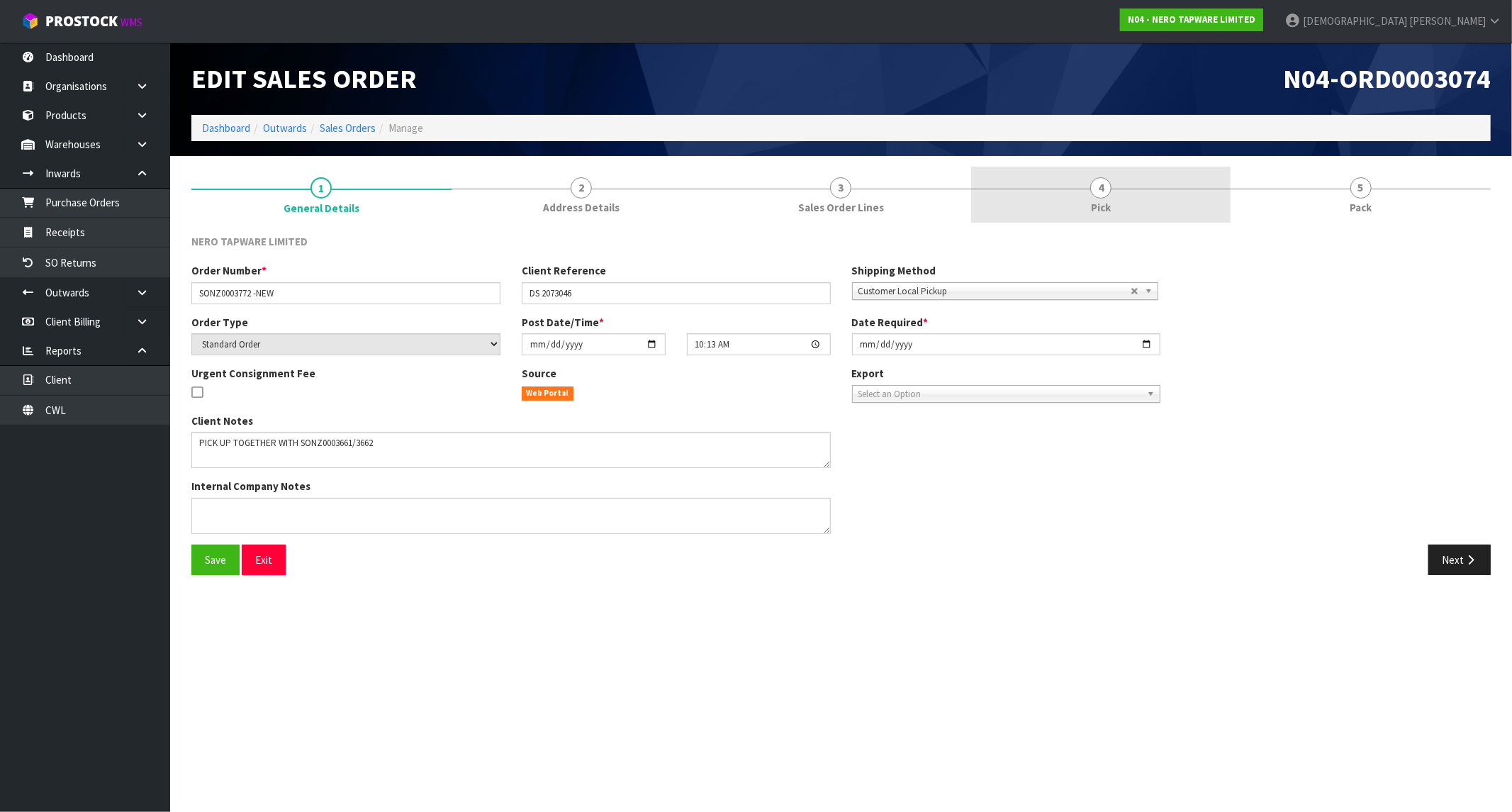
click at [1168, 189] on link "4 Pick" at bounding box center [1101, 194] width 260 height 56
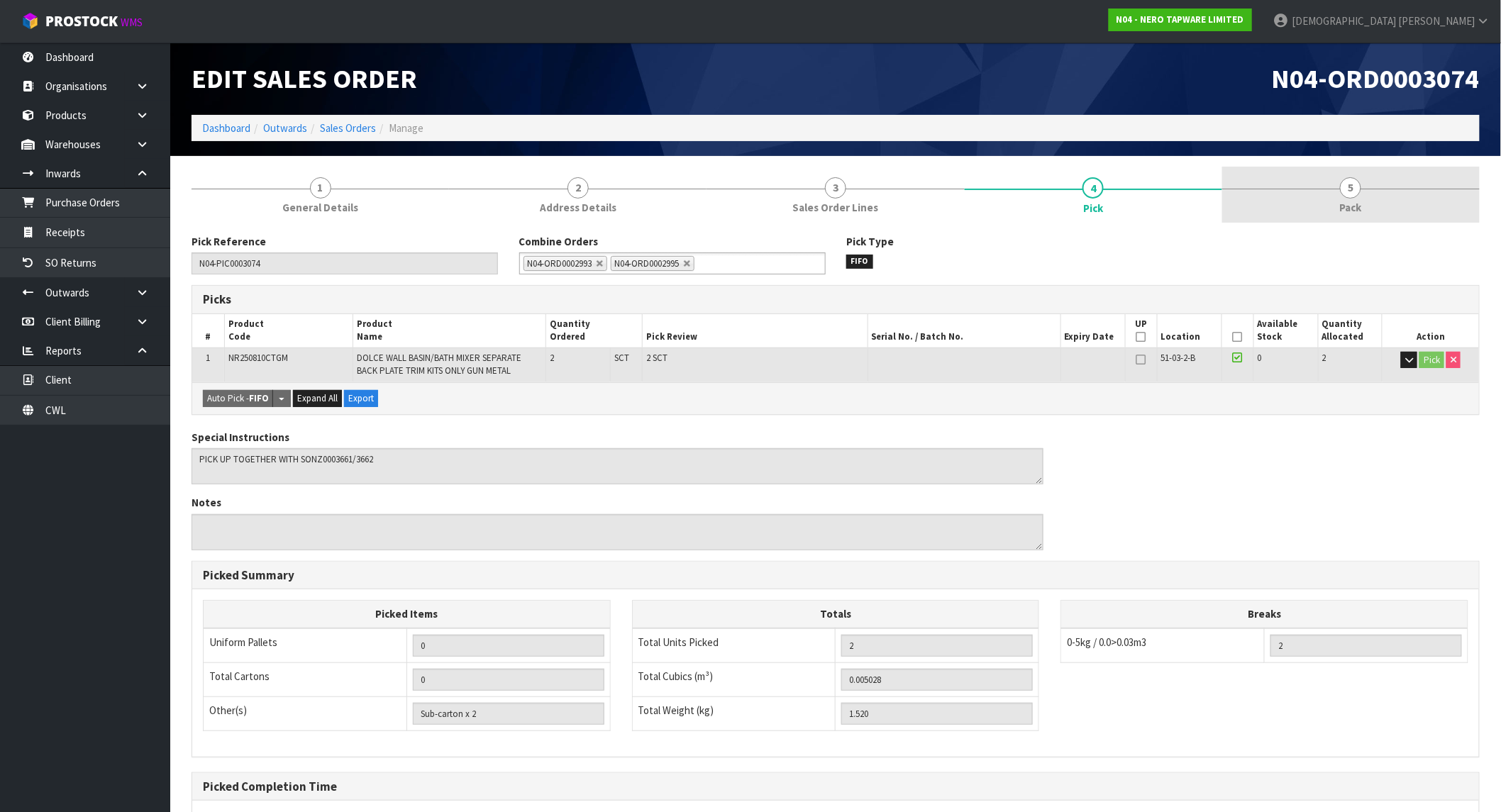
click at [1359, 182] on span "5" at bounding box center [1350, 187] width 21 height 21
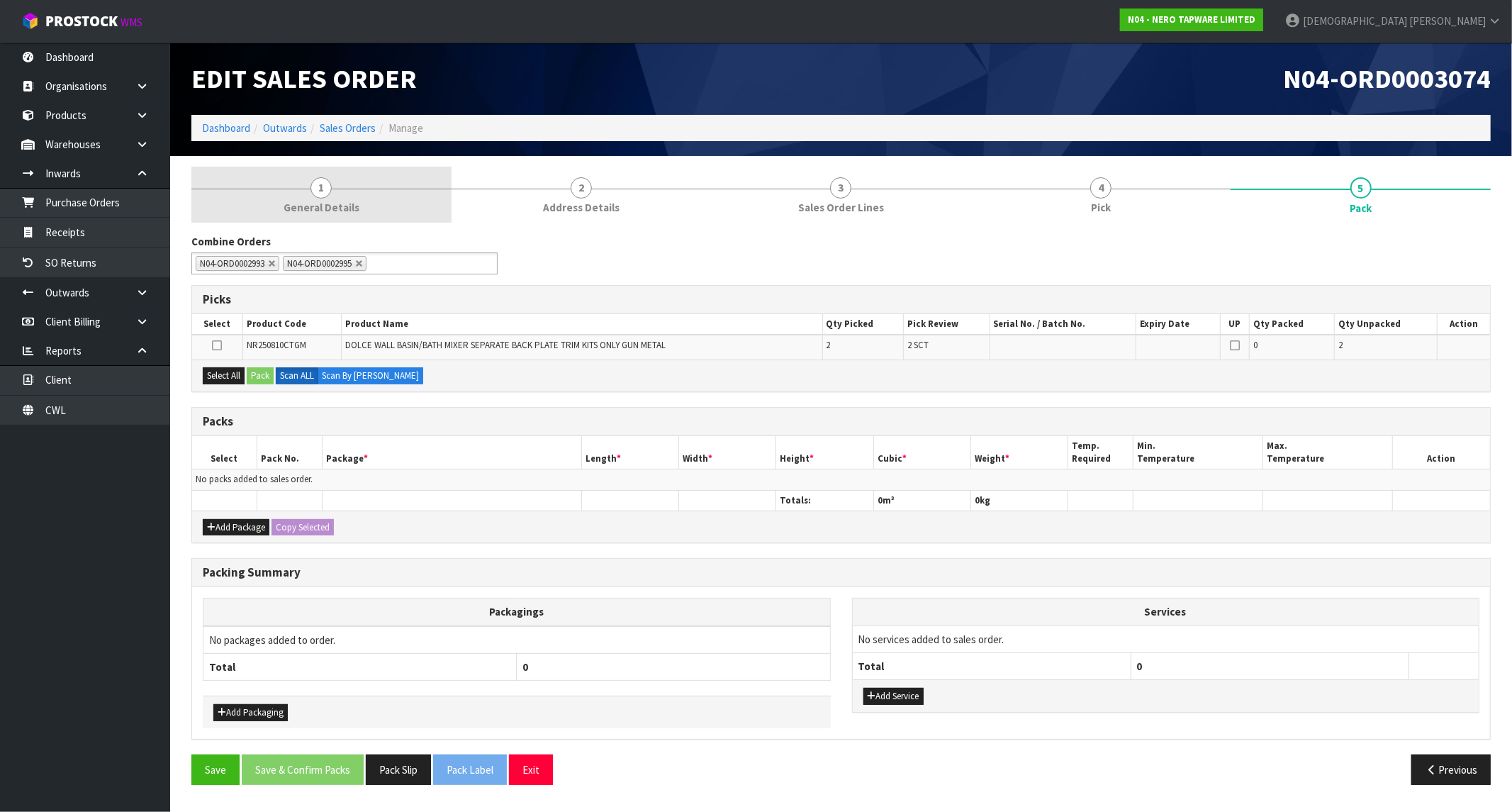
click at [353, 178] on link "1 General Details" at bounding box center [321, 194] width 260 height 56
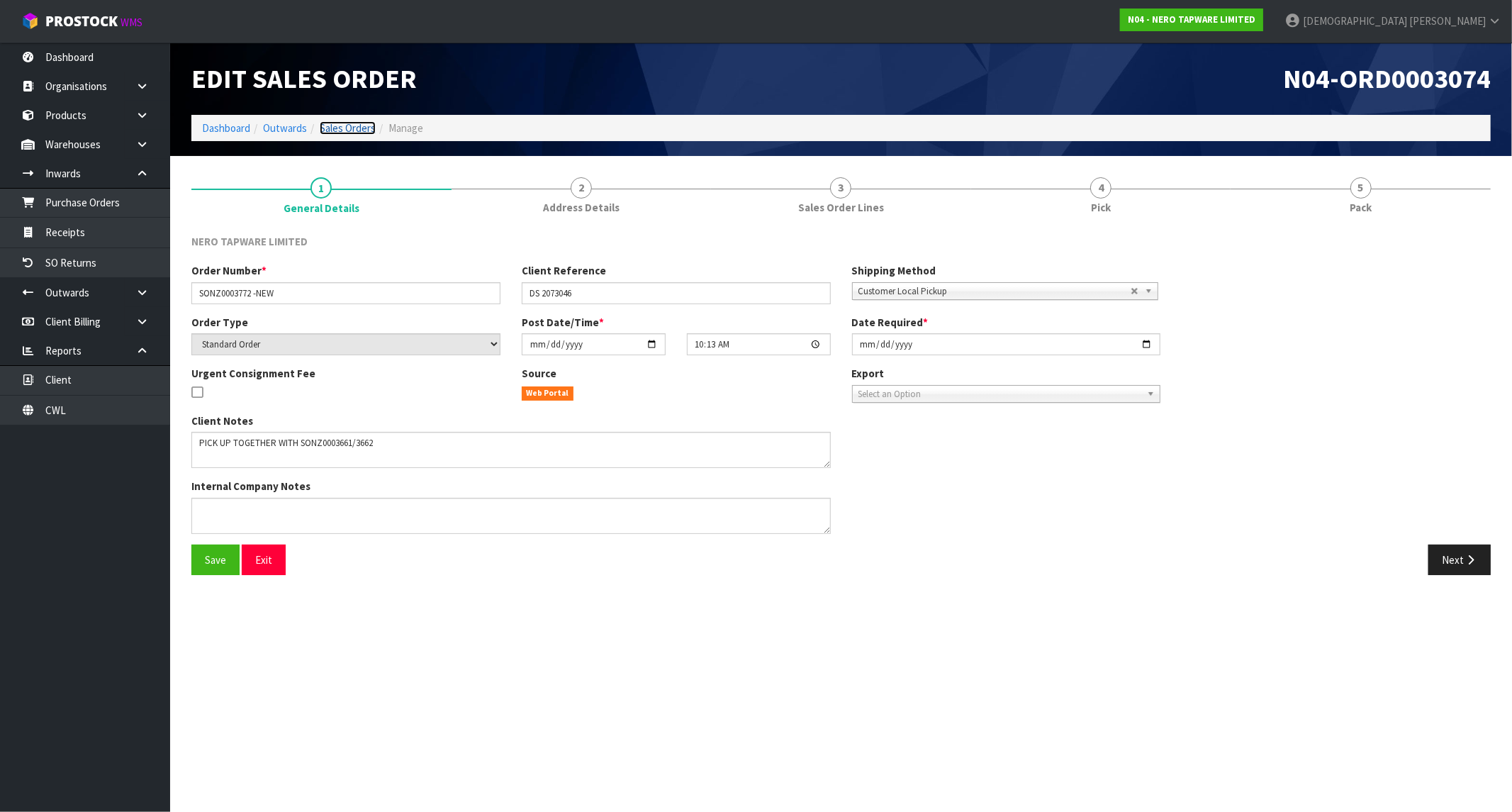
click at [338, 125] on link "Sales Orders" at bounding box center [347, 128] width 56 height 14
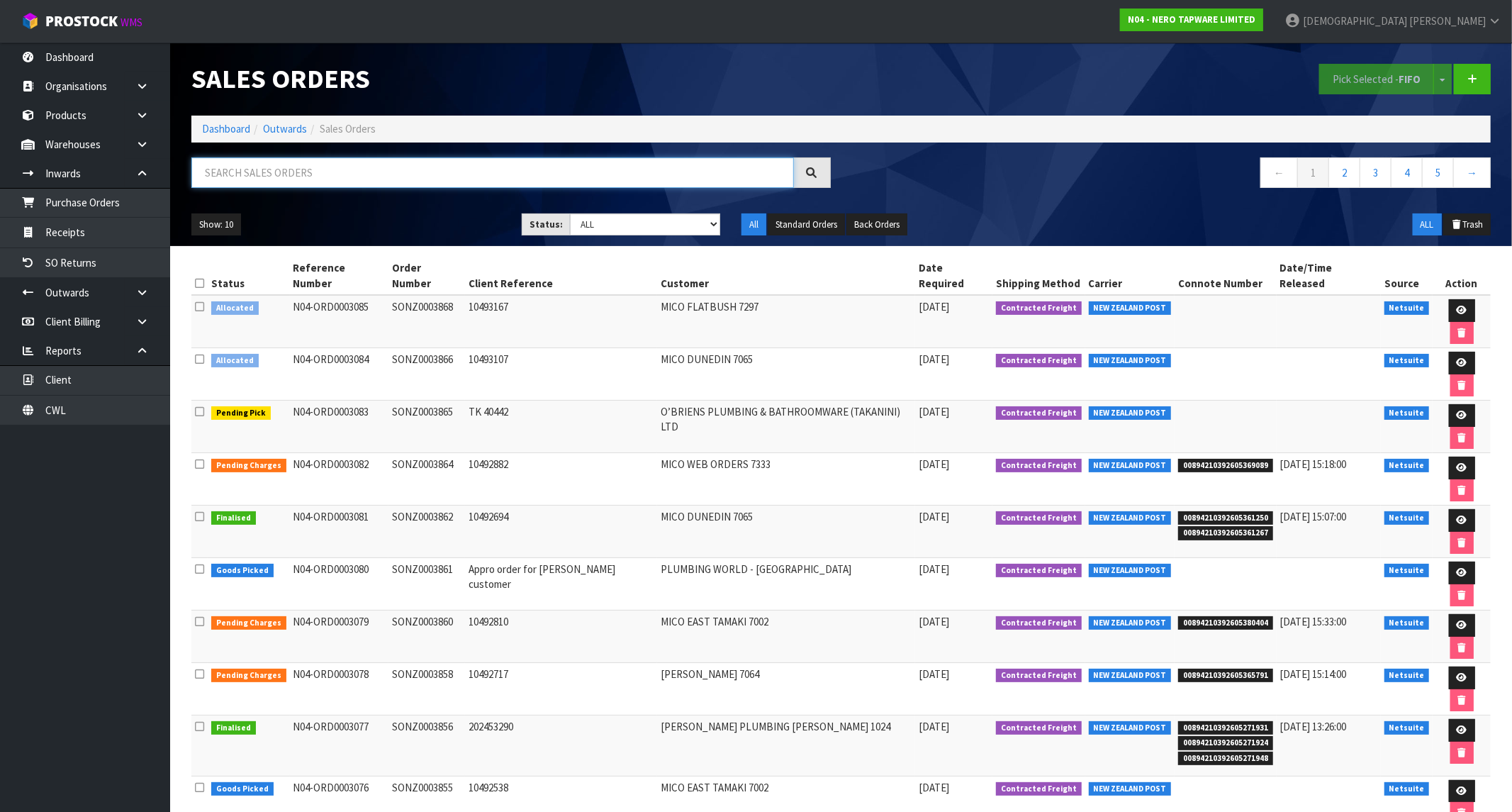
click at [357, 173] on input "text" at bounding box center [493, 172] width 603 height 30
paste input "SONZ0003661"
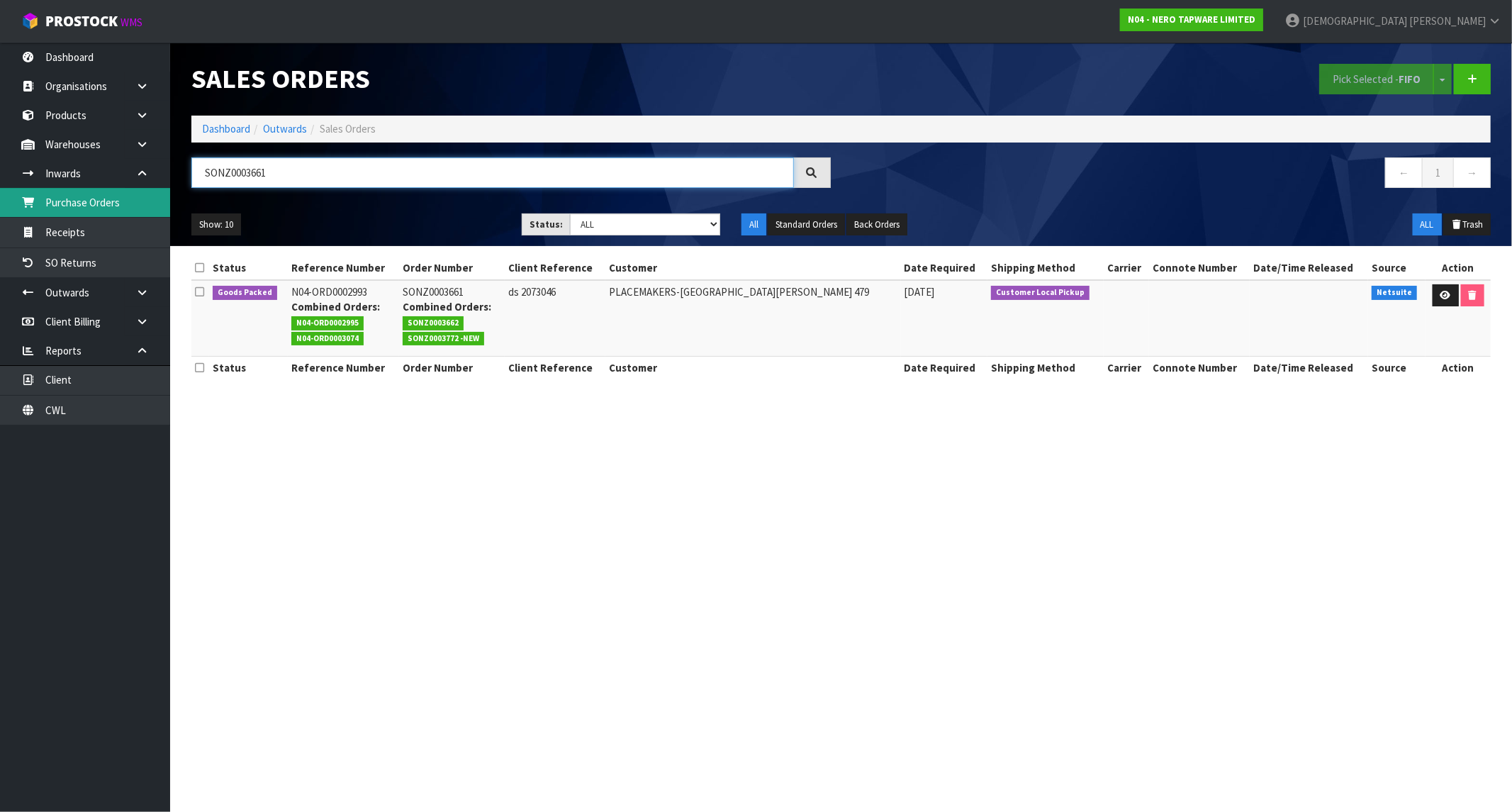
type input "SONZ0003661"
click at [1255, 20] on strong "N04 - NERO TAPWARE LIMITED" at bounding box center [1192, 19] width 128 height 12
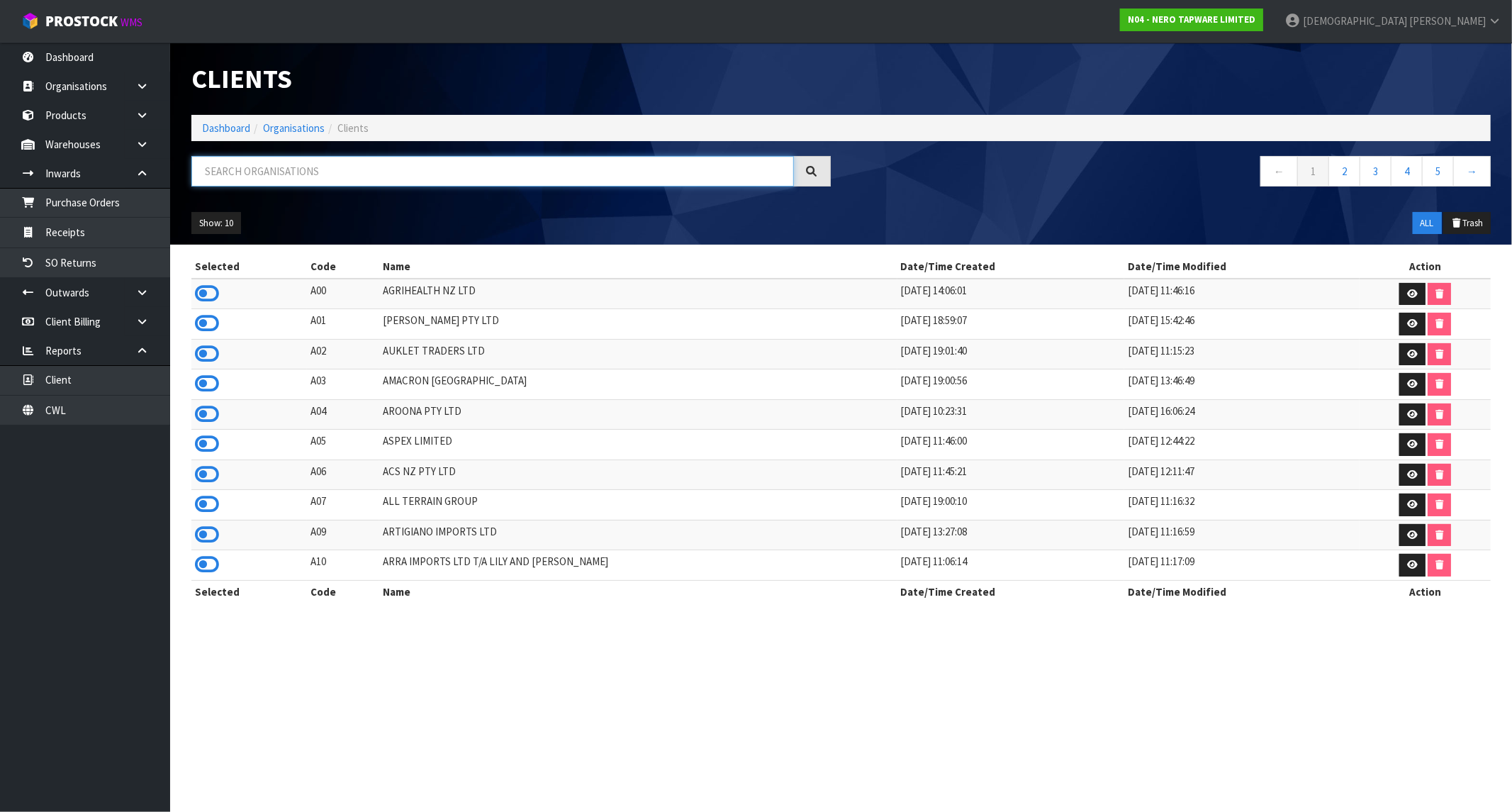
click at [451, 171] on input "text" at bounding box center [493, 171] width 603 height 30
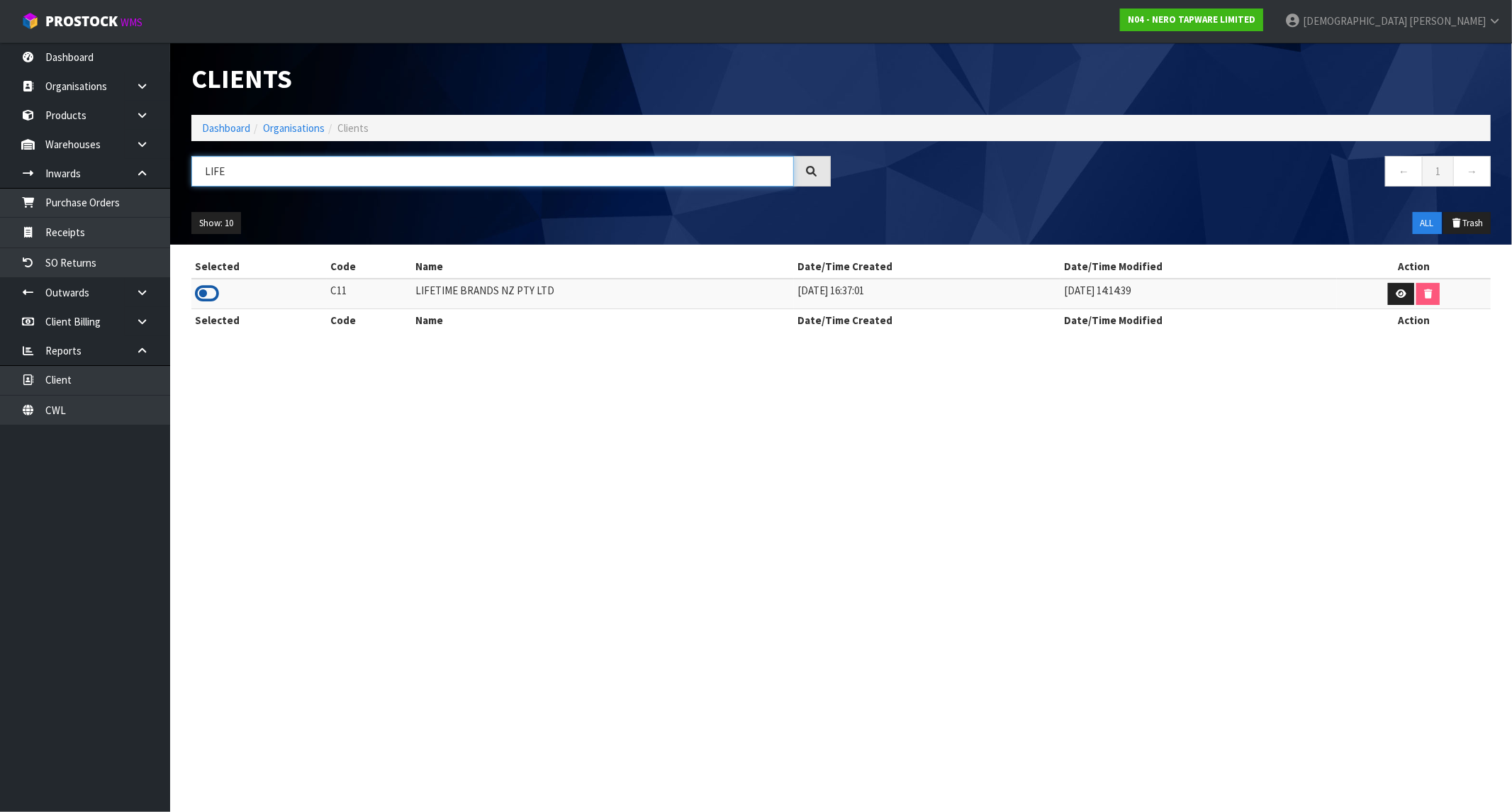
type input "LIFE"
click at [207, 298] on icon at bounding box center [207, 293] width 24 height 21
click at [235, 124] on link "Dashboard" at bounding box center [226, 128] width 48 height 14
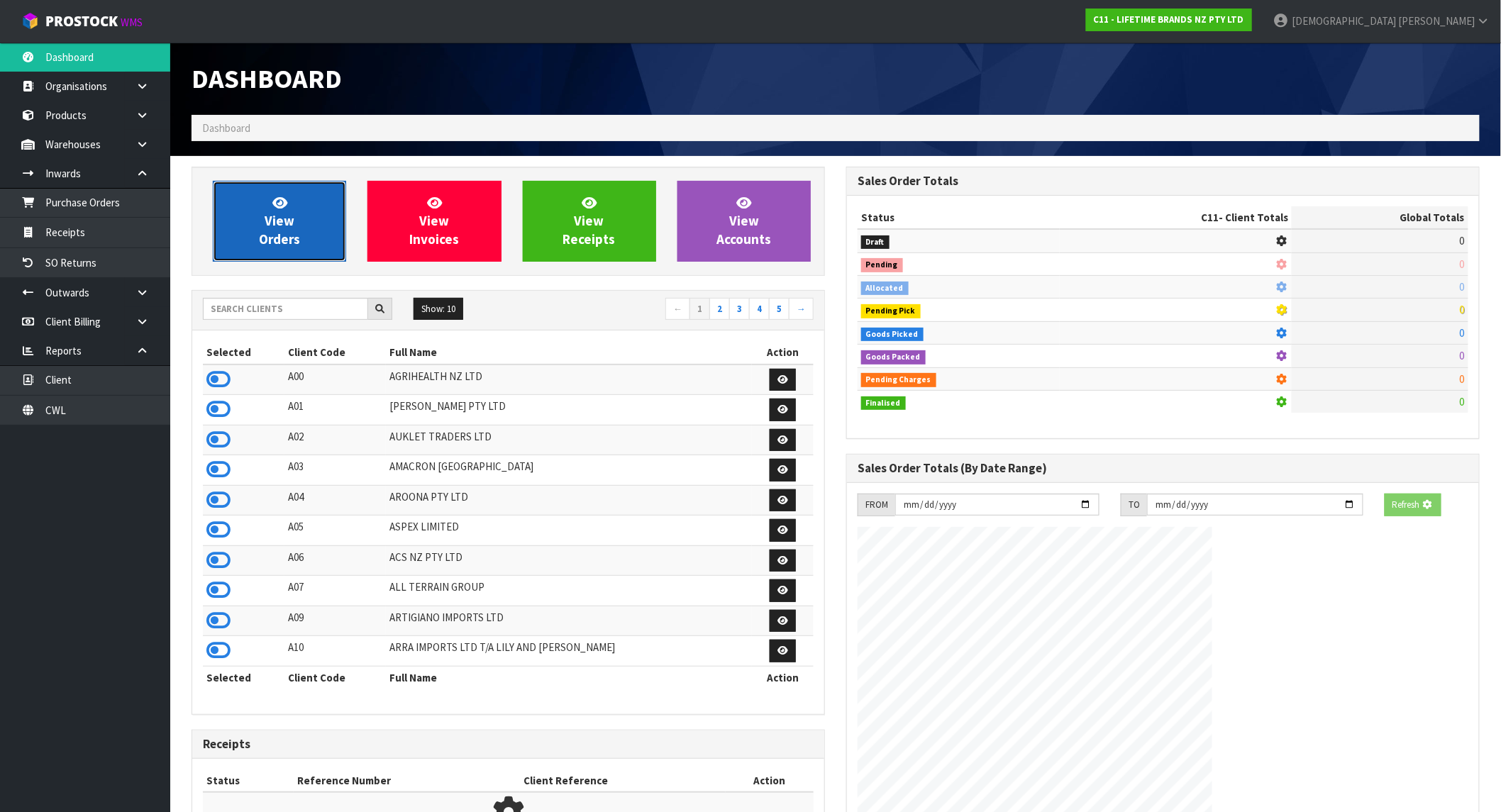
click at [265, 220] on span "View Orders" at bounding box center [279, 221] width 41 height 53
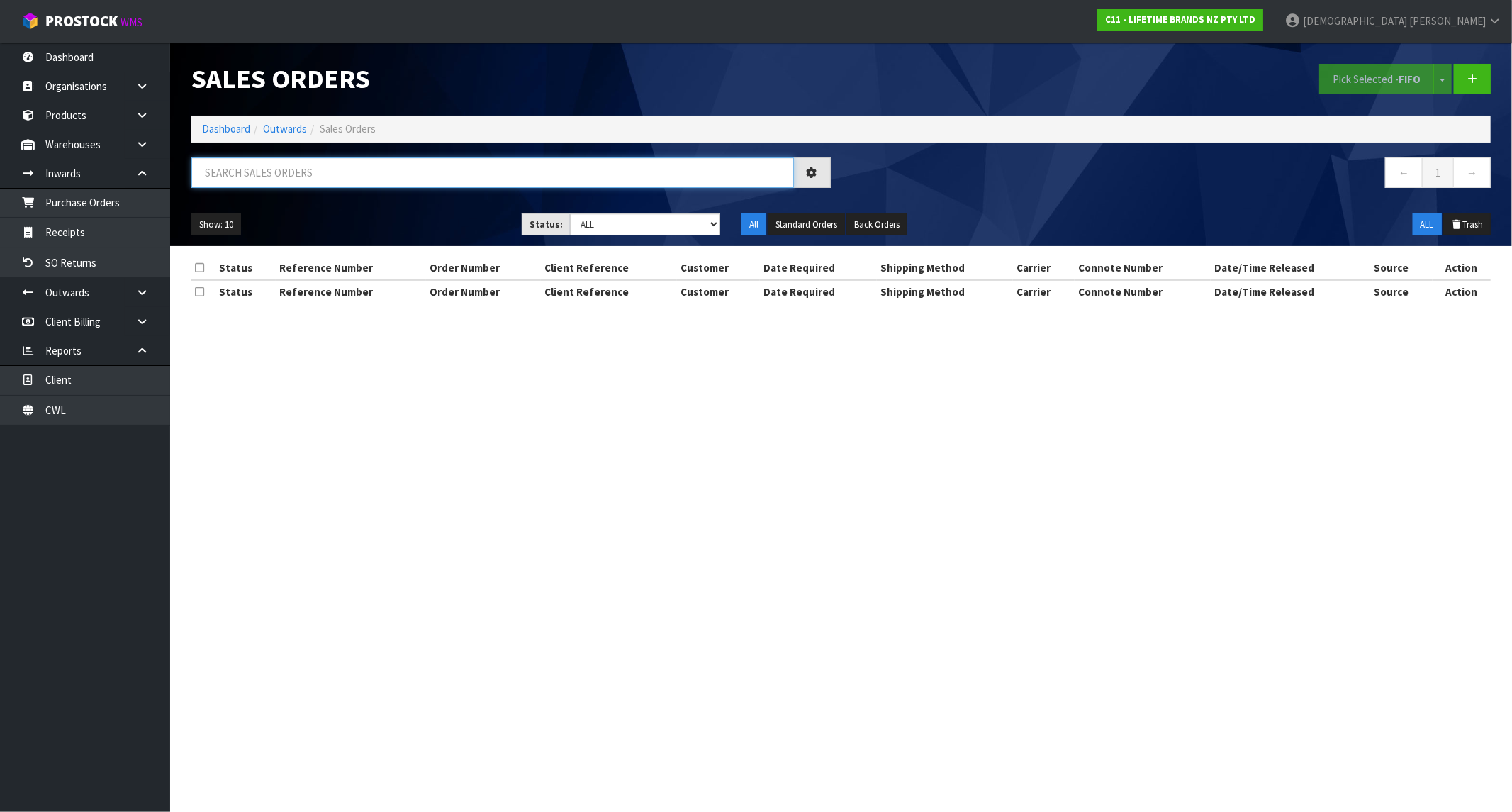
click at [263, 178] on input "text" at bounding box center [493, 172] width 603 height 30
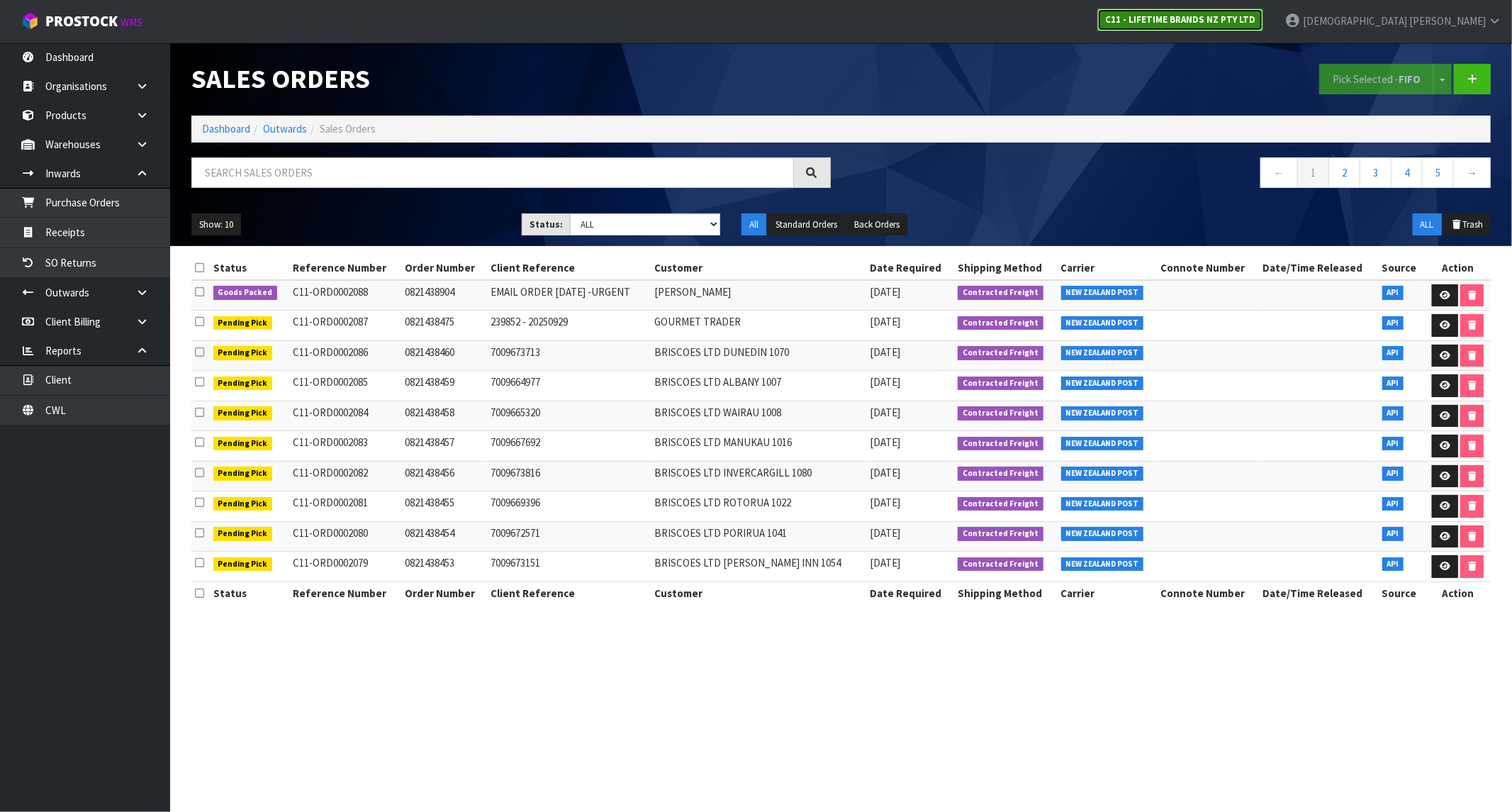
click at [1253, 19] on strong "C11 - LIFETIME BRANDS NZ PTY LTD" at bounding box center [1180, 19] width 151 height 12
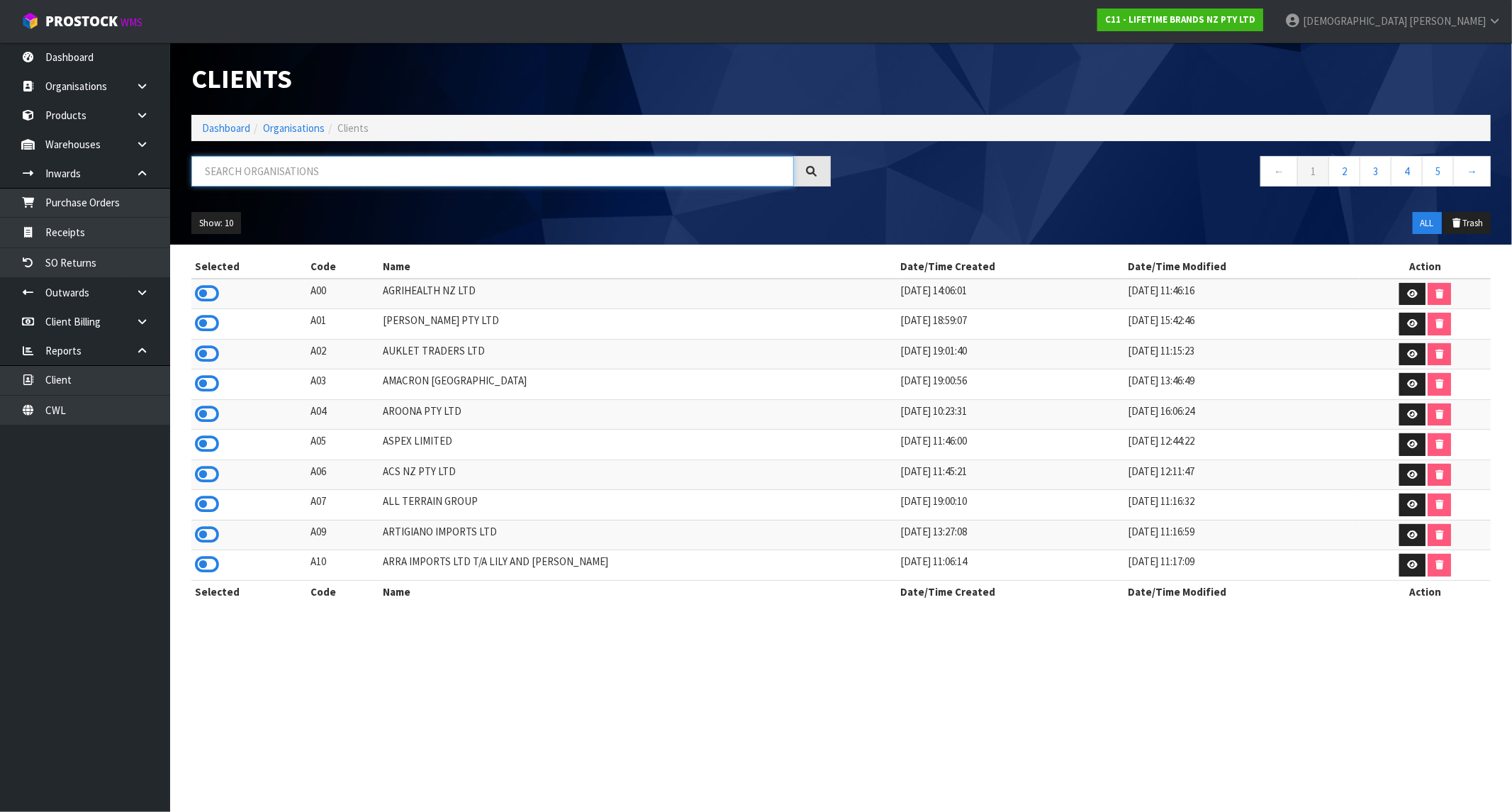
click at [288, 165] on input "text" at bounding box center [493, 171] width 603 height 30
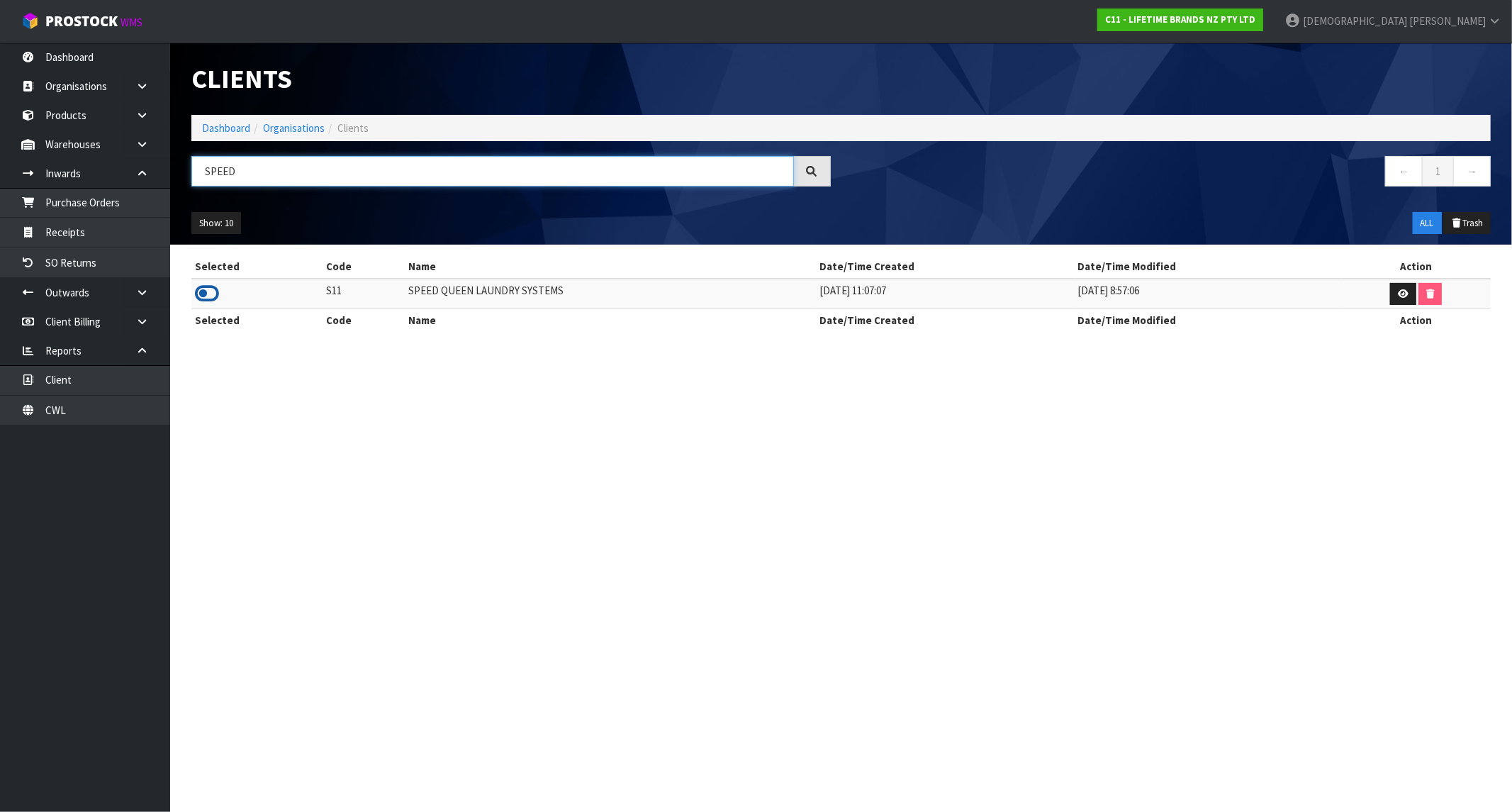
type input "SPEED"
click at [203, 293] on icon at bounding box center [207, 293] width 24 height 21
click at [235, 125] on link "Dashboard" at bounding box center [226, 128] width 48 height 14
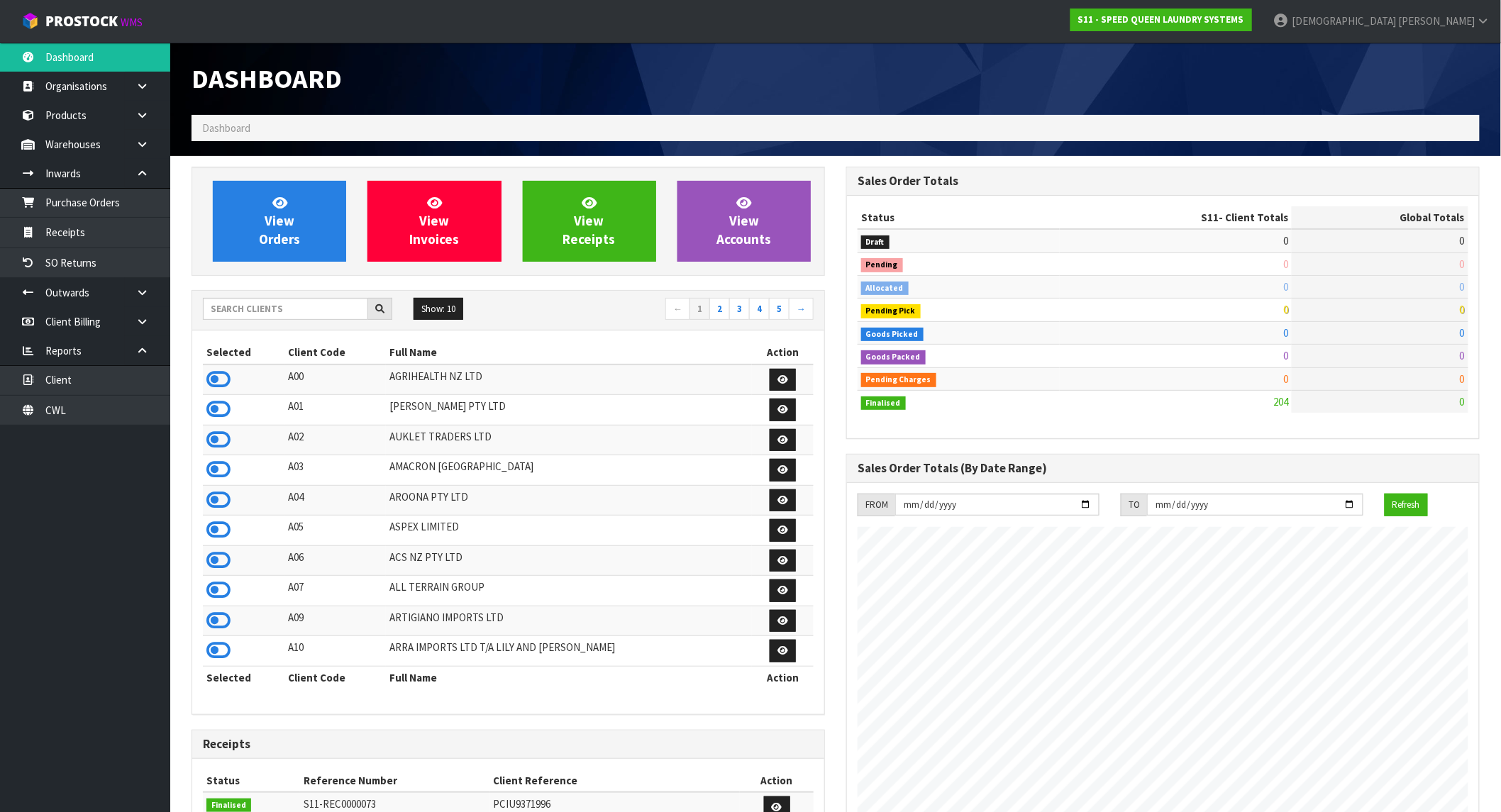
scroll to position [868, 655]
click at [297, 216] on link "View Orders" at bounding box center [280, 221] width 133 height 81
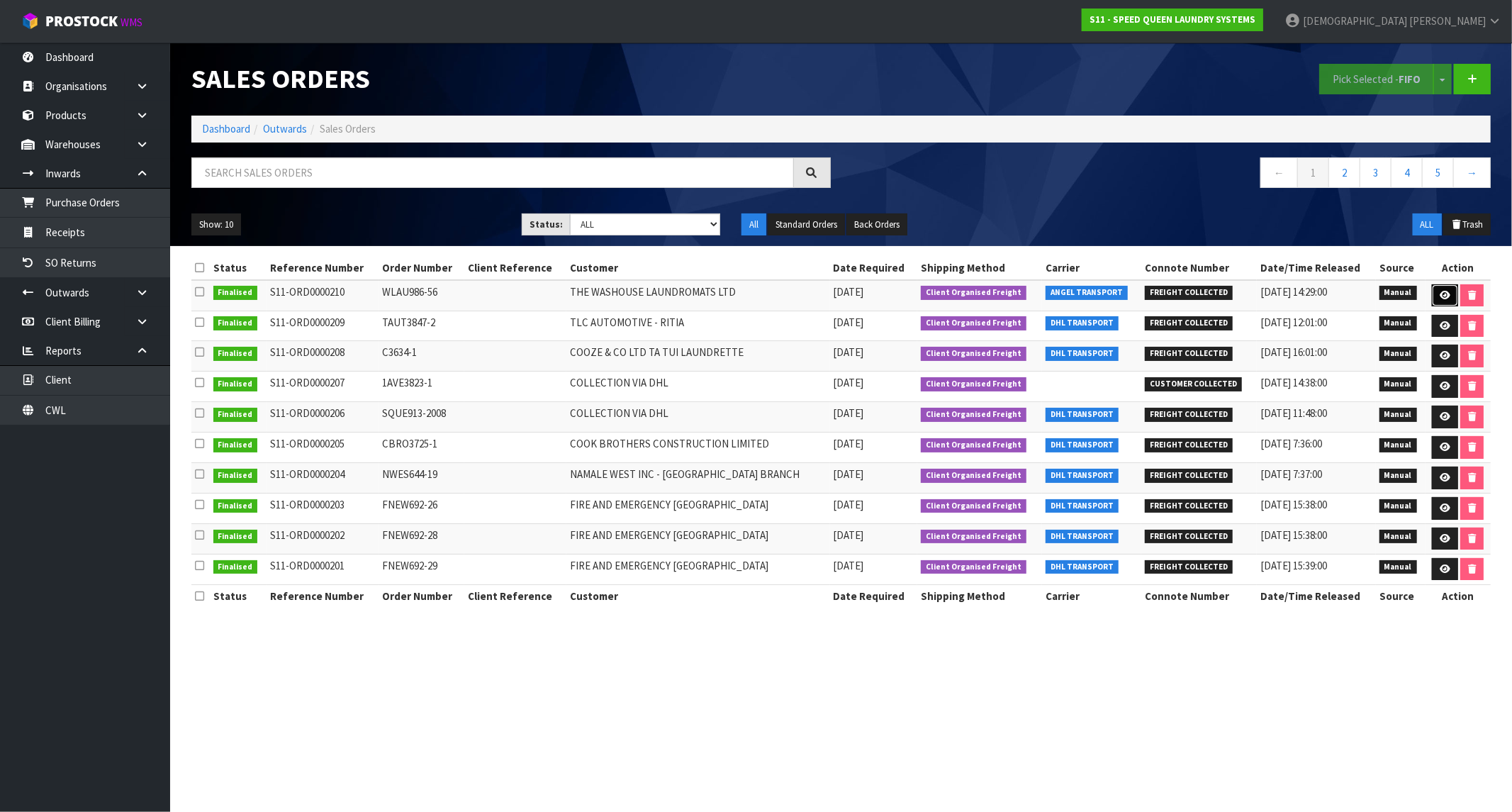
click at [1442, 294] on icon at bounding box center [1445, 295] width 11 height 9
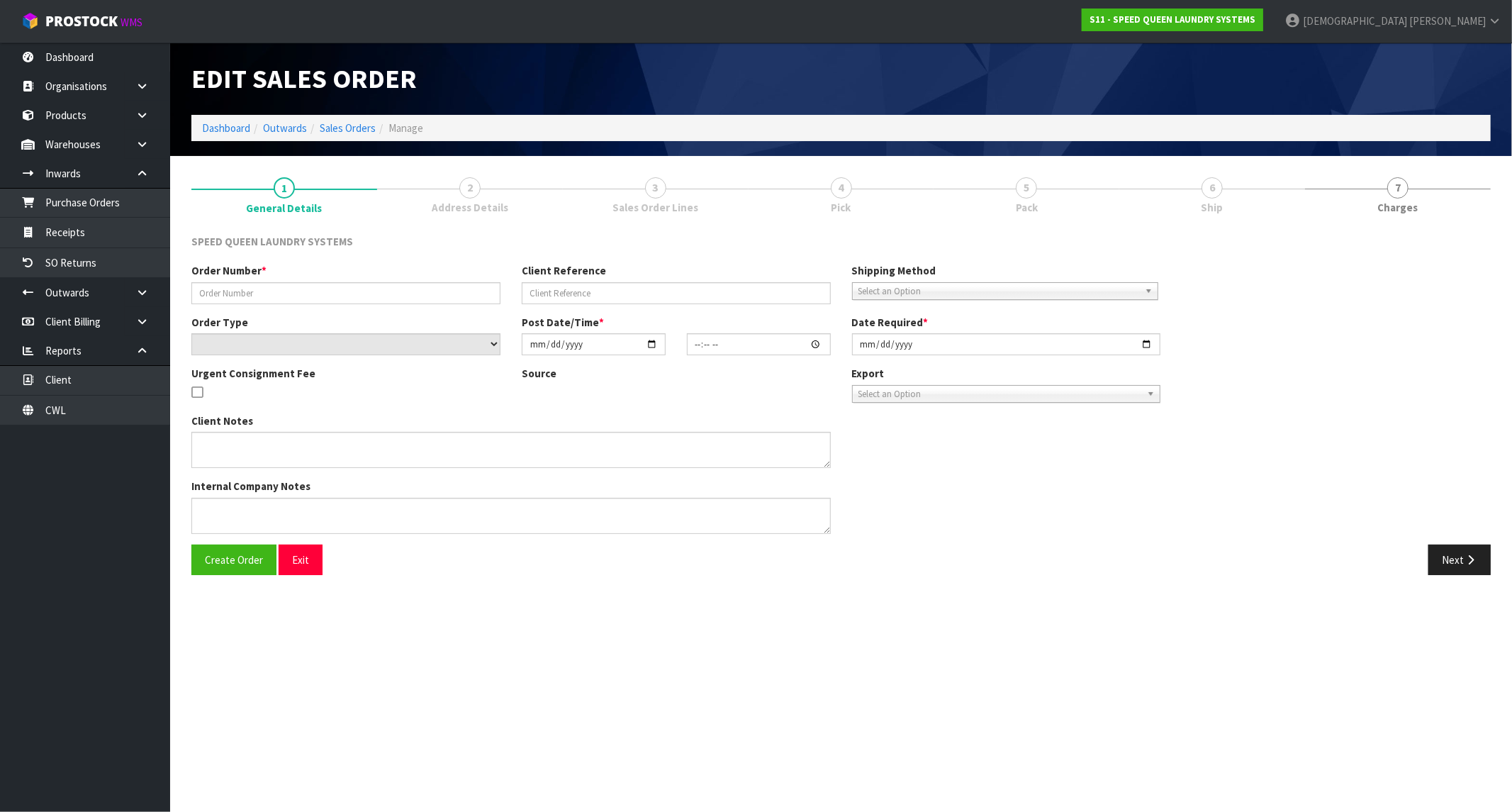
type input "WLAU986-56"
select select "number:0"
type input "[DATE]"
type input "09:13:00.000"
type input "[DATE]"
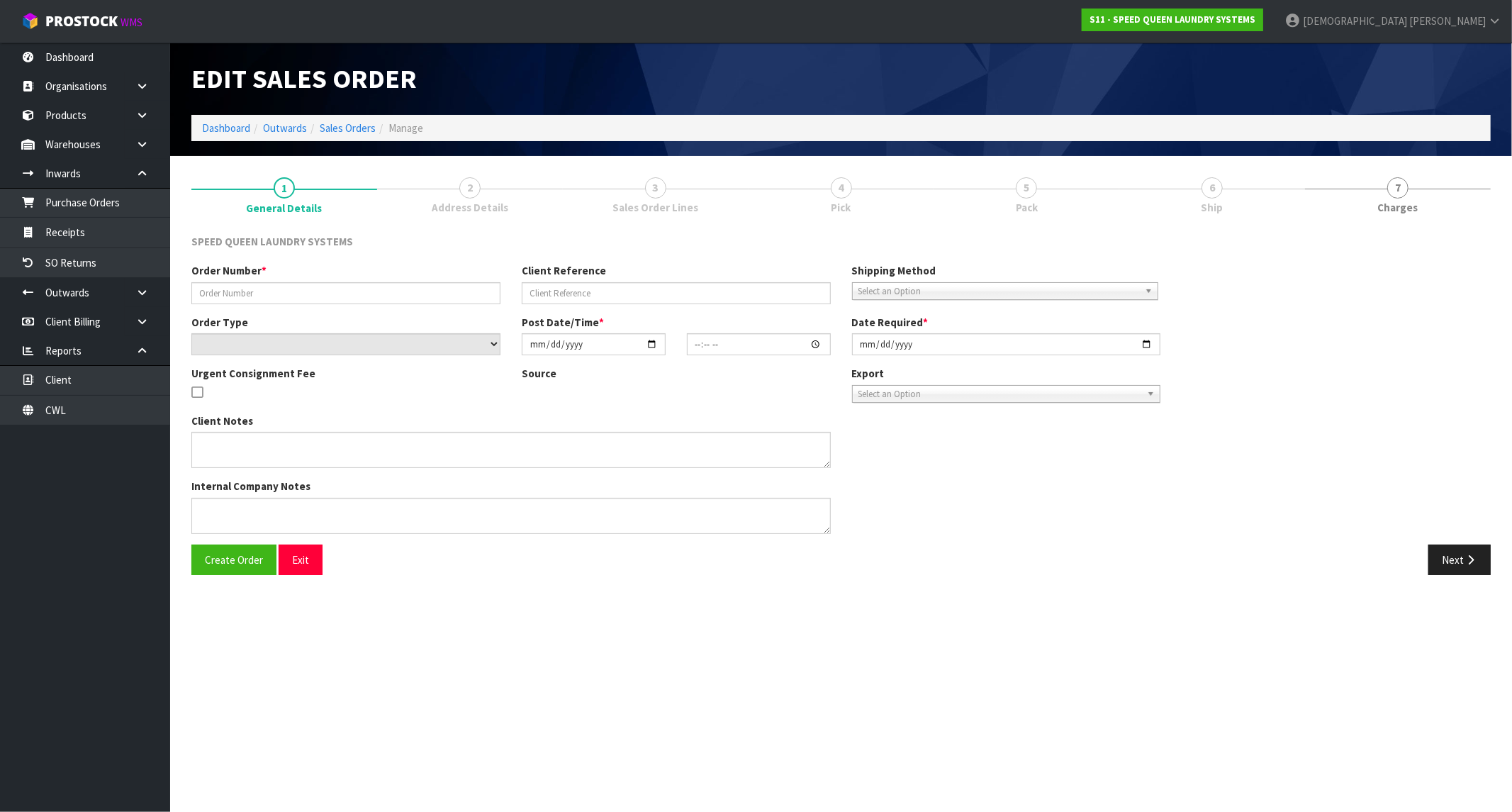
type textarea "CAN WE HAVE THIS ATTACHED ORDER PICKED AT YOUR EARLIEST CONVENIENCE PLEASE ."
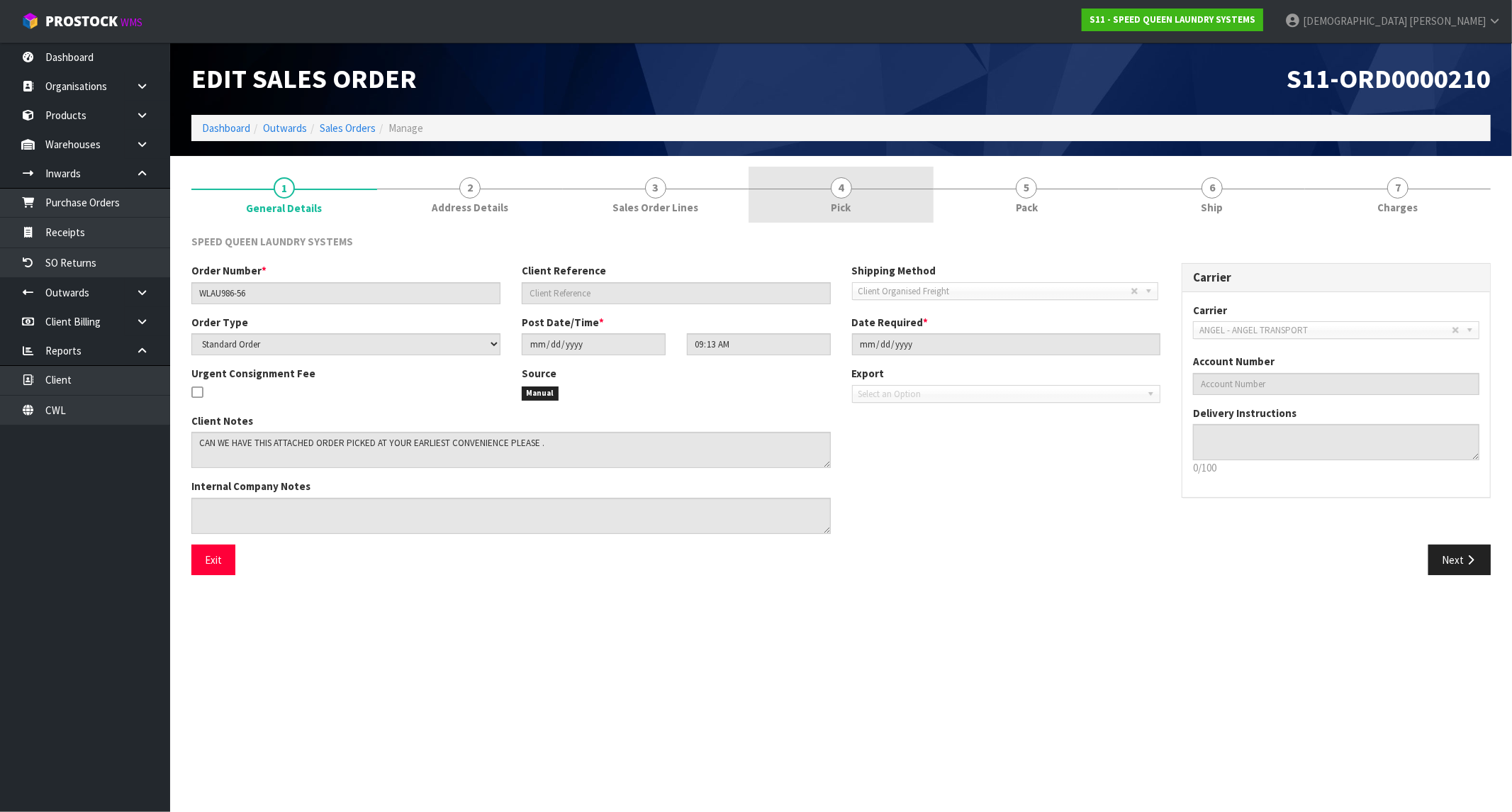
click at [856, 216] on link "4 Pick" at bounding box center [841, 194] width 185 height 56
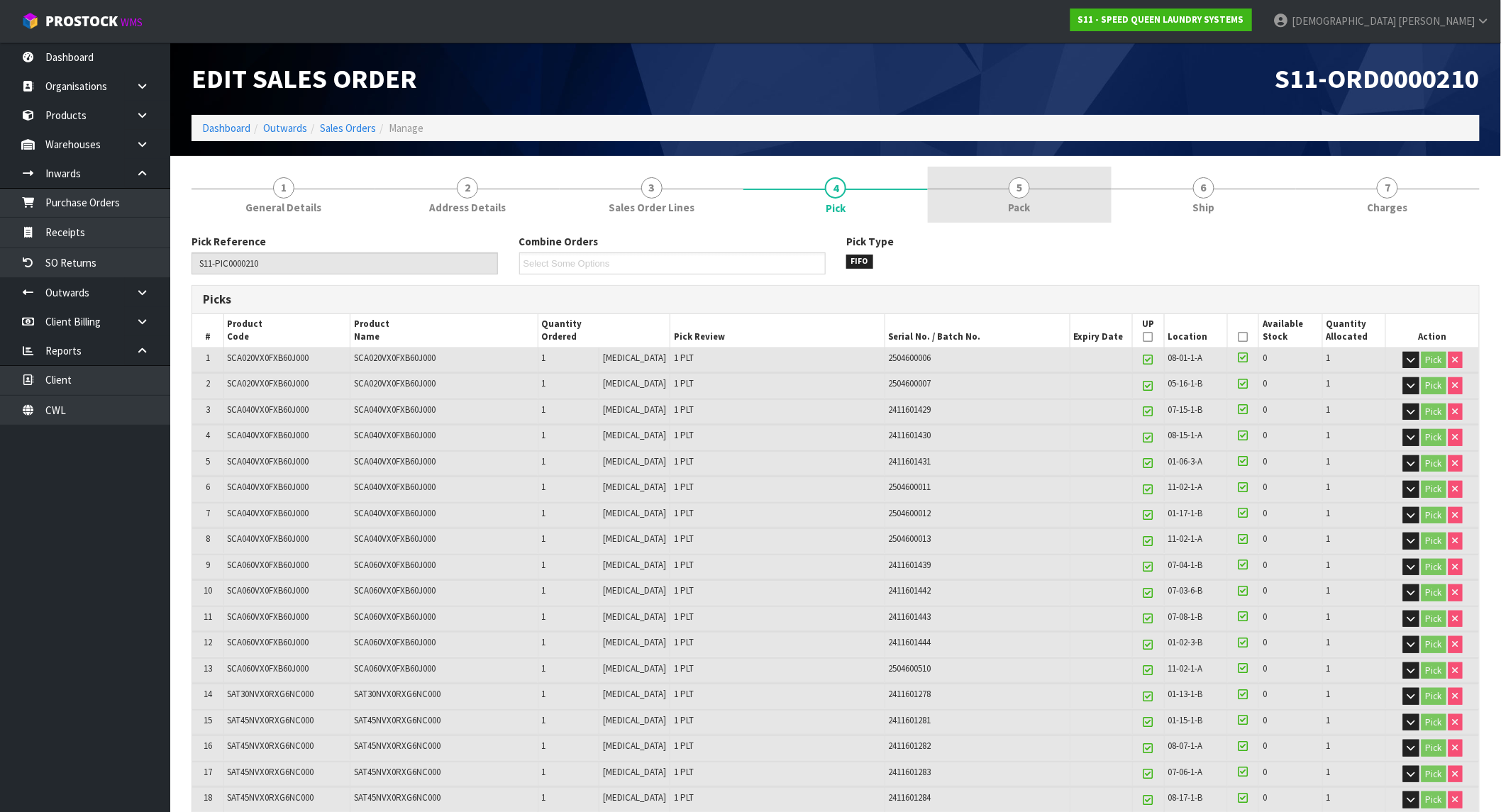
click at [990, 201] on link "5 Pack" at bounding box center [1020, 194] width 184 height 56
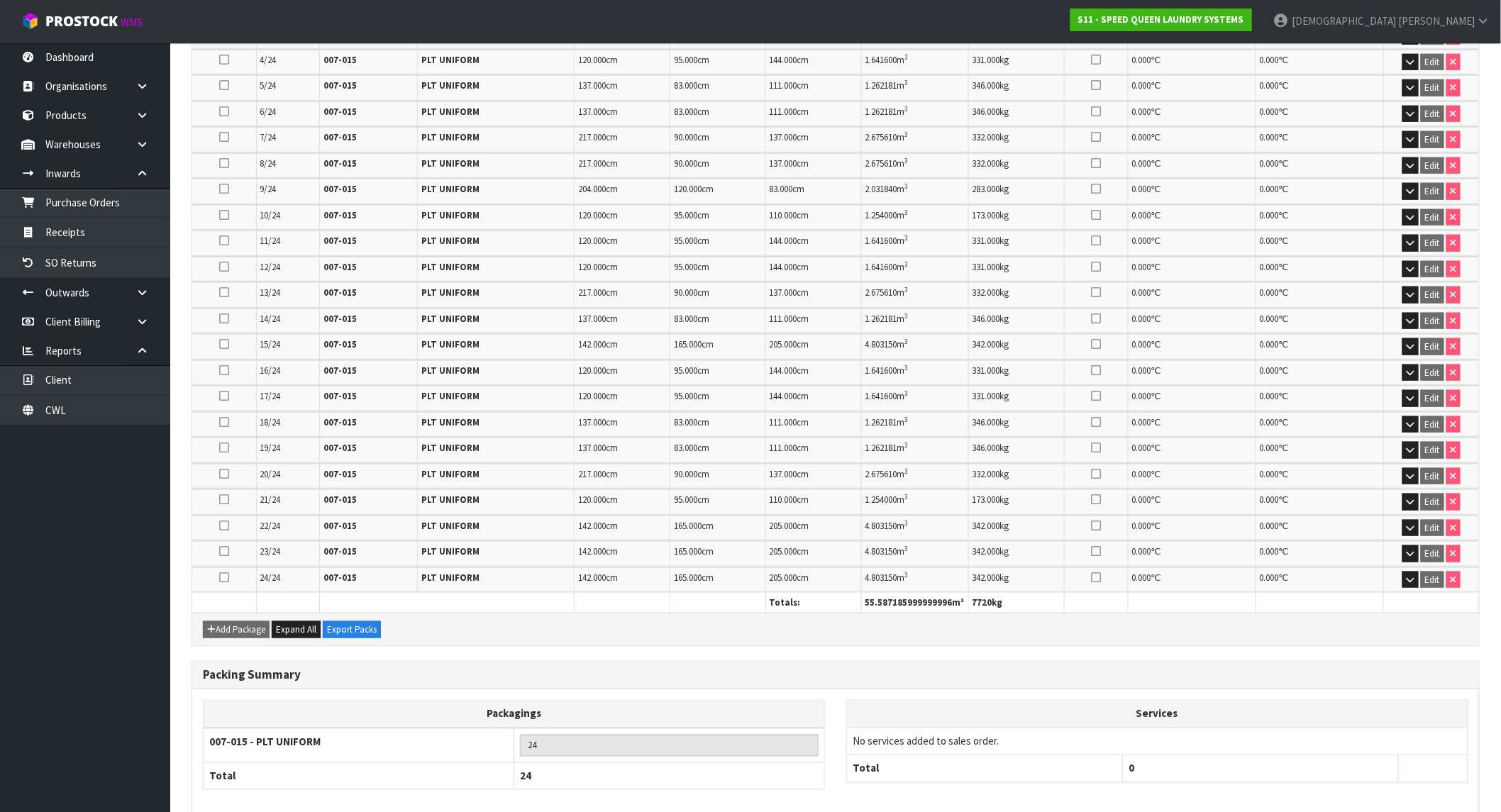
scroll to position [79, 0]
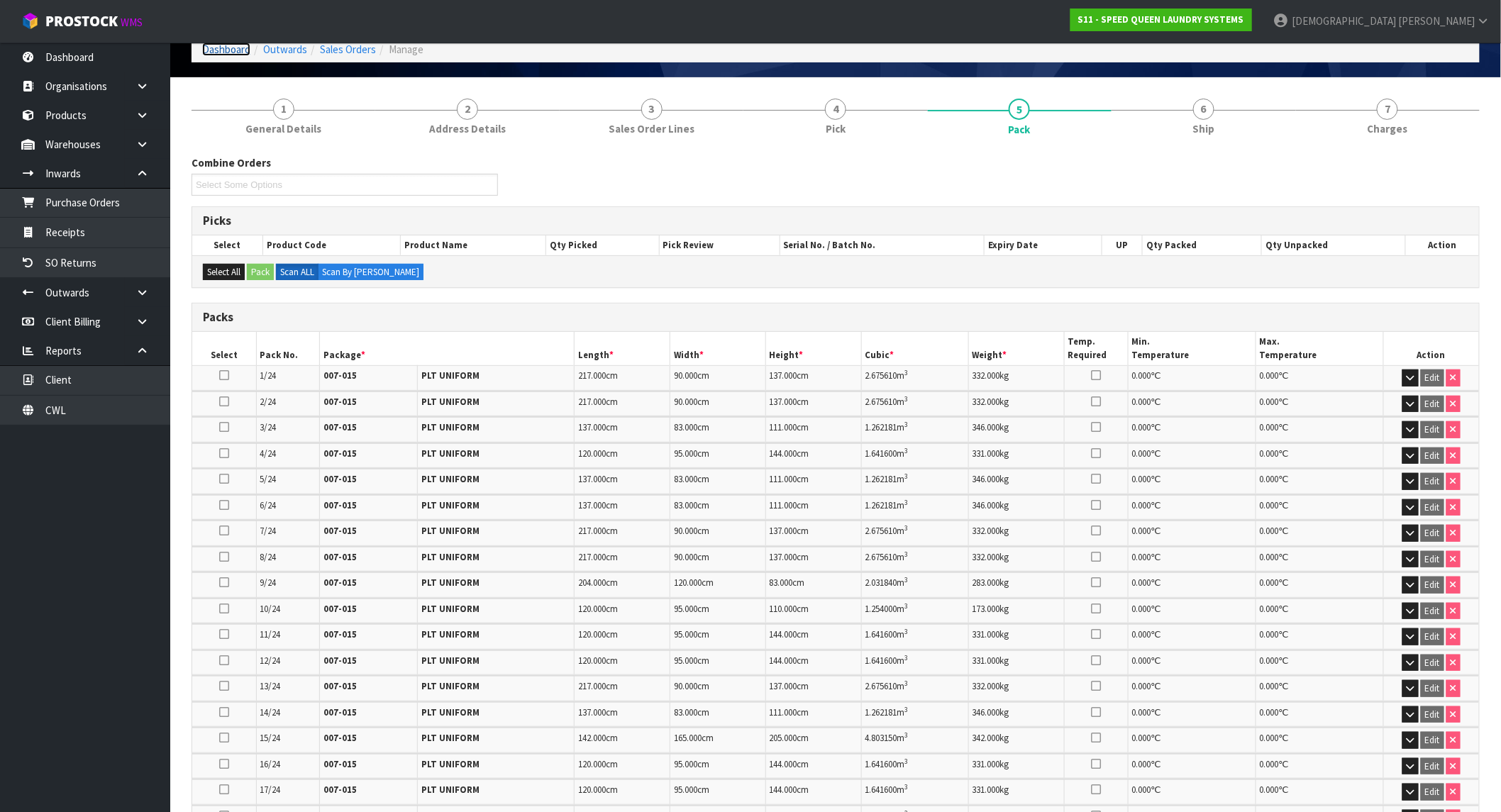
click at [222, 51] on link "Dashboard" at bounding box center [226, 49] width 48 height 14
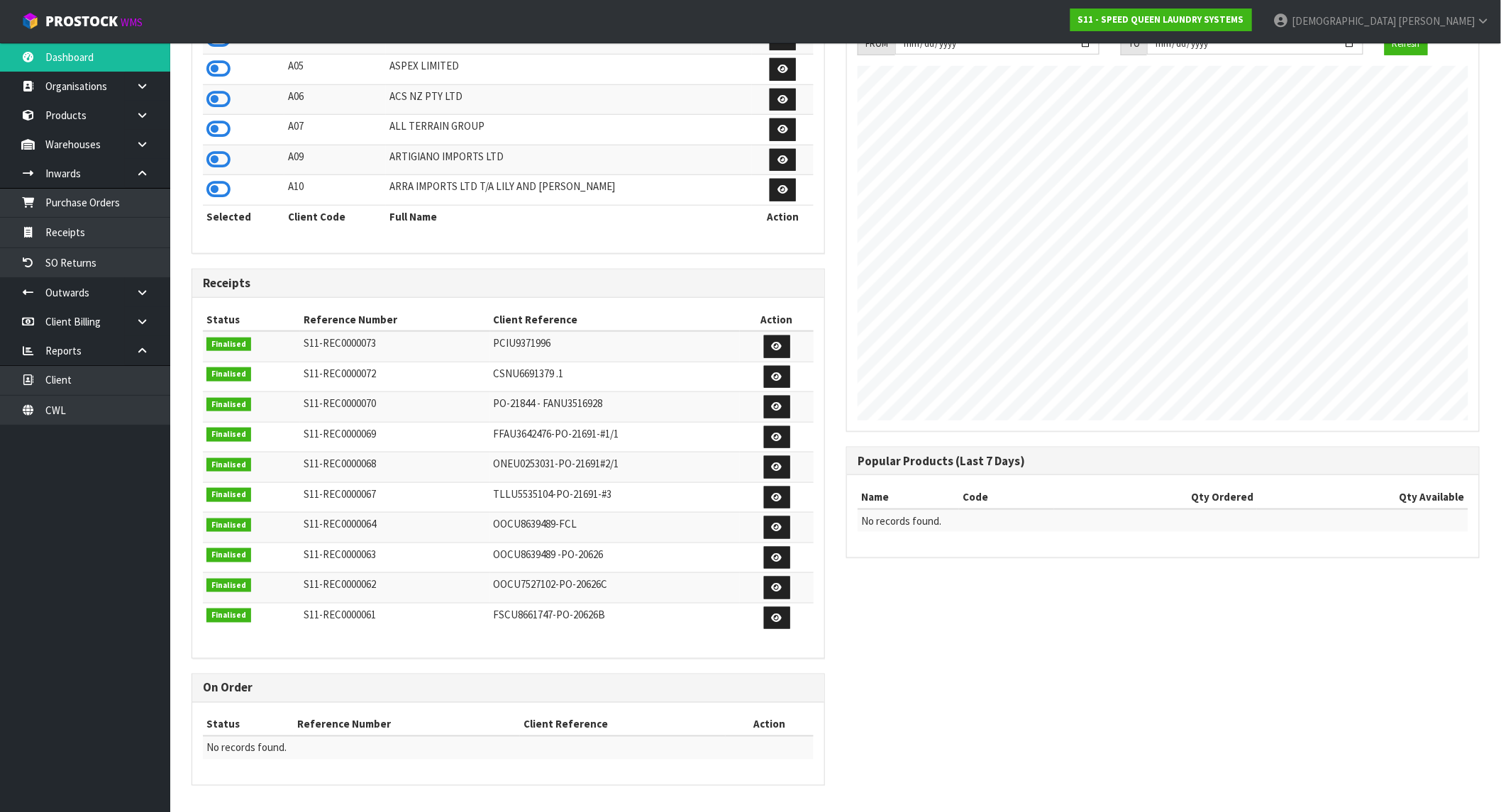
scroll to position [868, 655]
drag, startPoint x: 1329, startPoint y: 26, endPoint x: 1298, endPoint y: 27, distance: 31.0
click at [1252, 26] on link "S11 - SPEED QUEEN LAUNDRY SYSTEMS" at bounding box center [1161, 19] width 182 height 23
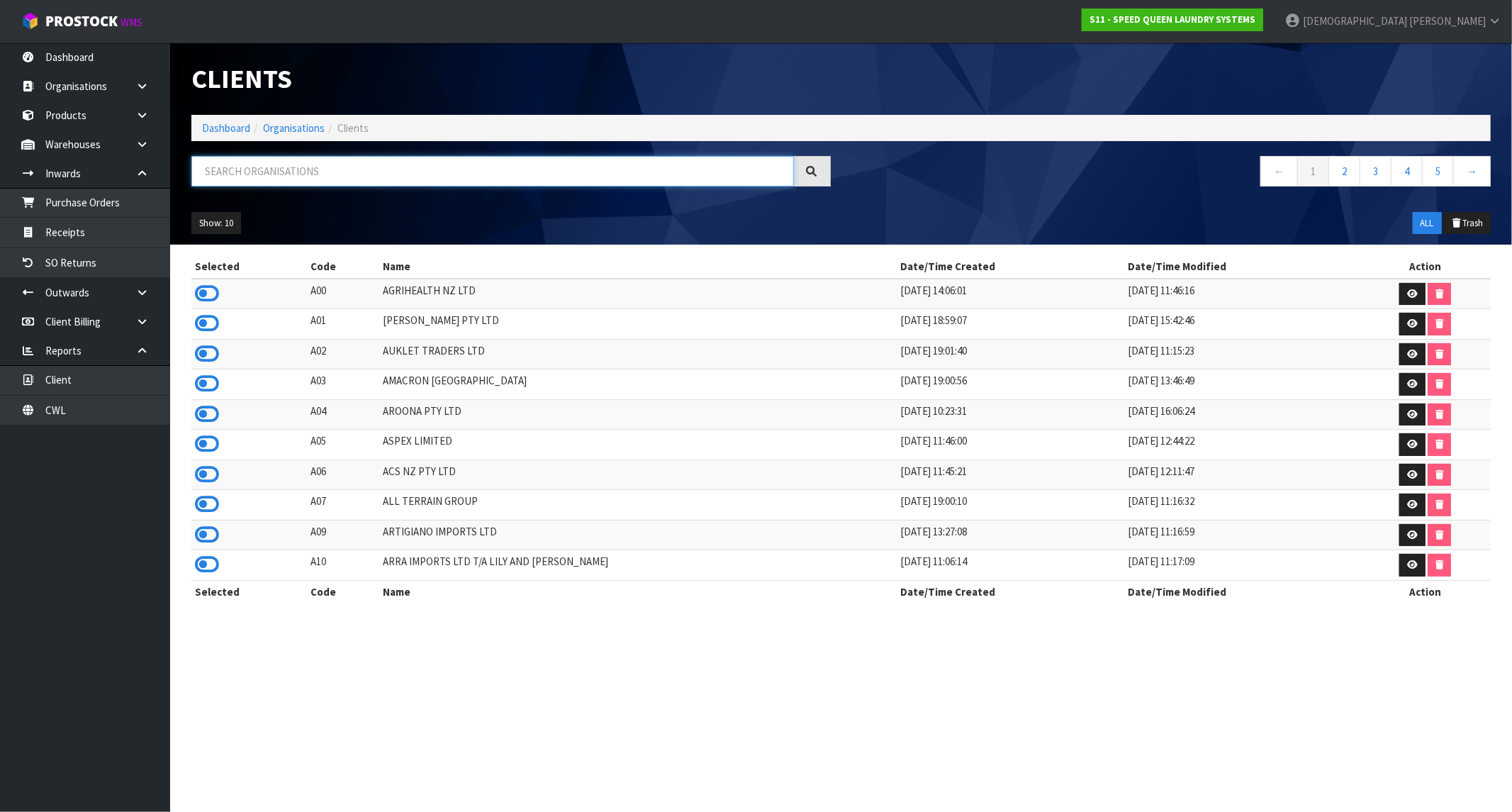
click at [331, 170] on input "text" at bounding box center [493, 171] width 603 height 30
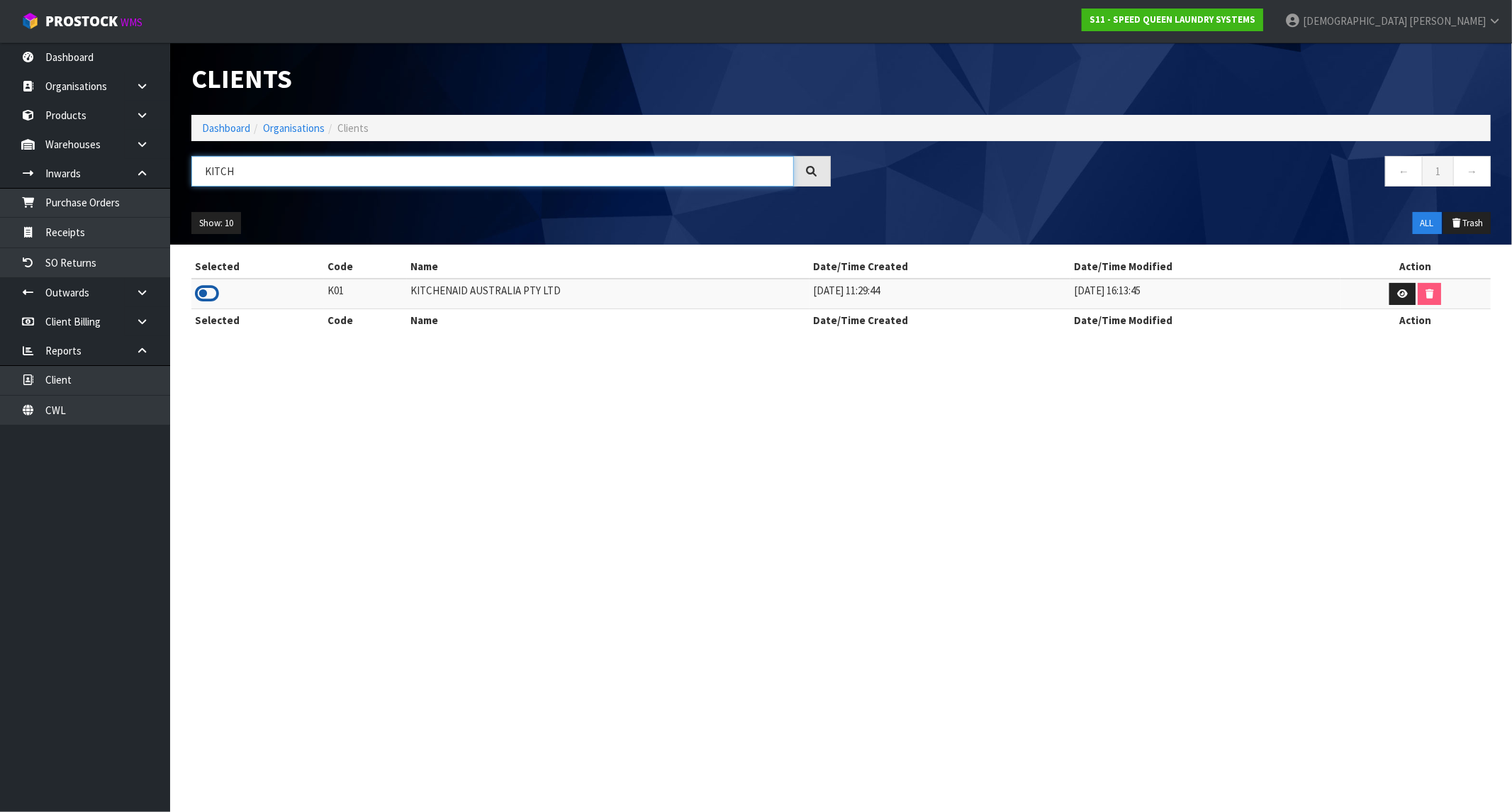
type input "KITCH"
click at [209, 301] on icon at bounding box center [207, 293] width 24 height 21
click at [243, 123] on link "Dashboard" at bounding box center [226, 128] width 48 height 14
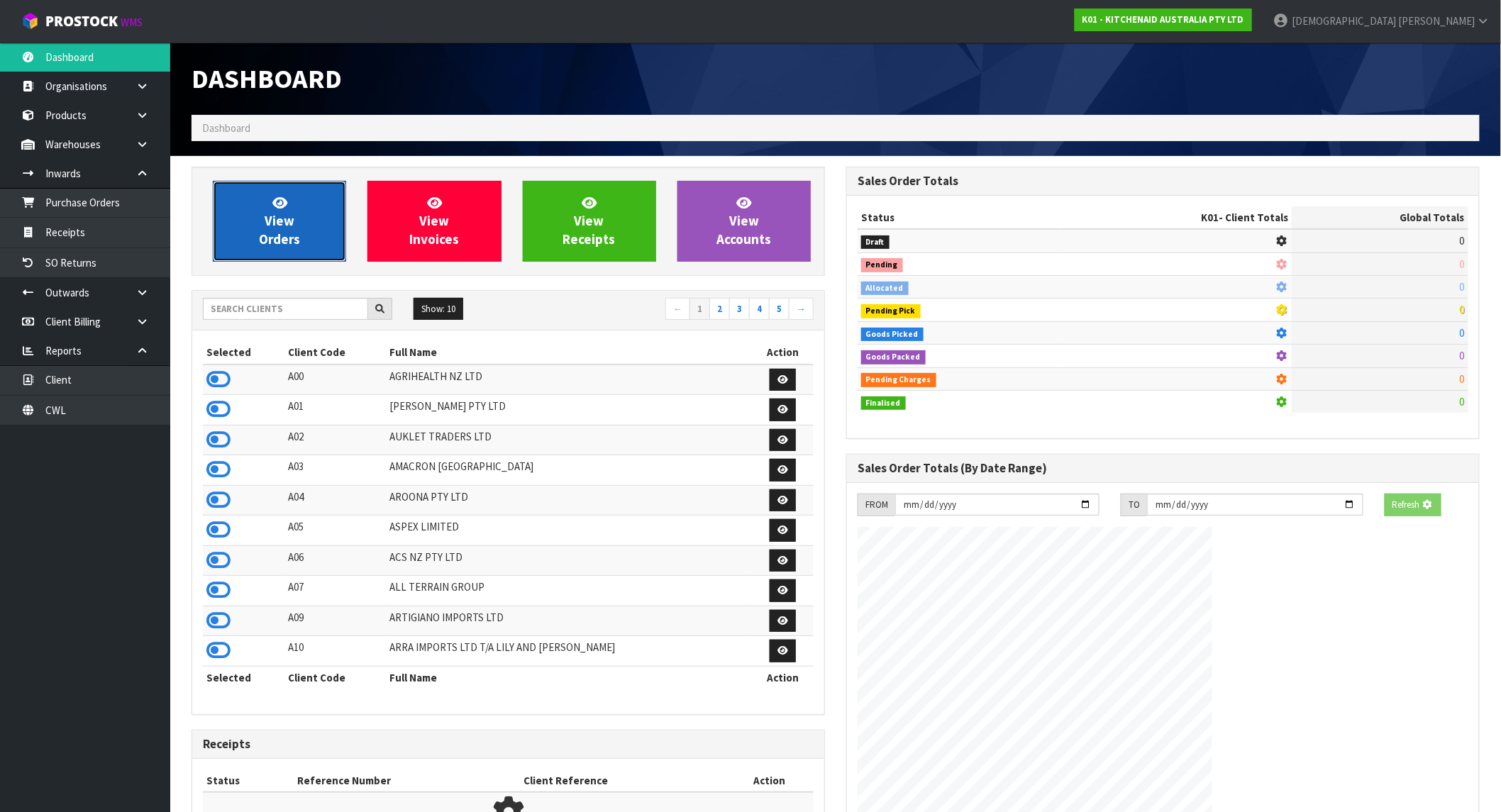
click at [241, 197] on link "View Orders" at bounding box center [280, 221] width 133 height 81
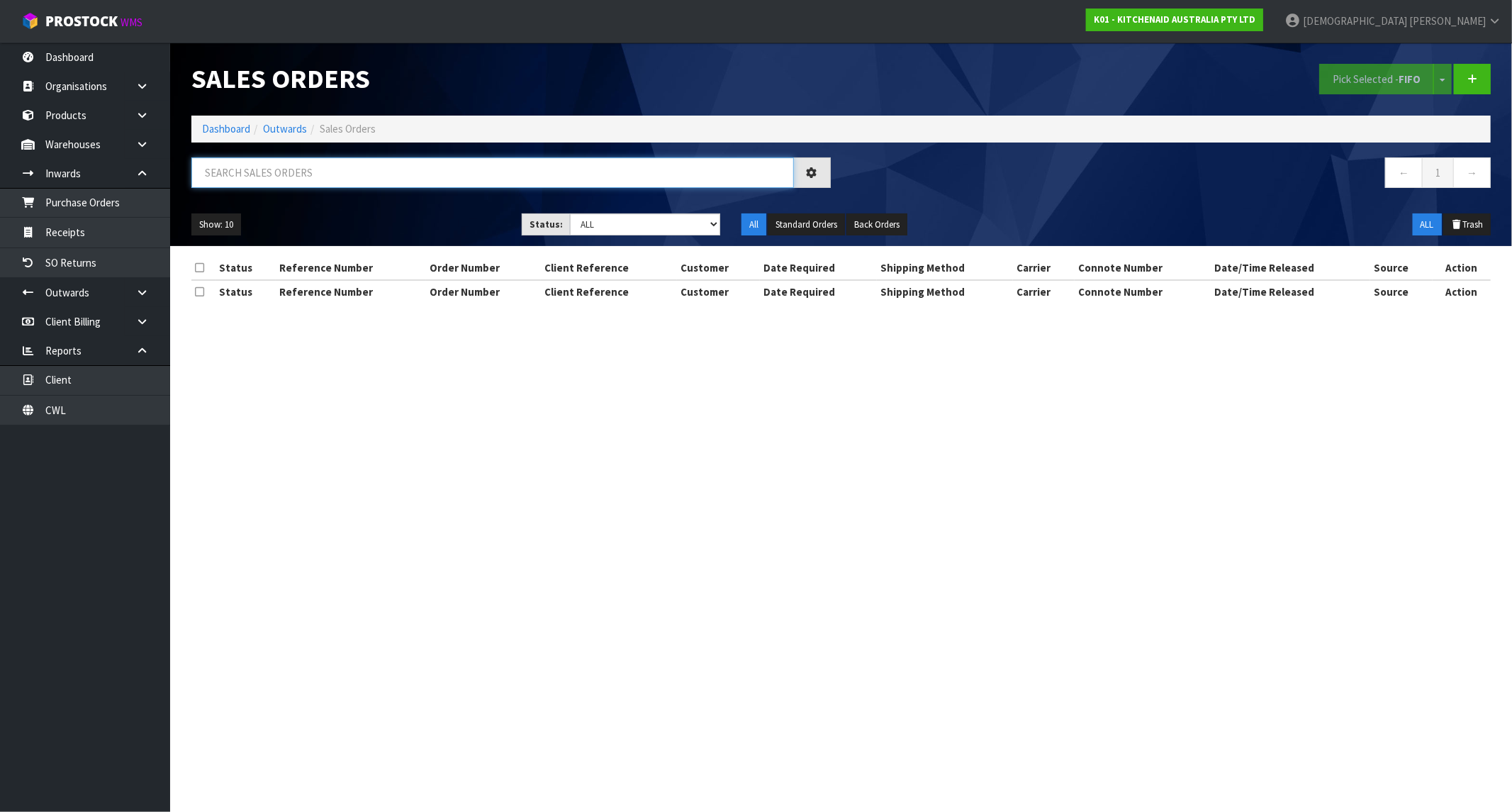
click at [310, 180] on input "text" at bounding box center [493, 172] width 603 height 30
paste input "13029"
type input "13029"
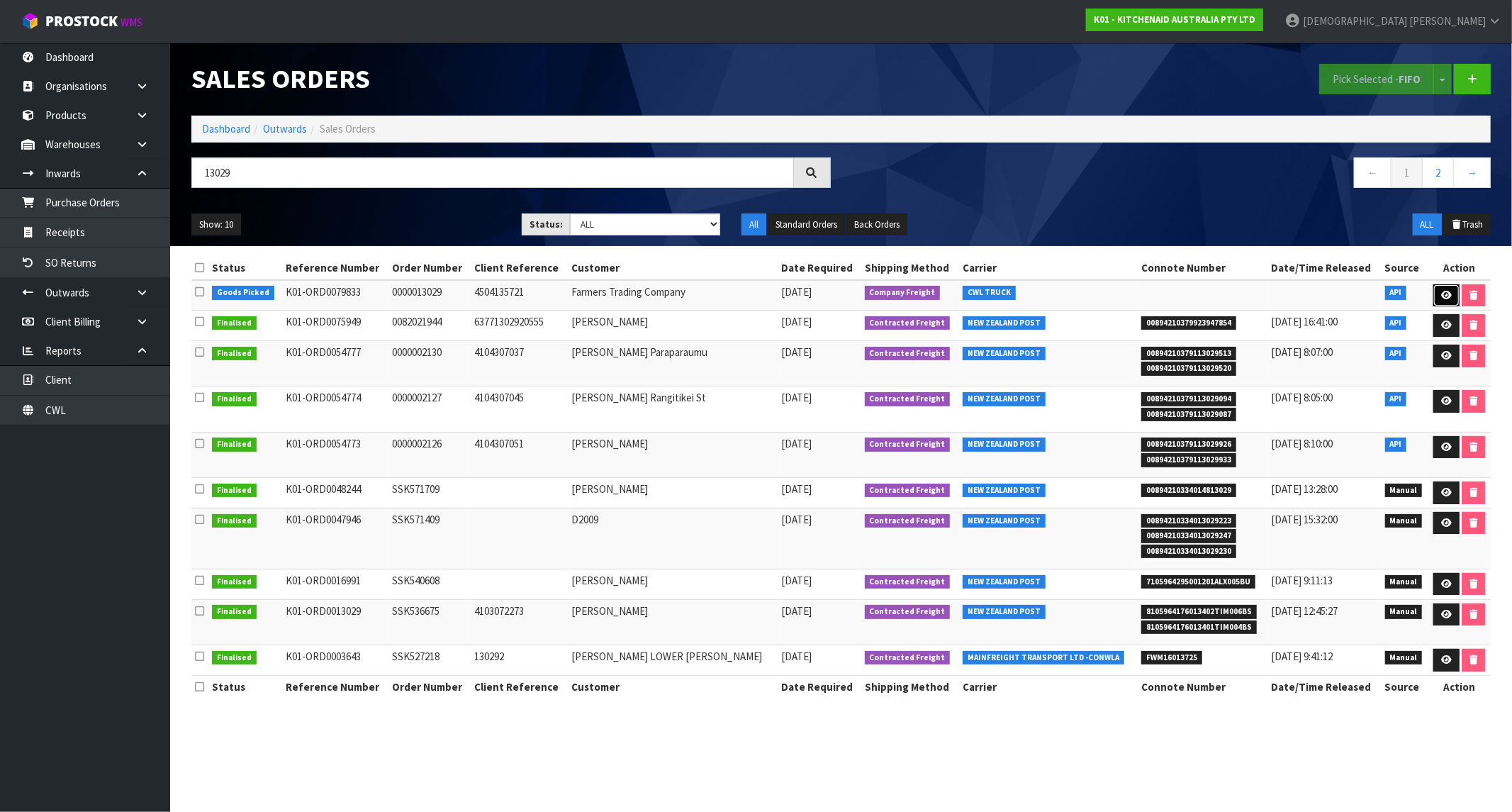
click at [1444, 293] on icon at bounding box center [1446, 295] width 11 height 9
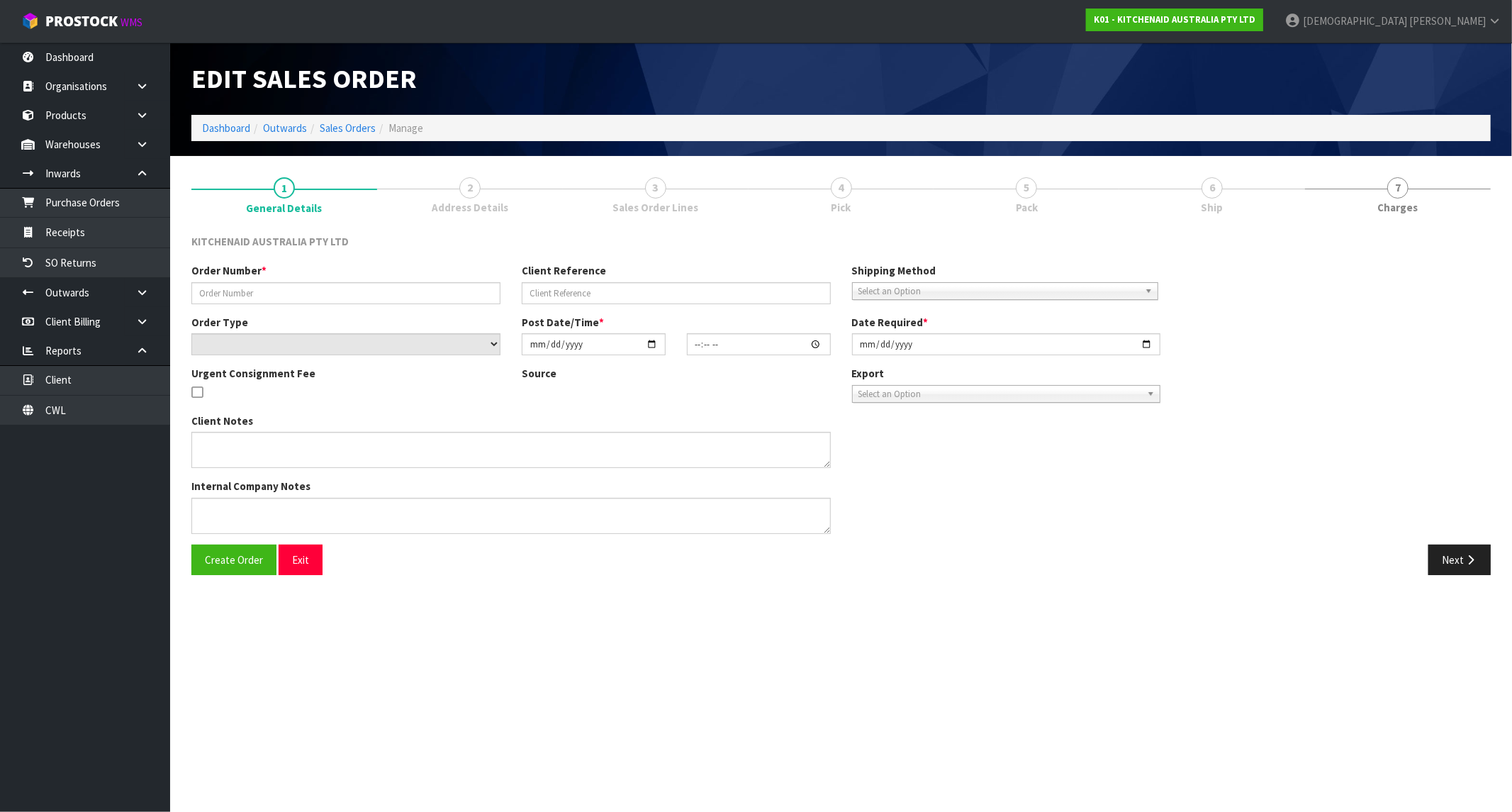
type input "0000013029"
type input "4504135721"
select select "number:0"
type input "[DATE]"
type input "15:33:12.000"
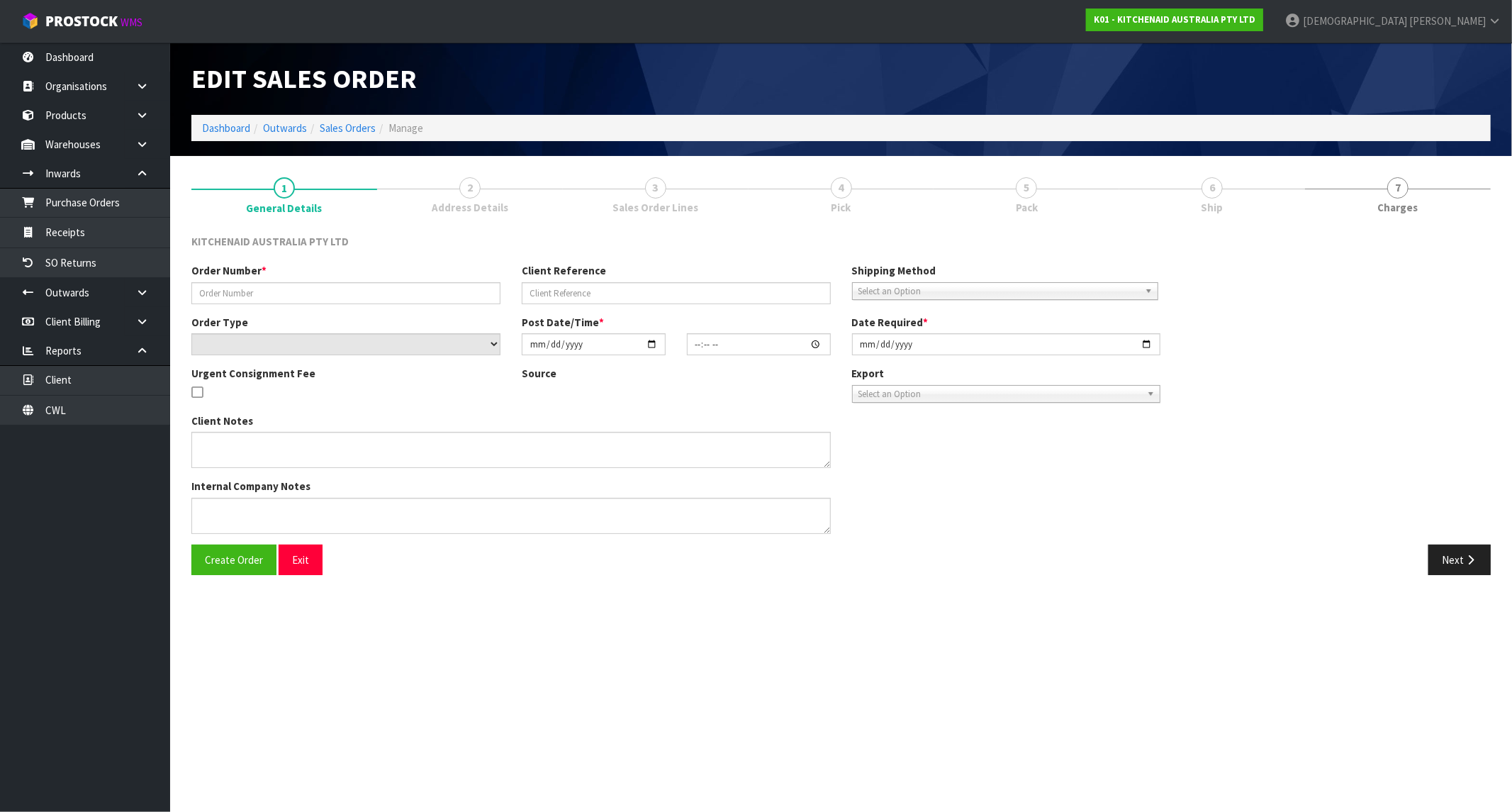
type input "[DATE]"
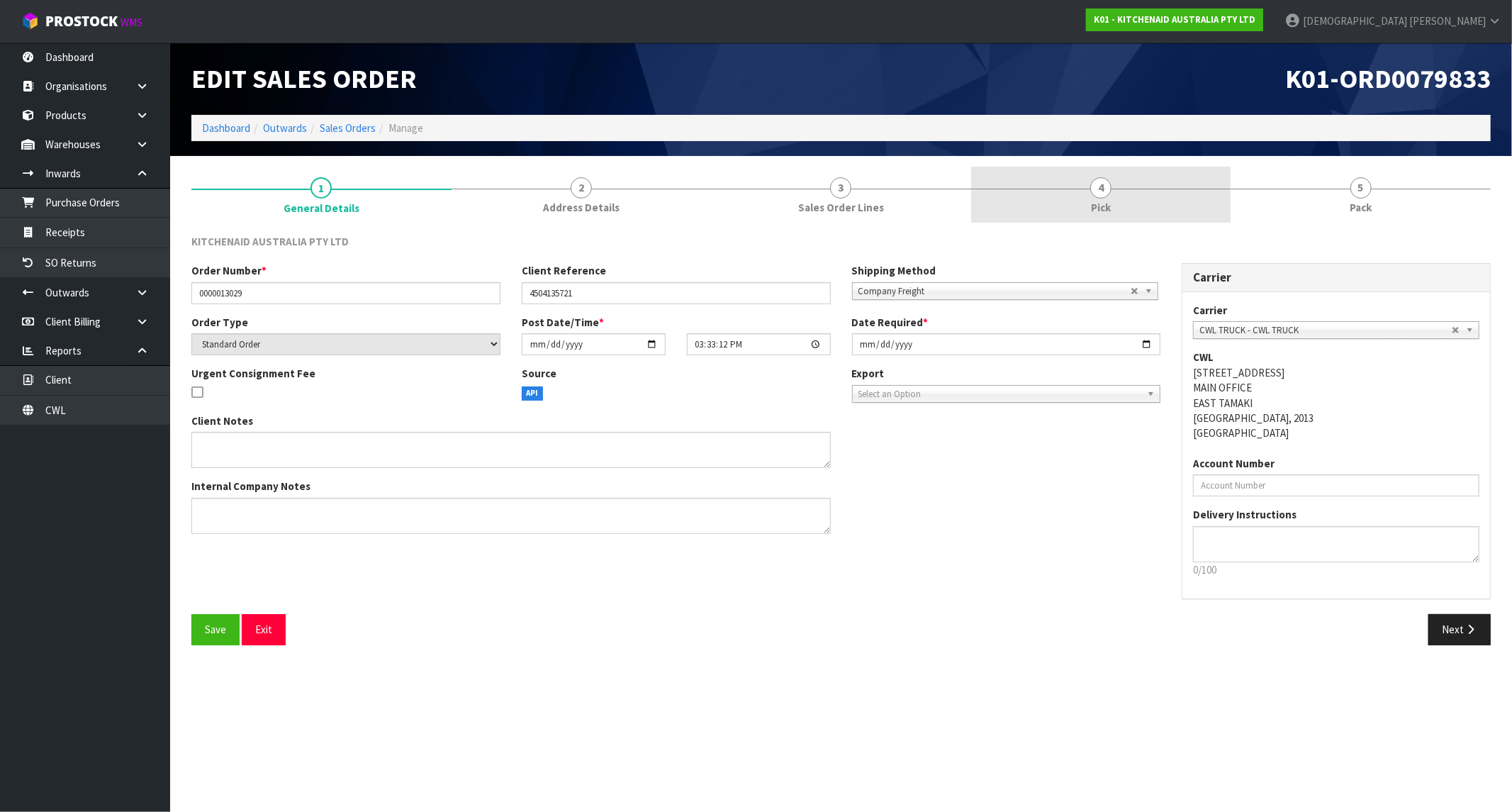
click at [1138, 214] on link "4 Pick" at bounding box center [1101, 194] width 260 height 56
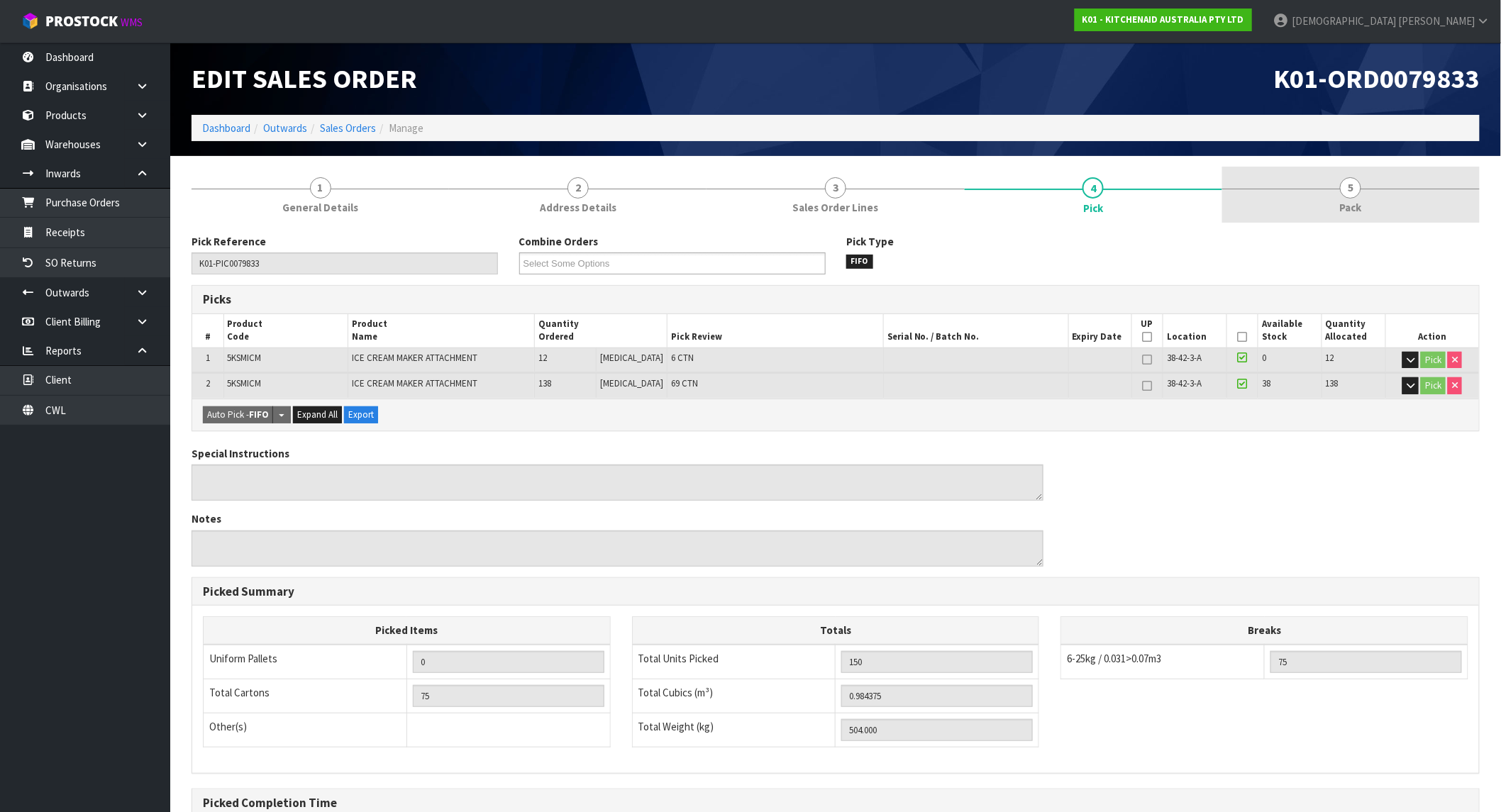
click at [1381, 207] on link "5 Pack" at bounding box center [1351, 194] width 258 height 56
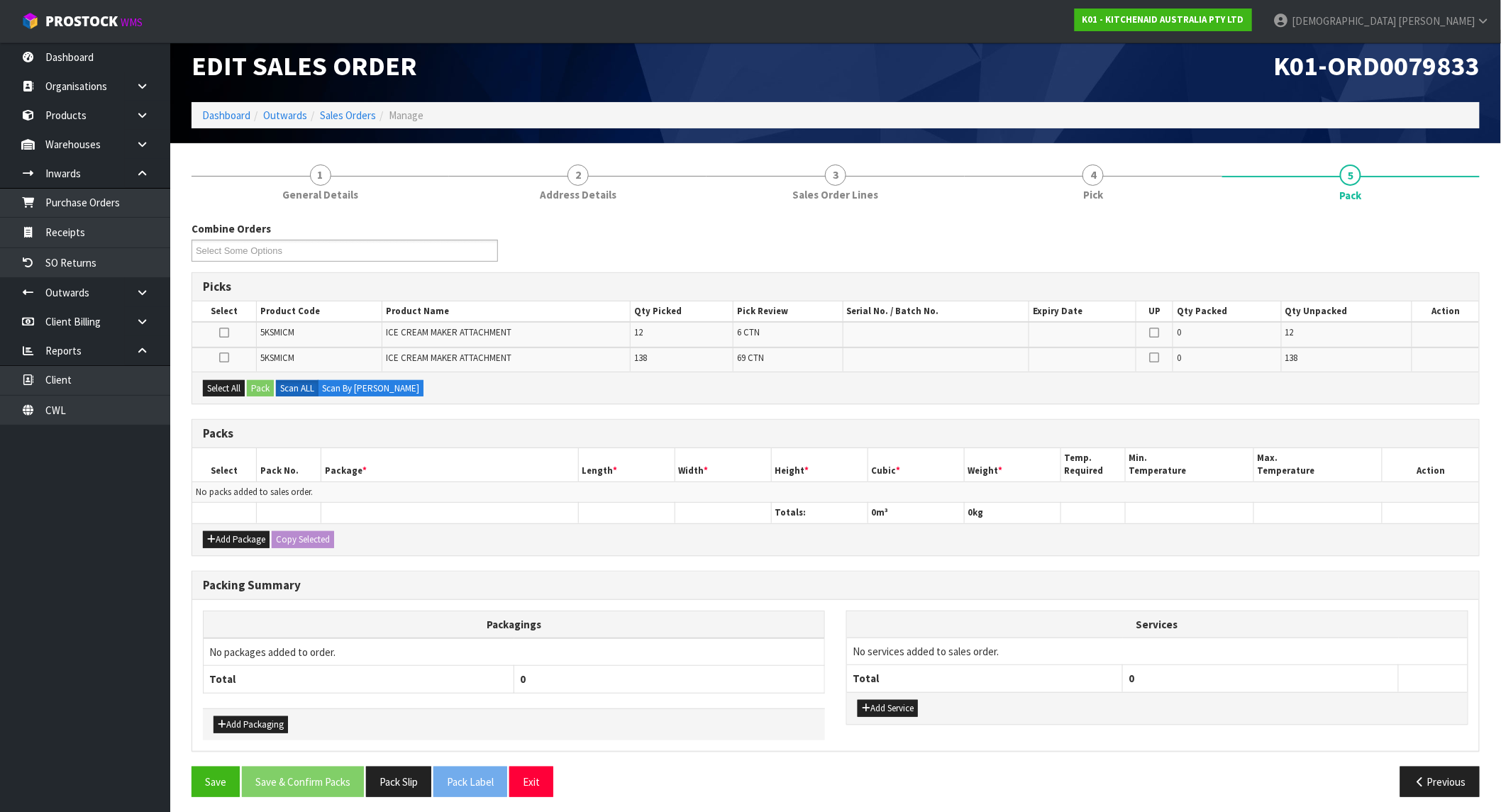
scroll to position [17, 0]
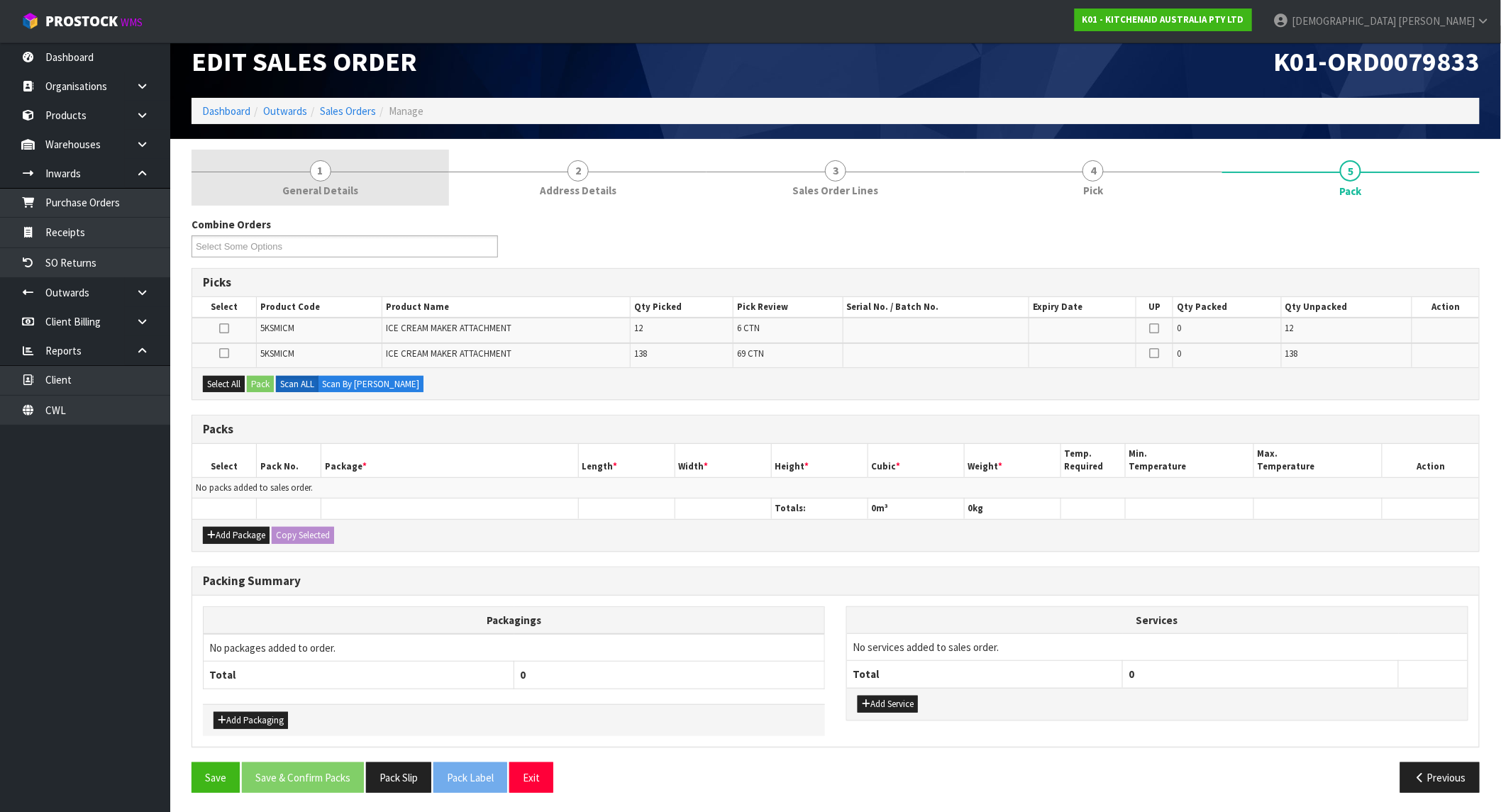
click at [347, 170] on link "1 General Details" at bounding box center [321, 177] width 258 height 56
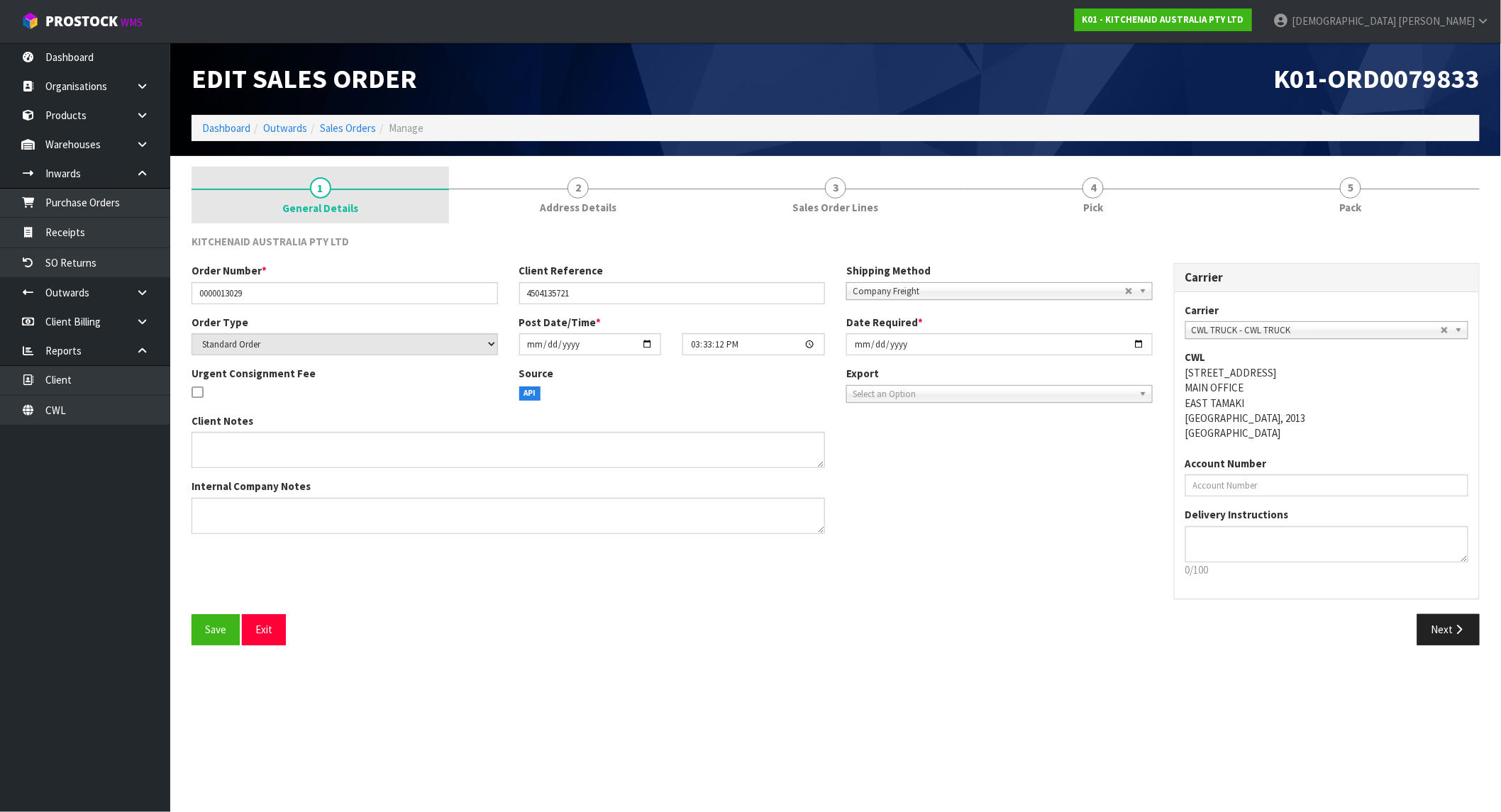
scroll to position [0, 0]
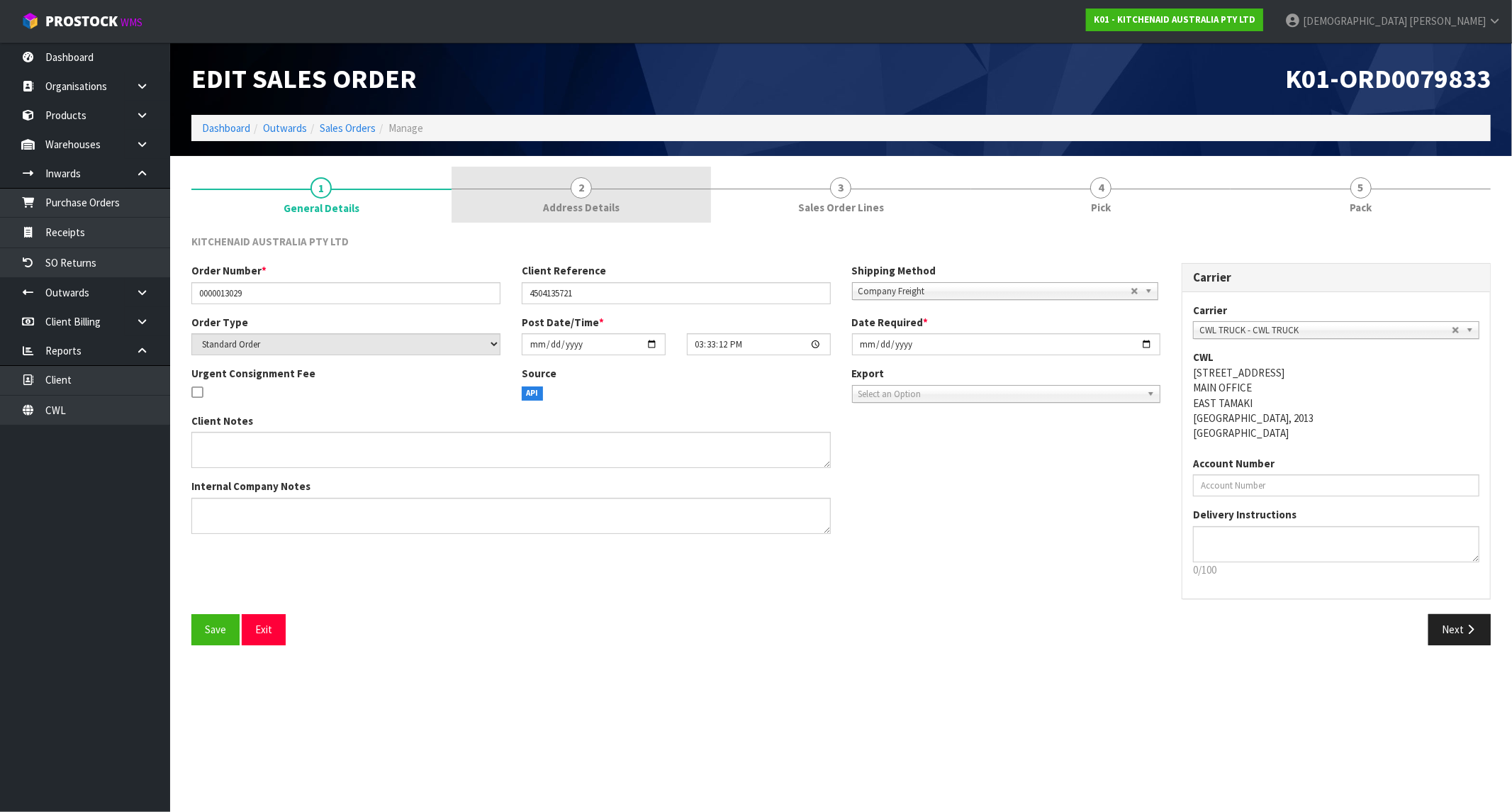
click at [625, 204] on link "2 Address Details" at bounding box center [582, 194] width 260 height 56
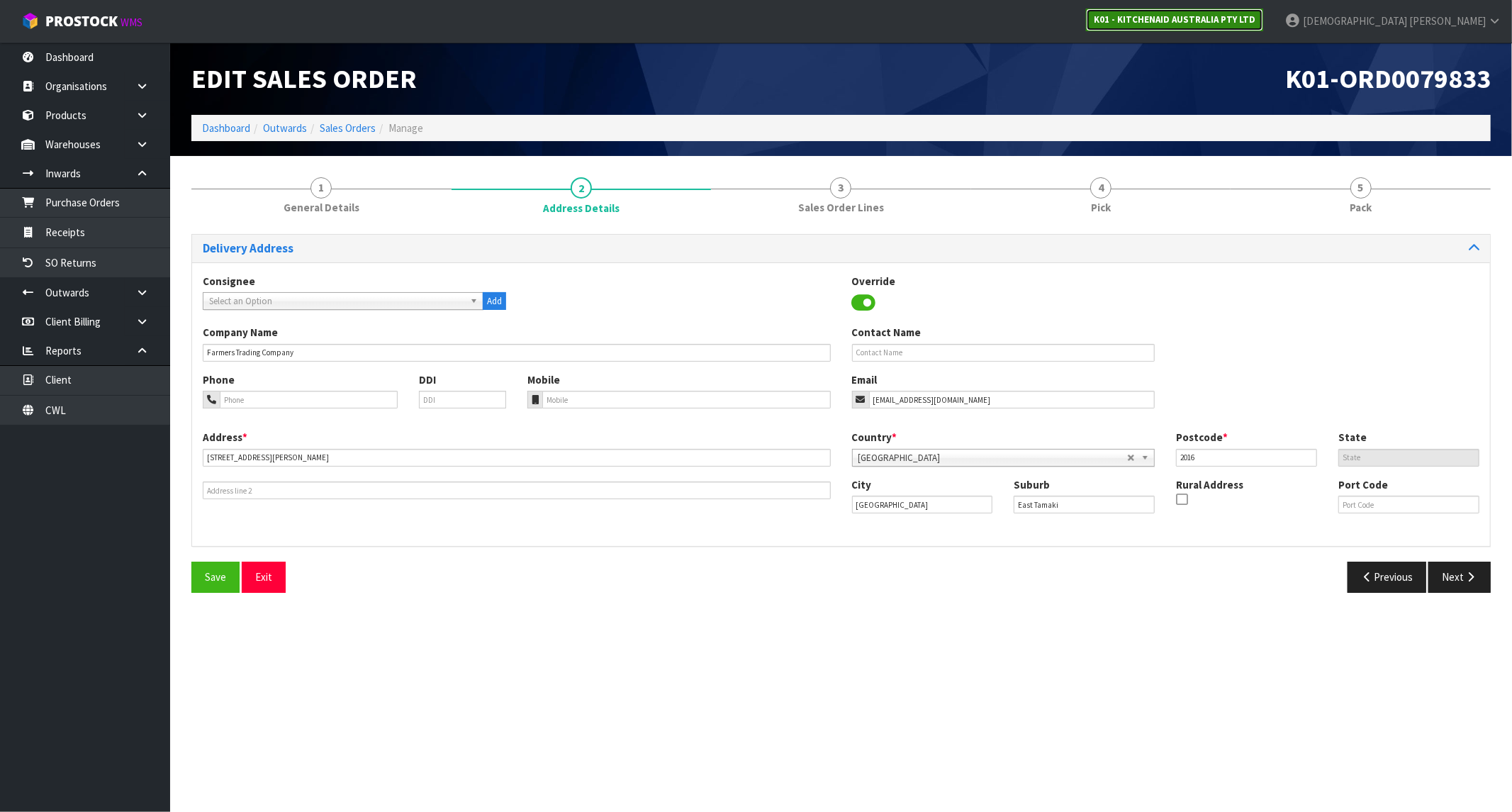
click at [1255, 22] on strong "K01 - KITCHENAID AUSTRALIA PTY LTD" at bounding box center [1174, 19] width 162 height 12
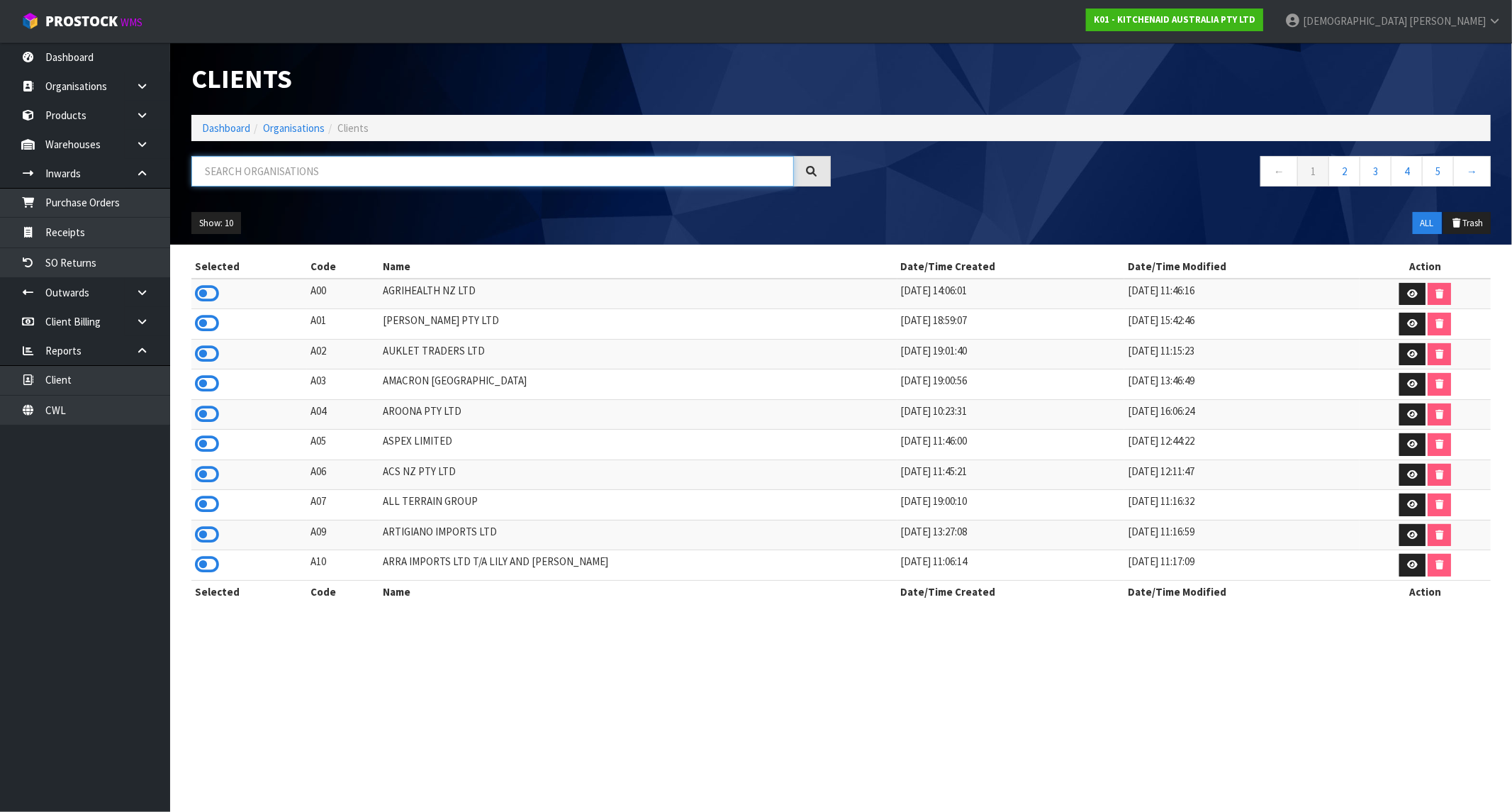
click at [321, 173] on input "text" at bounding box center [493, 171] width 603 height 30
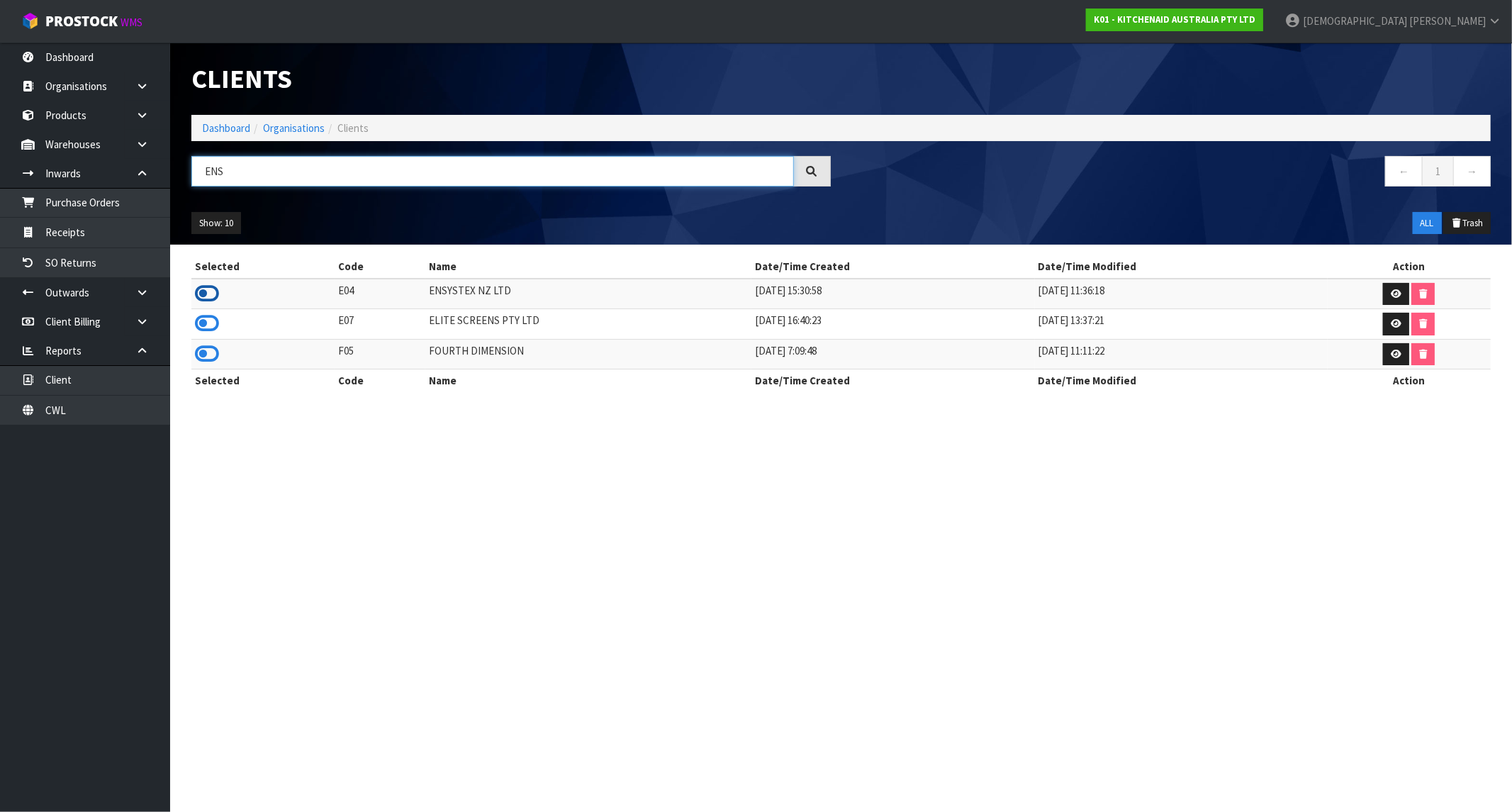
type input "ENS"
click at [217, 292] on icon at bounding box center [207, 293] width 24 height 21
click at [226, 122] on link "Dashboard" at bounding box center [226, 128] width 48 height 14
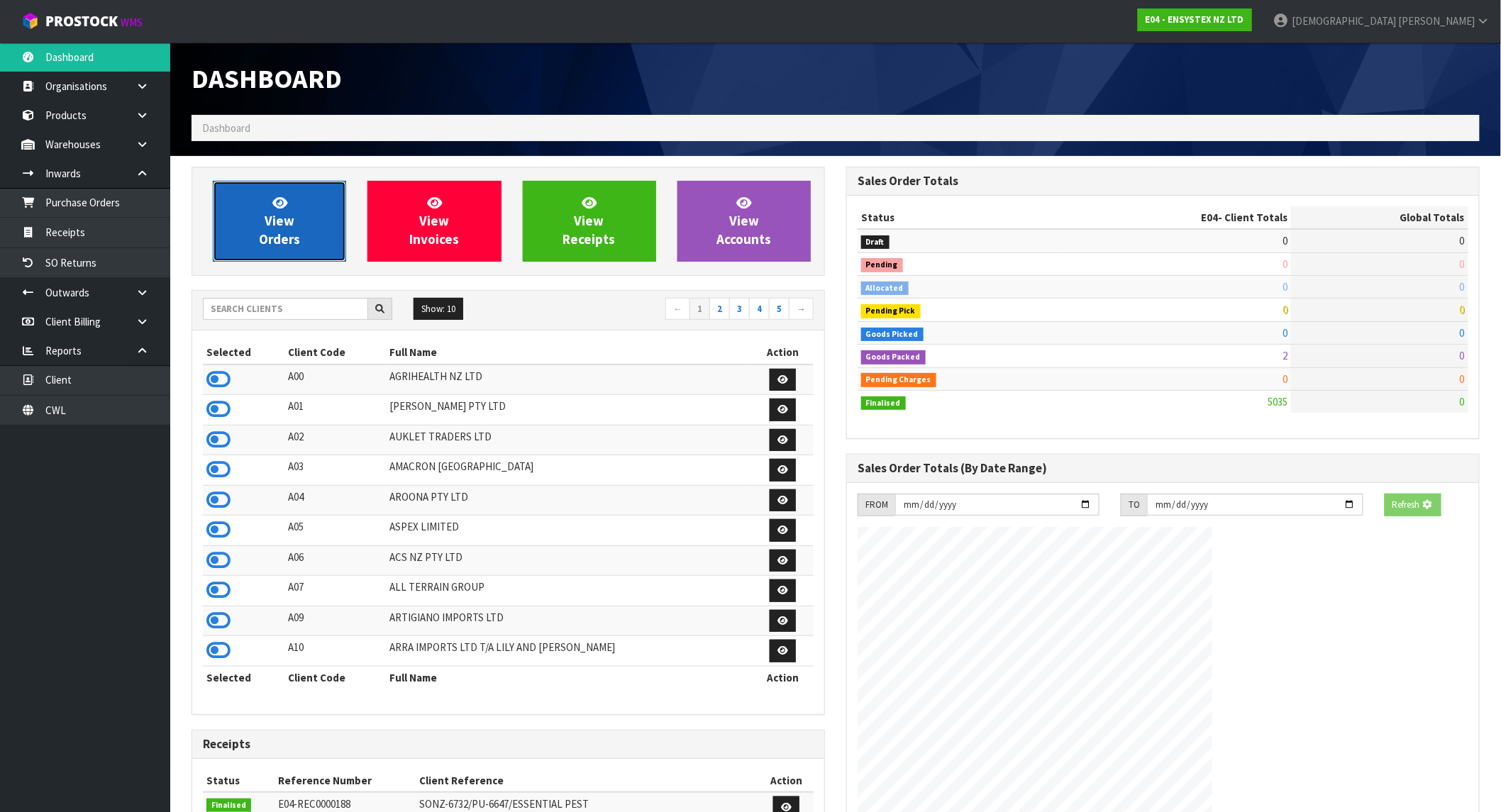
click at [292, 230] on span "View Orders" at bounding box center [279, 221] width 41 height 53
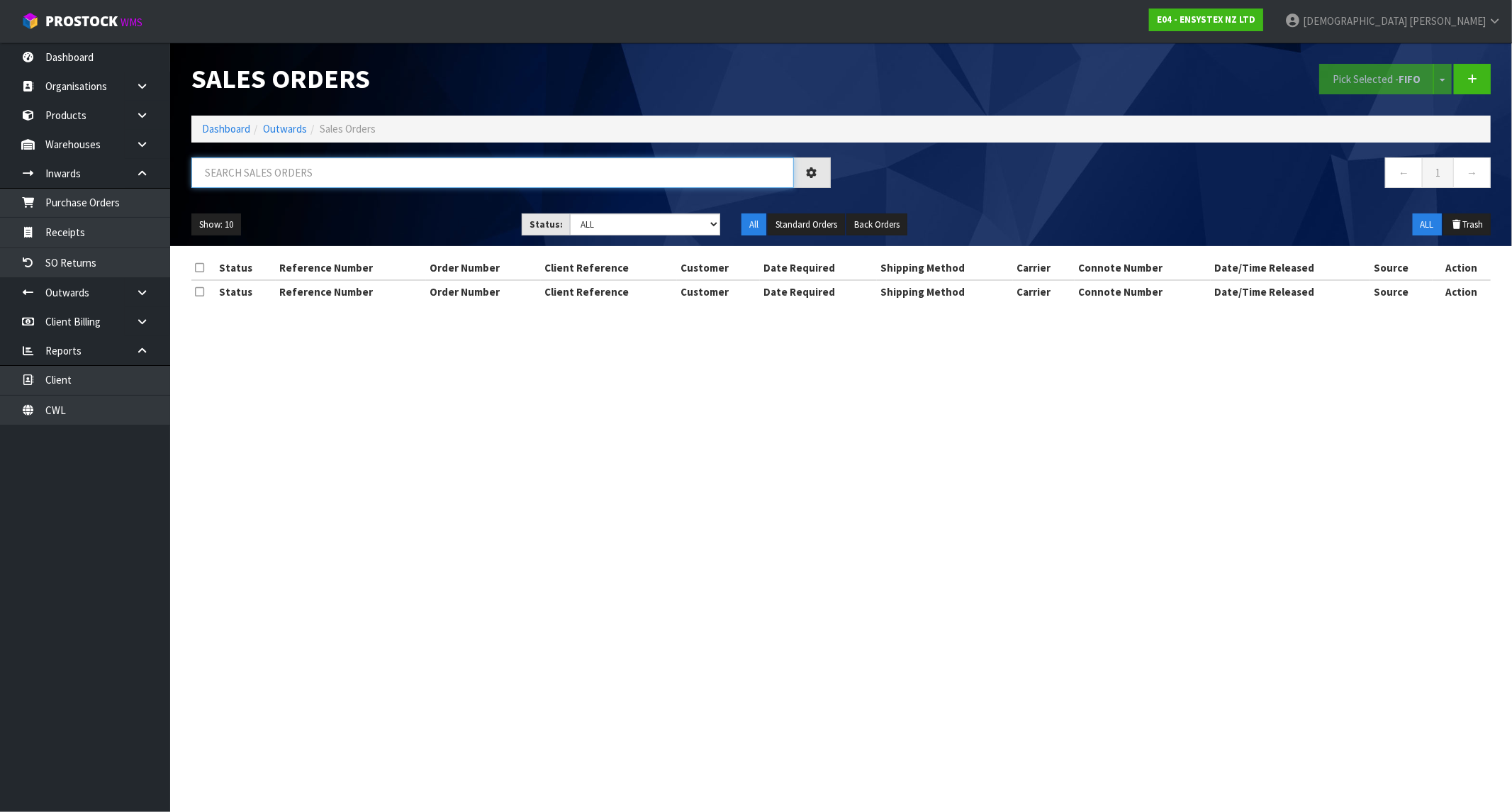
click at [289, 172] on input "text" at bounding box center [493, 172] width 603 height 30
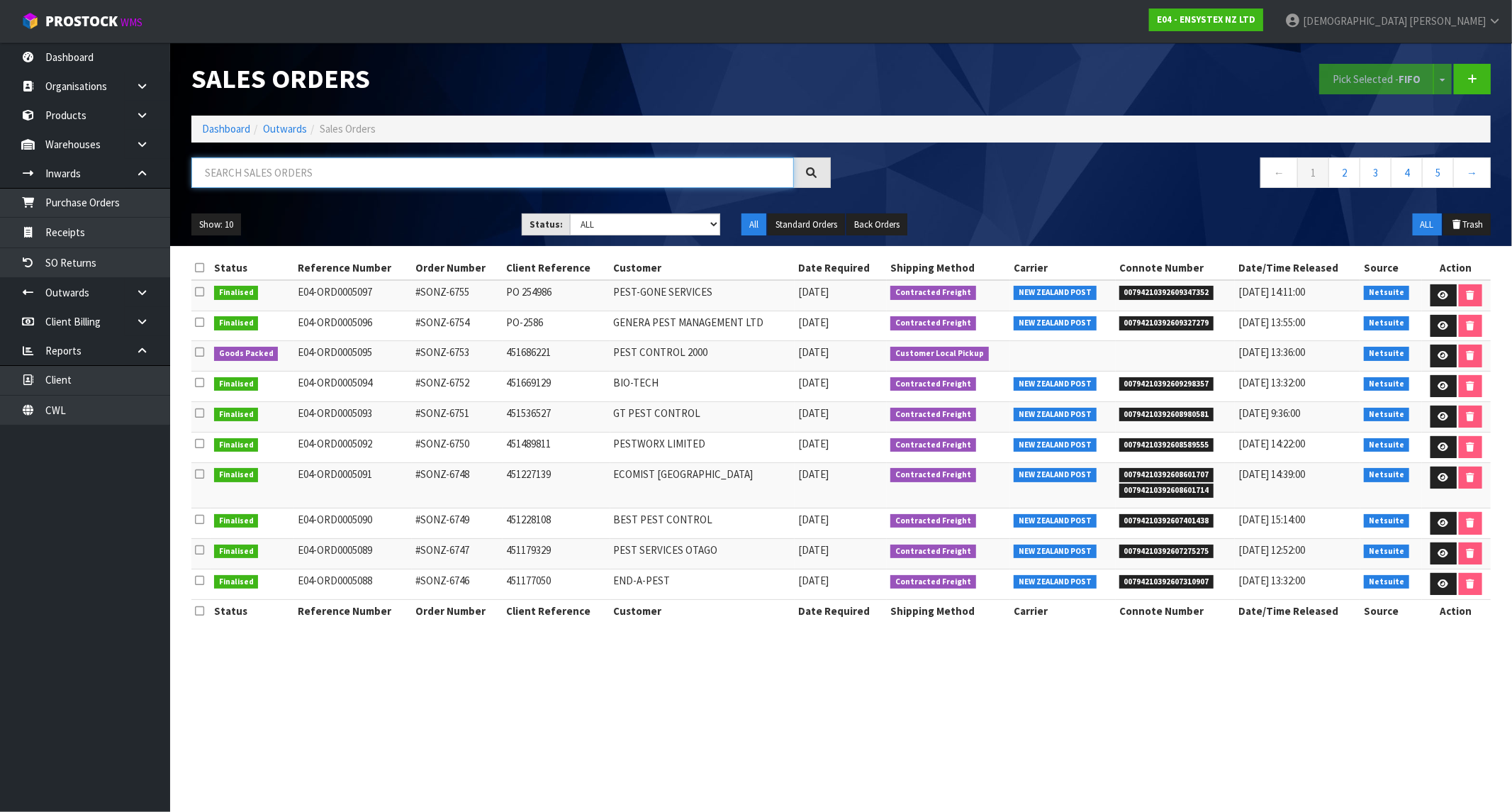
paste input "SONZ-6738"
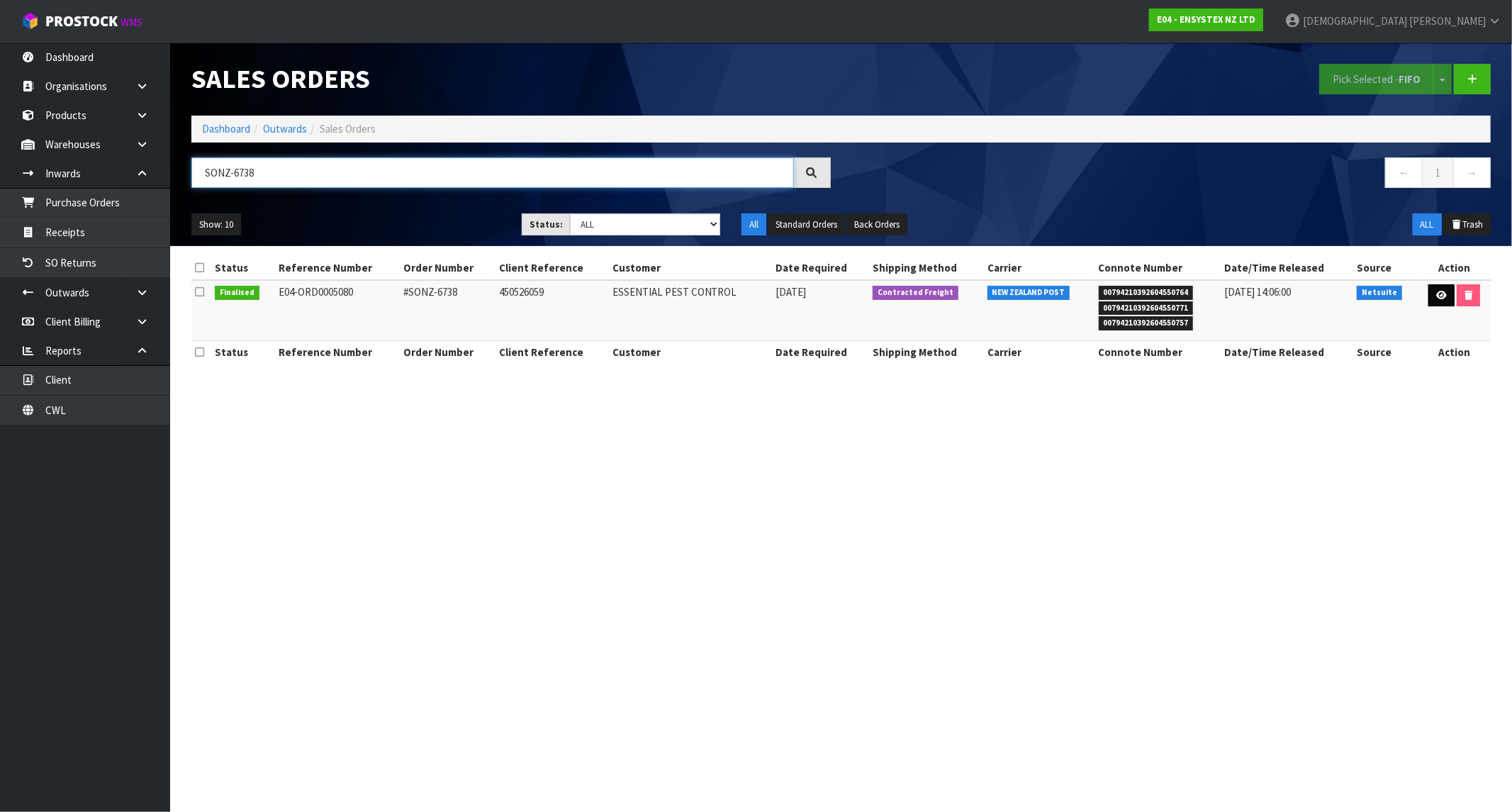
type input "SONZ-6738"
click at [1430, 296] on link at bounding box center [1441, 295] width 26 height 23
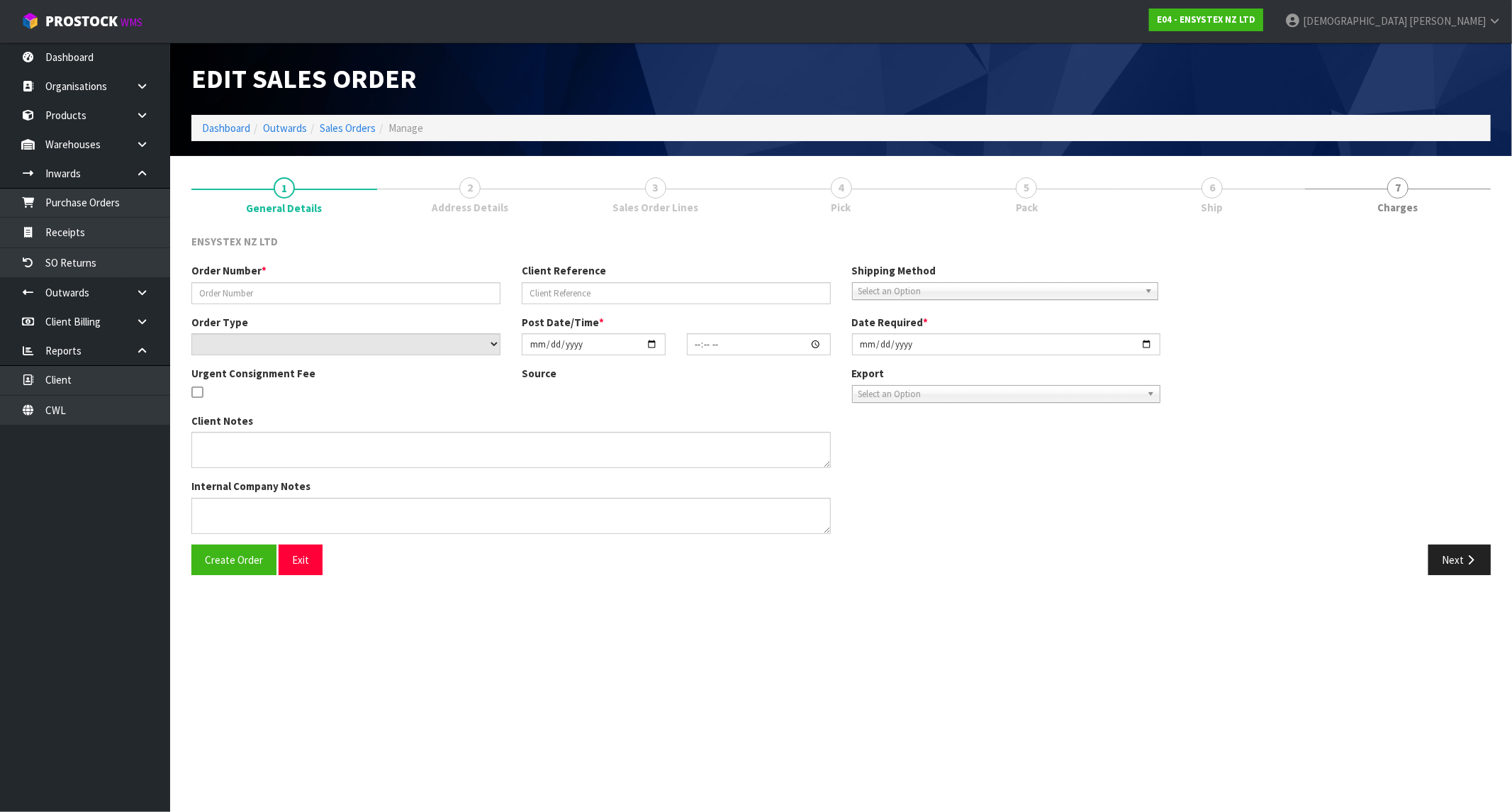
type input "#SONZ-6738"
type input "450526059"
select select "number:0"
type input "[DATE]"
type input "11:45:15.000"
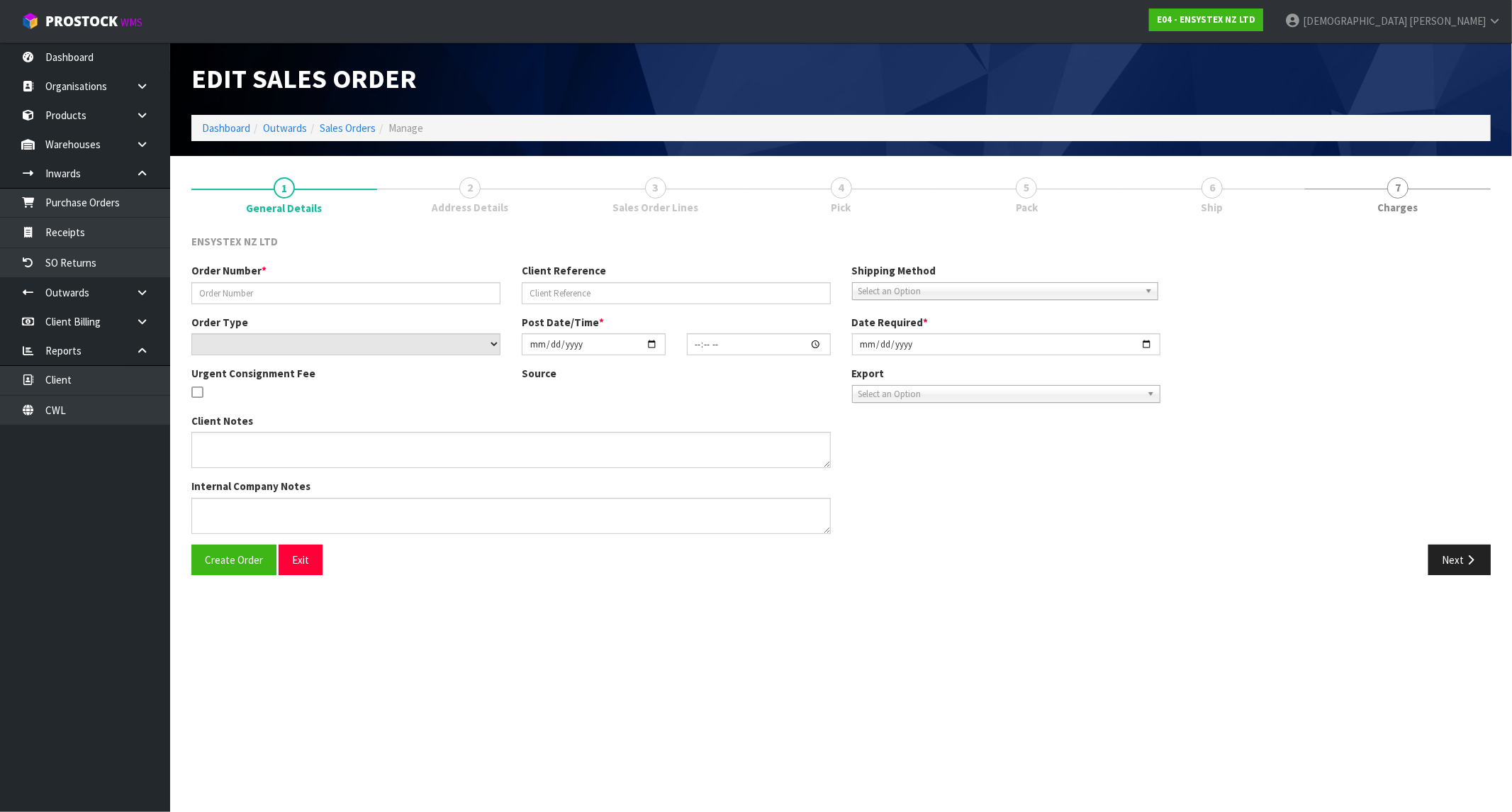
type input "[DATE]"
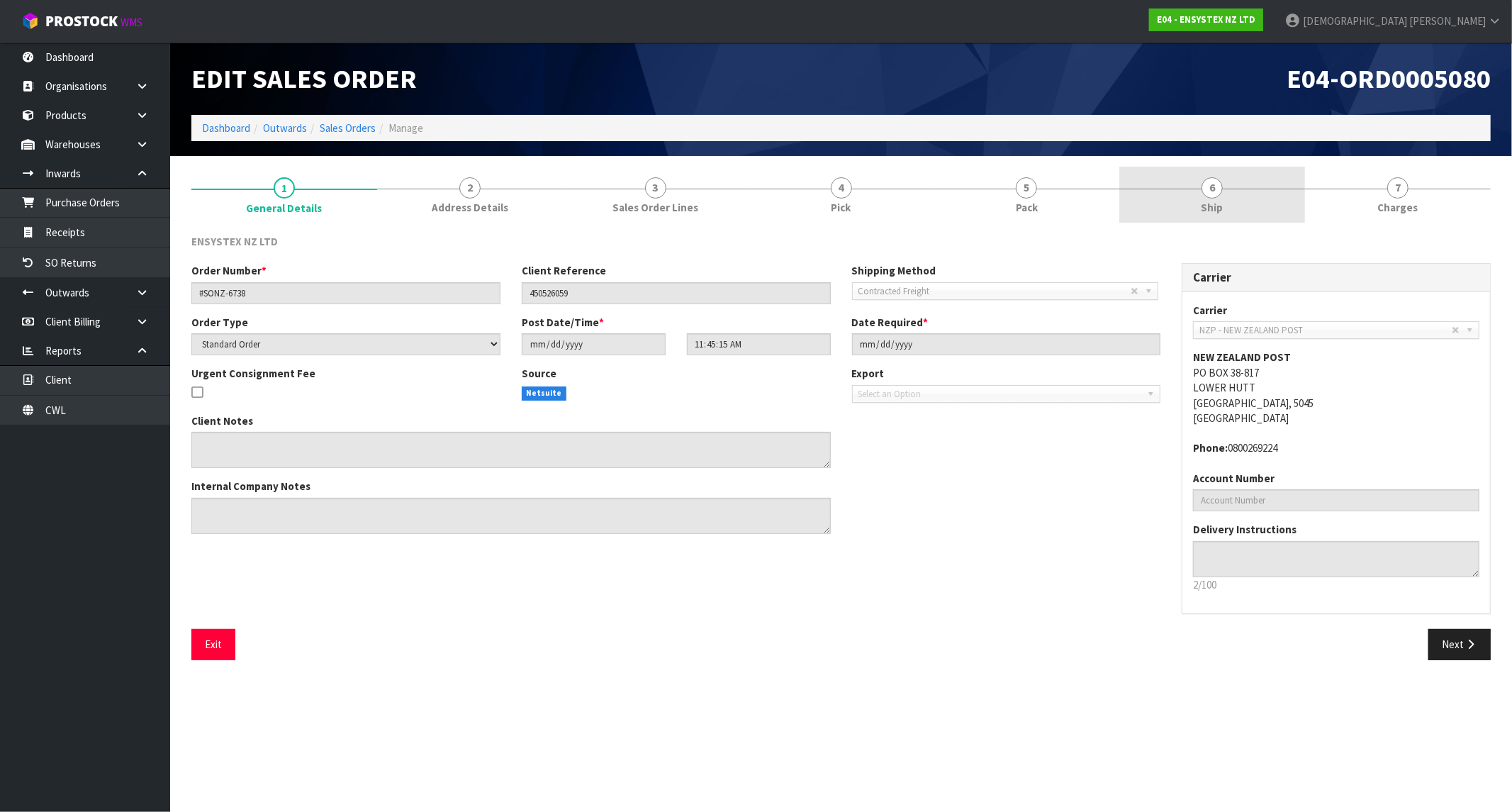
click at [1230, 199] on link "6 Ship" at bounding box center [1212, 194] width 185 height 56
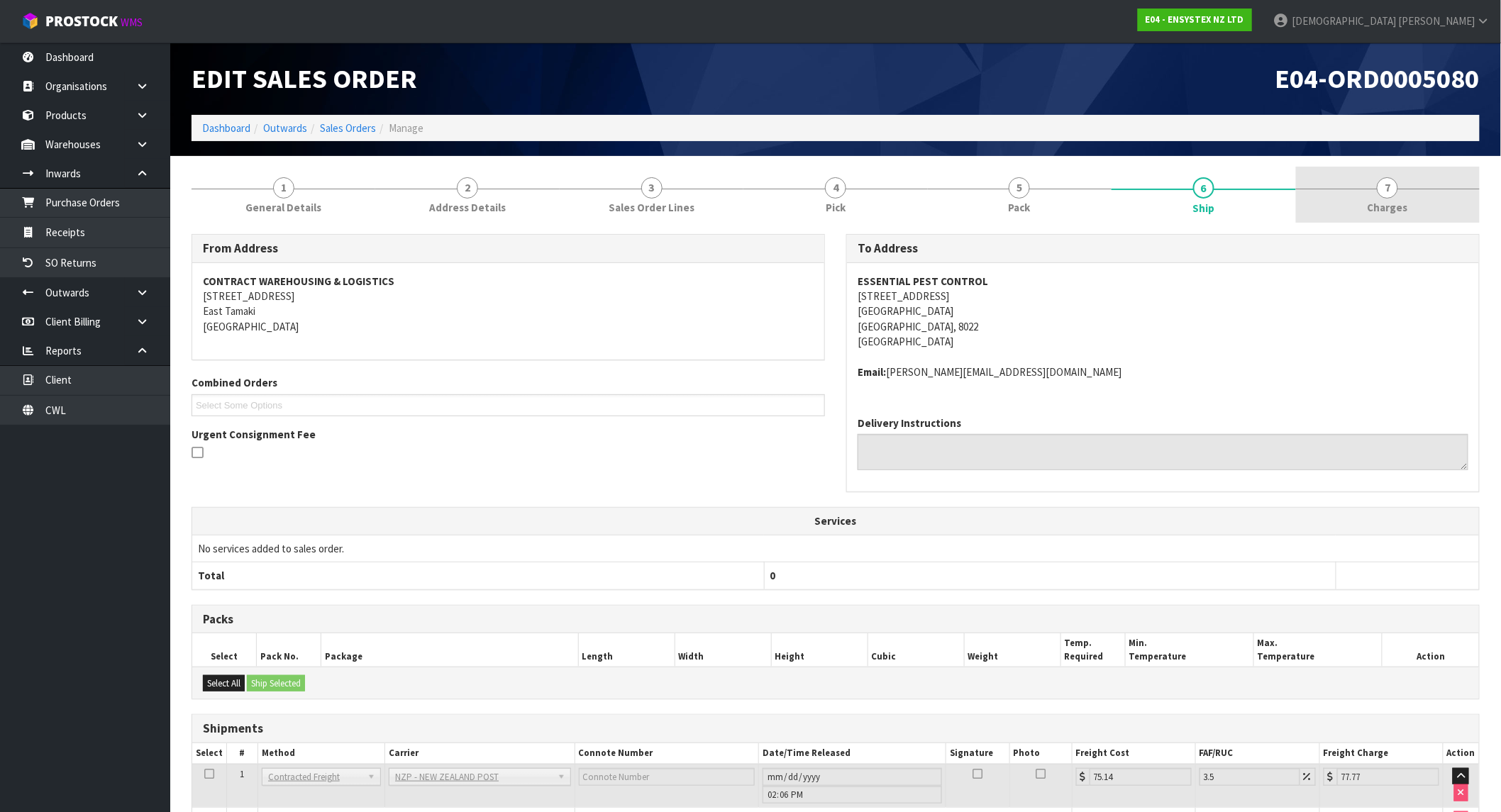
click at [1405, 186] on link "7 [GEOGRAPHIC_DATA]" at bounding box center [1387, 194] width 184 height 56
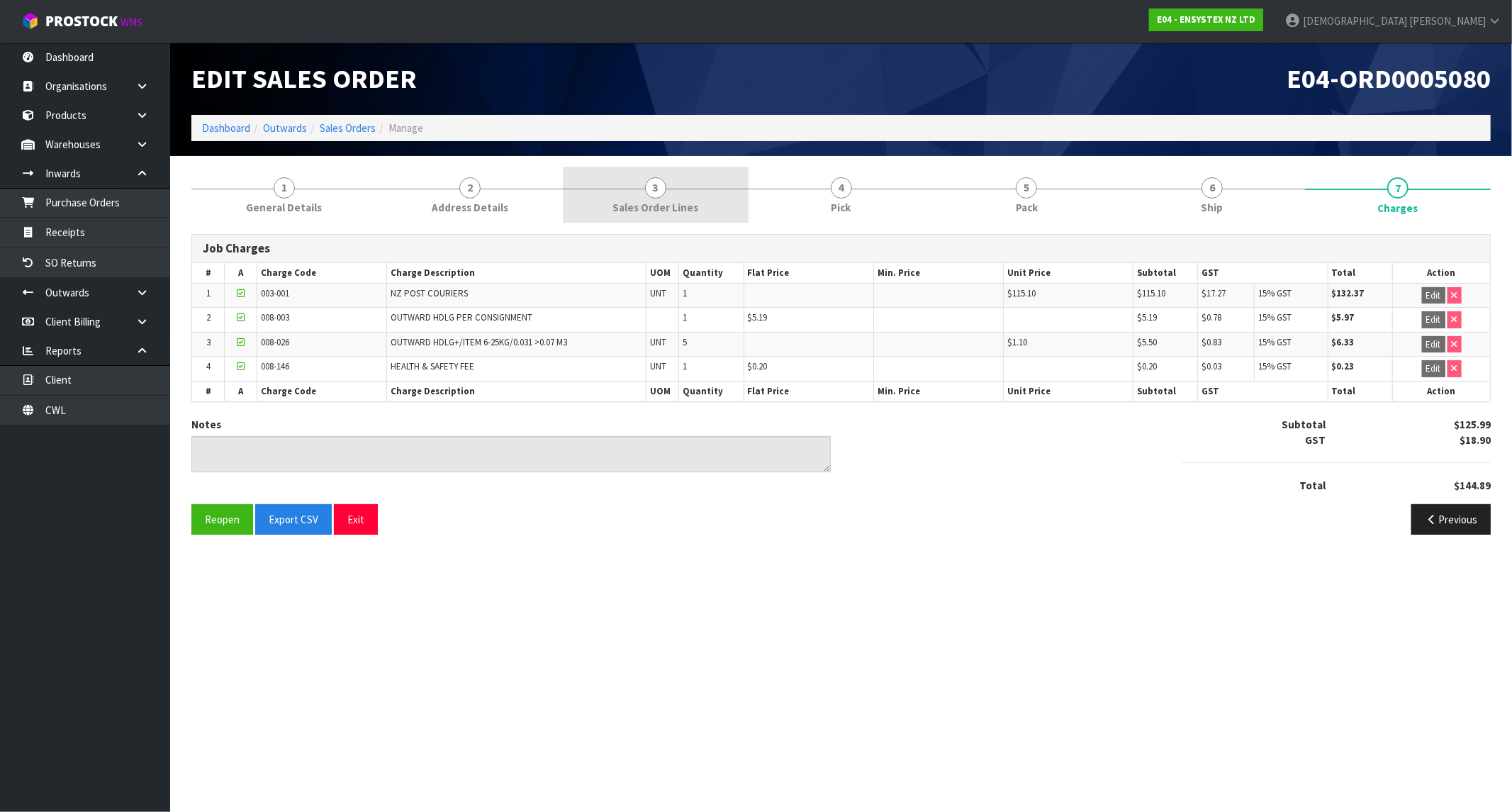
drag, startPoint x: 519, startPoint y: 210, endPoint x: 619, endPoint y: 201, distance: 100.4
click at [519, 210] on link "2 Address Details" at bounding box center [469, 194] width 185 height 56
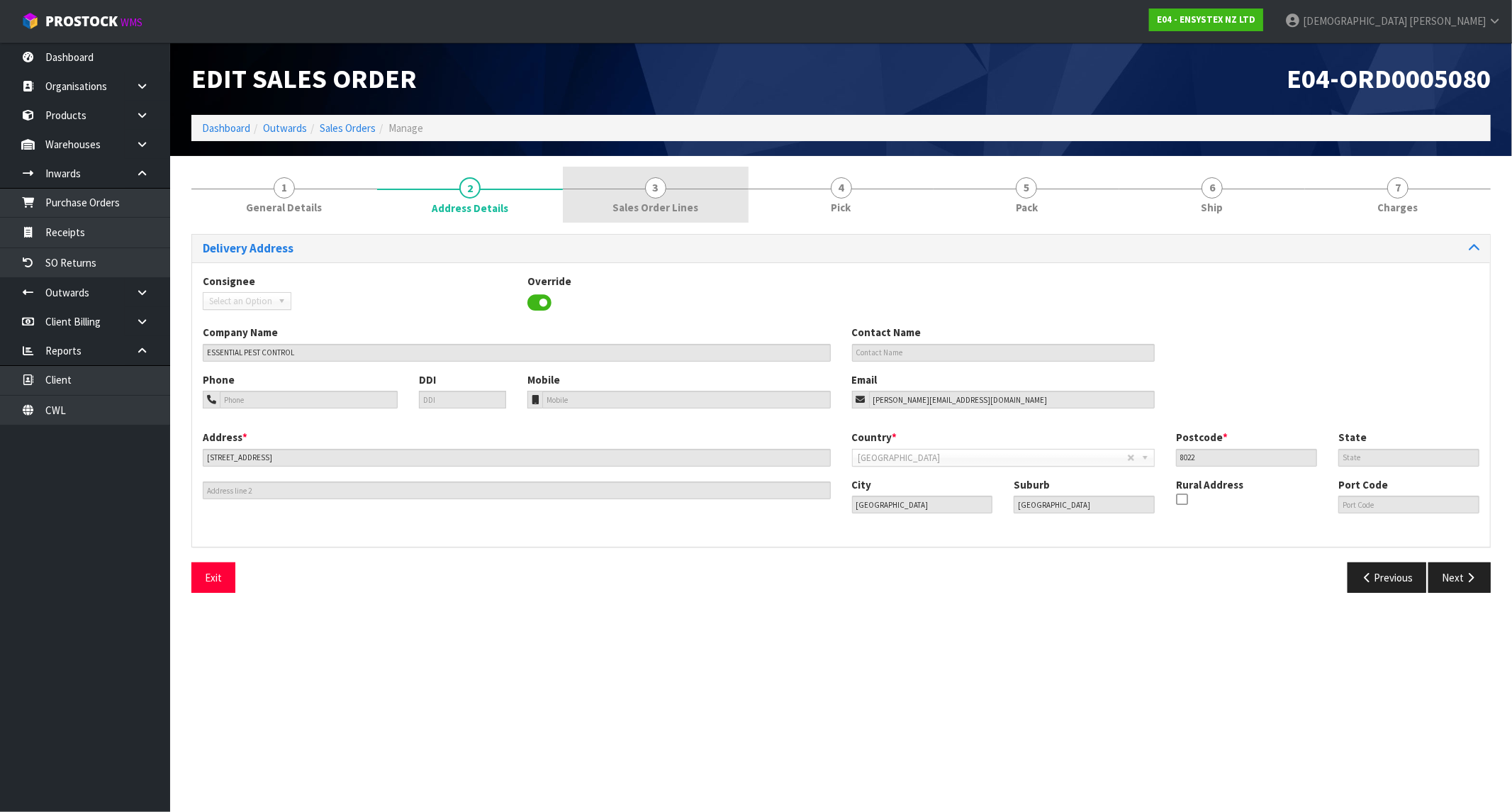
click at [619, 201] on span "Sales Order Lines" at bounding box center [656, 207] width 86 height 15
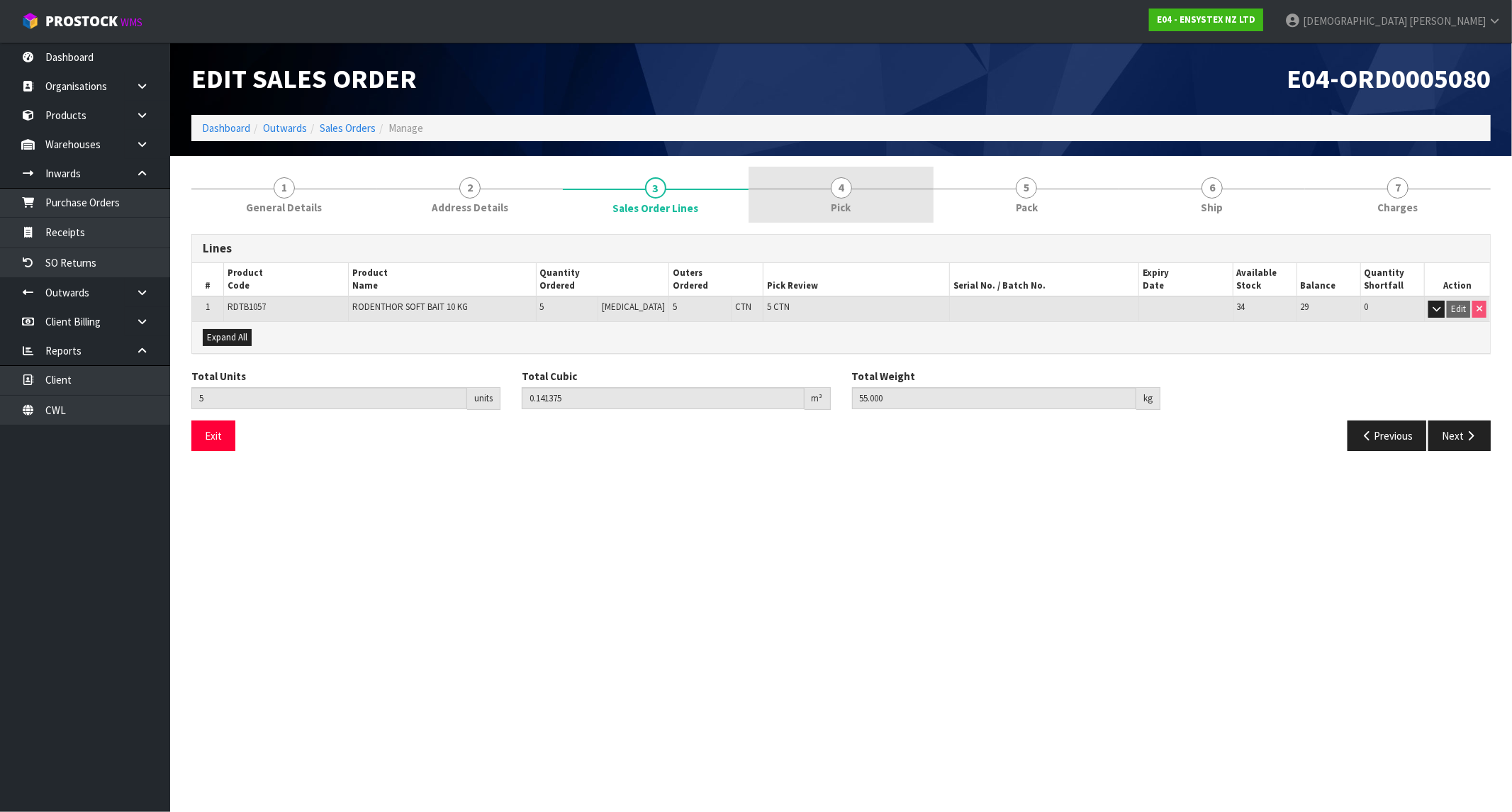
click at [854, 201] on link "4 Pick" at bounding box center [841, 194] width 185 height 56
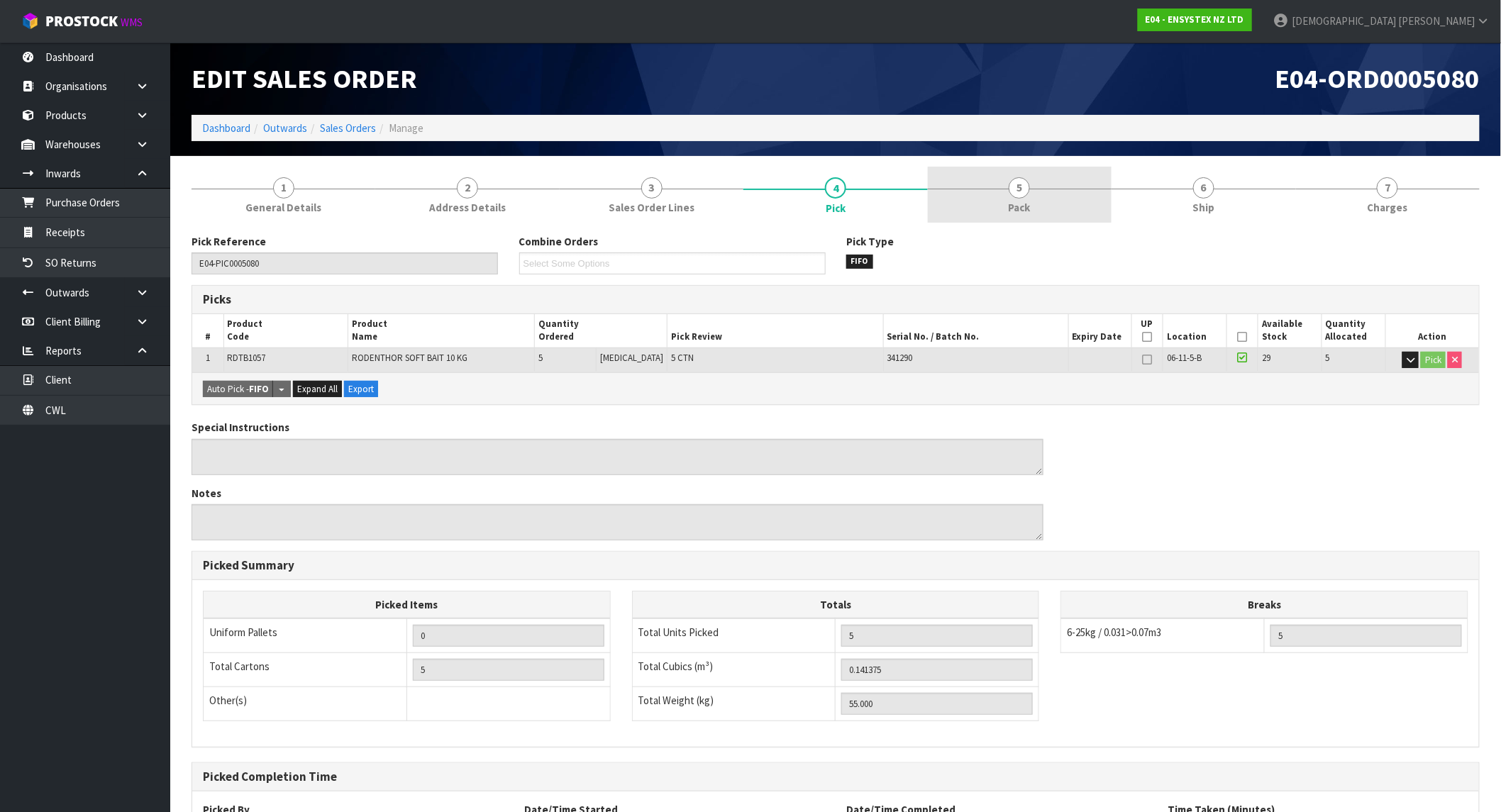
click at [995, 201] on link "5 Pack" at bounding box center [1020, 194] width 184 height 56
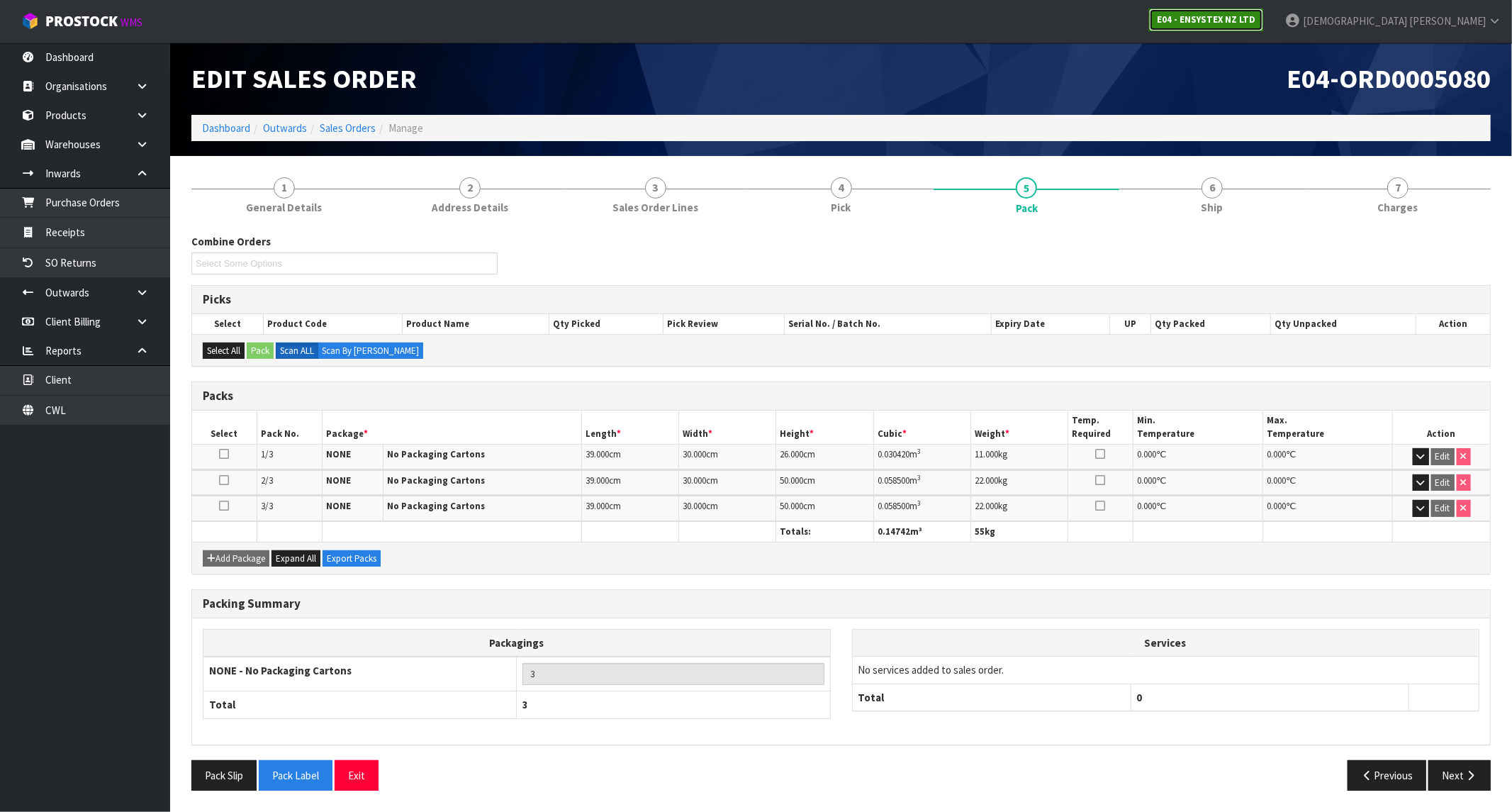
click at [1255, 14] on strong "E04 - ENSYSTEX NZ LTD" at bounding box center [1206, 19] width 99 height 12
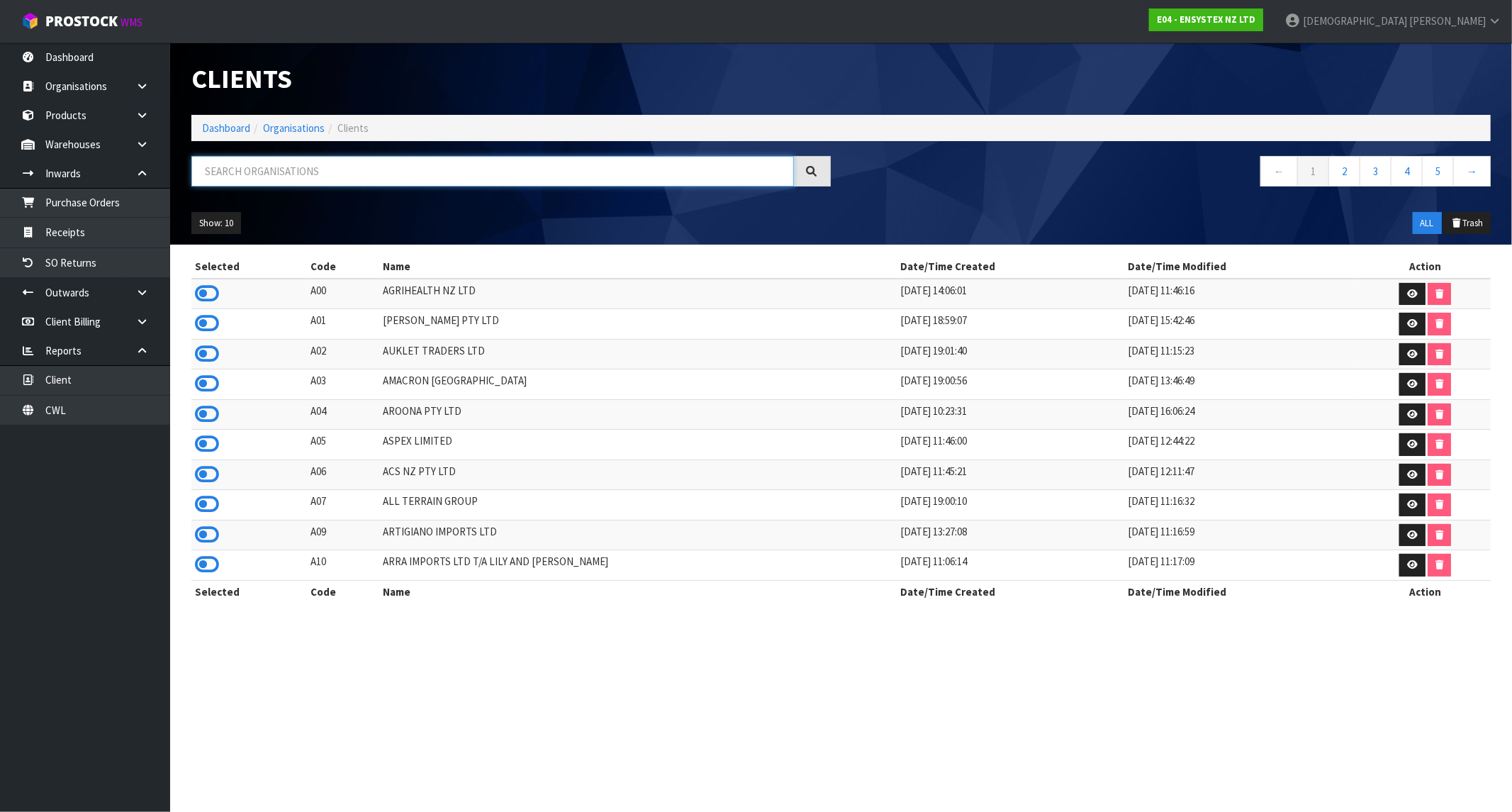
click at [414, 171] on input "text" at bounding box center [493, 171] width 603 height 30
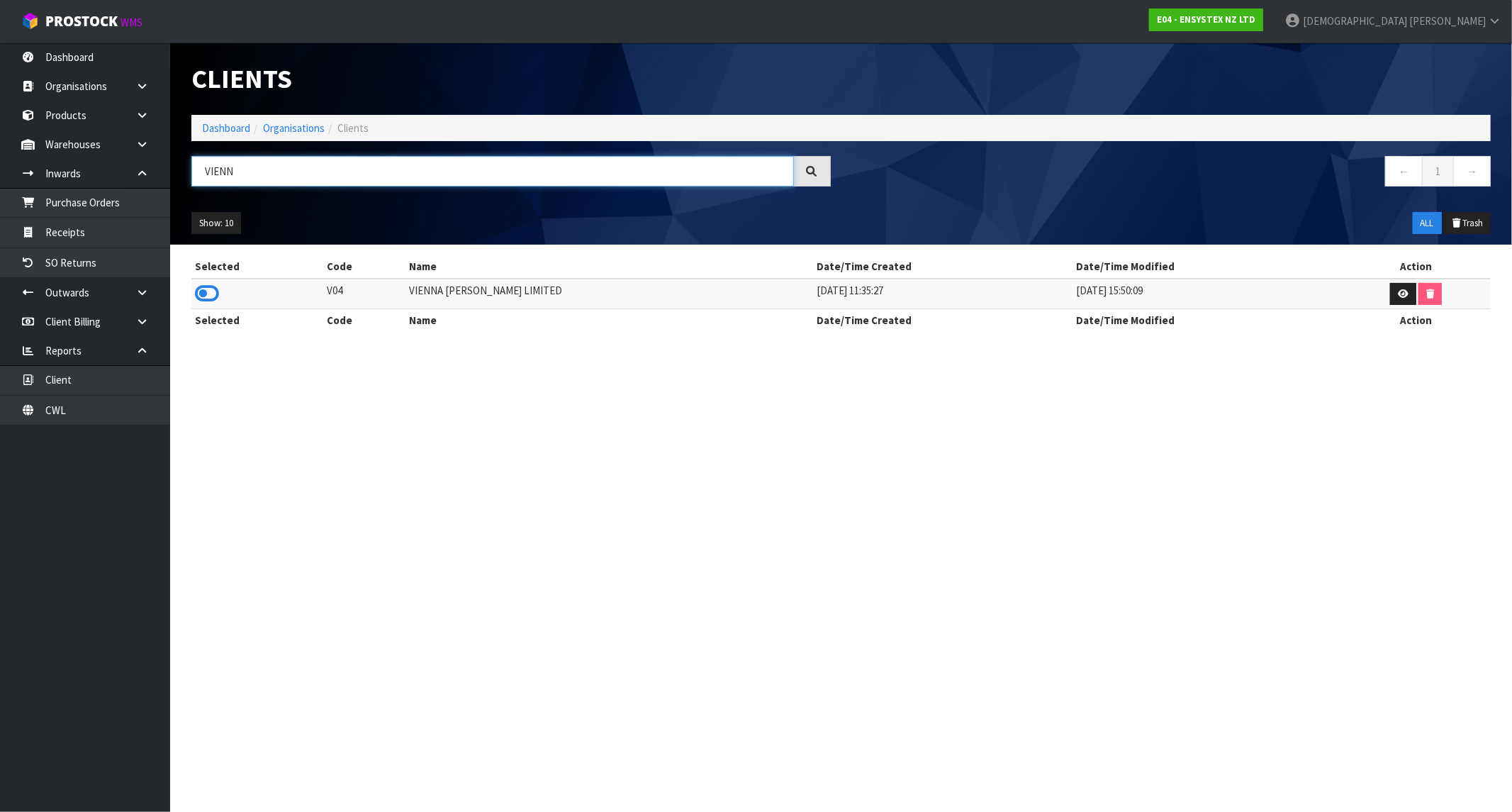
type input "VIENN"
click at [192, 292] on td at bounding box center [257, 293] width 131 height 30
click at [203, 291] on icon at bounding box center [207, 293] width 24 height 21
click at [228, 122] on li "Dashboard" at bounding box center [226, 128] width 48 height 15
click at [230, 129] on link "Dashboard" at bounding box center [226, 128] width 48 height 14
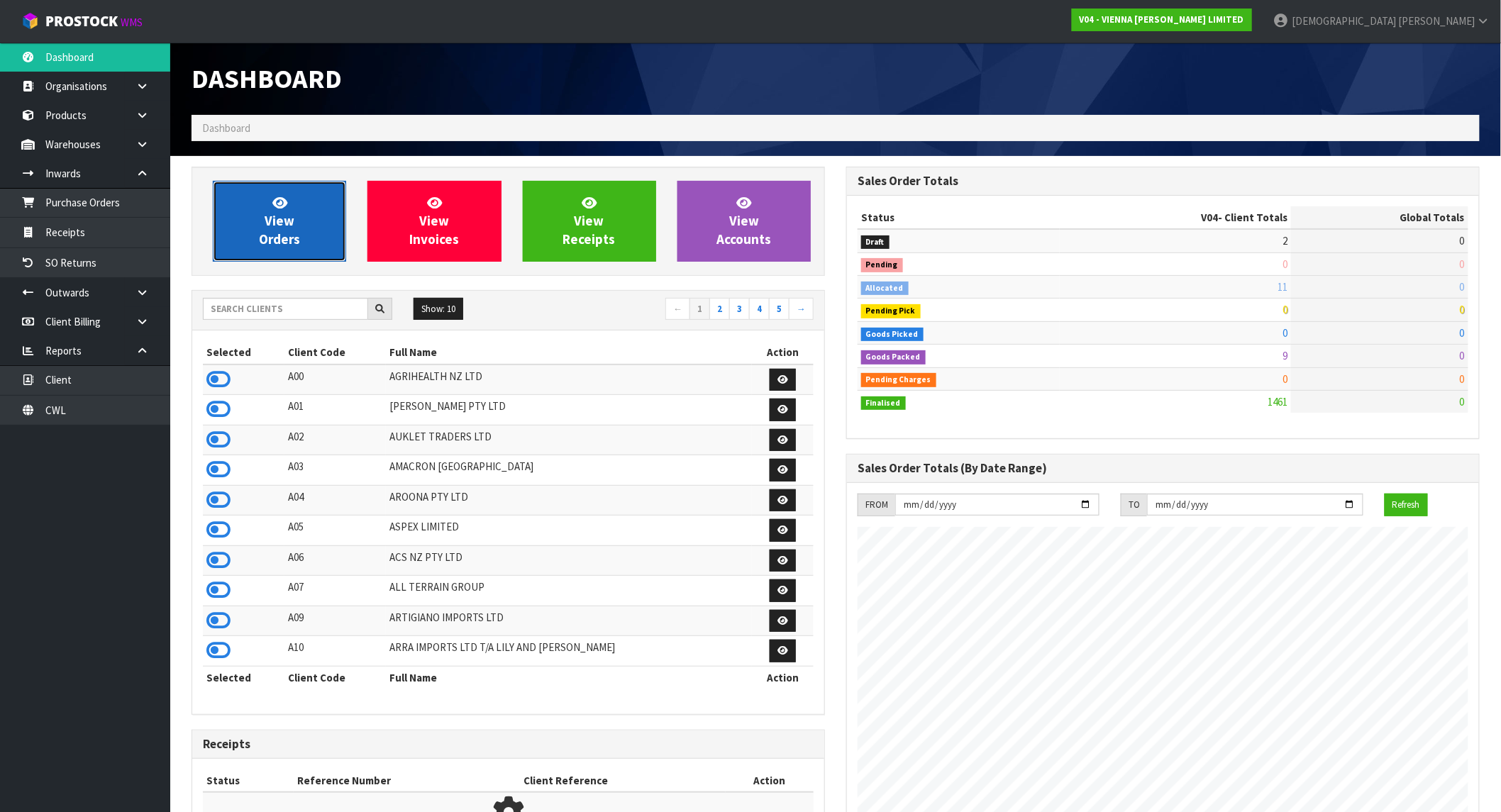
click at [242, 207] on link "View Orders" at bounding box center [280, 221] width 133 height 81
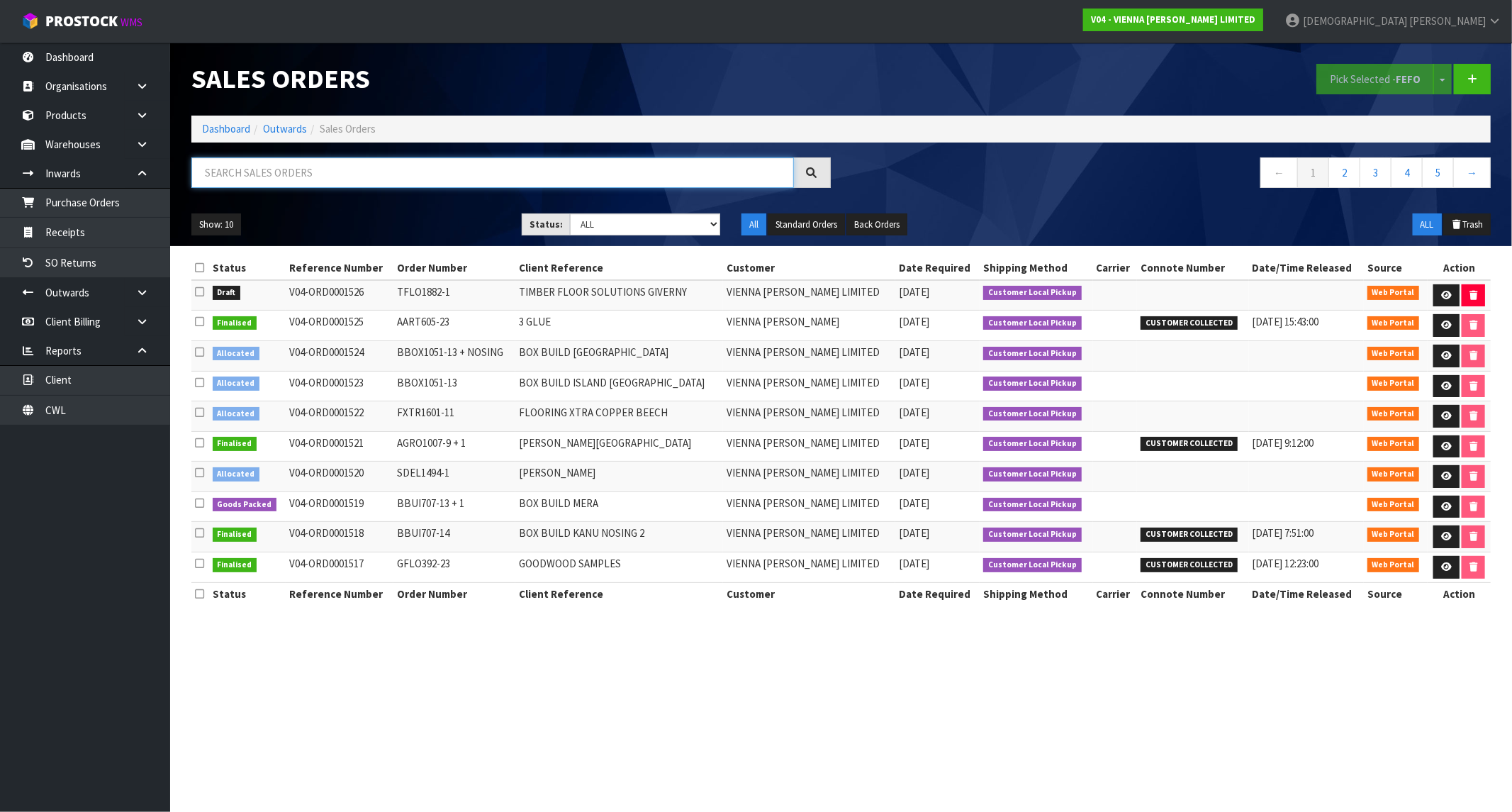
click at [266, 167] on input "text" at bounding box center [493, 172] width 603 height 30
click at [220, 224] on button "Show: 10" at bounding box center [216, 225] width 49 height 23
click at [228, 288] on link "25" at bounding box center [247, 290] width 112 height 19
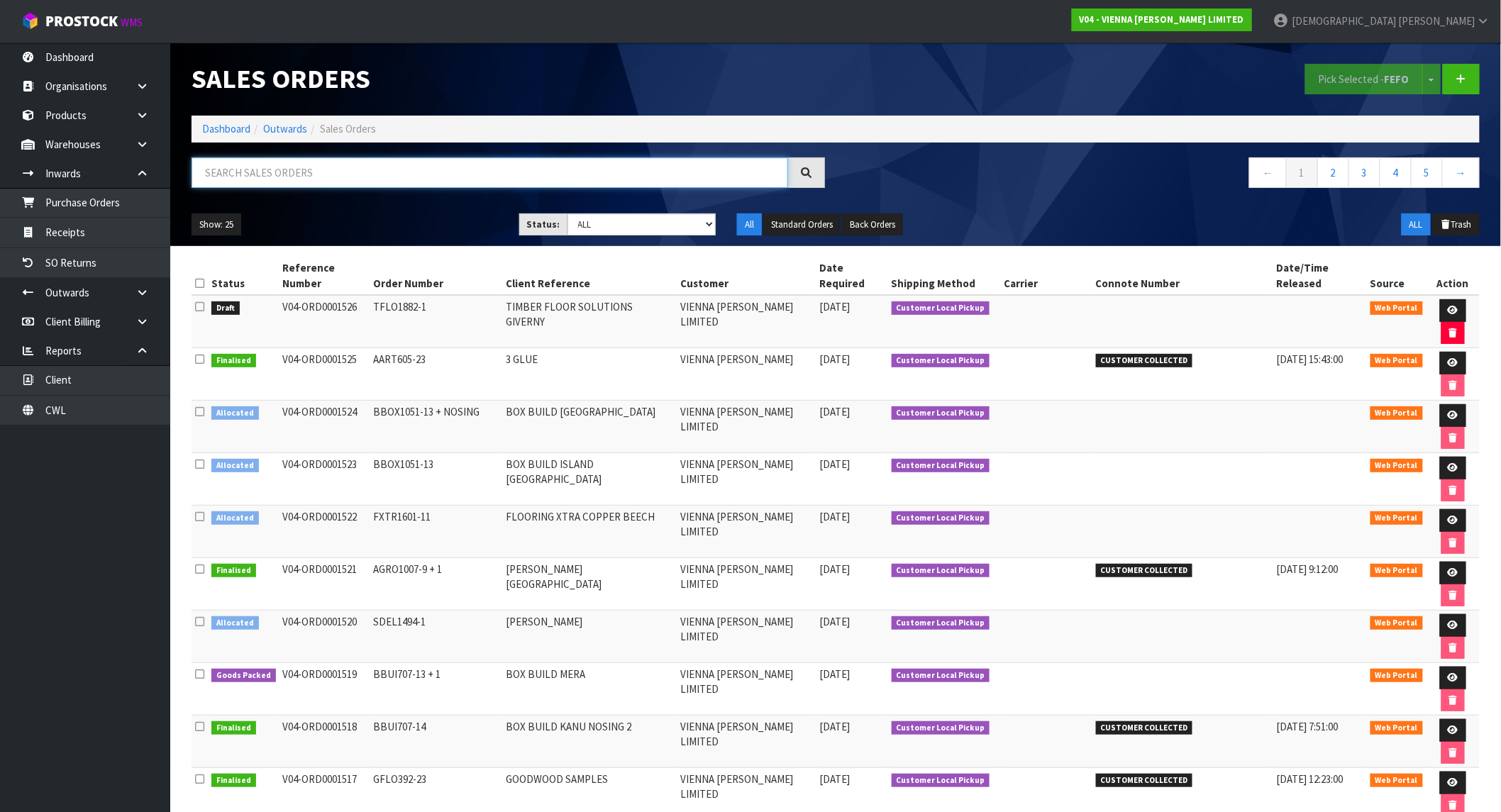
click at [334, 173] on input "text" at bounding box center [490, 172] width 597 height 30
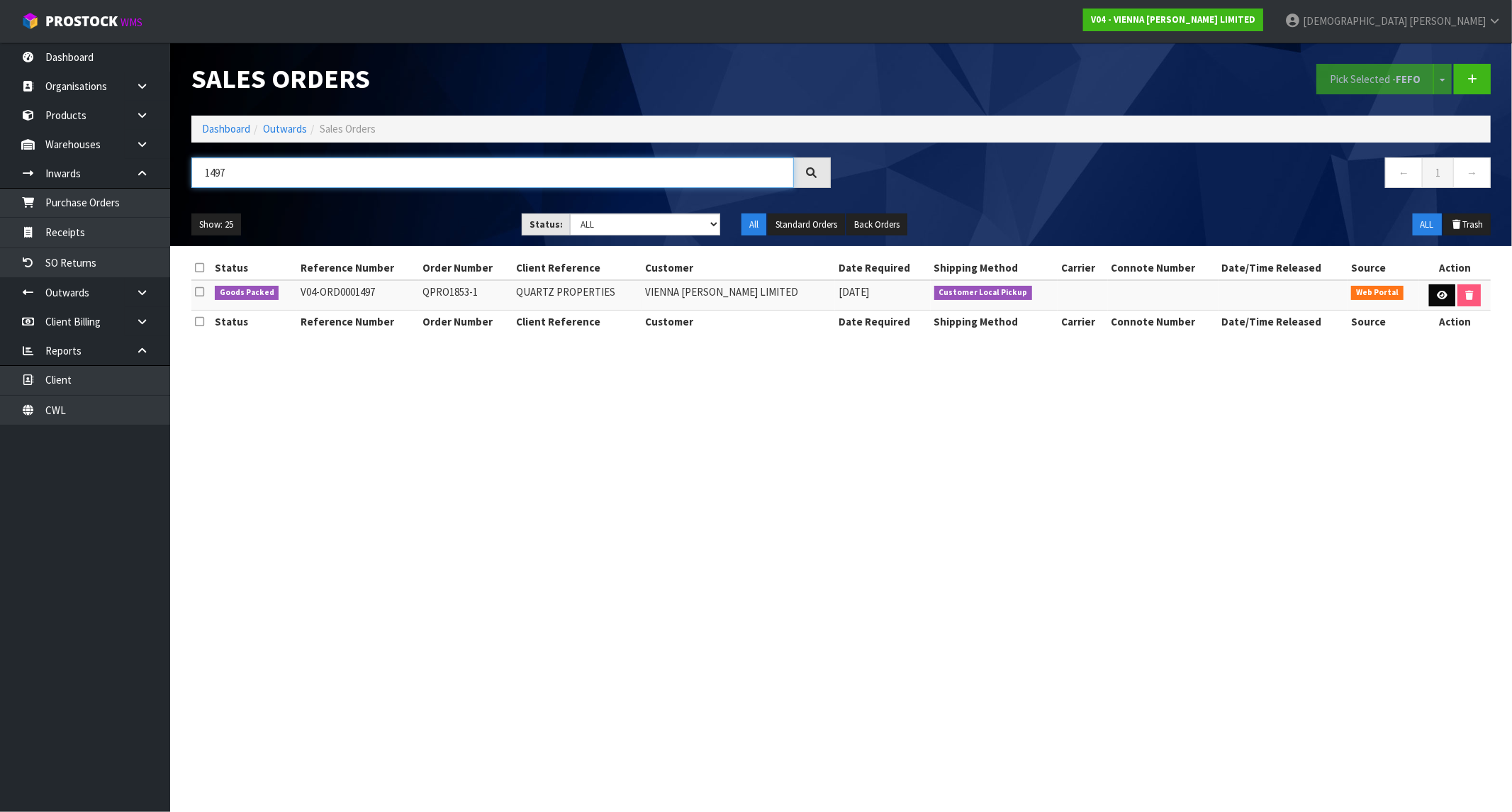
type input "1497"
click at [1437, 293] on icon at bounding box center [1443, 295] width 11 height 9
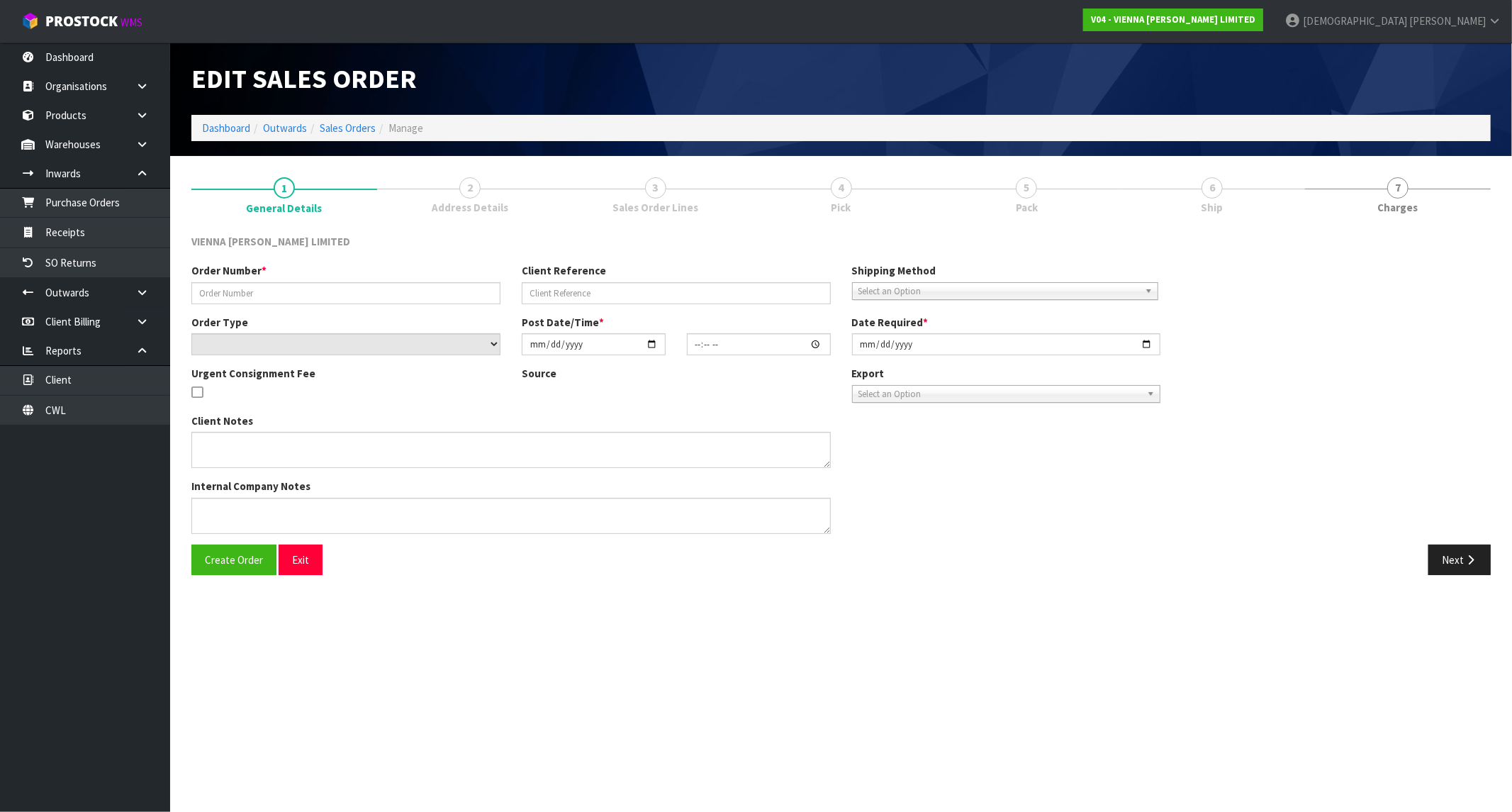
type input "QPRO1853-1"
type input "QUARTZ PROPERTIES"
select select "number:0"
type input "[DATE]"
type input "13:30:00.000"
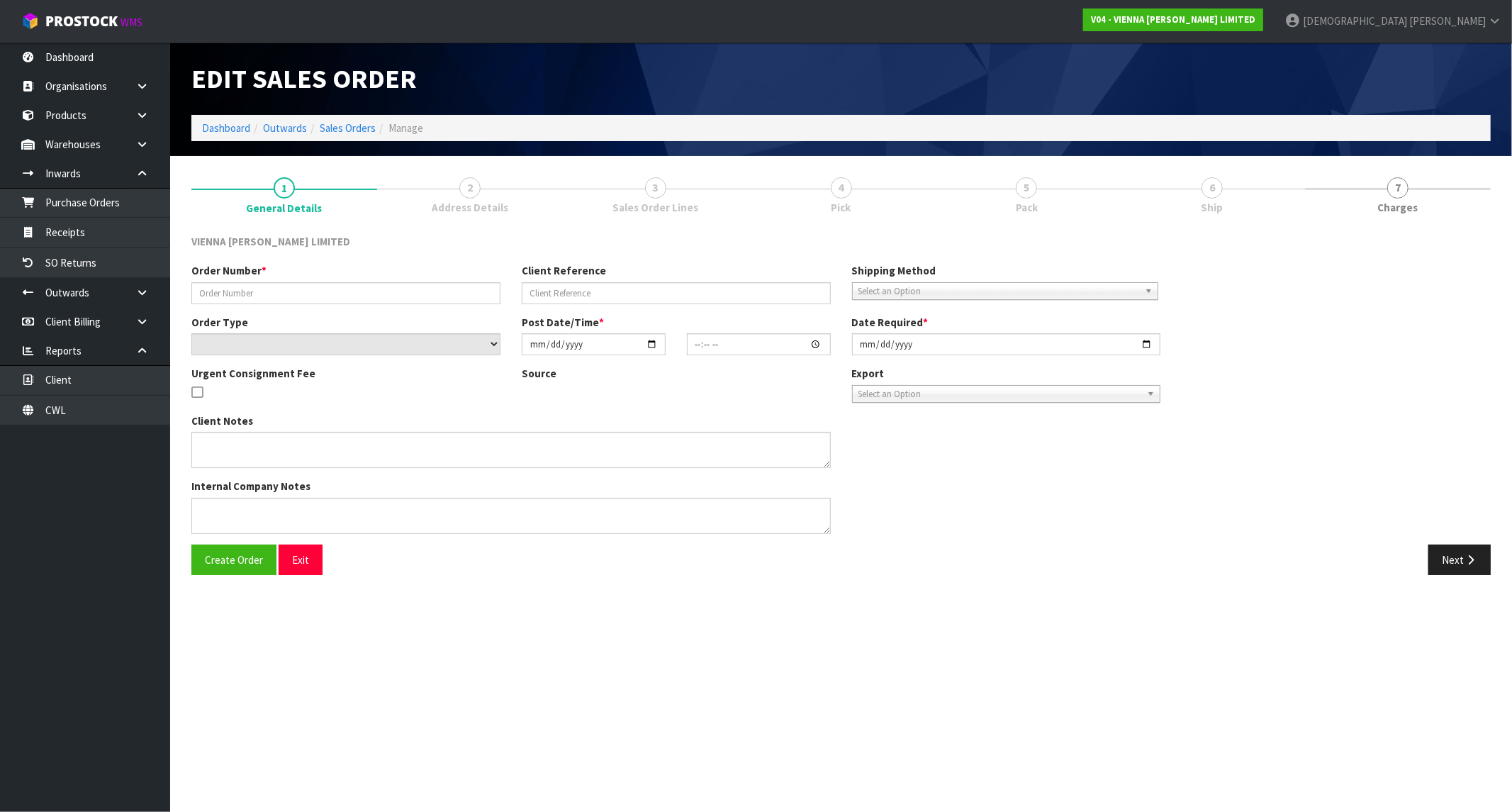
type input "[DATE]"
type textarea "QUARTZ PROPERTIES"
type textarea "THIS WILL BE COLLECTED BY [PERSON_NAME] ON THE [DATE]. PLEASE PACK ON 2 EVEN PA…"
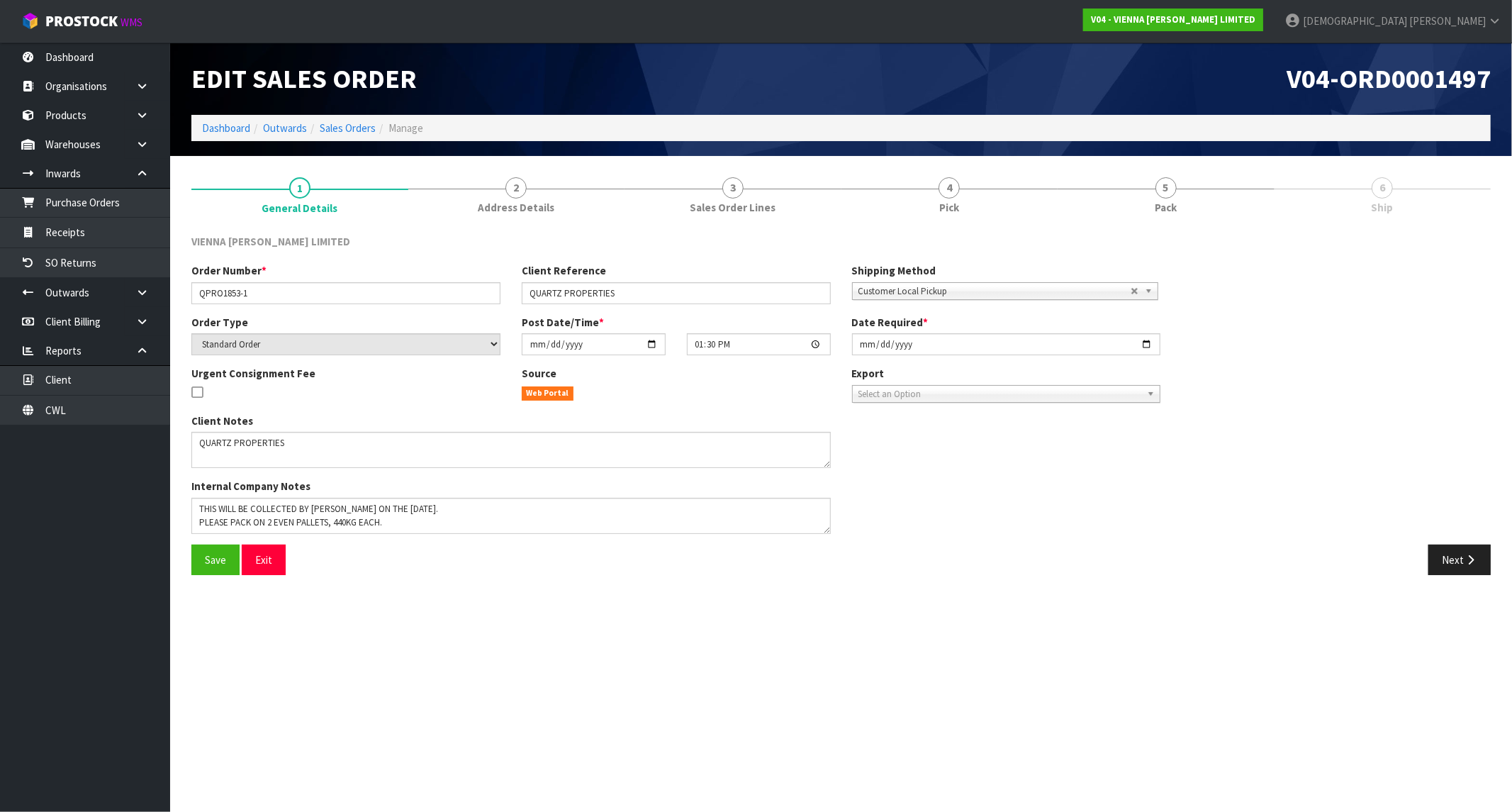
click at [1344, 192] on link "6 Ship" at bounding box center [1383, 194] width 217 height 56
click at [1378, 195] on span "6" at bounding box center [1381, 187] width 21 height 21
click at [1173, 211] on span "Pack" at bounding box center [1166, 207] width 22 height 15
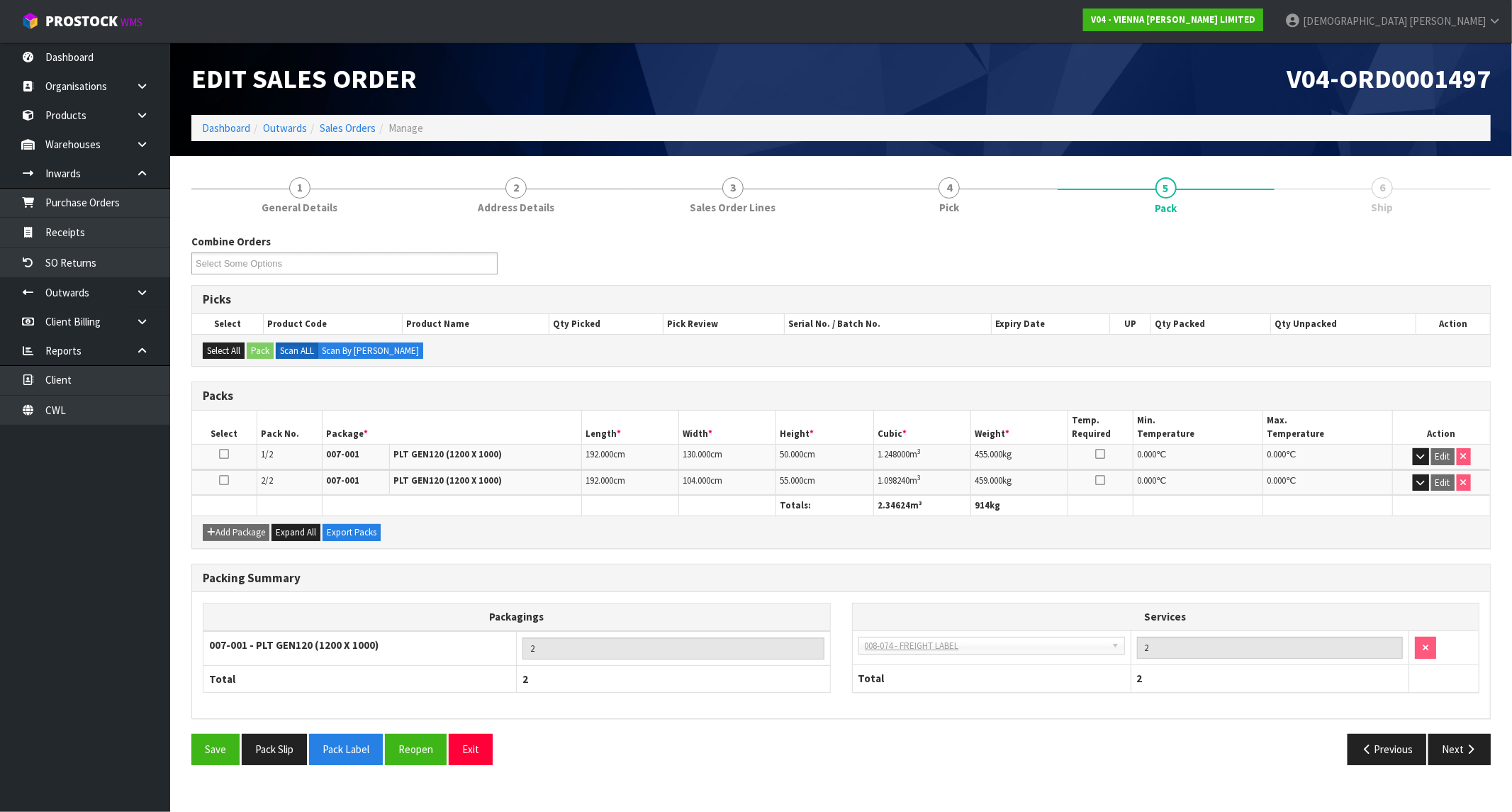
click at [1383, 197] on span "6" at bounding box center [1381, 187] width 21 height 21
click at [940, 202] on span "Pick" at bounding box center [950, 207] width 20 height 15
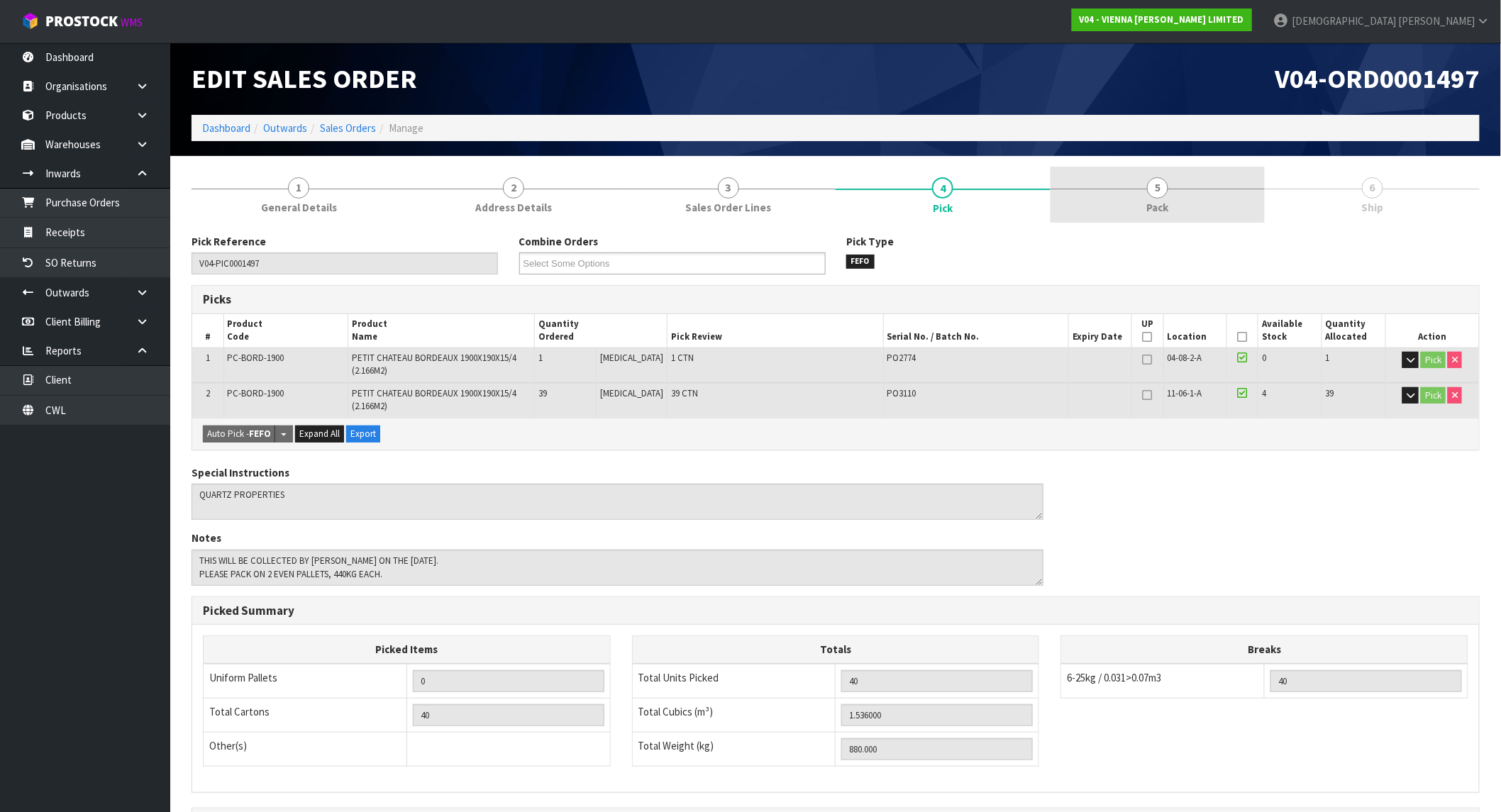
click at [1196, 195] on link "5 Pack" at bounding box center [1157, 194] width 215 height 56
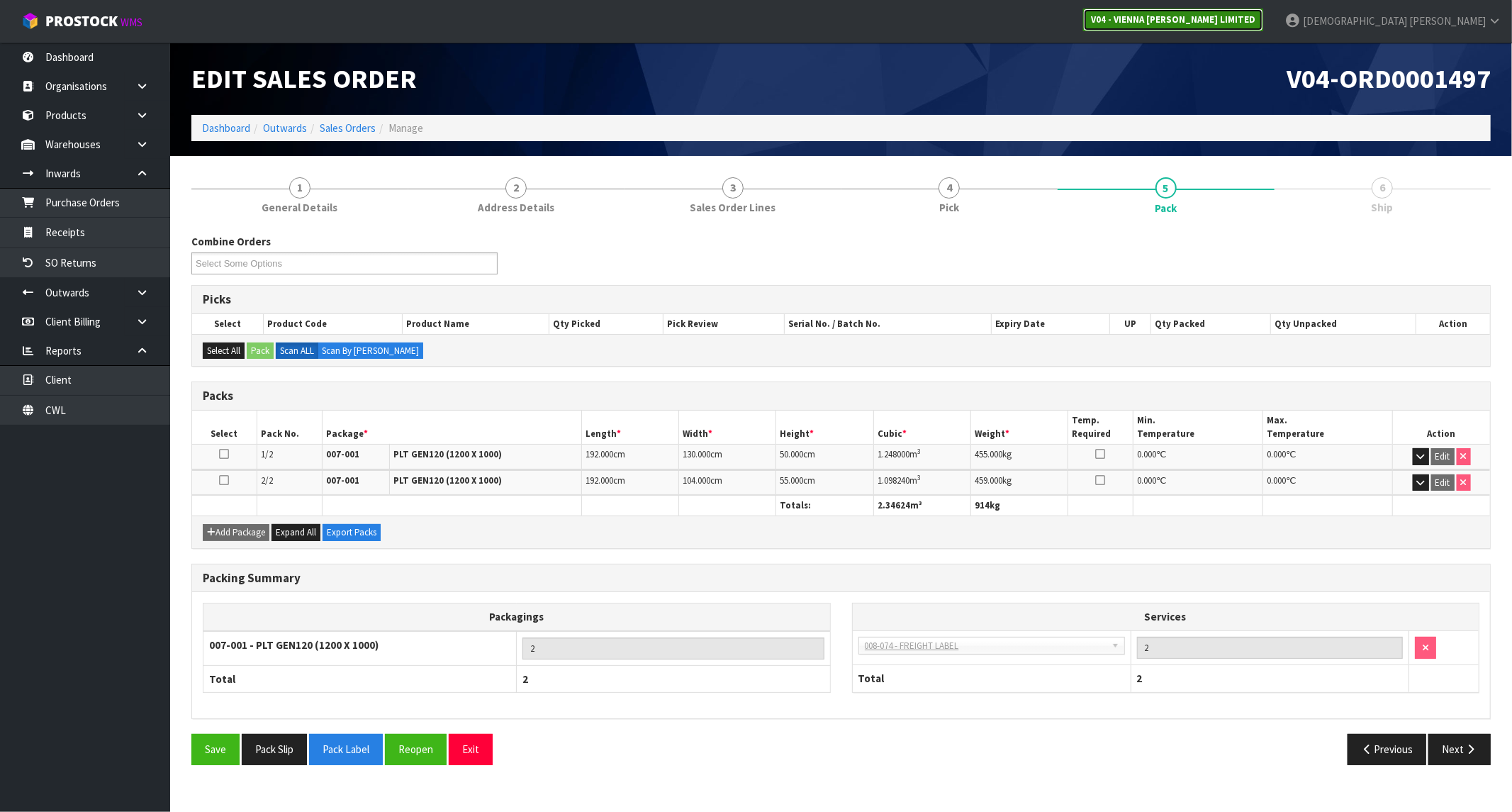
click at [1264, 26] on link "V04 - VIENNA [PERSON_NAME] LIMITED" at bounding box center [1172, 19] width 180 height 23
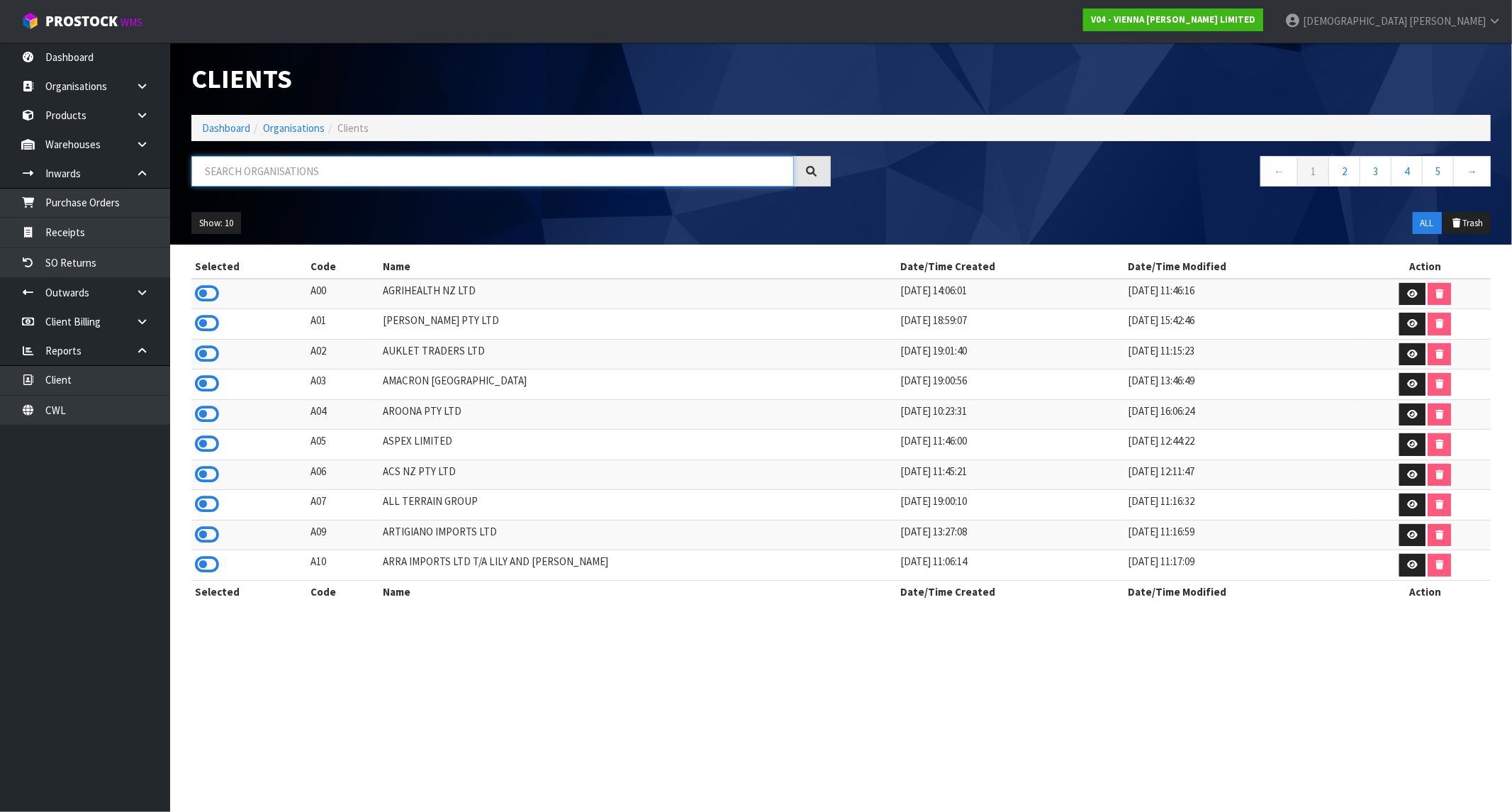
click at [362, 174] on input "text" at bounding box center [493, 171] width 603 height 30
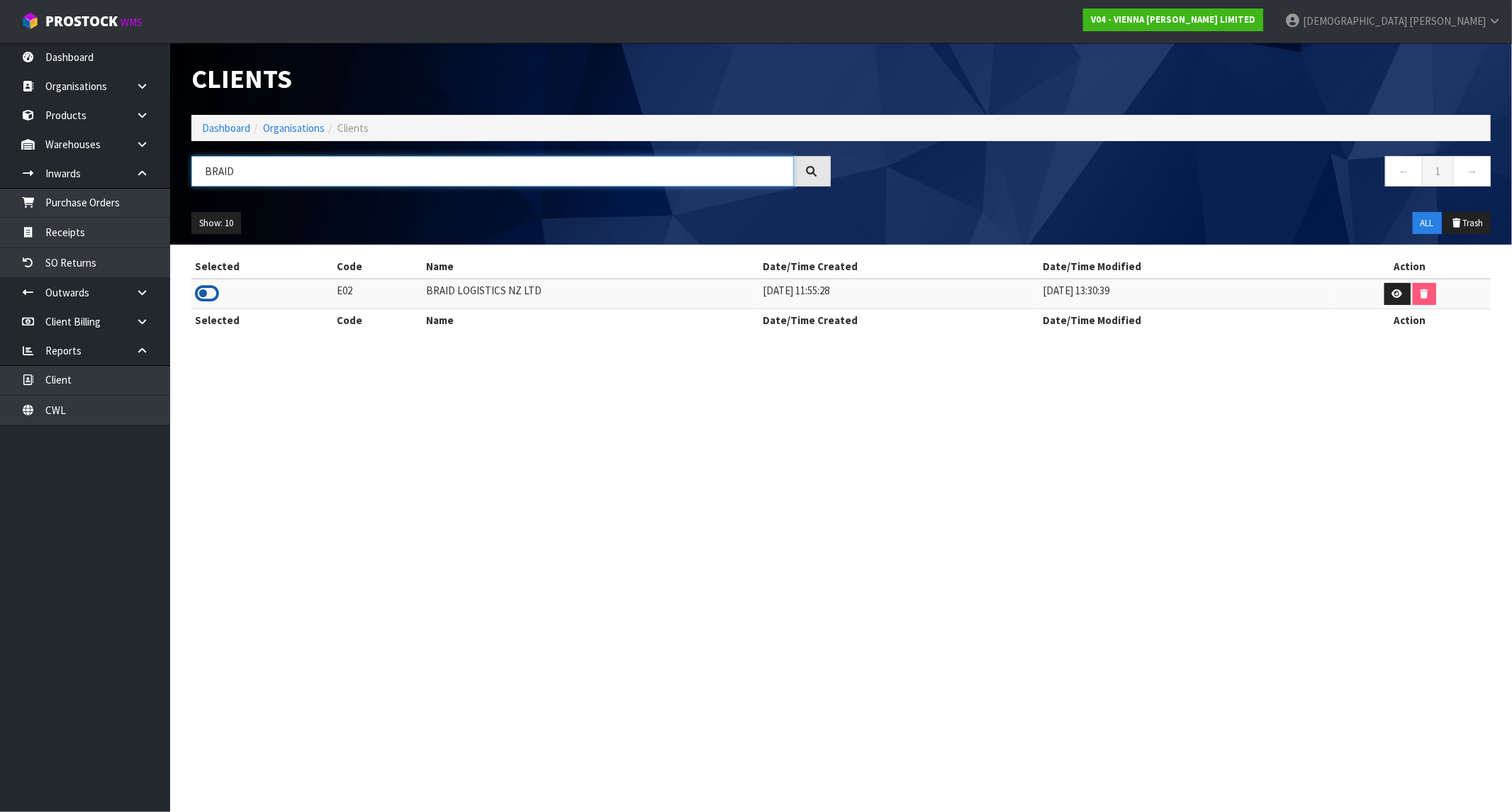
type input "BRAID"
click at [215, 296] on icon at bounding box center [207, 293] width 24 height 21
click at [226, 128] on link "Dashboard" at bounding box center [226, 128] width 48 height 14
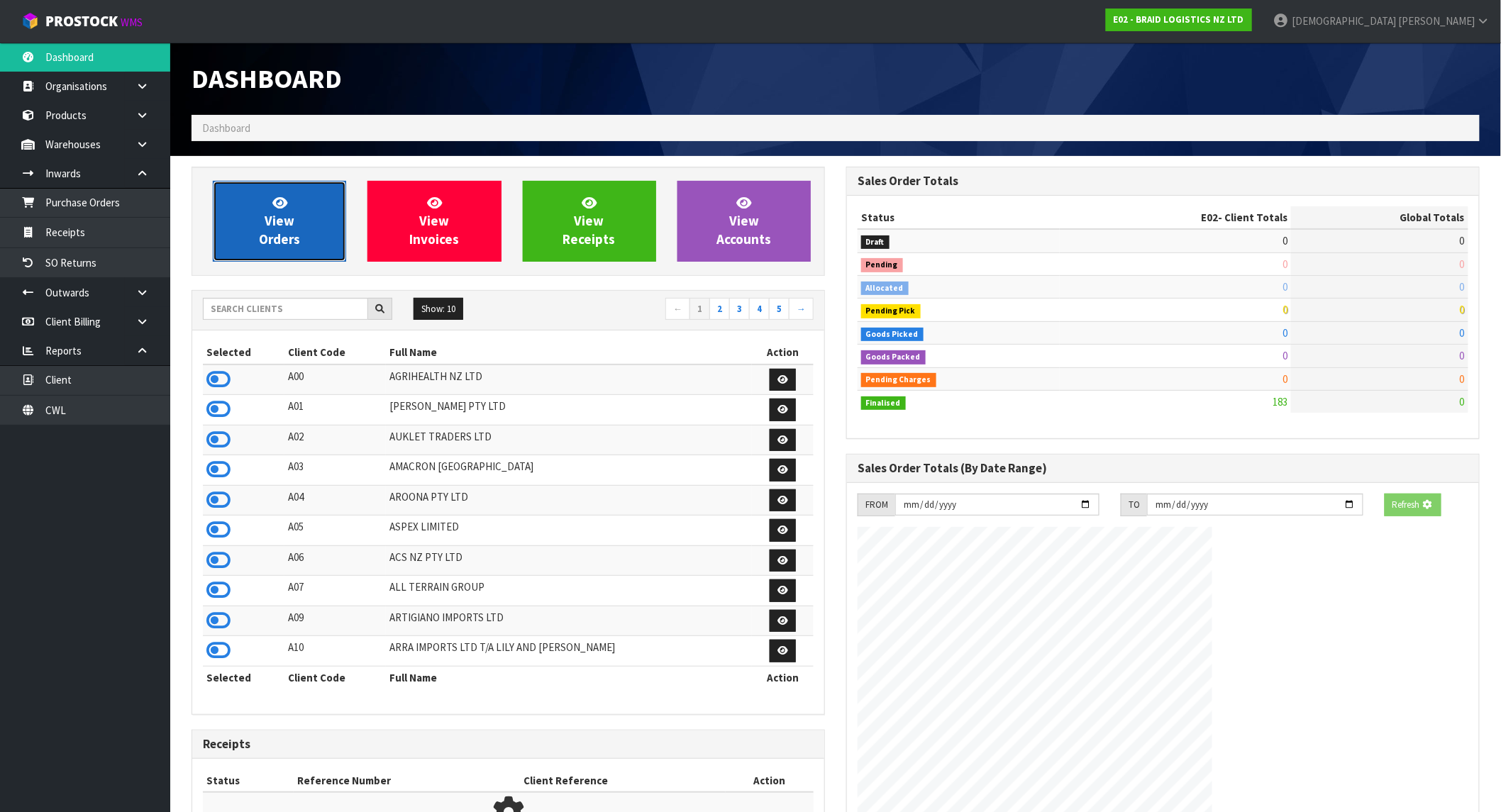
click at [252, 216] on link "View Orders" at bounding box center [280, 221] width 133 height 81
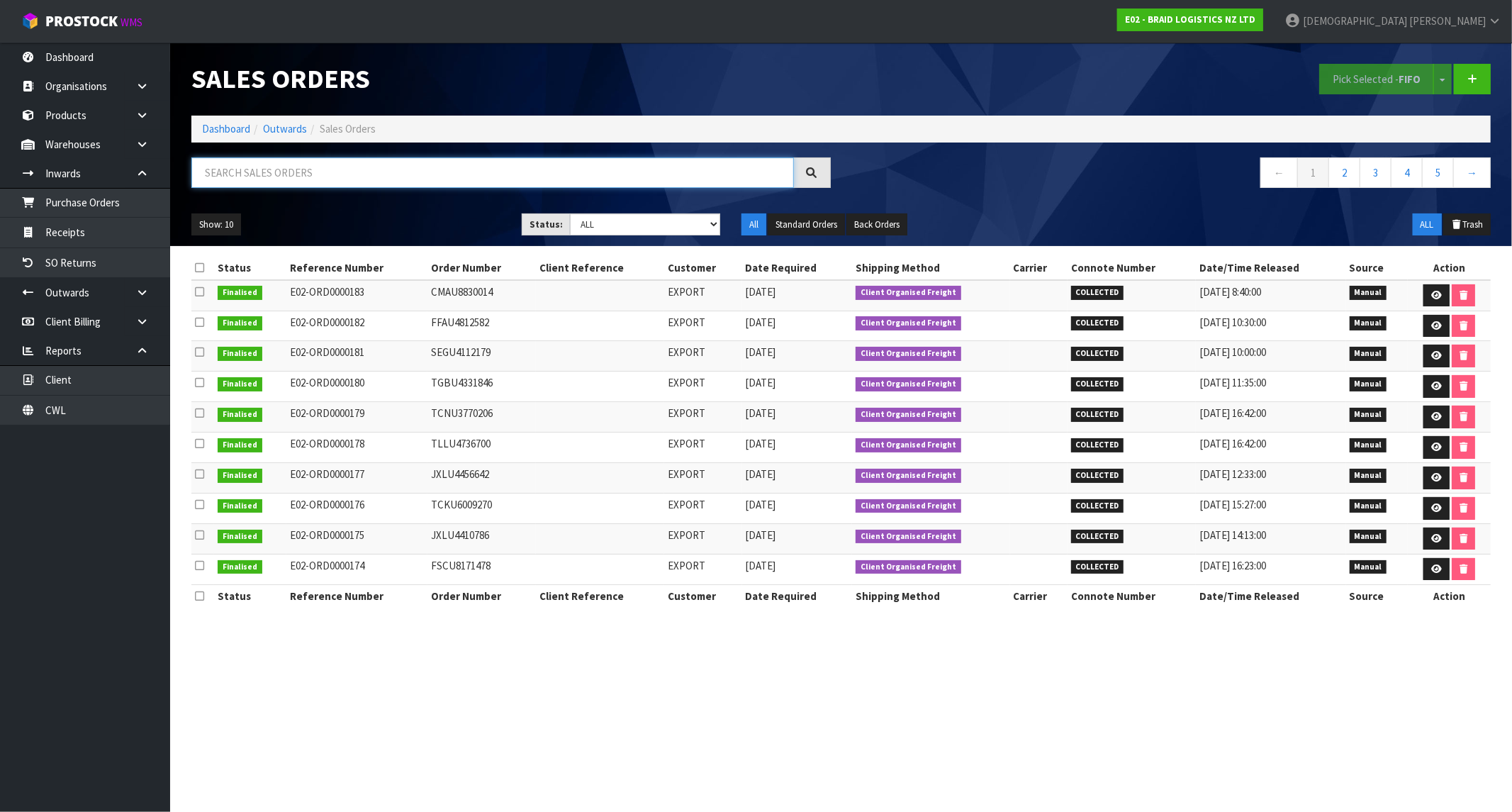
click at [293, 172] on input "text" at bounding box center [493, 172] width 603 height 30
paste input "76201"
type input "76201"
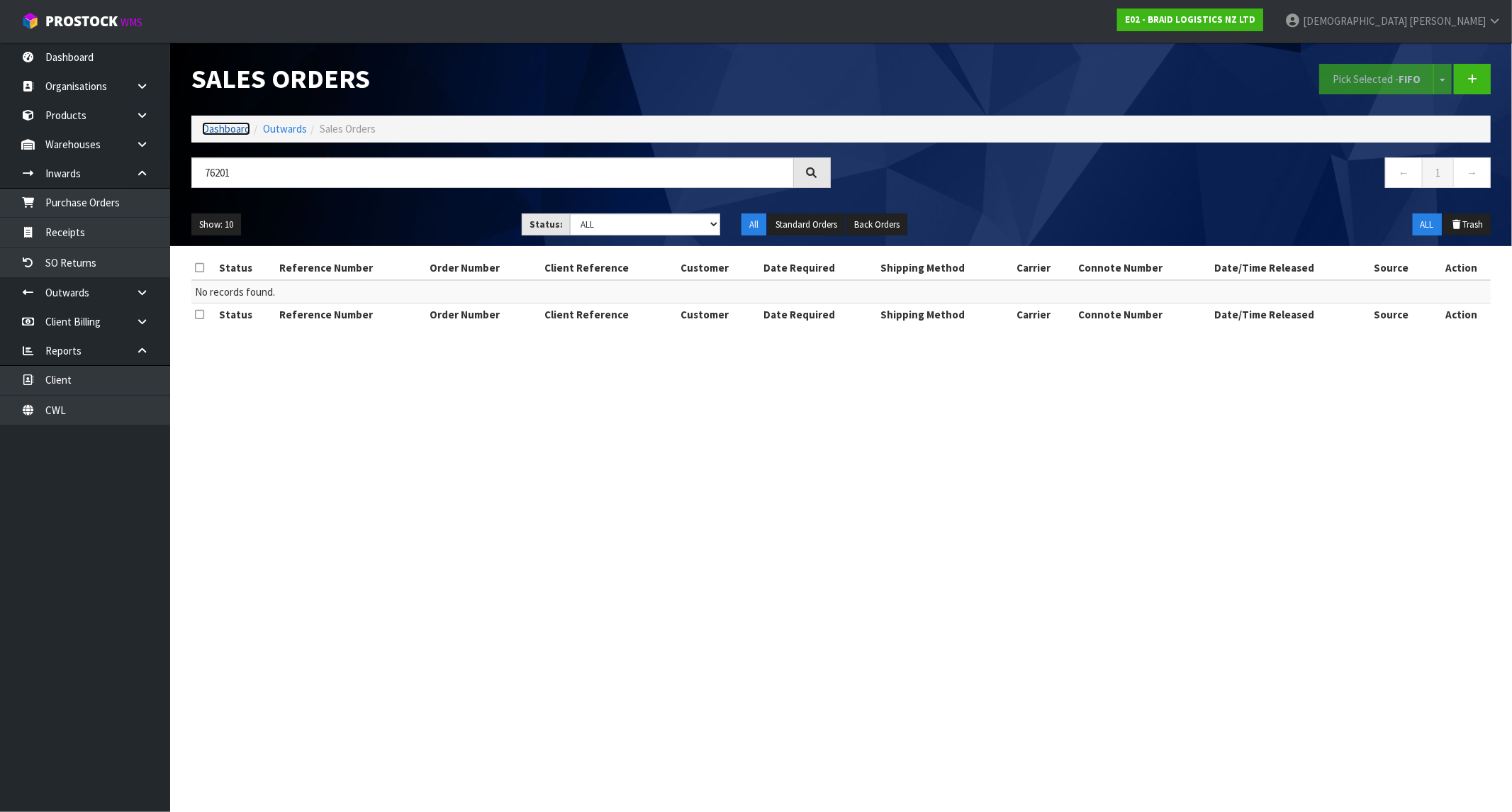
click at [236, 129] on link "Dashboard" at bounding box center [226, 129] width 48 height 14
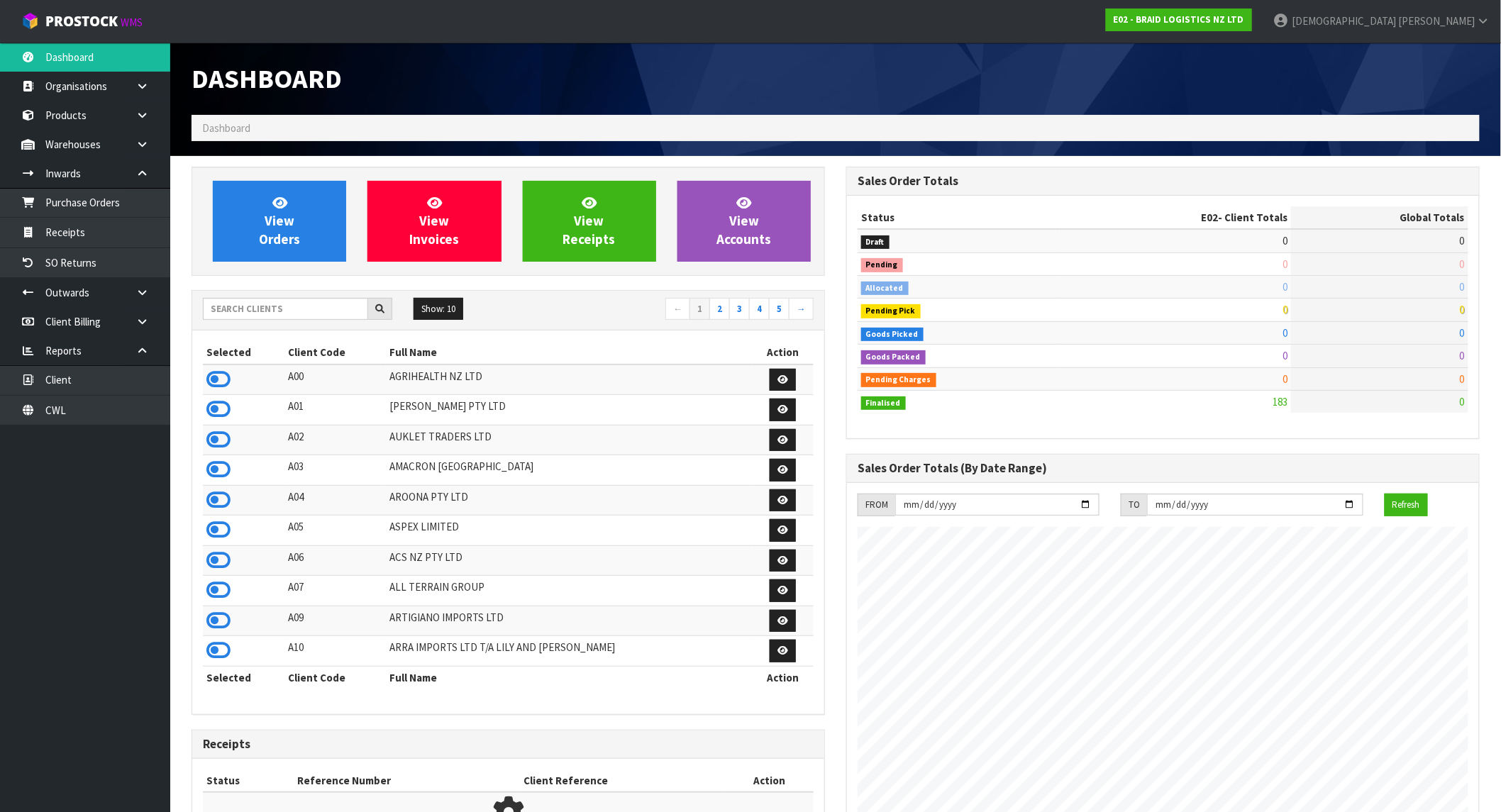
scroll to position [912, 655]
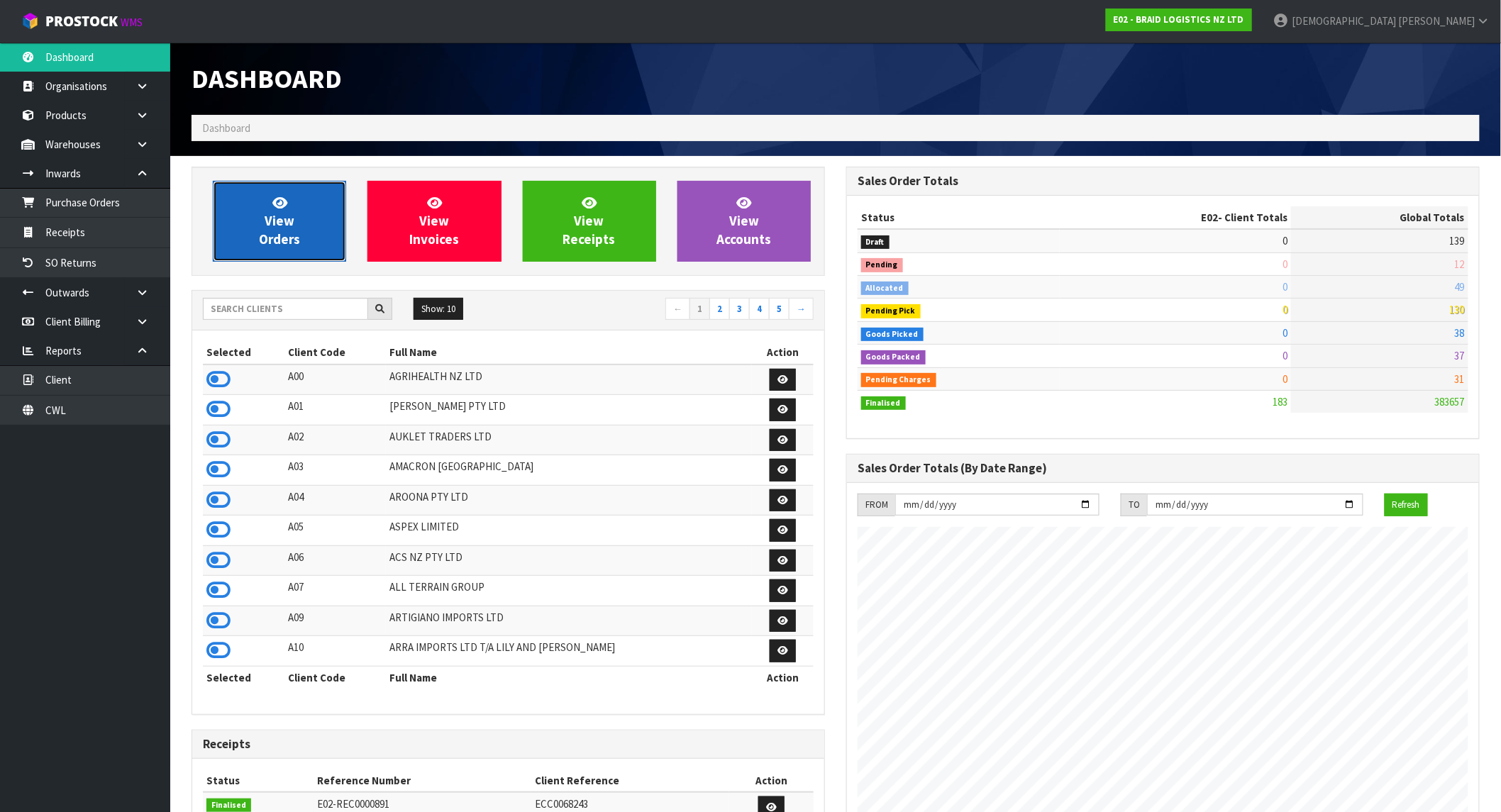
click at [273, 203] on icon at bounding box center [280, 202] width 15 height 14
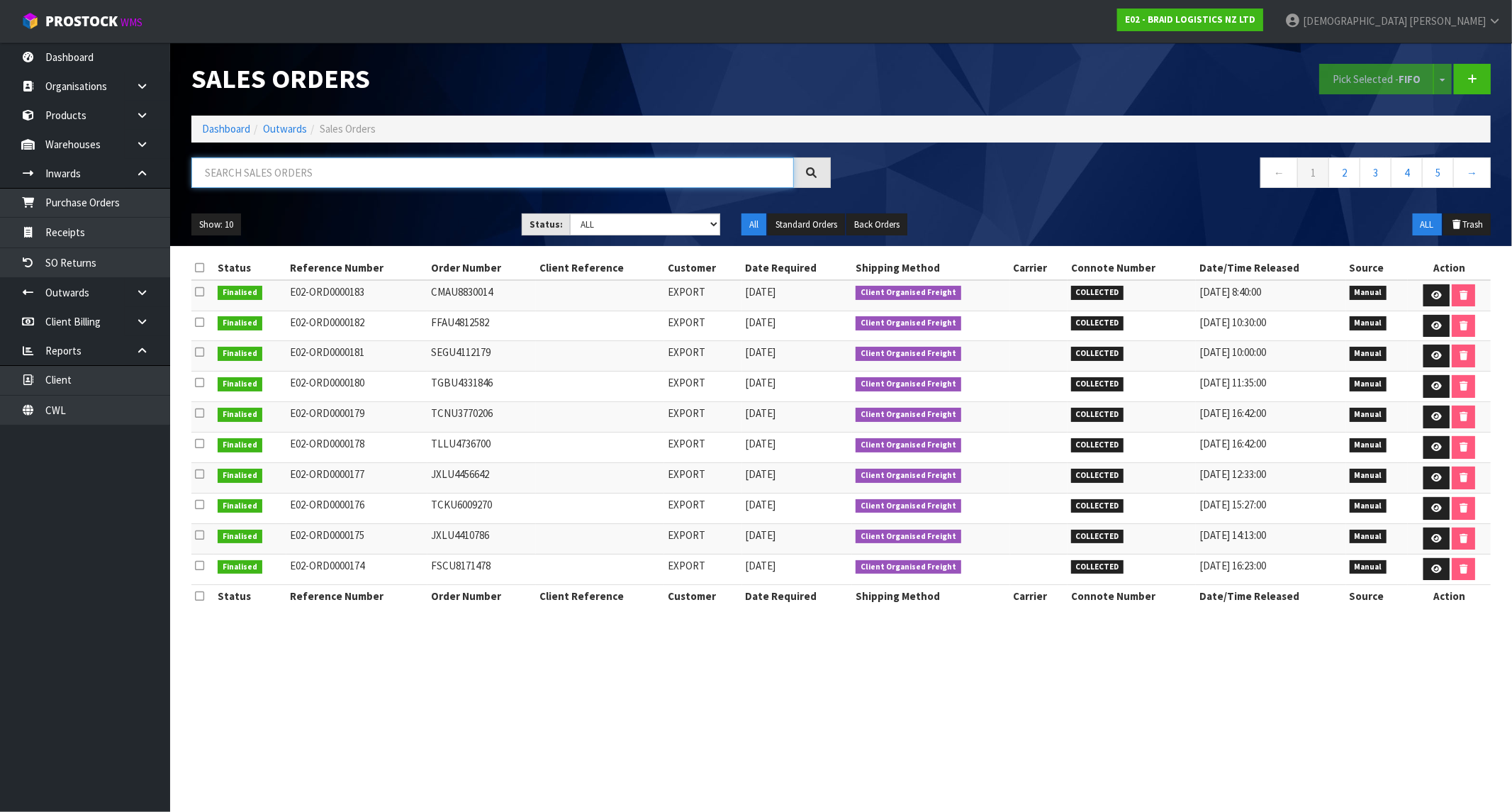
click at [260, 174] on input "text" at bounding box center [493, 172] width 603 height 30
paste input "76201"
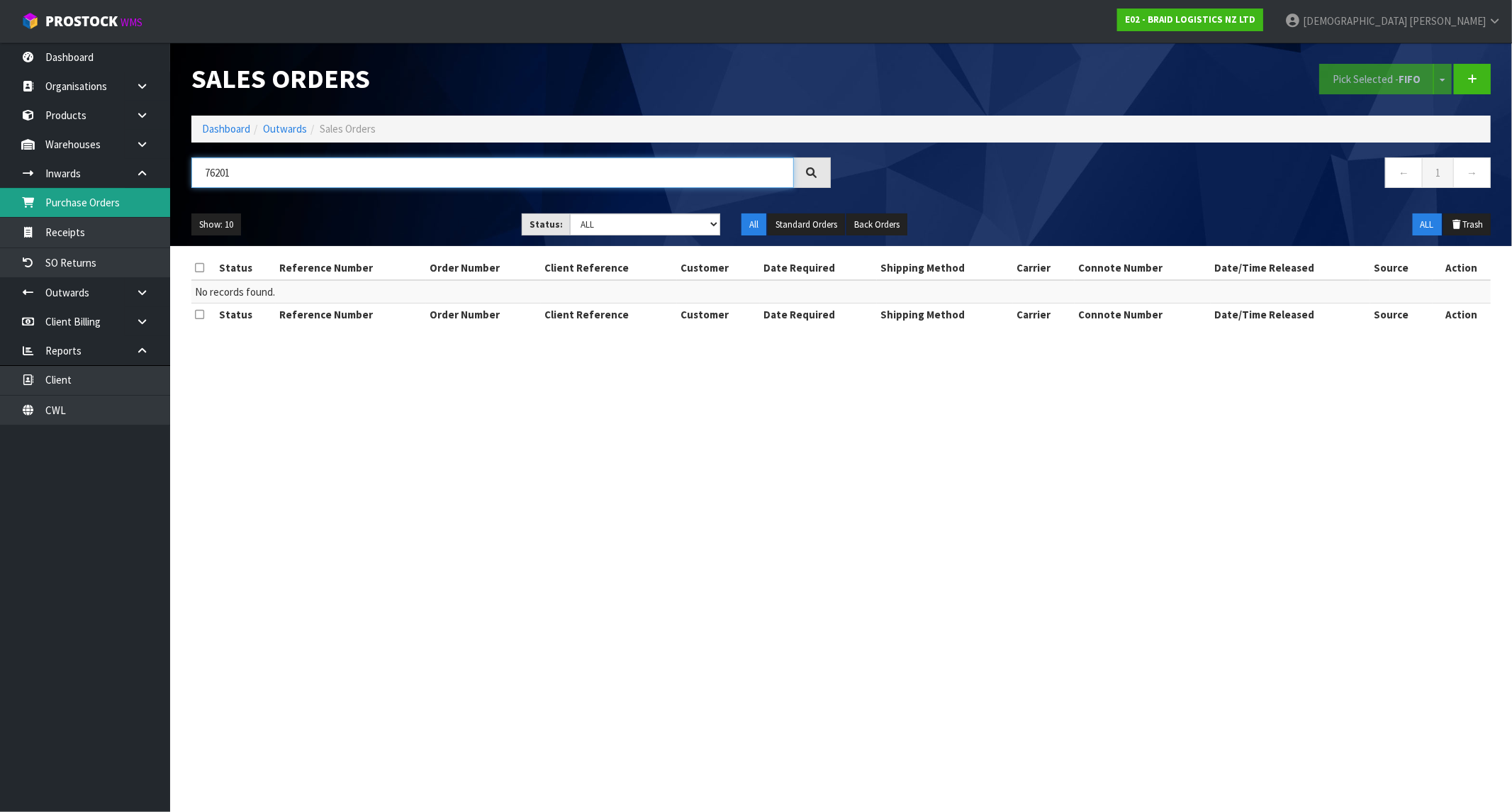
drag, startPoint x: 261, startPoint y: 172, endPoint x: 87, endPoint y: 195, distance: 175.5
click at [87, 195] on body "Toggle navigation ProStock WMS E02 - BRAID LOGISTICS NZ LTD [PERSON_NAME] Logou…" at bounding box center [756, 406] width 1512 height 812
click at [817, 173] on div at bounding box center [813, 172] width 37 height 30
click at [227, 169] on input "16205" at bounding box center [493, 172] width 603 height 30
drag, startPoint x: 239, startPoint y: 168, endPoint x: 192, endPoint y: 178, distance: 48.1
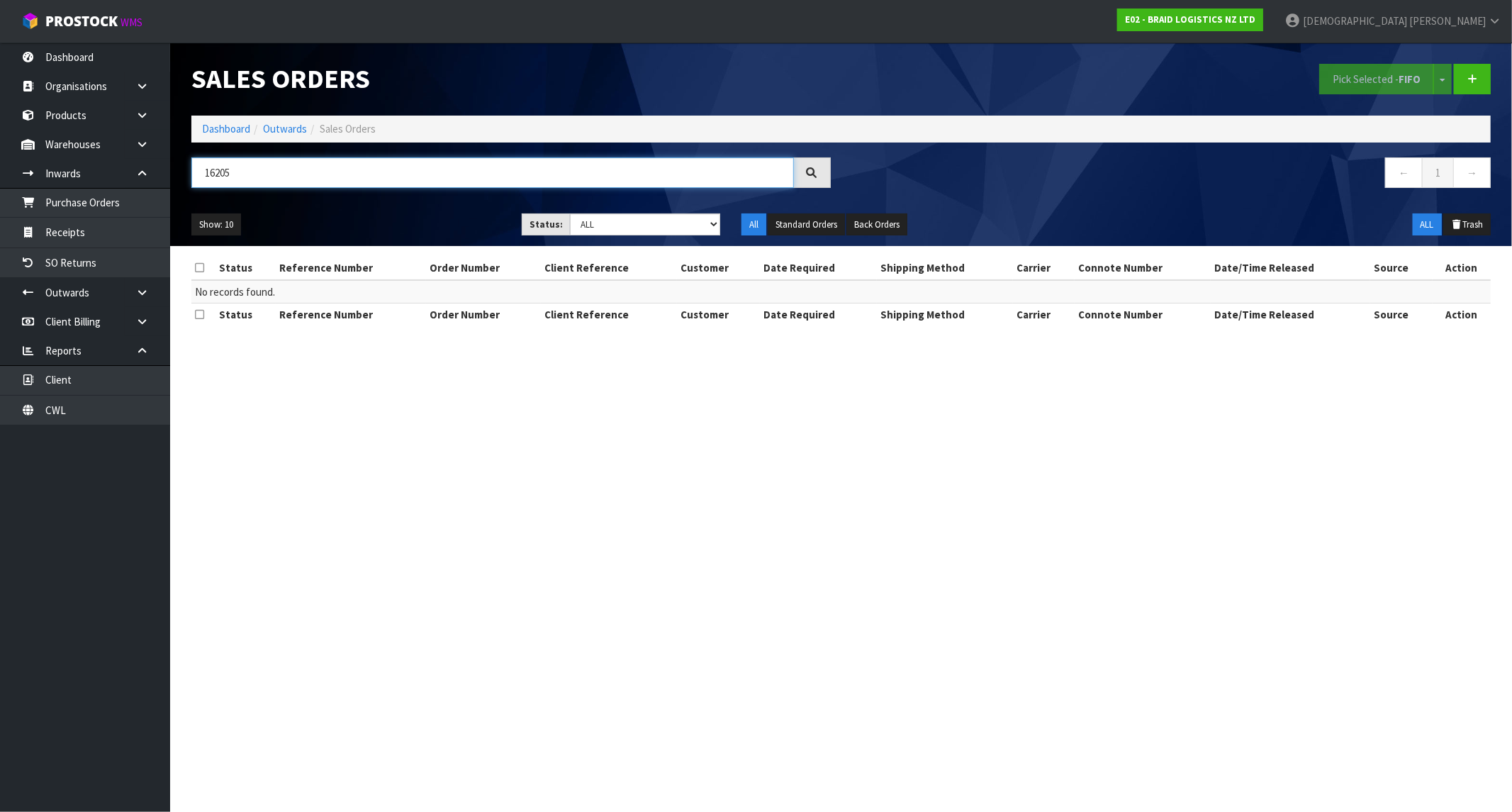
click at [192, 178] on input "16205" at bounding box center [493, 172] width 603 height 30
type input "76201"
click at [87, 55] on link "Dashboard" at bounding box center [85, 58] width 170 height 29
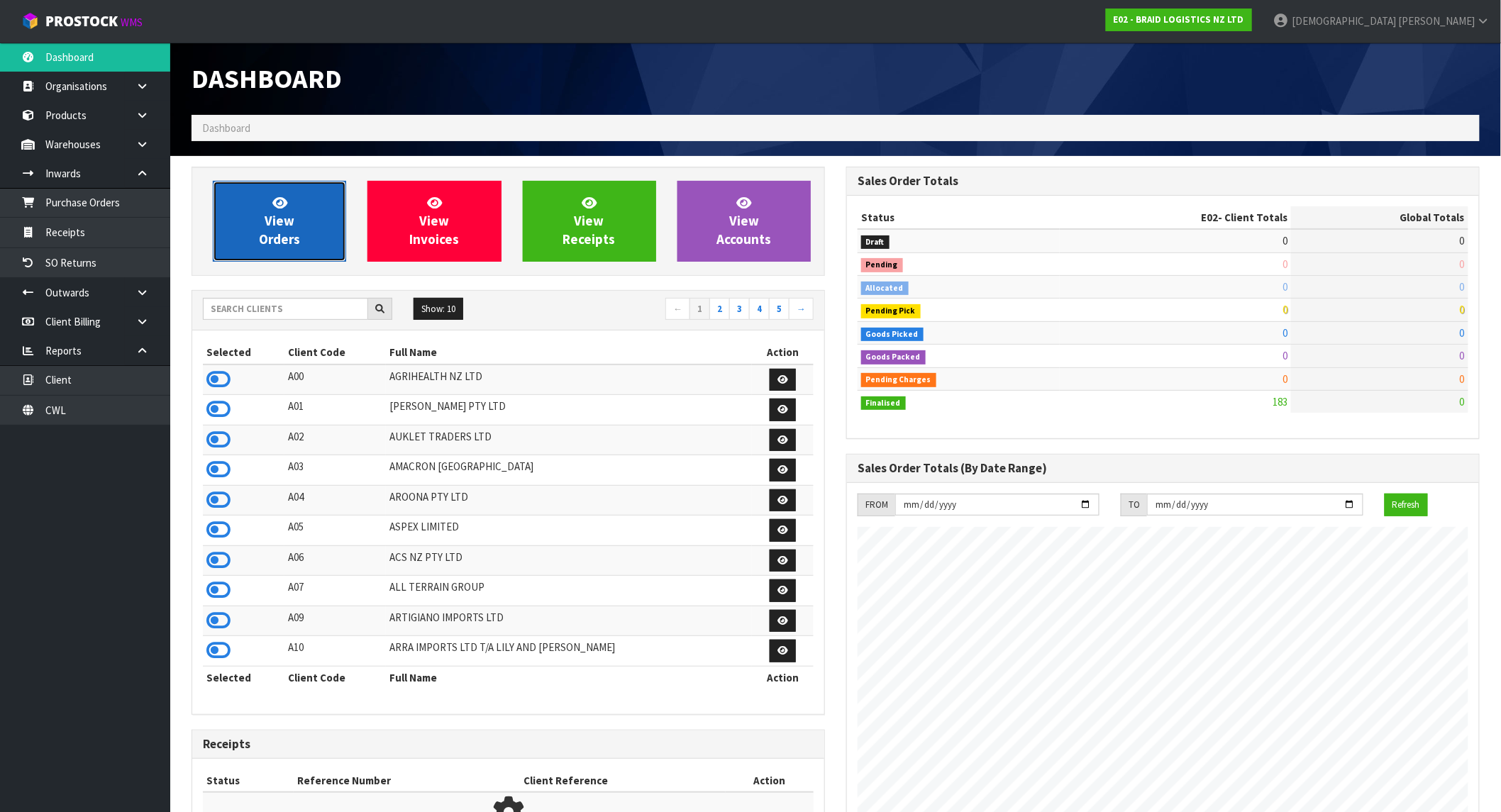
scroll to position [912, 655]
click at [267, 202] on link "View Orders" at bounding box center [280, 221] width 133 height 81
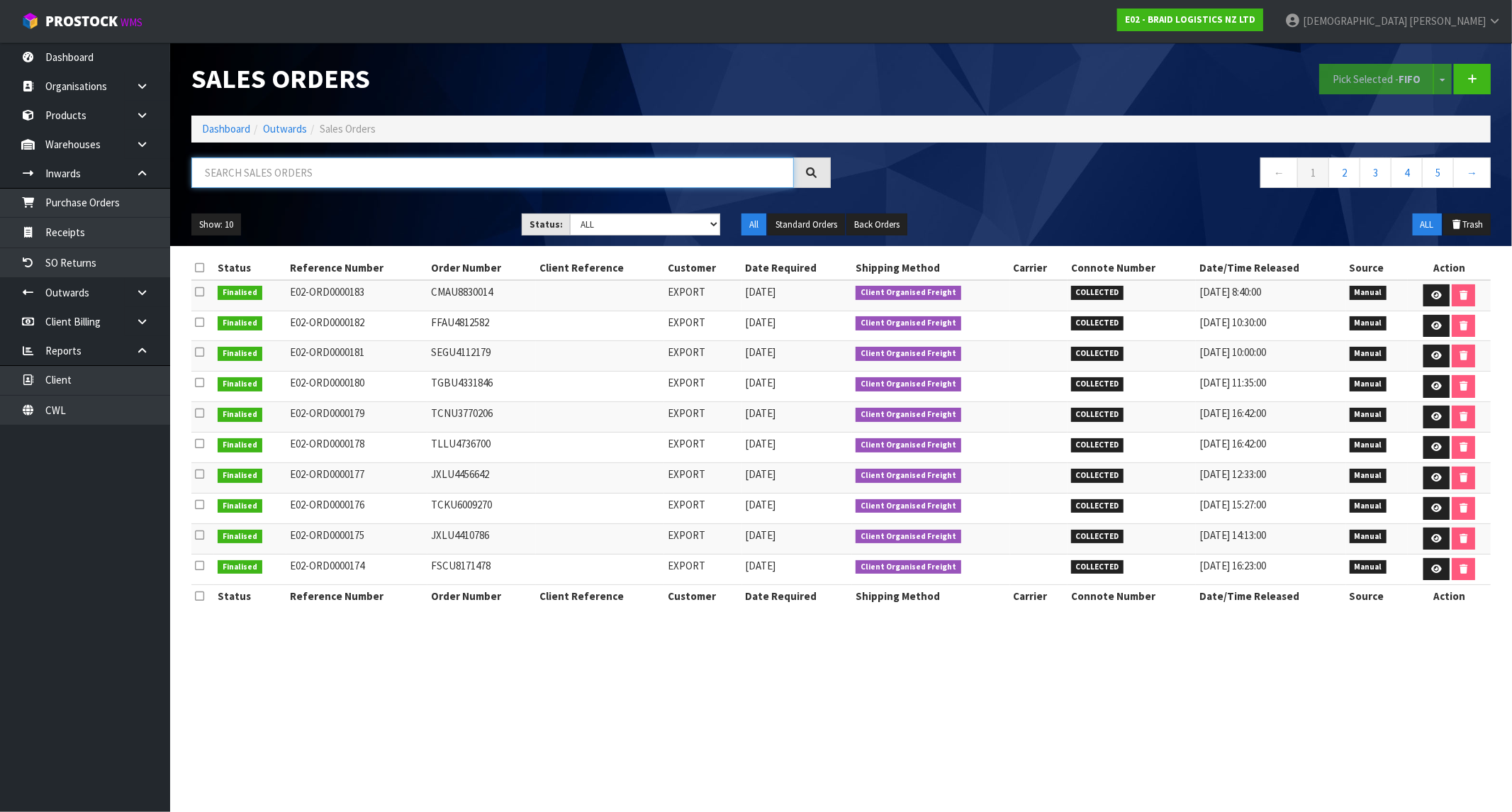
click at [268, 173] on input "text" at bounding box center [493, 172] width 603 height 30
click at [1264, 12] on link "E02 - BRAID LOGISTICS NZ LTD" at bounding box center [1191, 19] width 146 height 23
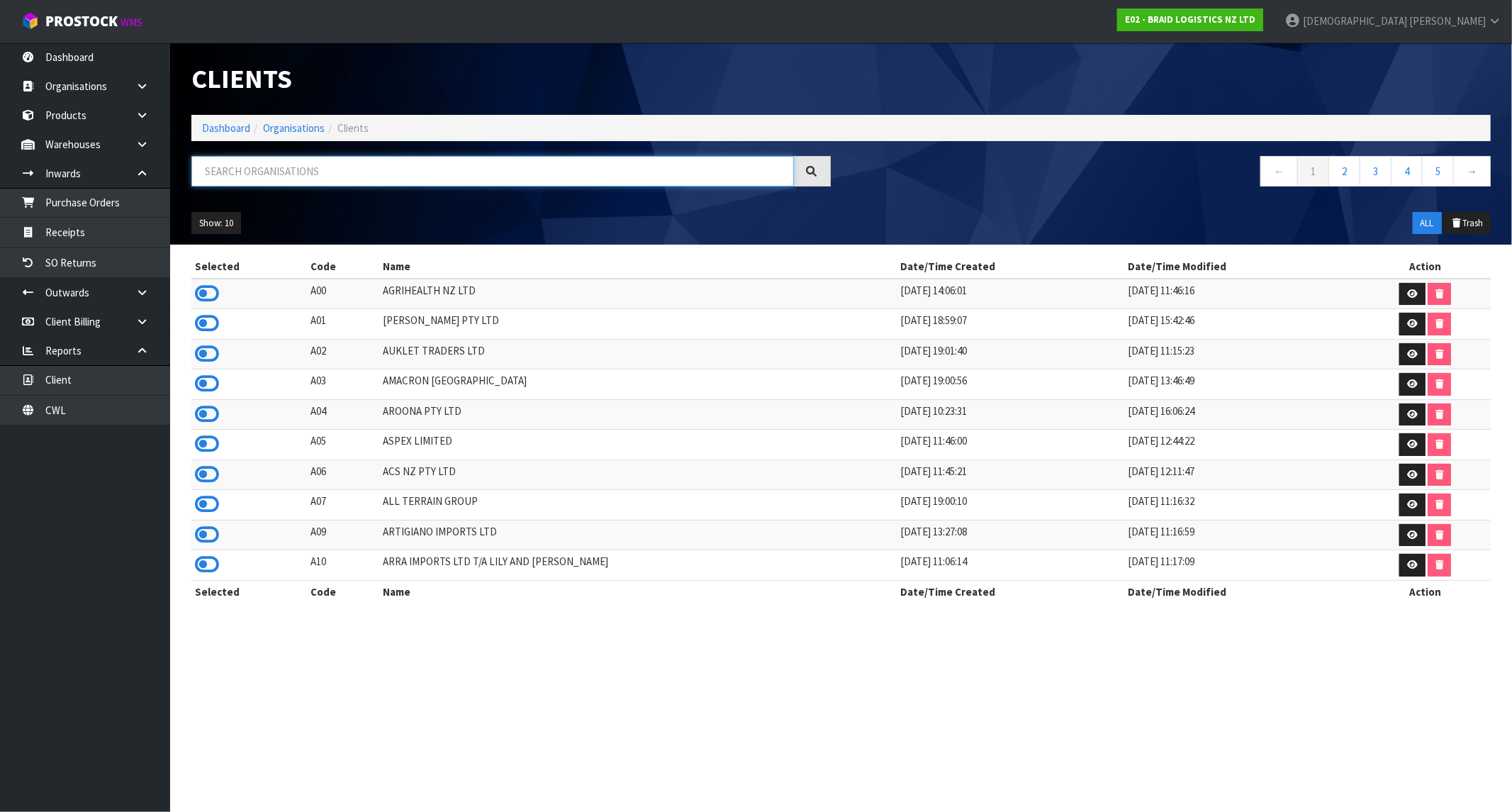
click at [266, 173] on input "text" at bounding box center [493, 171] width 603 height 30
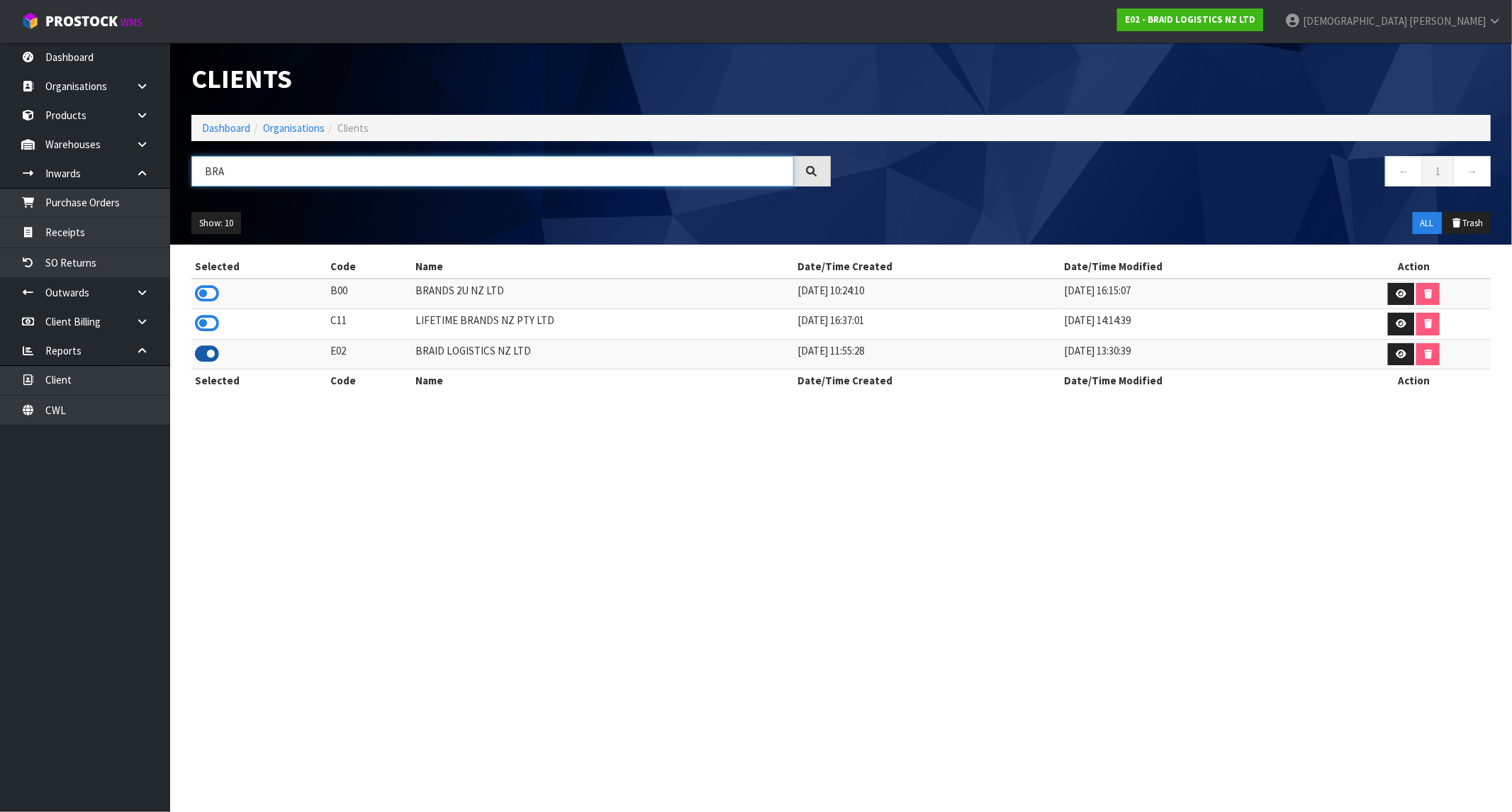
type input "BRA"
click at [205, 353] on icon at bounding box center [207, 353] width 24 height 21
click at [238, 128] on link "Dashboard" at bounding box center [226, 128] width 48 height 14
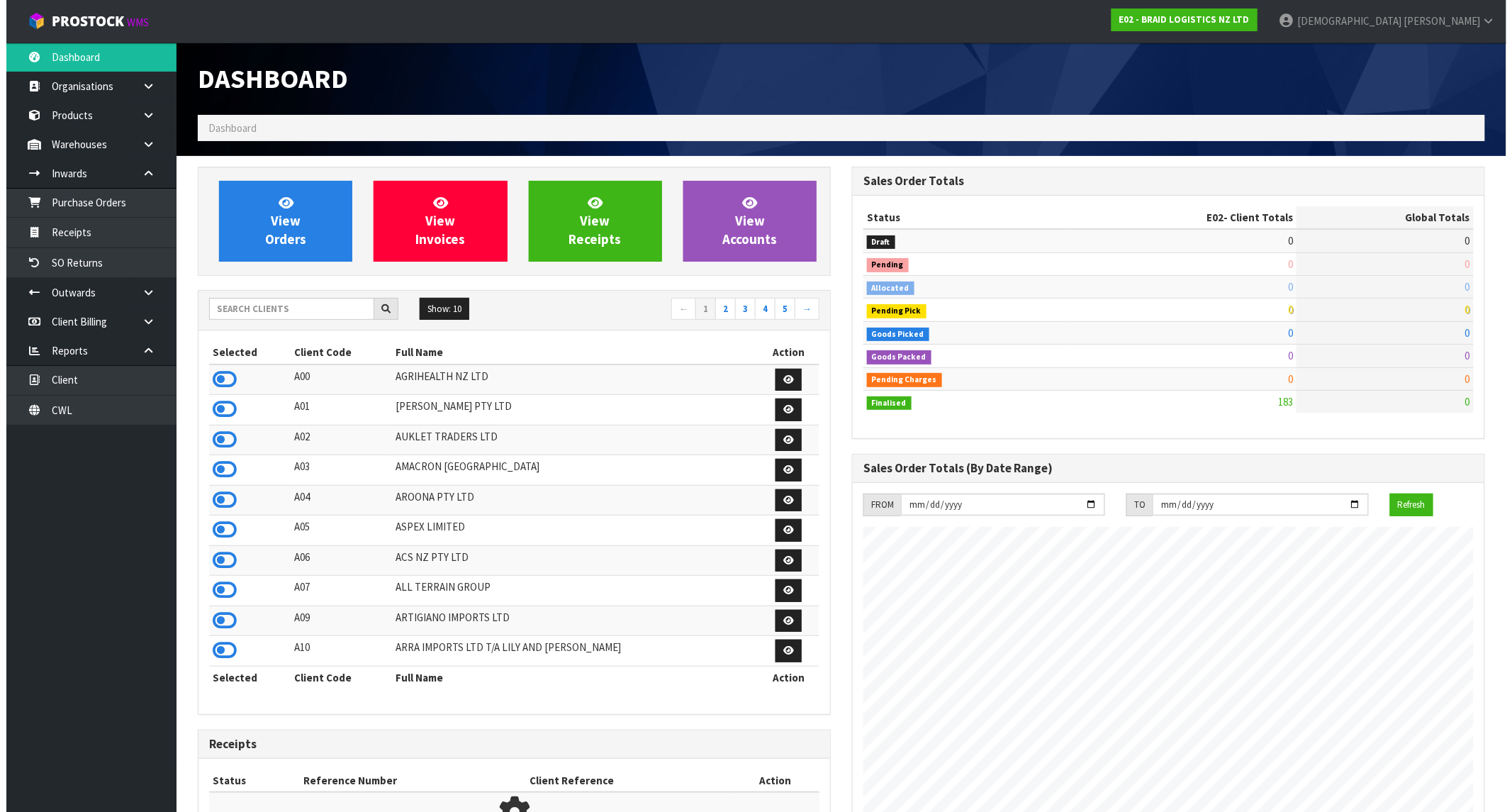
scroll to position [912, 655]
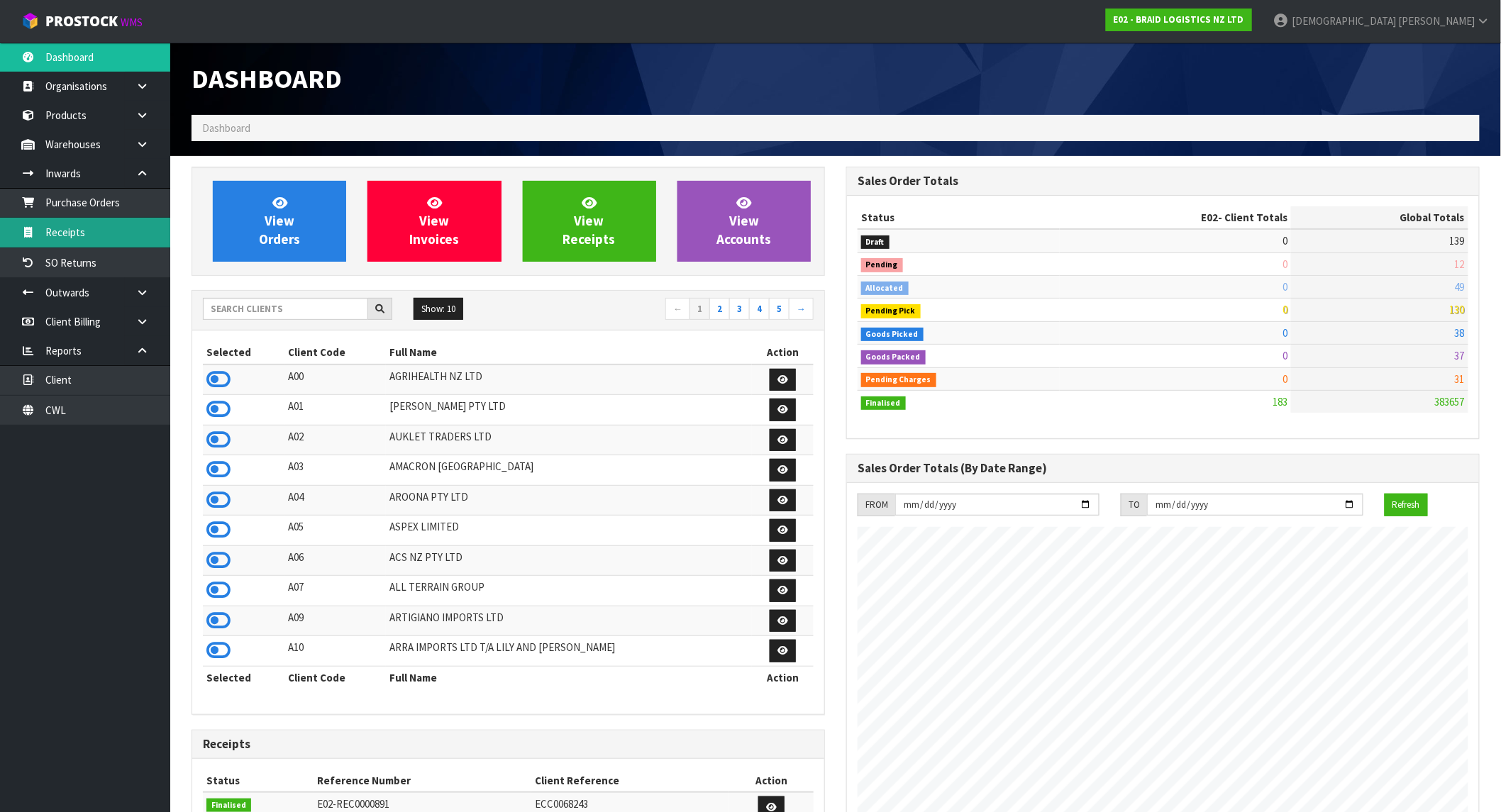
click at [85, 231] on link "Receipts" at bounding box center [85, 232] width 170 height 29
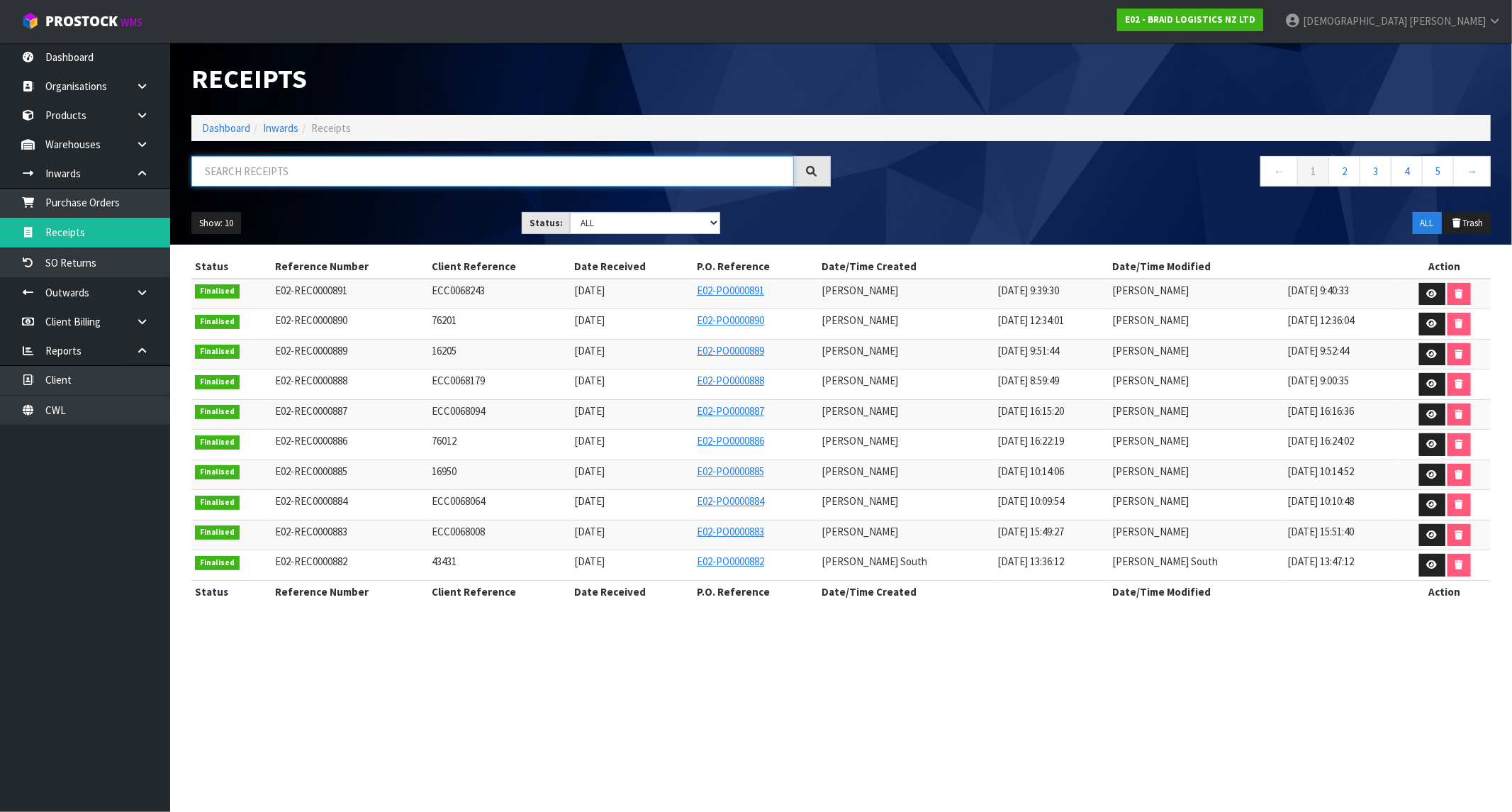
click at [247, 176] on input "text" at bounding box center [493, 171] width 603 height 30
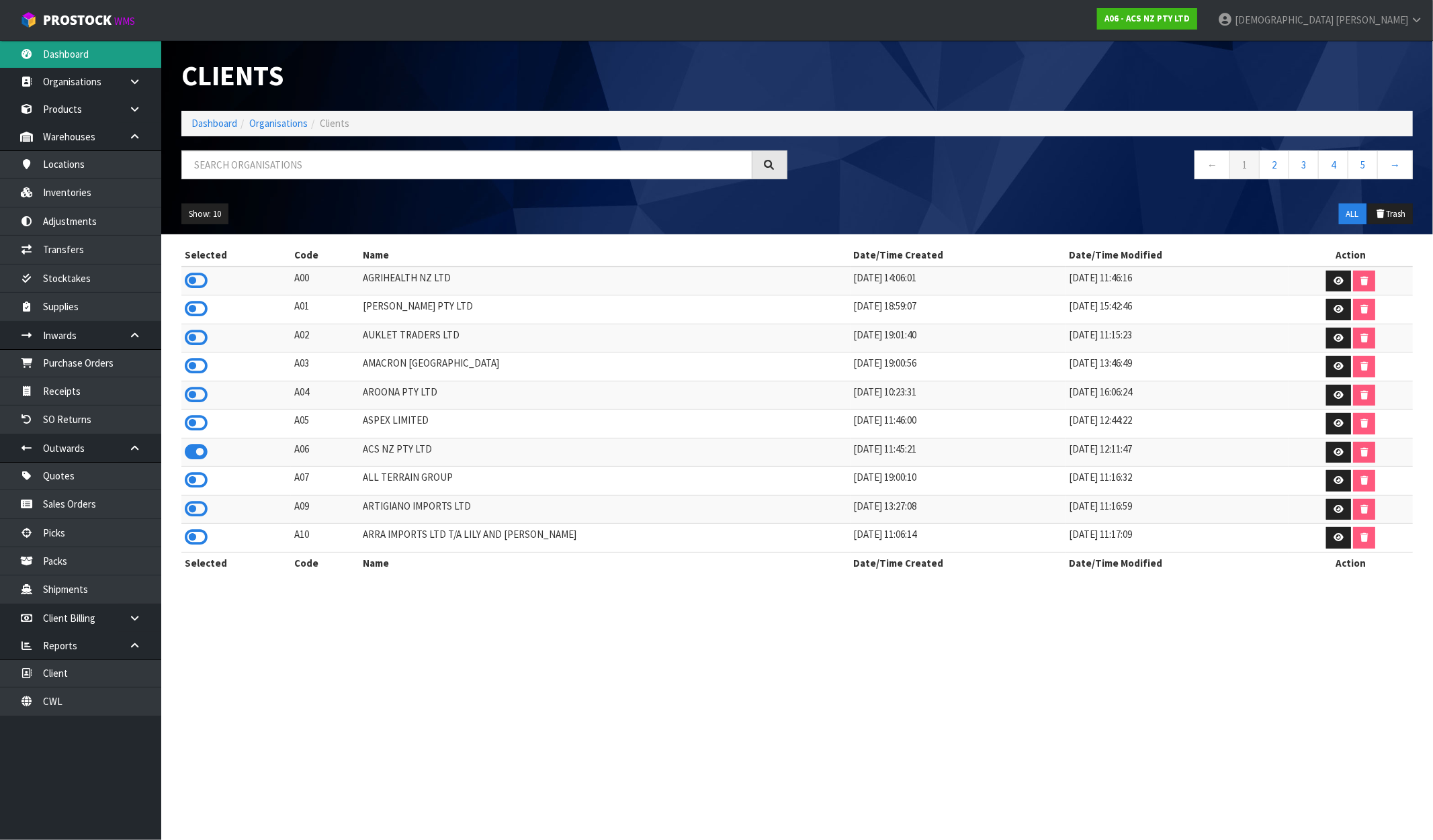
click at [69, 45] on link "Dashboard" at bounding box center [80, 55] width 161 height 28
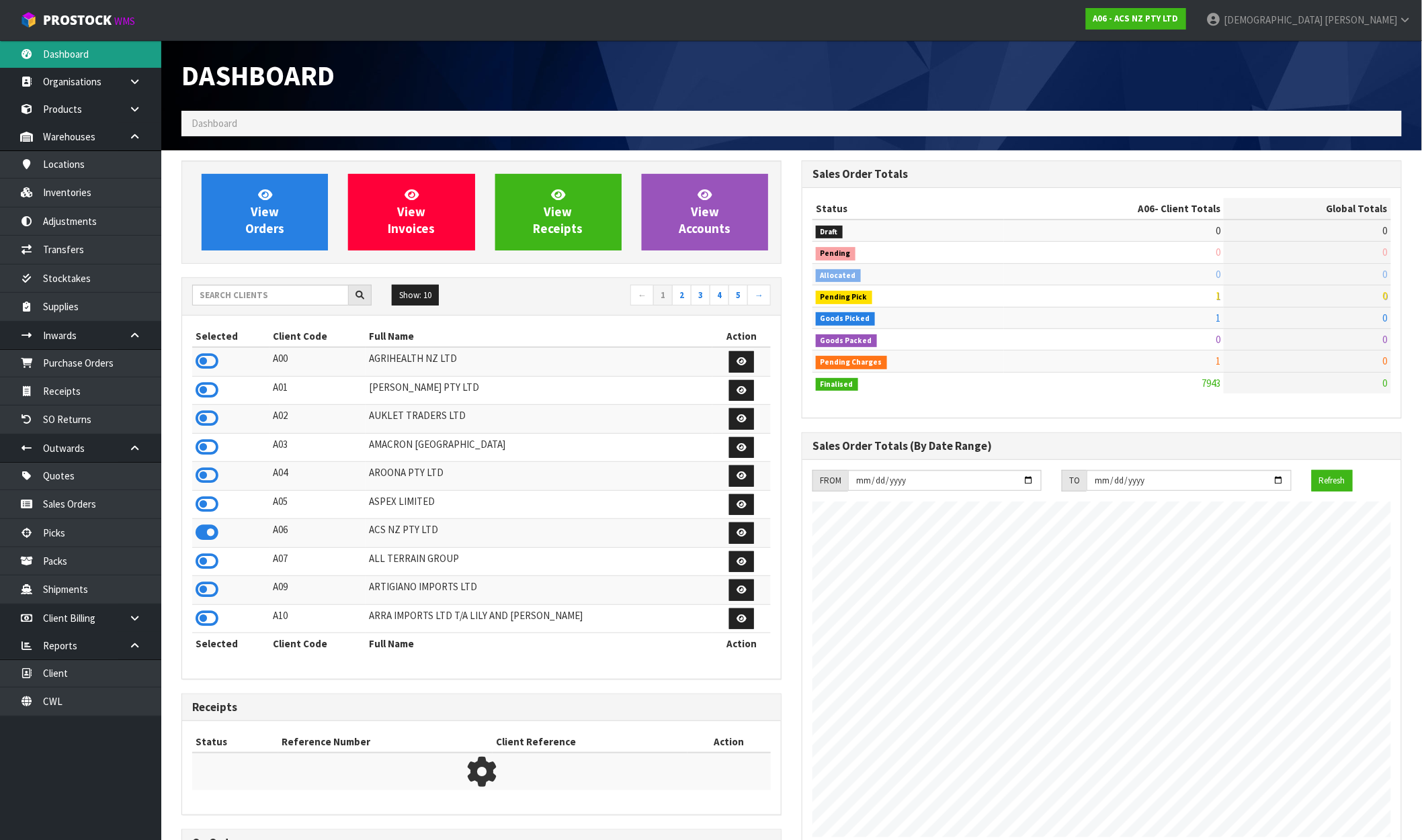
scroll to position [1017, 621]
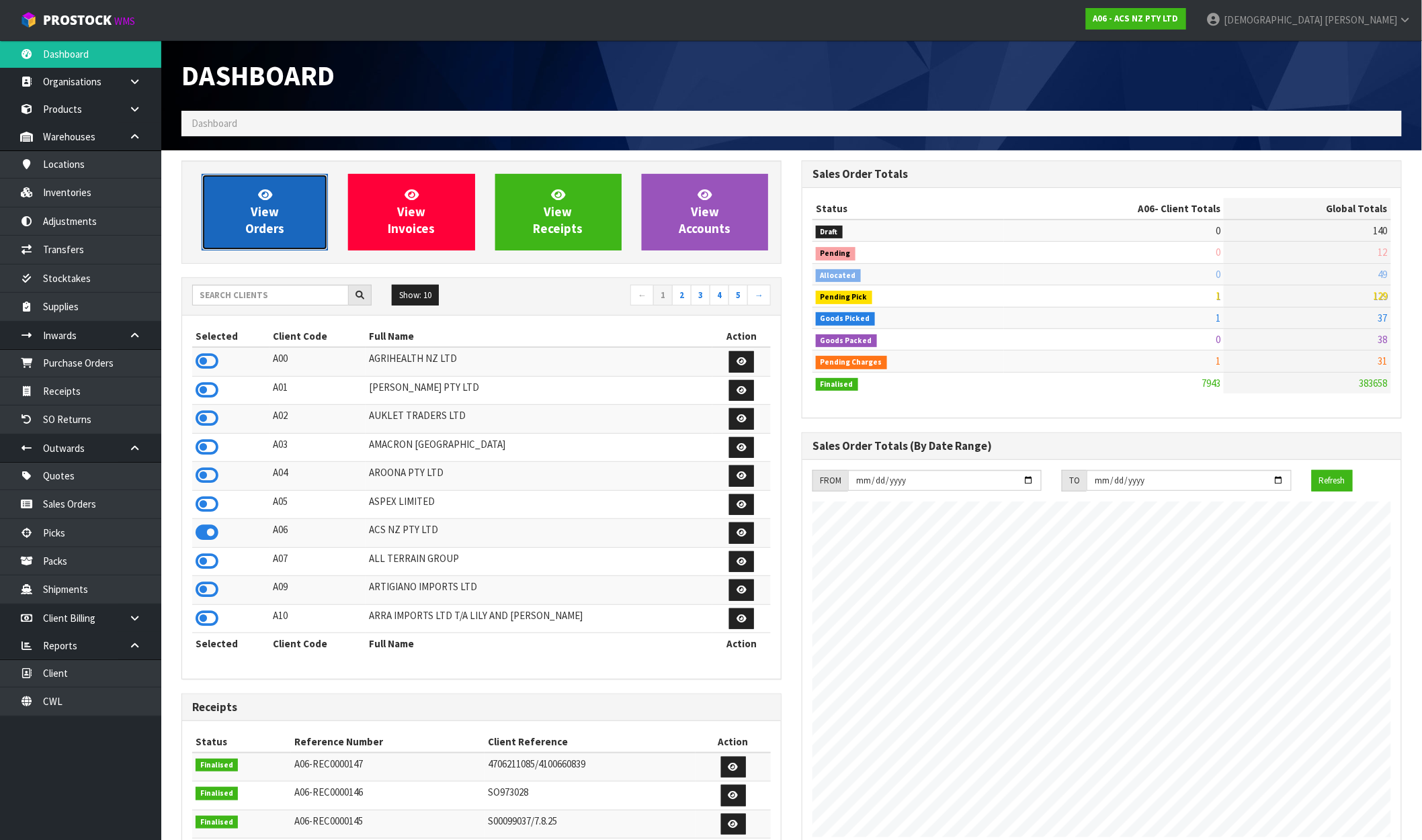
click at [204, 196] on link "View Orders" at bounding box center [265, 212] width 126 height 77
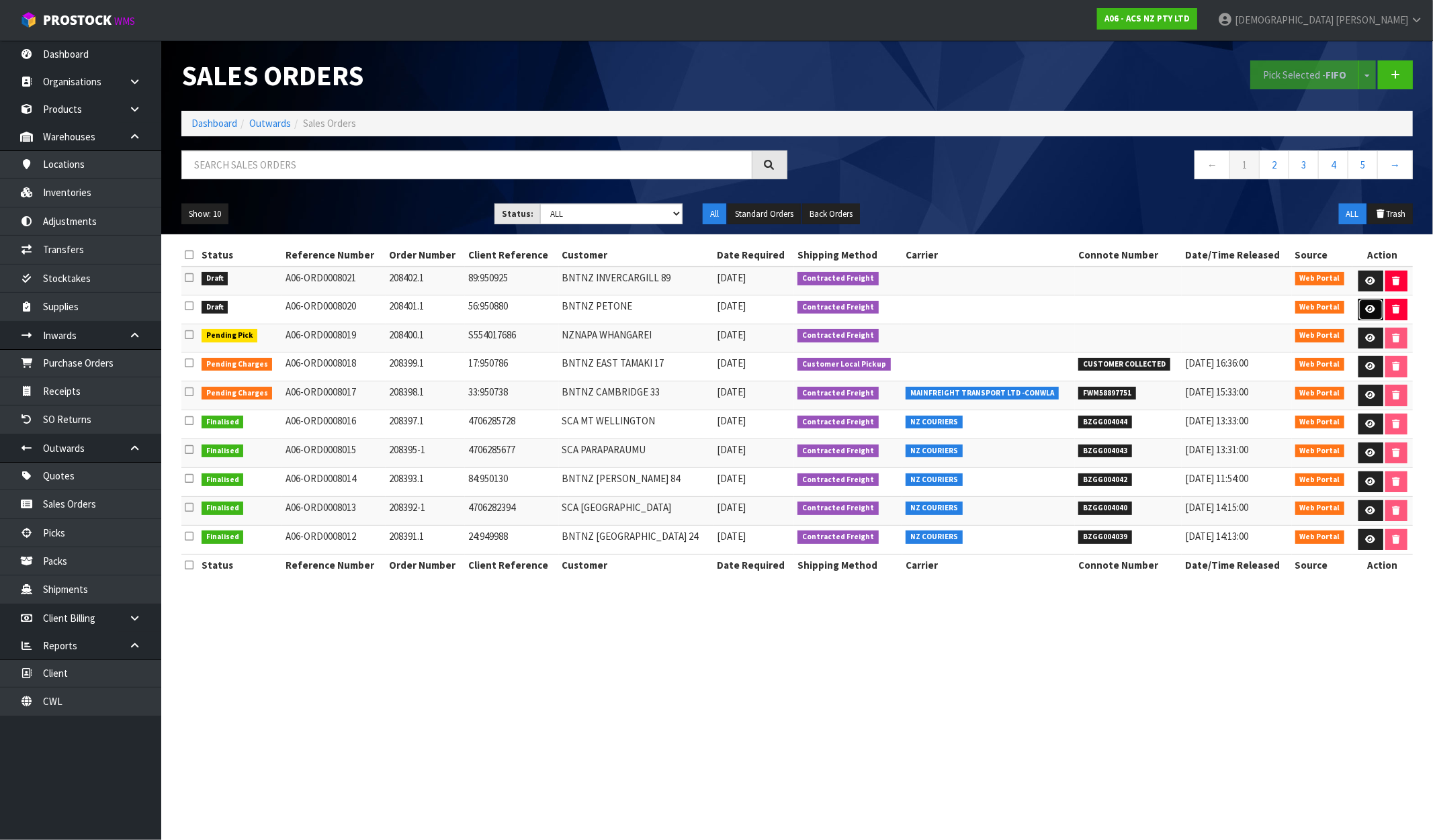
click at [1366, 305] on icon at bounding box center [1371, 309] width 10 height 9
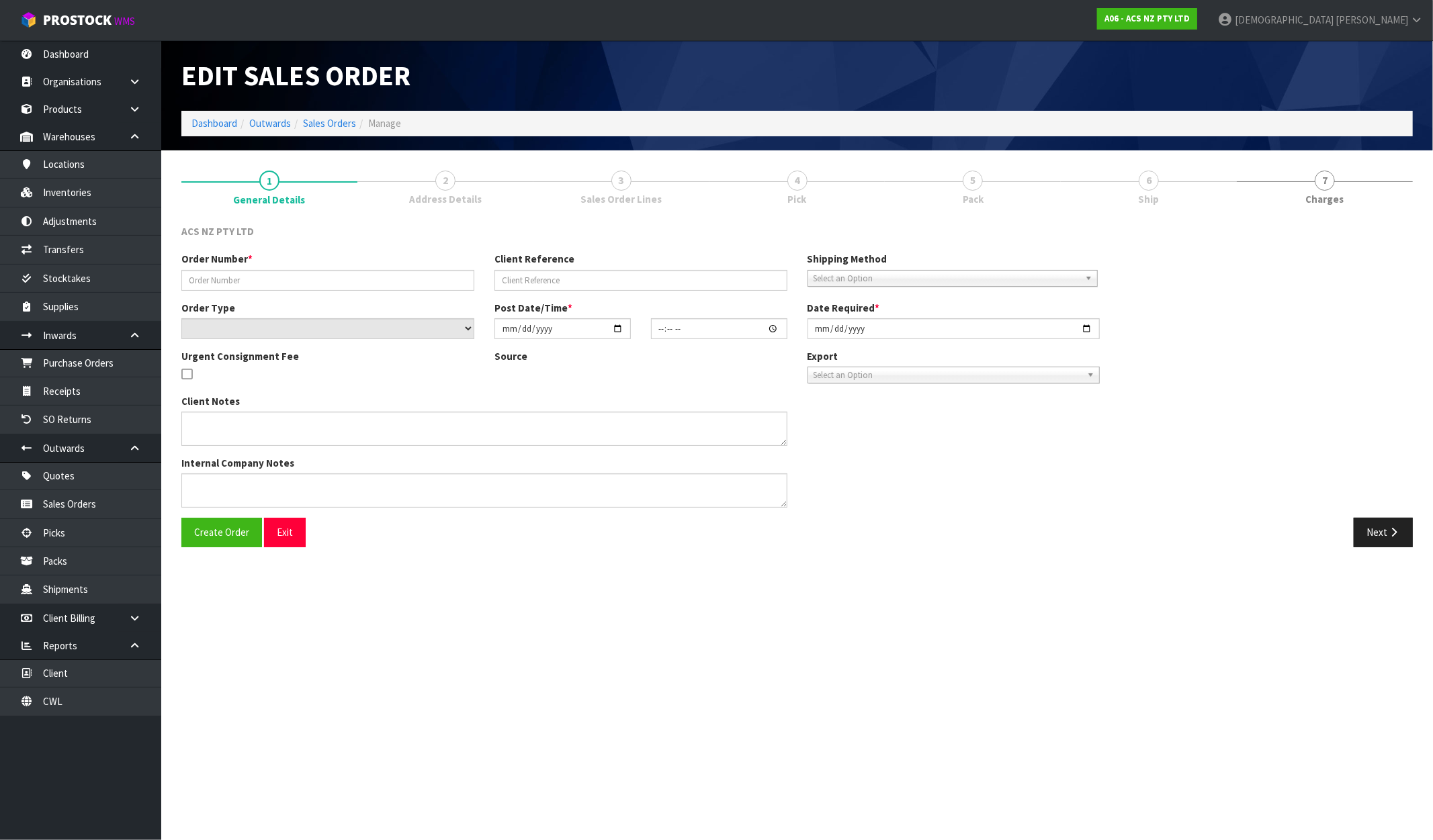
type input "208401.1"
type input "56:950880"
select select "number:0"
type input "[DATE]"
type input "16:42:00.000"
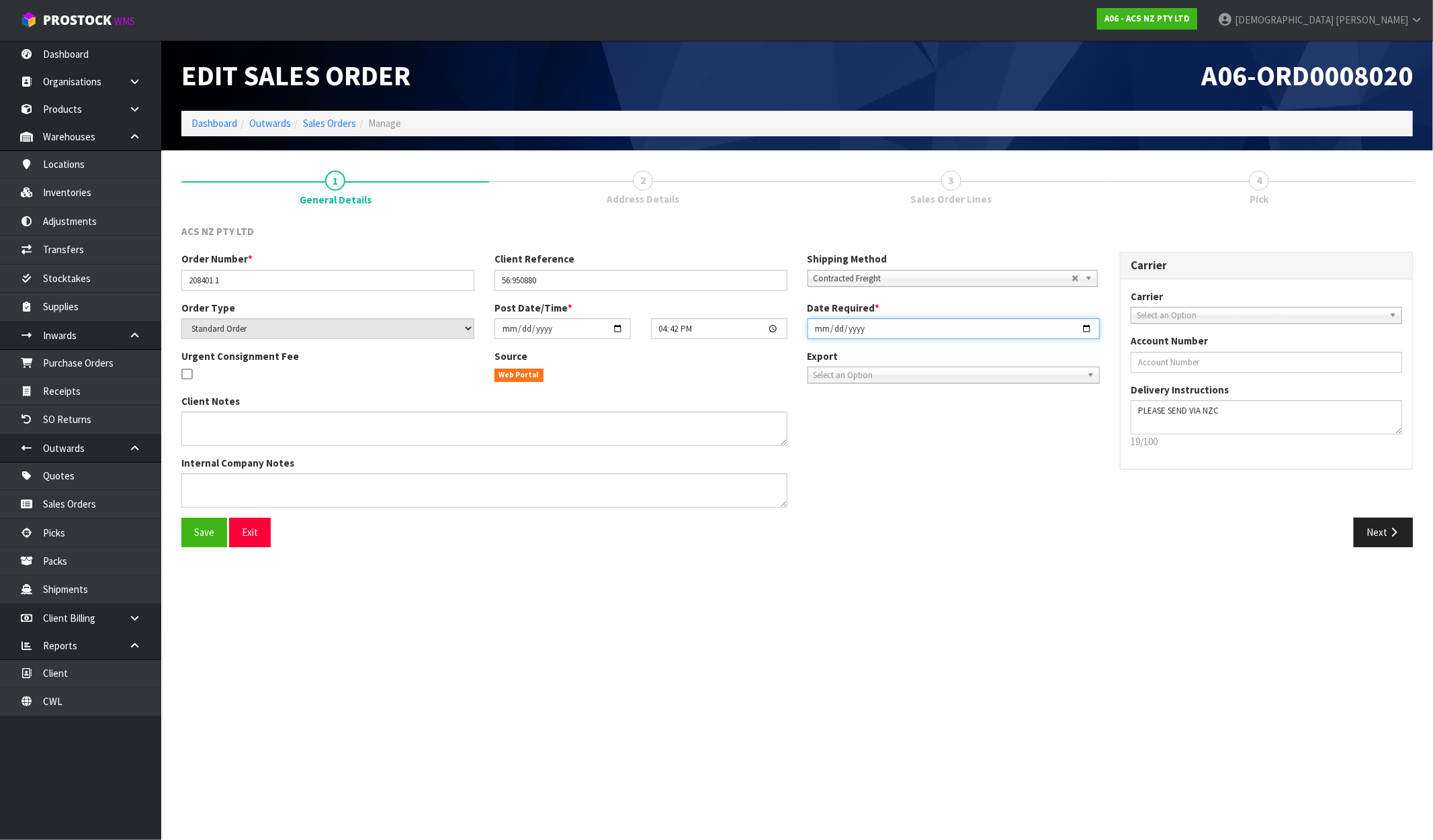
click at [876, 324] on input "[DATE]" at bounding box center [954, 329] width 293 height 21
click at [1089, 328] on input "[DATE]" at bounding box center [954, 329] width 293 height 21
type input "2025-10-01"
click at [1387, 521] on button "Next" at bounding box center [1383, 532] width 59 height 29
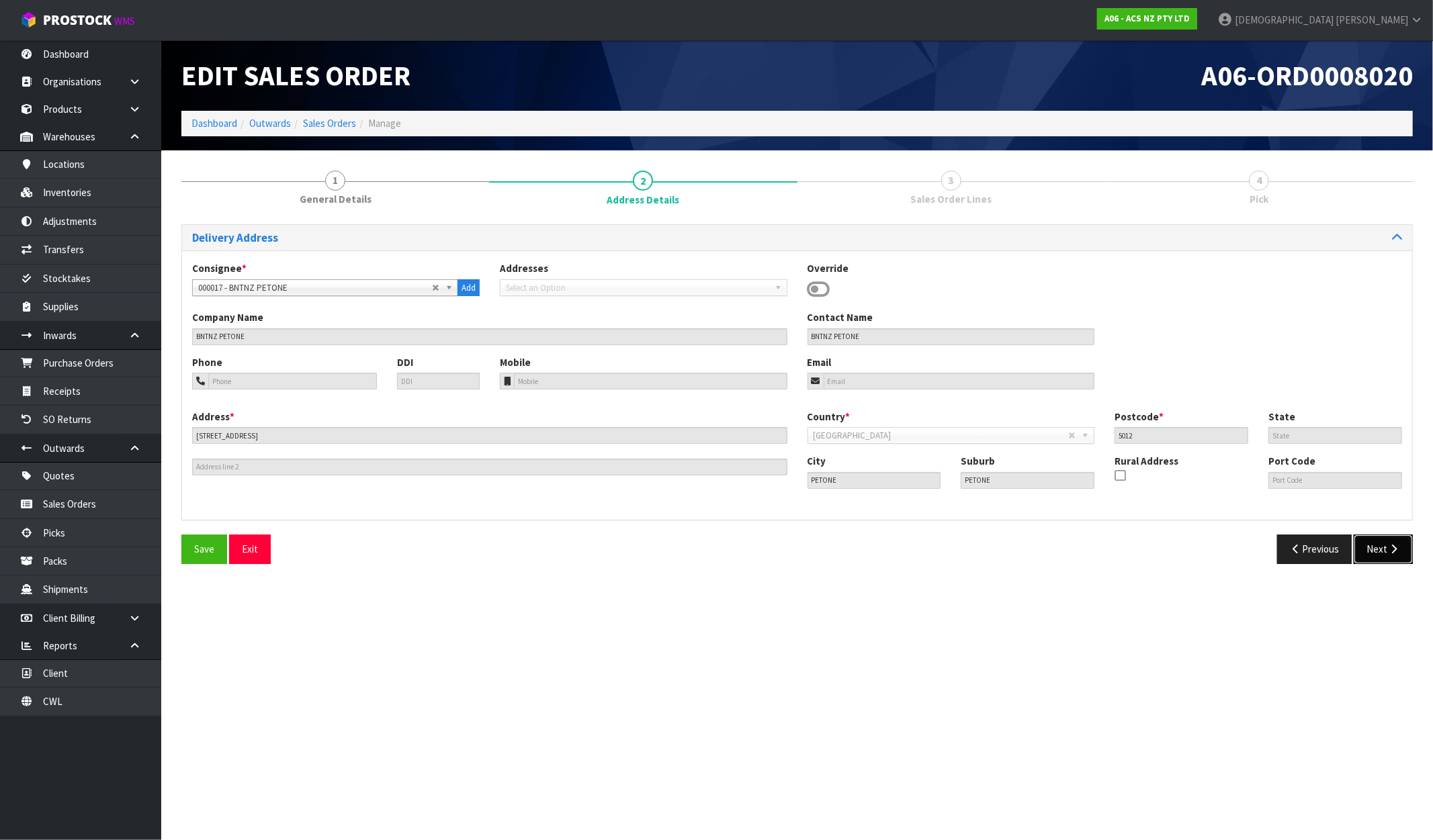
click at [1405, 549] on button "Next" at bounding box center [1383, 548] width 59 height 29
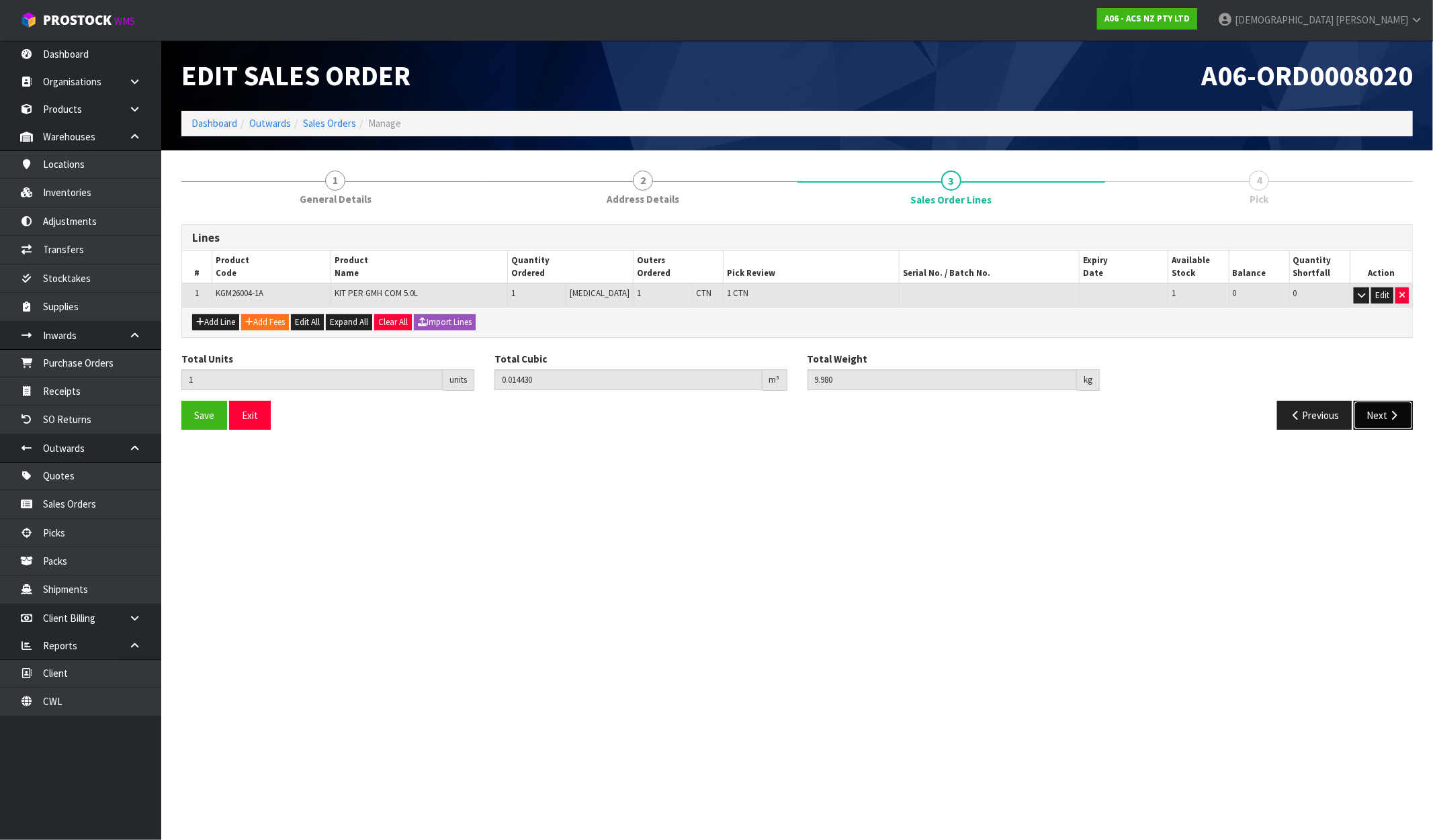
click at [1390, 416] on icon "button" at bounding box center [1393, 415] width 13 height 10
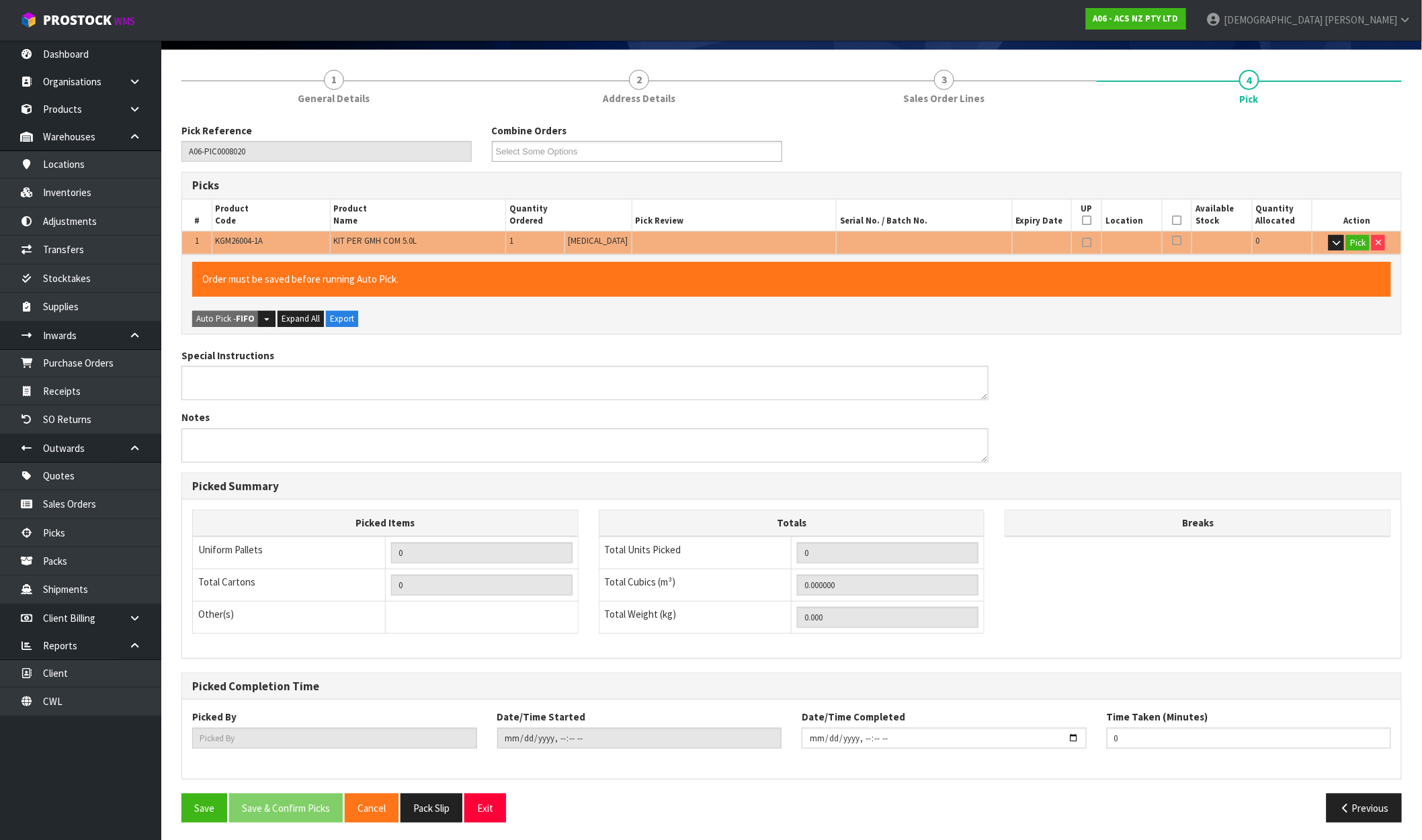
scroll to position [104, 0]
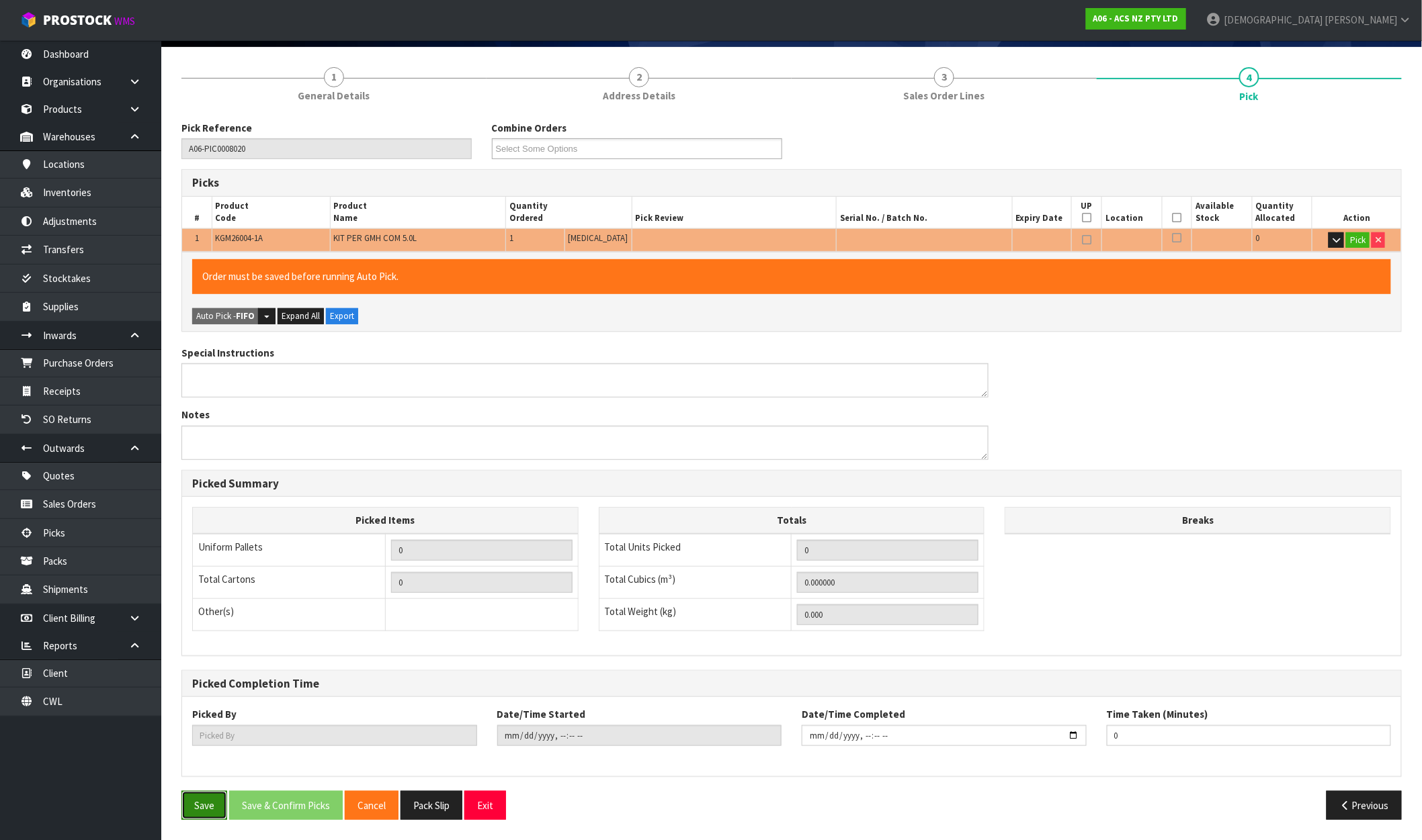
click at [219, 794] on button "Save" at bounding box center [204, 805] width 46 height 29
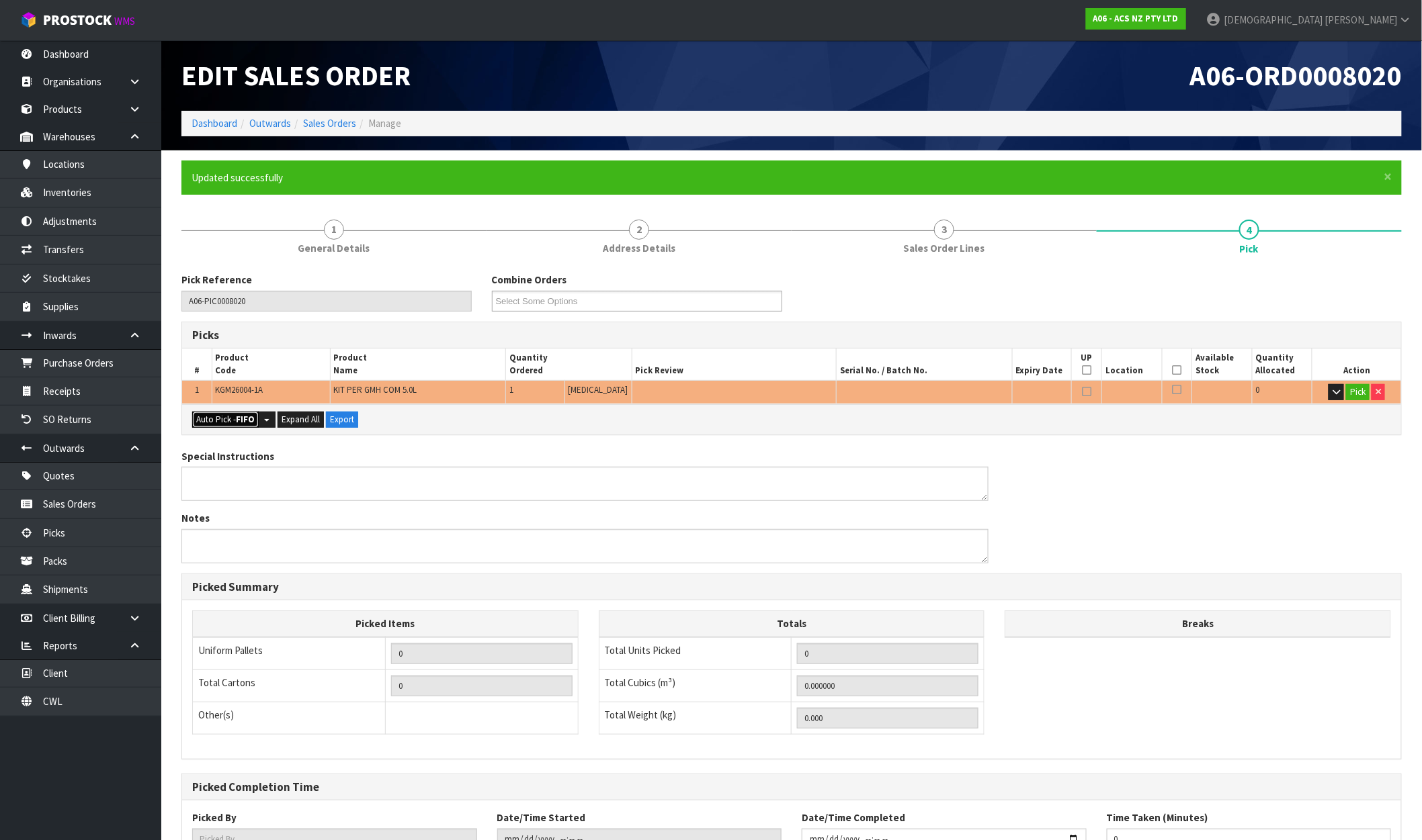
click at [241, 416] on strong "FIFO" at bounding box center [246, 419] width 19 height 11
type input "1"
type input "0.014430"
type input "9.980"
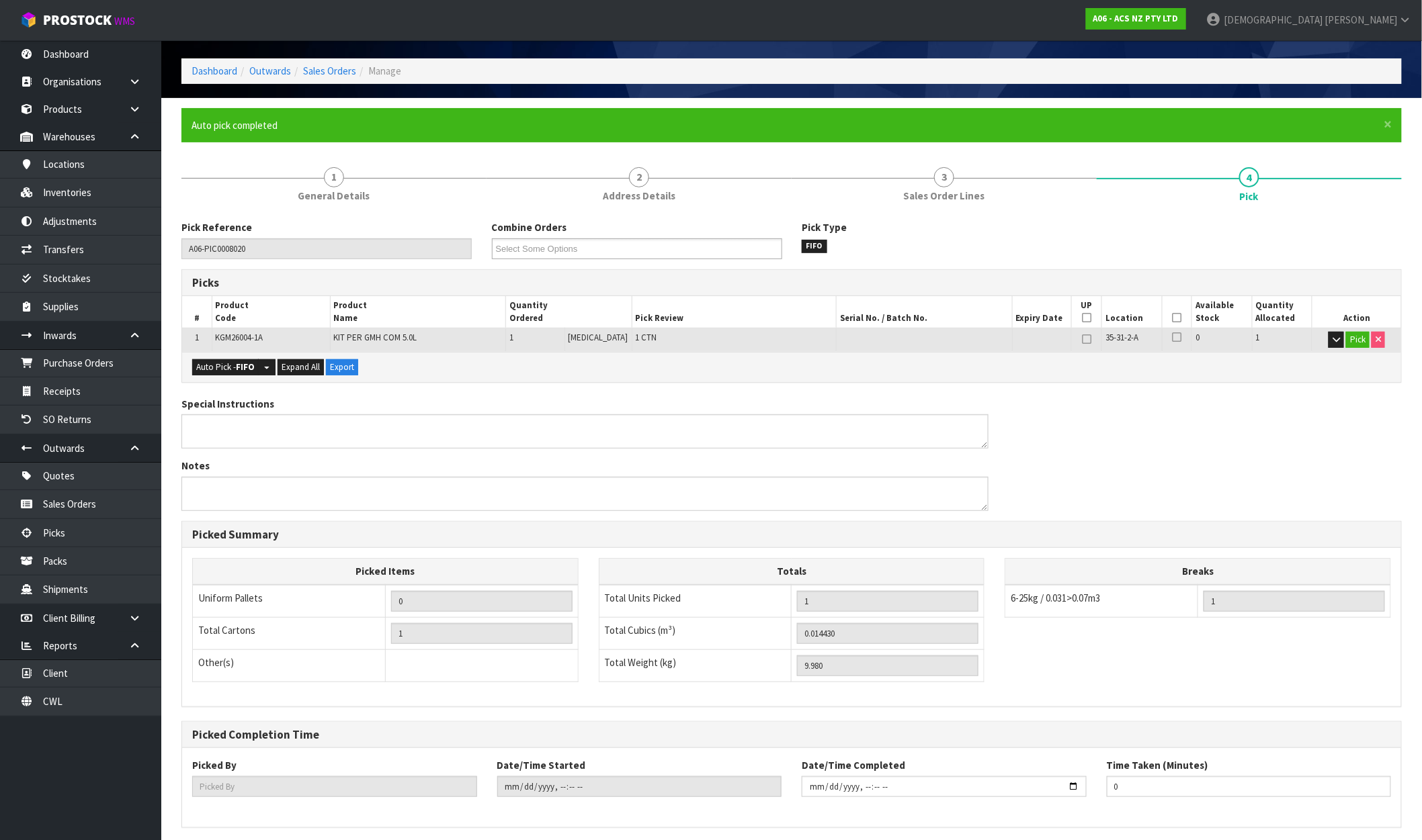
scroll to position [104, 0]
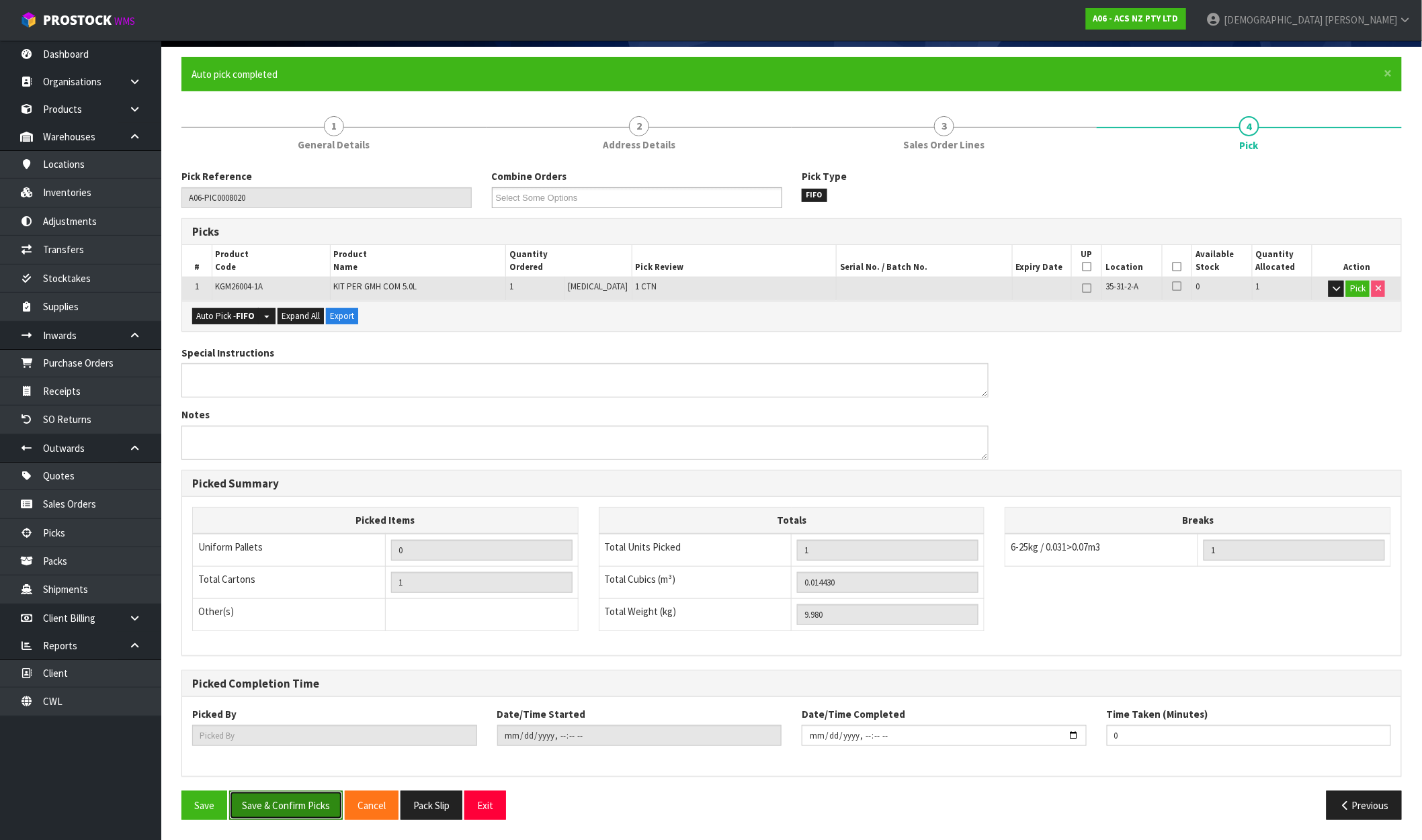
click at [314, 806] on button "Save & Confirm Picks" at bounding box center [286, 805] width 113 height 29
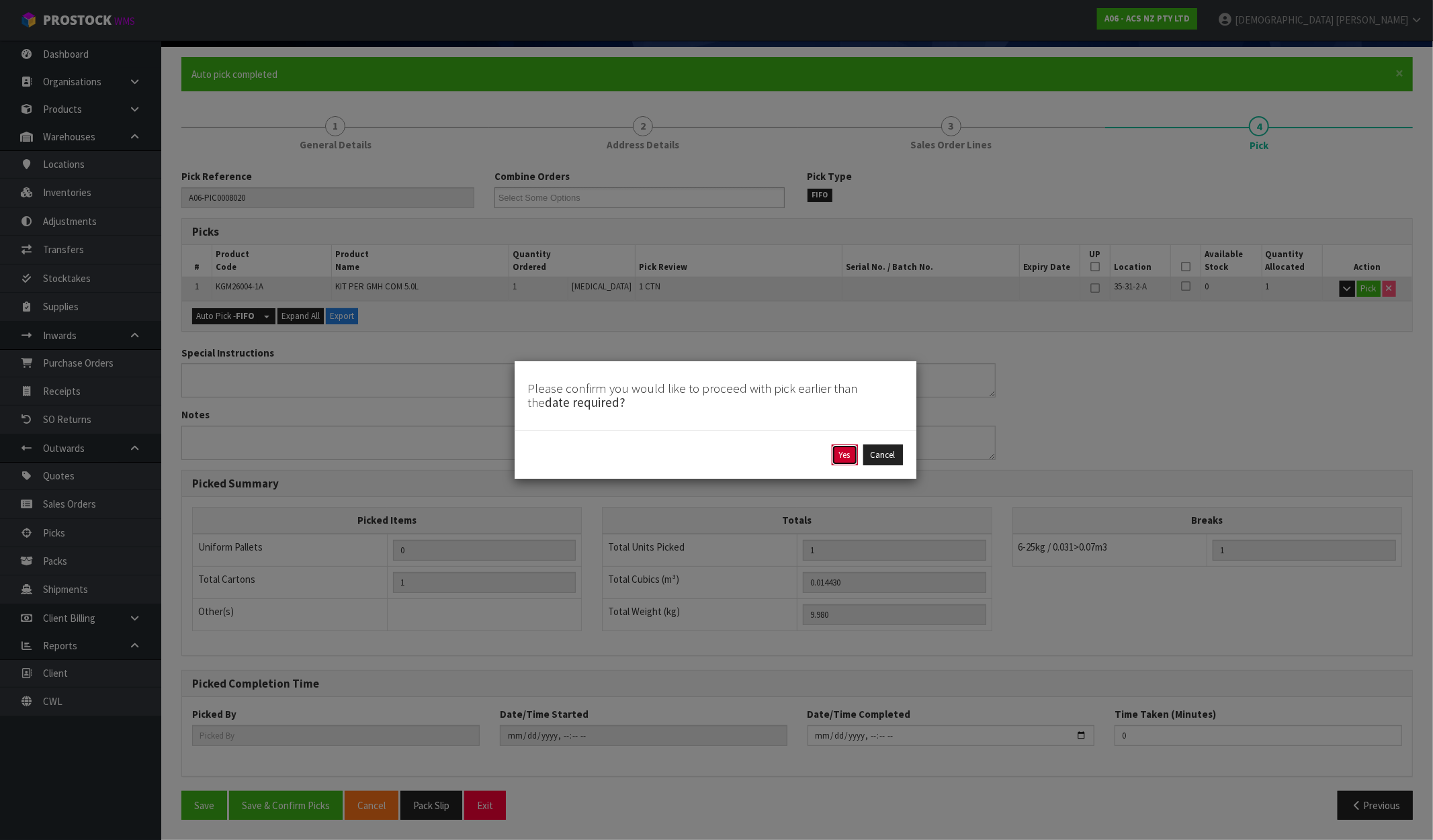
click at [840, 446] on button "Yes" at bounding box center [845, 455] width 26 height 22
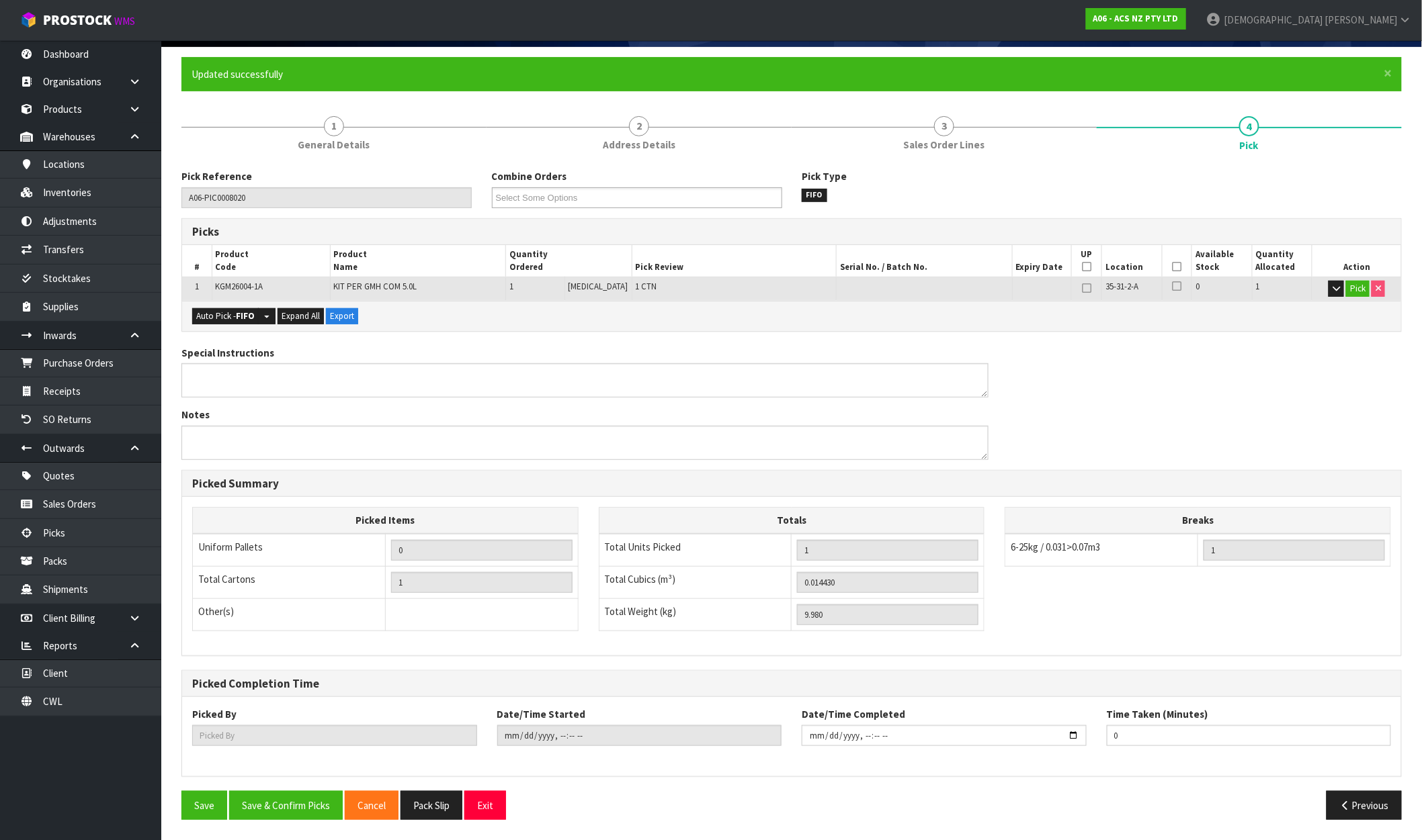
scroll to position [0, 0]
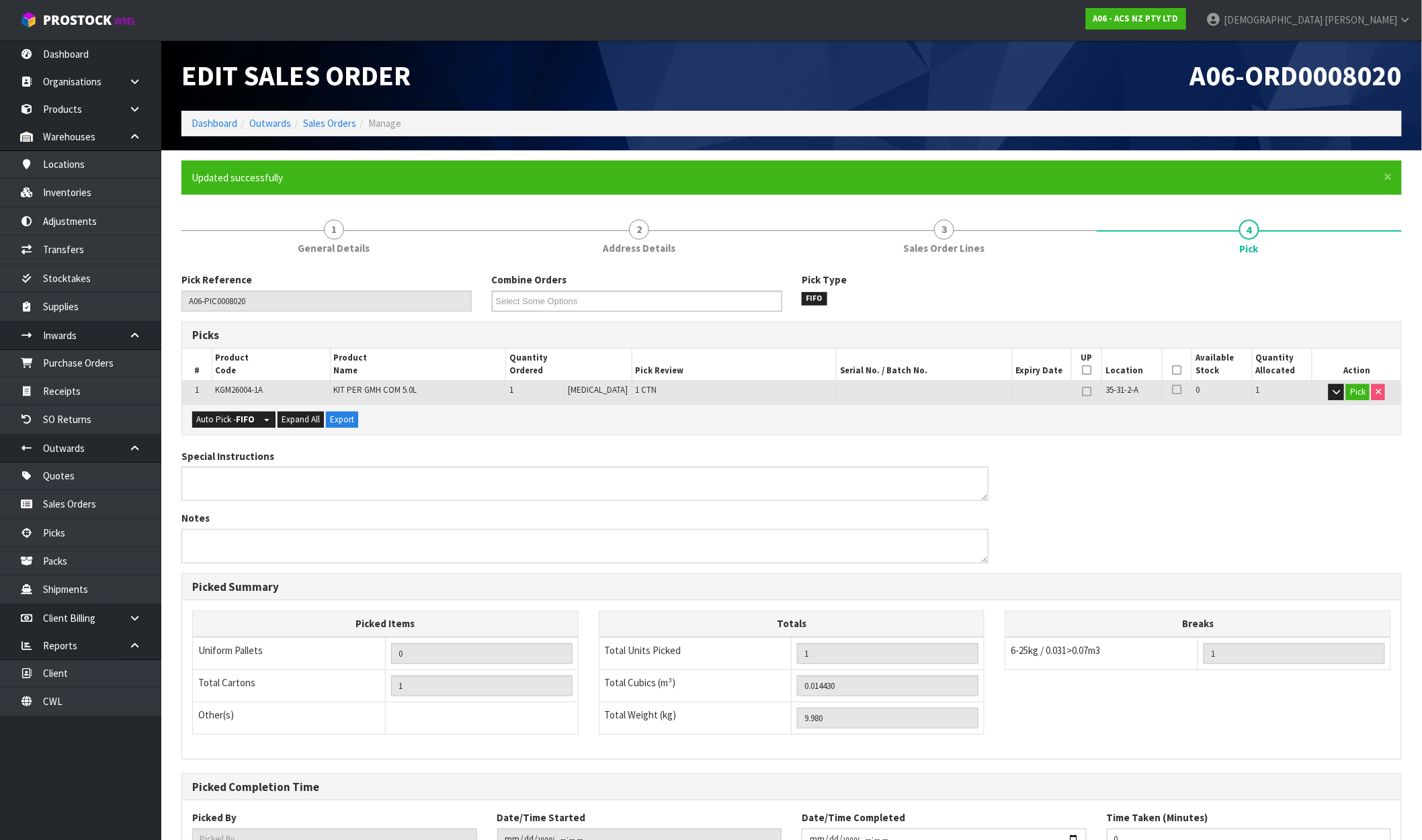
type input "[PERSON_NAME]"
type input "2025-09-30T16:52:49"
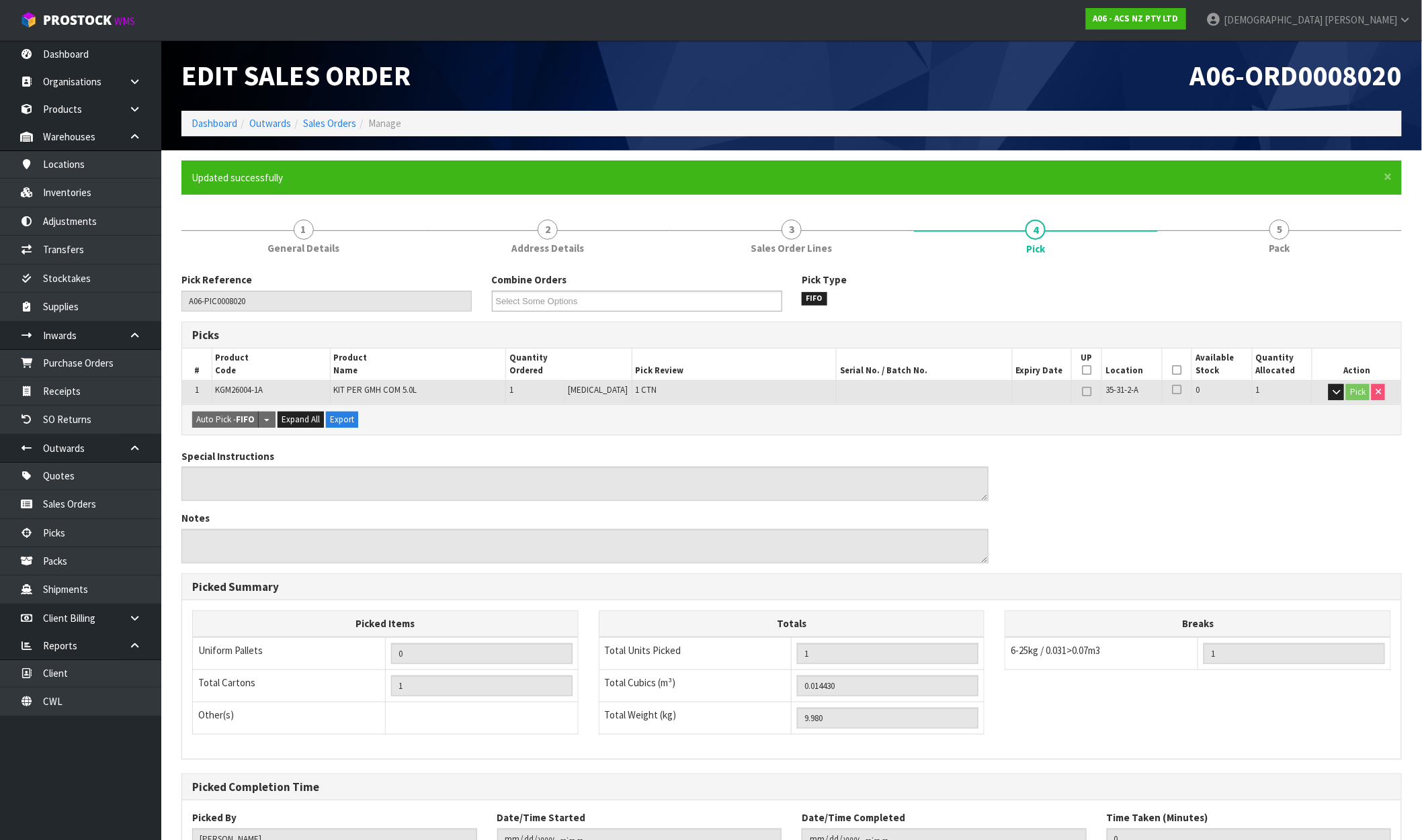
click at [942, 285] on div "Pick Type FIFO" at bounding box center [947, 288] width 311 height 32
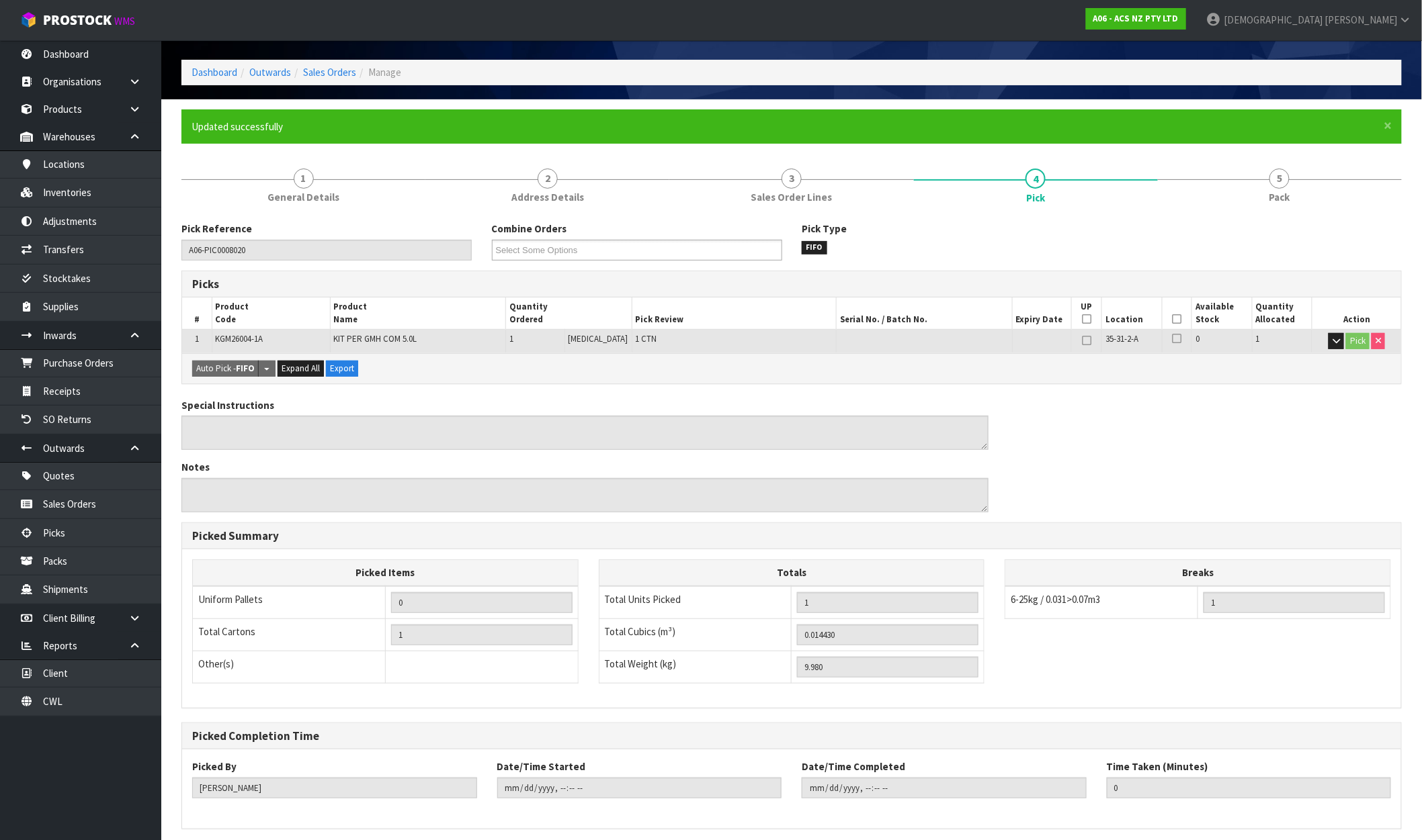
scroll to position [104, 0]
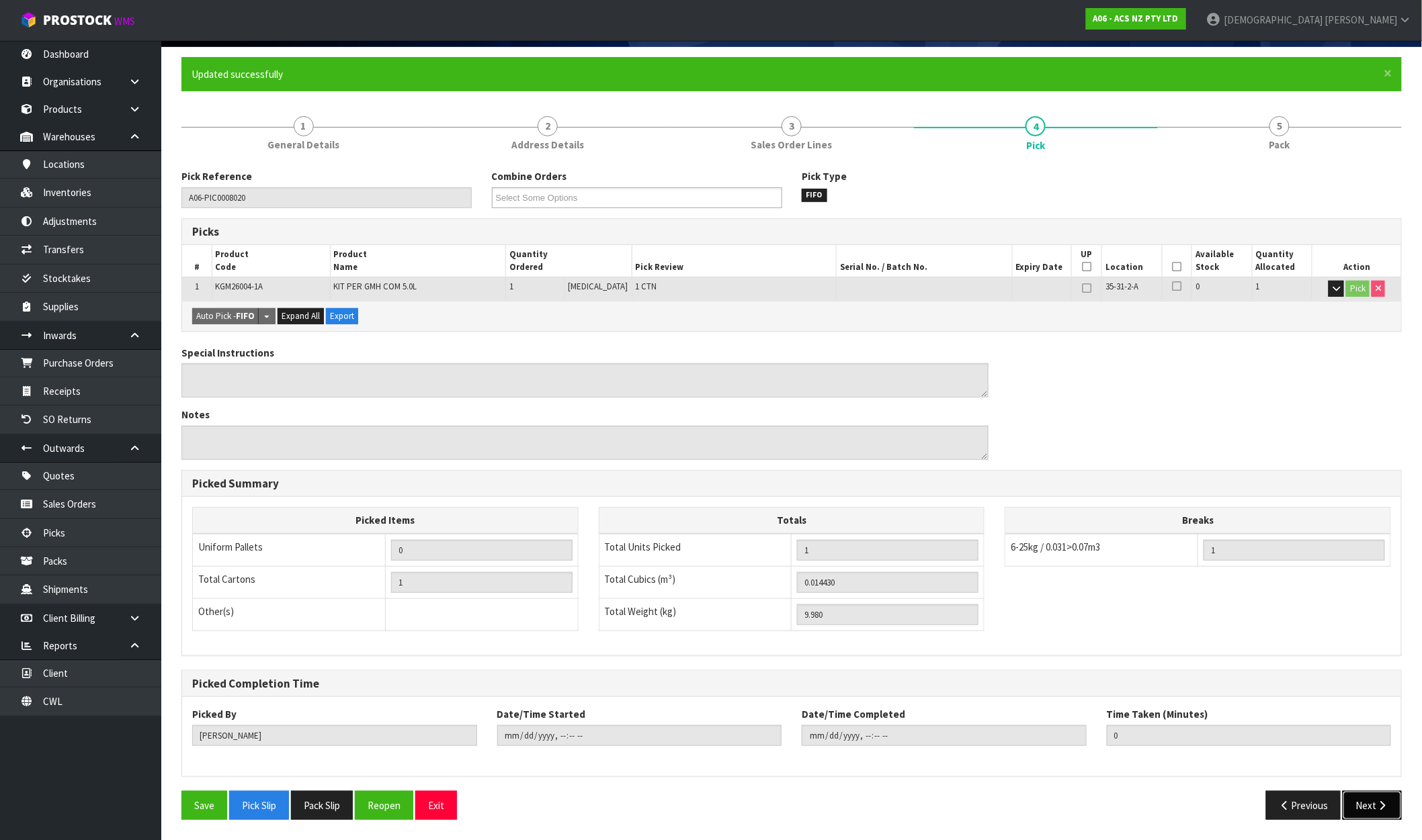
drag, startPoint x: 1375, startPoint y: 814, endPoint x: 1355, endPoint y: 800, distance: 24.4
click at [1375, 814] on button "Next" at bounding box center [1372, 805] width 59 height 29
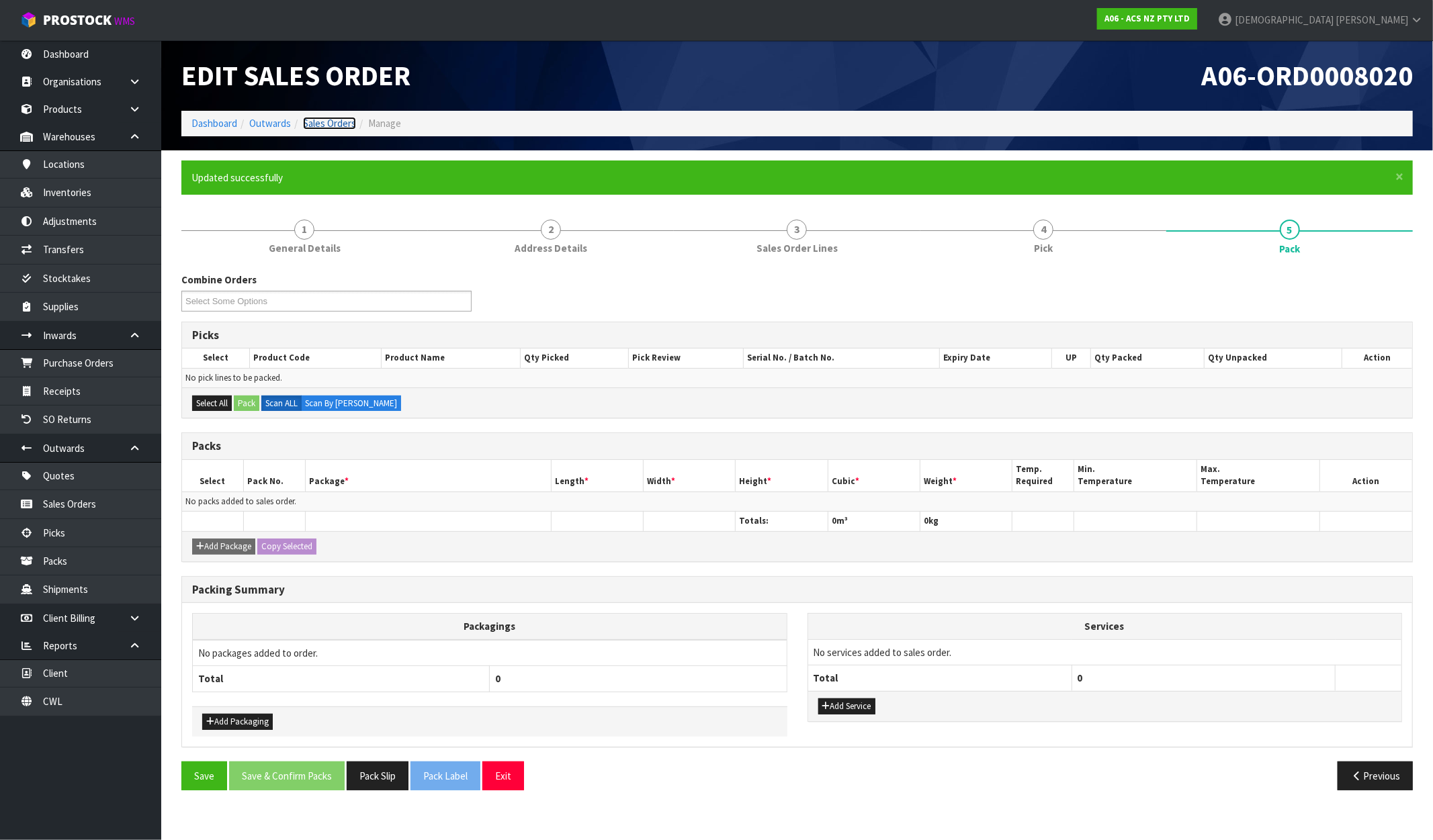
click at [312, 119] on link "Sales Orders" at bounding box center [329, 123] width 53 height 13
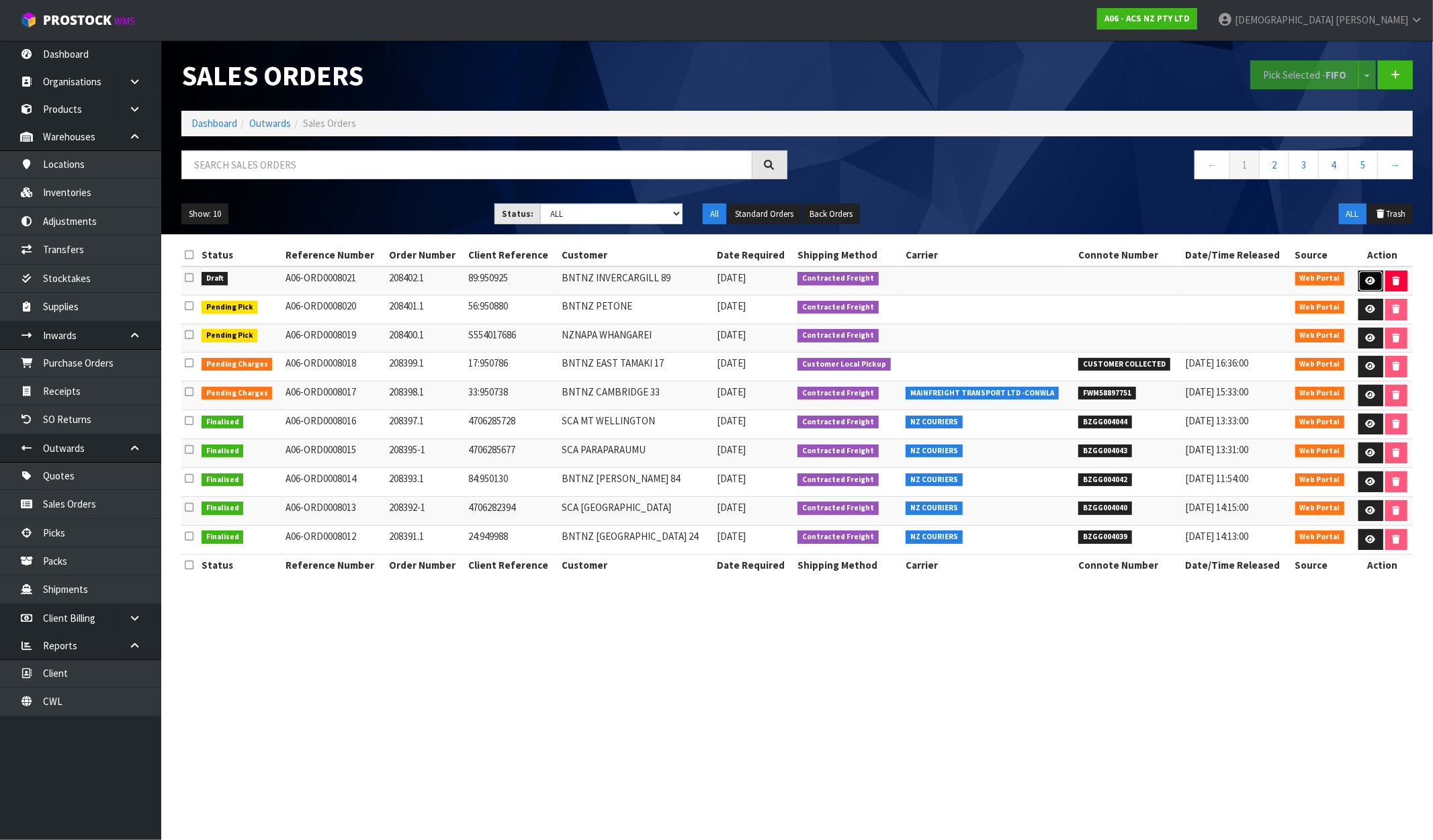
click at [1365, 286] on link at bounding box center [1371, 281] width 25 height 22
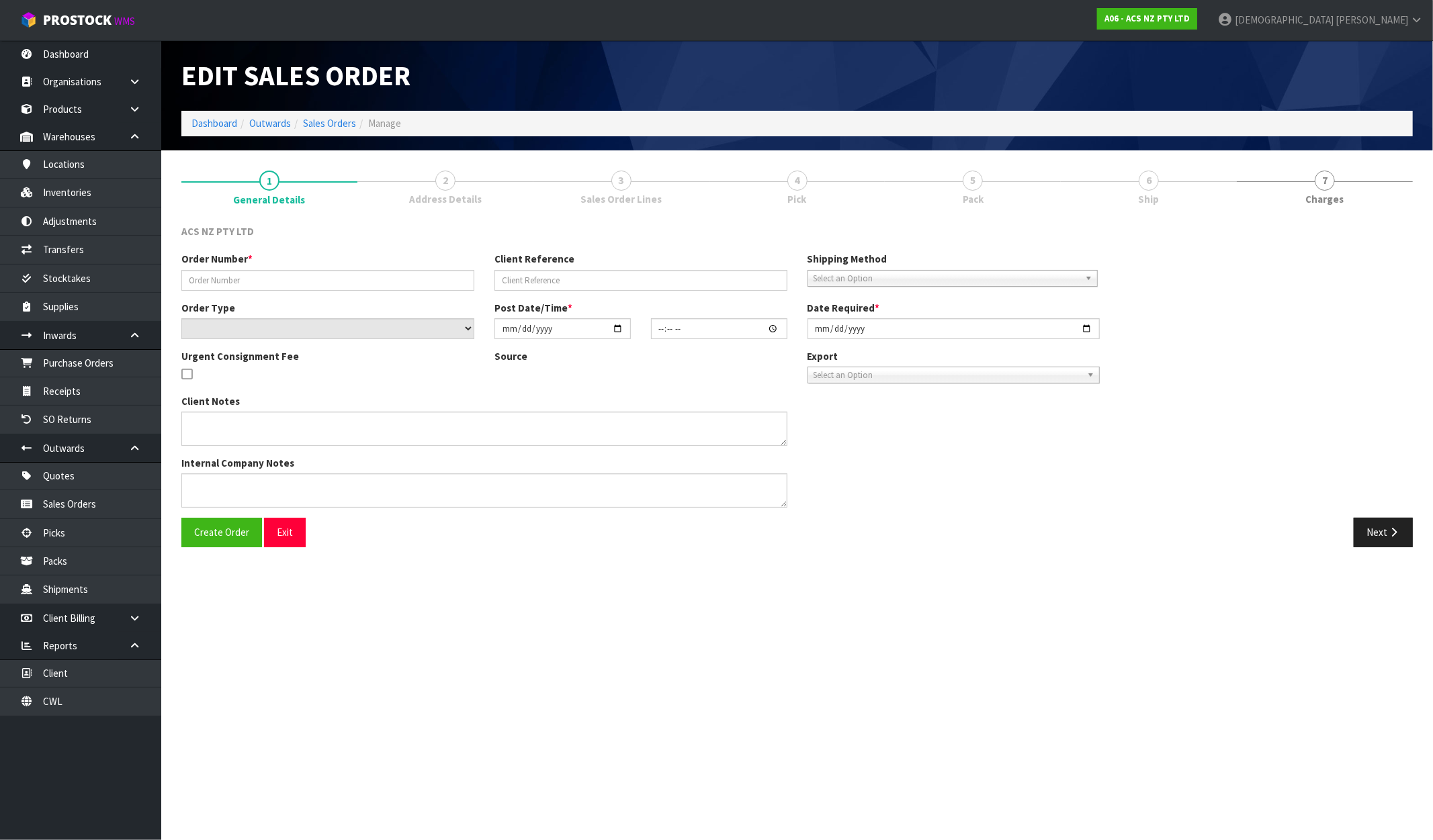
type input "208402.1"
type input "89:950925"
select select "number:0"
type input "[DATE]"
type input "16:42:00.000"
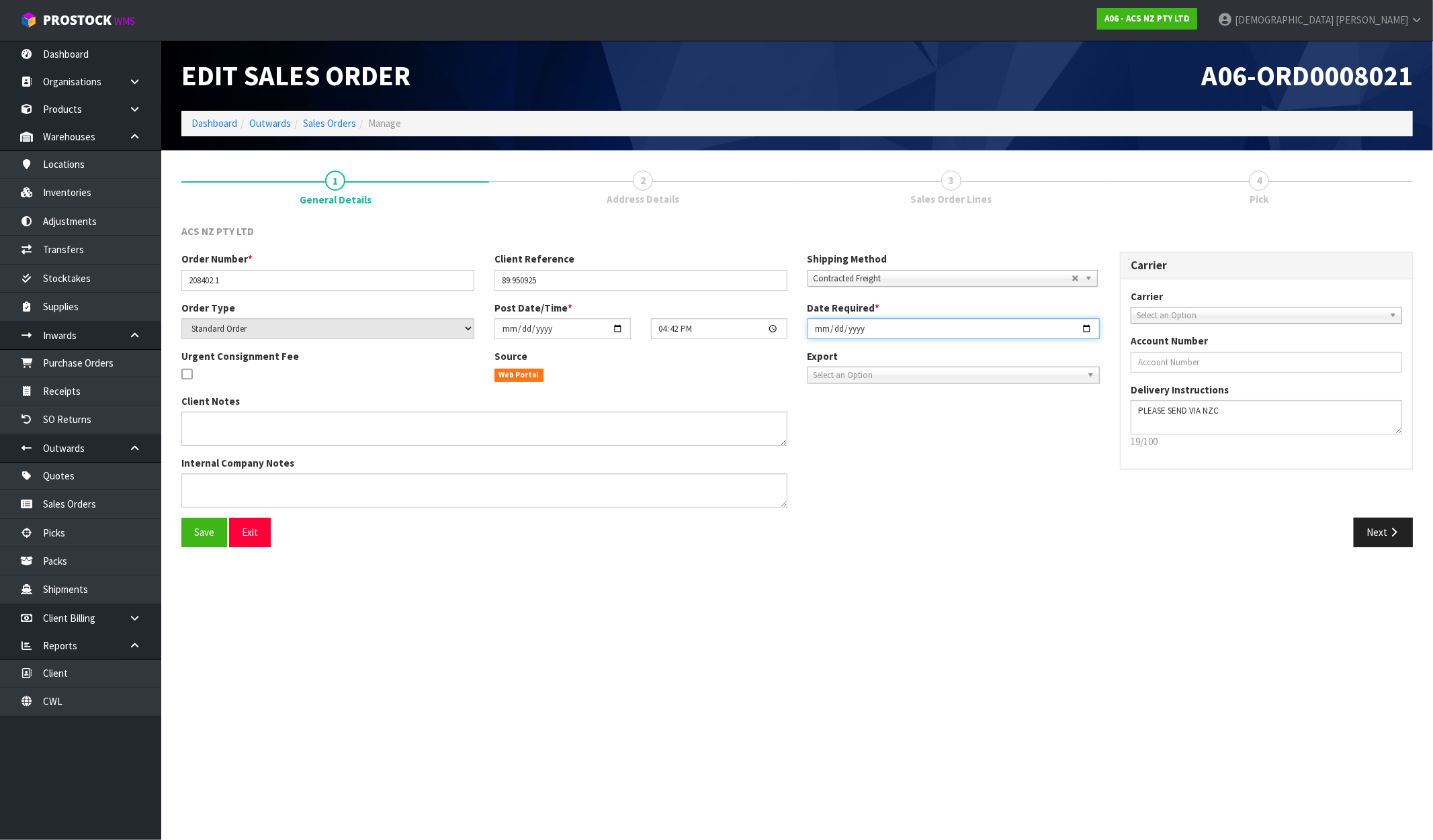
click at [897, 330] on input "[DATE]" at bounding box center [954, 329] width 293 height 21
click at [1091, 326] on input "[DATE]" at bounding box center [954, 329] width 293 height 21
type input "2025-10-01"
click at [1396, 527] on icon "button" at bounding box center [1393, 532] width 13 height 10
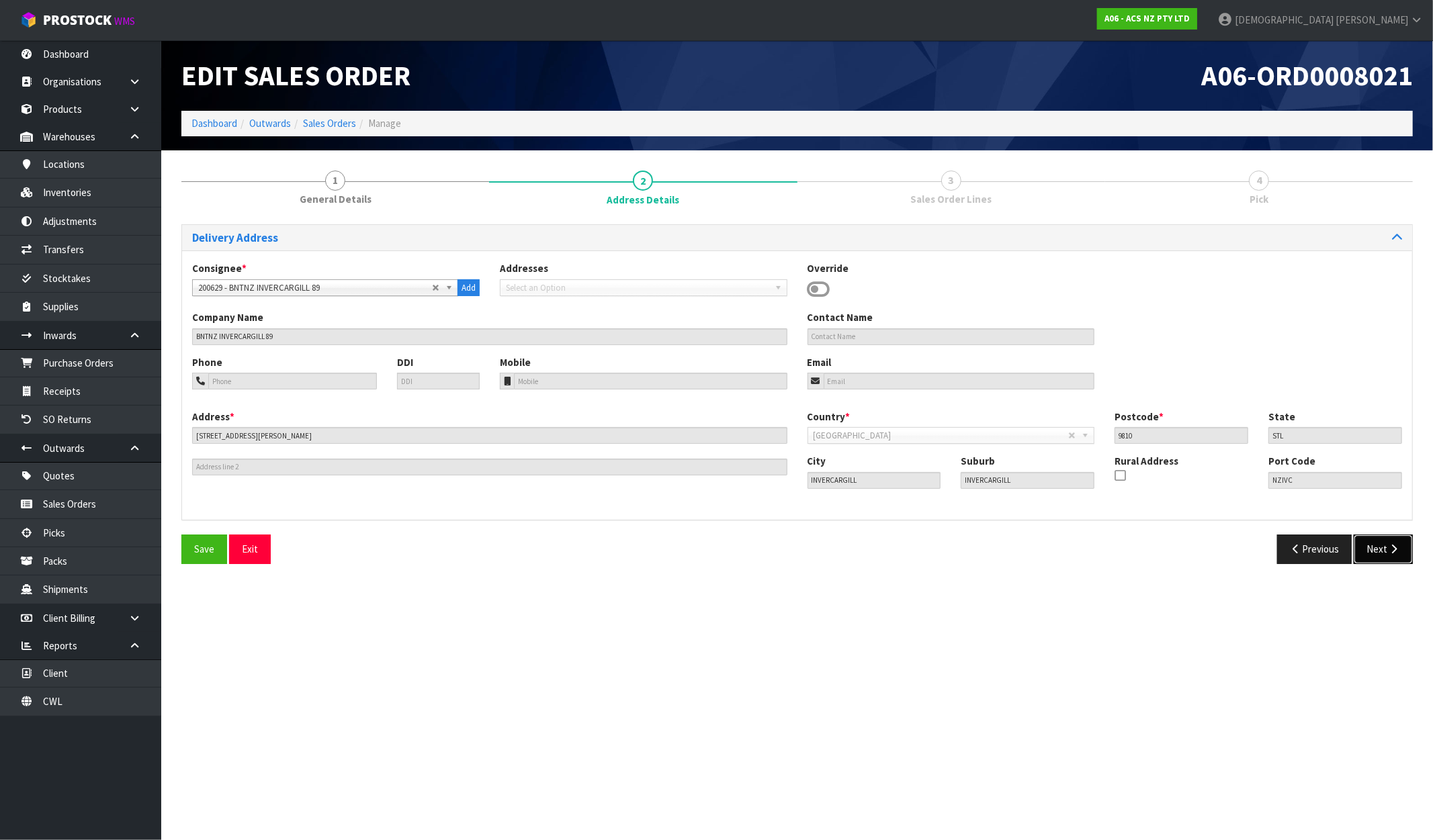
click at [1372, 541] on button "Next" at bounding box center [1383, 548] width 59 height 29
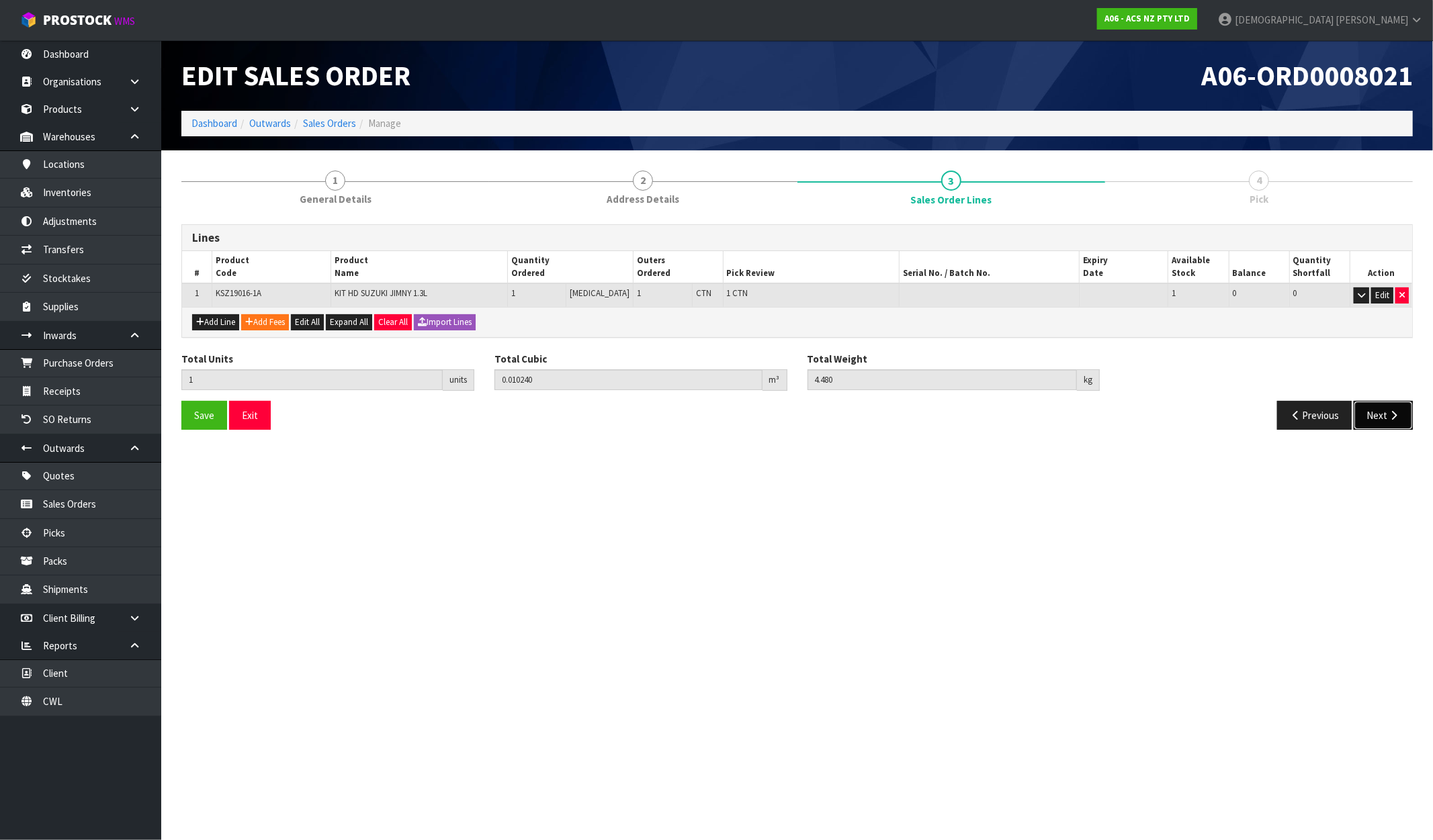
click at [1378, 413] on button "Next" at bounding box center [1383, 415] width 59 height 29
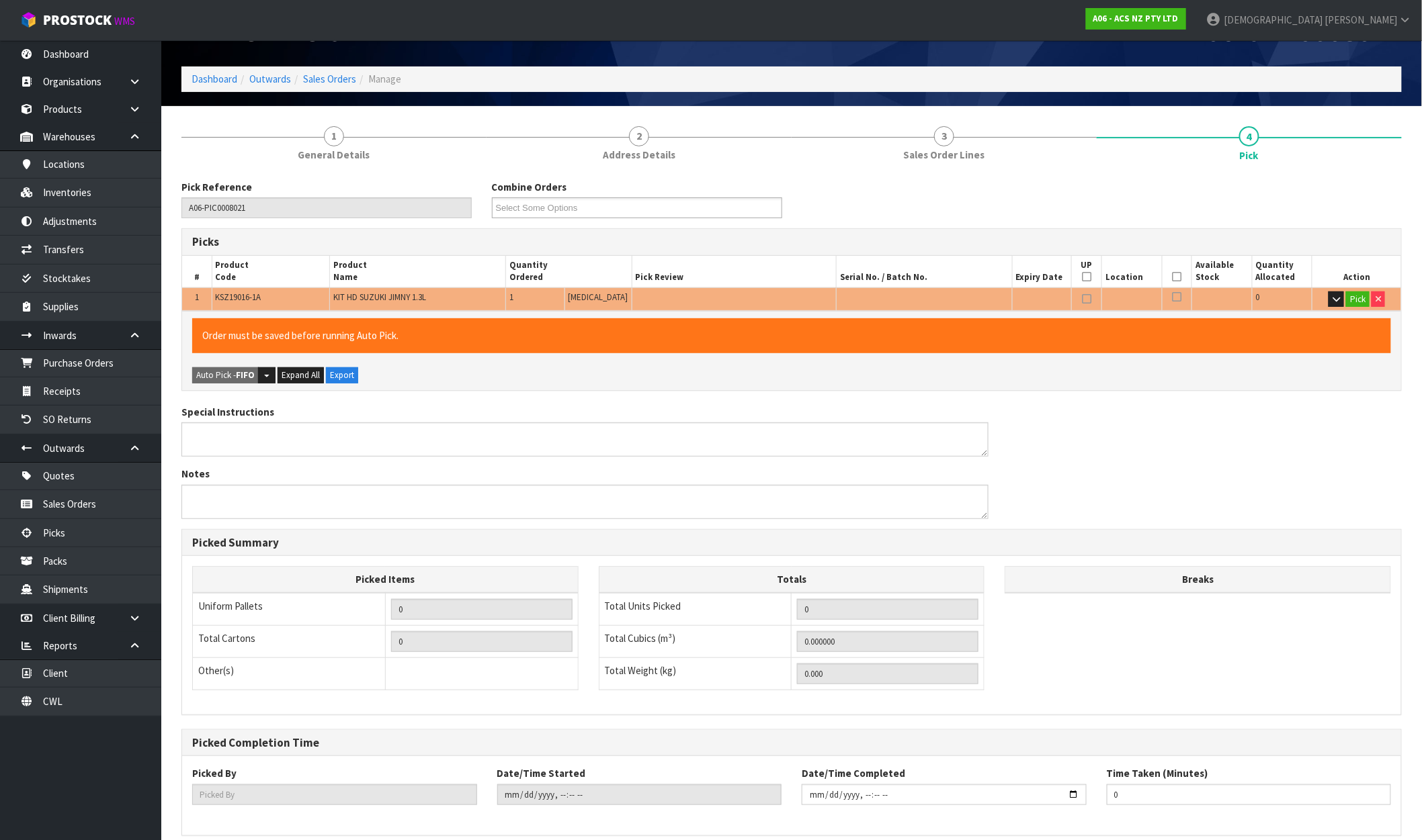
scroll to position [104, 0]
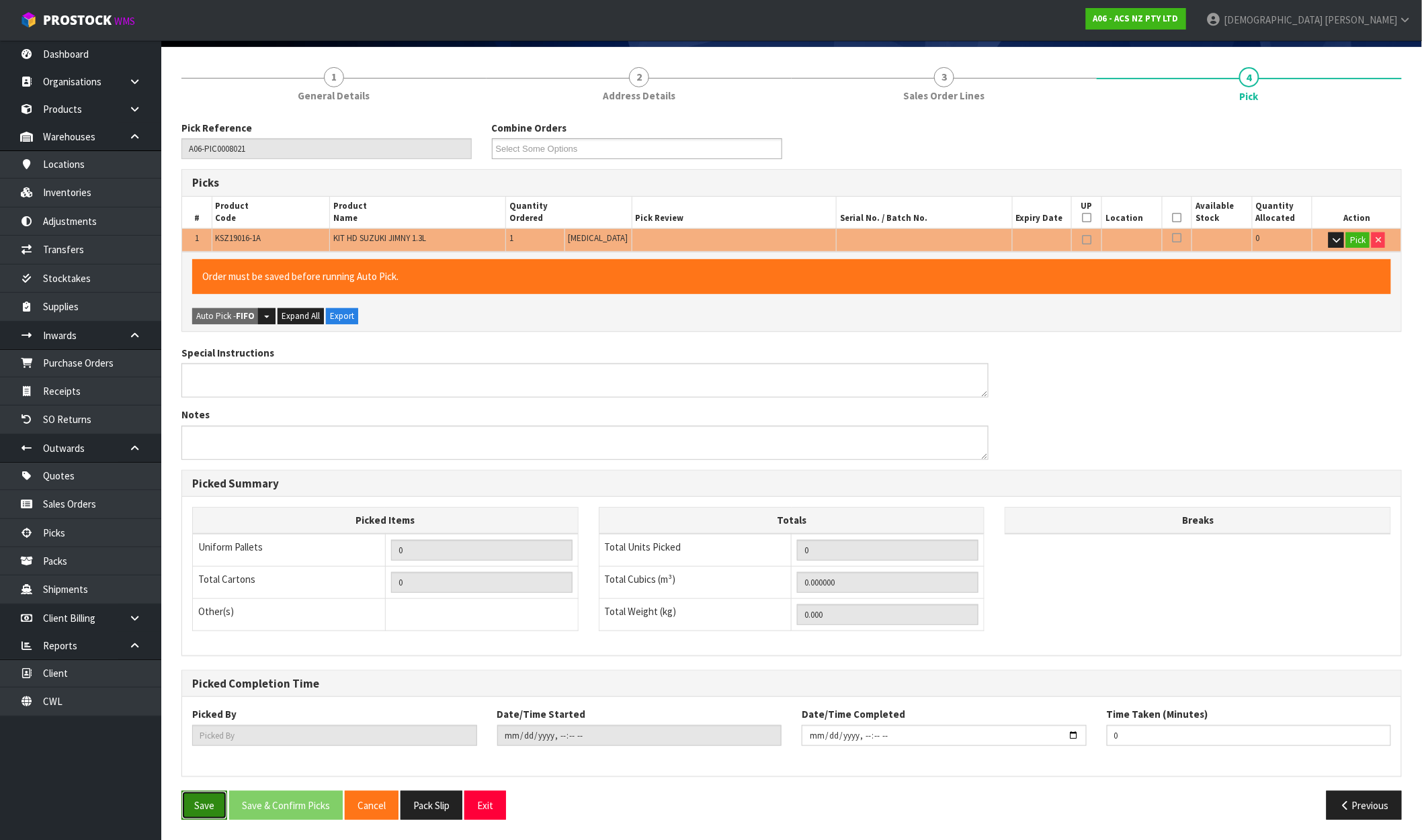
click at [203, 812] on button "Save" at bounding box center [204, 805] width 46 height 29
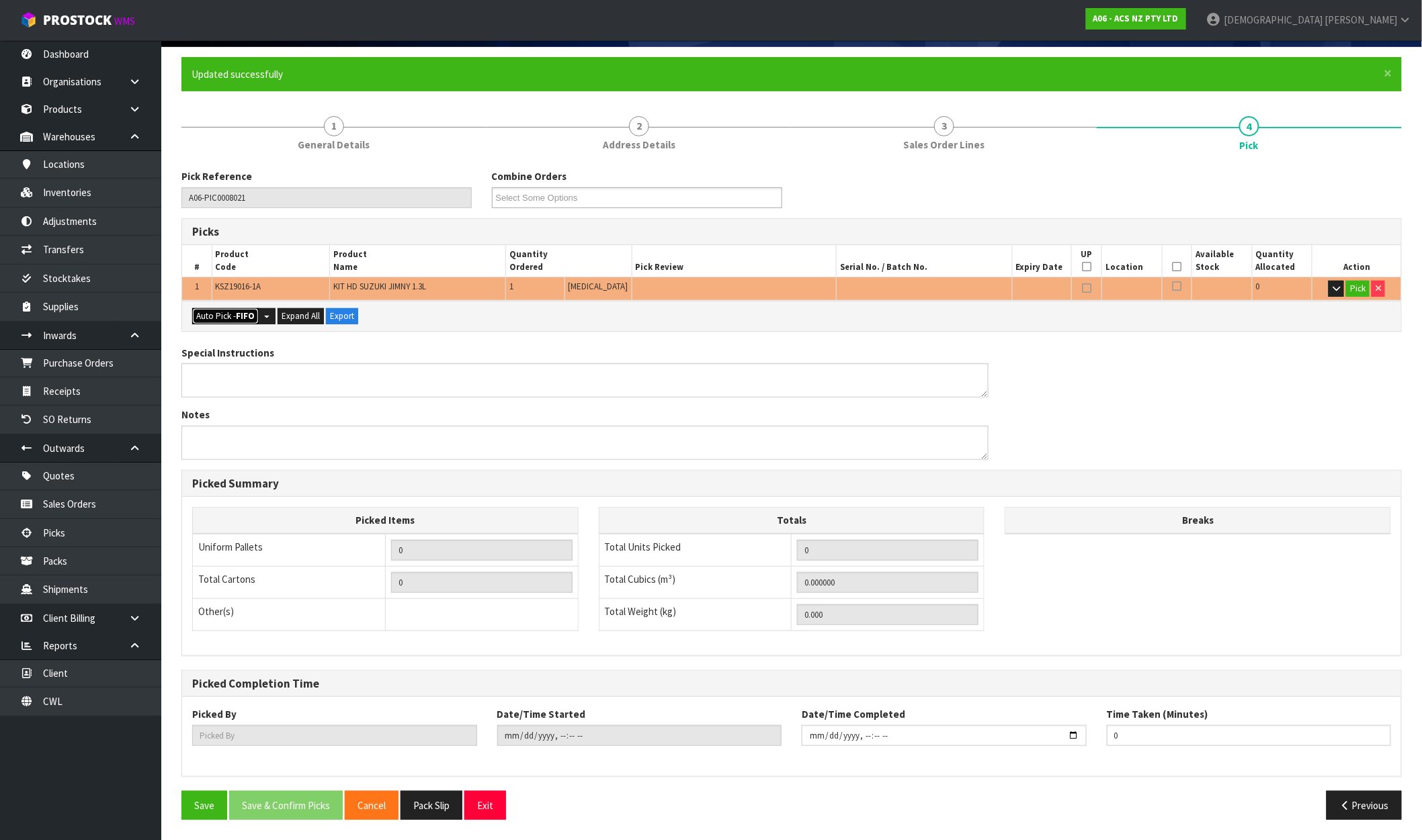
click at [230, 314] on button "Auto Pick - FIFO" at bounding box center [225, 316] width 67 height 16
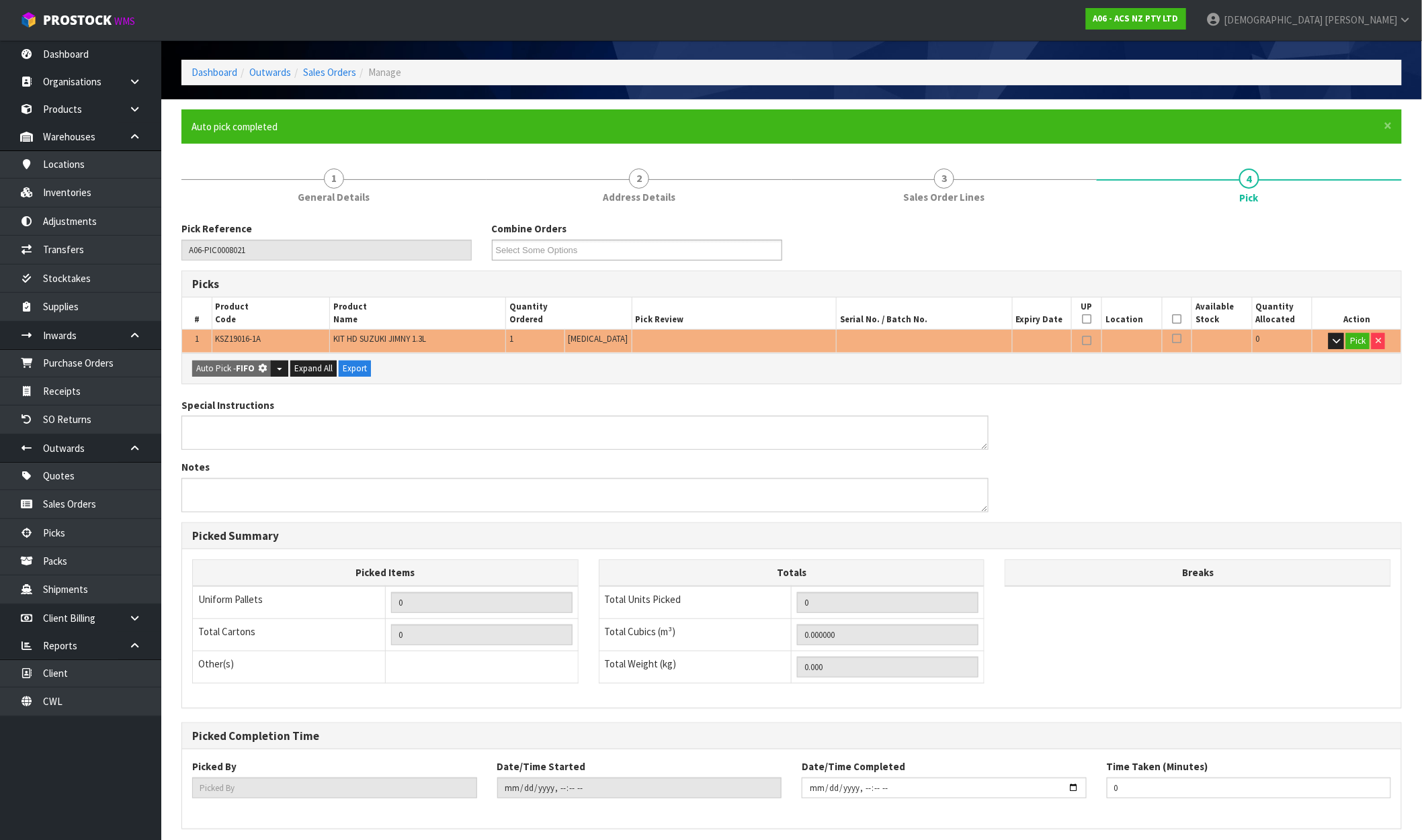
type input "1"
type input "0.010240"
type input "4.480"
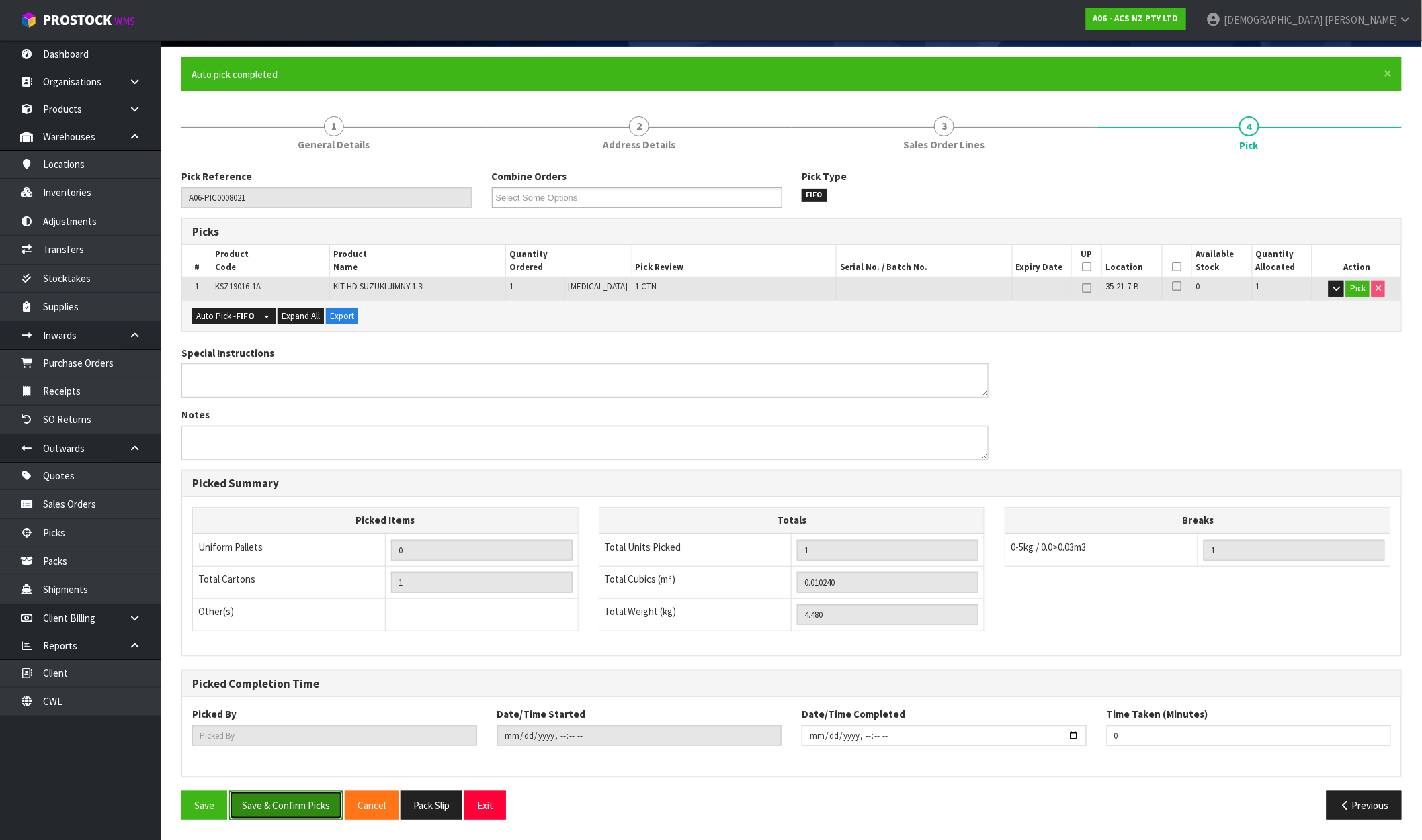
click at [317, 807] on button "Save & Confirm Picks" at bounding box center [286, 805] width 113 height 29
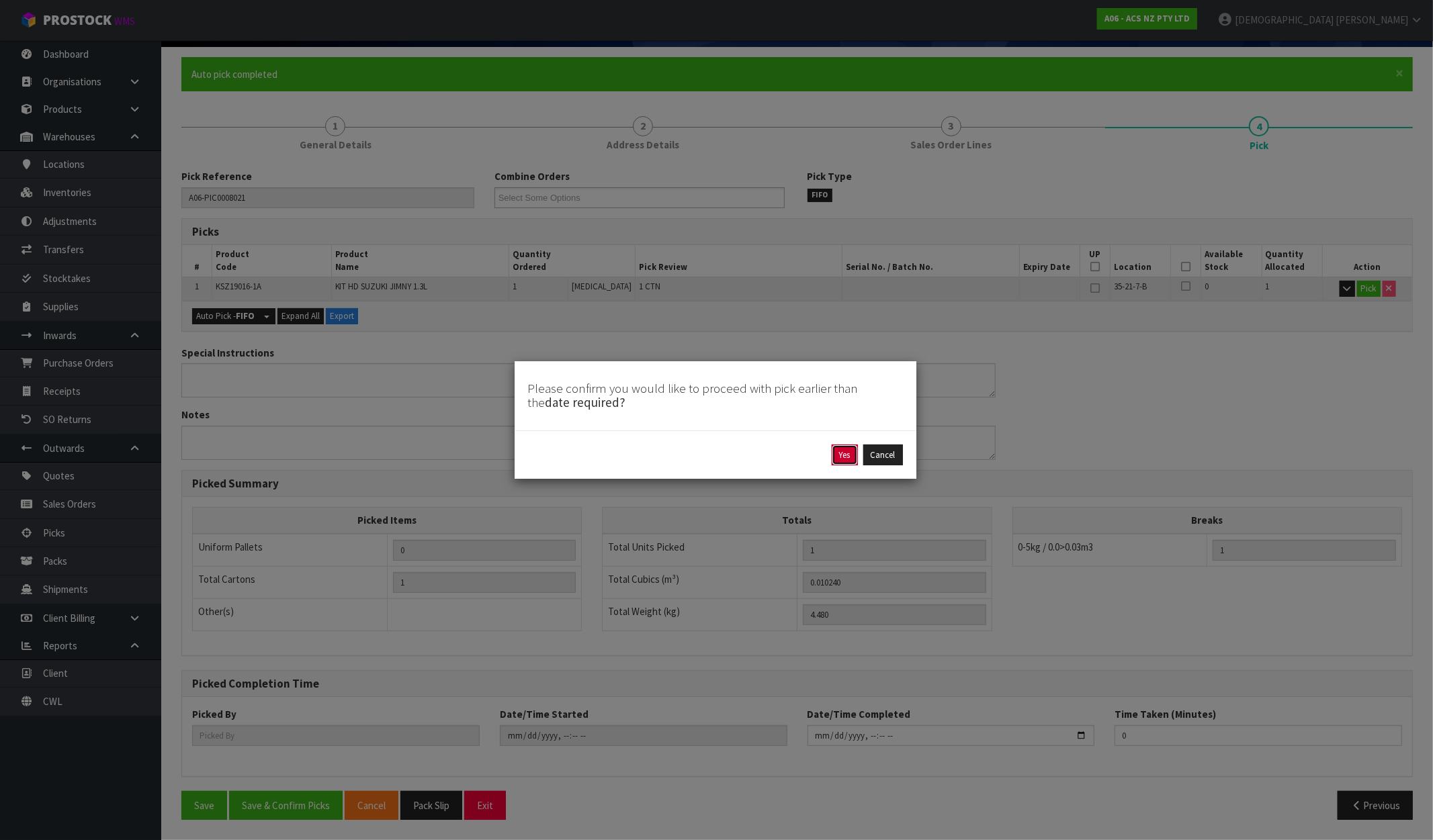
click at [851, 453] on button "Yes" at bounding box center [845, 455] width 26 height 22
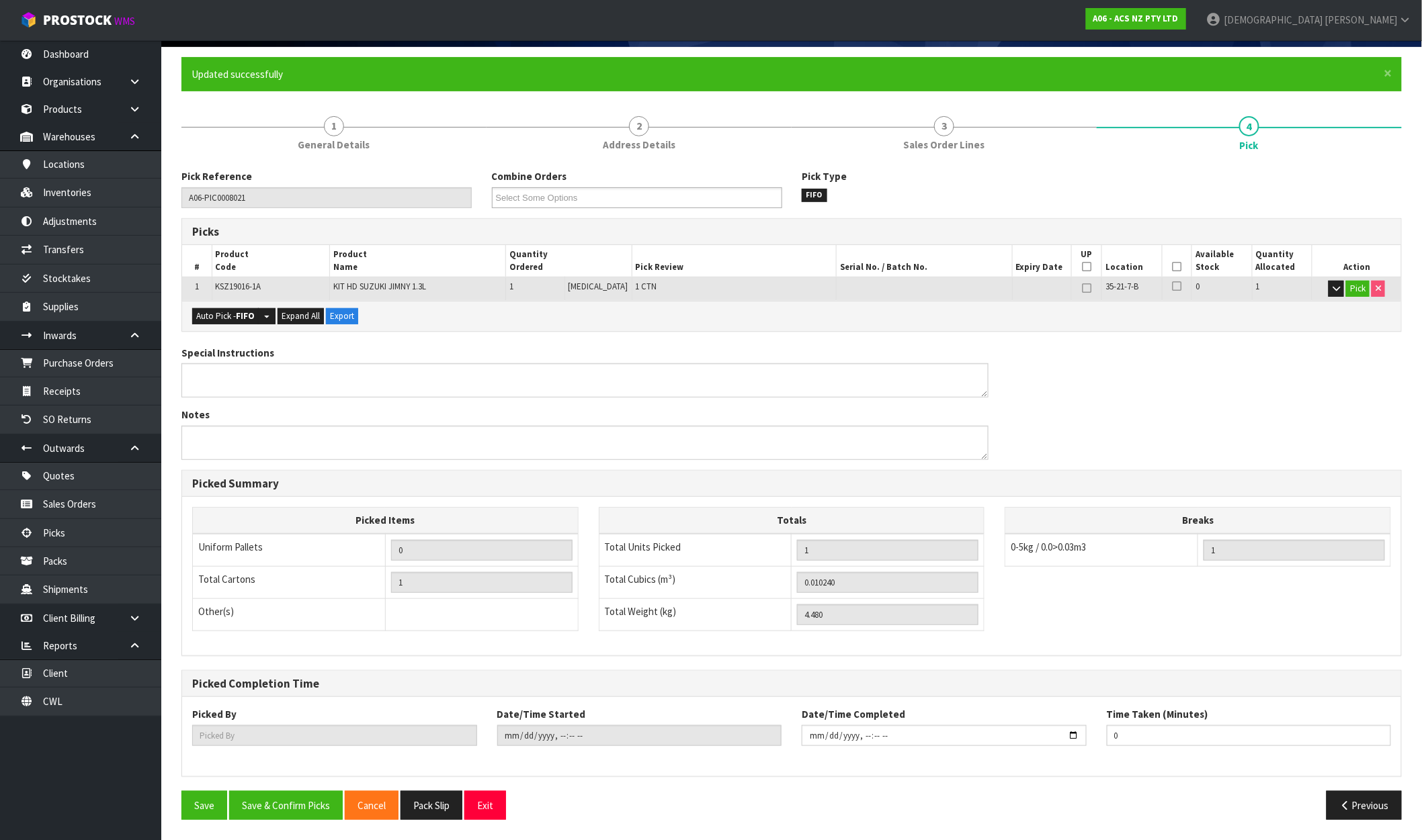
scroll to position [0, 0]
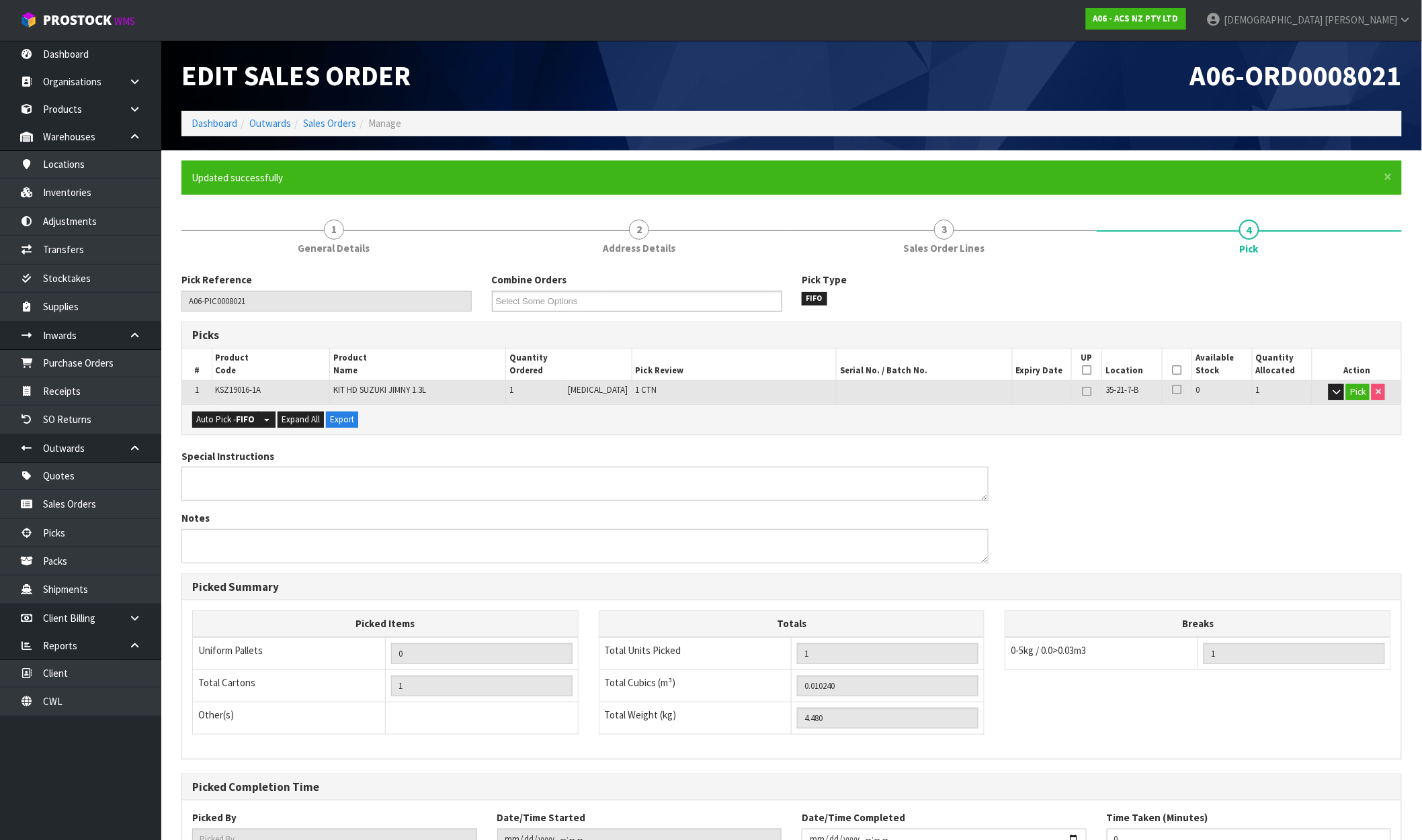
type input "[PERSON_NAME]"
type input "2025-09-30T16:54:58"
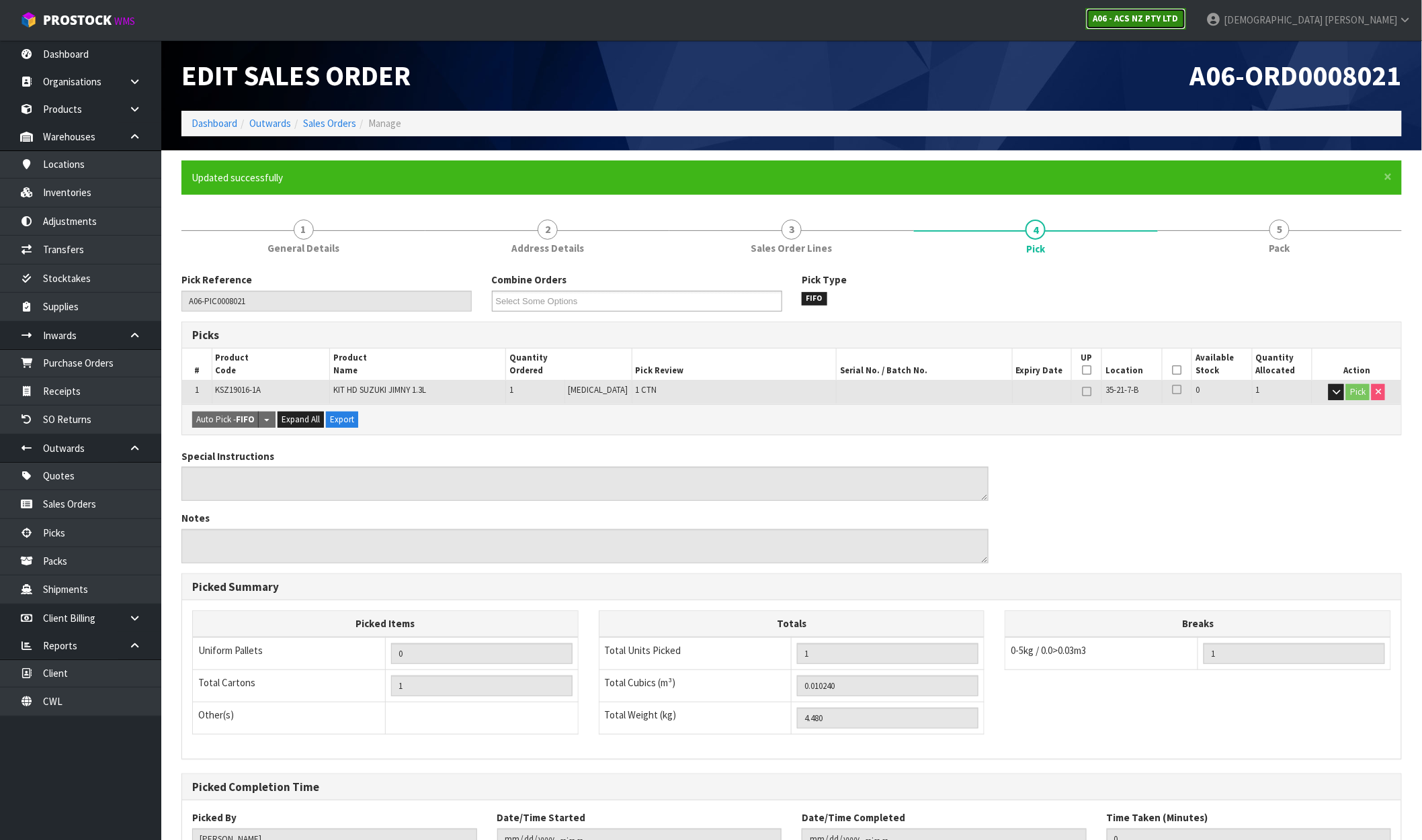
click at [1179, 22] on strong "A06 - ACS NZ PTY LTD" at bounding box center [1136, 18] width 86 height 11
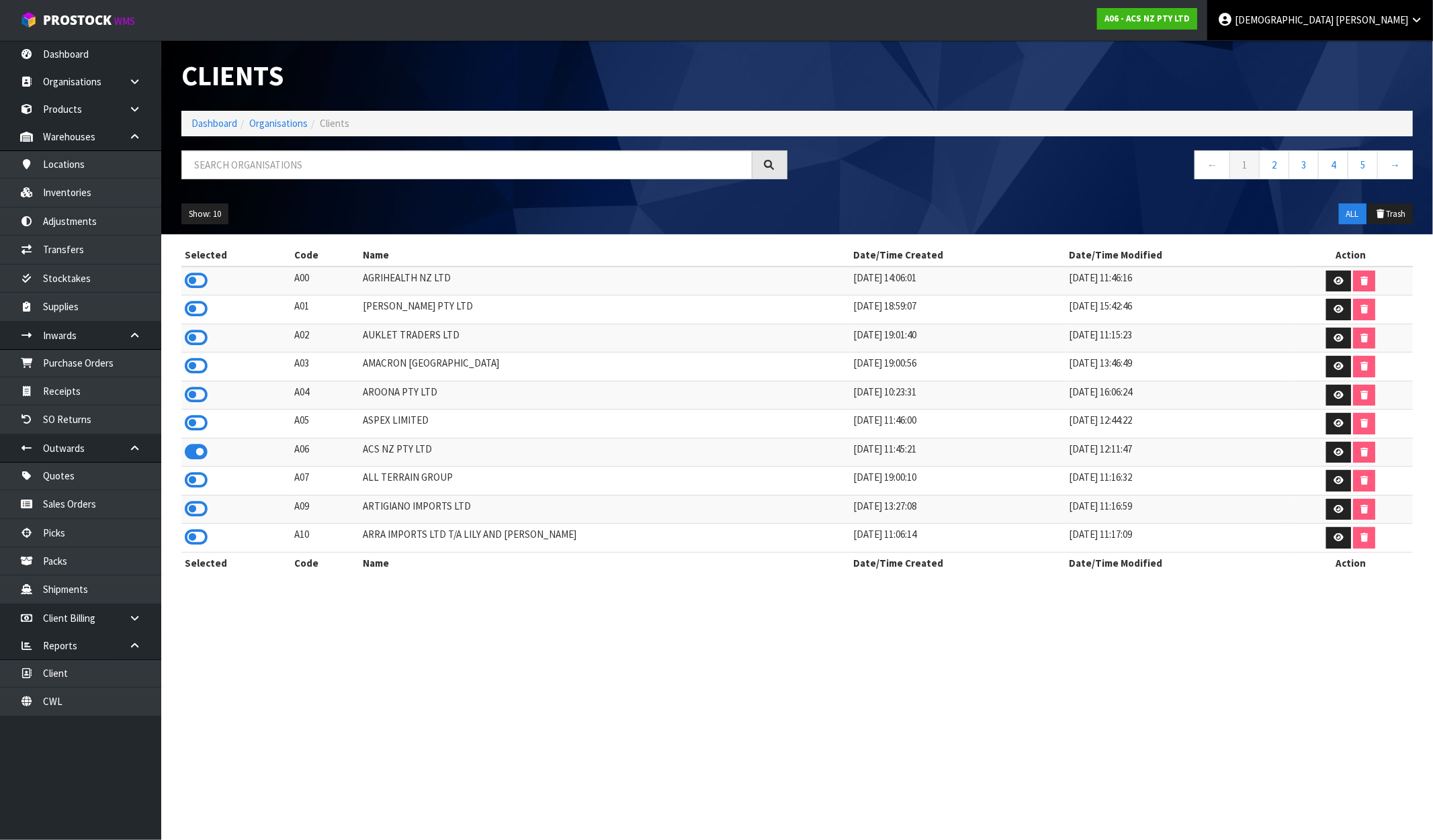
click at [1406, 9] on link "Krishna Shah" at bounding box center [1320, 20] width 226 height 41
drag, startPoint x: 1369, startPoint y: 70, endPoint x: 1371, endPoint y: 62, distance: 8.2
click at [1369, 66] on body "Toggle navigation ProStock WMS A06 - ACS NZ PTY LTD Krishna Shah Logout Dashboa…" at bounding box center [716, 420] width 1433 height 840
click at [1372, 57] on div "Clients" at bounding box center [797, 76] width 1251 height 71
click at [1407, 7] on link "Krishna Shah" at bounding box center [1320, 20] width 226 height 41
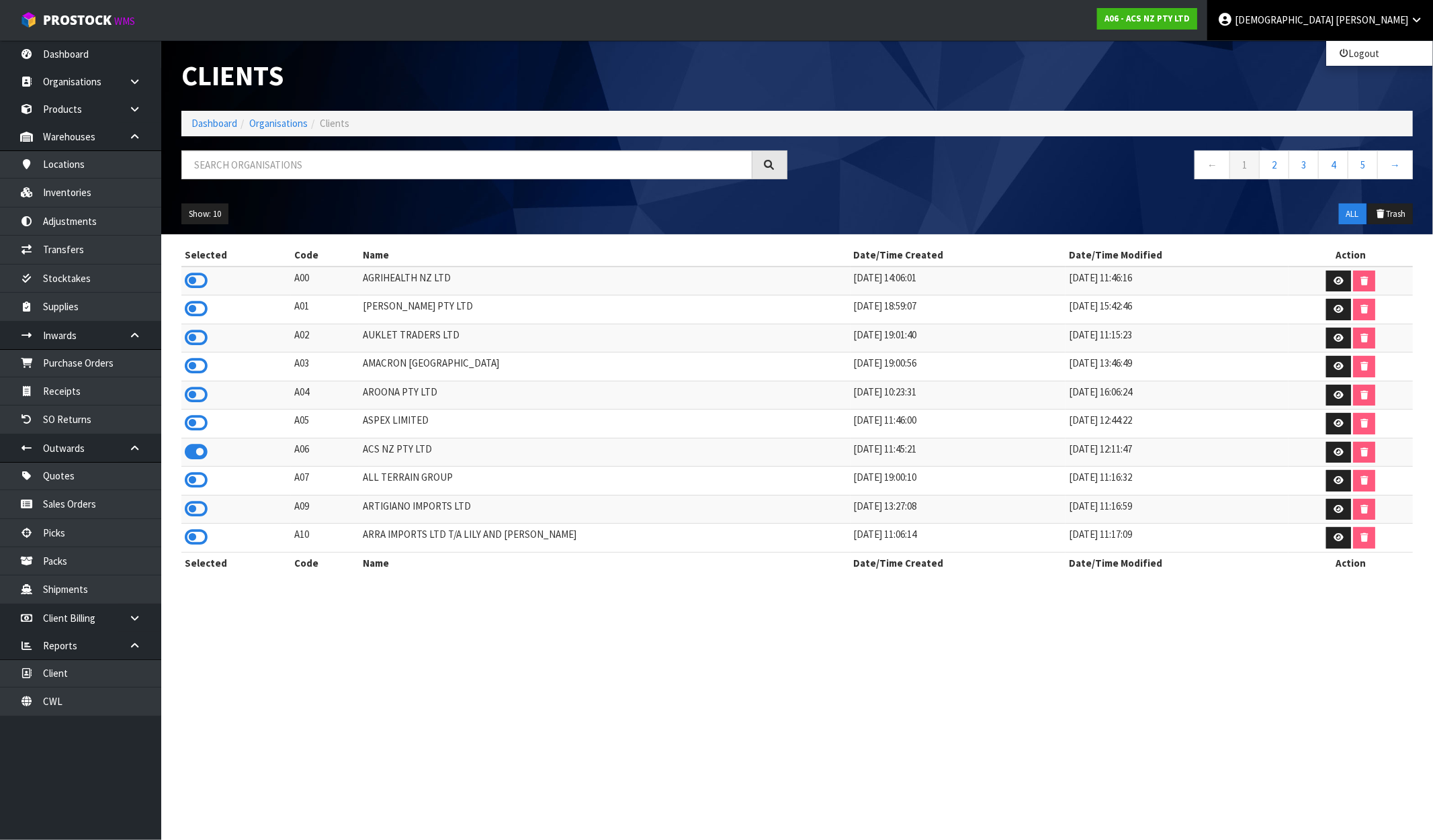
click at [1366, 66] on ul "Logout" at bounding box center [1379, 54] width 107 height 26
click at [1369, 53] on div "Clients" at bounding box center [797, 76] width 1251 height 71
click at [1396, 22] on span "[PERSON_NAME]" at bounding box center [1372, 20] width 73 height 13
click at [1376, 54] on link "Logout" at bounding box center [1379, 53] width 106 height 18
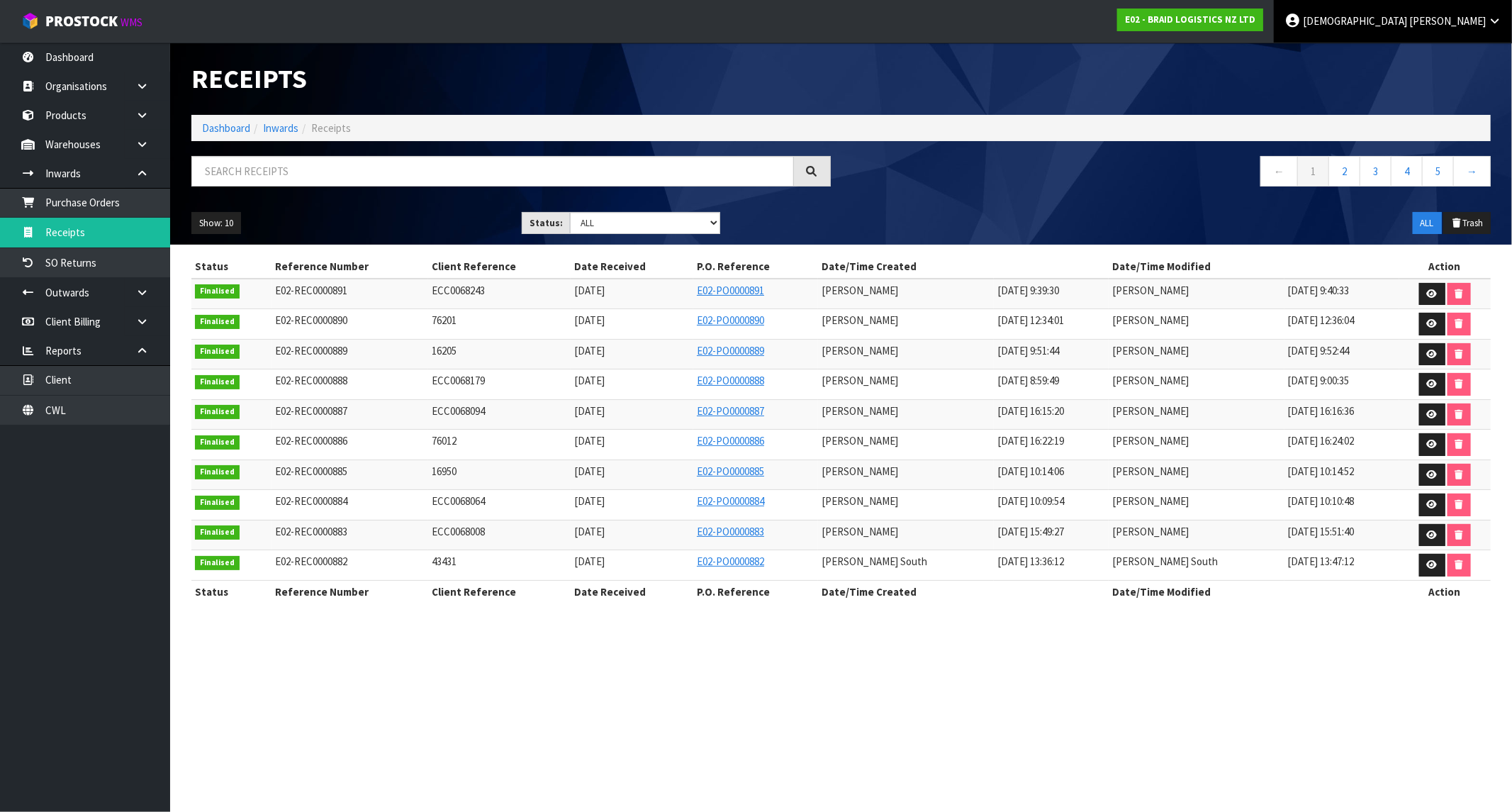
click at [1468, 29] on link "[PERSON_NAME]" at bounding box center [1392, 21] width 238 height 43
click at [1434, 58] on link "Logout" at bounding box center [1455, 56] width 112 height 19
